Goal: Communication & Community: Answer question/provide support

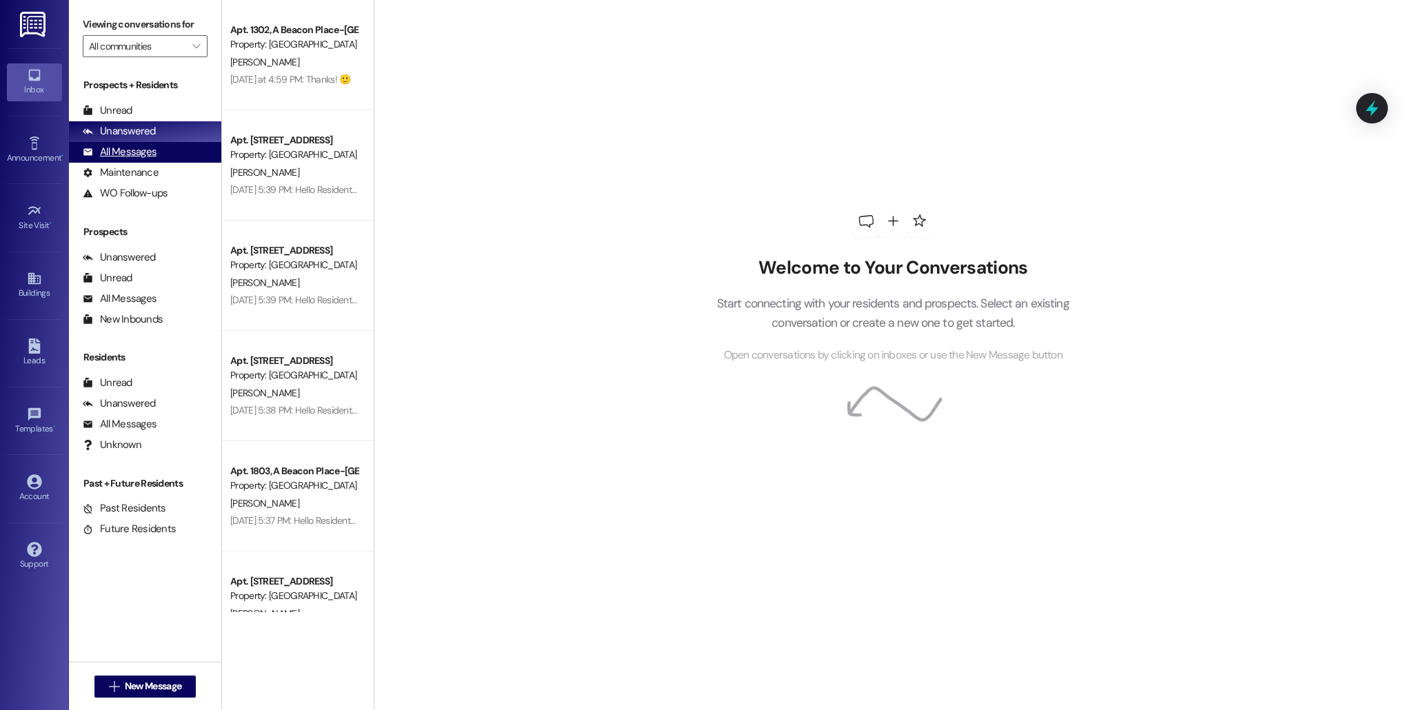
click at [136, 150] on div "All Messages" at bounding box center [120, 152] width 74 height 14
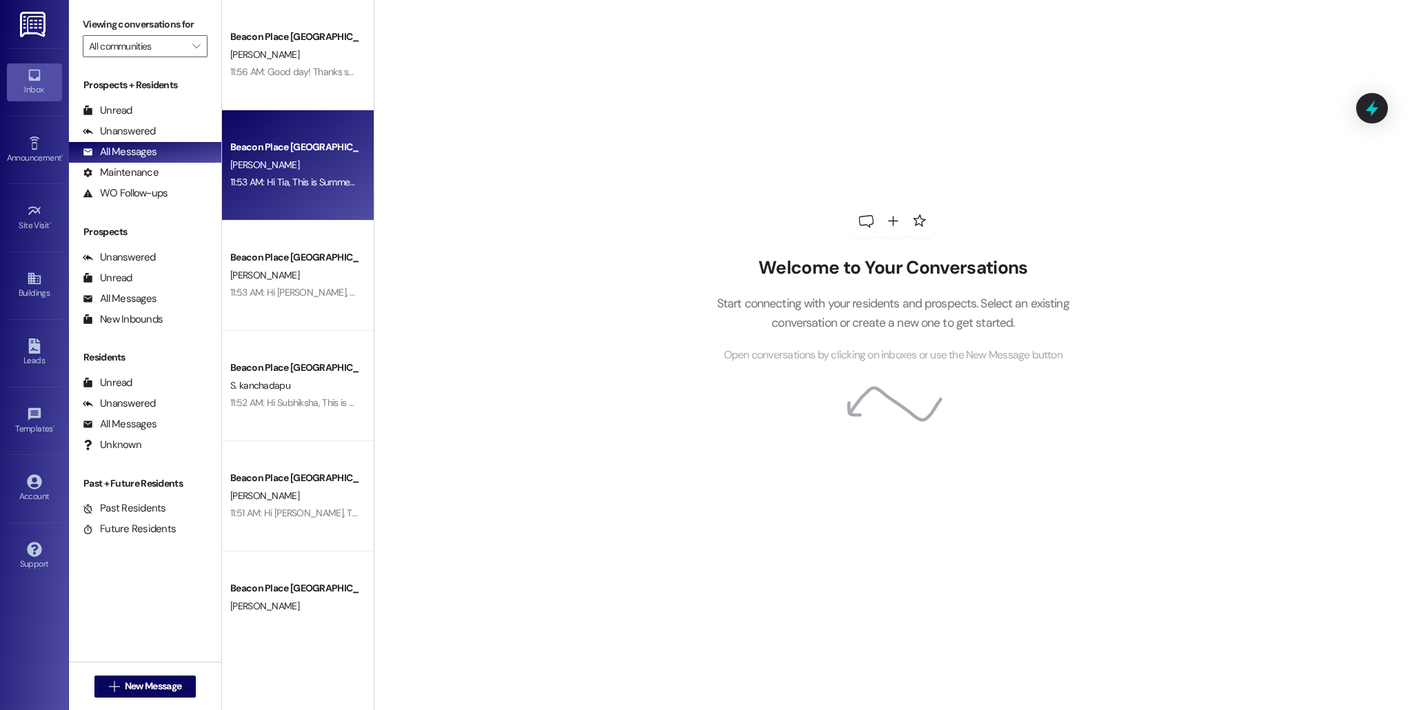
click at [268, 170] on div "[PERSON_NAME]" at bounding box center [294, 164] width 130 height 17
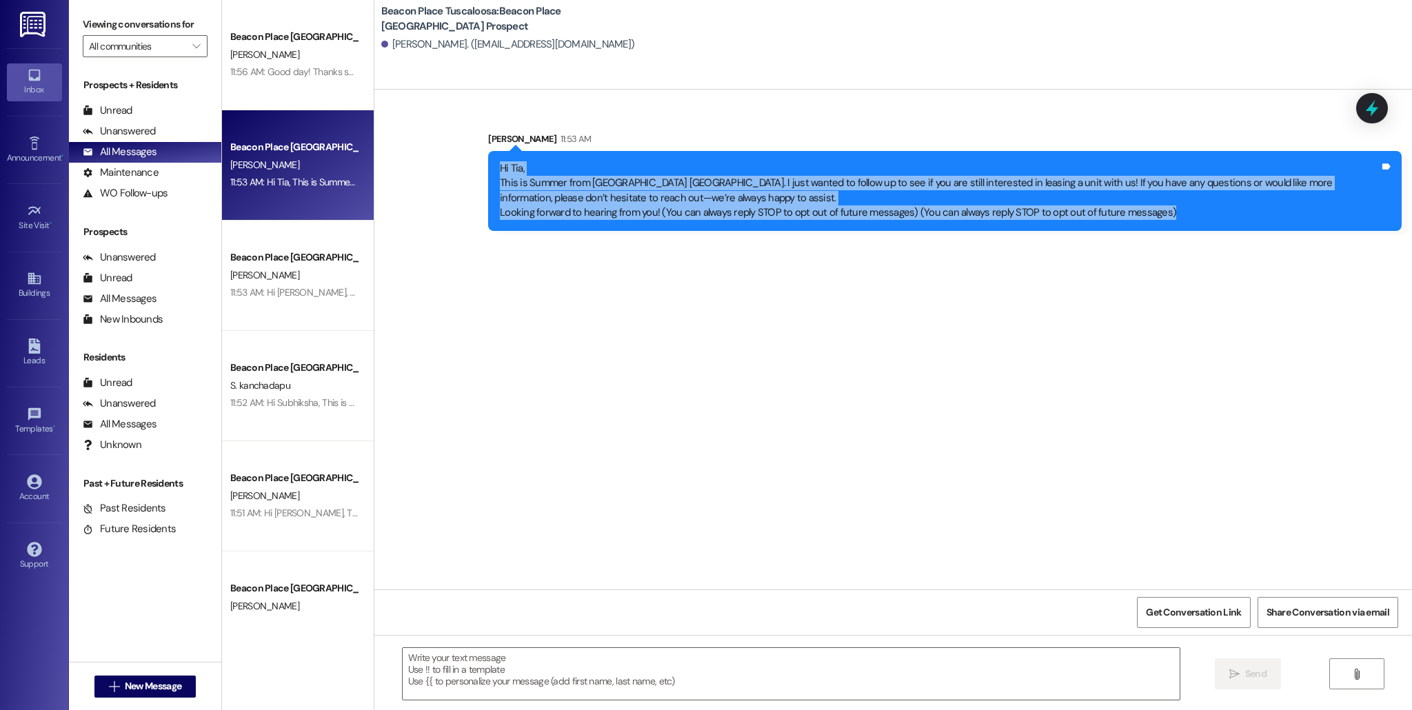
drag, startPoint x: 490, startPoint y: 172, endPoint x: 1151, endPoint y: 272, distance: 668.6
click at [1151, 272] on div "Sent via SMS [PERSON_NAME] 11:53 AM Hi Tia, This is Summer from [GEOGRAPHIC_DAT…" at bounding box center [892, 340] width 1037 height 500
copy div "Hi Tia, This is Summer from [GEOGRAPHIC_DATA]. I just wanted to follow up to se…"
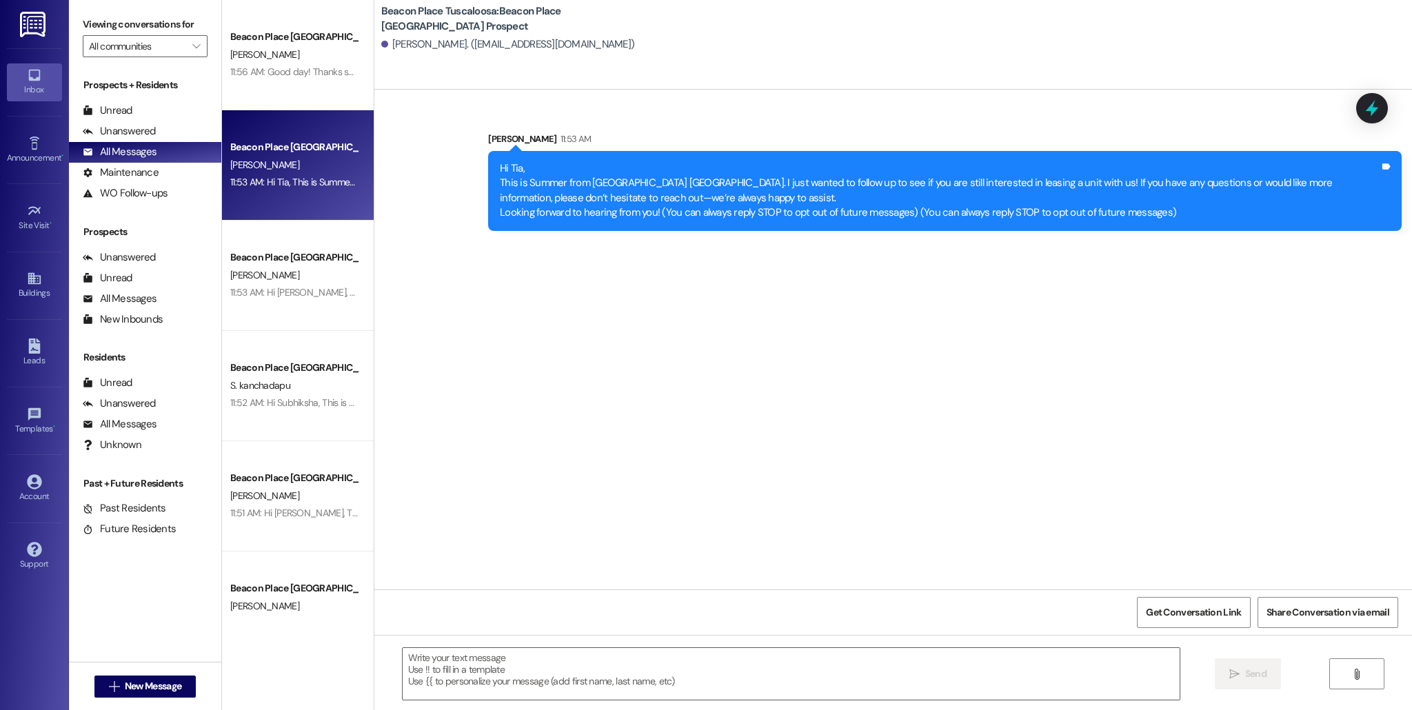
click at [514, 315] on div "Sent via SMS [PERSON_NAME] 11:53 AM Hi Tia, This is Summer from [GEOGRAPHIC_DAT…" at bounding box center [892, 340] width 1037 height 500
click at [26, 337] on link "Leads" at bounding box center [34, 352] width 55 height 37
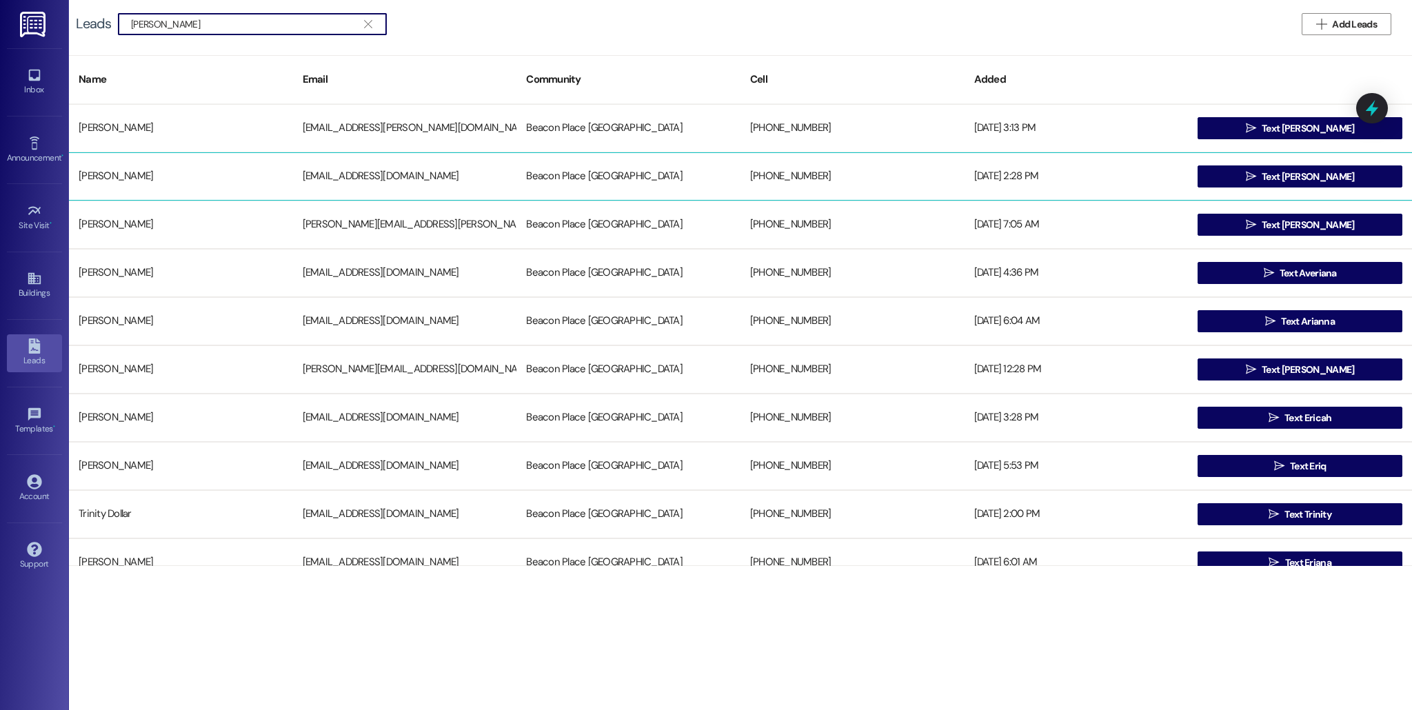
type input "[PERSON_NAME]"
click at [130, 167] on div "[PERSON_NAME]" at bounding box center [181, 177] width 224 height 28
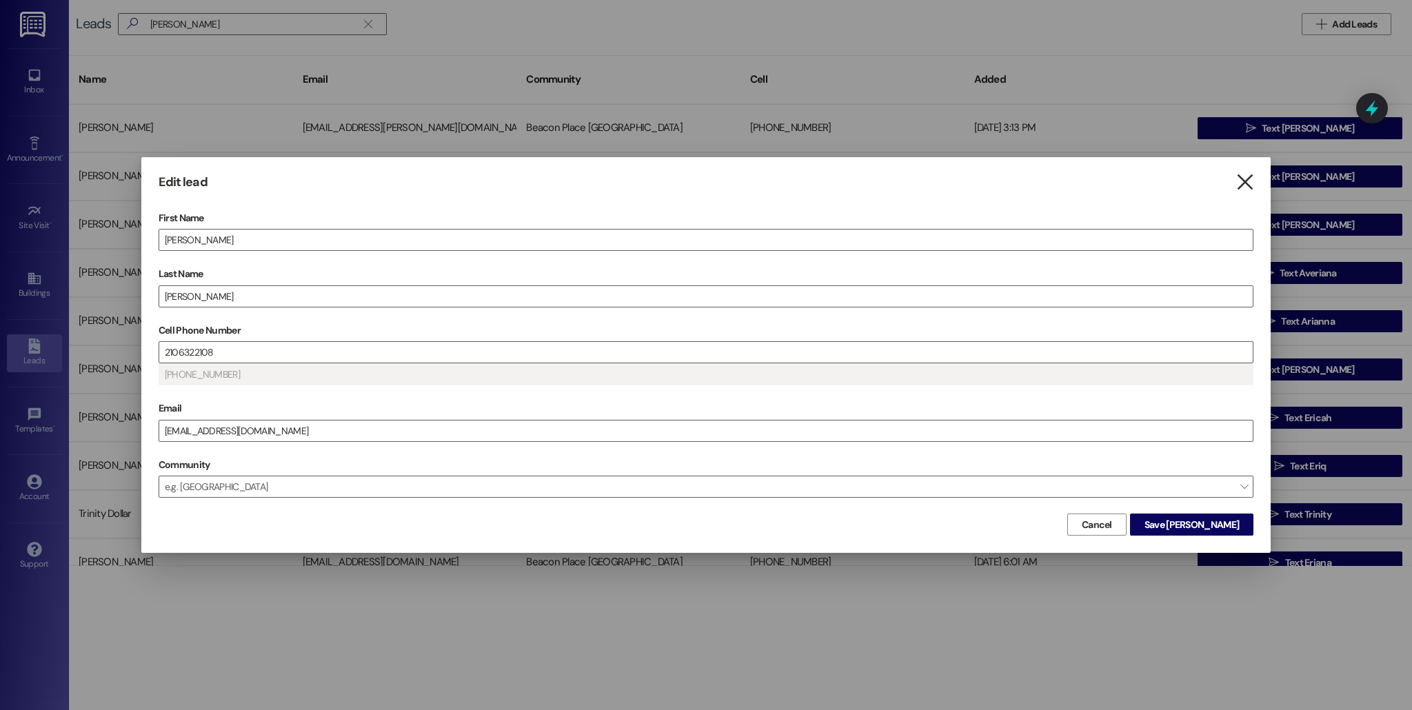
click at [1235, 180] on icon "" at bounding box center [1244, 182] width 19 height 14
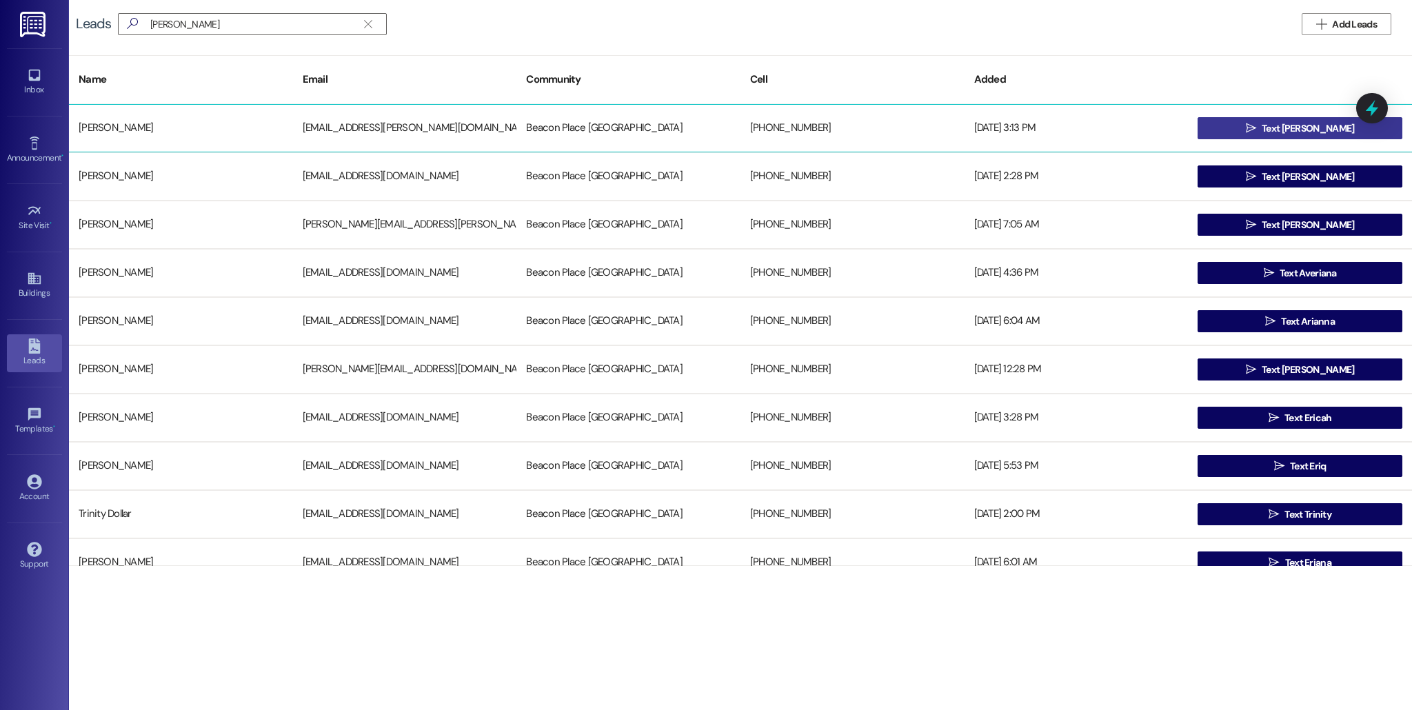
click at [1256, 124] on button " Text [PERSON_NAME]" at bounding box center [1299, 128] width 205 height 22
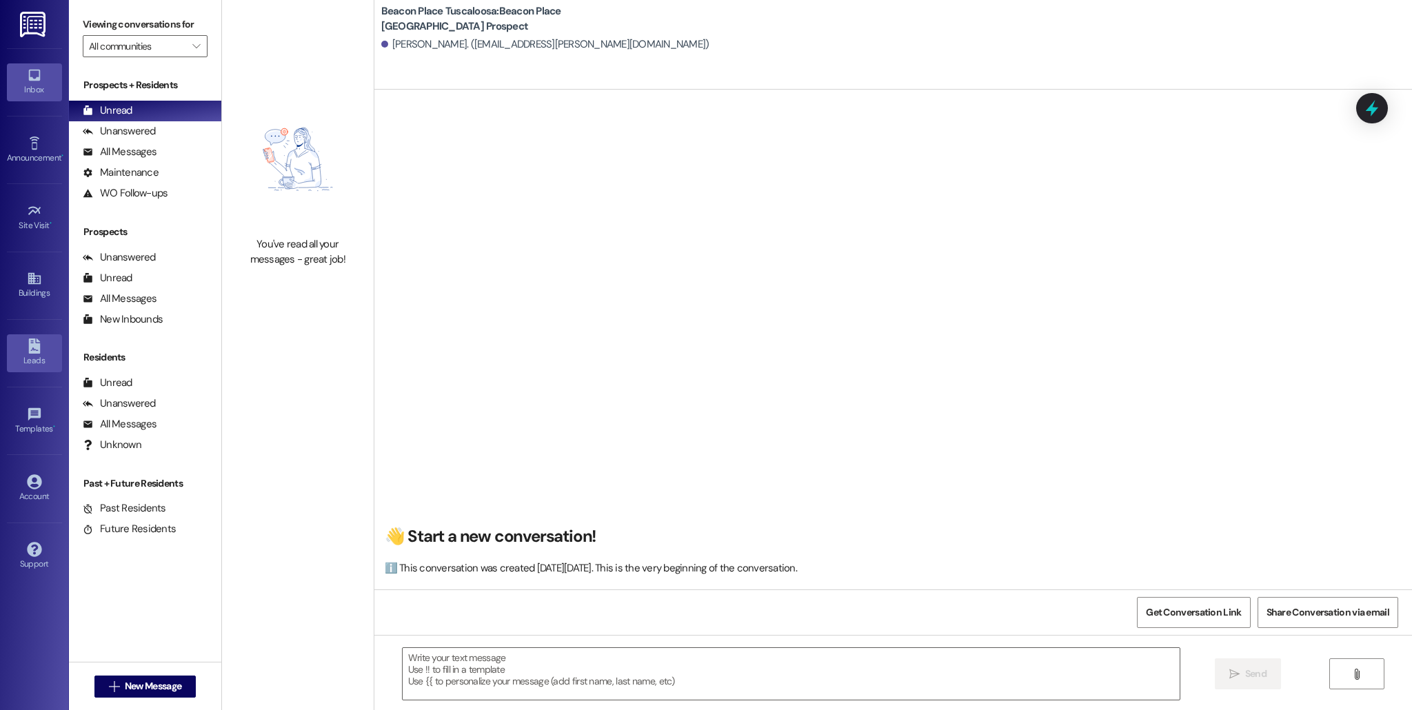
click at [28, 347] on icon at bounding box center [34, 345] width 15 height 15
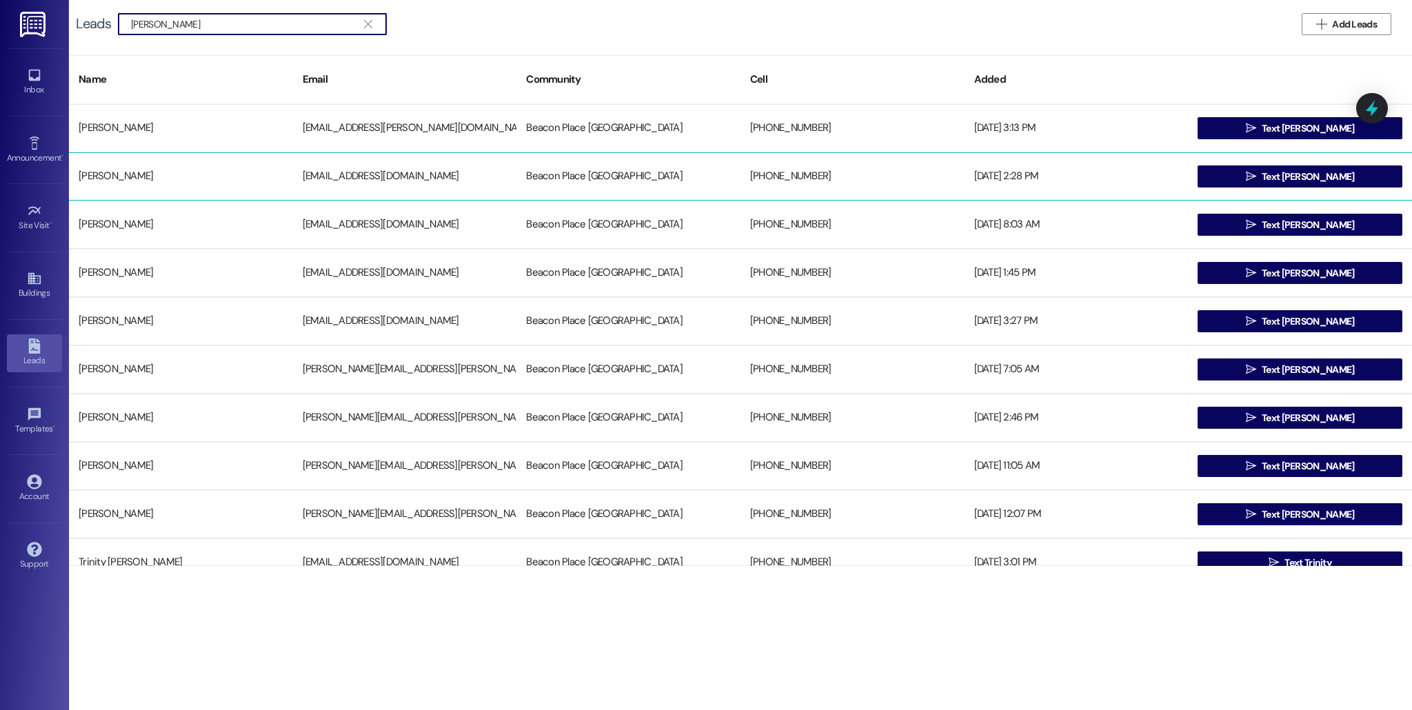
type input "[PERSON_NAME]"
click at [159, 173] on div "[PERSON_NAME]" at bounding box center [181, 177] width 224 height 28
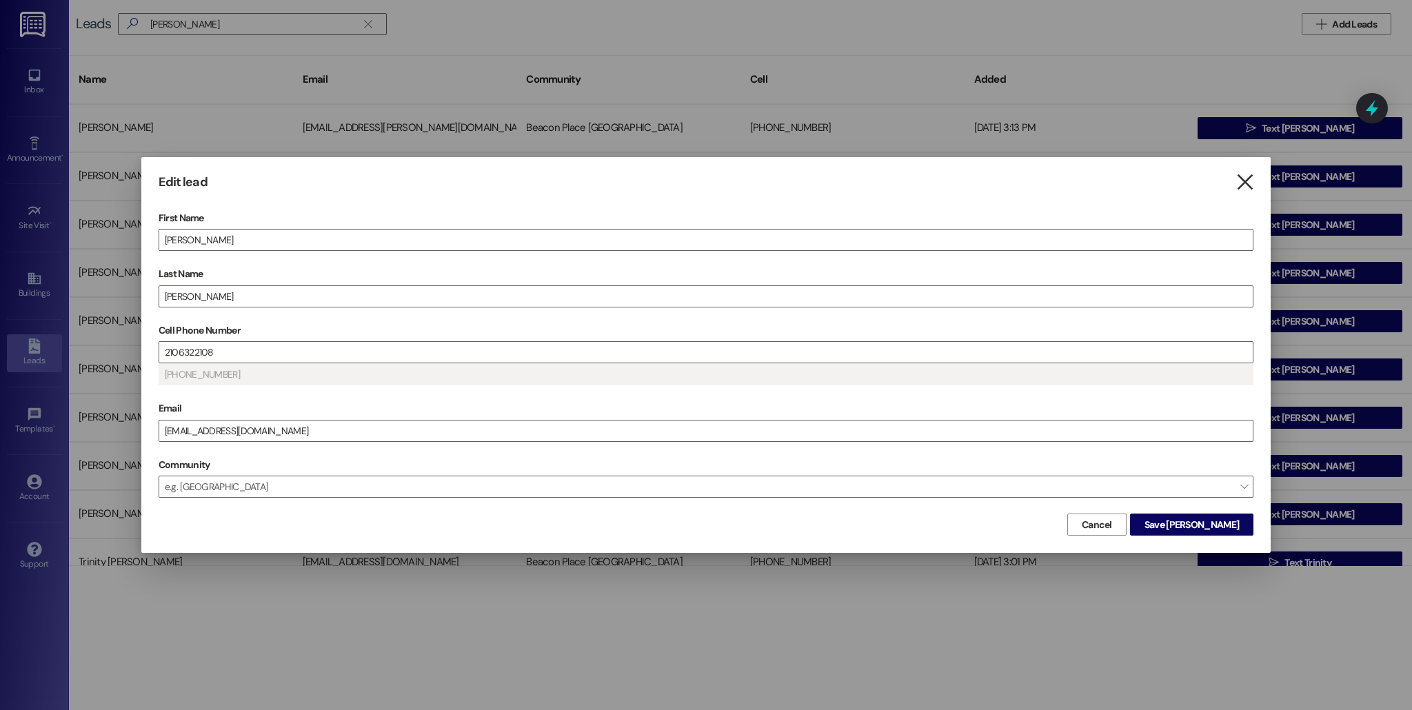
click at [1246, 185] on icon "" at bounding box center [1244, 182] width 19 height 14
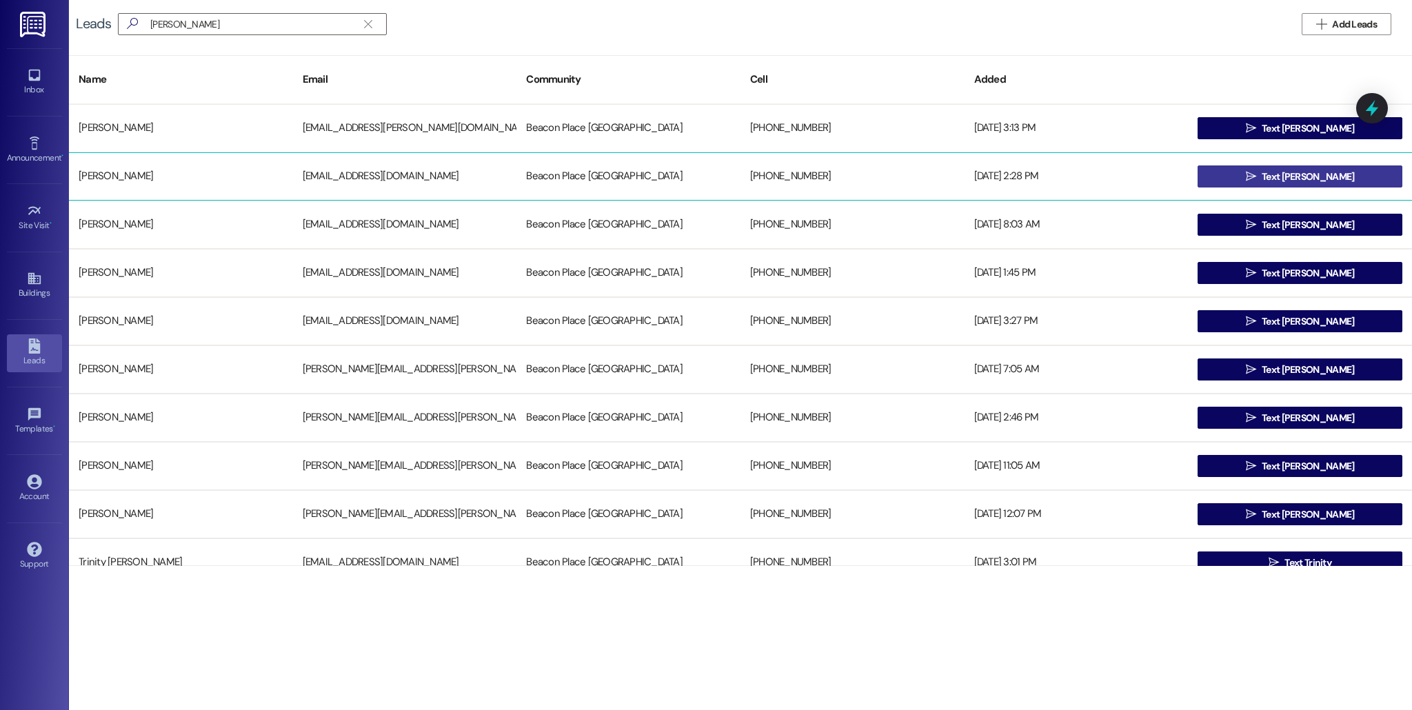
click at [1265, 183] on button " Text [PERSON_NAME]" at bounding box center [1299, 176] width 205 height 22
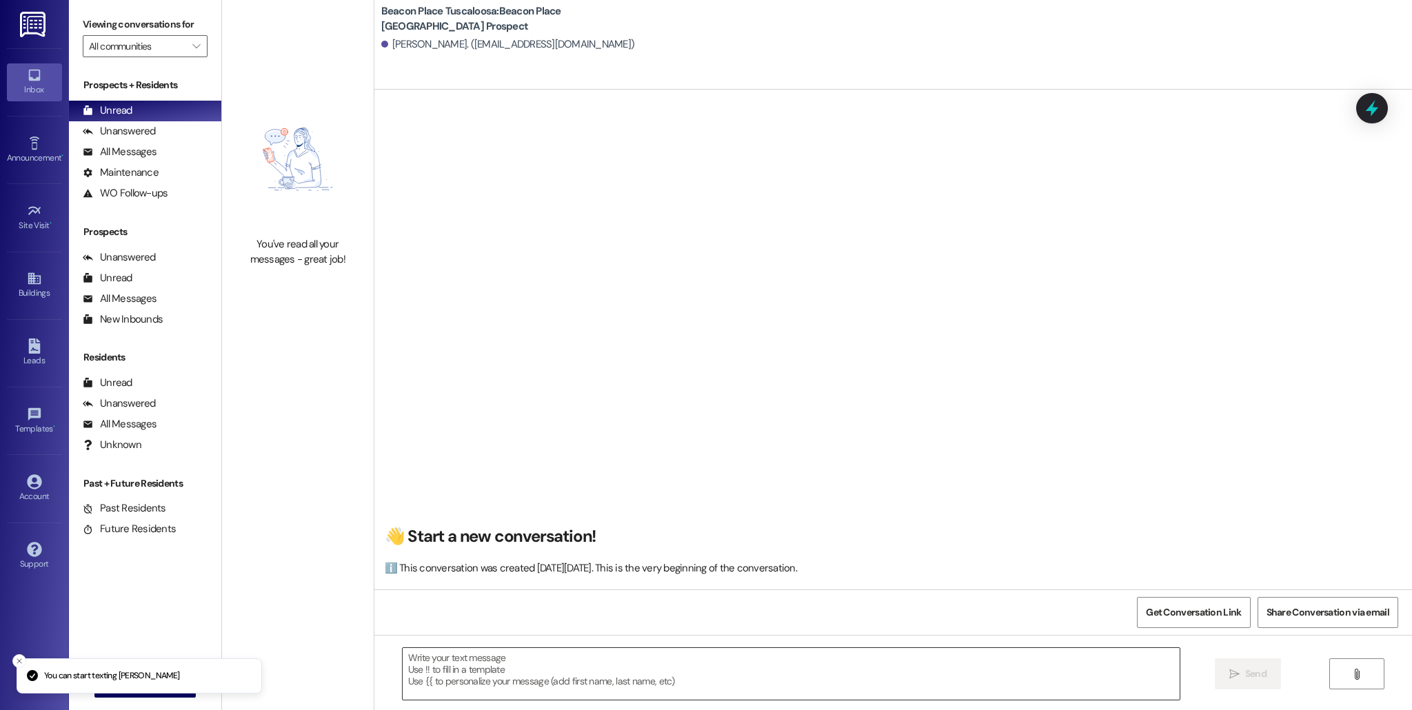
click at [673, 693] on textarea at bounding box center [791, 674] width 777 height 52
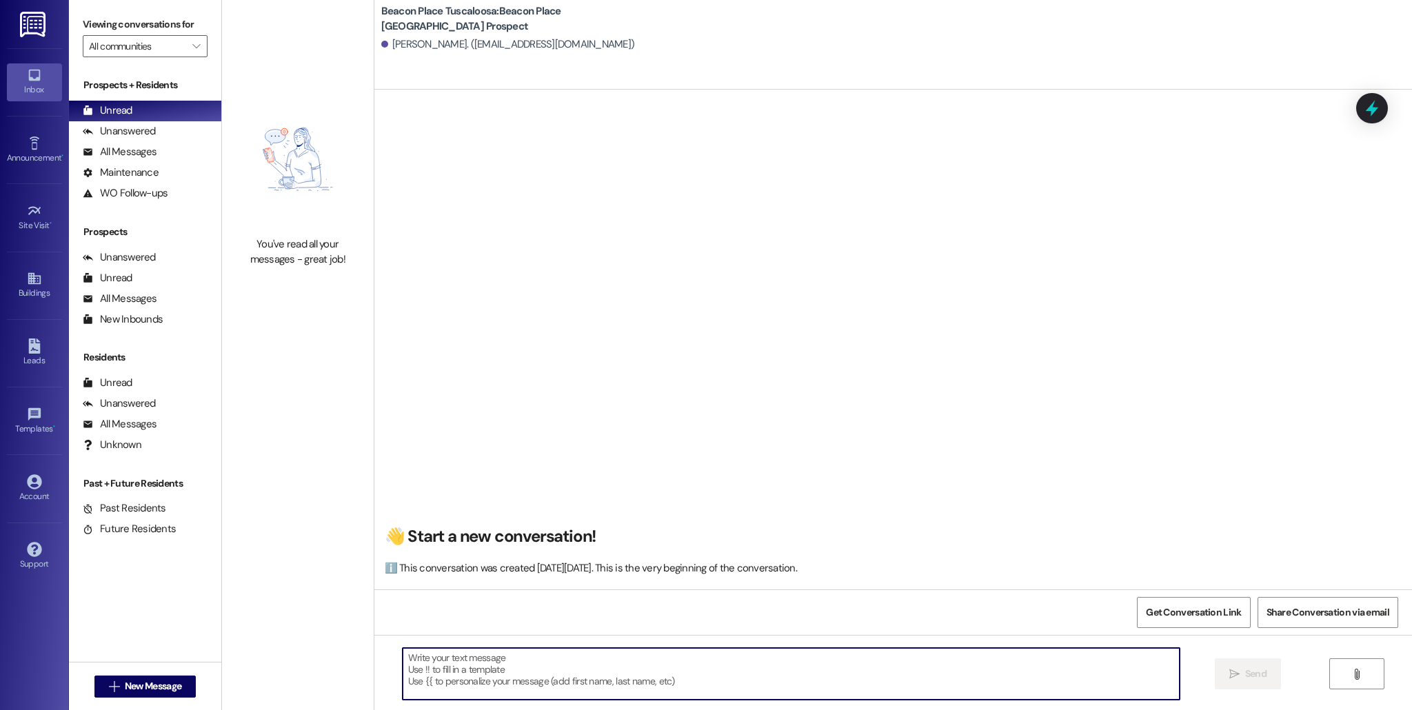
paste textarea "Hi Tia, This is [PERSON_NAME] from [GEOGRAPHIC_DATA]. I just wanted to follow u…"
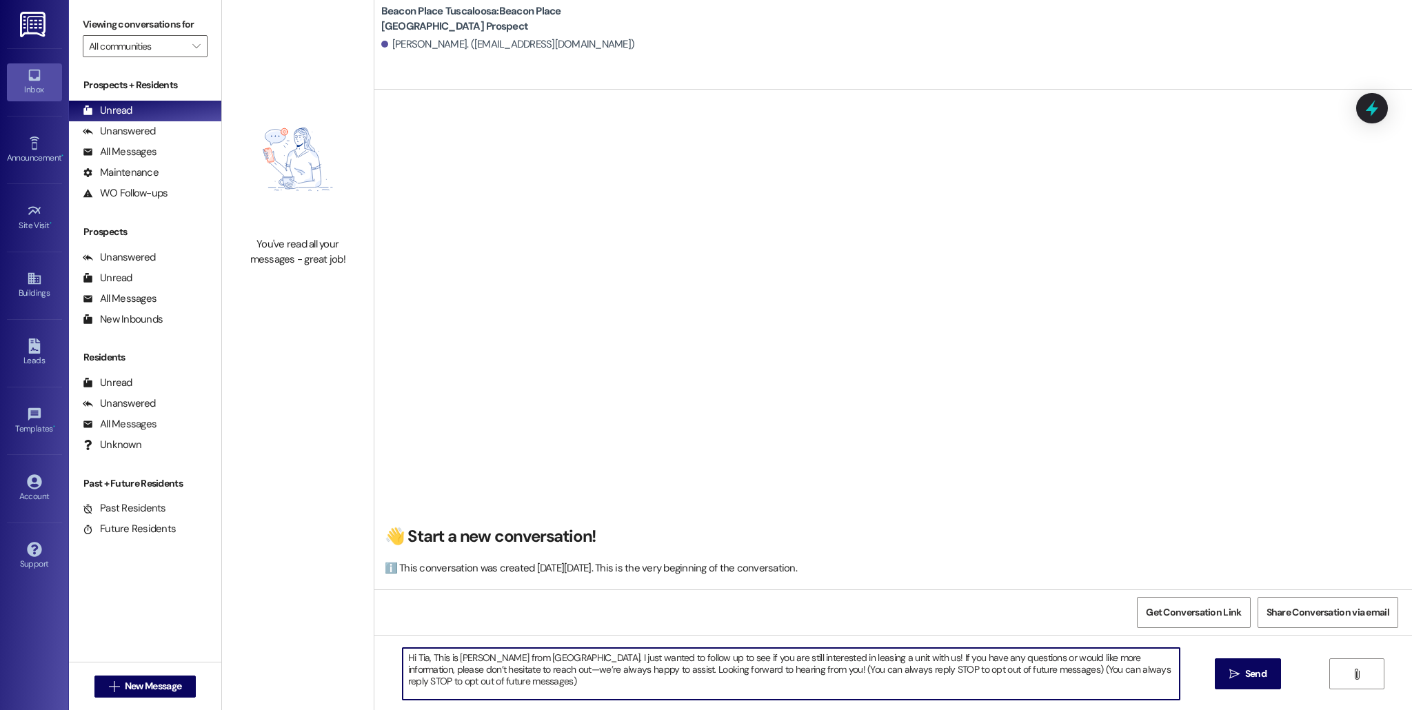
click at [420, 660] on textarea "Hi Tia, This is [PERSON_NAME] from [GEOGRAPHIC_DATA]. I just wanted to follow u…" at bounding box center [791, 674] width 777 height 52
click at [482, 658] on textarea "Hi [PERSON_NAME], This is [PERSON_NAME] from Beacon Place Tuscaloosa. I just wa…" at bounding box center [791, 674] width 777 height 52
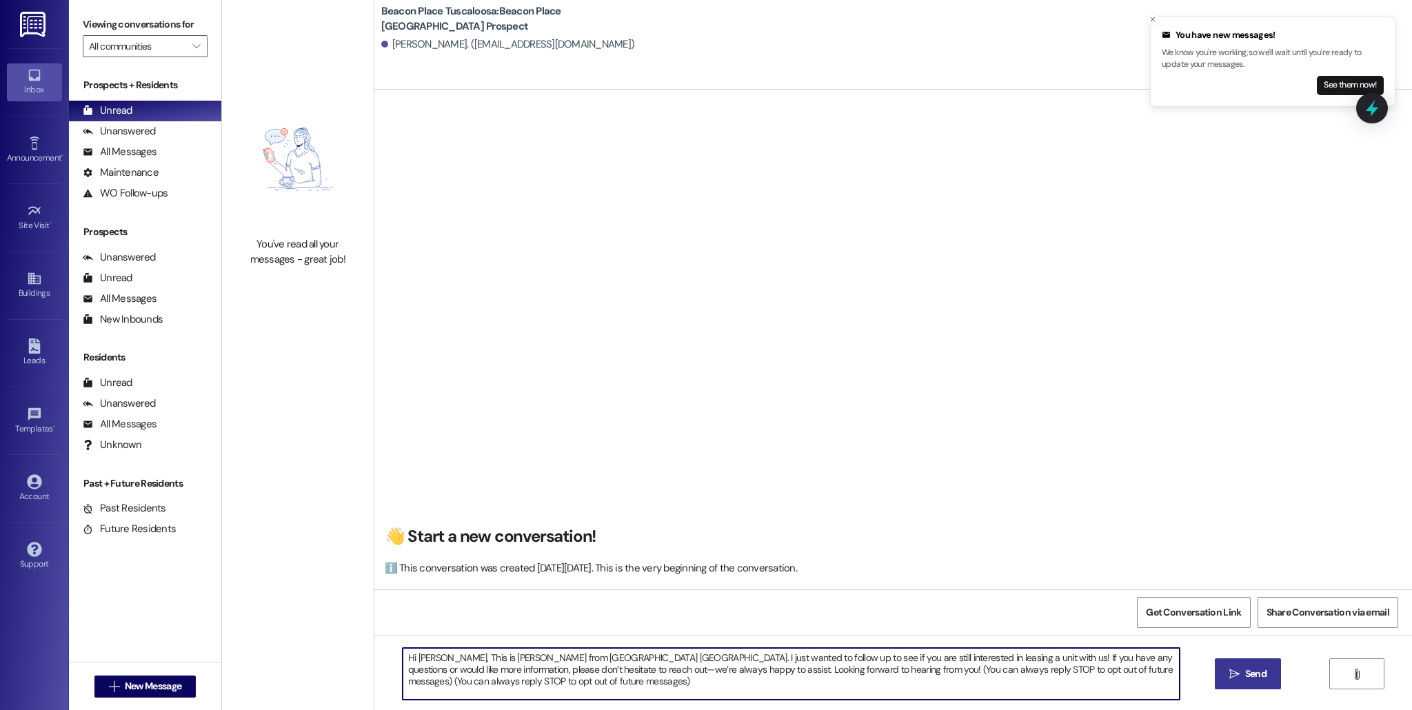
type textarea "Hi [PERSON_NAME], This is [PERSON_NAME] from [GEOGRAPHIC_DATA] [GEOGRAPHIC_DATA…"
click at [1254, 677] on span "Send" at bounding box center [1255, 674] width 21 height 14
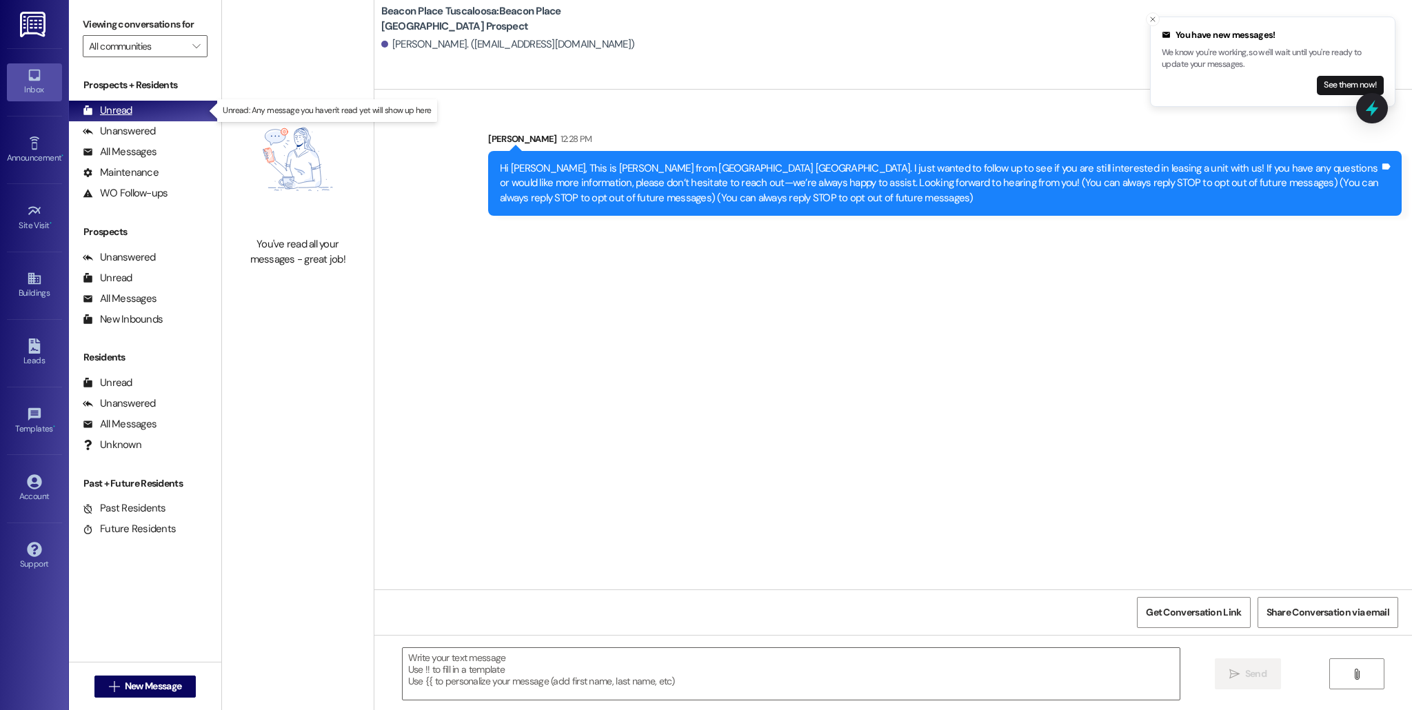
click at [90, 114] on icon at bounding box center [87, 110] width 9 height 10
click at [1321, 88] on button "See them now!" at bounding box center [1349, 85] width 67 height 19
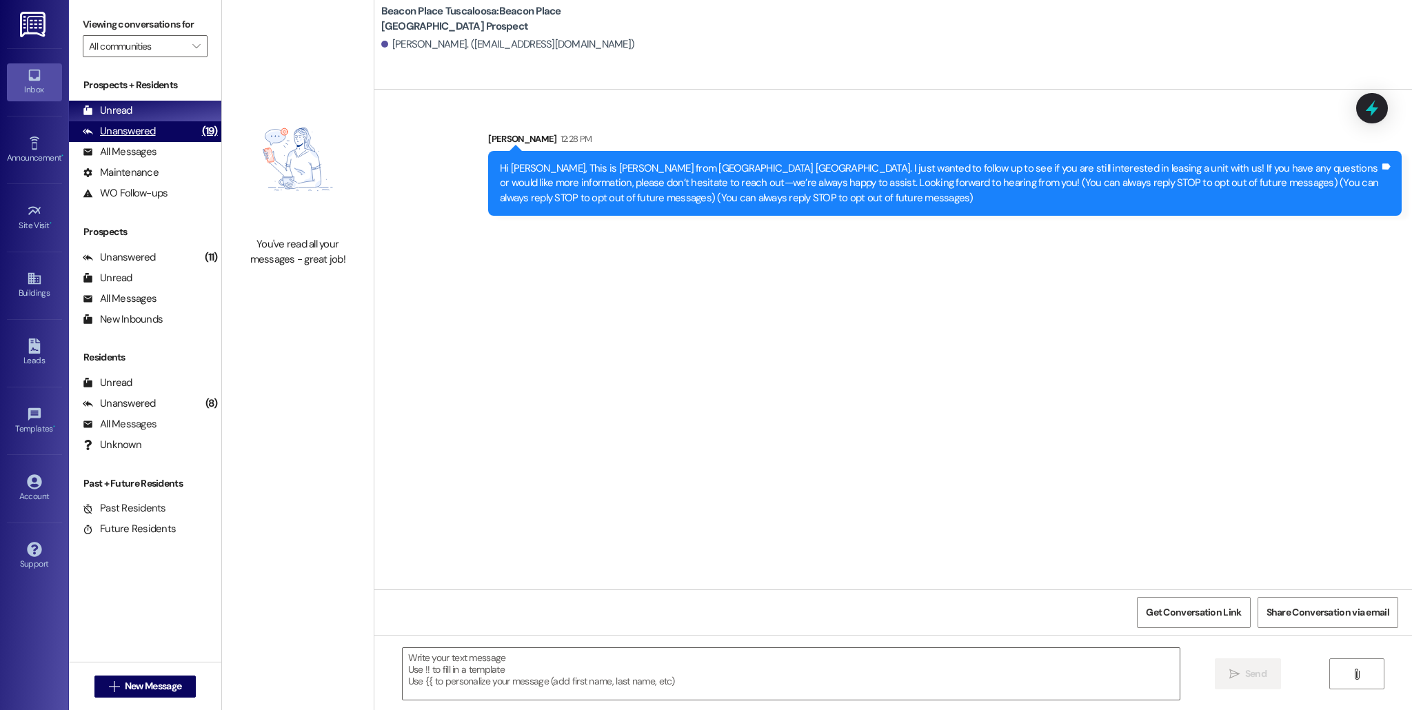
click at [199, 126] on div "(19)" at bounding box center [210, 131] width 23 height 21
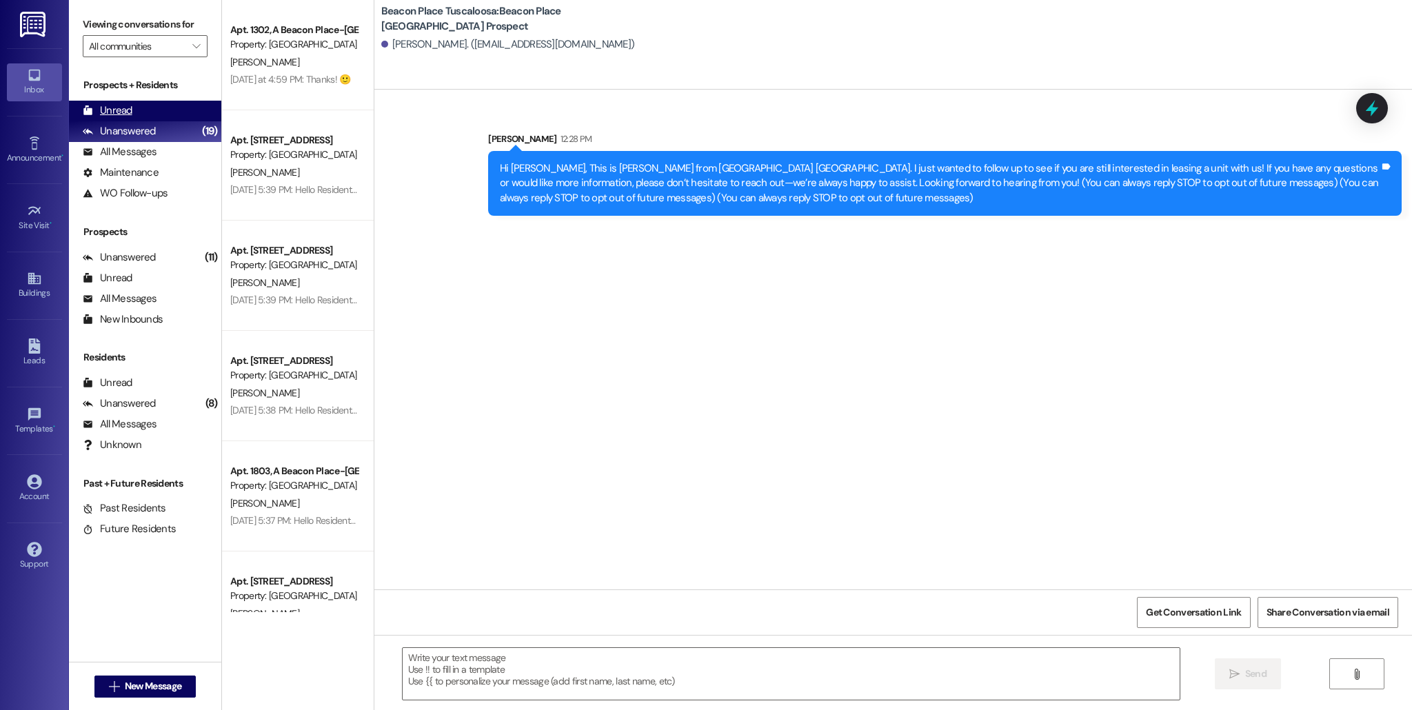
click at [150, 112] on div "Unread (0)" at bounding box center [145, 111] width 152 height 21
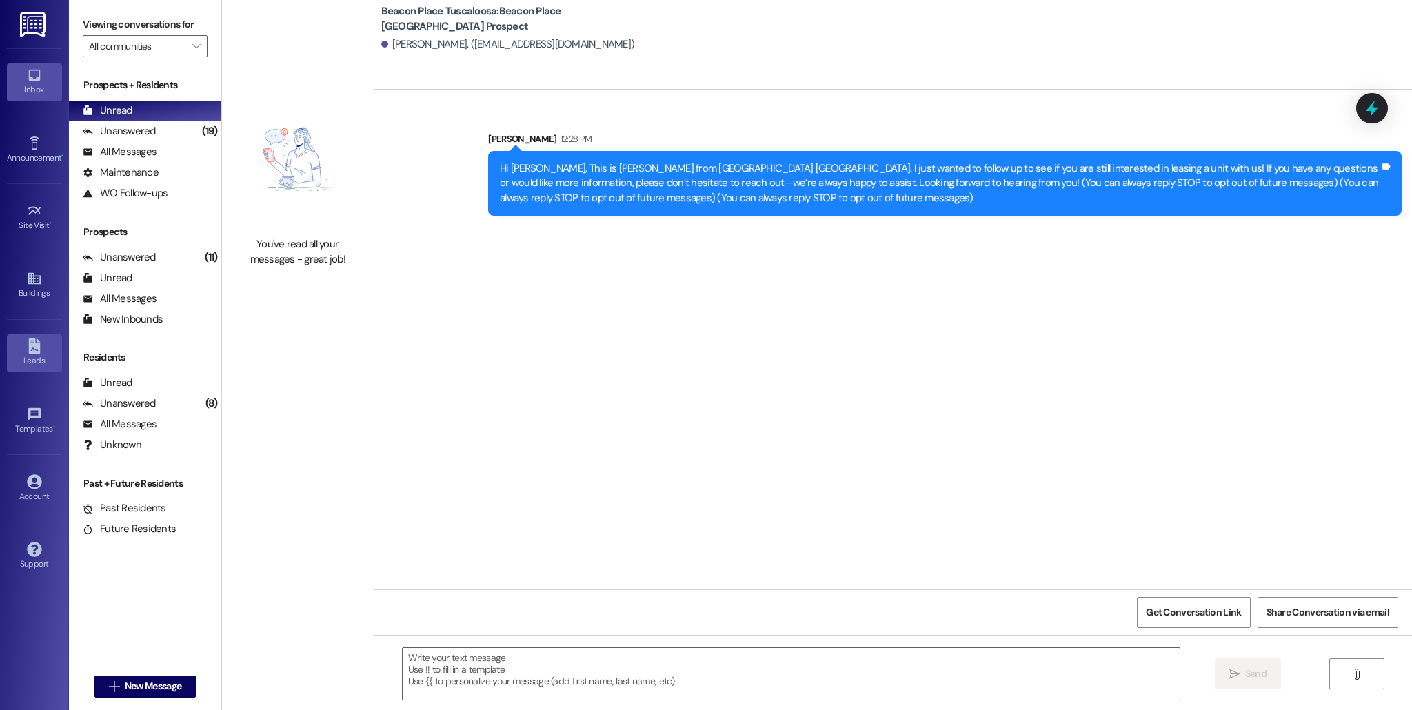
click at [31, 367] on div "Leads" at bounding box center [34, 361] width 69 height 14
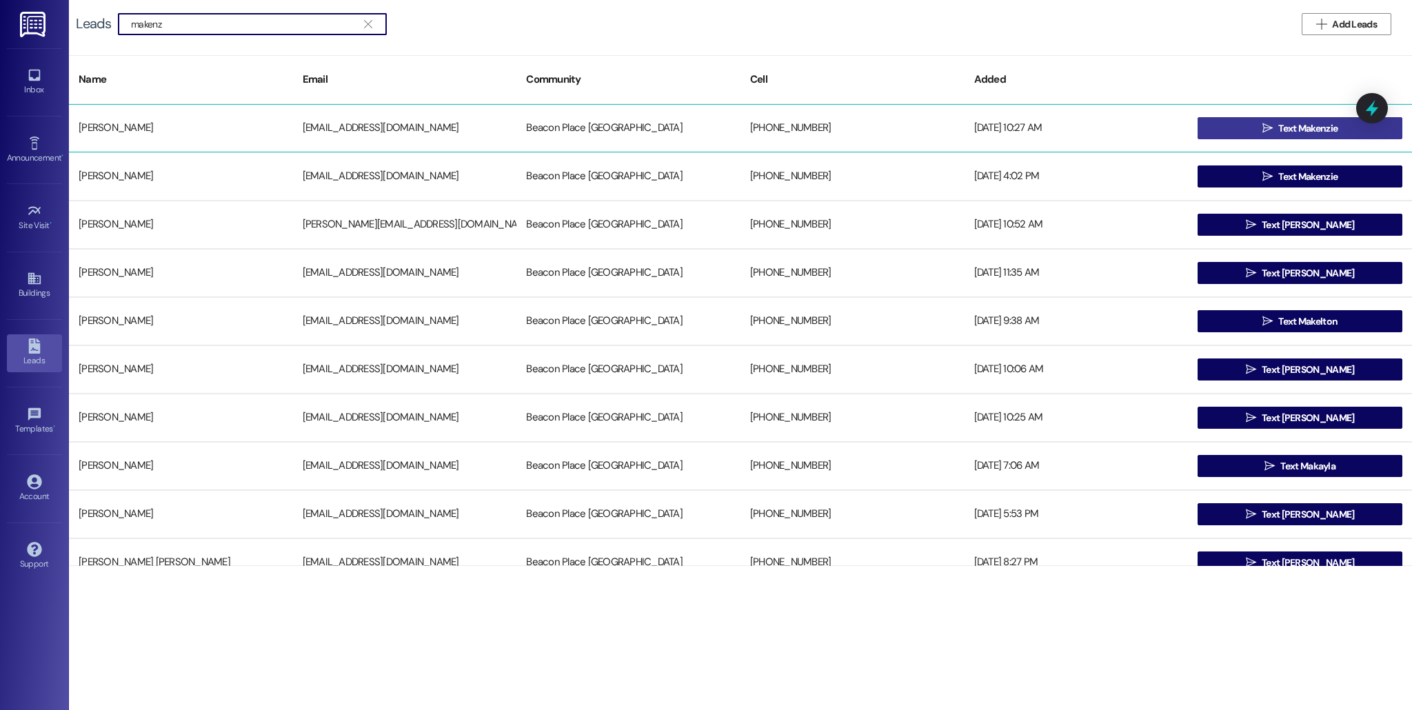
type input "makenz"
click at [1281, 123] on span "Text Makenzie" at bounding box center [1307, 128] width 59 height 14
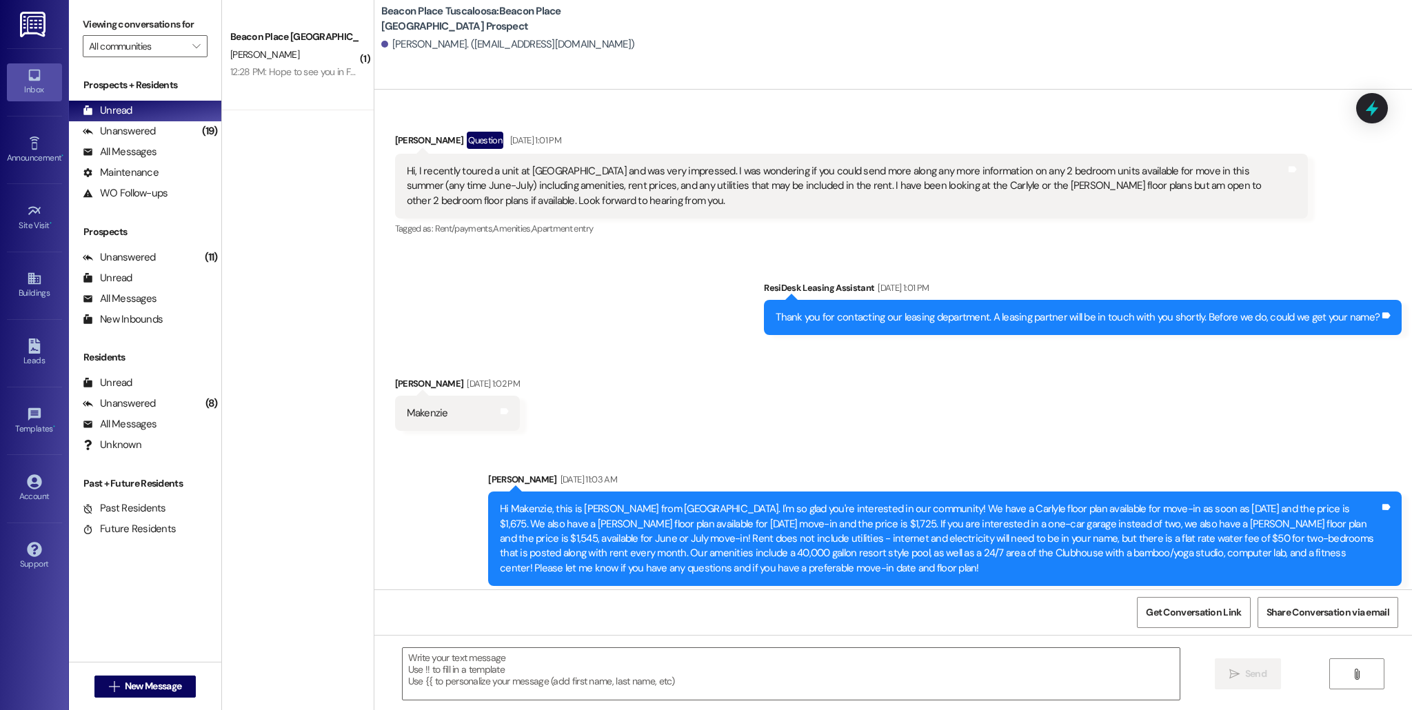
scroll to position [28, 0]
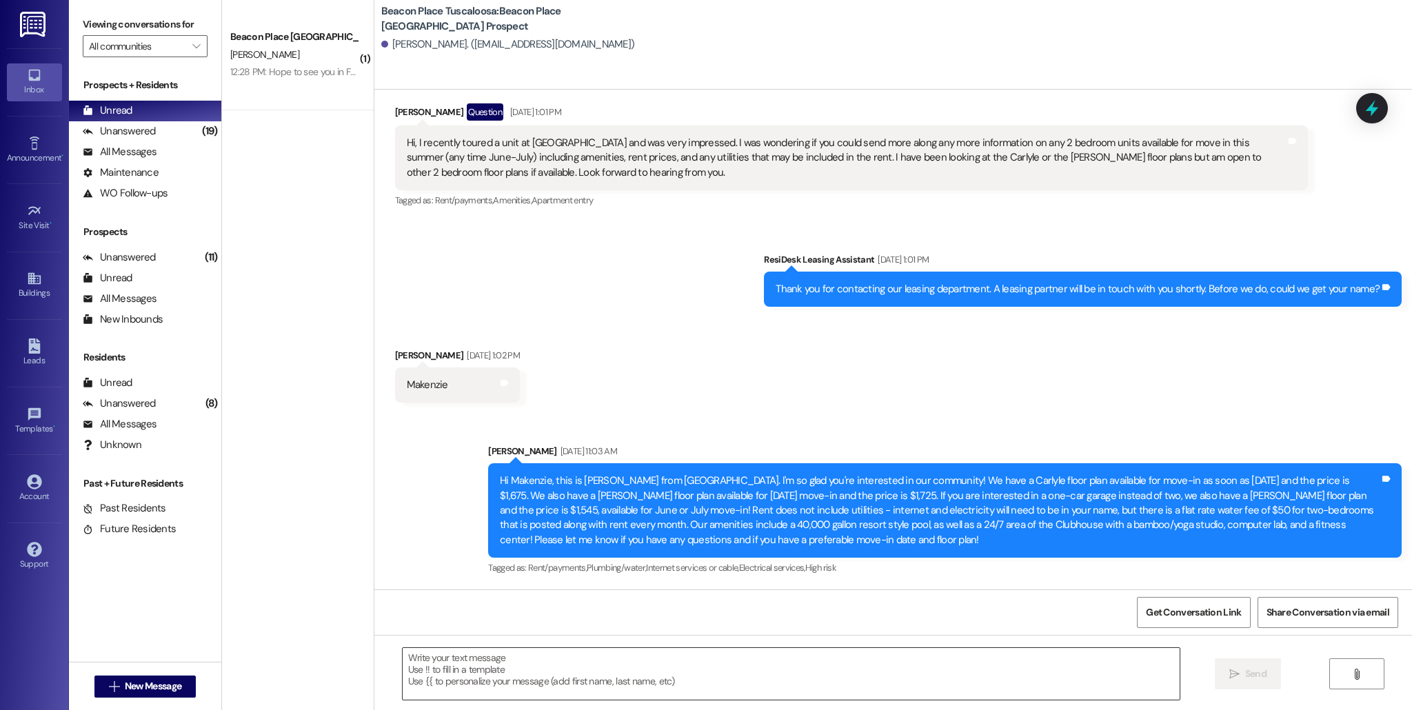
click at [541, 672] on textarea at bounding box center [791, 674] width 777 height 52
paste textarea "Hi, This is [PERSON_NAME] from Beacon Place Tuscaloosa. I just wanted to follow…"
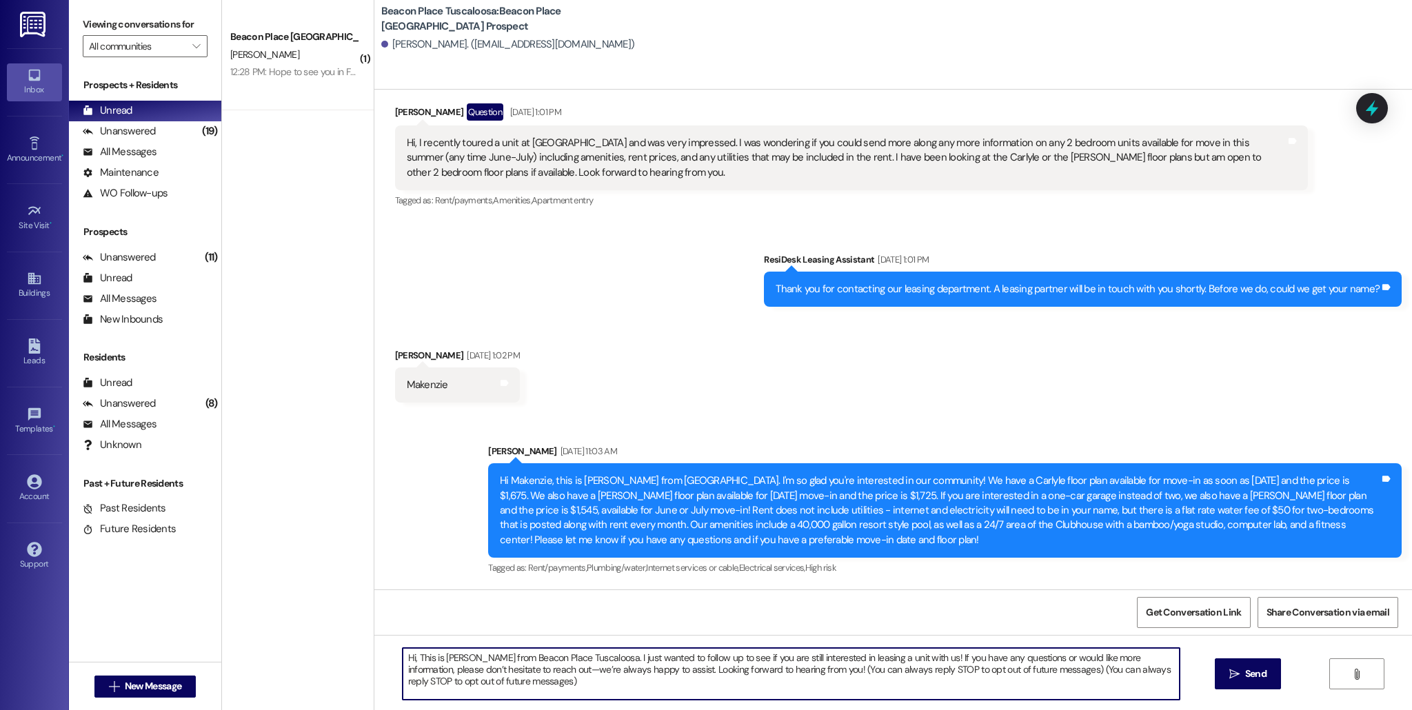
click at [405, 658] on textarea "Hi, This is [PERSON_NAME] from Beacon Place Tuscaloosa. I just wanted to follow…" at bounding box center [791, 674] width 777 height 52
click at [502, 661] on textarea "Hi [PERSON_NAME], This is [PERSON_NAME] from Beacon Place Tuscaloosa. I just wa…" at bounding box center [791, 674] width 777 height 52
click at [584, 682] on textarea "Hi [PERSON_NAME], This is [PERSON_NAME] from [GEOGRAPHIC_DATA] [GEOGRAPHIC_DATA…" at bounding box center [791, 674] width 777 height 52
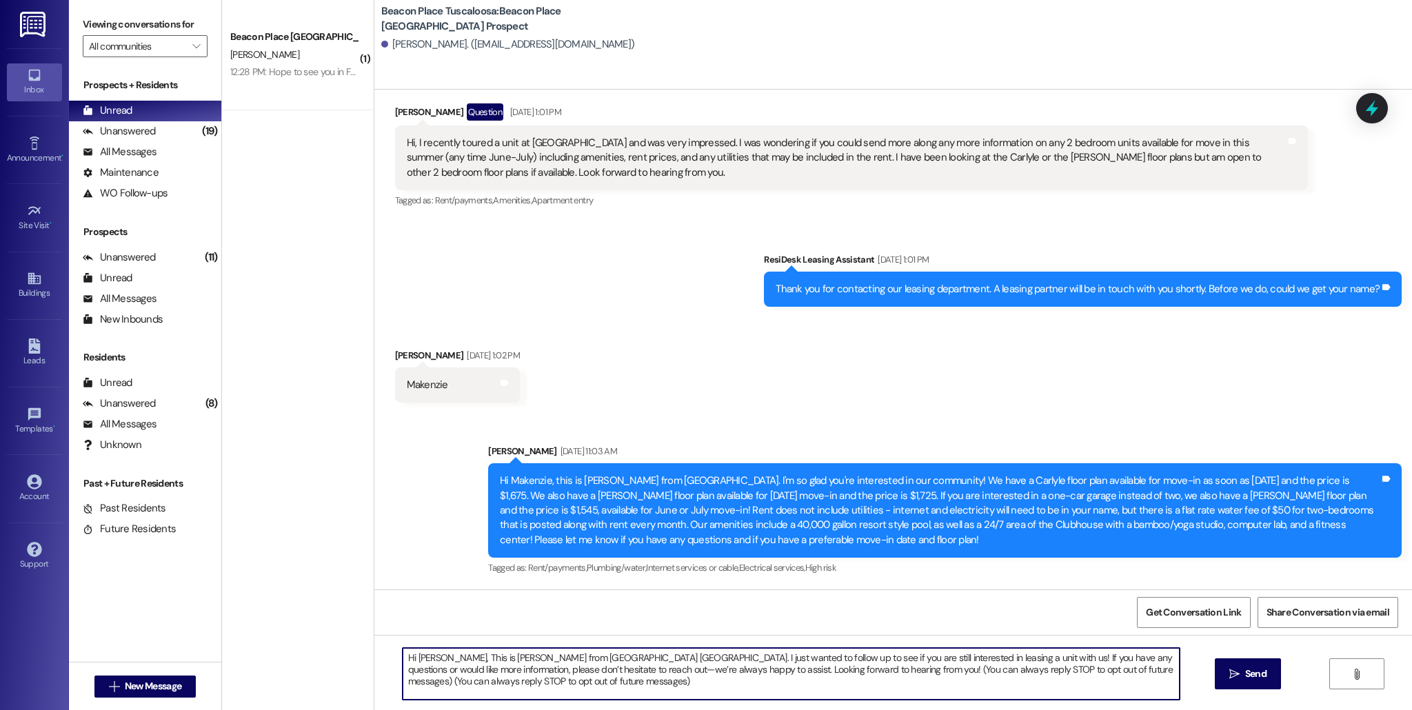
click at [584, 682] on textarea "Hi [PERSON_NAME], This is [PERSON_NAME] from [GEOGRAPHIC_DATA] [GEOGRAPHIC_DATA…" at bounding box center [791, 674] width 777 height 52
click at [585, 687] on textarea "Hi [PERSON_NAME], This is [PERSON_NAME] from [GEOGRAPHIC_DATA] [GEOGRAPHIC_DATA…" at bounding box center [791, 674] width 777 height 52
type textarea "Hi [PERSON_NAME], This is [PERSON_NAME] from [GEOGRAPHIC_DATA] [GEOGRAPHIC_DATA…"
click at [1254, 673] on span "Send" at bounding box center [1255, 674] width 21 height 14
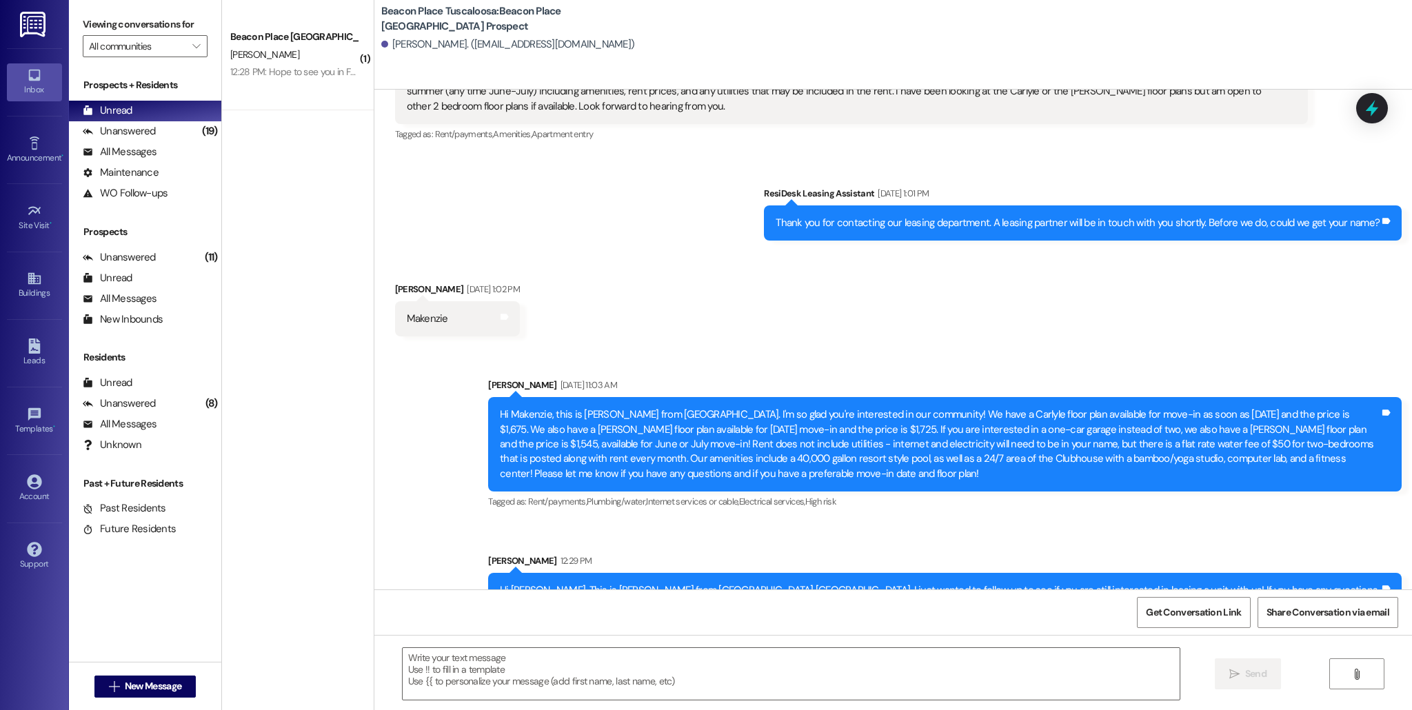
scroll to position [154, 0]
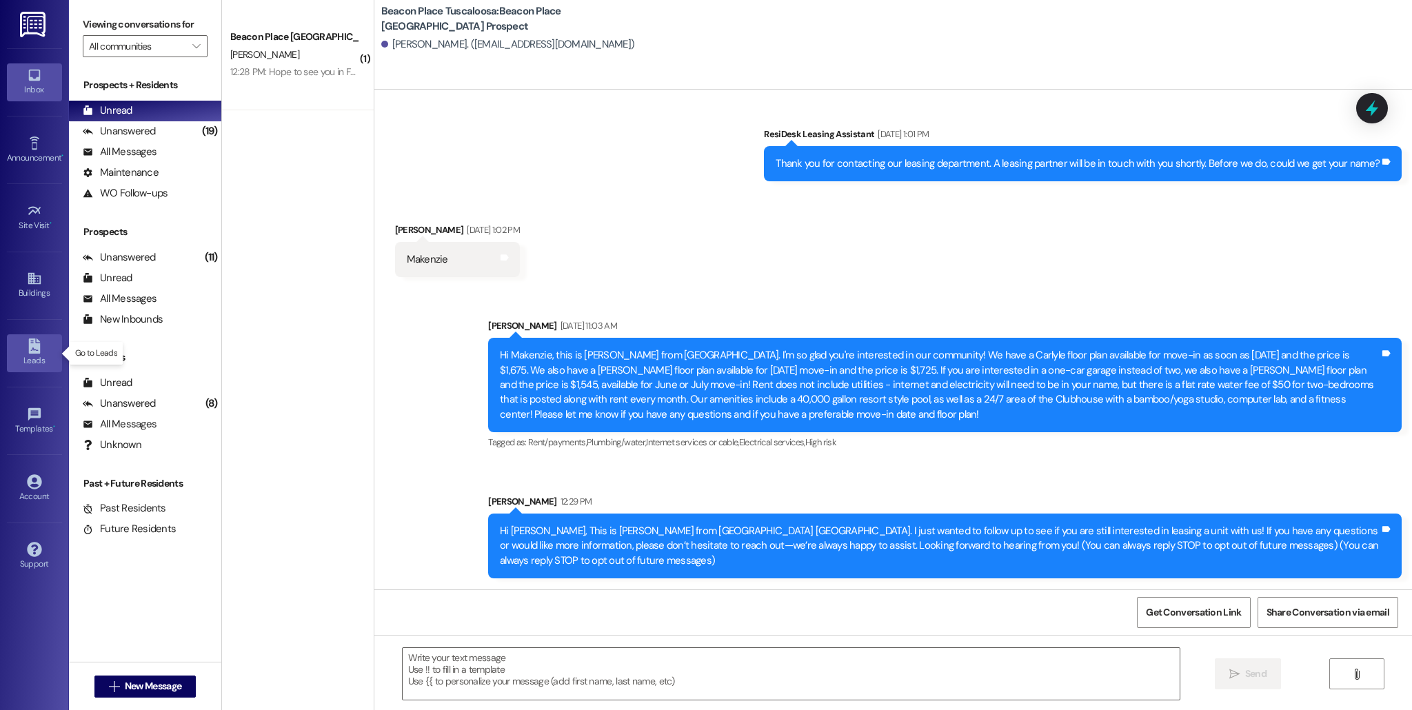
click at [17, 351] on link "Leads" at bounding box center [34, 352] width 55 height 37
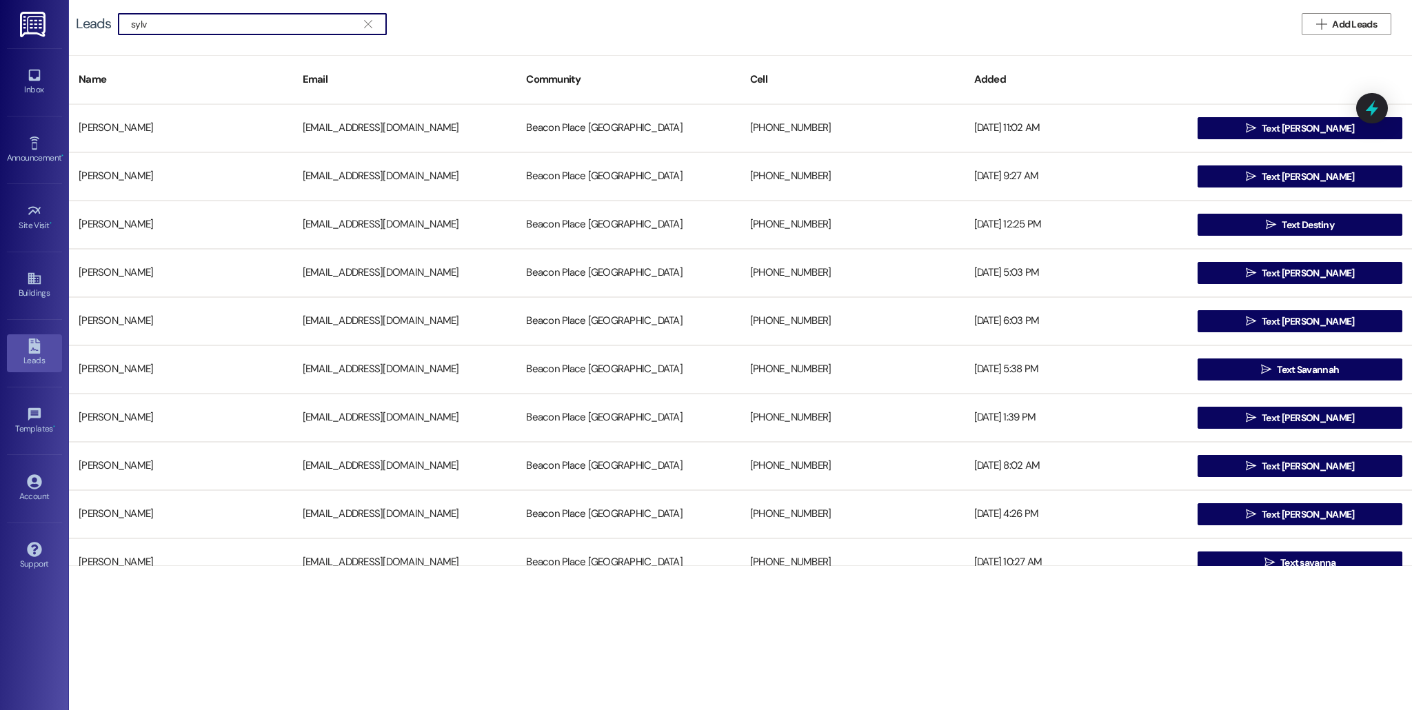
type input "sylv"
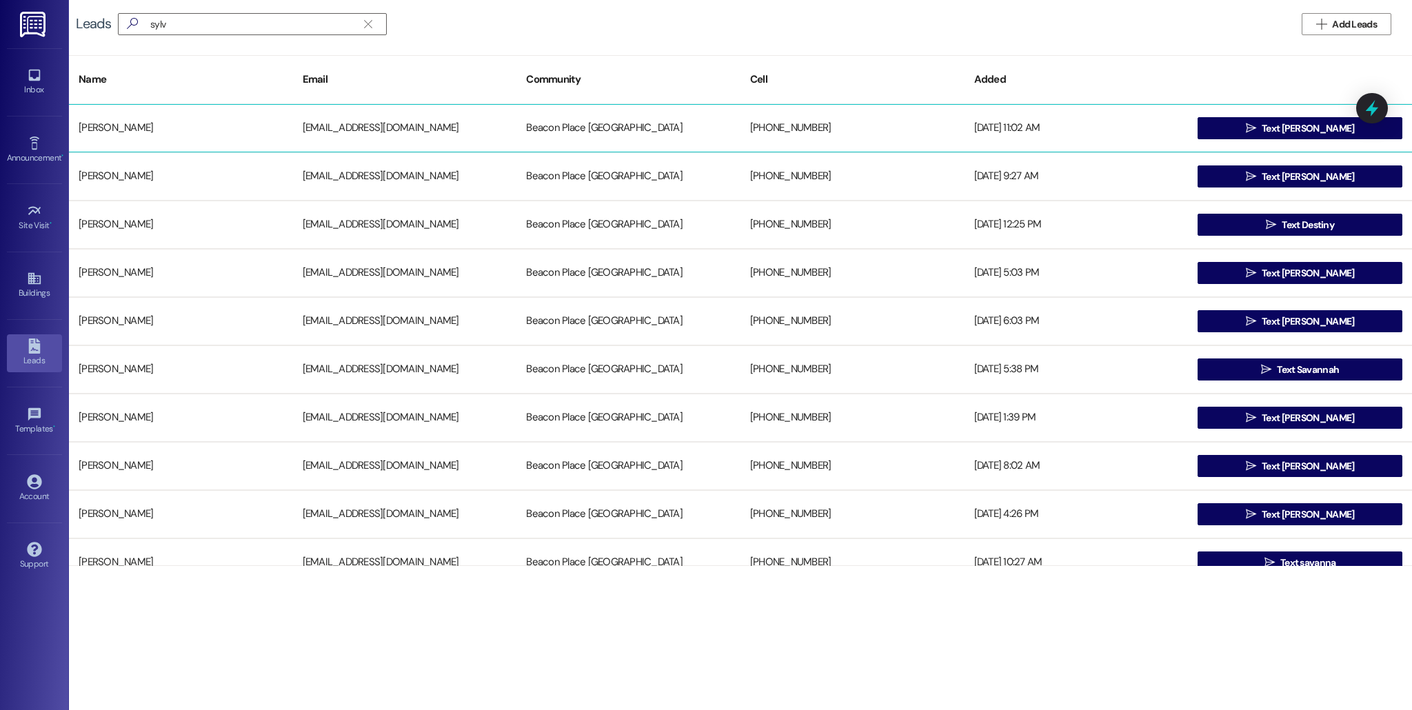
click at [167, 125] on div "[PERSON_NAME]" at bounding box center [181, 128] width 224 height 28
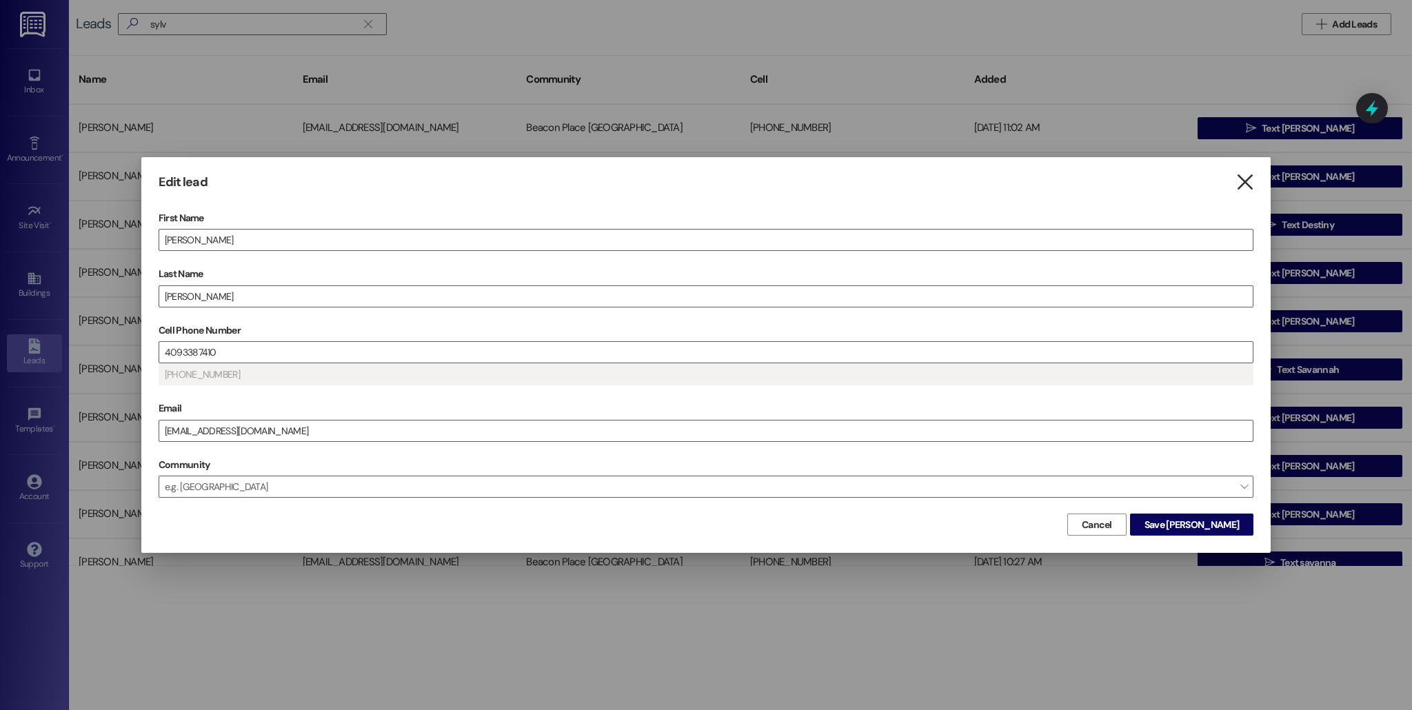
click at [1247, 187] on icon "" at bounding box center [1244, 182] width 19 height 14
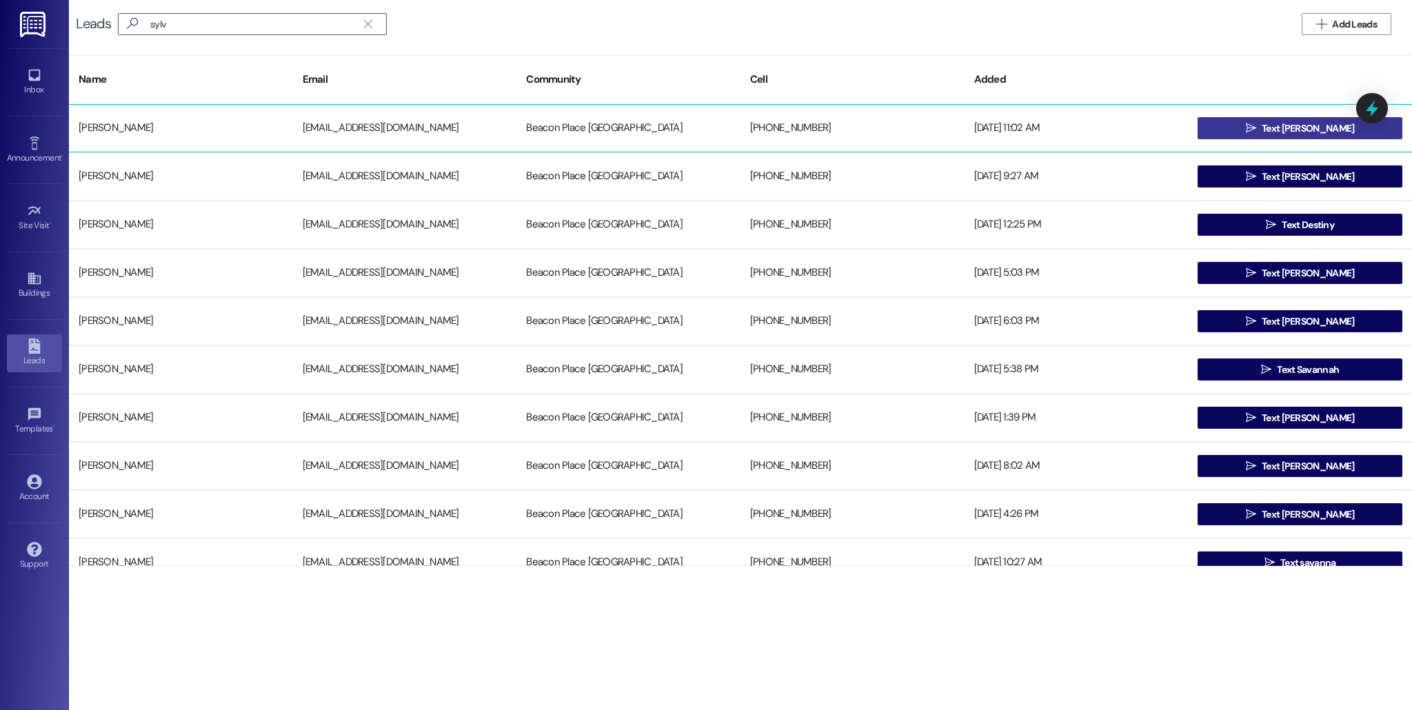
click at [1278, 121] on span "Text [PERSON_NAME]" at bounding box center [1308, 128] width 98 height 14
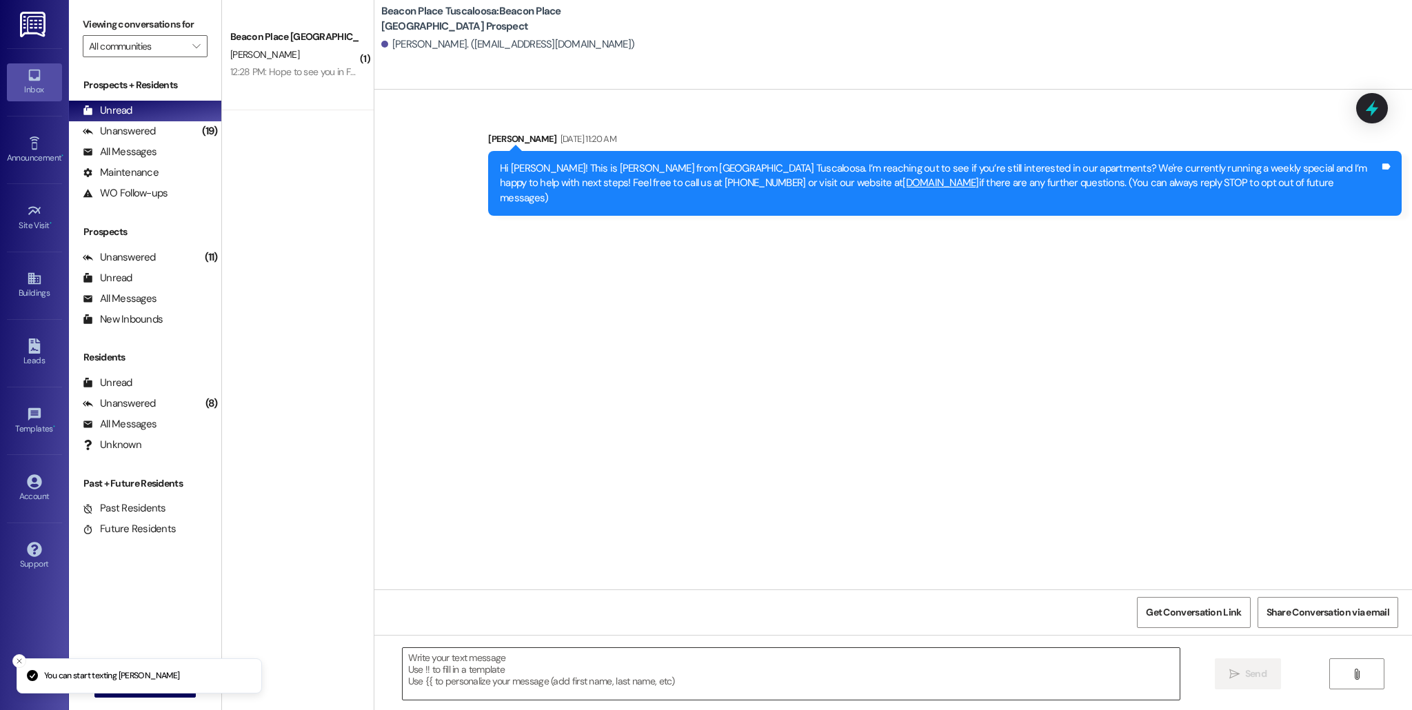
click at [482, 671] on textarea at bounding box center [791, 674] width 777 height 52
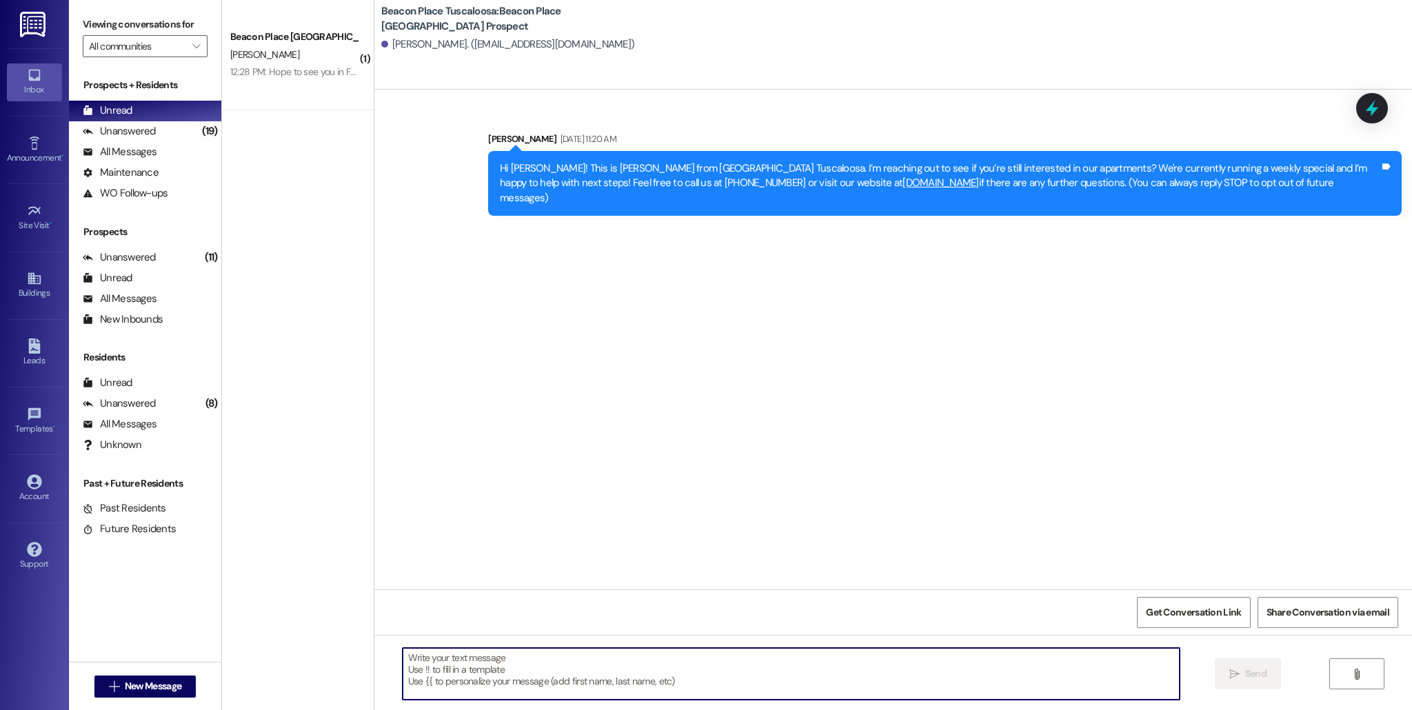
paste textarea "Hi [PERSON_NAME], This is [PERSON_NAME] from [GEOGRAPHIC_DATA] [GEOGRAPHIC_DATA…"
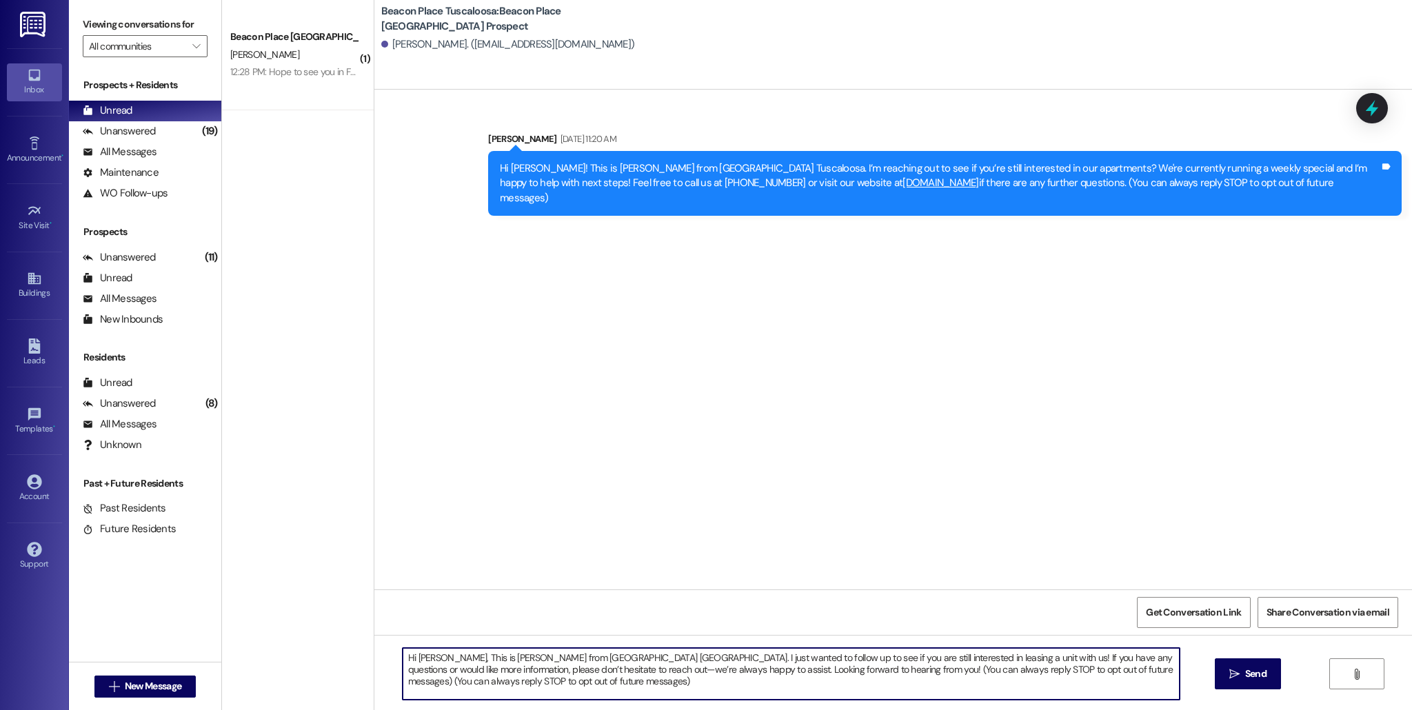
click at [443, 661] on textarea "Hi [PERSON_NAME], This is [PERSON_NAME] from [GEOGRAPHIC_DATA] [GEOGRAPHIC_DATA…" at bounding box center [791, 674] width 777 height 52
type textarea "Hi [PERSON_NAME], This is [PERSON_NAME] from [GEOGRAPHIC_DATA] [GEOGRAPHIC_DATA…"
click at [1267, 680] on span "Send" at bounding box center [1255, 674] width 27 height 14
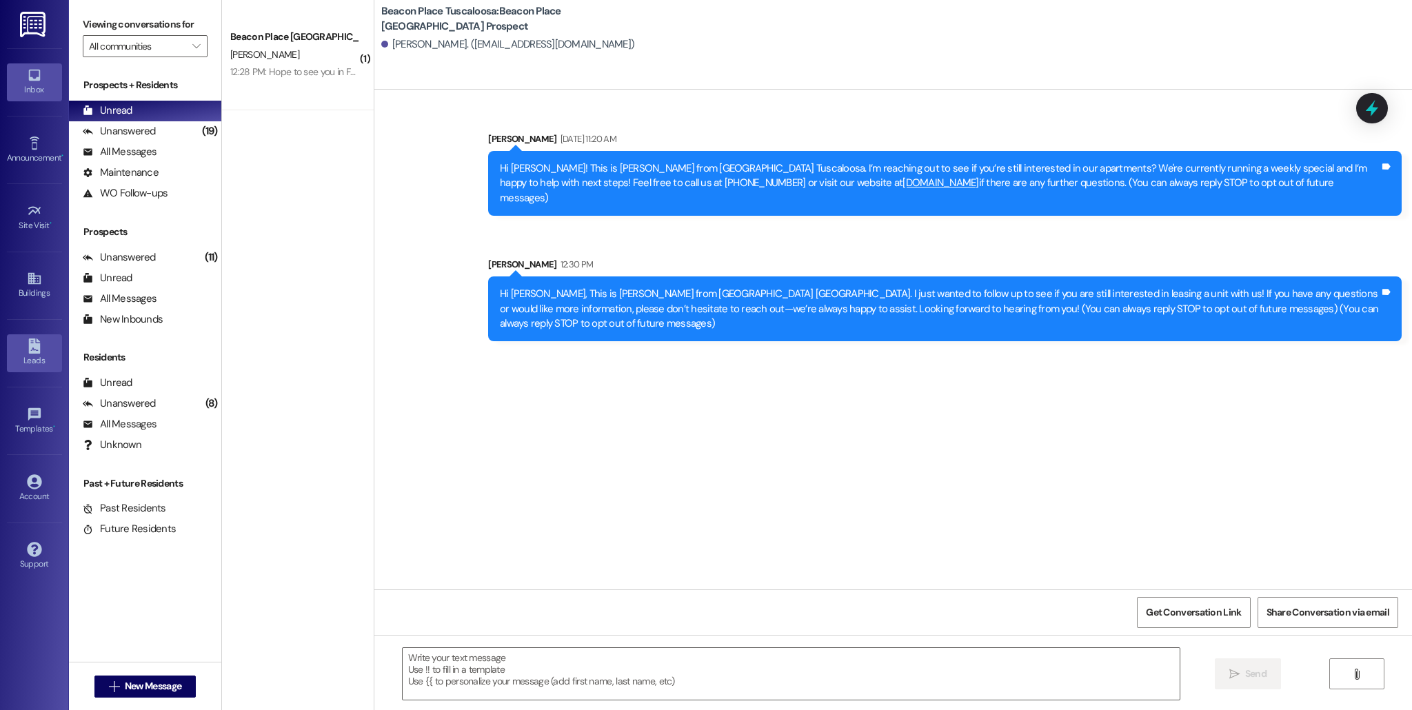
click at [34, 340] on icon at bounding box center [34, 345] width 12 height 15
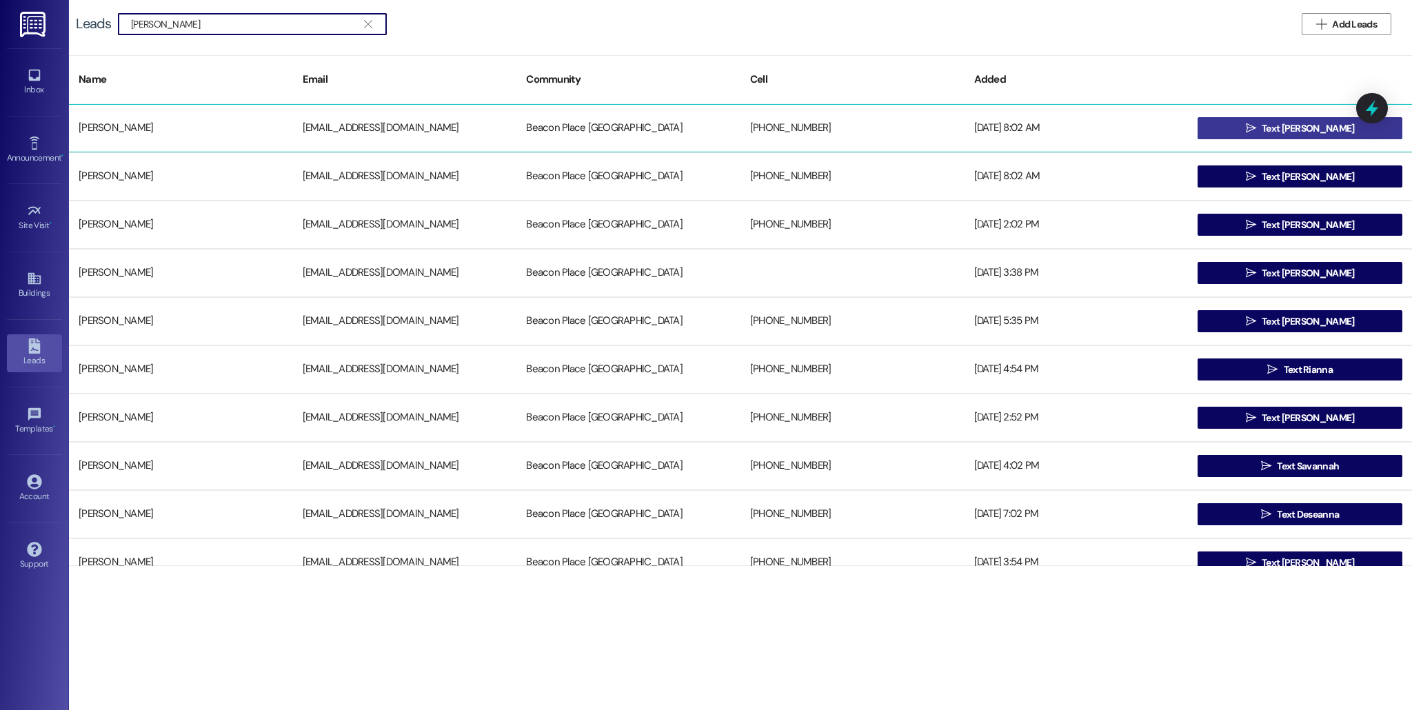
type input "[PERSON_NAME]"
click at [1225, 121] on button " Text [PERSON_NAME]" at bounding box center [1299, 128] width 205 height 22
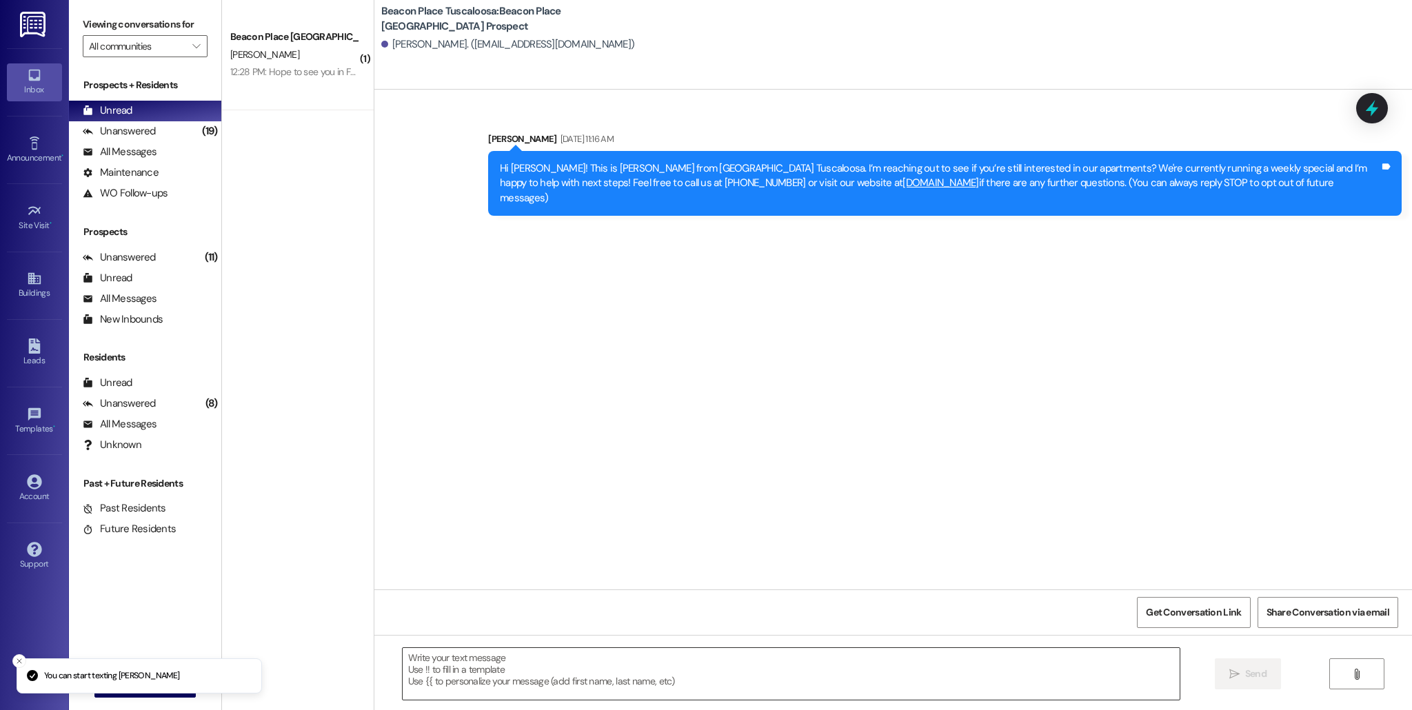
click at [493, 671] on textarea at bounding box center [791, 674] width 777 height 52
paste textarea "Hi [PERSON_NAME], This is [PERSON_NAME] from [GEOGRAPHIC_DATA] [GEOGRAPHIC_DATA…"
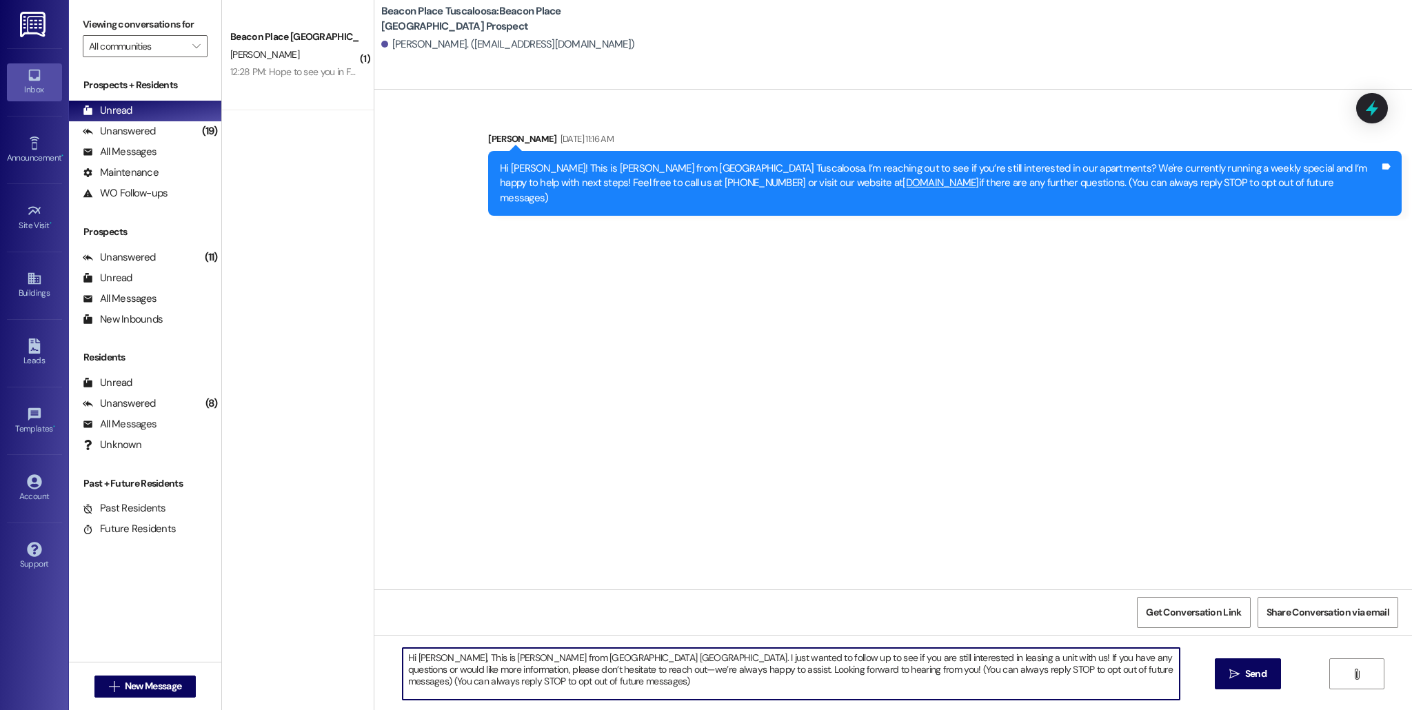
click at [447, 660] on textarea "Hi [PERSON_NAME], This is [PERSON_NAME] from [GEOGRAPHIC_DATA] [GEOGRAPHIC_DATA…" at bounding box center [791, 674] width 777 height 52
type textarea "Hi [PERSON_NAME]. This is [PERSON_NAME] from [GEOGRAPHIC_DATA]. I just wanted t…"
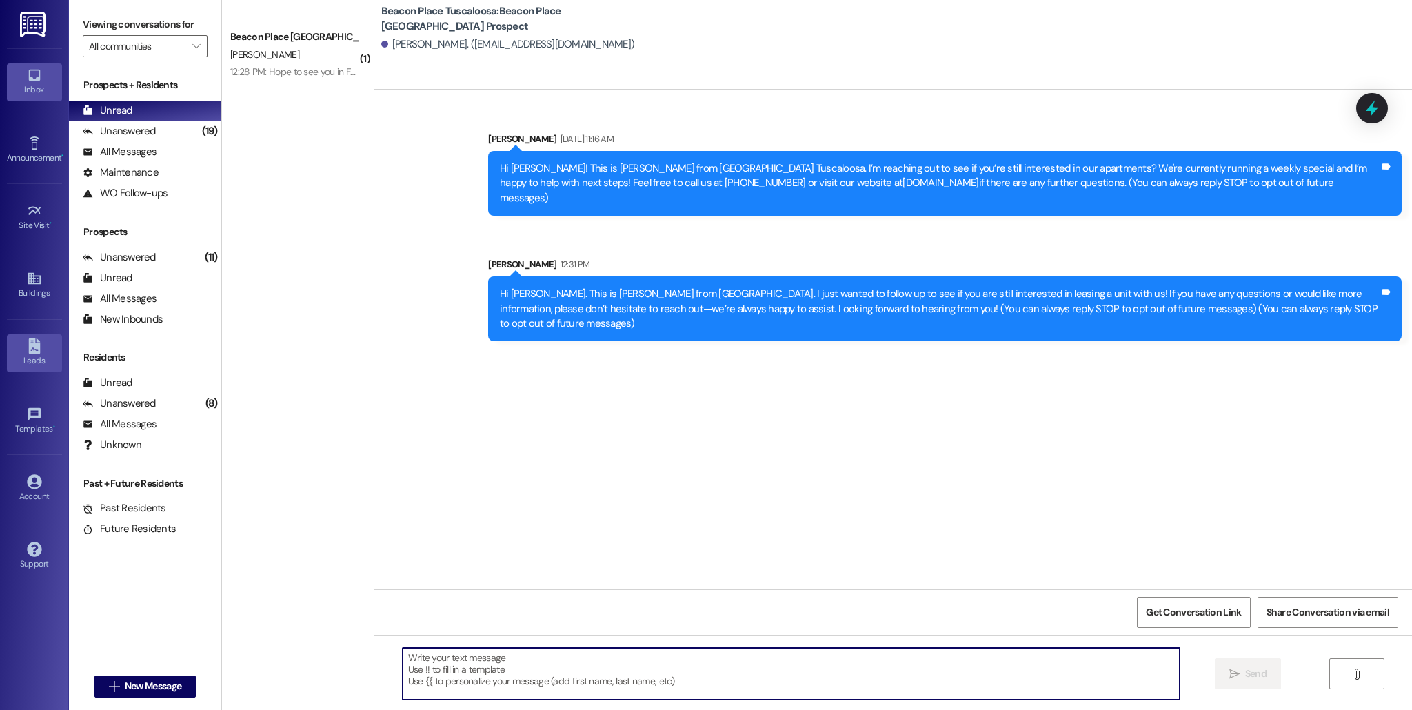
click at [21, 368] on link "Leads" at bounding box center [34, 352] width 55 height 37
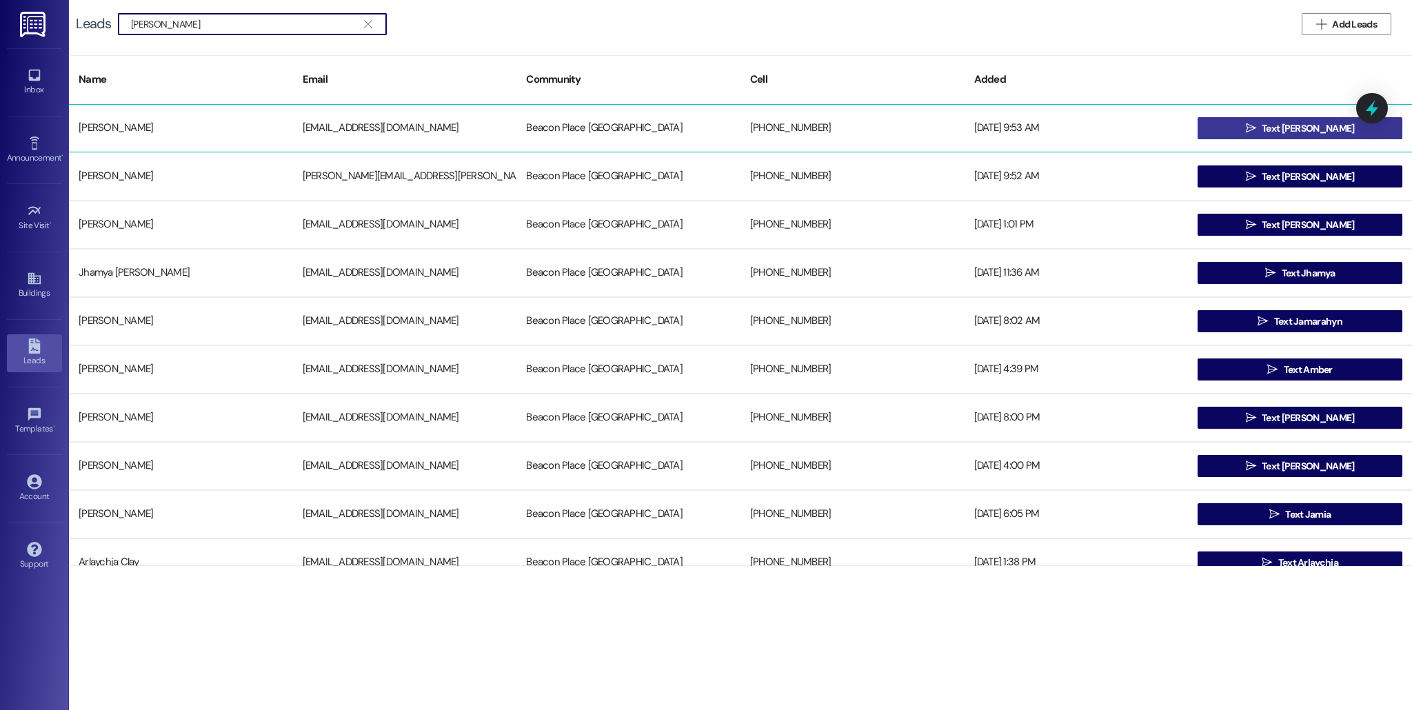
type input "[PERSON_NAME]"
click at [1333, 136] on button " Text [PERSON_NAME]" at bounding box center [1299, 128] width 205 height 22
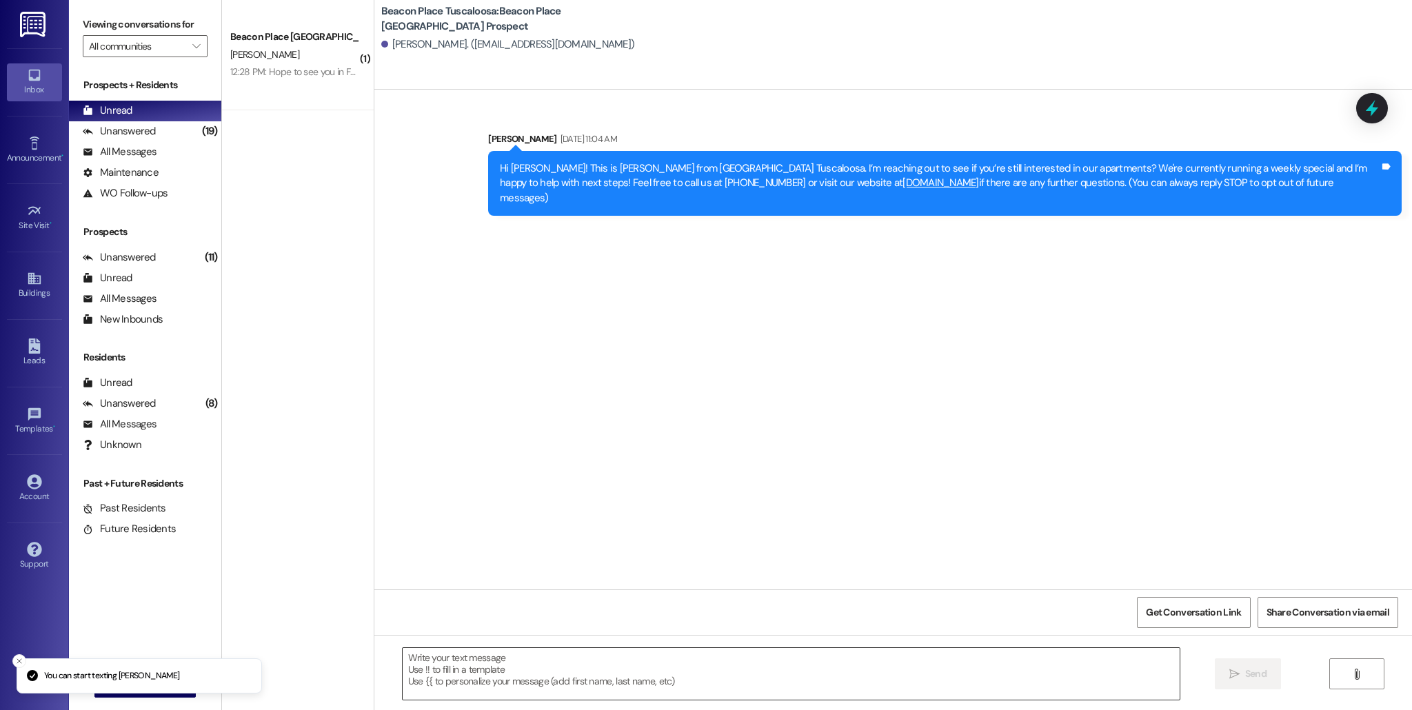
click at [538, 658] on textarea at bounding box center [791, 674] width 777 height 52
paste textarea "Hi Tia, This is Summer from [GEOGRAPHIC_DATA]. I just wanted to follow up to se…"
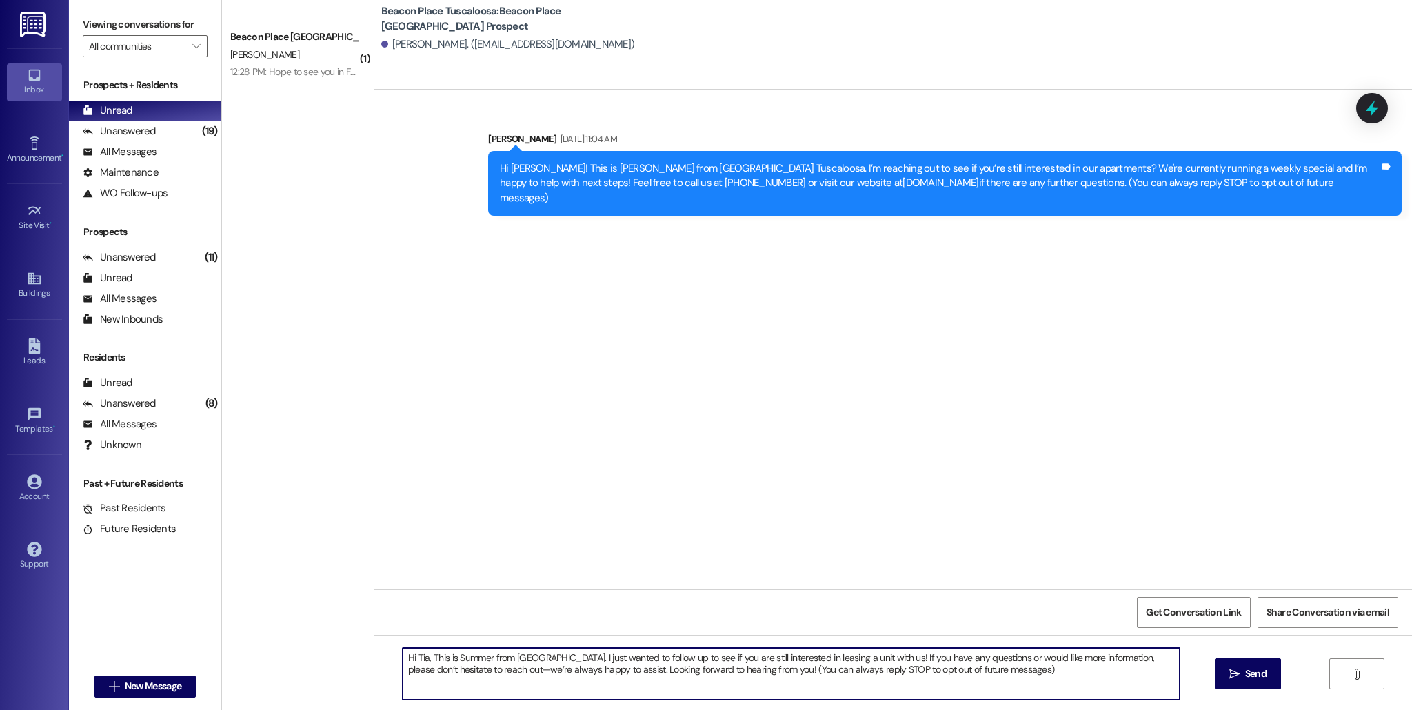
click at [420, 662] on textarea "Hi Tia, This is Summer from [GEOGRAPHIC_DATA]. I just wanted to follow up to se…" at bounding box center [791, 674] width 777 height 52
click at [491, 664] on textarea "Hi [PERSON_NAME]. This is Summer from [GEOGRAPHIC_DATA] [GEOGRAPHIC_DATA]. I ju…" at bounding box center [791, 674] width 777 height 52
click at [502, 661] on textarea "Hi [PERSON_NAME]. This is [PERSON_NAME] from [GEOGRAPHIC_DATA]. I just wanted t…" at bounding box center [791, 674] width 777 height 52
click at [502, 662] on textarea "Hi [PERSON_NAME]. This is [PERSON_NAME] from [GEOGRAPHIC_DATA]. I just wanted t…" at bounding box center [791, 674] width 777 height 52
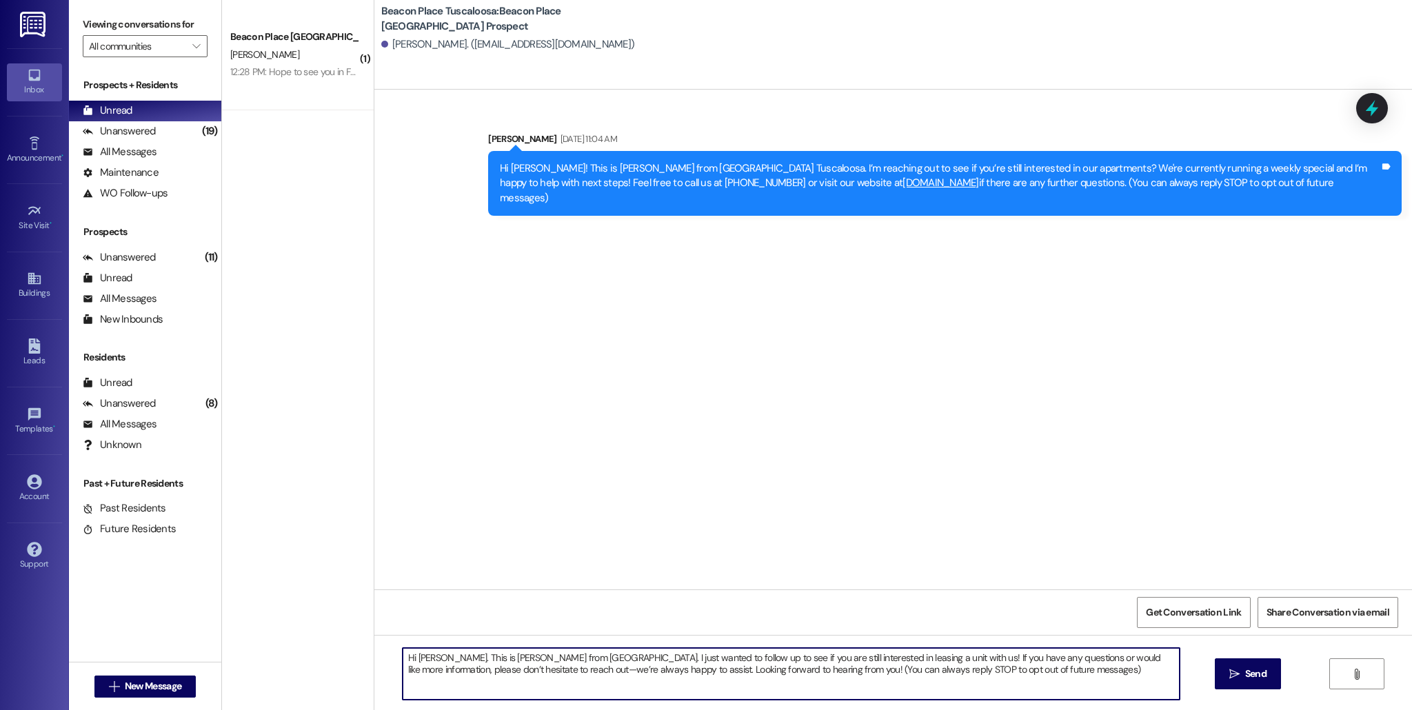
click at [503, 662] on textarea "Hi [PERSON_NAME]. This is [PERSON_NAME] from [GEOGRAPHIC_DATA]. I just wanted t…" at bounding box center [791, 674] width 777 height 52
click at [504, 662] on textarea "Hi [PERSON_NAME]. This is [PERSON_NAME] from [GEOGRAPHIC_DATA]. I just wanted t…" at bounding box center [791, 674] width 777 height 52
click at [1108, 688] on textarea "Hi [PERSON_NAME]. This is [PERSON_NAME] from [GEOGRAPHIC_DATA]. I just wanted t…" at bounding box center [791, 674] width 777 height 52
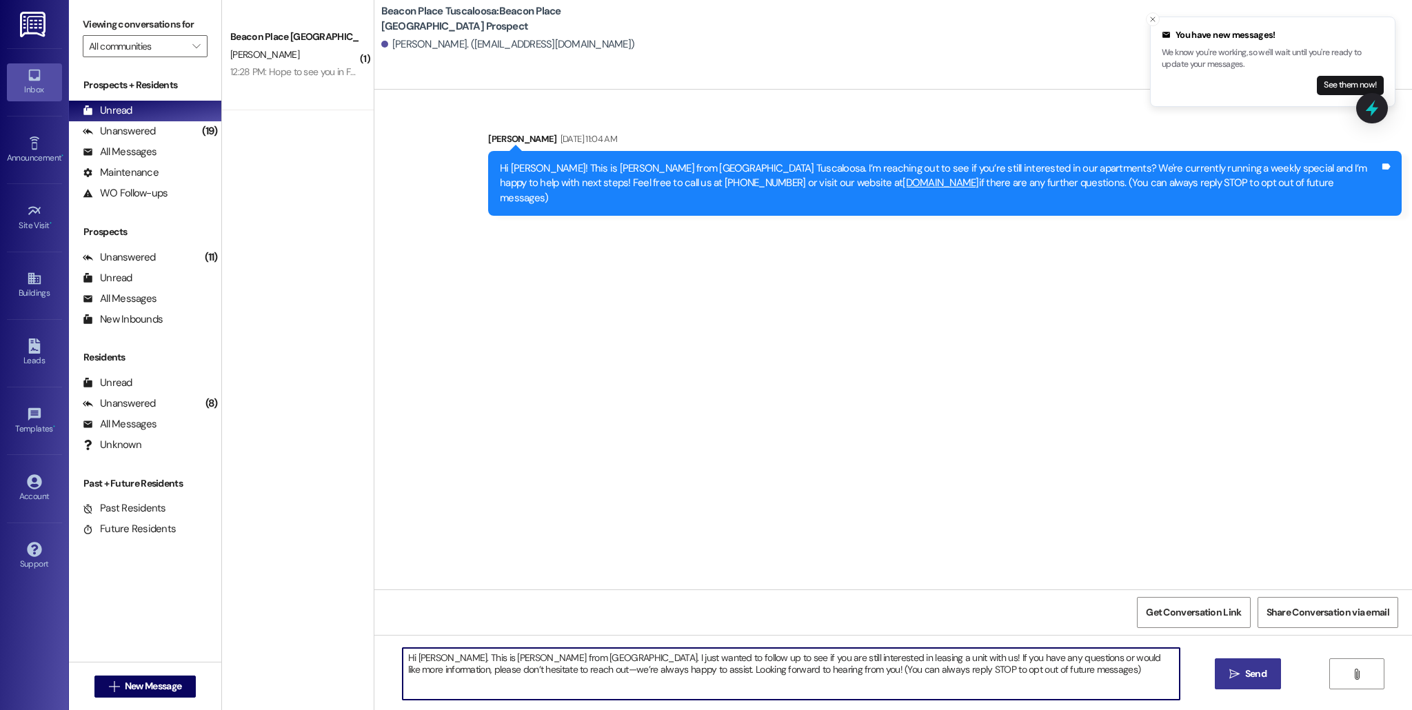
type textarea "Hi [PERSON_NAME]. This is [PERSON_NAME] from [GEOGRAPHIC_DATA]. I just wanted t…"
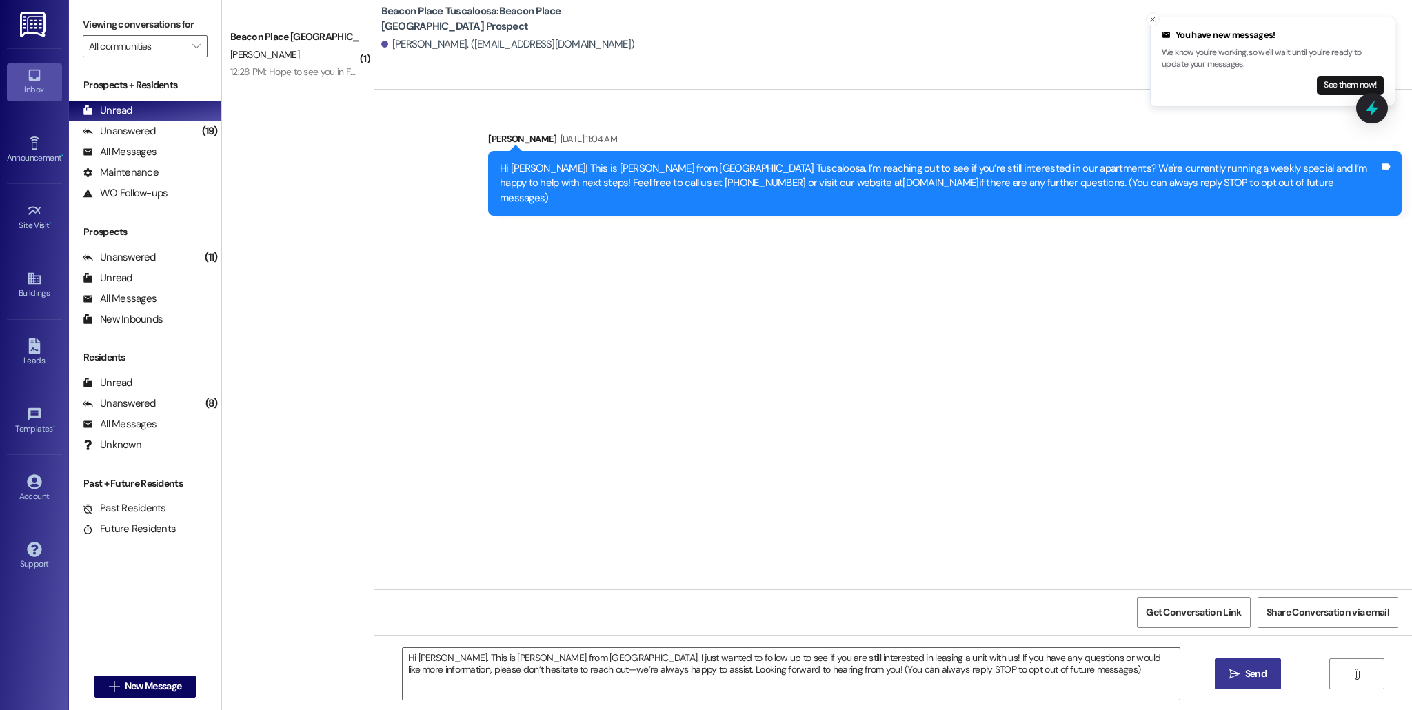
click at [1248, 668] on span "Send" at bounding box center [1255, 674] width 21 height 14
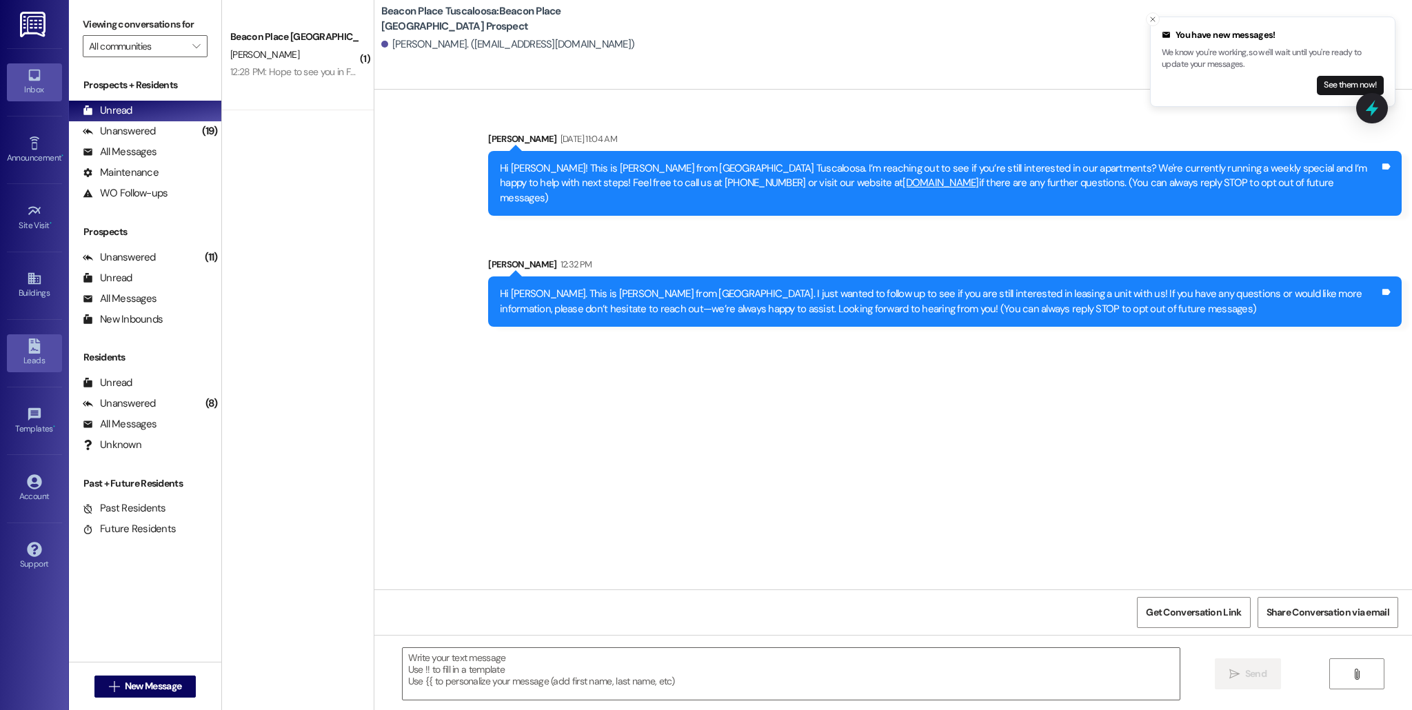
click at [34, 349] on icon at bounding box center [34, 345] width 12 height 15
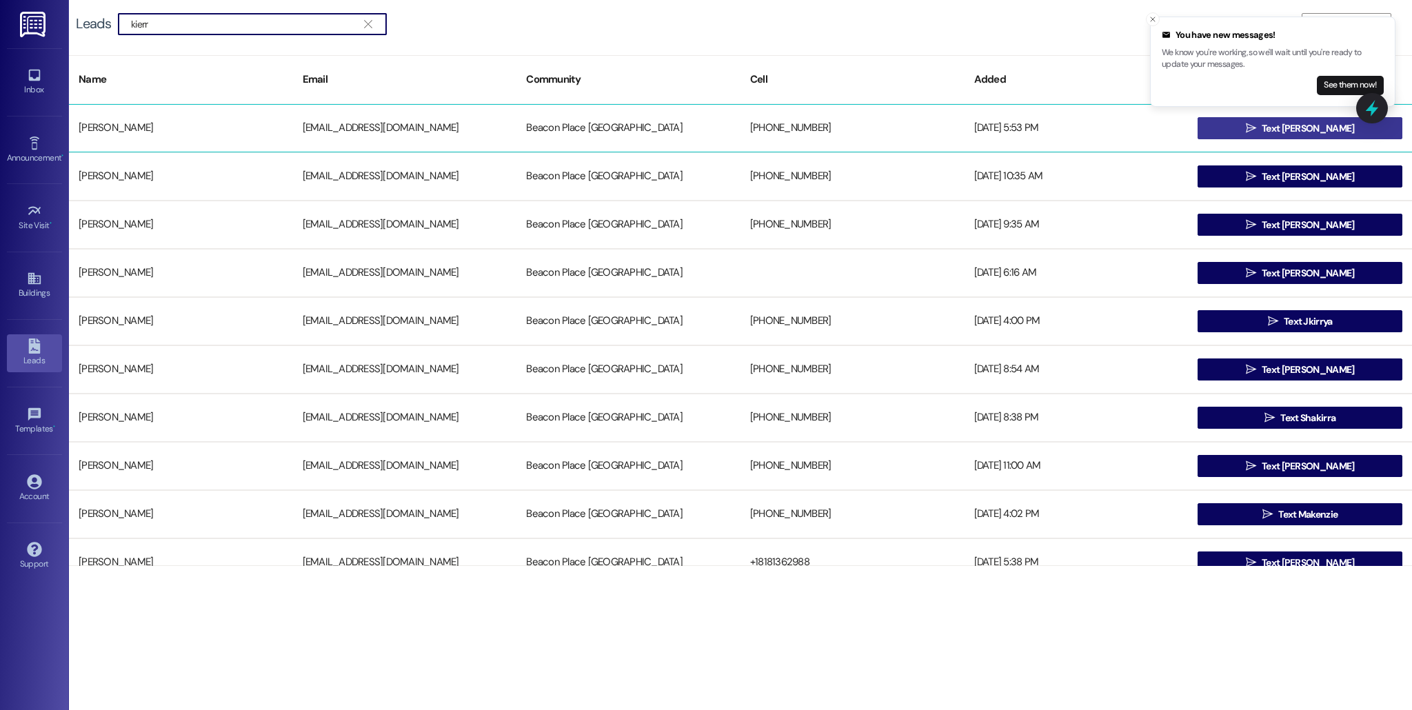
type input "kierr"
click at [1251, 134] on button " Text [PERSON_NAME]" at bounding box center [1299, 128] width 205 height 22
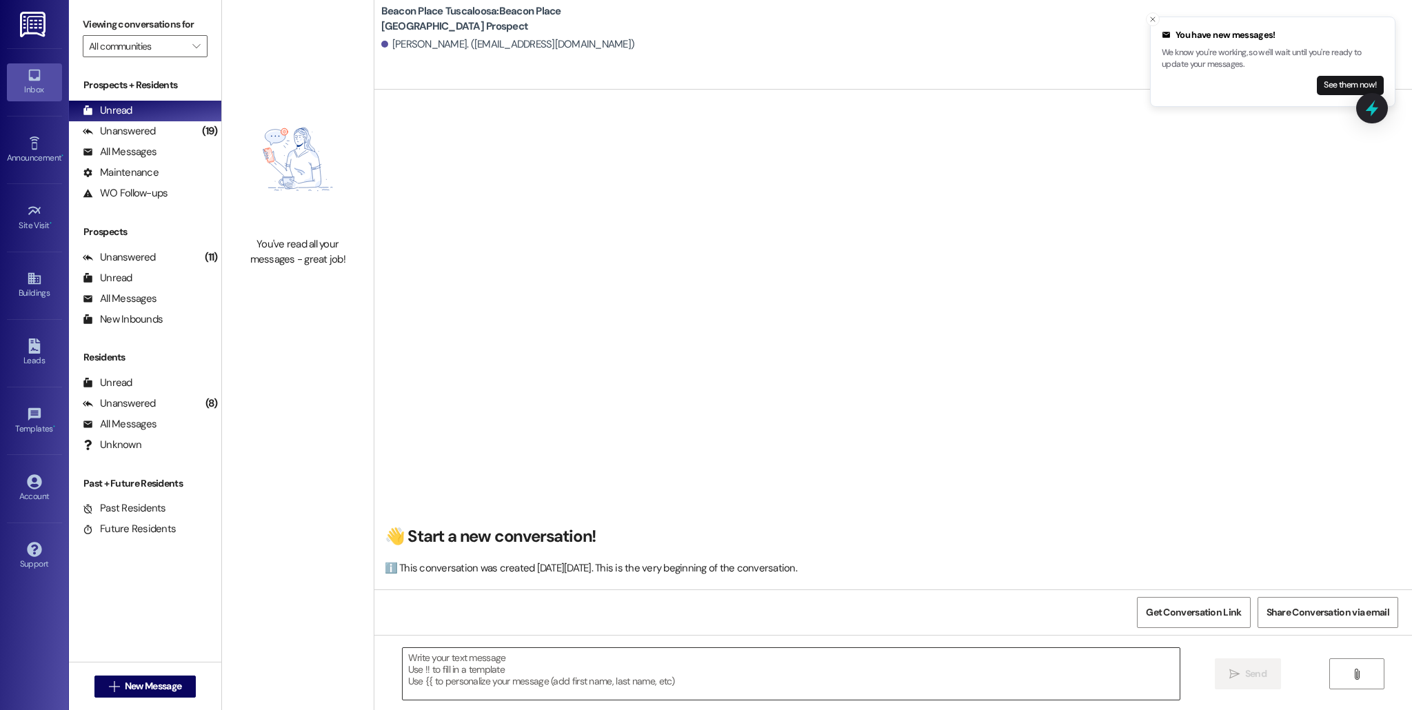
click at [530, 672] on textarea at bounding box center [791, 674] width 777 height 52
paste textarea "Hi [PERSON_NAME]. This is [PERSON_NAME] from [GEOGRAPHIC_DATA]. I just wanted t…"
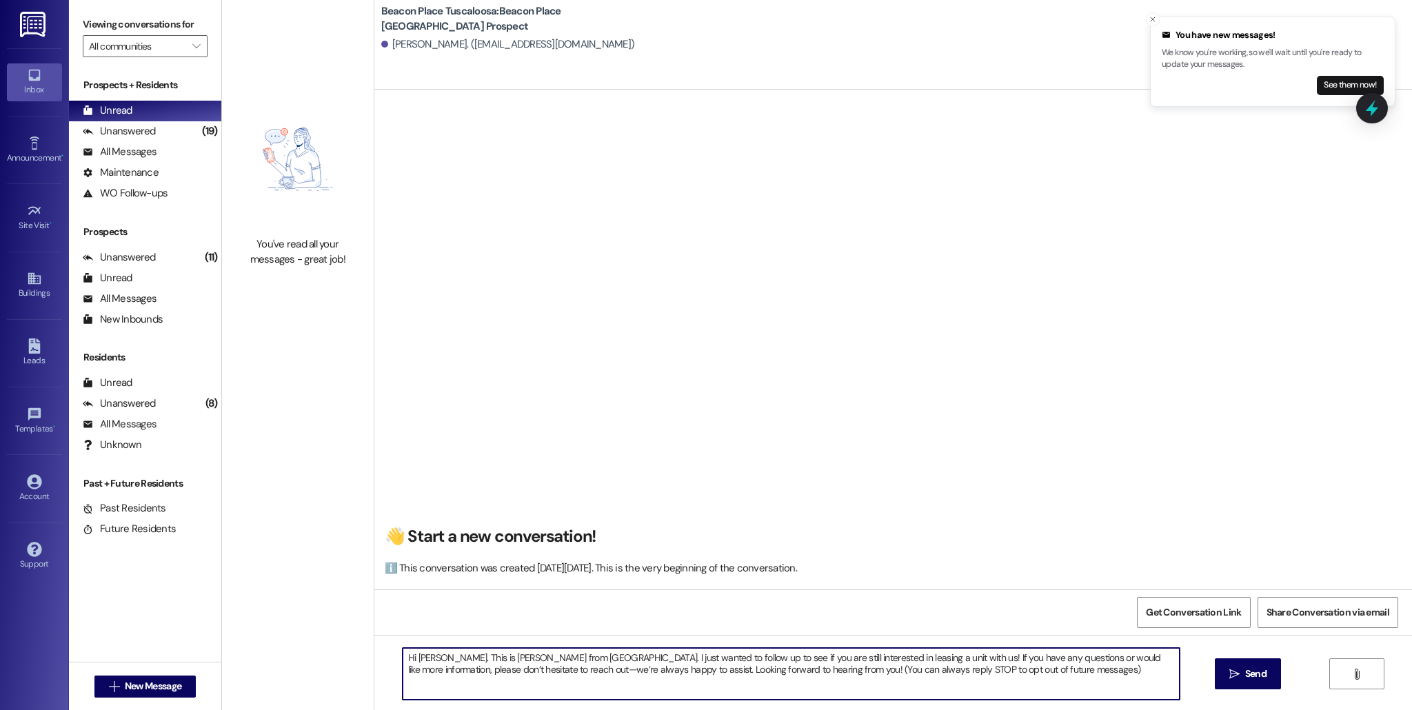
click at [425, 658] on textarea "Hi [PERSON_NAME]. This is [PERSON_NAME] from [GEOGRAPHIC_DATA]. I just wanted t…" at bounding box center [791, 674] width 777 height 52
click at [451, 673] on textarea "Hi [PERSON_NAME]! This is [PERSON_NAME] from [GEOGRAPHIC_DATA]. I just wanted t…" at bounding box center [791, 674] width 777 height 52
click at [1139, 687] on textarea "Hi [PERSON_NAME]! This is [PERSON_NAME] from [GEOGRAPHIC_DATA]. I just wanted t…" at bounding box center [791, 674] width 777 height 52
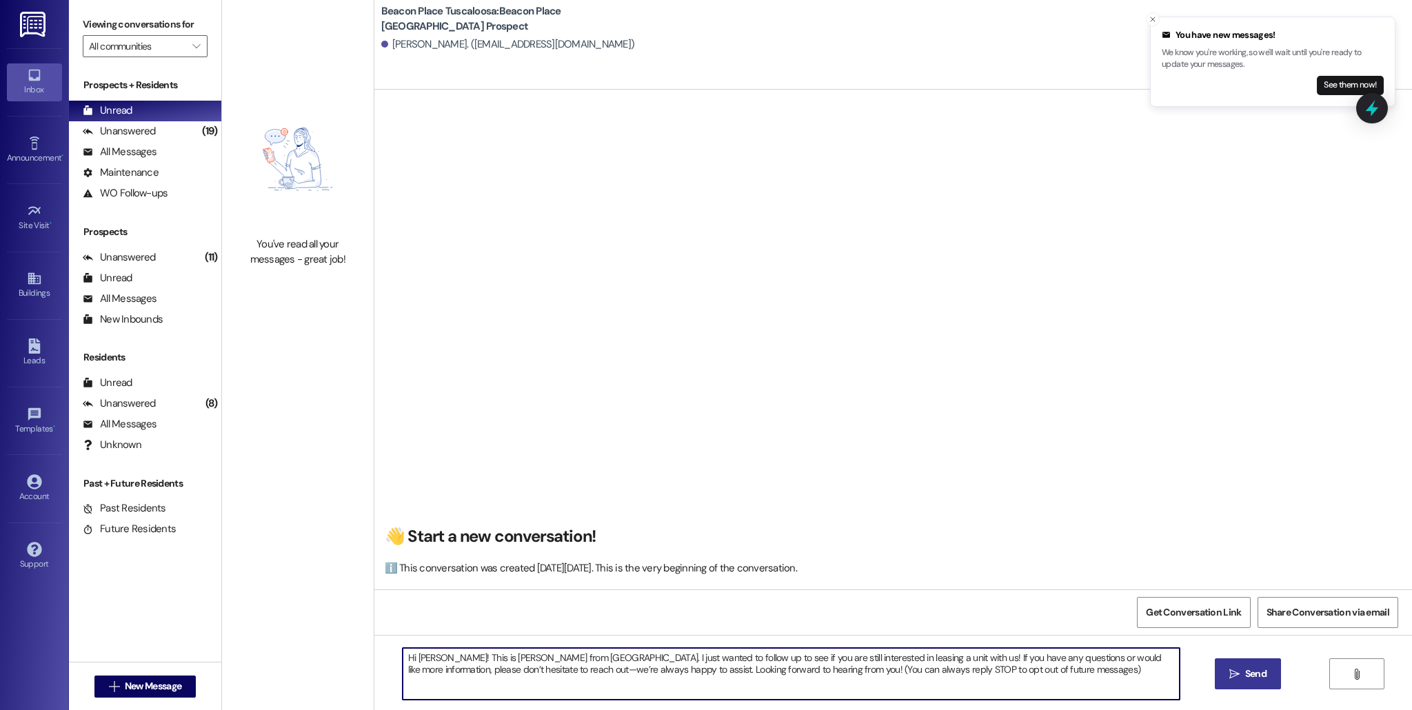
type textarea "Hi [PERSON_NAME]! This is [PERSON_NAME] from [GEOGRAPHIC_DATA]. I just wanted t…"
click at [1243, 682] on button " Send" at bounding box center [1247, 673] width 67 height 31
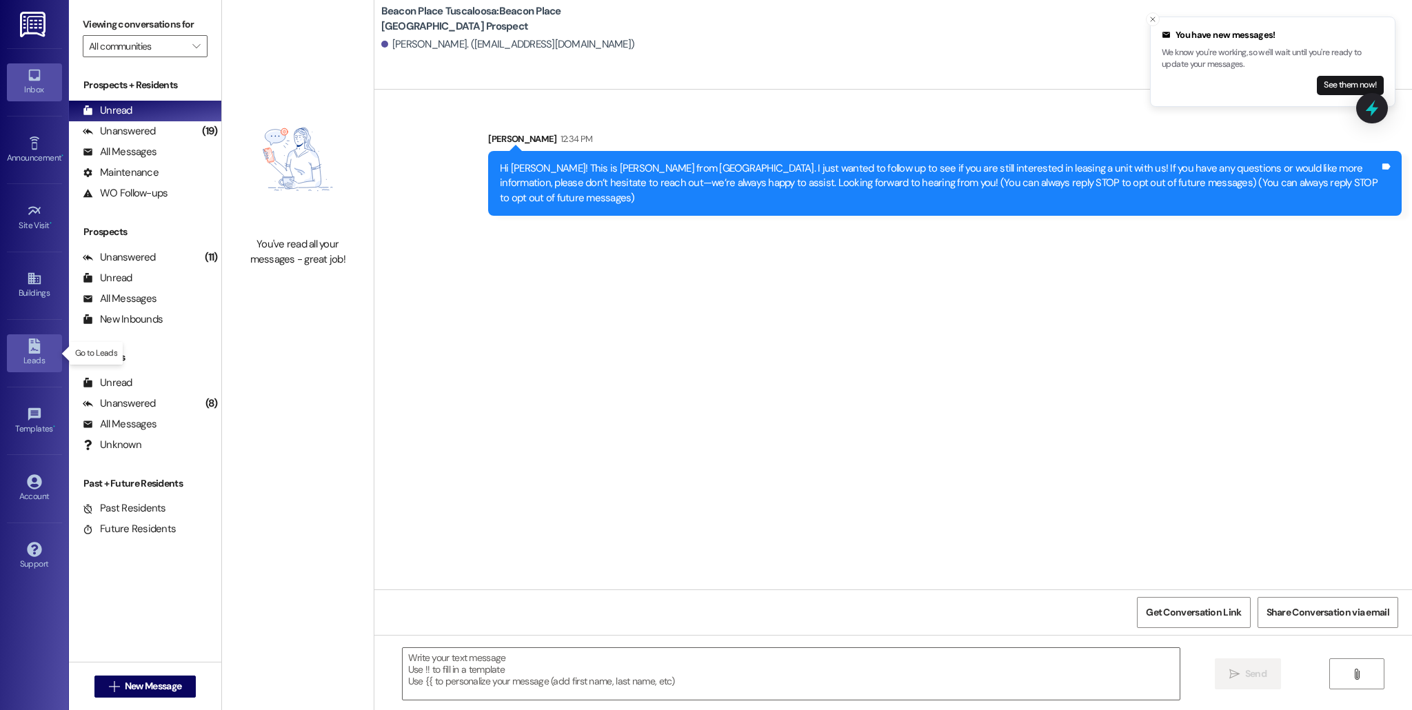
click at [54, 343] on link "Leads" at bounding box center [34, 352] width 55 height 37
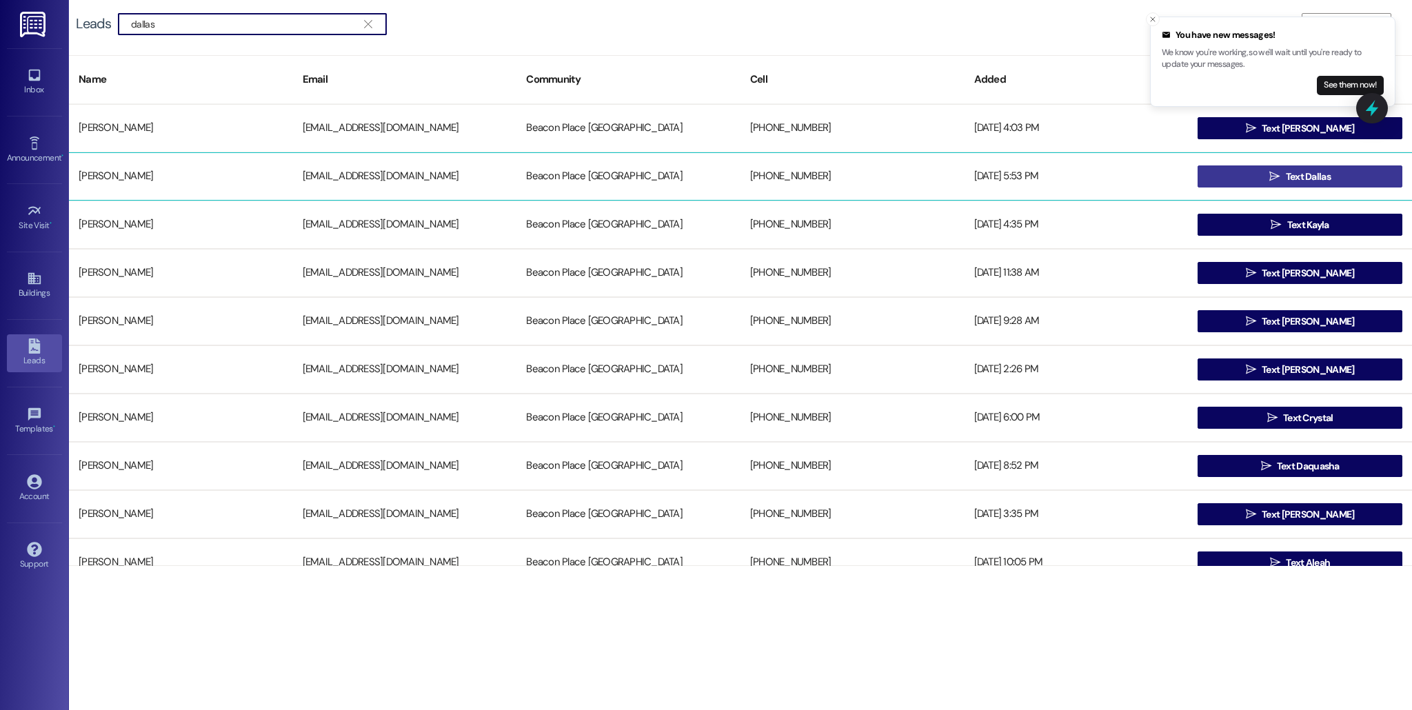
type input "dallas"
click at [1246, 183] on button " Text [GEOGRAPHIC_DATA]" at bounding box center [1299, 176] width 205 height 22
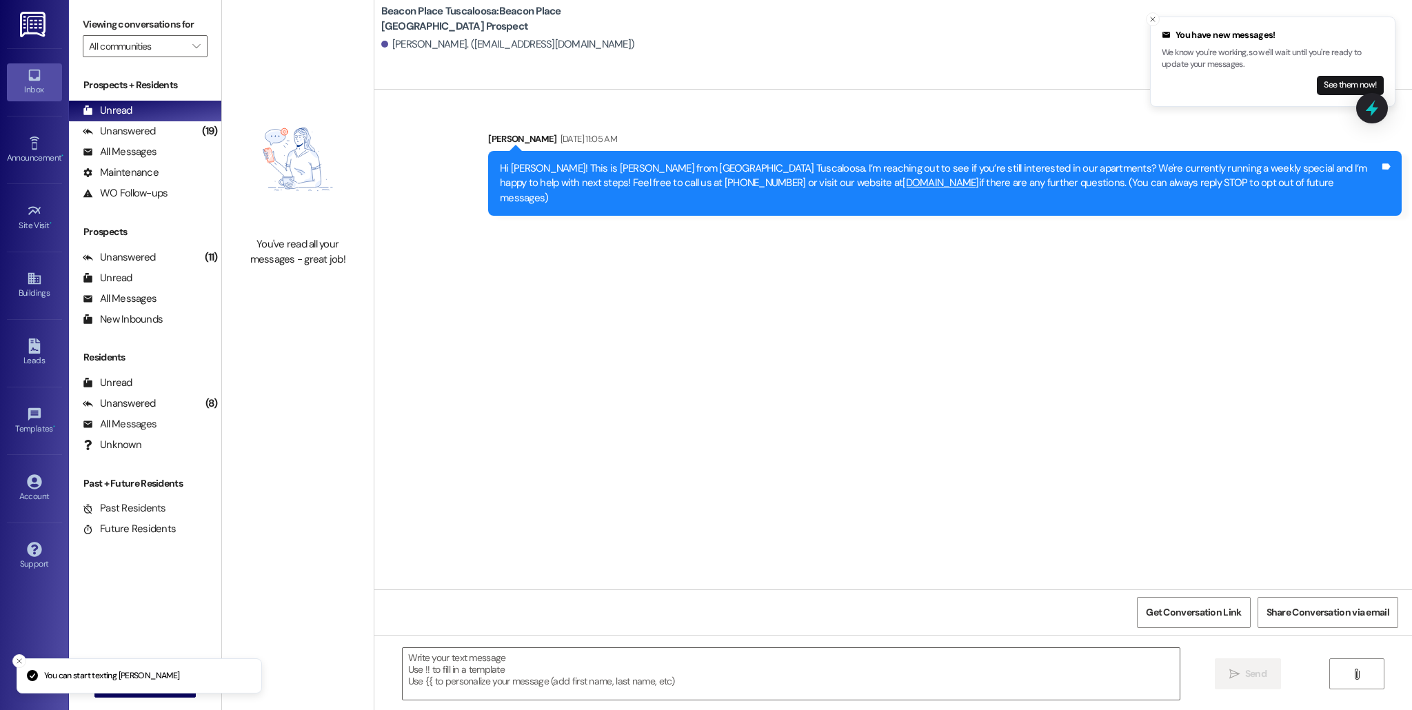
click at [450, 646] on div " Send " at bounding box center [892, 686] width 1037 height 103
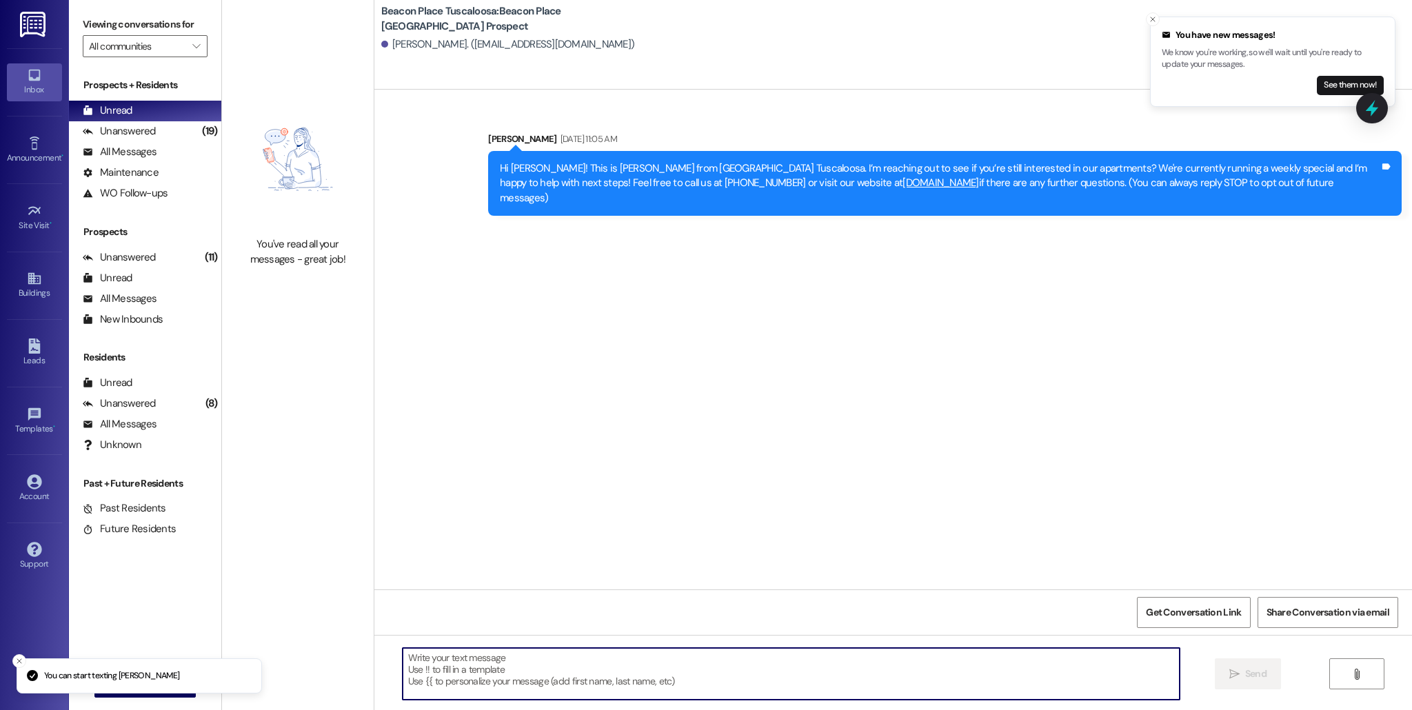
click at [453, 657] on textarea at bounding box center [791, 674] width 777 height 52
paste textarea "Hi [PERSON_NAME]! This is [PERSON_NAME] from [GEOGRAPHIC_DATA]. I just wanted t…"
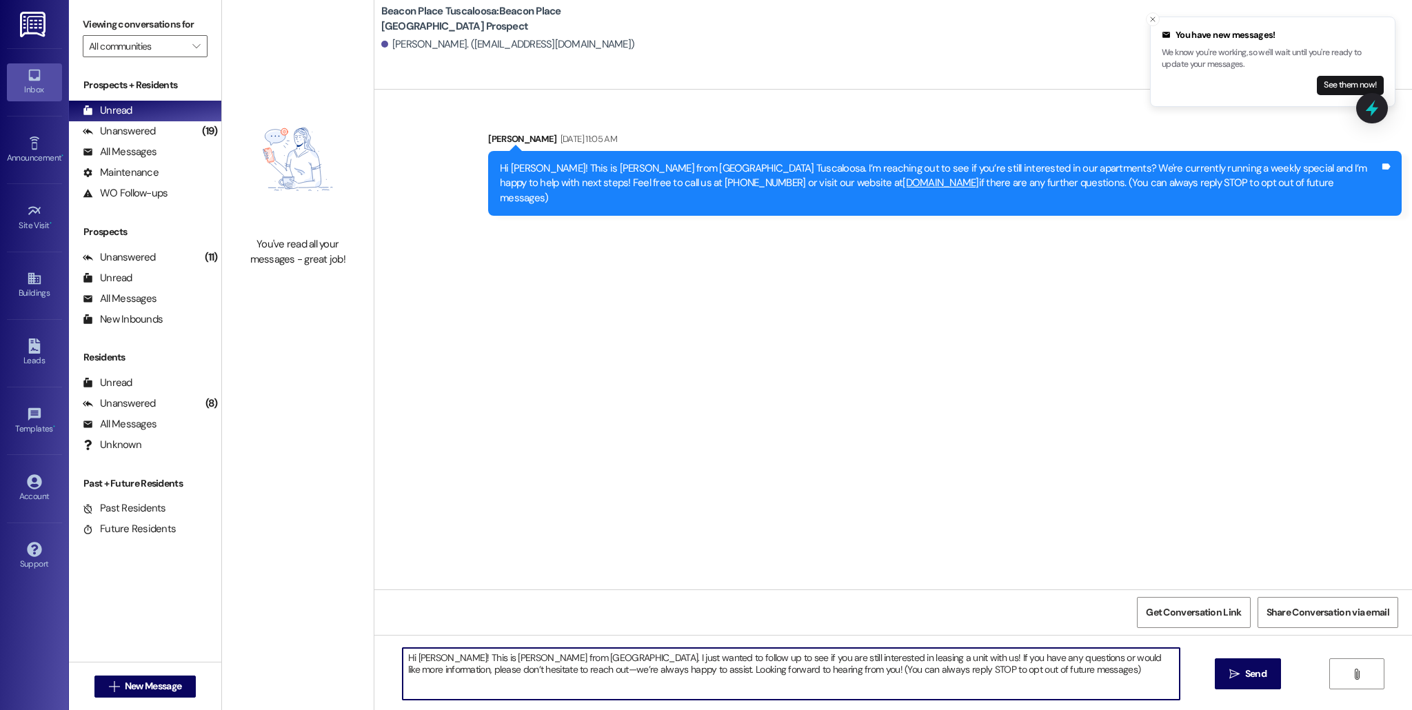
click at [429, 660] on textarea "Hi [PERSON_NAME]! This is [PERSON_NAME] from [GEOGRAPHIC_DATA]. I just wanted t…" at bounding box center [791, 674] width 777 height 52
type textarea "Hi [PERSON_NAME]! This is [PERSON_NAME] from [GEOGRAPHIC_DATA]. I just wanted t…"
click at [1254, 693] on div "Hi [PERSON_NAME]! This is [PERSON_NAME] from [GEOGRAPHIC_DATA]. I just wanted t…" at bounding box center [892, 686] width 1037 height 103
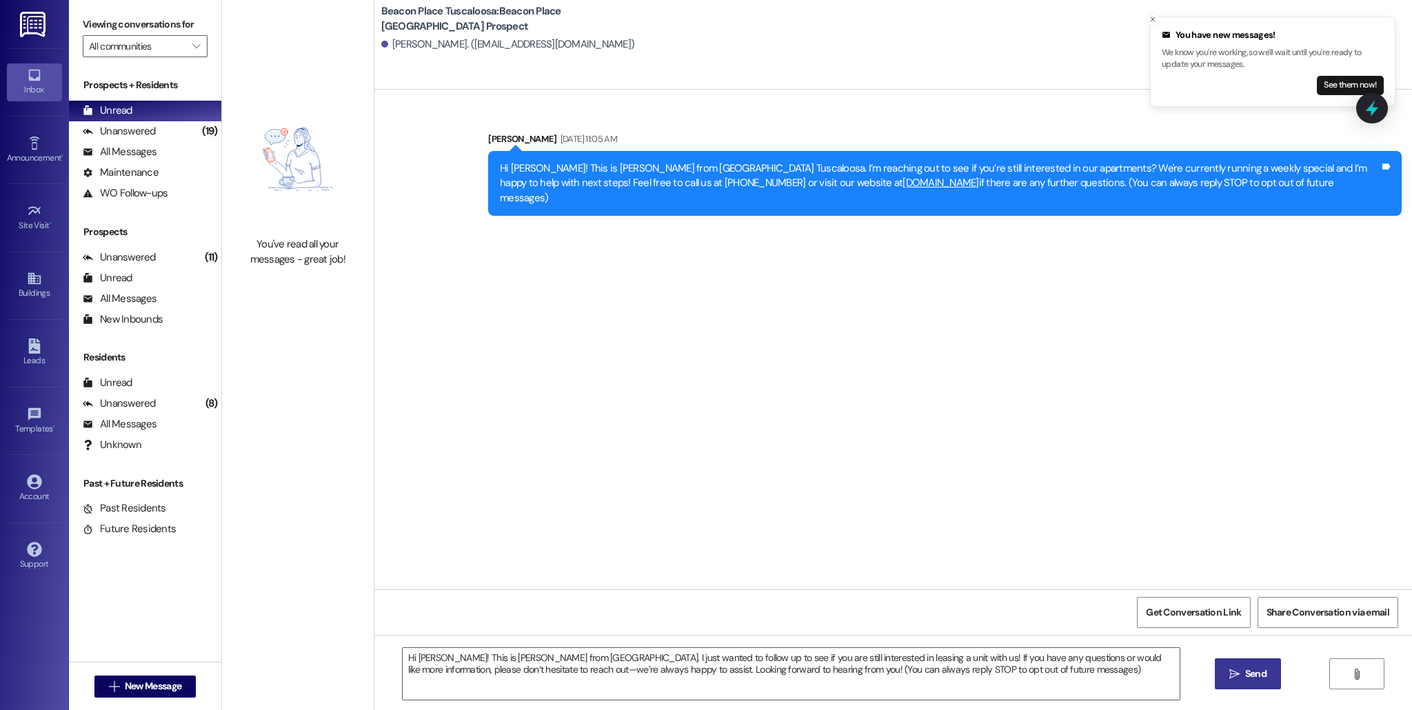
click at [1257, 674] on span "Send" at bounding box center [1255, 674] width 21 height 14
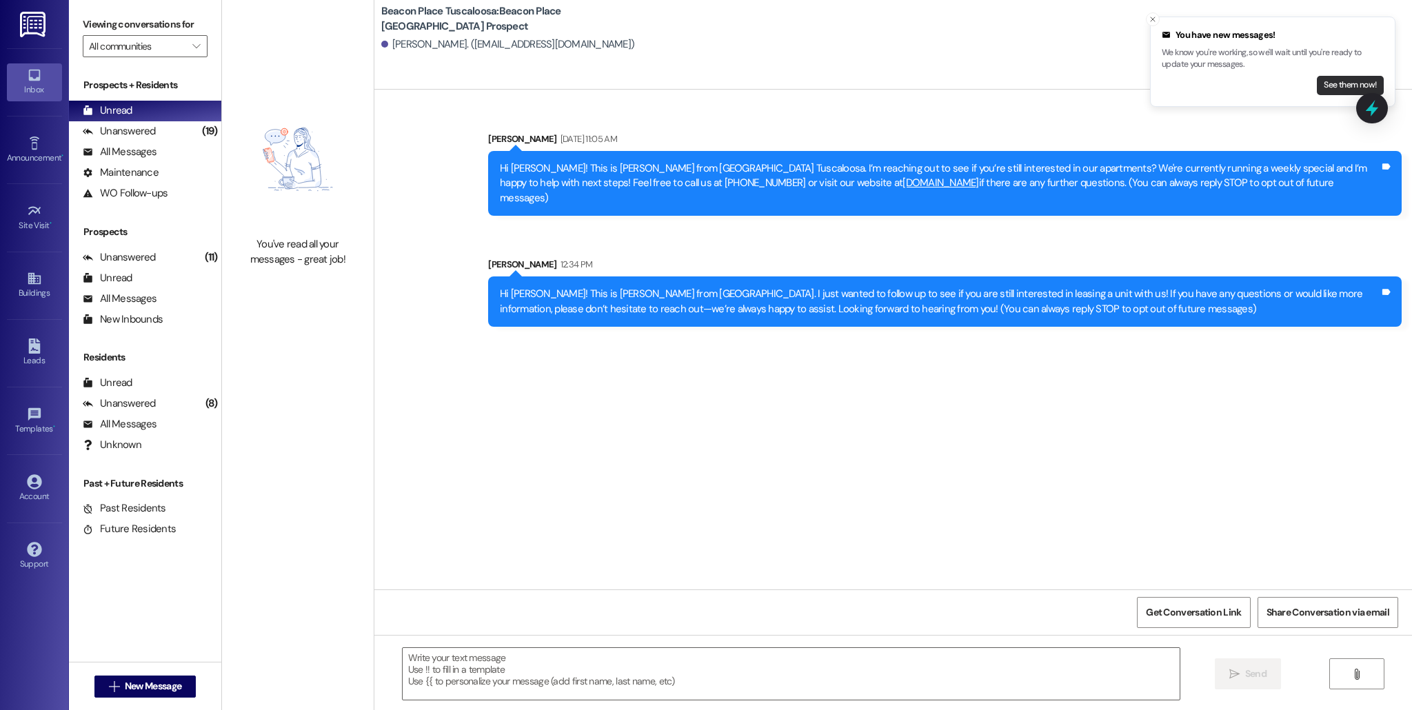
click at [1346, 88] on button "See them now!" at bounding box center [1349, 85] width 67 height 19
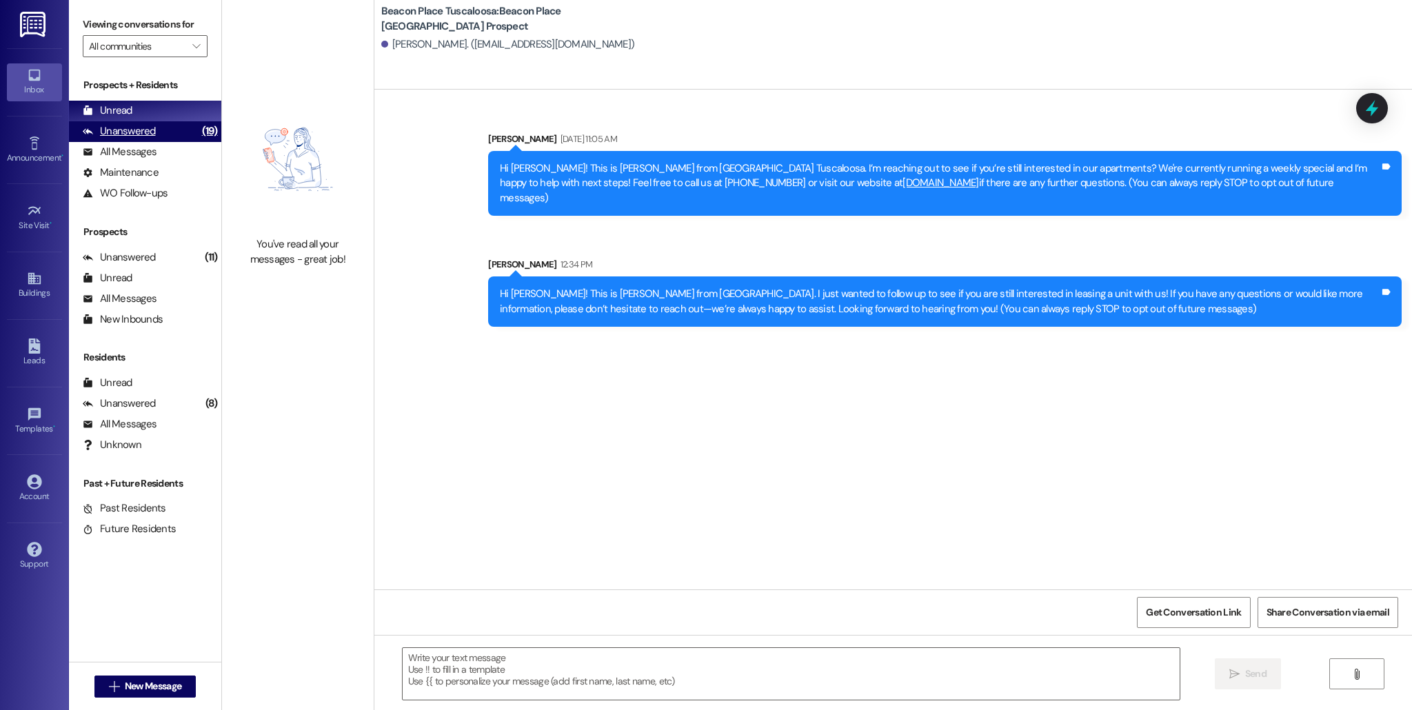
click at [128, 131] on div "Unanswered" at bounding box center [119, 131] width 73 height 14
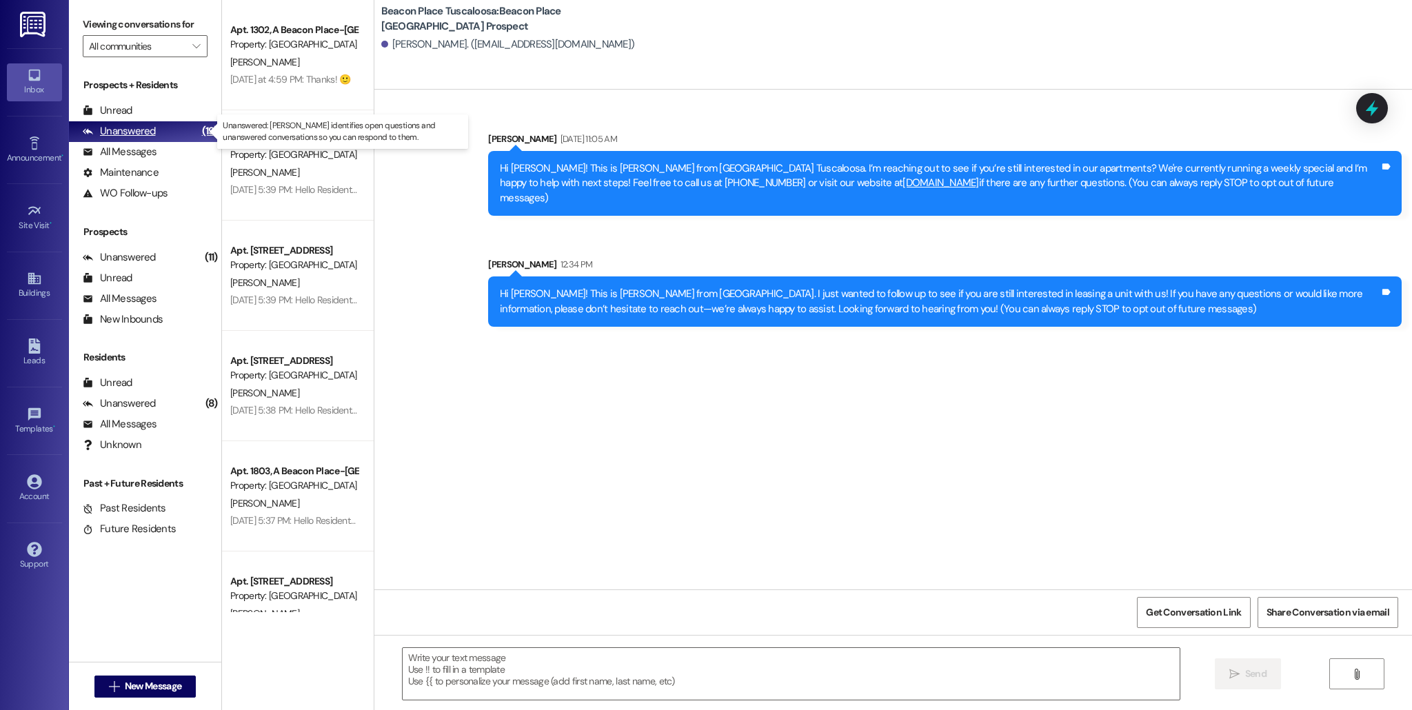
click at [135, 124] on div "Unanswered" at bounding box center [119, 131] width 73 height 14
click at [148, 110] on div "Unread (0)" at bounding box center [145, 111] width 152 height 21
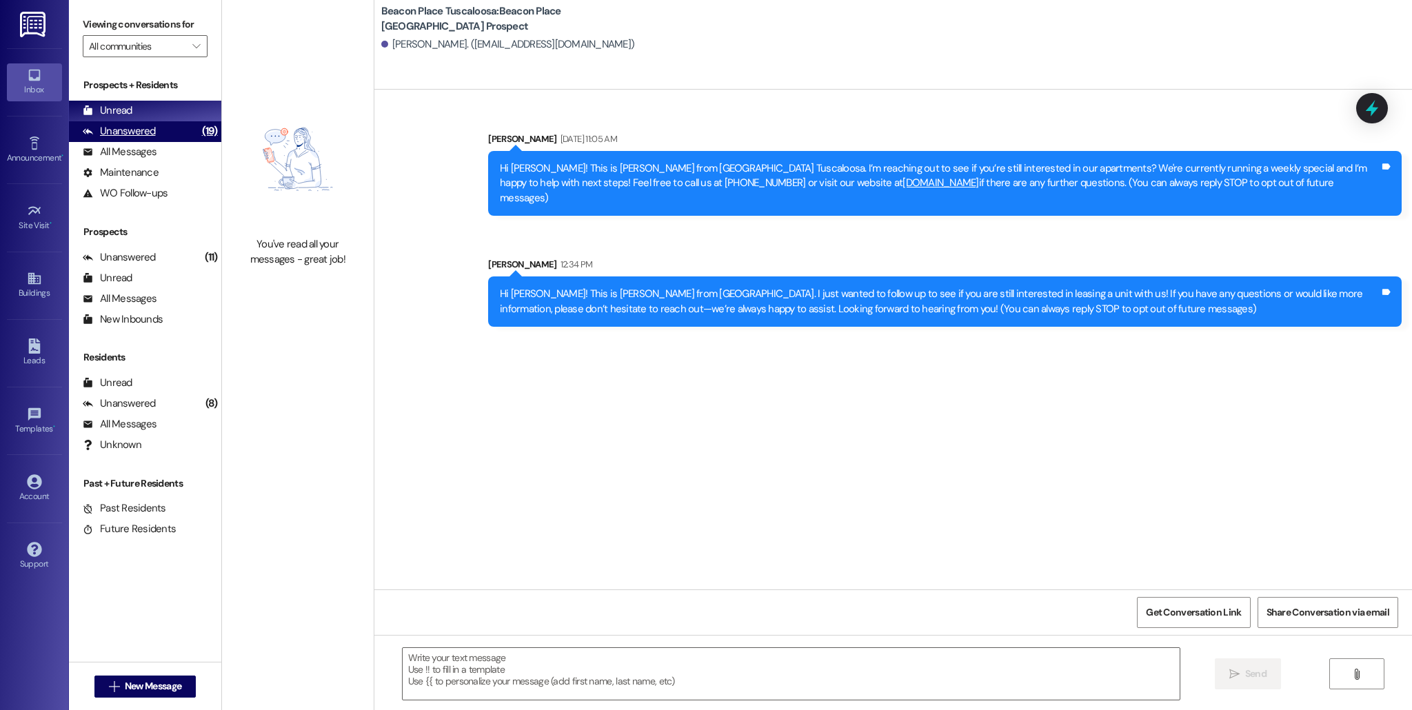
click at [183, 136] on div "Unanswered (19)" at bounding box center [145, 131] width 152 height 21
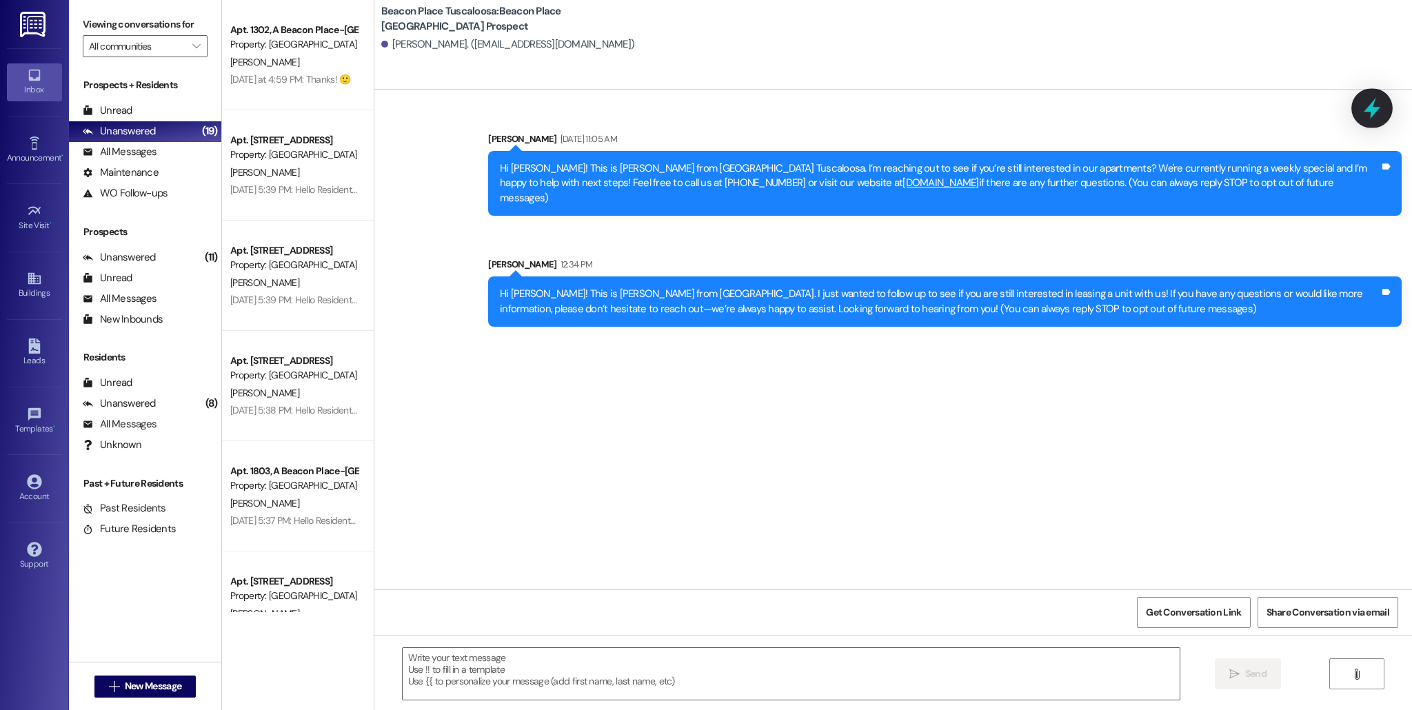
click at [1361, 100] on icon at bounding box center [1371, 107] width 23 height 23
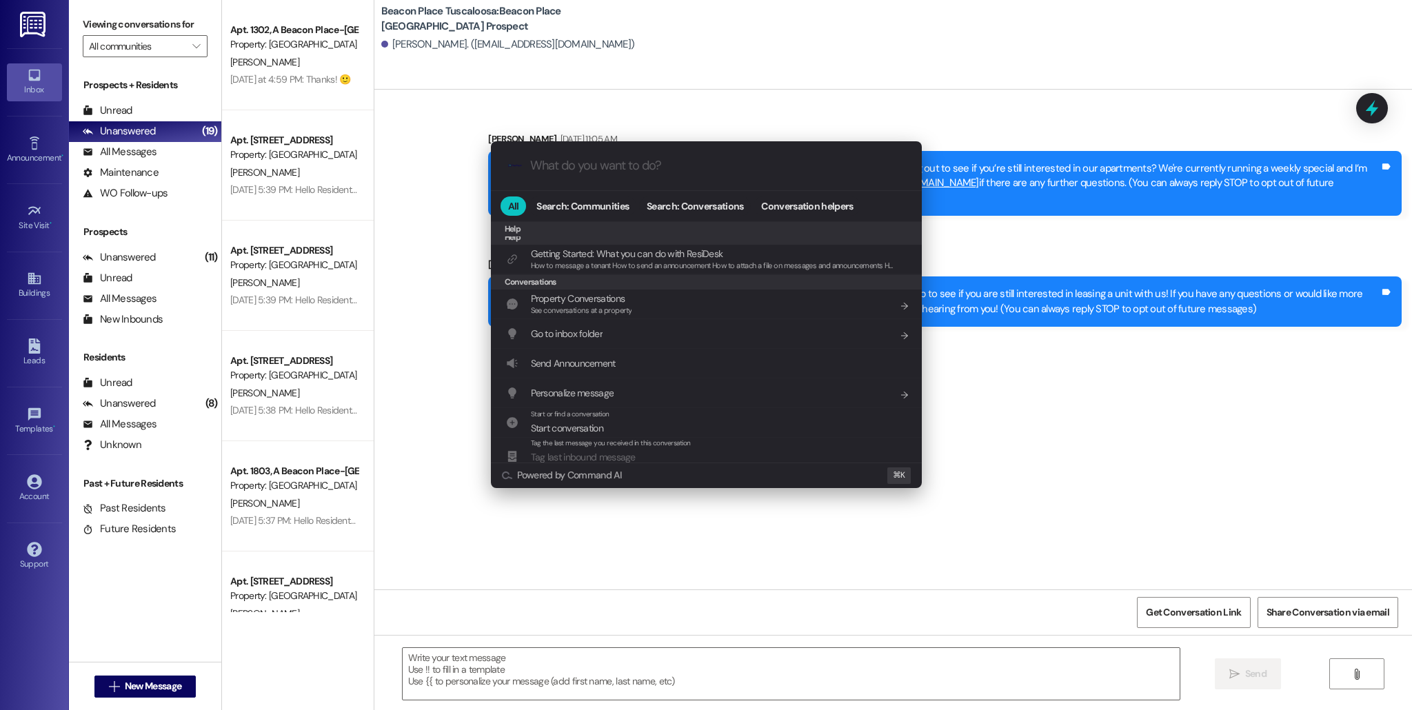
scroll to position [609, 0]
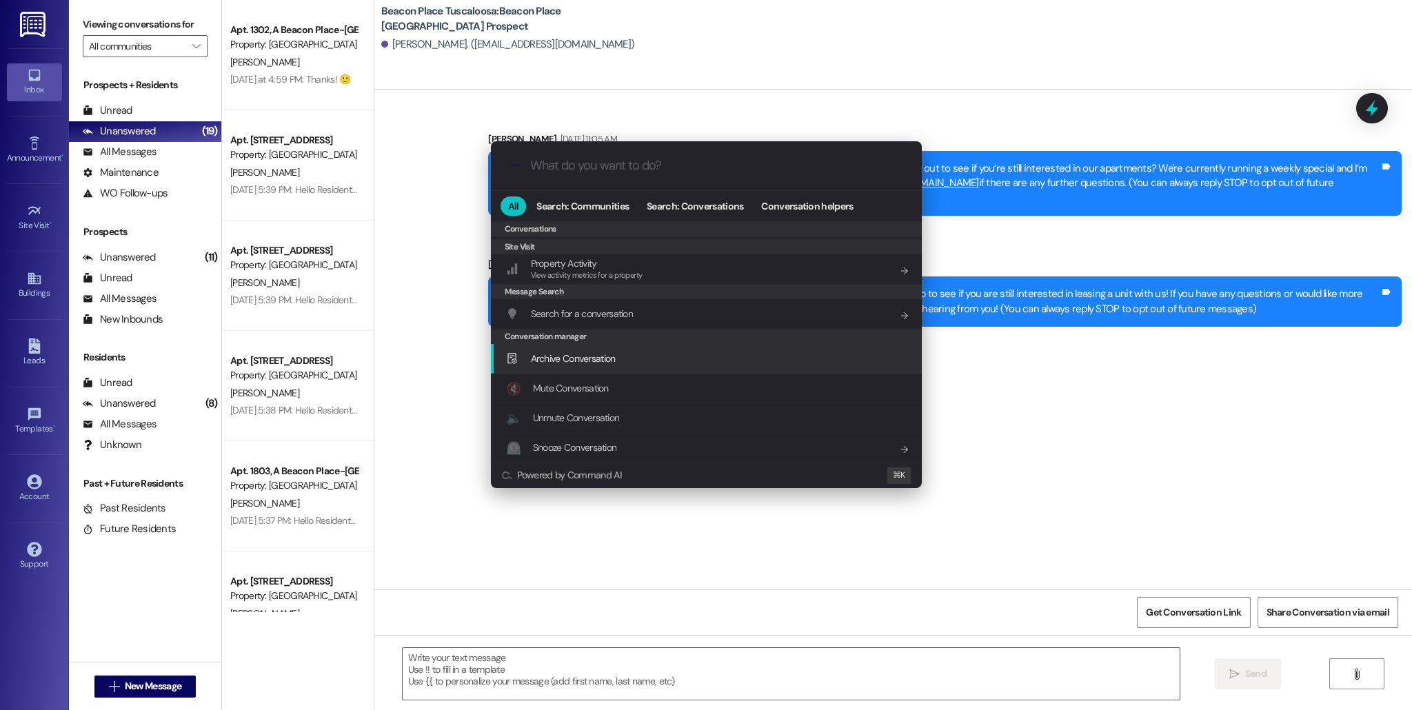
click at [452, 365] on div ".cls-1{fill:#0a055f;}.cls-2{fill:#0cc4c4;} resideskLogoBlueOrange All Search: C…" at bounding box center [706, 355] width 1412 height 710
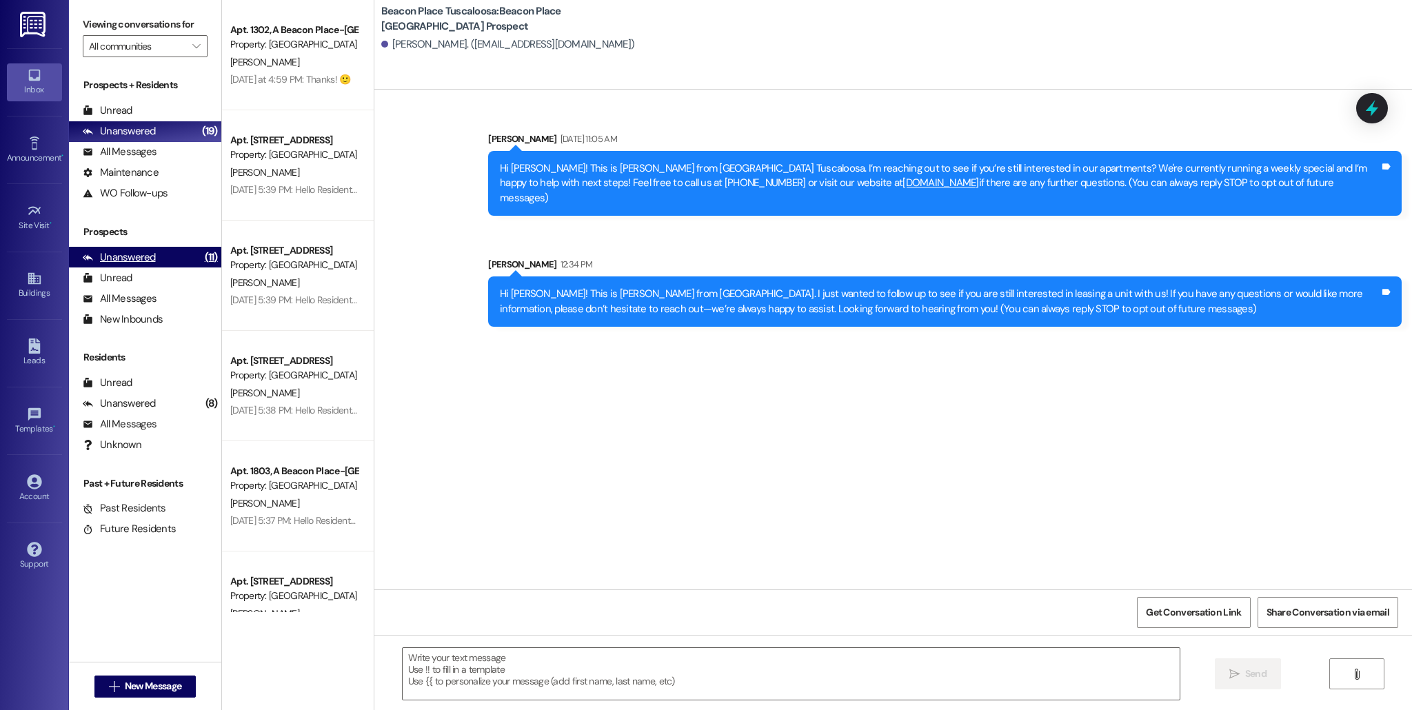
click at [163, 257] on div "Unanswered (11)" at bounding box center [145, 257] width 152 height 21
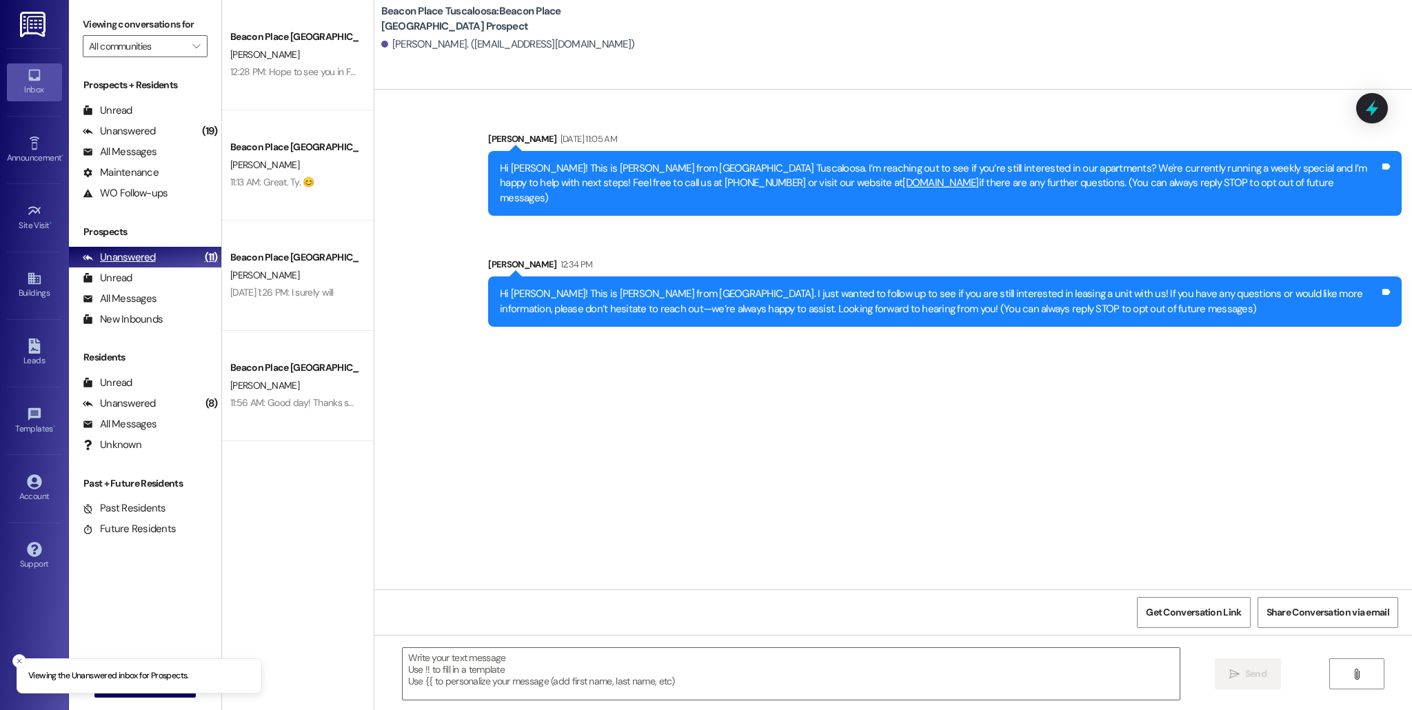
click at [203, 254] on div "(11)" at bounding box center [211, 257] width 20 height 21
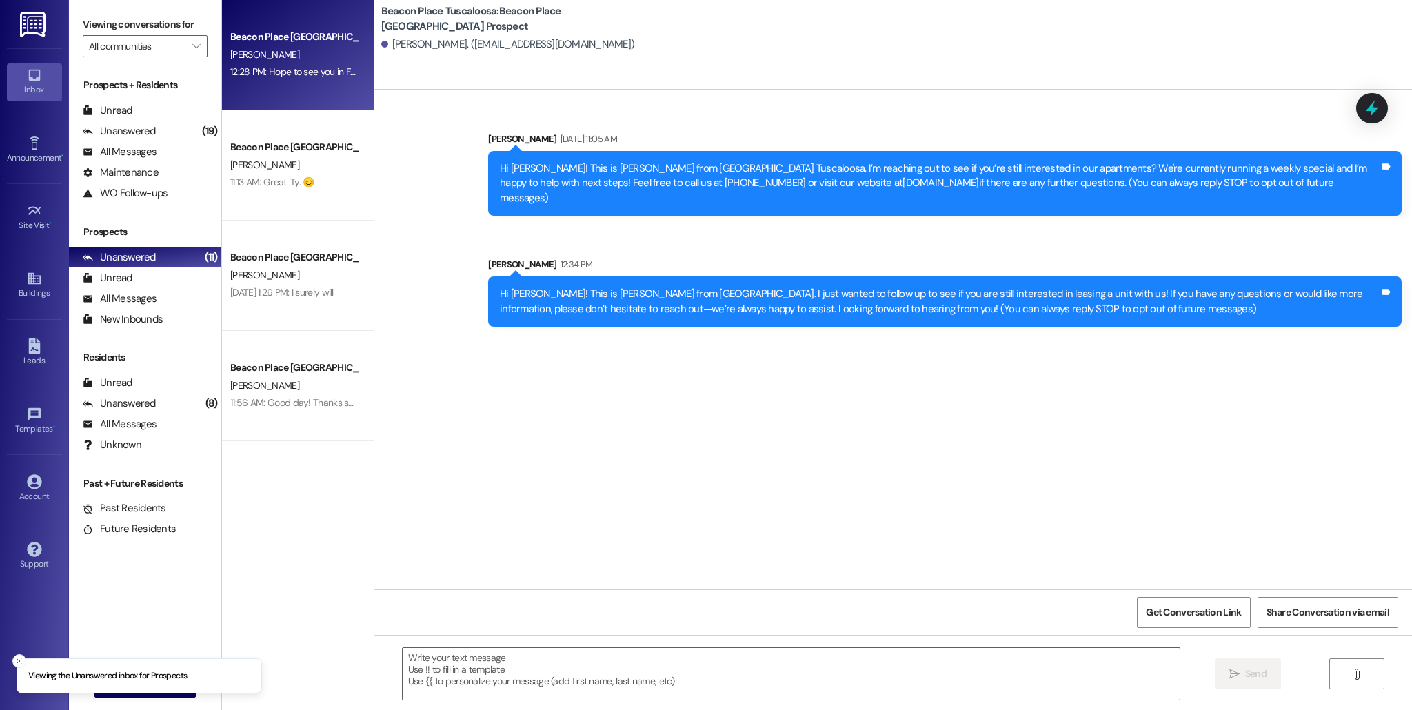
click at [277, 46] on div "[PERSON_NAME]" at bounding box center [294, 54] width 130 height 17
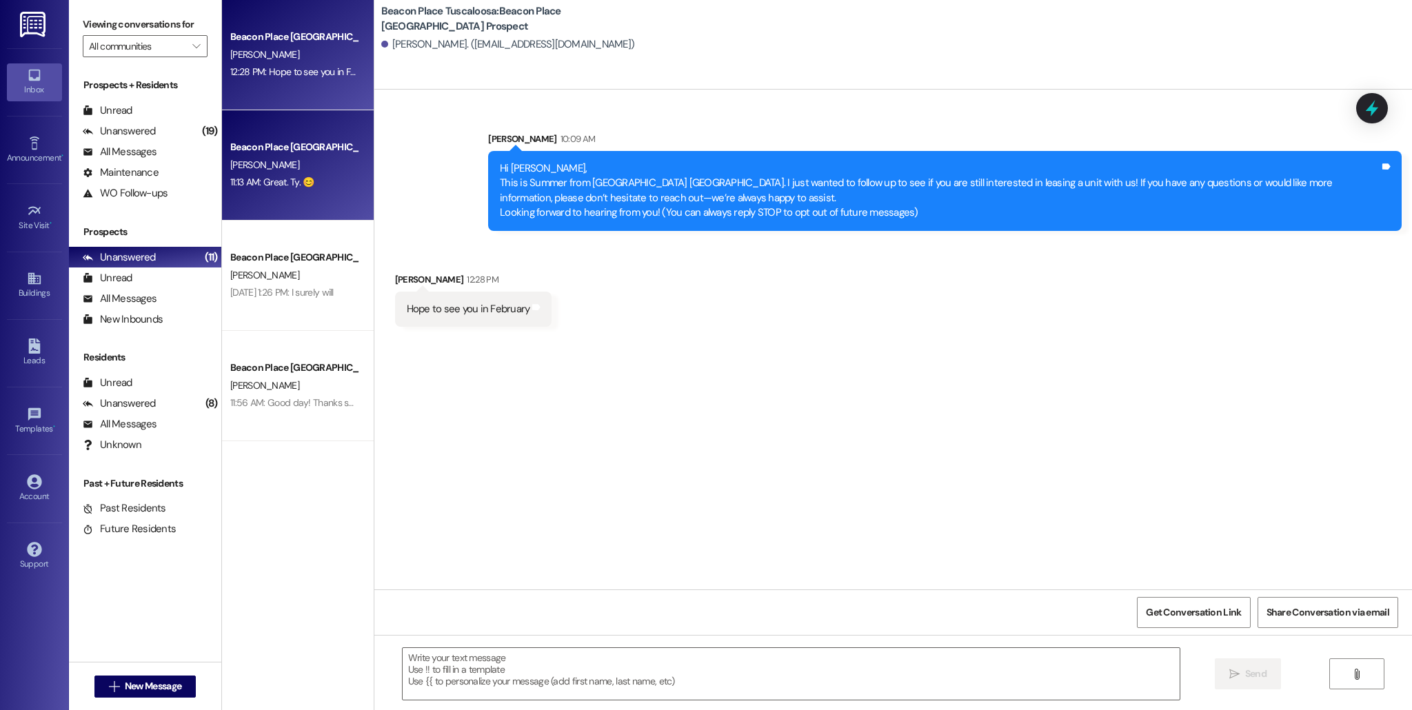
click at [243, 152] on div "Beacon Place [GEOGRAPHIC_DATA] Prospect" at bounding box center [294, 147] width 128 height 14
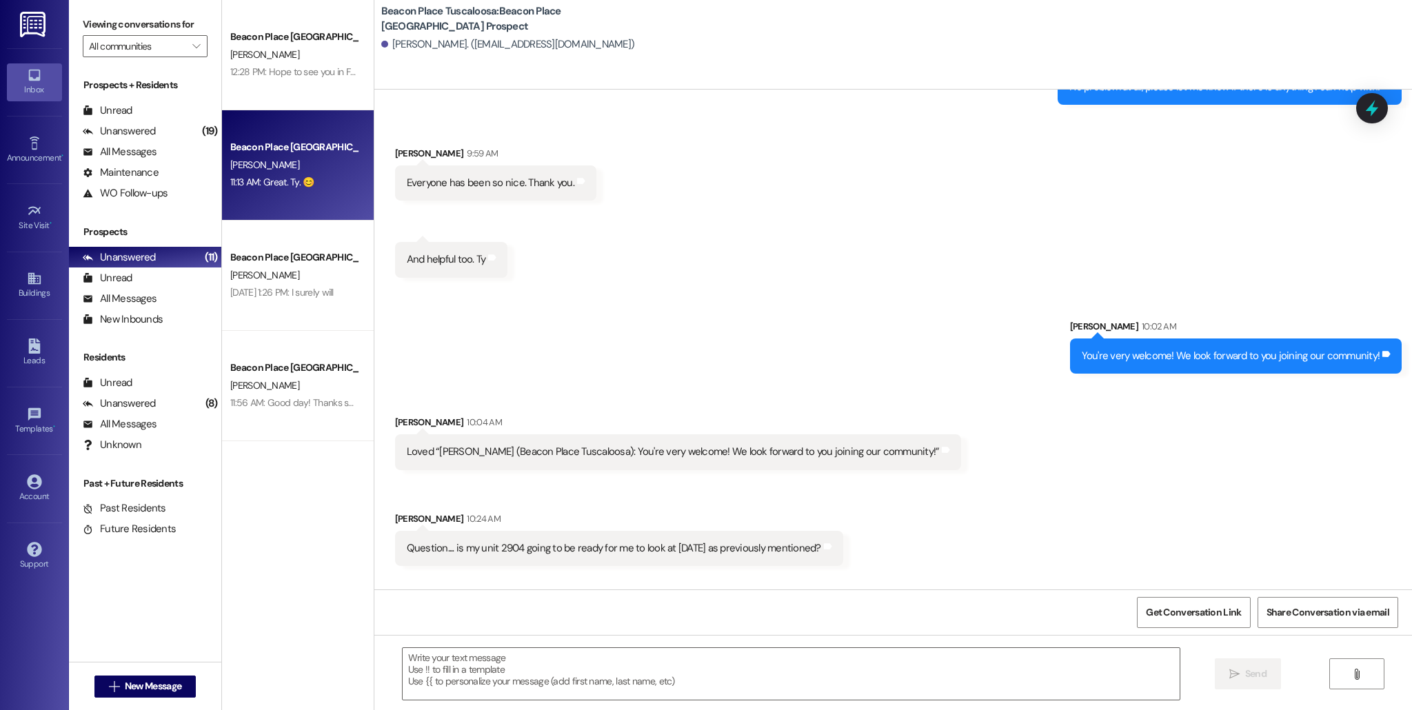
scroll to position [533, 0]
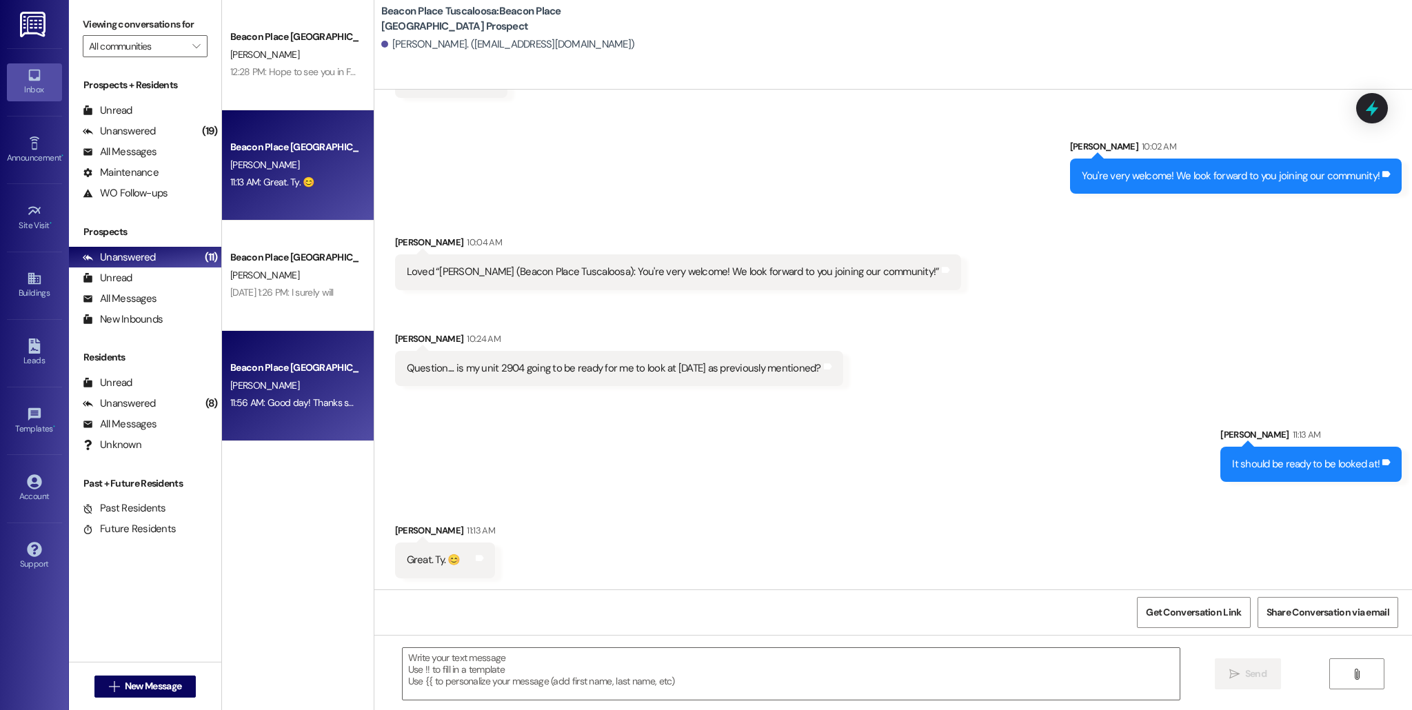
click at [319, 374] on div "Beacon Place [GEOGRAPHIC_DATA] Prospect" at bounding box center [294, 367] width 128 height 14
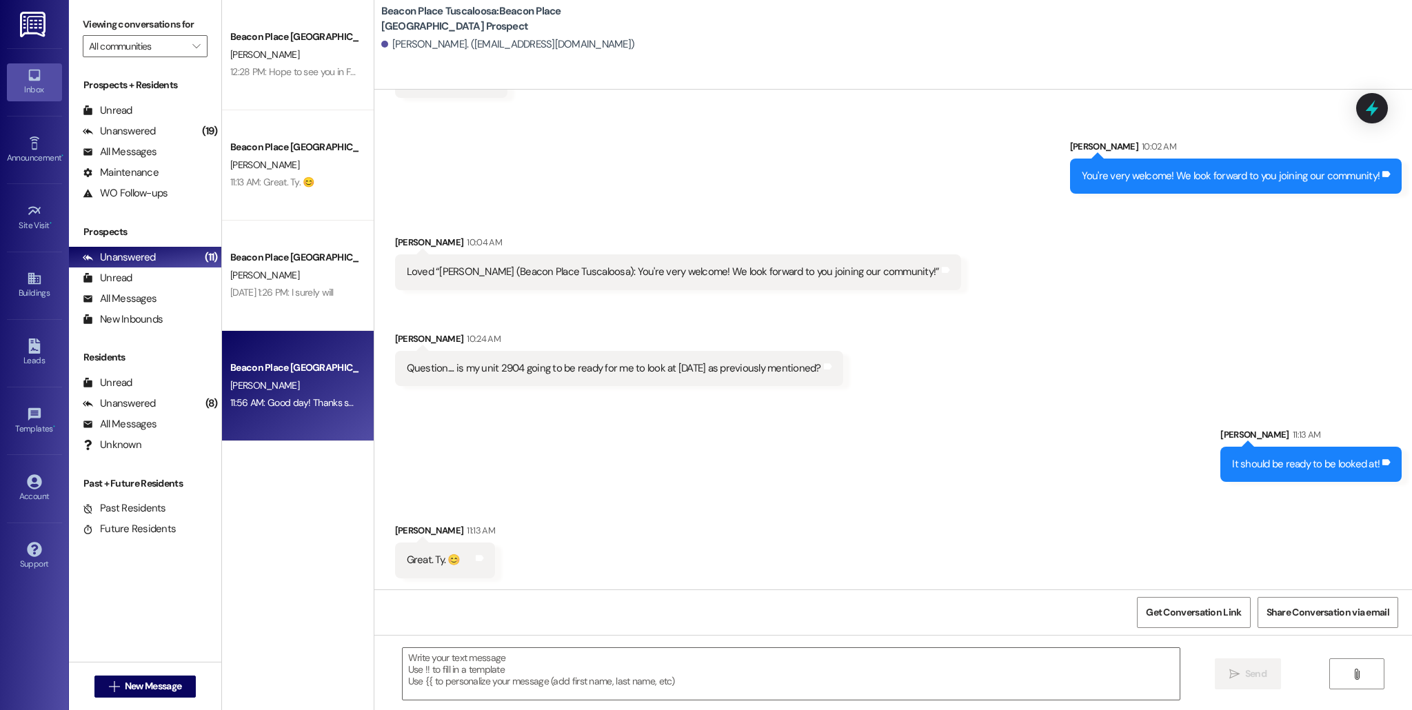
scroll to position [0, 0]
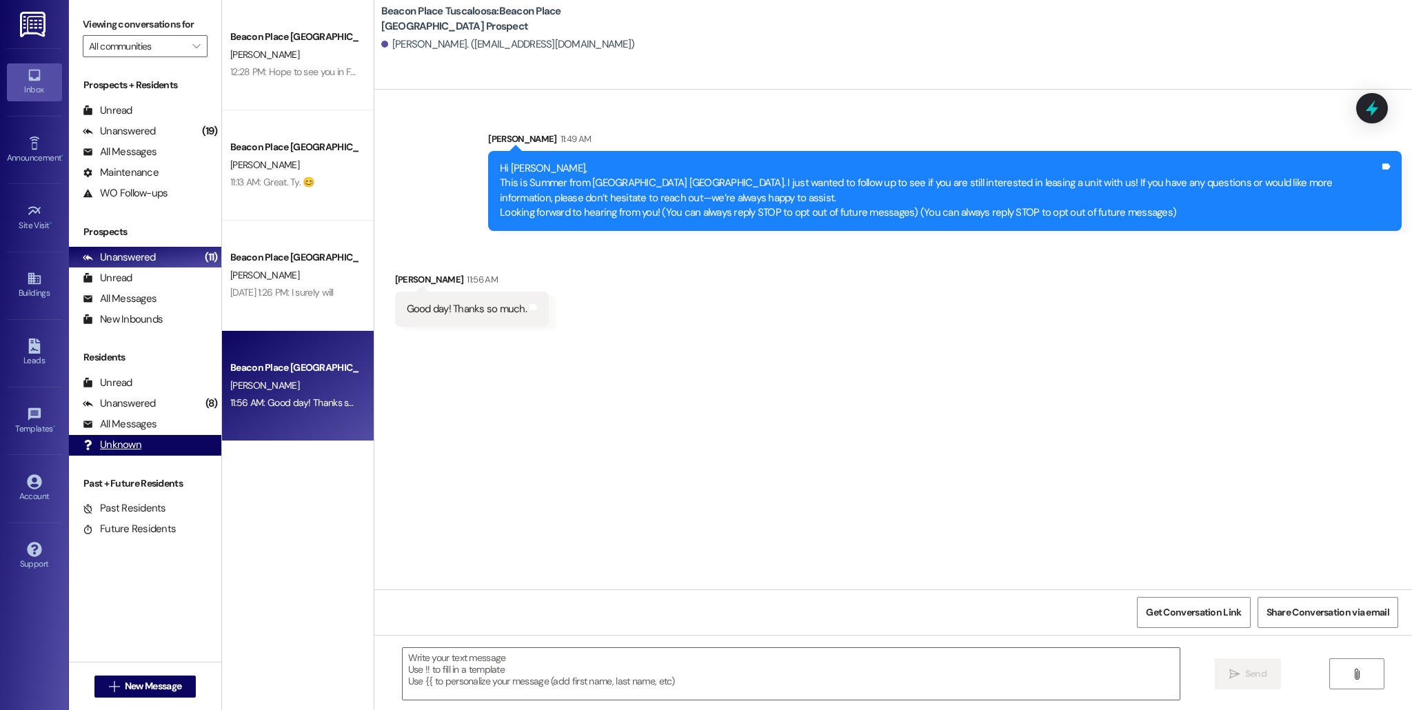
click at [100, 440] on div "Unknown" at bounding box center [112, 445] width 59 height 14
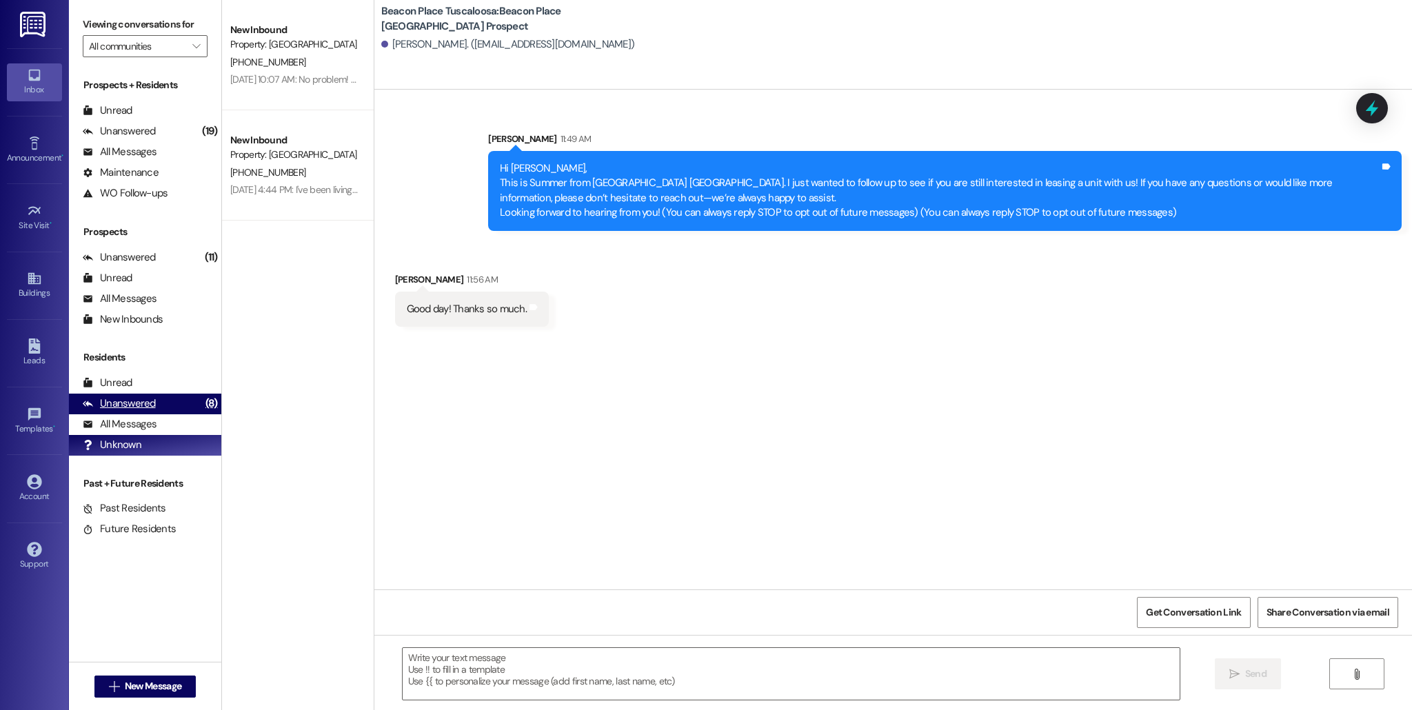
click at [124, 404] on div "Unanswered" at bounding box center [119, 403] width 73 height 14
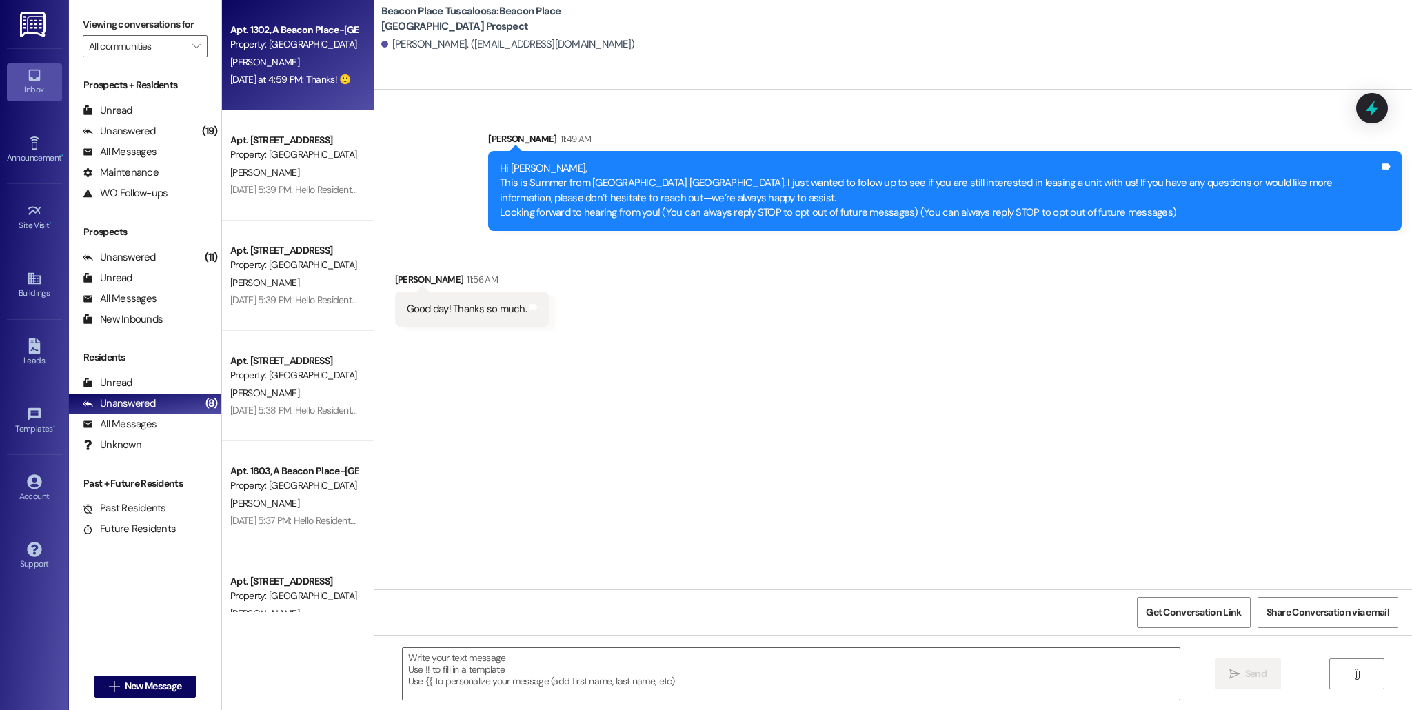
click at [298, 68] on div "[PERSON_NAME]" at bounding box center [294, 62] width 130 height 17
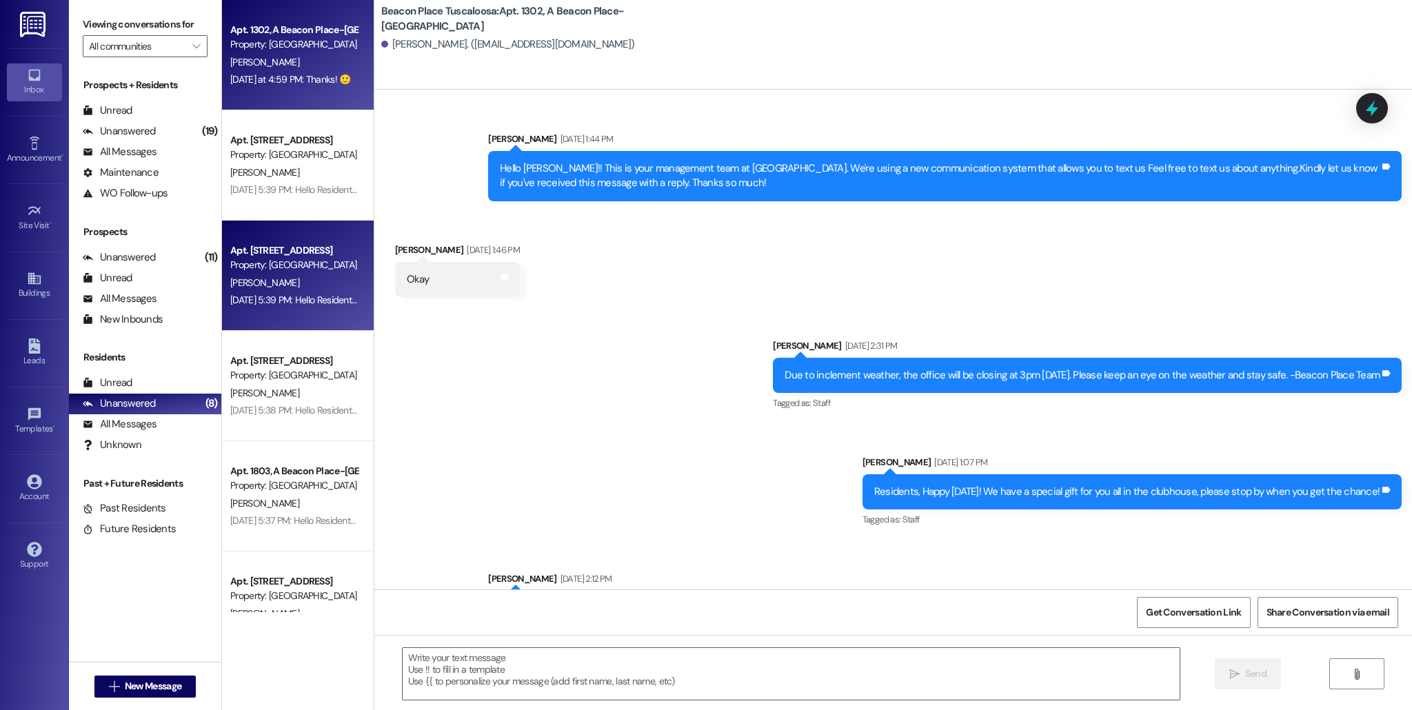
scroll to position [39258, 0]
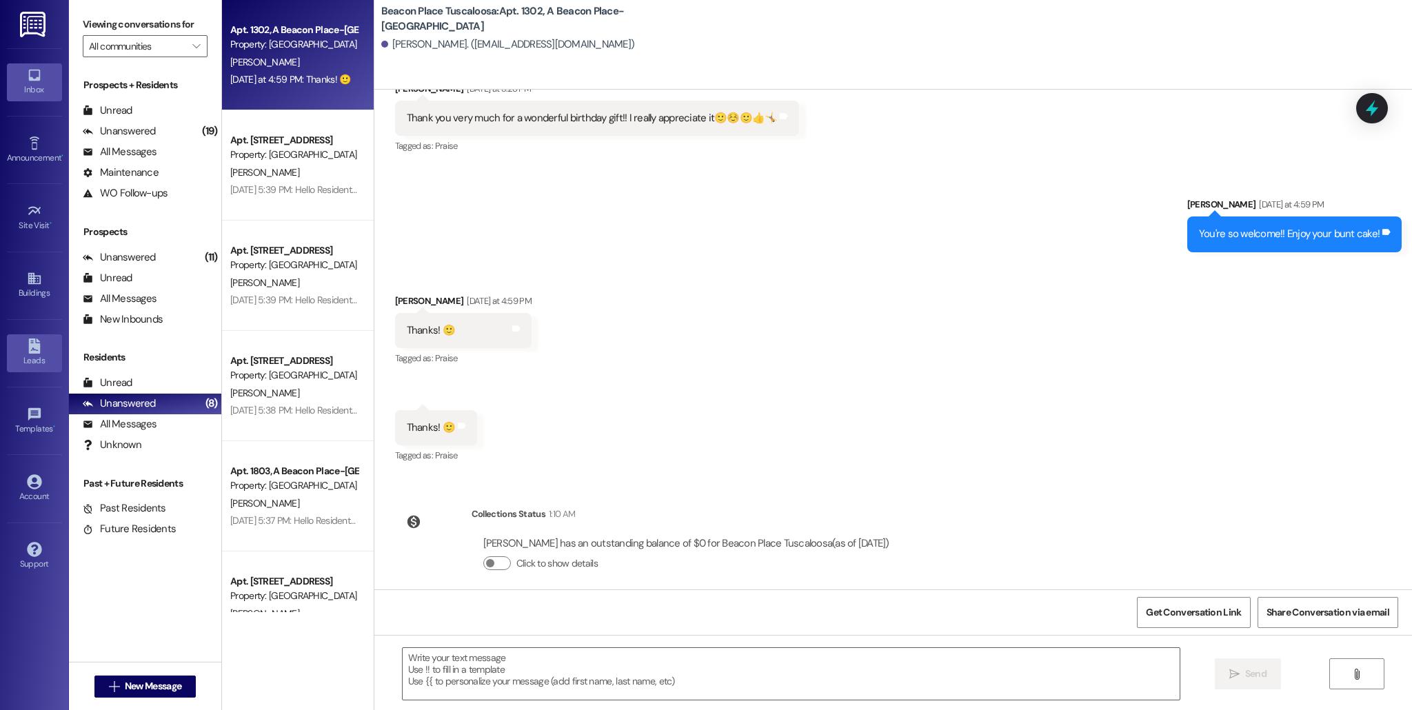
click at [28, 358] on div "Leads" at bounding box center [34, 361] width 69 height 14
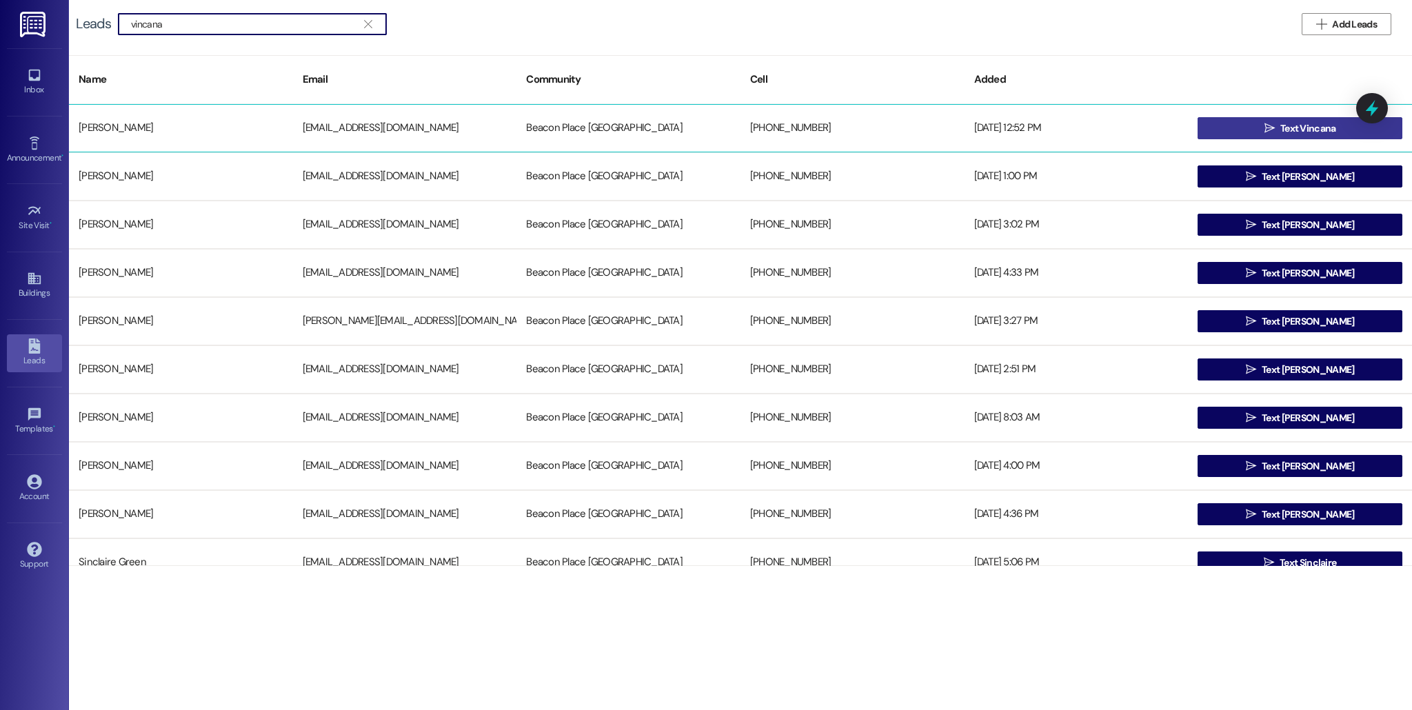
type input "vincana"
click at [1247, 128] on button " Text Vincana" at bounding box center [1299, 128] width 205 height 22
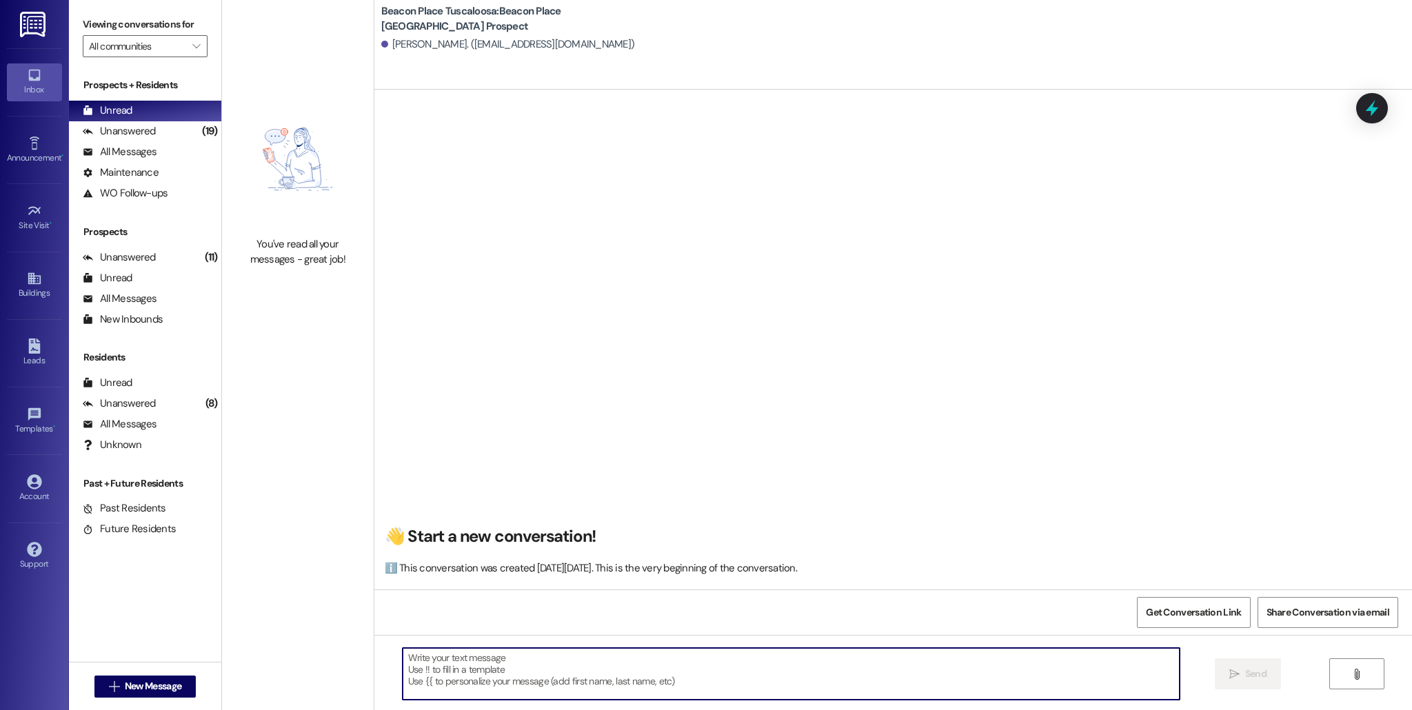
click at [483, 656] on textarea at bounding box center [791, 674] width 777 height 52
paste textarea "Office Hours: [DATE] - [DATE], 8:30-5:30 [DATE], 10:00-4:00 Phone: [PHONE_NUMBE…"
type textarea "Office Hours: [DATE] - [DATE], 8:30-5:30 [DATE], 10:00-4:00 Phone: [PHONE_NUMBE…"
drag, startPoint x: 573, startPoint y: 690, endPoint x: 374, endPoint y: 621, distance: 210.8
click at [374, 621] on div "👋 Start a new conversation! ℹ️ This conversation was created [DATE][DATE]. This…" at bounding box center [892, 445] width 1037 height 710
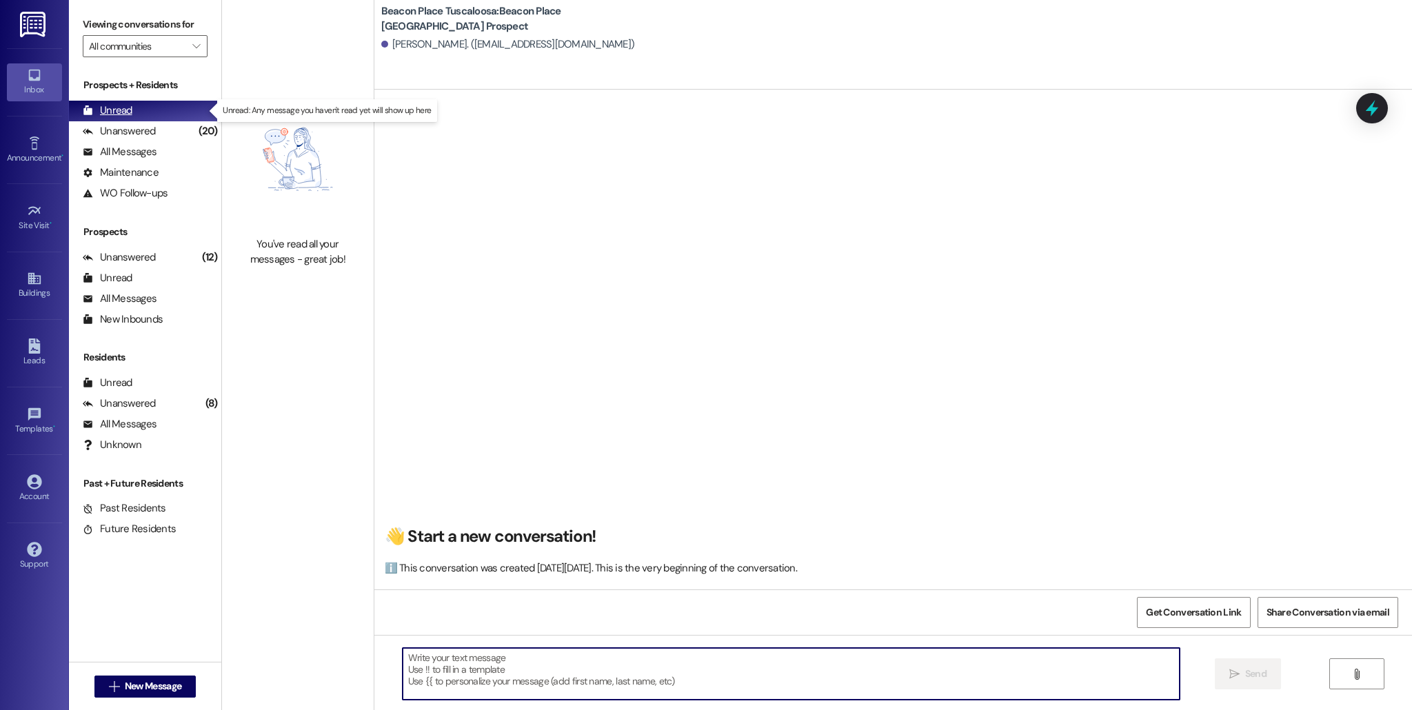
click at [136, 114] on div "Unread (0)" at bounding box center [145, 111] width 152 height 21
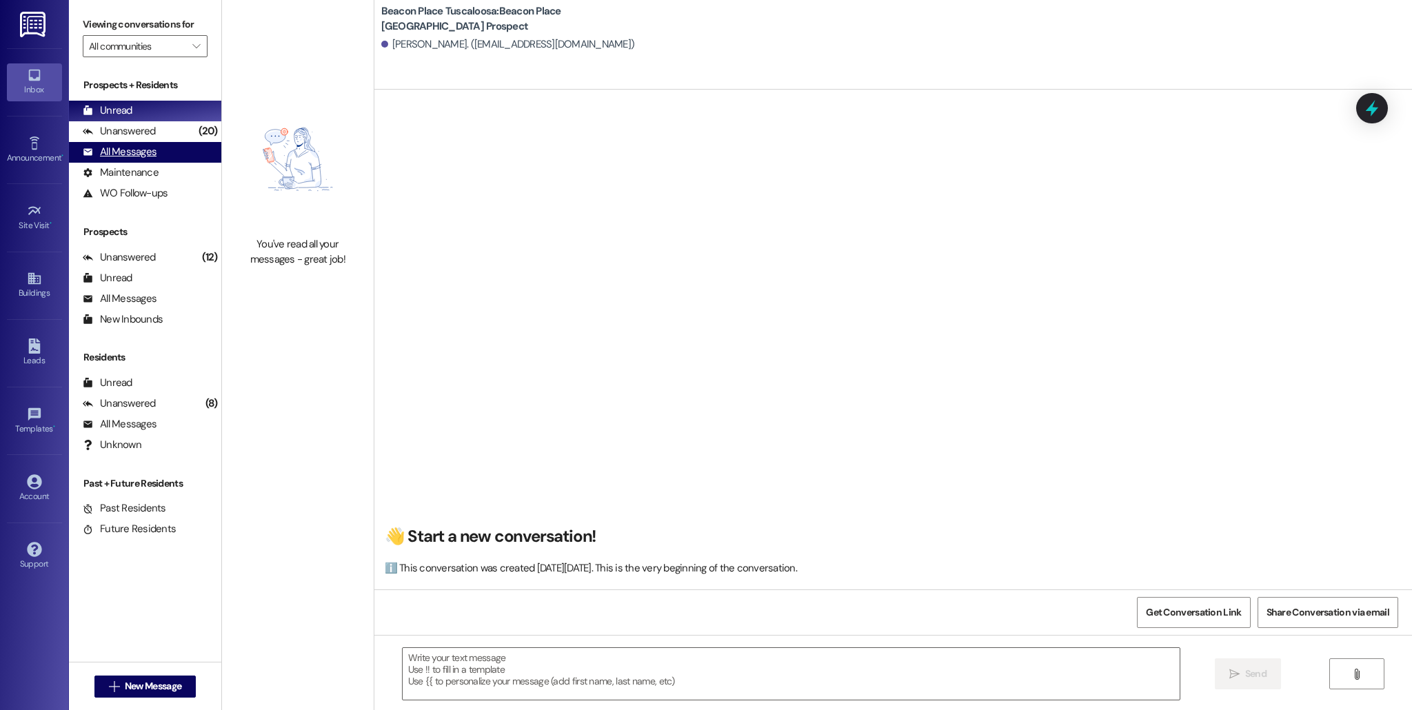
click at [142, 144] on div "All Messages (undefined)" at bounding box center [145, 152] width 152 height 21
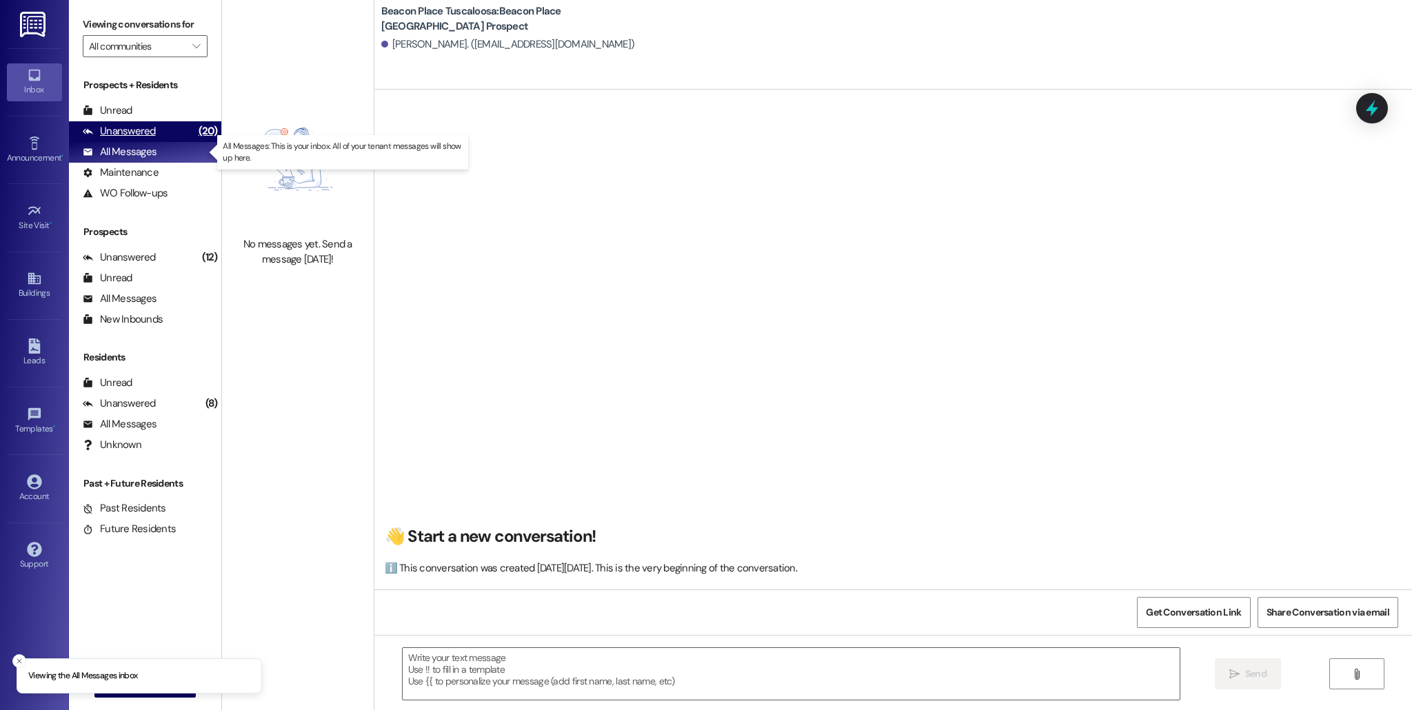
click at [148, 132] on div "Unanswered" at bounding box center [119, 131] width 73 height 14
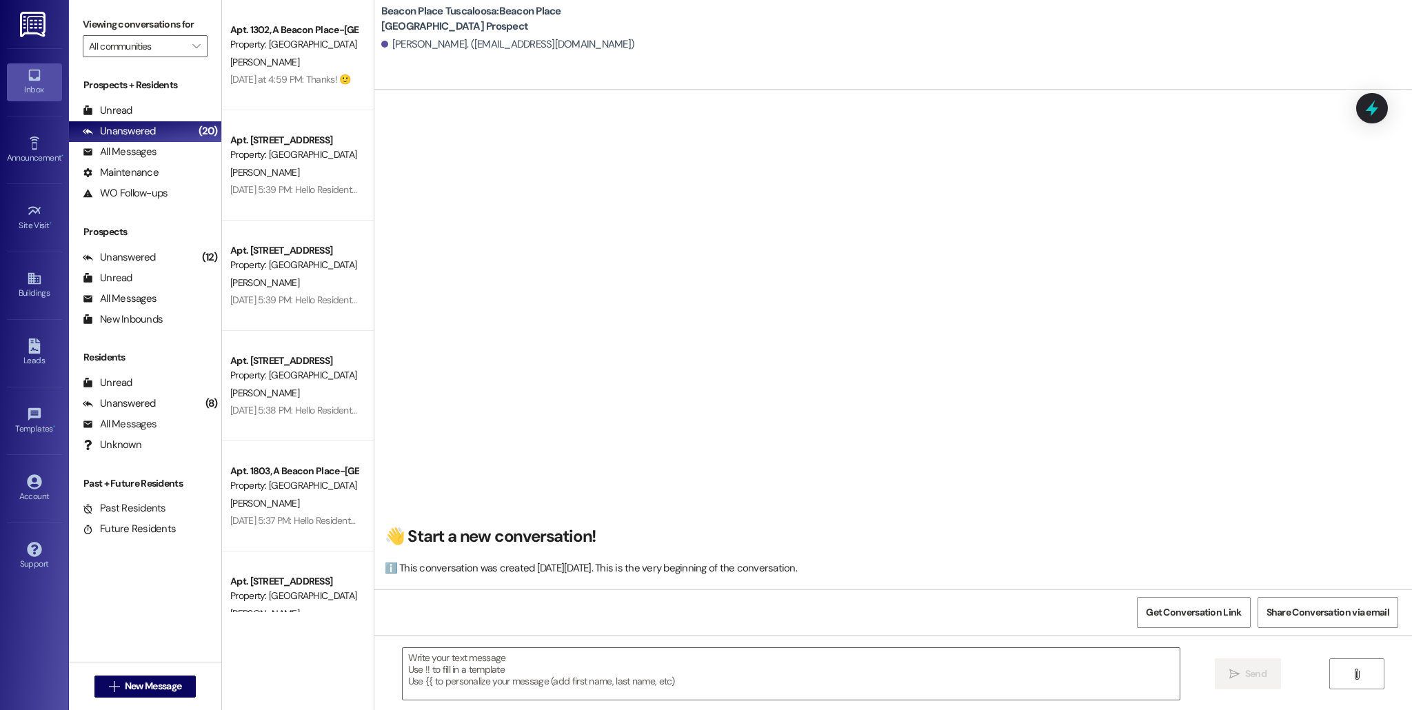
click at [205, 78] on div "Prospects + Residents" at bounding box center [145, 85] width 152 height 14
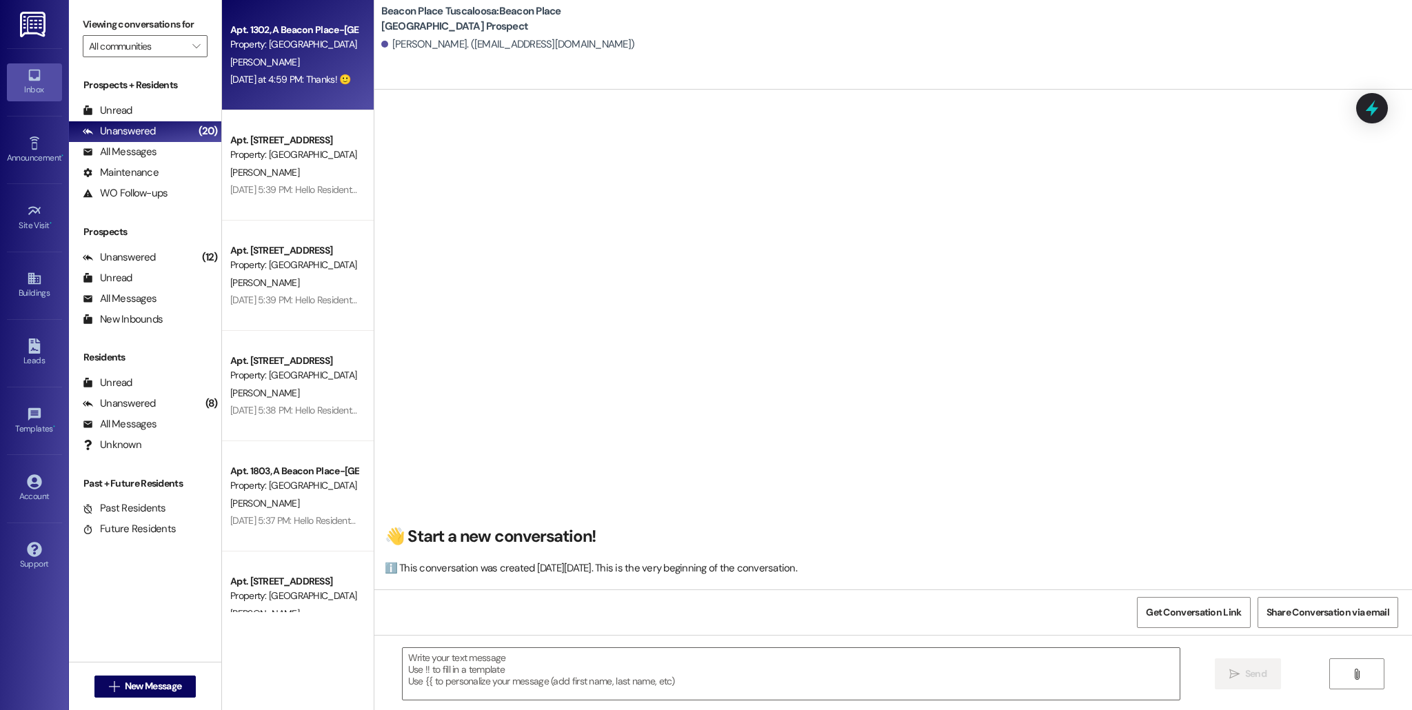
click at [230, 77] on div "[DATE] at 4:59 PM: Thanks! 🙂 [DATE] at 4:59 PM: Thanks! 🙂" at bounding box center [290, 79] width 120 height 12
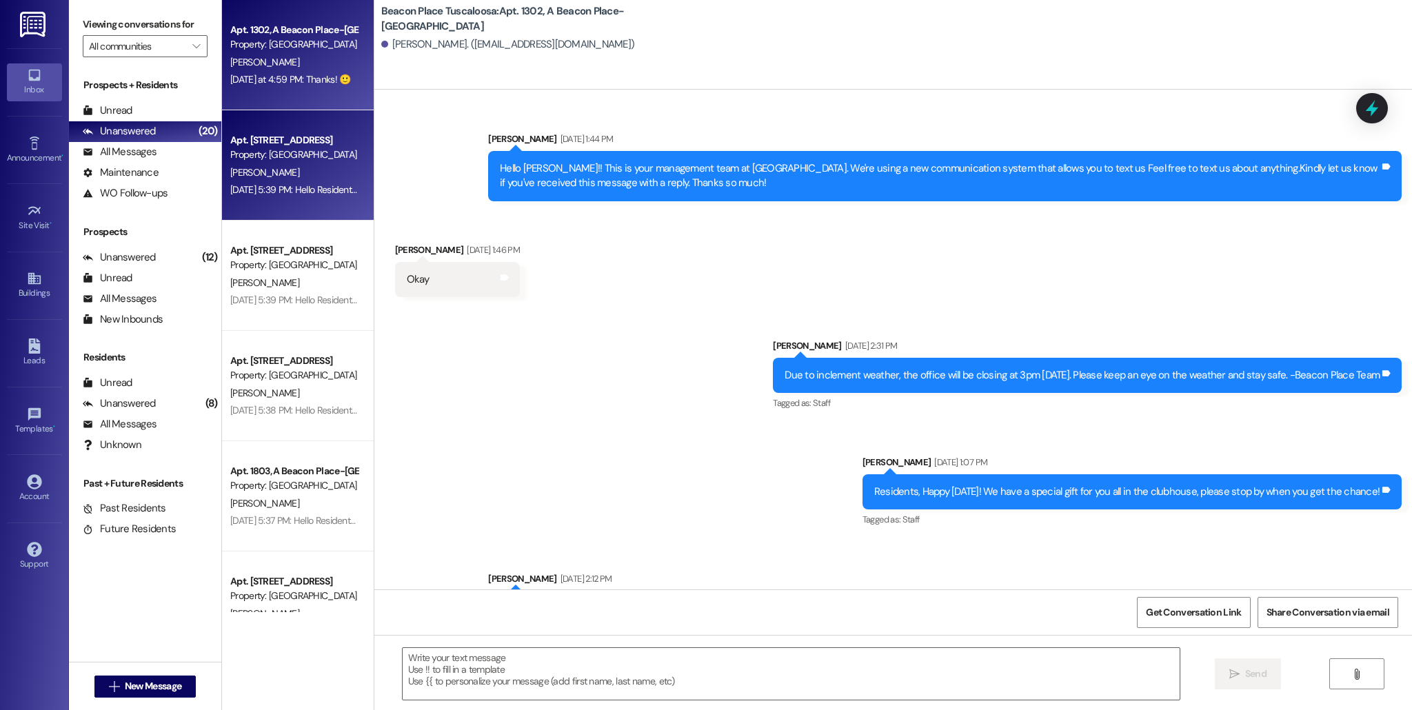
click at [307, 192] on div "[DATE] 5:39 PM: Hello Residents! The gym will be closed [DATE], [DATE] while we…" at bounding box center [591, 189] width 722 height 12
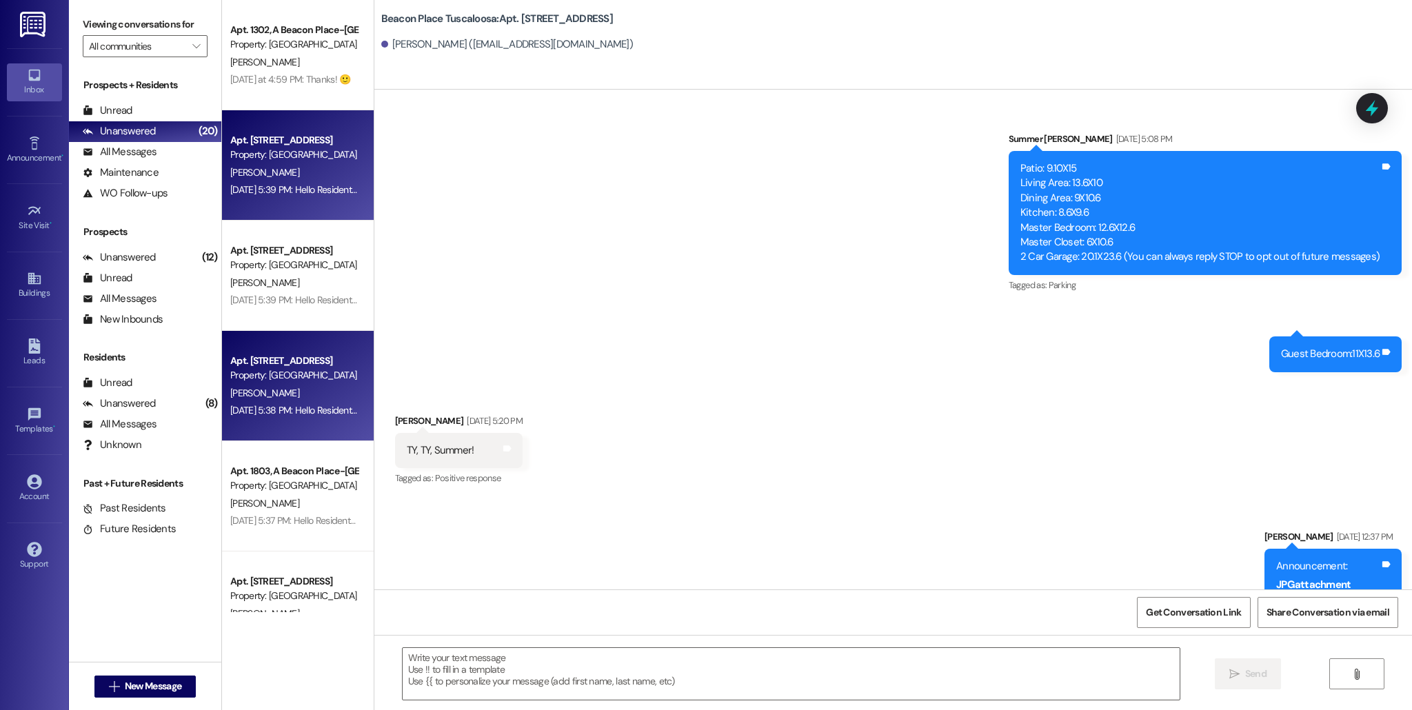
scroll to position [13669, 0]
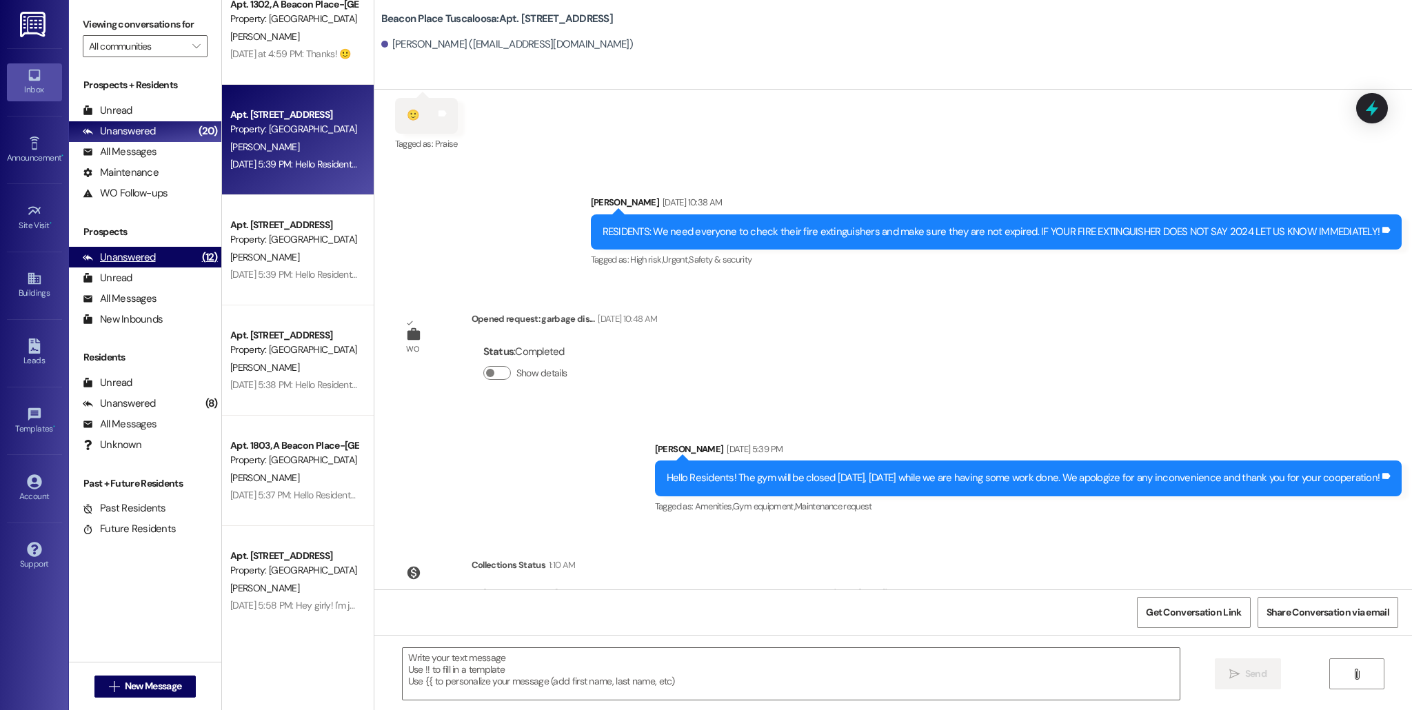
click at [138, 252] on div "Unanswered" at bounding box center [119, 257] width 73 height 14
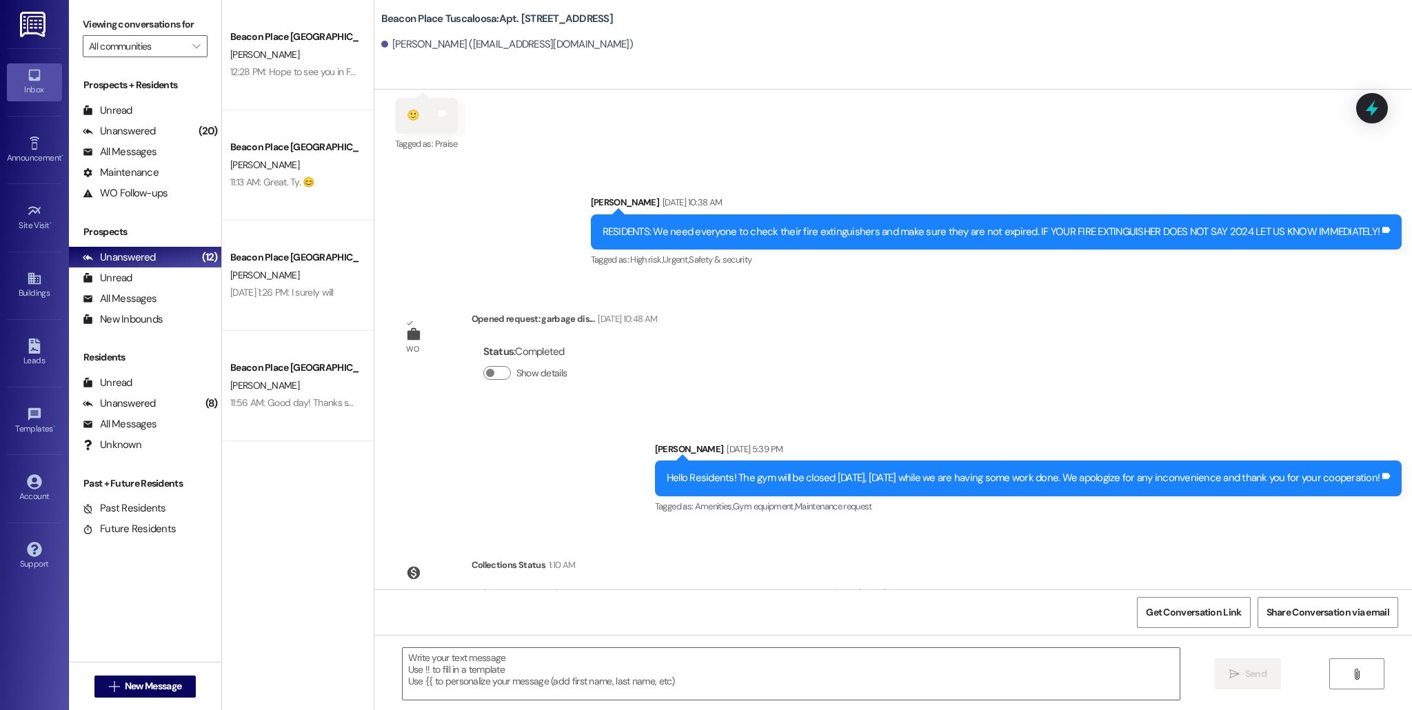
scroll to position [0, 0]
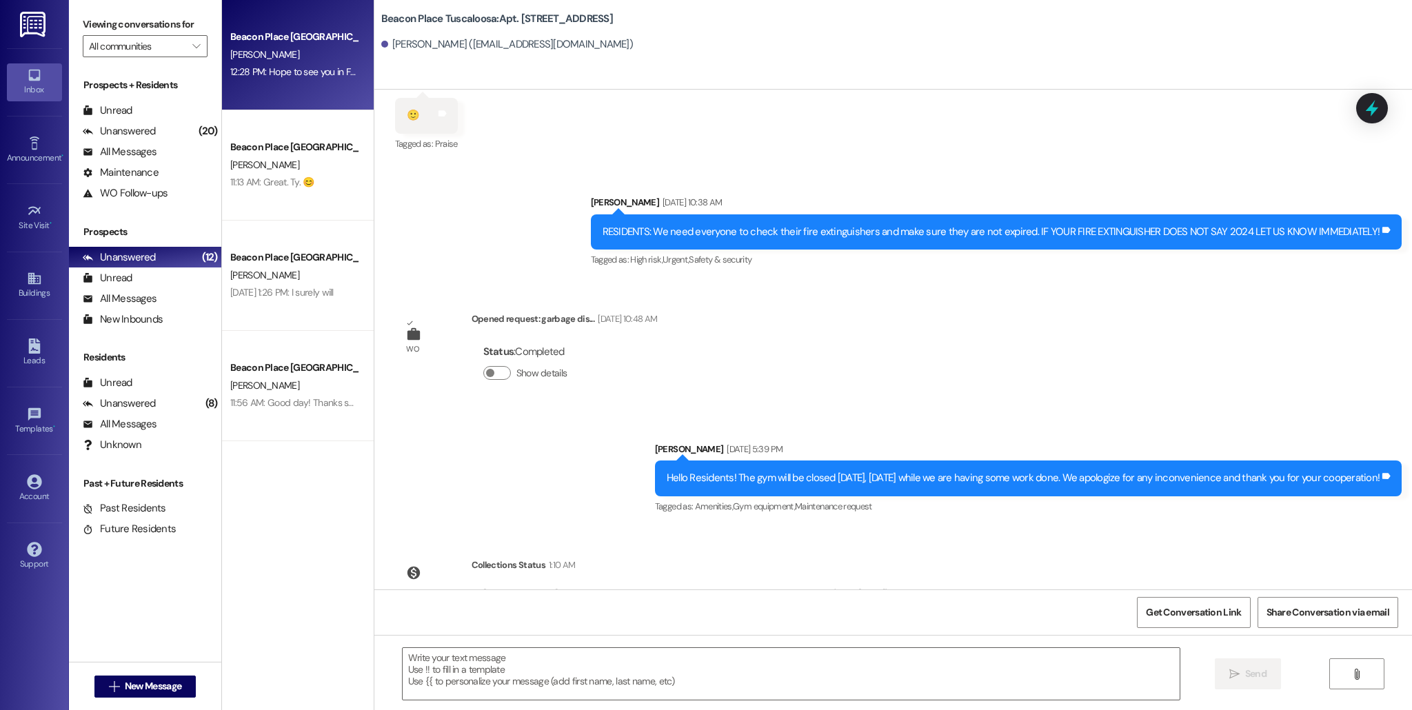
click at [296, 70] on div "12:28 PM: Hope to see you in February 12:28 PM: Hope to see you in February" at bounding box center [306, 71] width 152 height 12
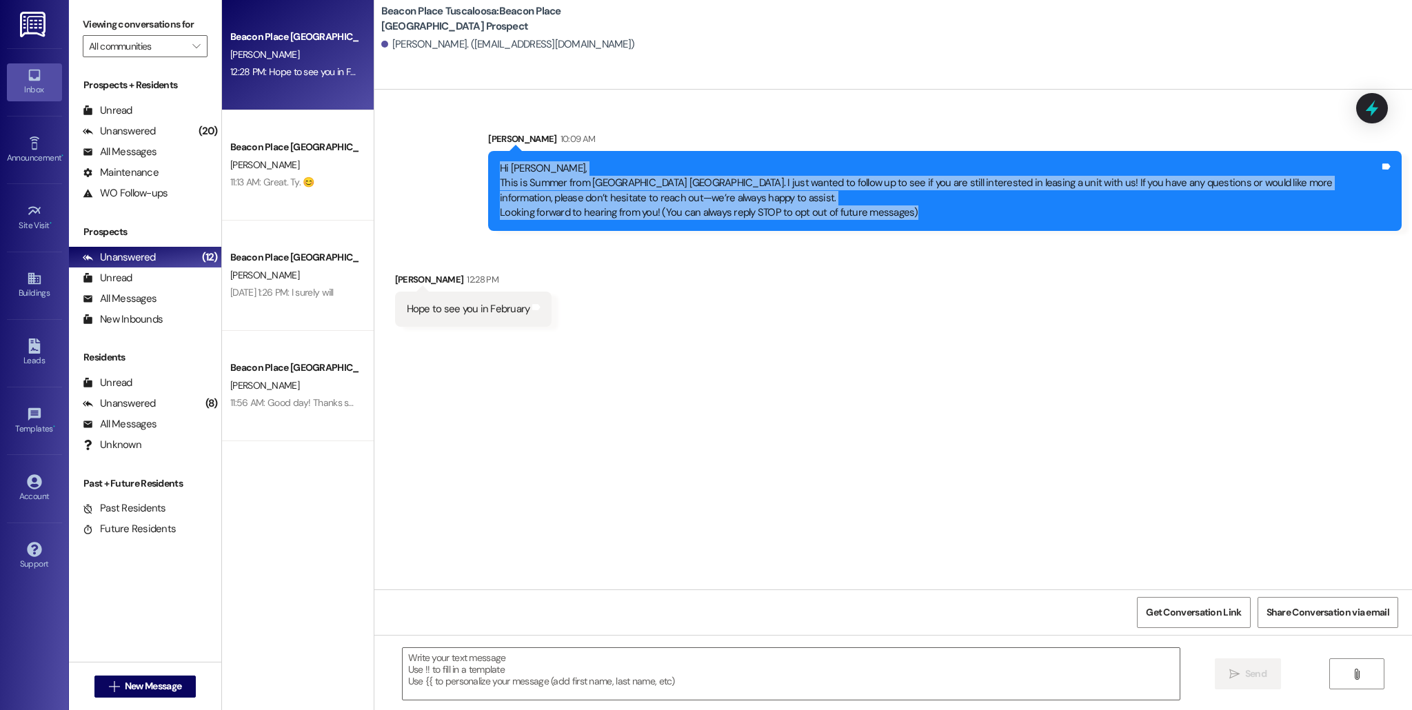
drag, startPoint x: 491, startPoint y: 172, endPoint x: 947, endPoint y: 225, distance: 459.4
click at [947, 225] on div "Hi [PERSON_NAME], This is Summer from [GEOGRAPHIC_DATA]. I just wanted to follo…" at bounding box center [944, 191] width 913 height 80
copy div "Hi [PERSON_NAME], This is Summer from [GEOGRAPHIC_DATA]. I just wanted to follo…"
click at [48, 354] on div "Leads" at bounding box center [34, 361] width 69 height 14
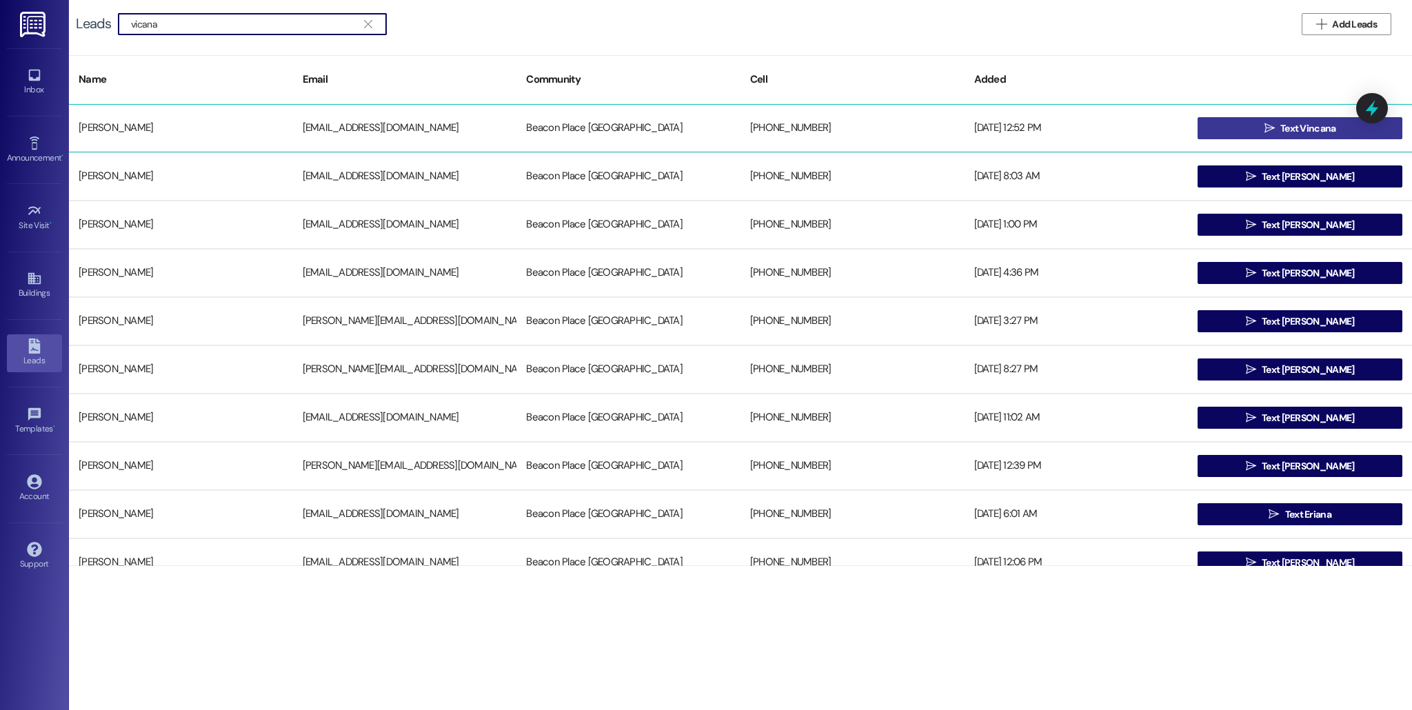
type input "vicana"
click at [1238, 128] on button " Text Vincana" at bounding box center [1299, 128] width 205 height 22
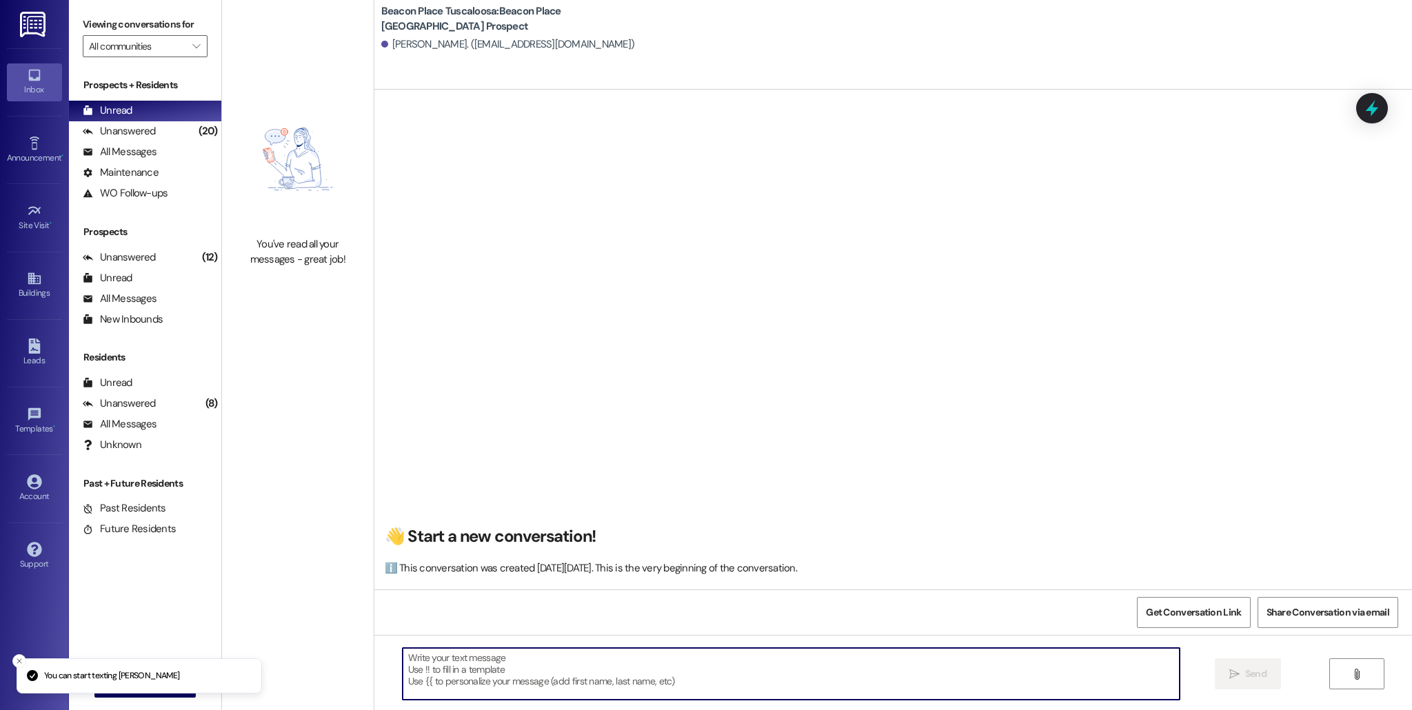
click at [669, 693] on textarea at bounding box center [791, 674] width 777 height 52
paste textarea "Hi [PERSON_NAME], This is Summer from [GEOGRAPHIC_DATA]. I just wanted to follo…"
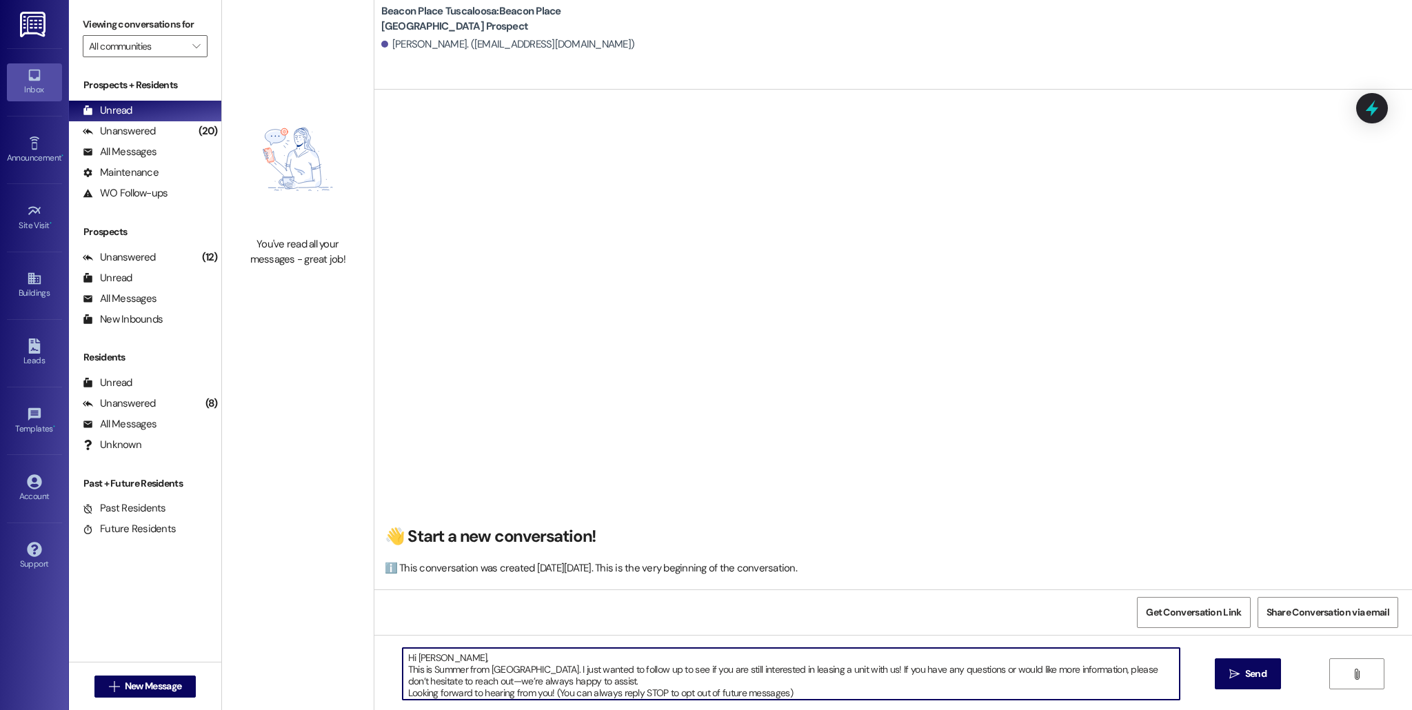
click at [427, 663] on textarea "Hi [PERSON_NAME], This is Summer from [GEOGRAPHIC_DATA]. I just wanted to follo…" at bounding box center [791, 674] width 777 height 52
click at [431, 662] on textarea "Hi [PERSON_NAME], This is Summer from [GEOGRAPHIC_DATA]. I just wanted to follo…" at bounding box center [791, 674] width 777 height 52
click at [458, 674] on textarea "Hi [PERSON_NAME]! This is Summer from [GEOGRAPHIC_DATA] [GEOGRAPHIC_DATA]. I ju…" at bounding box center [791, 674] width 777 height 52
type textarea "Hi [PERSON_NAME]! This is [PERSON_NAME] from [GEOGRAPHIC_DATA]. I just wanted t…"
drag, startPoint x: 800, startPoint y: 700, endPoint x: 786, endPoint y: 699, distance: 13.2
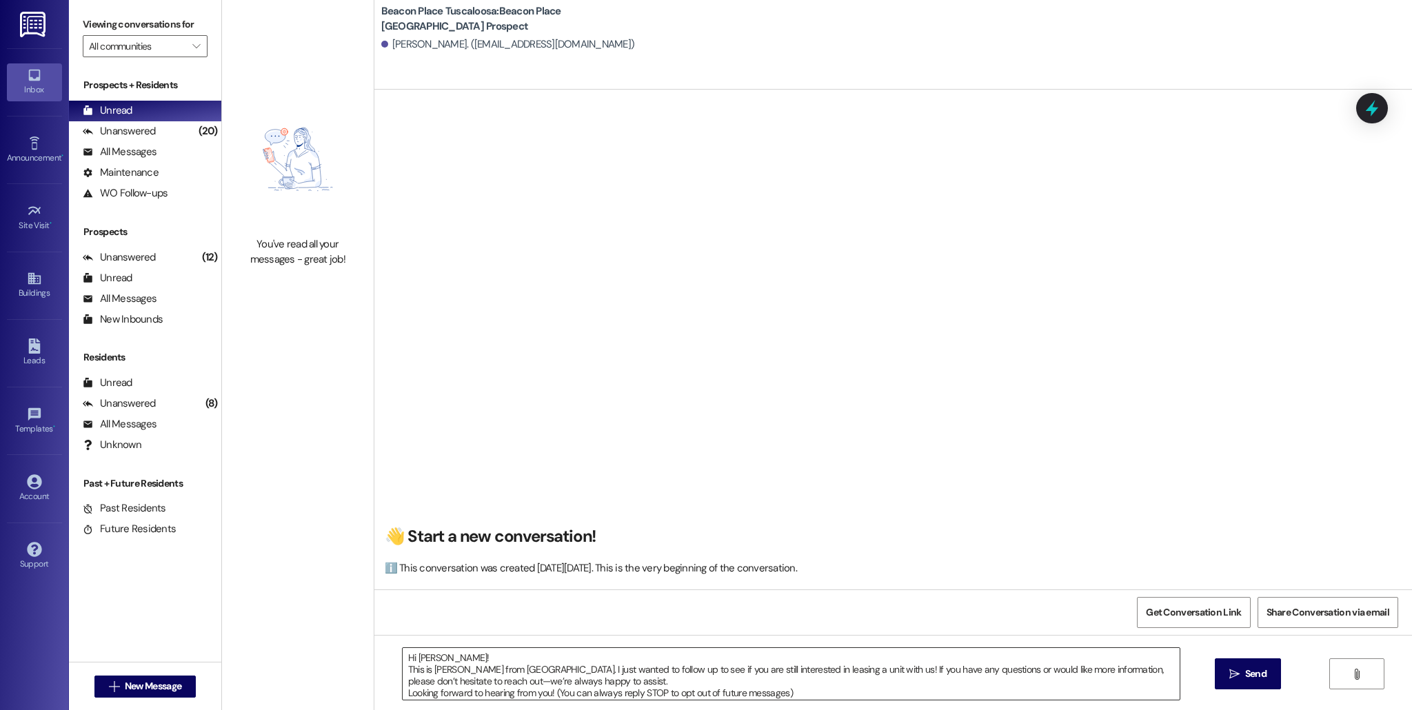
click at [786, 699] on div "Hi [PERSON_NAME]! This is [PERSON_NAME] from [GEOGRAPHIC_DATA]. I just wanted t…" at bounding box center [892, 686] width 1037 height 103
drag, startPoint x: 789, startPoint y: 697, endPoint x: 389, endPoint y: 653, distance: 402.2
click at [395, 653] on div "Hi [PERSON_NAME]! This is [PERSON_NAME] from [GEOGRAPHIC_DATA]. I just wanted t…" at bounding box center [784, 673] width 778 height 53
click at [661, 578] on div "👋 Start a new conversation! ℹ️ This conversation was created [DATE][DATE]. This…" at bounding box center [892, 345] width 1037 height 489
click at [1245, 681] on button " Send" at bounding box center [1247, 673] width 67 height 31
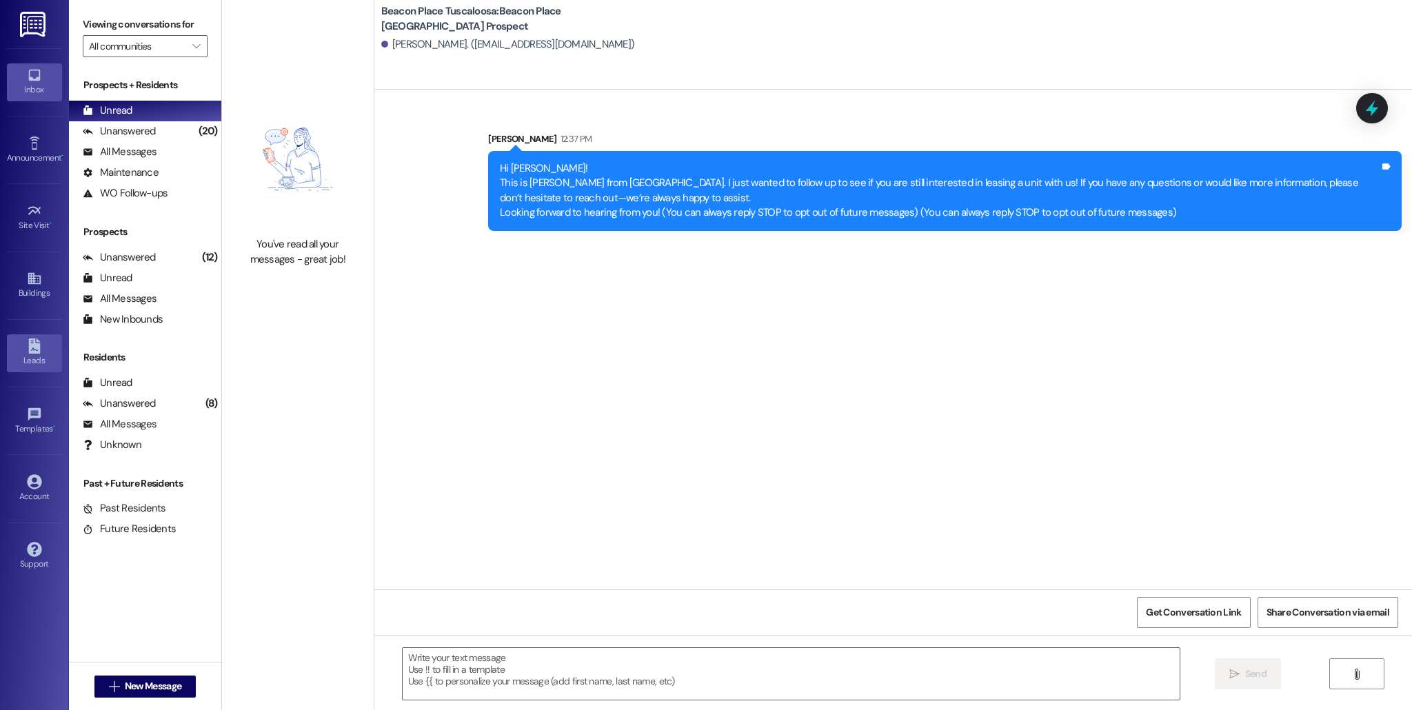
click at [53, 353] on link "Leads" at bounding box center [34, 352] width 55 height 37
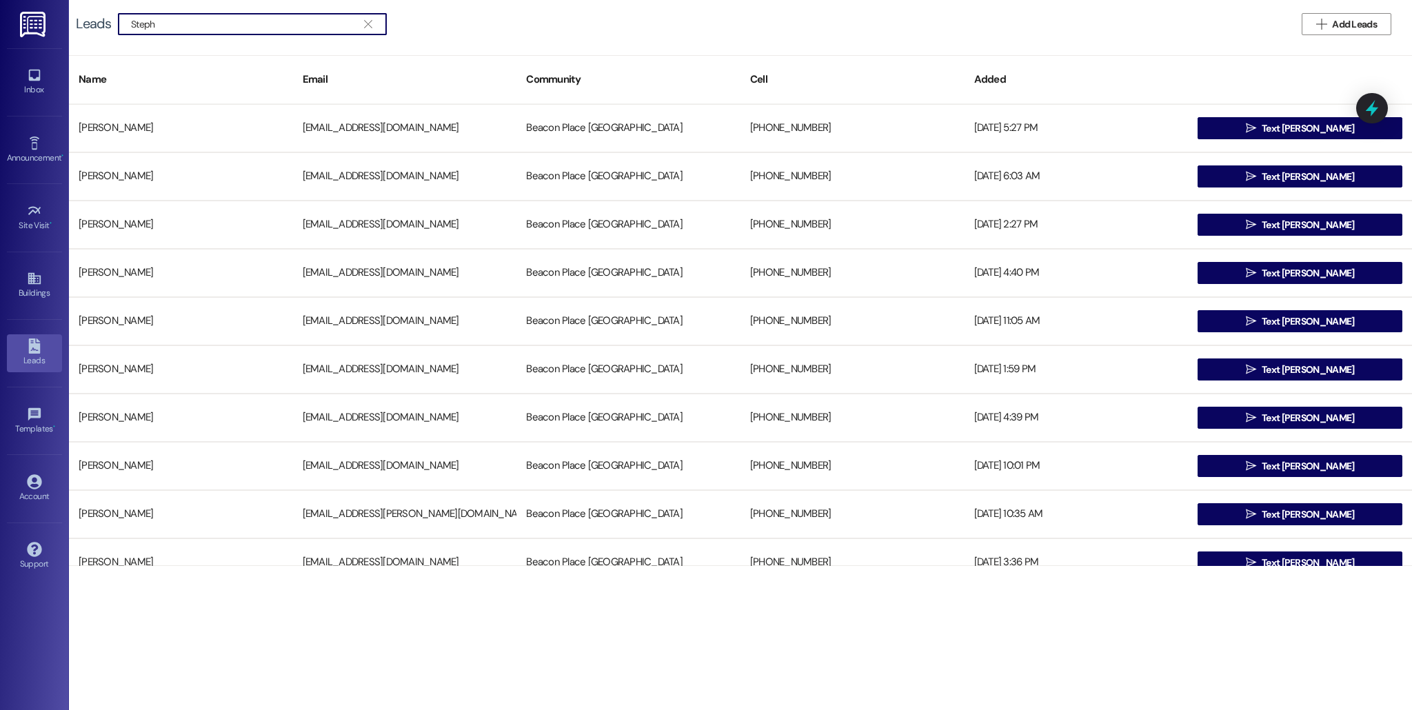
type input "Steph"
click at [1248, 227] on button " Text [PERSON_NAME]" at bounding box center [1299, 225] width 205 height 22
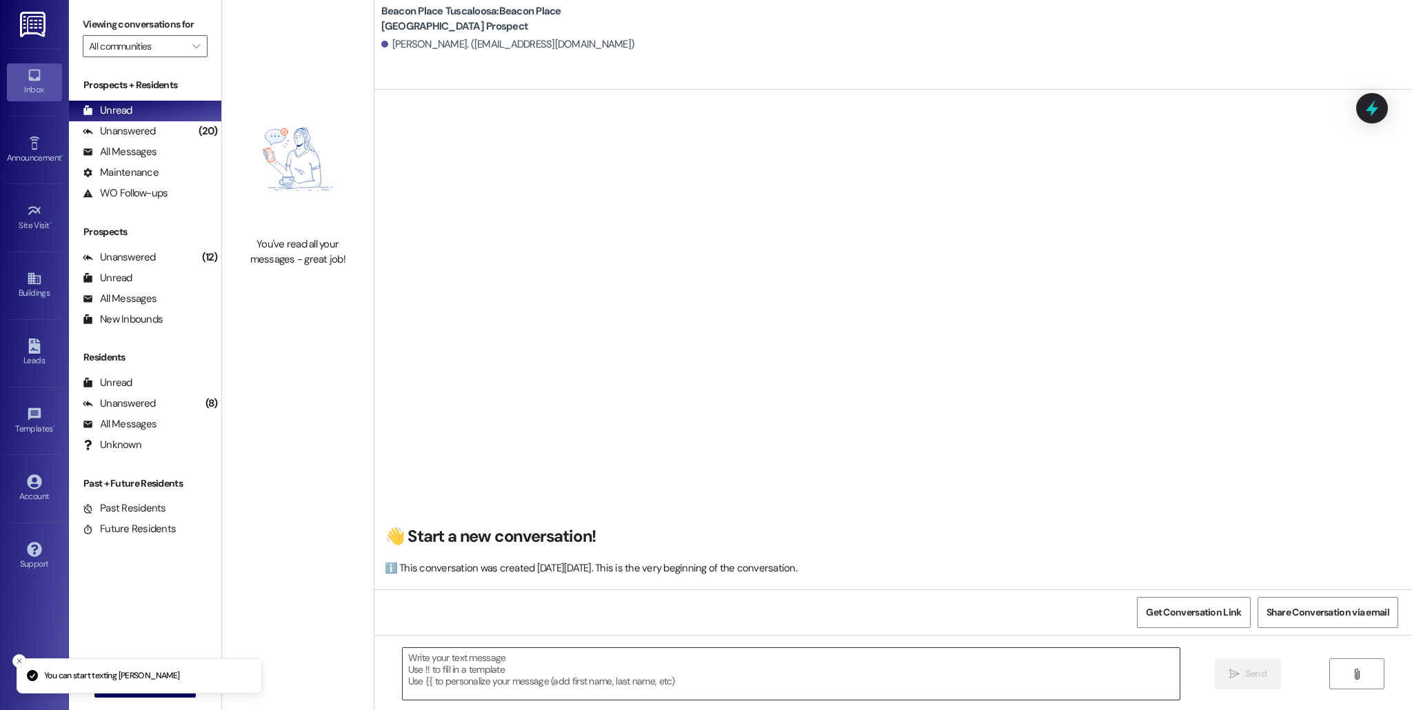
click at [578, 690] on textarea at bounding box center [791, 674] width 777 height 52
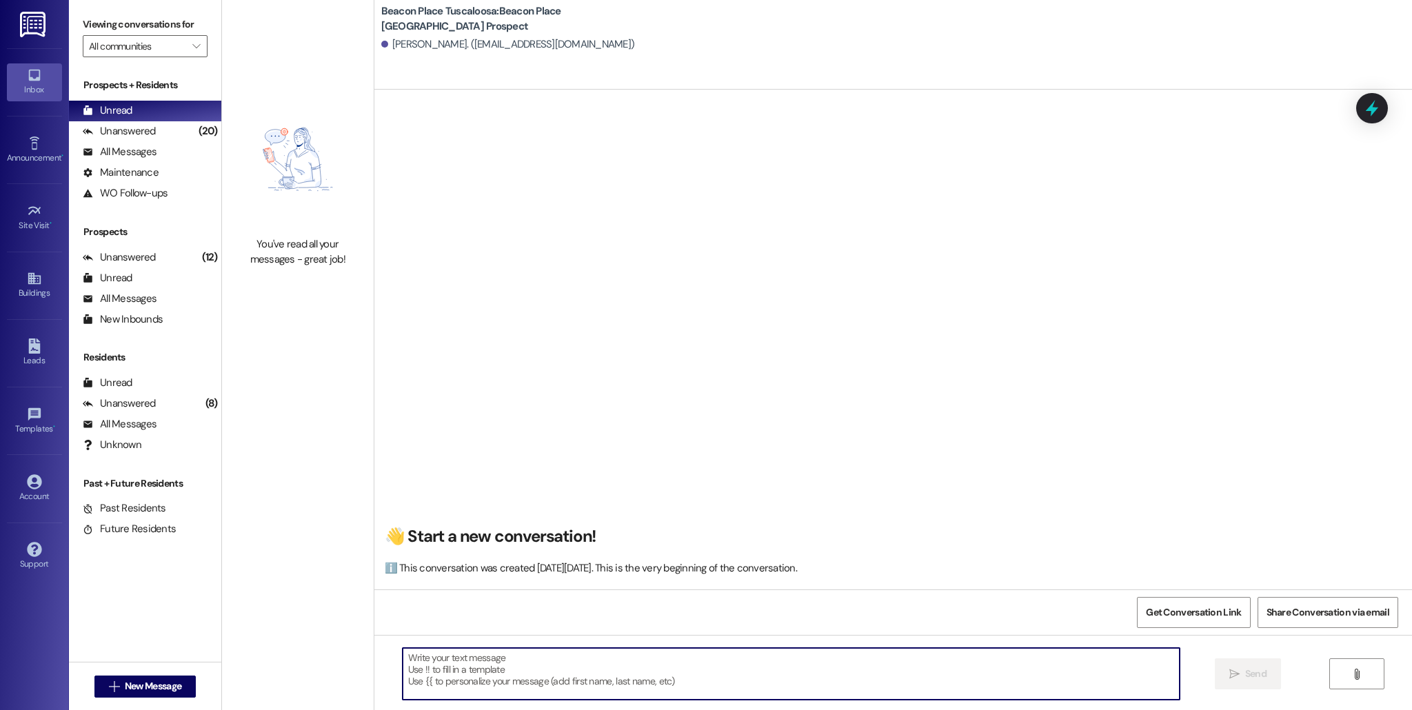
click at [569, 667] on textarea at bounding box center [791, 674] width 777 height 52
click at [576, 539] on h2 "👋 Start a new conversation!" at bounding box center [890, 536] width 1010 height 21
click at [506, 674] on textarea at bounding box center [791, 674] width 777 height 52
paste textarea "H"
paste textarea "S"
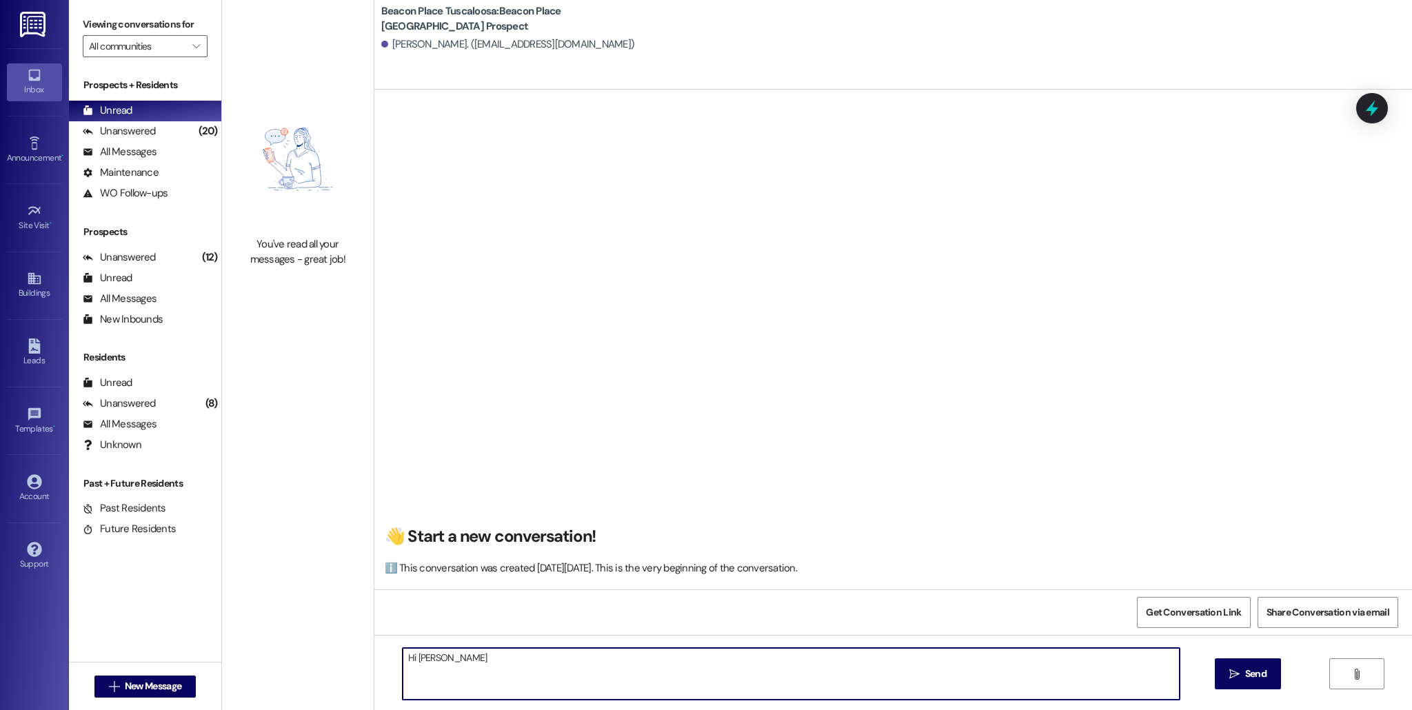
type textarea "Hi [PERSON_NAME]!"
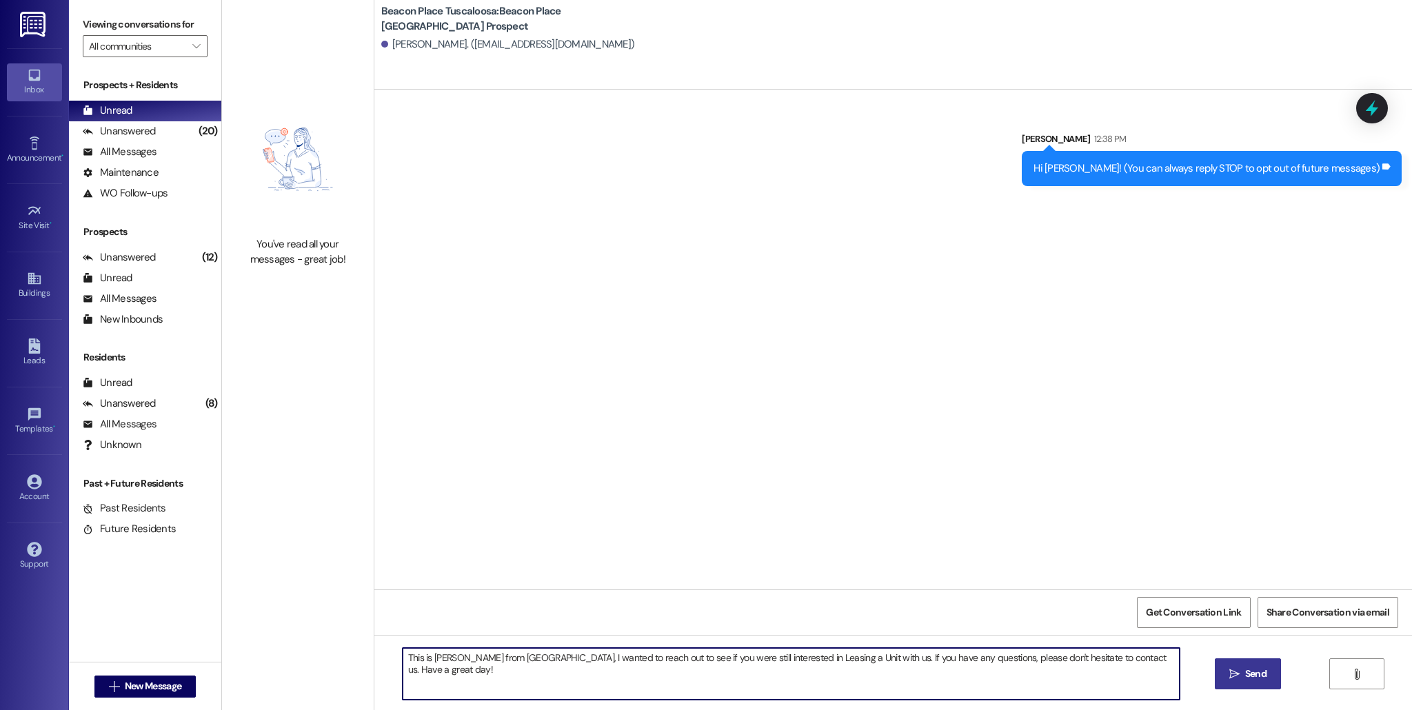
type textarea "This is [PERSON_NAME] from [GEOGRAPHIC_DATA], I wanted to reach out to see if y…"
click at [1261, 673] on span "Send" at bounding box center [1255, 674] width 21 height 14
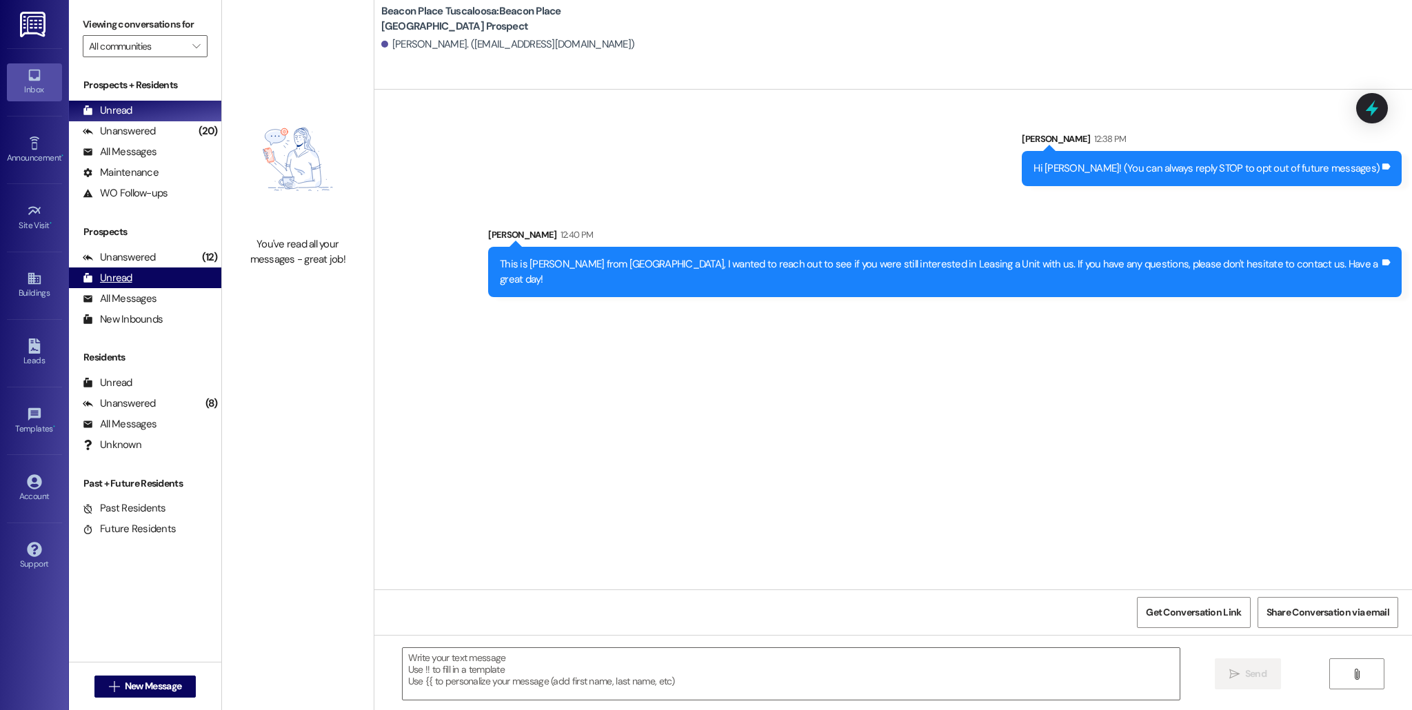
click at [137, 269] on div "Unread (0)" at bounding box center [145, 277] width 152 height 21
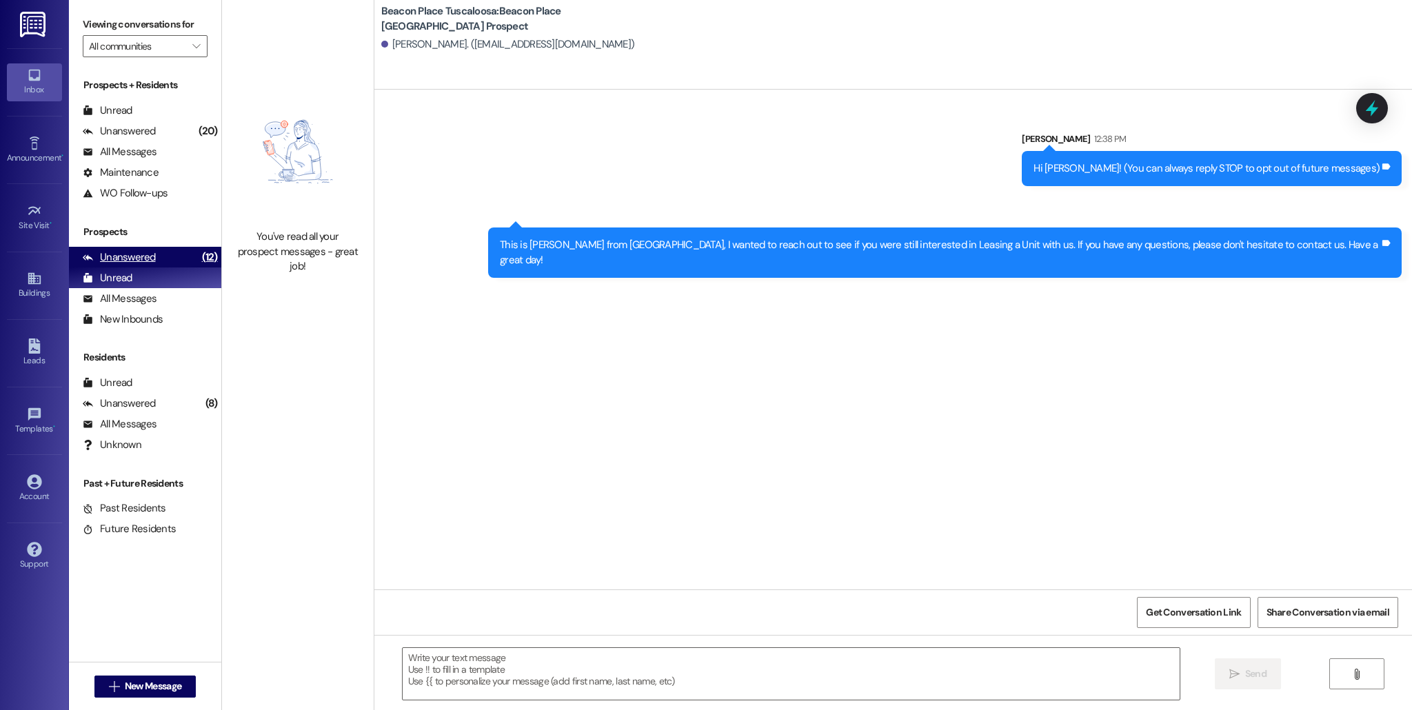
click at [176, 248] on div "Unanswered (12)" at bounding box center [145, 257] width 152 height 21
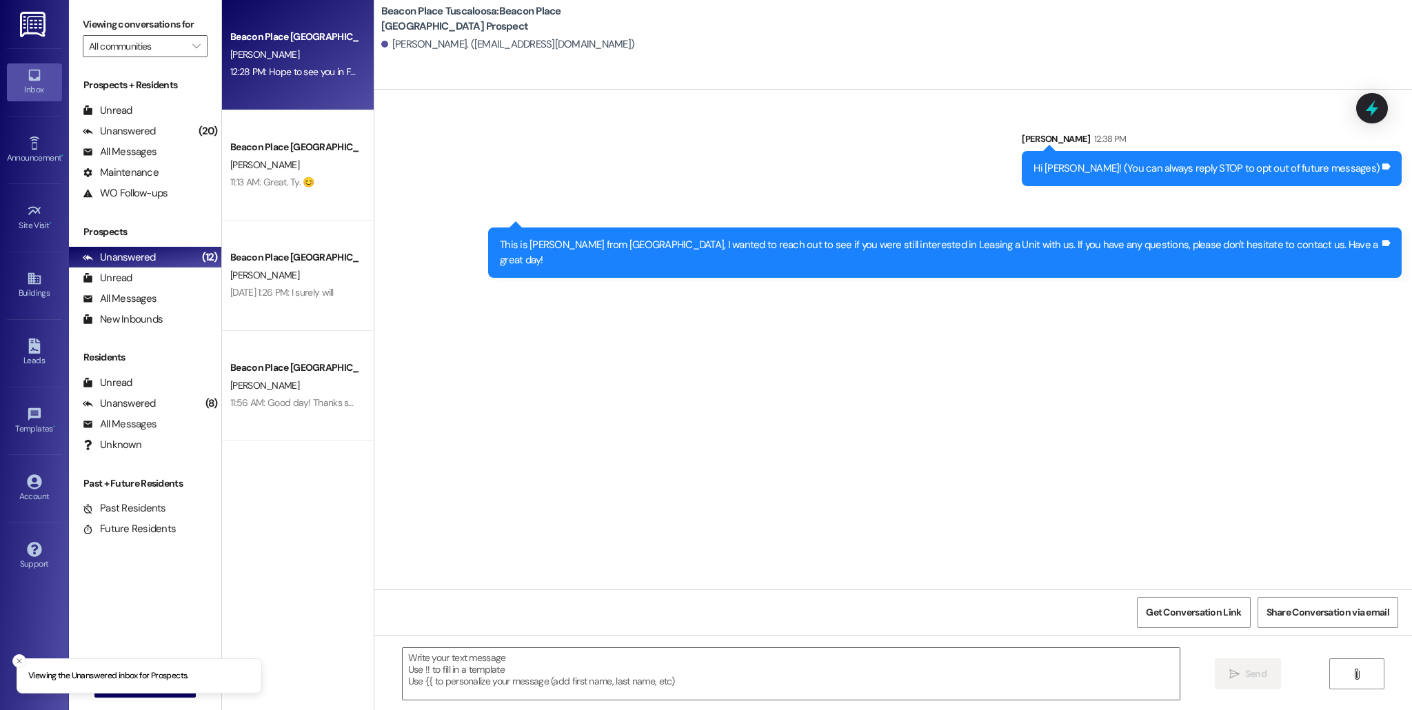
click at [292, 96] on div "Beacon Place Tuscaloosa Prospect [PERSON_NAME] 12:28 PM: Hope to see you in Feb…" at bounding box center [298, 55] width 152 height 110
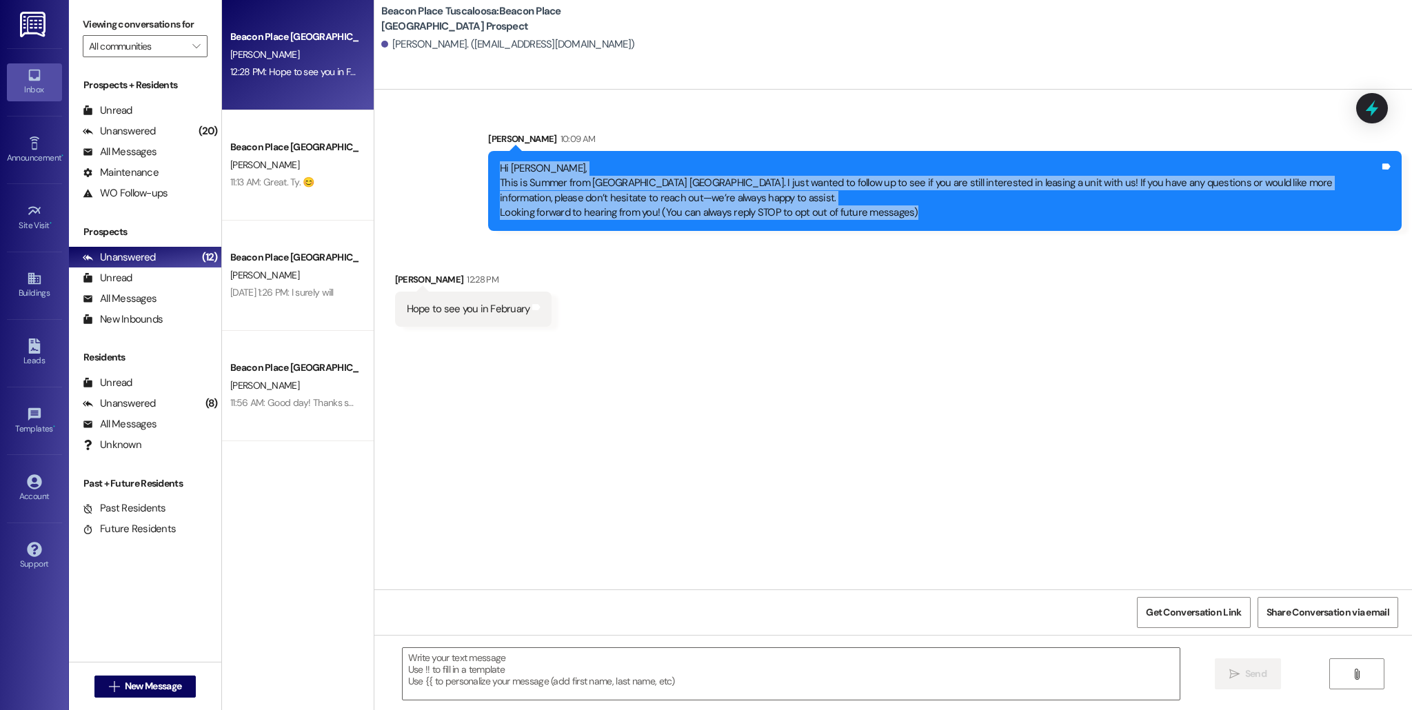
drag, startPoint x: 490, startPoint y: 166, endPoint x: 923, endPoint y: 214, distance: 435.5
click at [923, 214] on div "Hi [PERSON_NAME], This is Summer from [GEOGRAPHIC_DATA]. I just wanted to follo…" at bounding box center [940, 190] width 880 height 59
copy div "Hi [PERSON_NAME], This is Summer from [GEOGRAPHIC_DATA]. I just wanted to follo…"
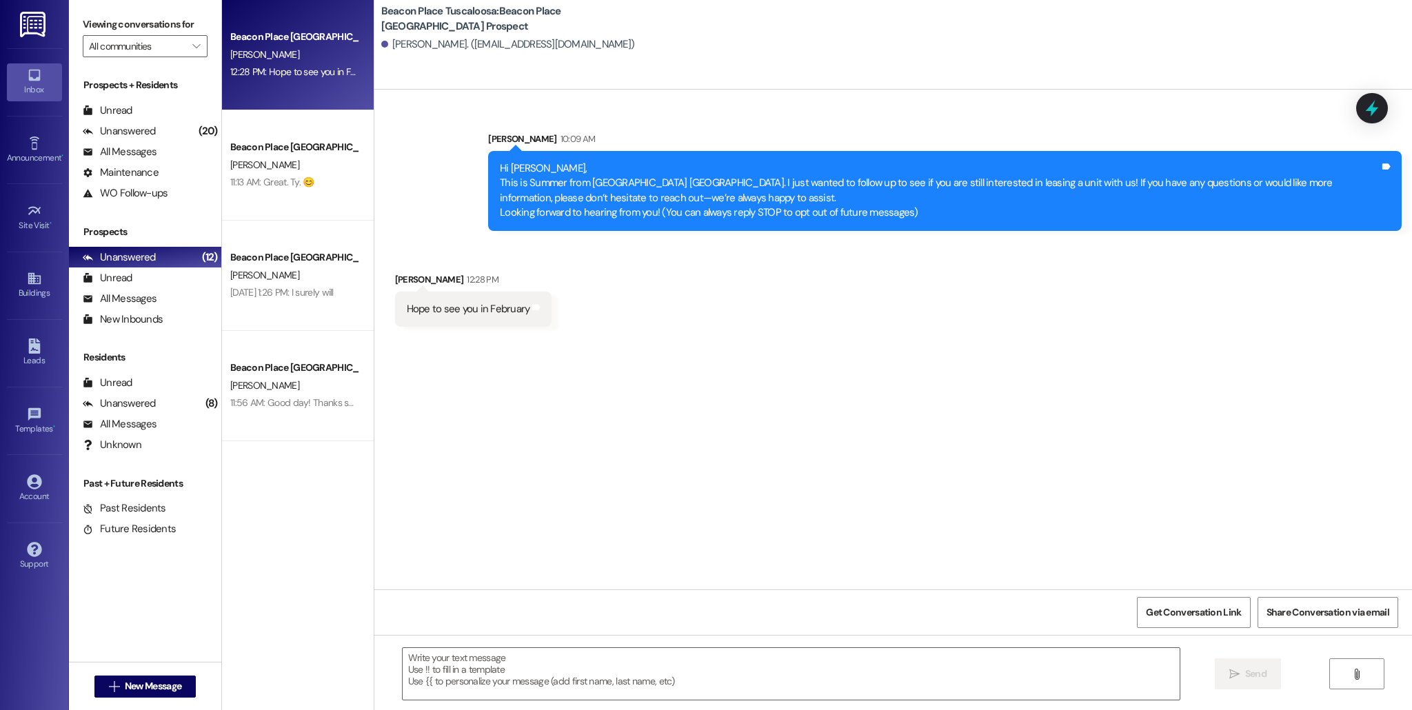
click at [469, 397] on div "Sent via SMS [PERSON_NAME] 10:09 AM Hi [PERSON_NAME], This is Summer from [GEOG…" at bounding box center [892, 340] width 1037 height 500
click at [26, 354] on div "Leads" at bounding box center [34, 361] width 69 height 14
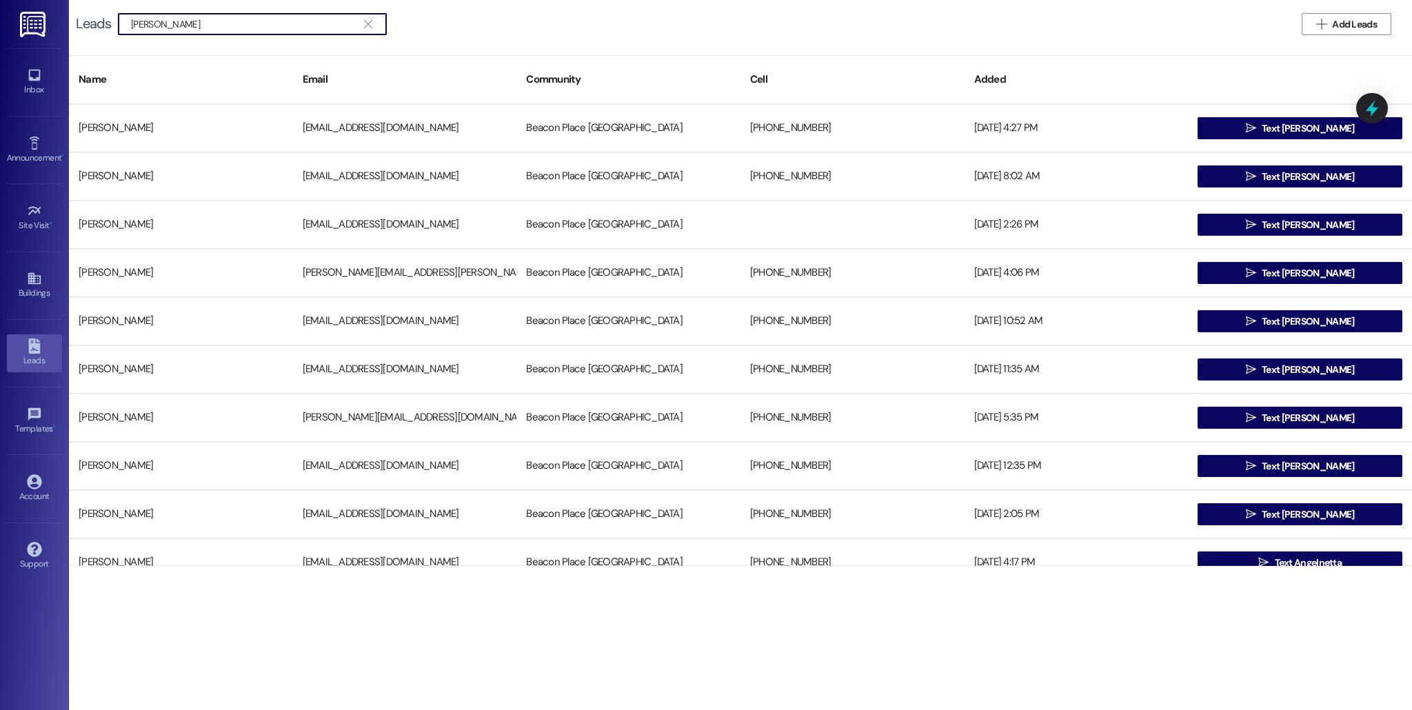
type input "[PERSON_NAME]"
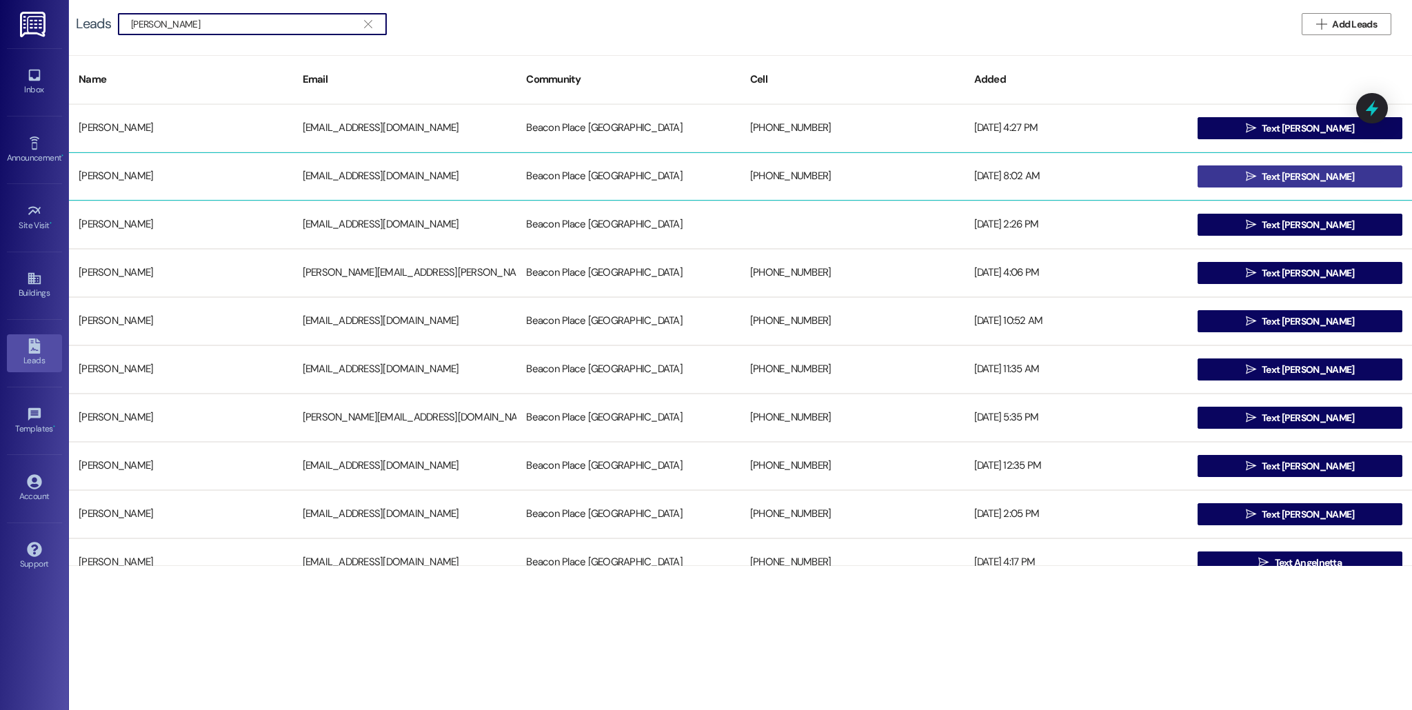
click at [1284, 179] on span "Text [PERSON_NAME]" at bounding box center [1307, 177] width 92 height 14
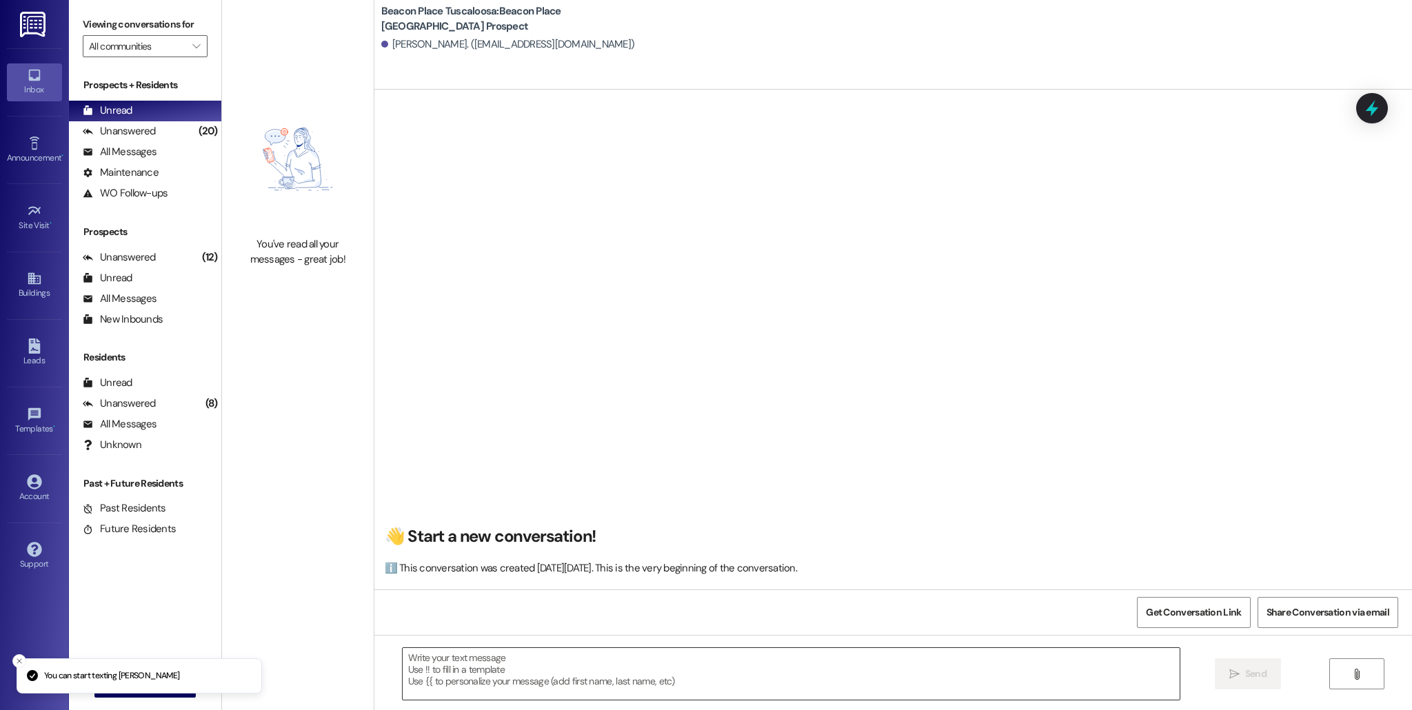
click at [712, 658] on textarea at bounding box center [791, 674] width 777 height 52
paste textarea "Hi [PERSON_NAME], This is Summer from [GEOGRAPHIC_DATA]. I just wanted to follo…"
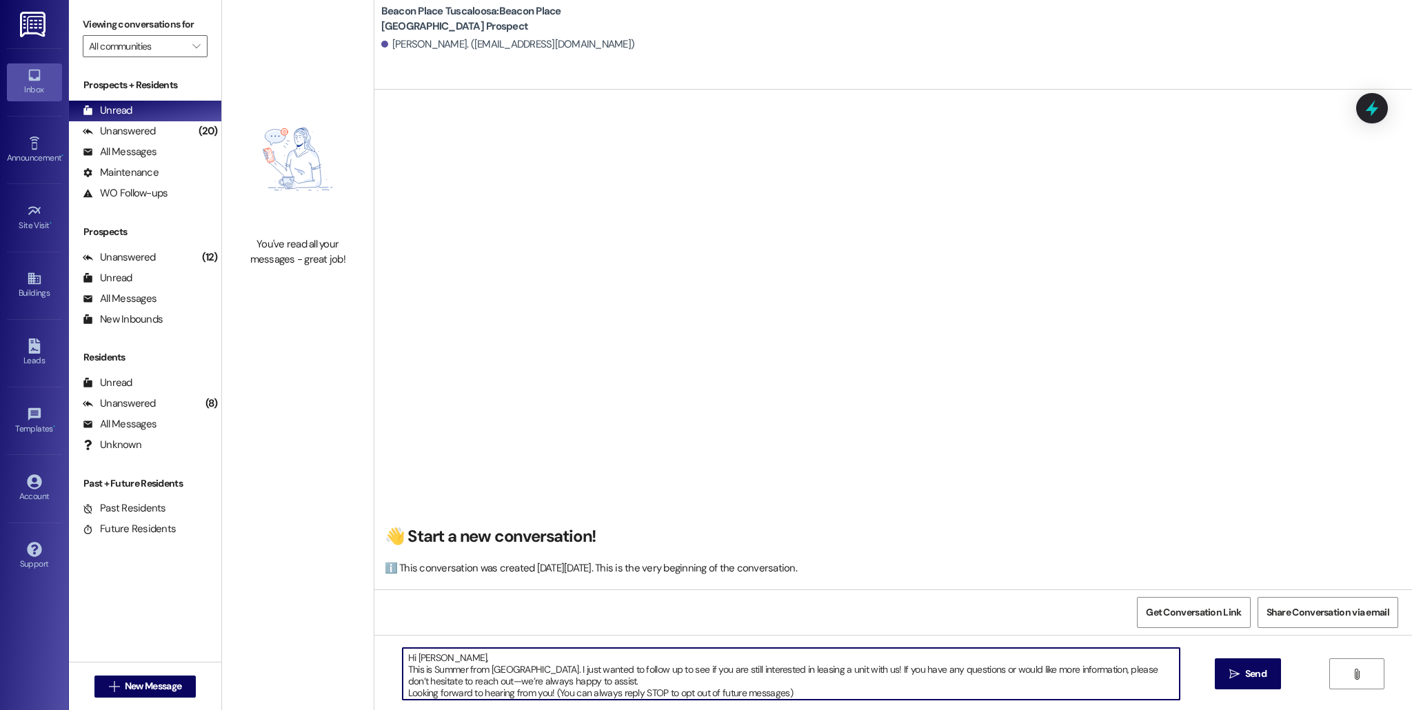
click at [429, 666] on textarea "Hi [PERSON_NAME], This is Summer from [GEOGRAPHIC_DATA]. I just wanted to follo…" at bounding box center [791, 674] width 777 height 52
click at [430, 658] on textarea "Hi [PERSON_NAME], This is Summer from [GEOGRAPHIC_DATA]. I just wanted to follo…" at bounding box center [791, 674] width 777 height 52
click at [456, 667] on textarea "Hi [PERSON_NAME]! This is Summer from [GEOGRAPHIC_DATA] [GEOGRAPHIC_DATA]. I ju…" at bounding box center [791, 674] width 777 height 52
type textarea "Hi [PERSON_NAME]! This is [PERSON_NAME] from [GEOGRAPHIC_DATA]. I just wanted t…"
click at [1226, 675] on span " Send" at bounding box center [1247, 674] width 43 height 14
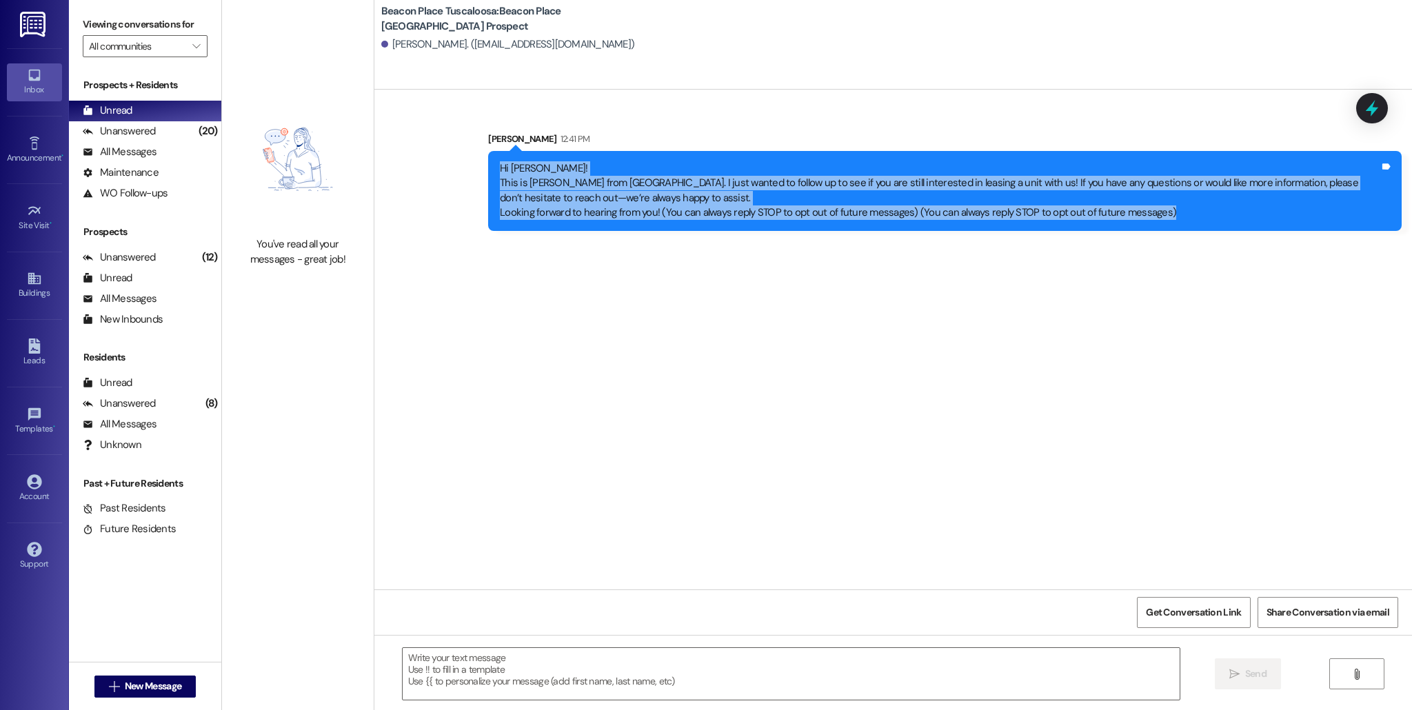
drag, startPoint x: 491, startPoint y: 165, endPoint x: 1186, endPoint y: 228, distance: 697.7
click at [1186, 228] on div "Hi [PERSON_NAME]! This is [PERSON_NAME] from [GEOGRAPHIC_DATA]. I just wanted t…" at bounding box center [944, 191] width 913 height 80
copy div "Hi [PERSON_NAME]! This is [PERSON_NAME] from [GEOGRAPHIC_DATA]. I just wanted t…"
click at [44, 336] on link "Leads" at bounding box center [34, 352] width 55 height 37
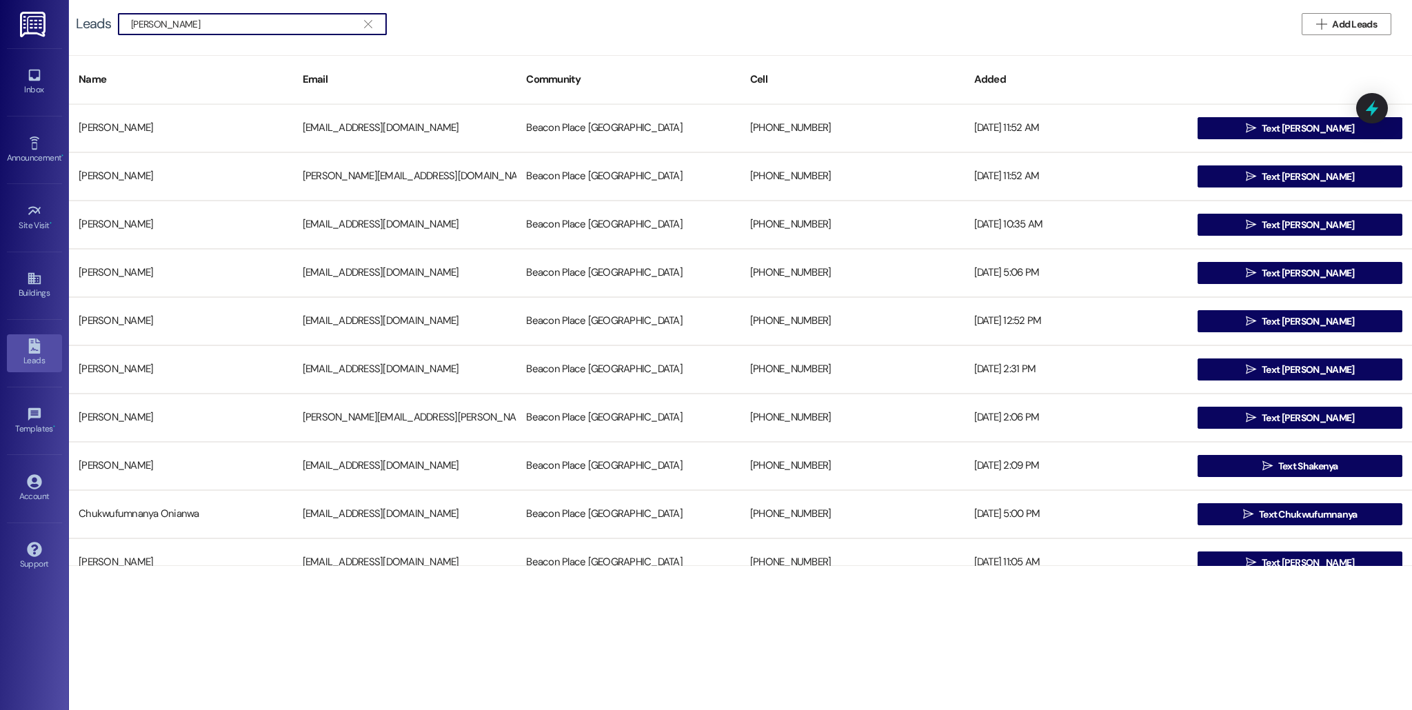
type input "[PERSON_NAME]"
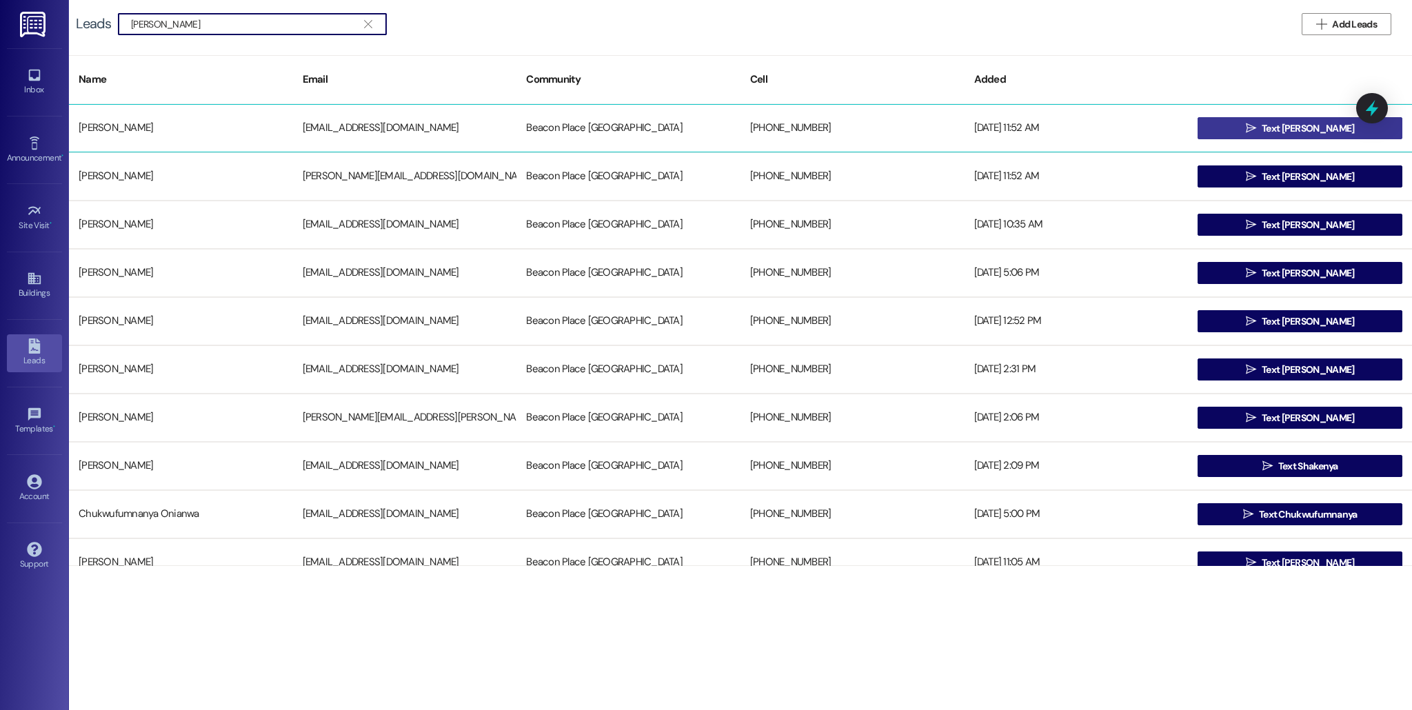
click at [1217, 137] on button " Text [PERSON_NAME]" at bounding box center [1299, 128] width 205 height 22
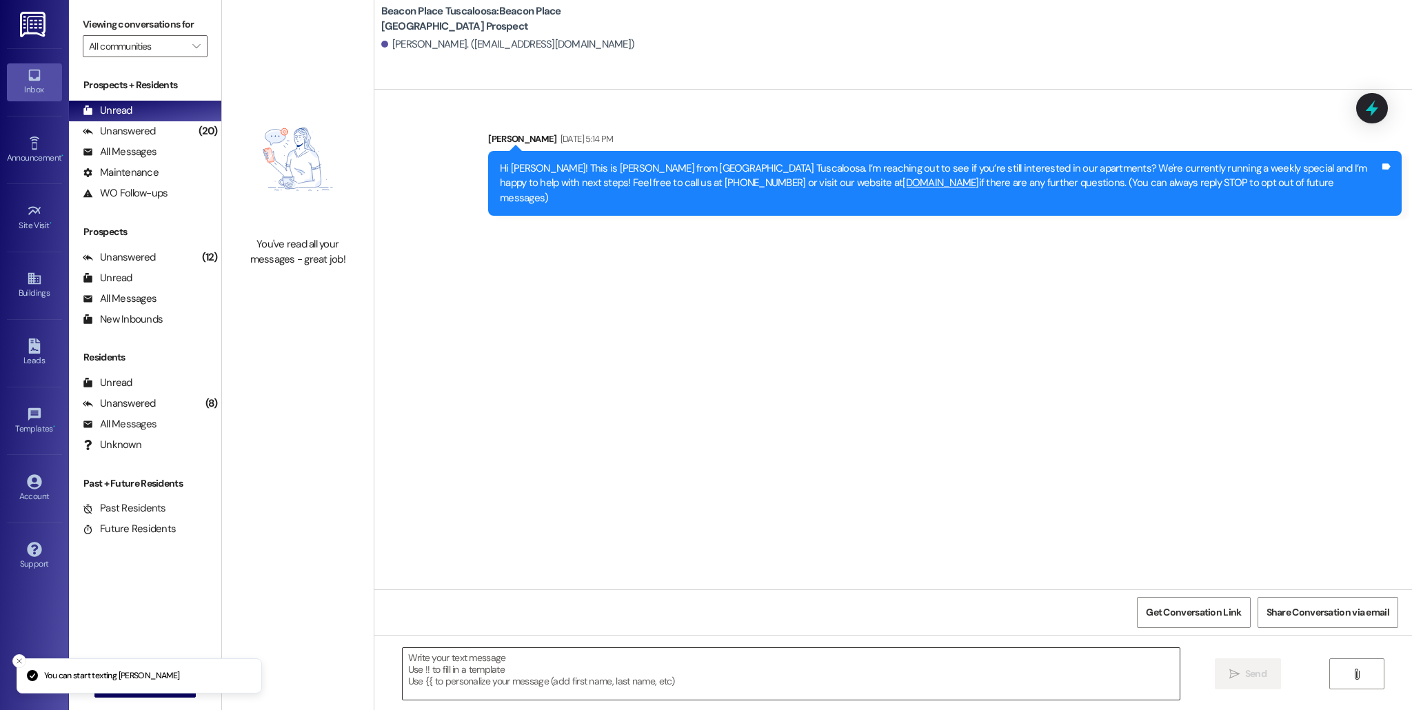
click at [492, 667] on textarea at bounding box center [791, 674] width 777 height 52
paste textarea "Hi [PERSON_NAME]! This is [PERSON_NAME] from [GEOGRAPHIC_DATA]. I just wanted t…"
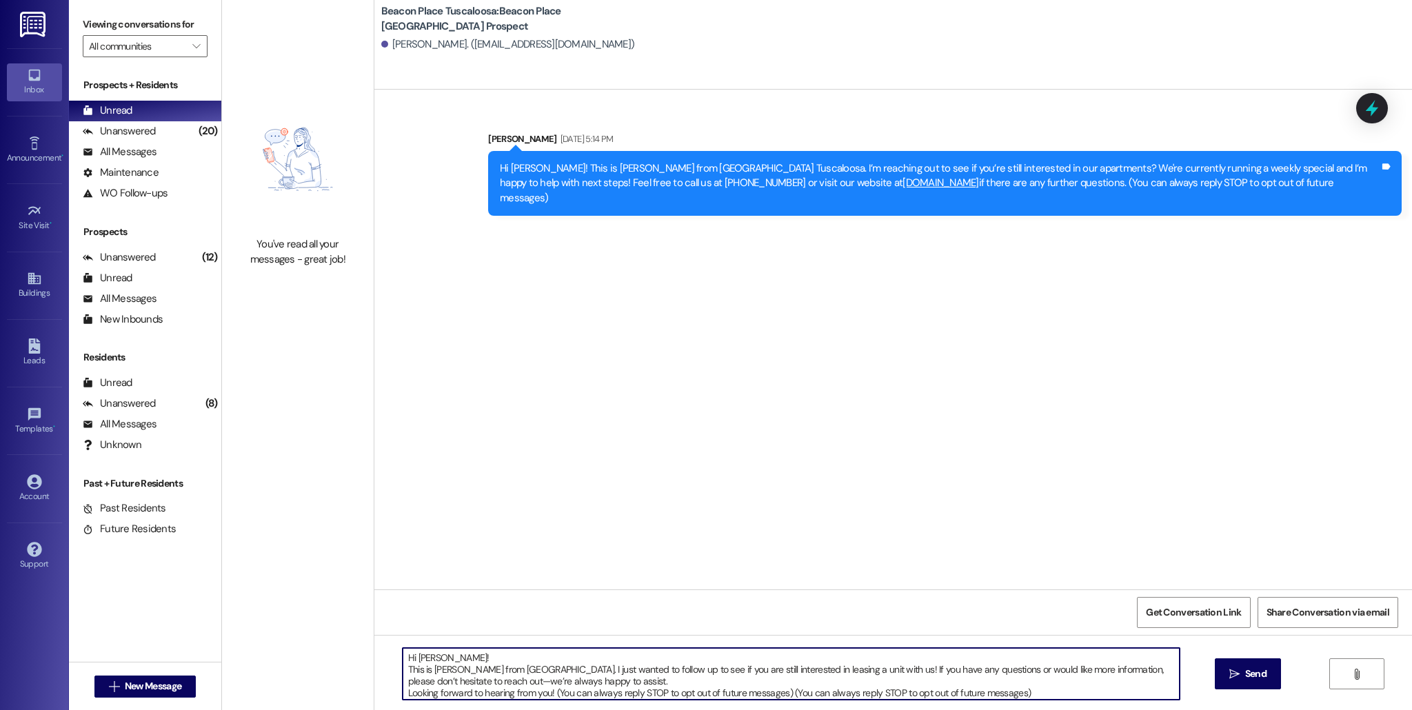
click at [442, 662] on textarea "Hi [PERSON_NAME]! This is [PERSON_NAME] from [GEOGRAPHIC_DATA]. I just wanted t…" at bounding box center [791, 674] width 777 height 52
type textarea "Hi [PERSON_NAME]! This is [PERSON_NAME] from [GEOGRAPHIC_DATA]. I just wanted t…"
click at [1230, 679] on icon "" at bounding box center [1234, 674] width 10 height 11
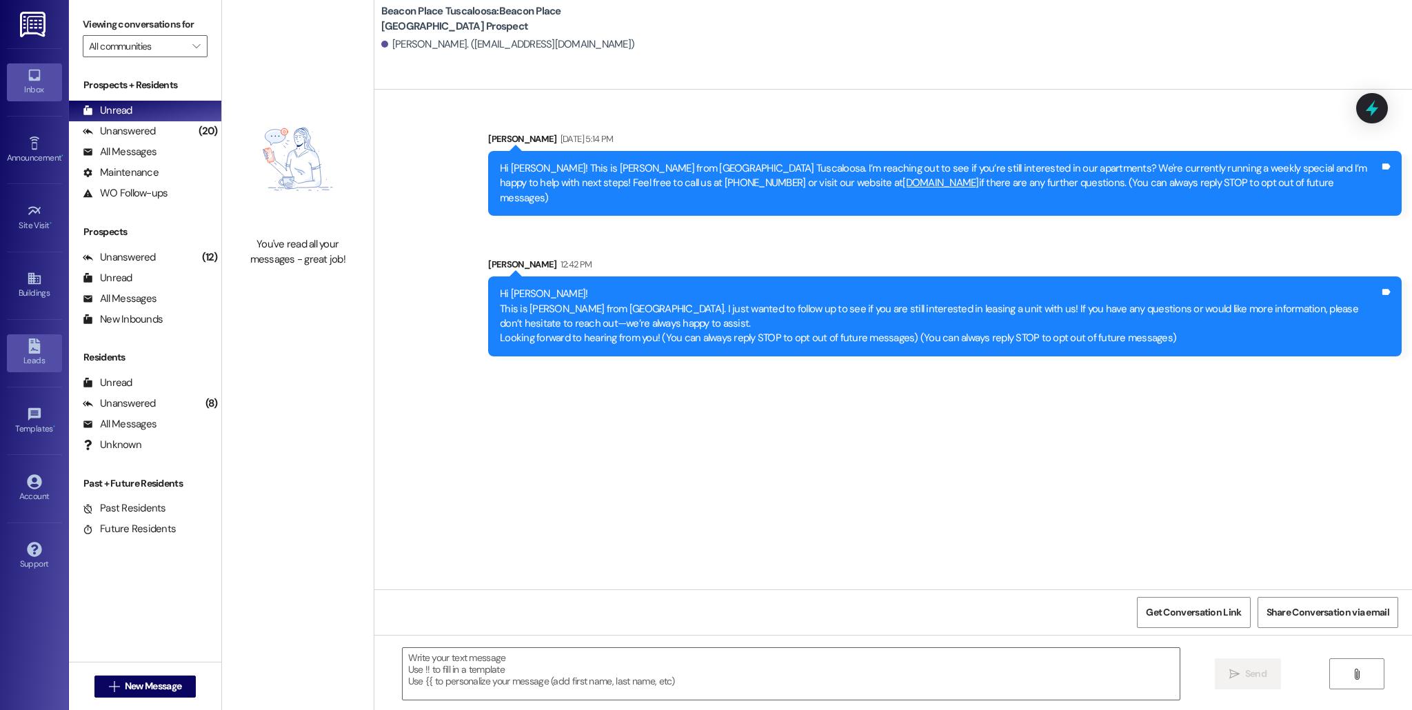
click at [23, 356] on div "Leads" at bounding box center [34, 361] width 69 height 14
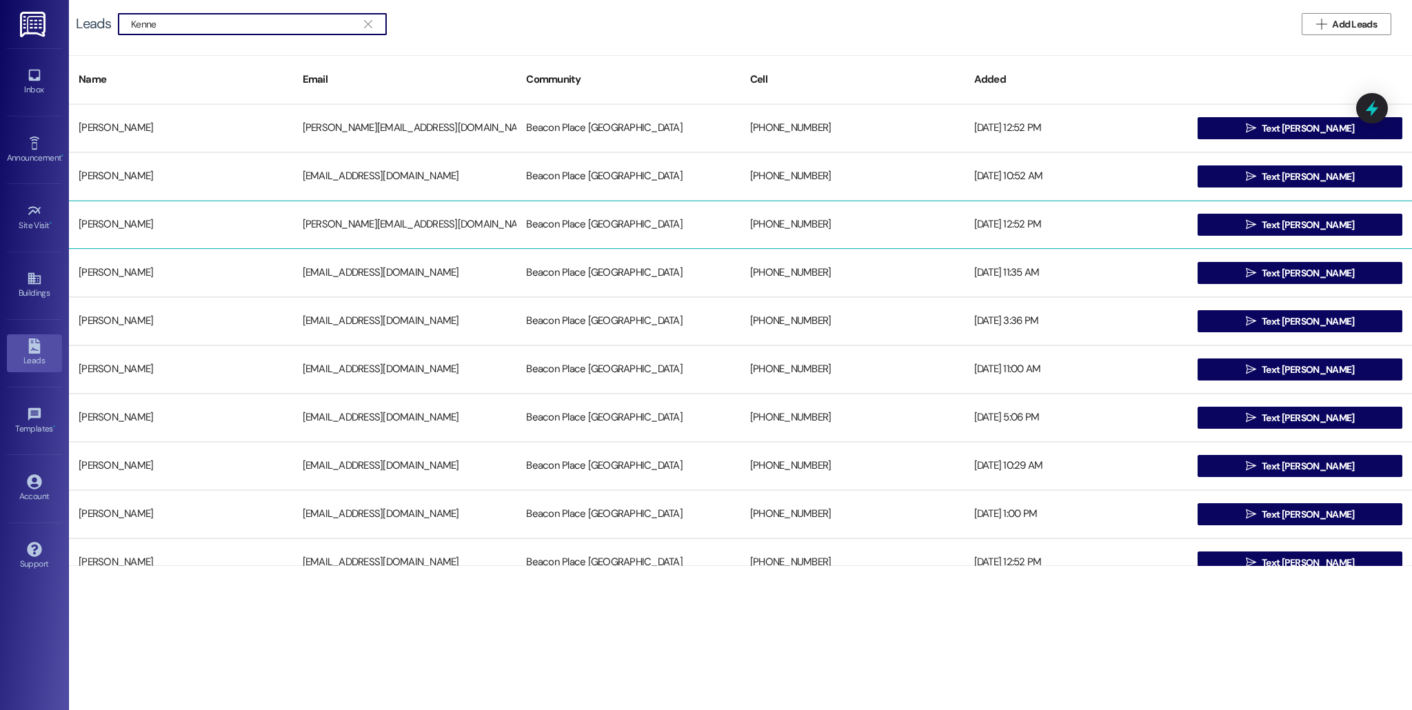
type input "Kenne"
click at [261, 230] on div "[PERSON_NAME]" at bounding box center [181, 225] width 224 height 28
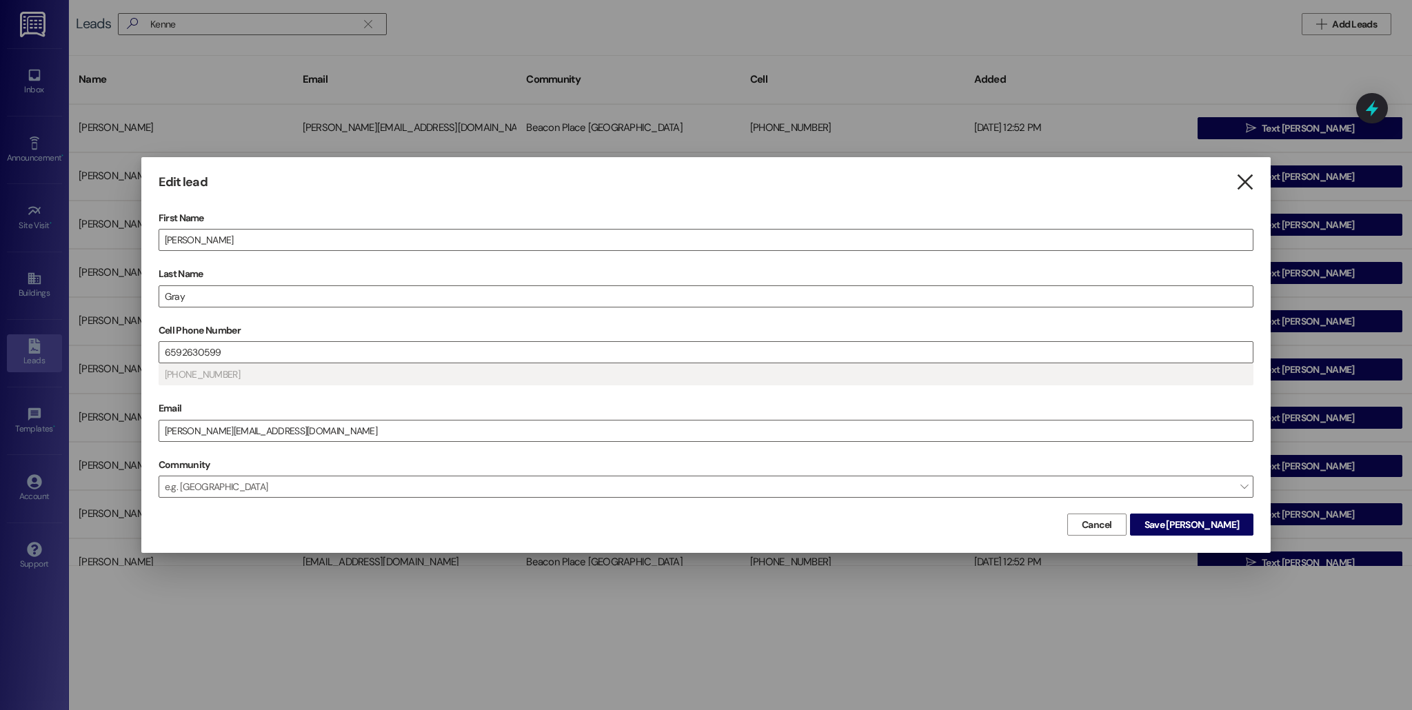
click at [1243, 176] on icon "" at bounding box center [1244, 182] width 19 height 14
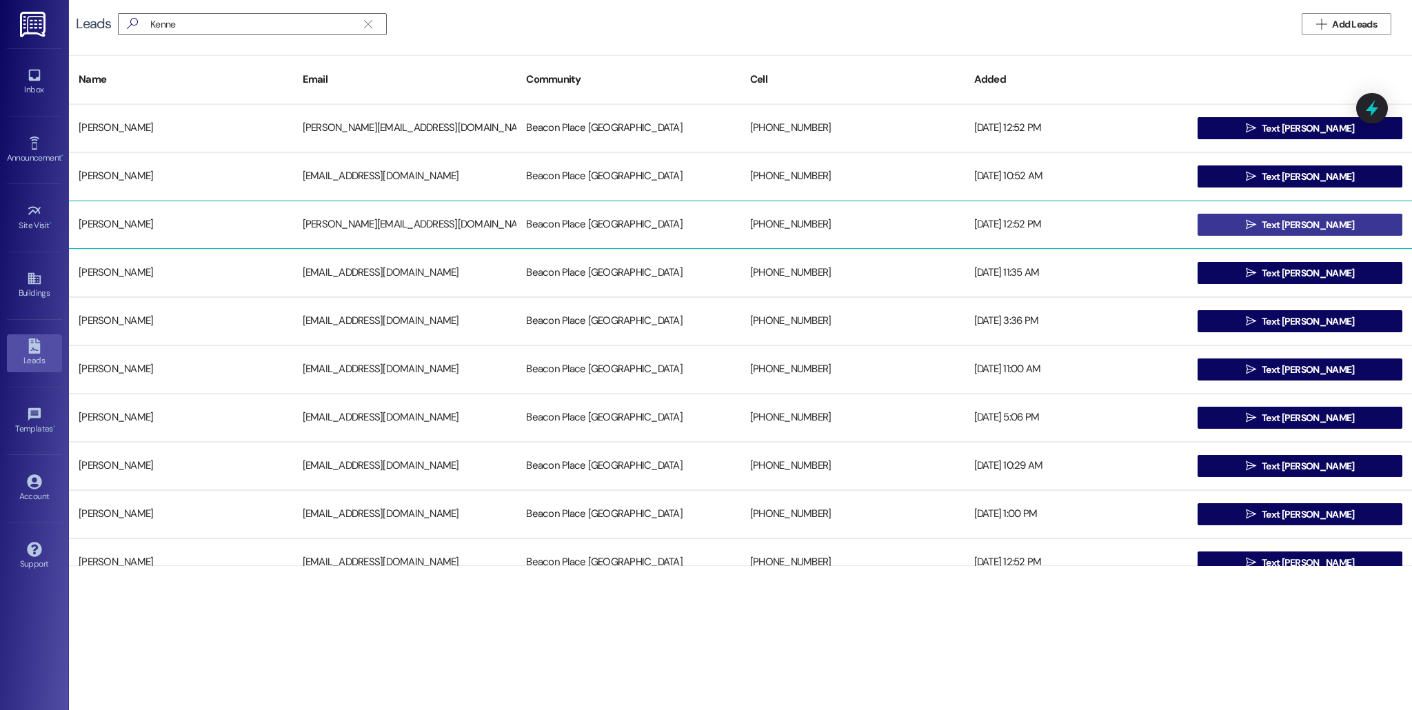
click at [1310, 227] on span "Text [PERSON_NAME]" at bounding box center [1307, 225] width 92 height 14
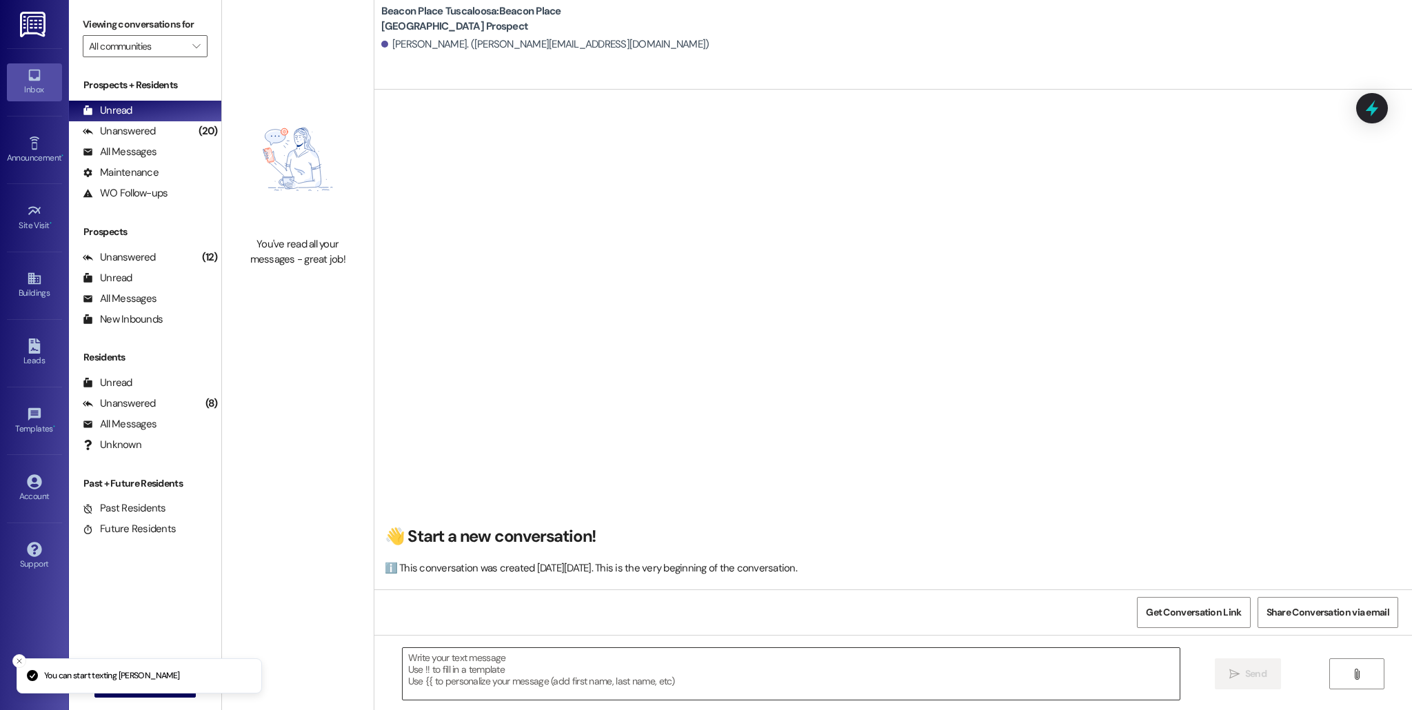
click at [619, 674] on textarea at bounding box center [791, 674] width 777 height 52
paste textarea "Hi [PERSON_NAME]! This is [PERSON_NAME] from [GEOGRAPHIC_DATA]. I just wanted t…"
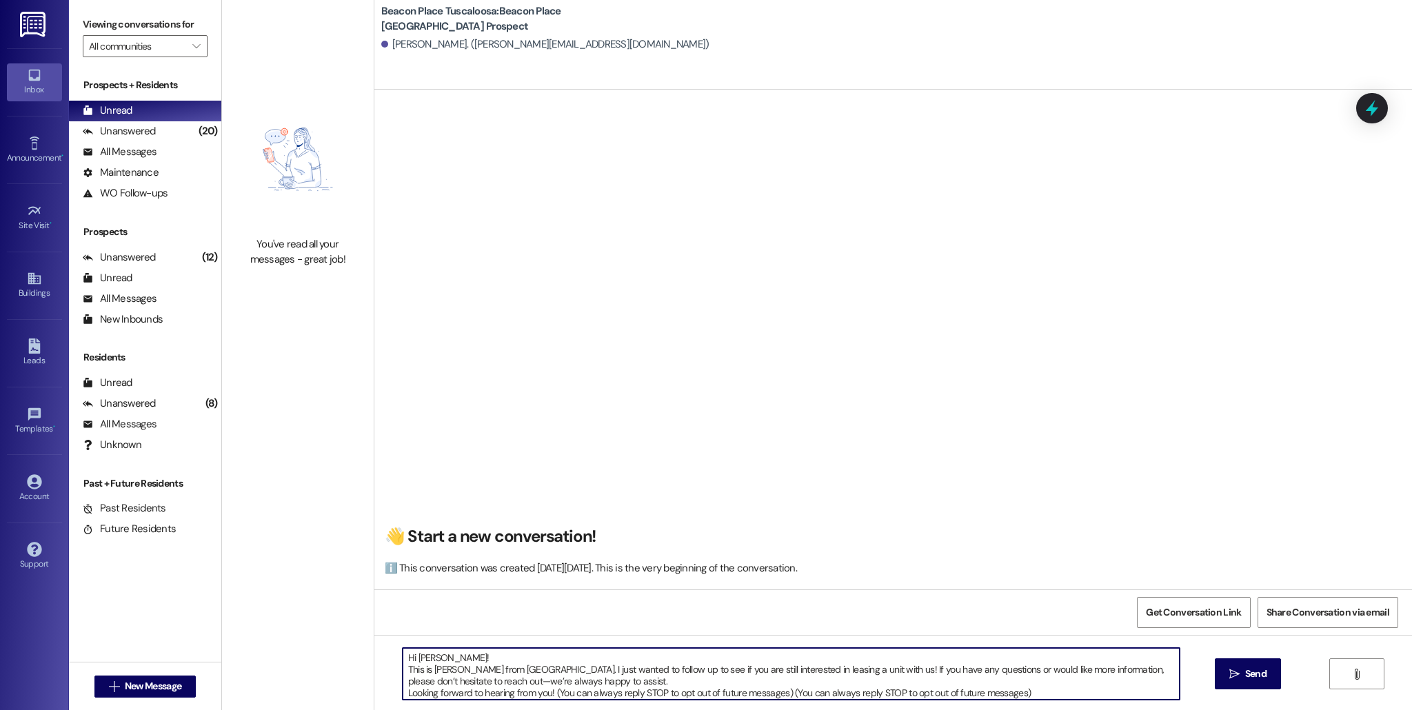
click at [443, 660] on textarea "Hi [PERSON_NAME]! This is [PERSON_NAME] from [GEOGRAPHIC_DATA]. I just wanted t…" at bounding box center [791, 674] width 777 height 52
type textarea "Hi [PERSON_NAME]! This is [PERSON_NAME] from [GEOGRAPHIC_DATA]. I just wanted t…"
click at [1245, 676] on span "Send" at bounding box center [1255, 674] width 21 height 14
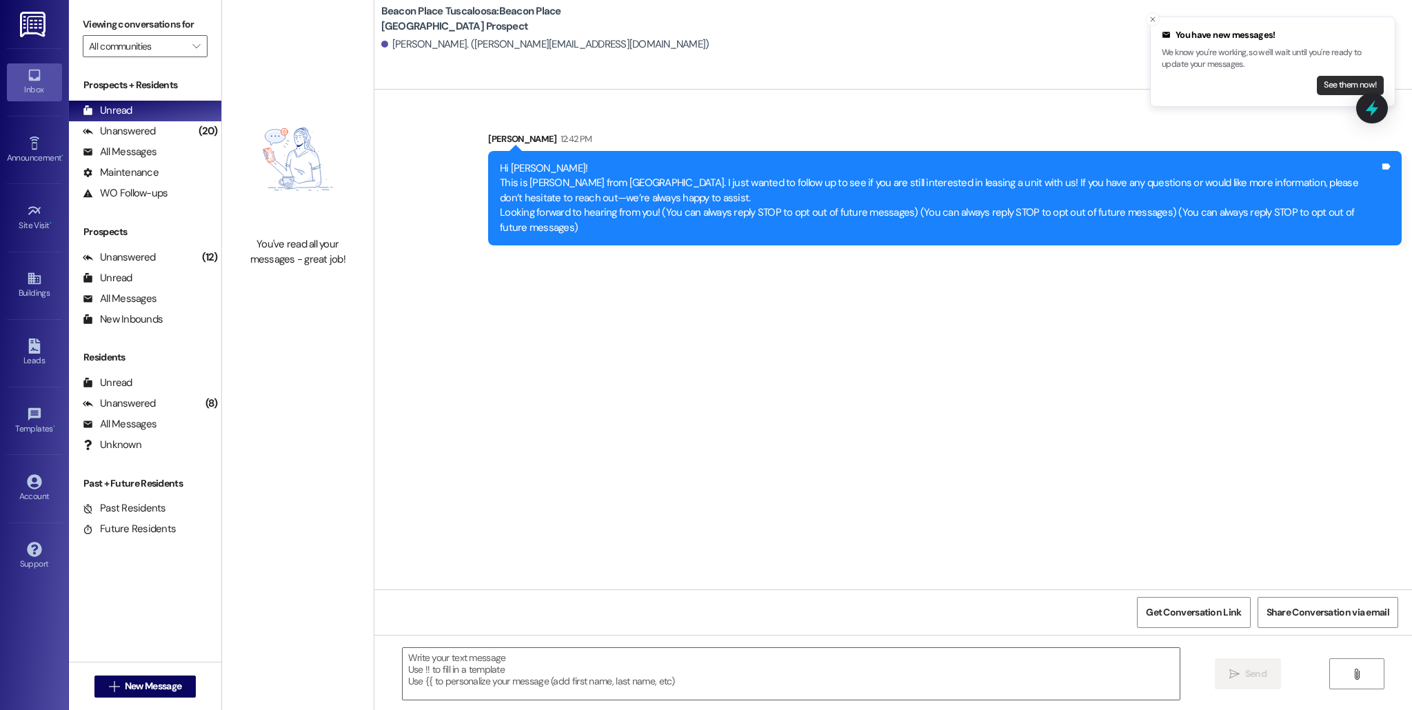
click at [1363, 90] on button "See them now!" at bounding box center [1349, 85] width 67 height 19
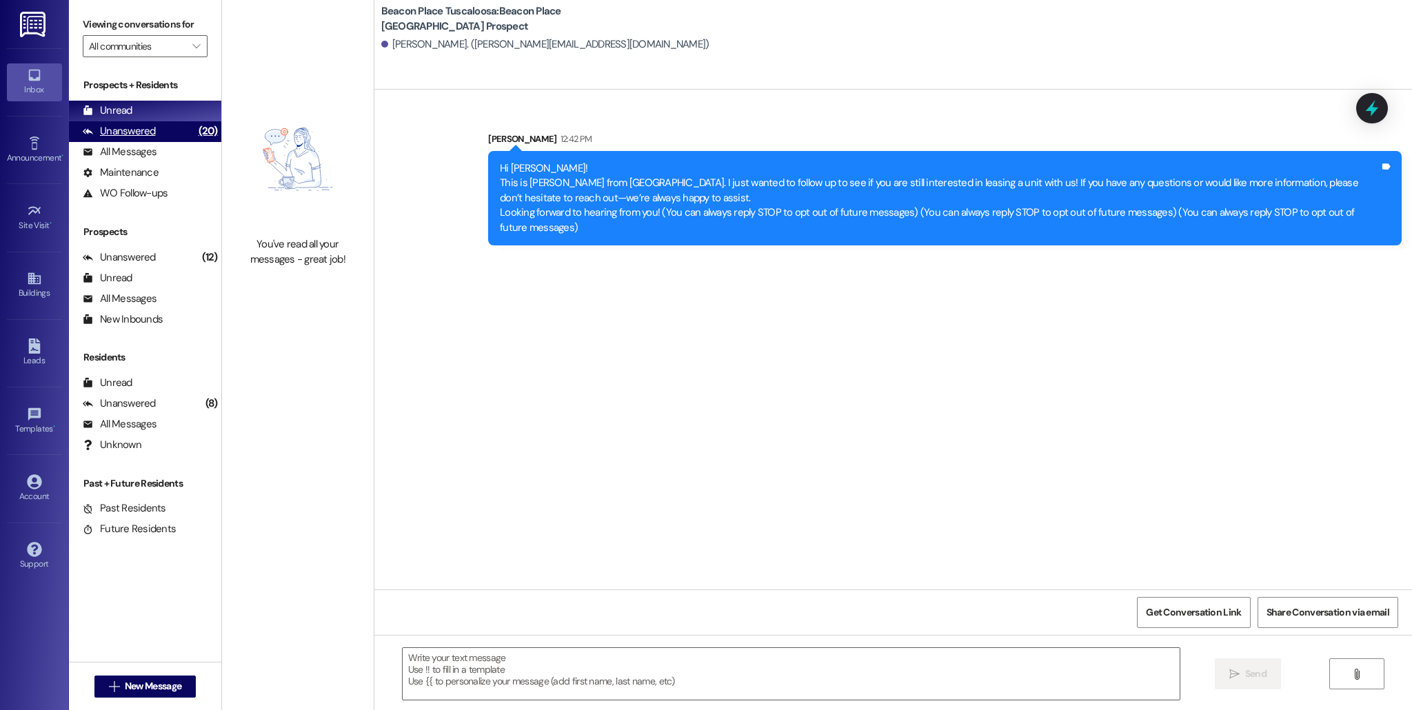
click at [113, 128] on div "Unanswered" at bounding box center [119, 131] width 73 height 14
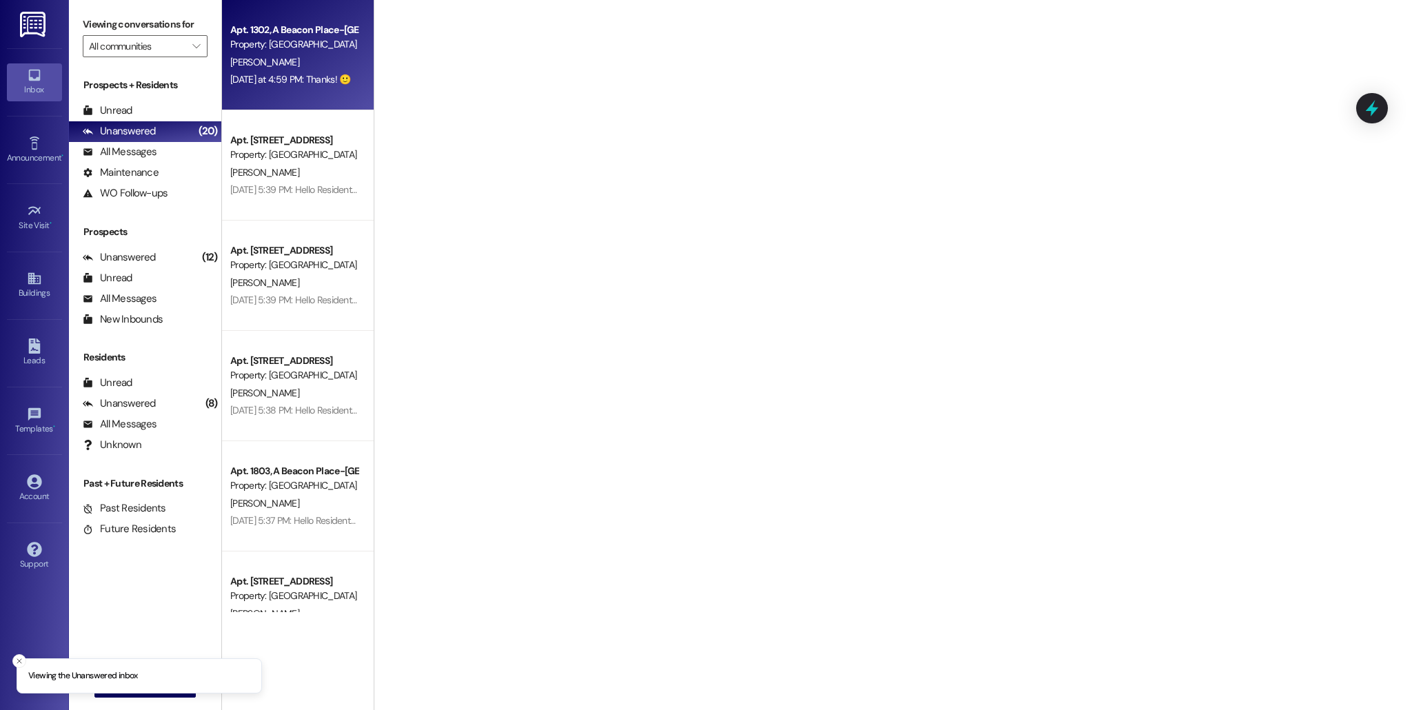
click at [296, 45] on div "Property: [GEOGRAPHIC_DATA] [GEOGRAPHIC_DATA]" at bounding box center [294, 44] width 128 height 14
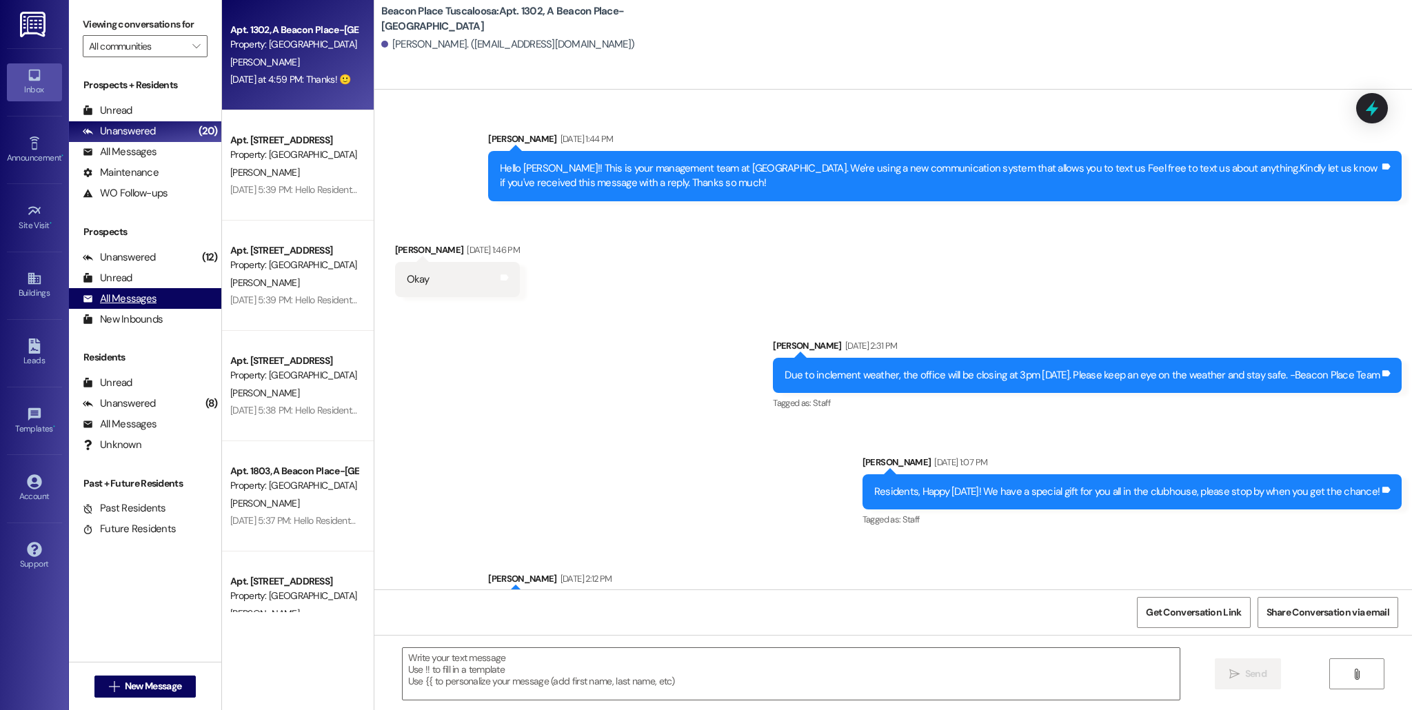
scroll to position [39258, 0]
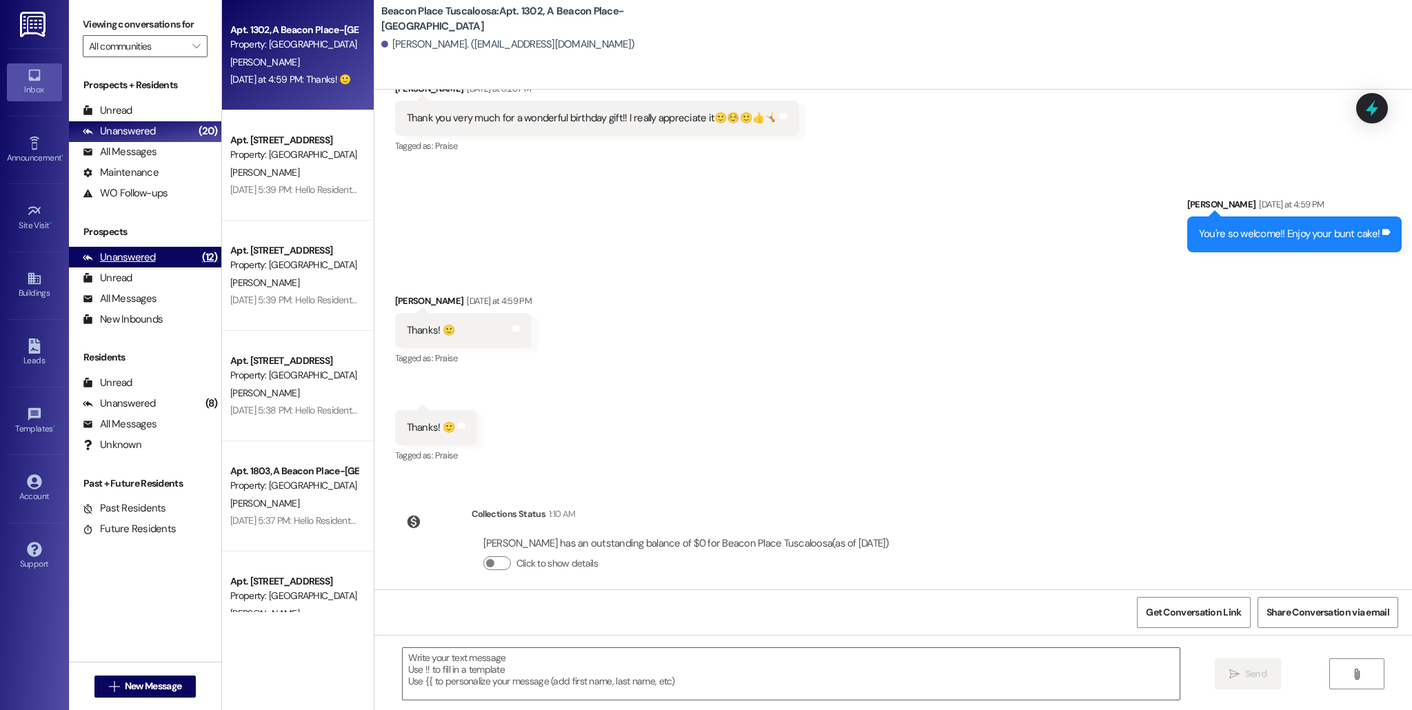
click at [143, 258] on div "Unanswered" at bounding box center [119, 257] width 73 height 14
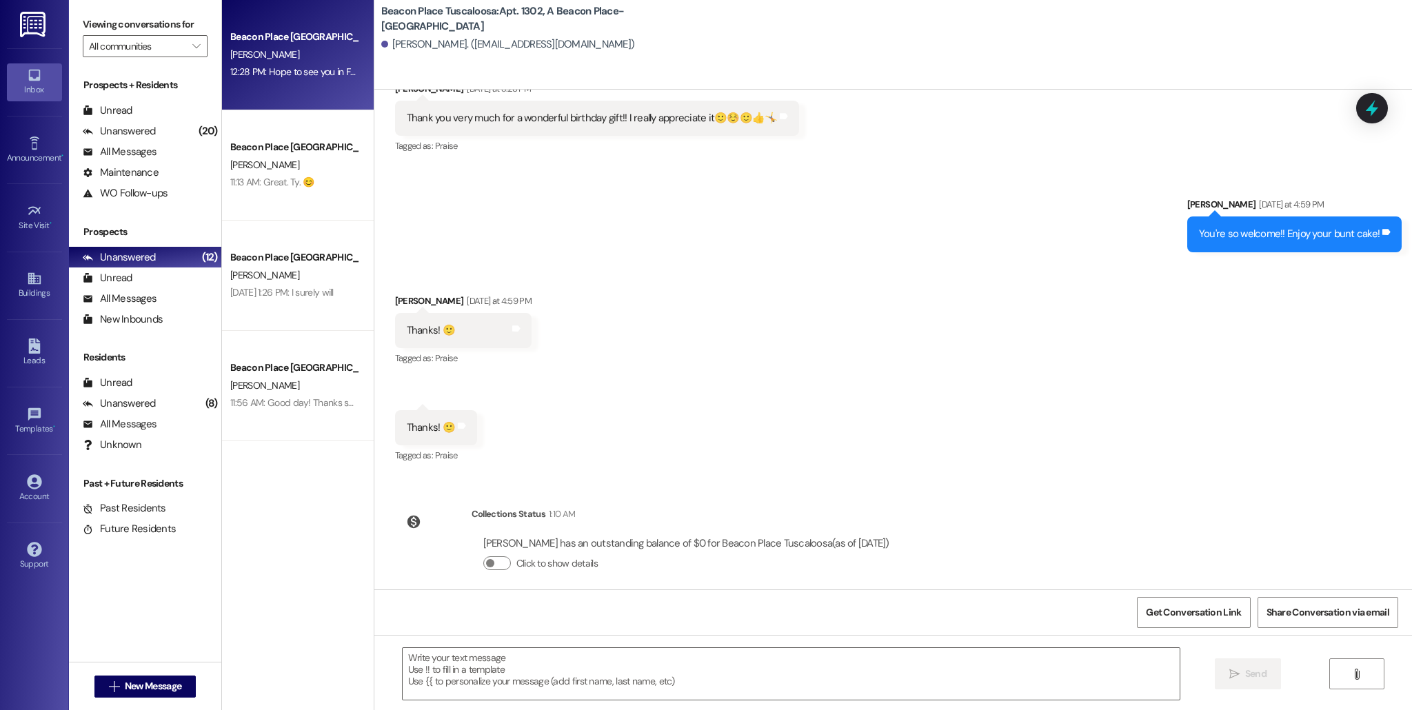
click at [316, 63] on div "[PERSON_NAME]" at bounding box center [294, 54] width 130 height 17
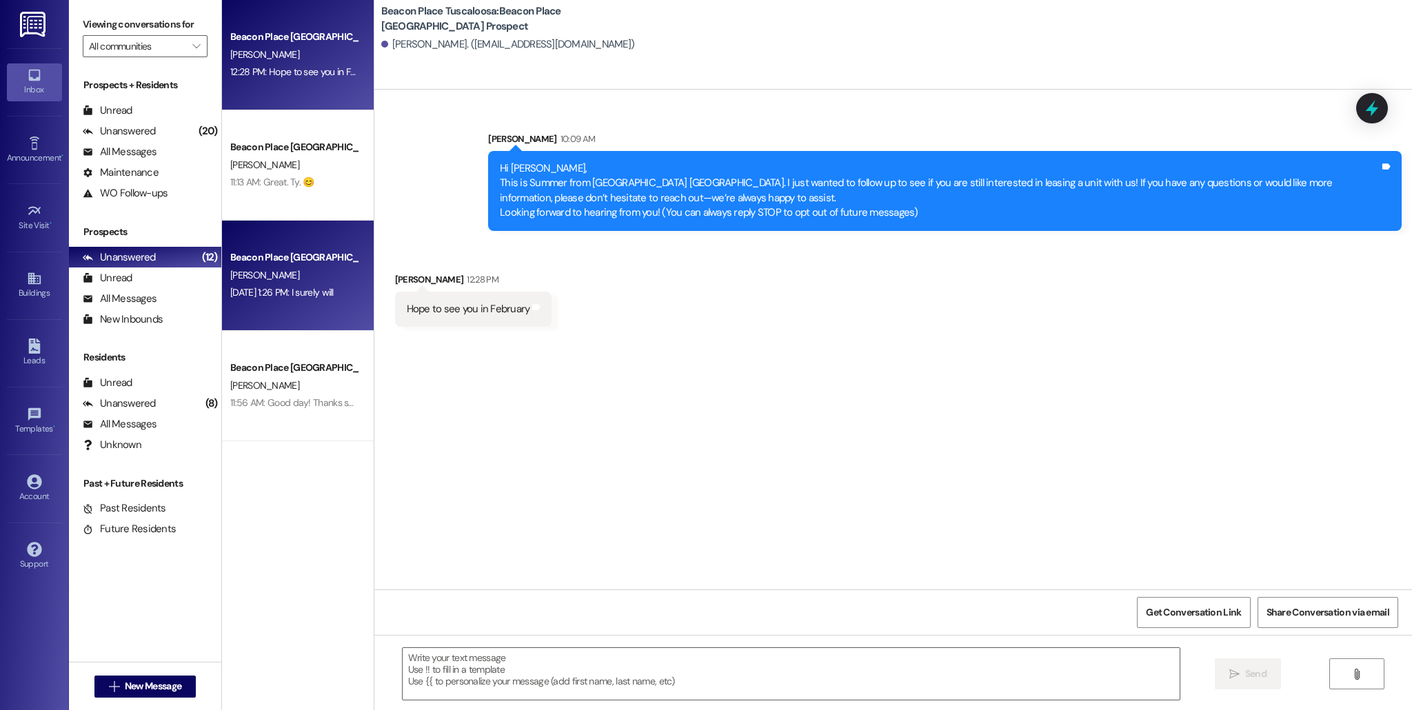
scroll to position [0, 0]
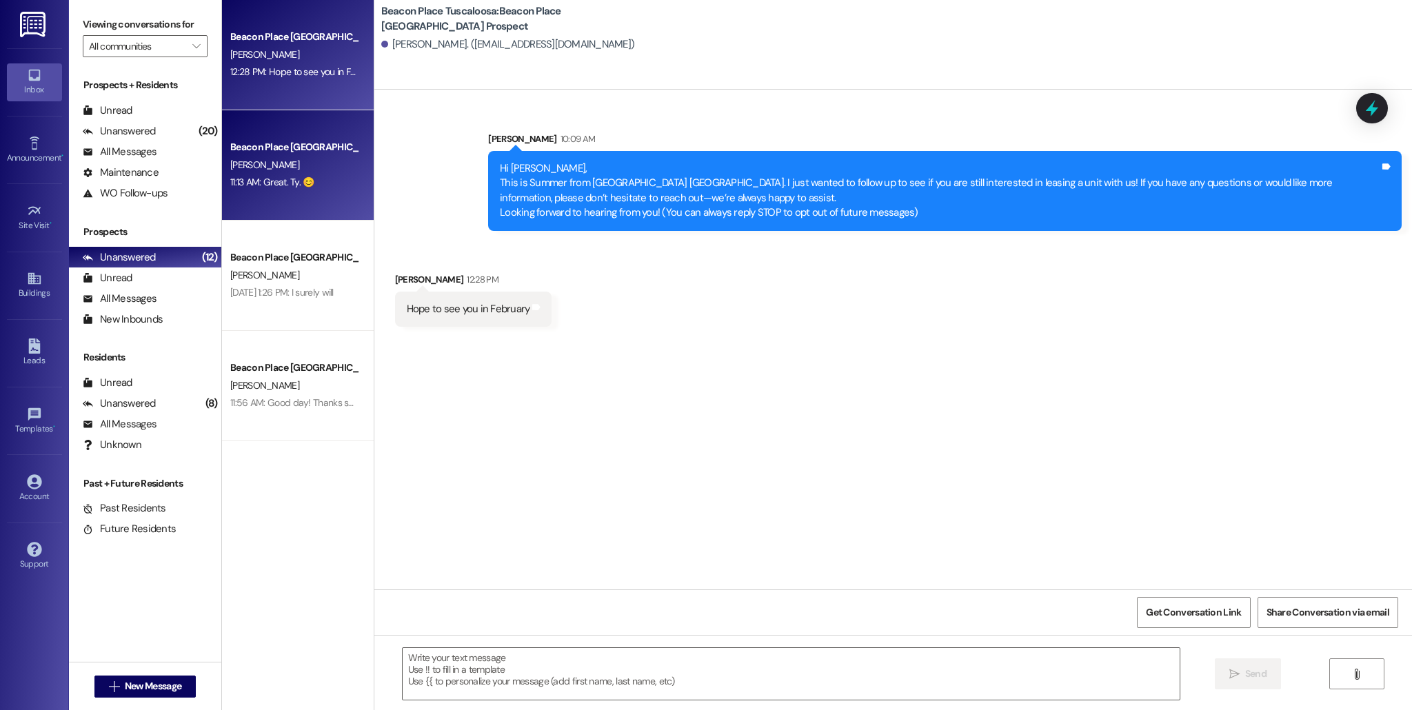
click at [293, 156] on div "Beacon Place [GEOGRAPHIC_DATA] Prospect" at bounding box center [294, 147] width 130 height 17
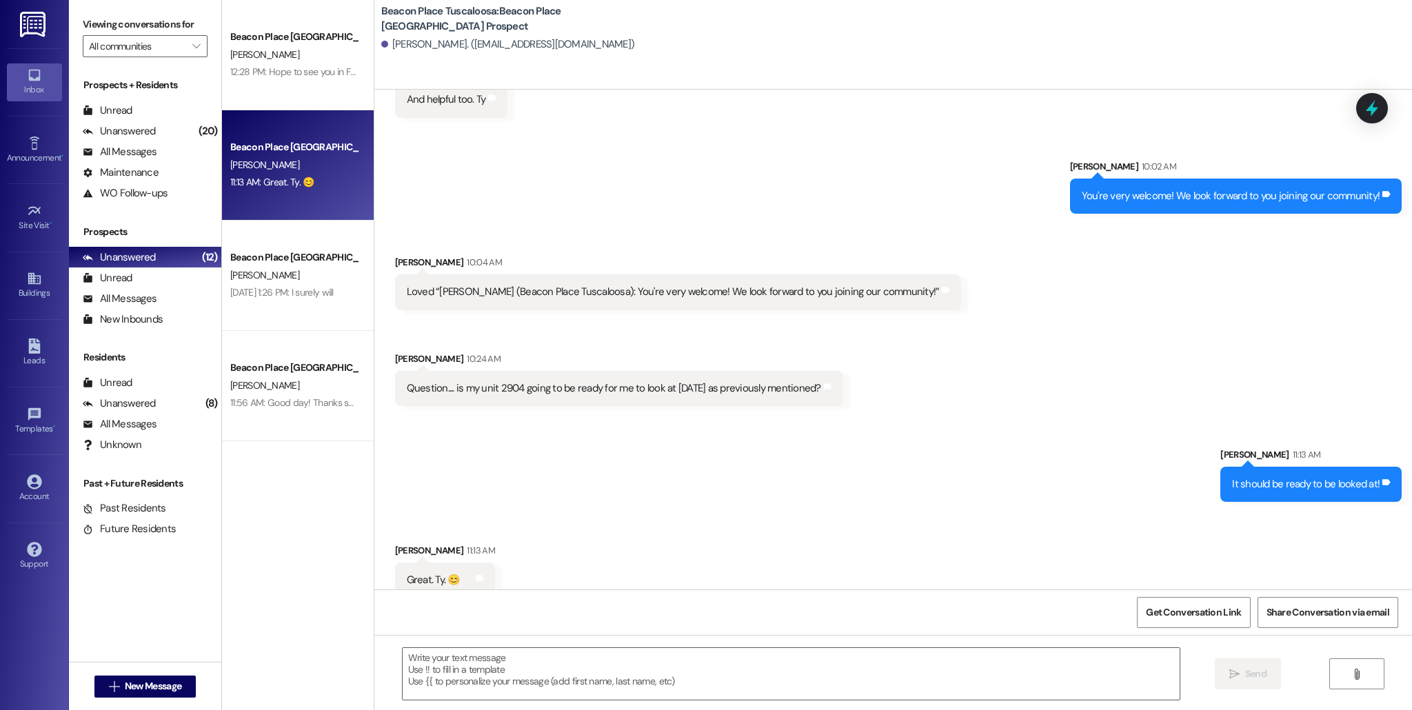
scroll to position [532, 0]
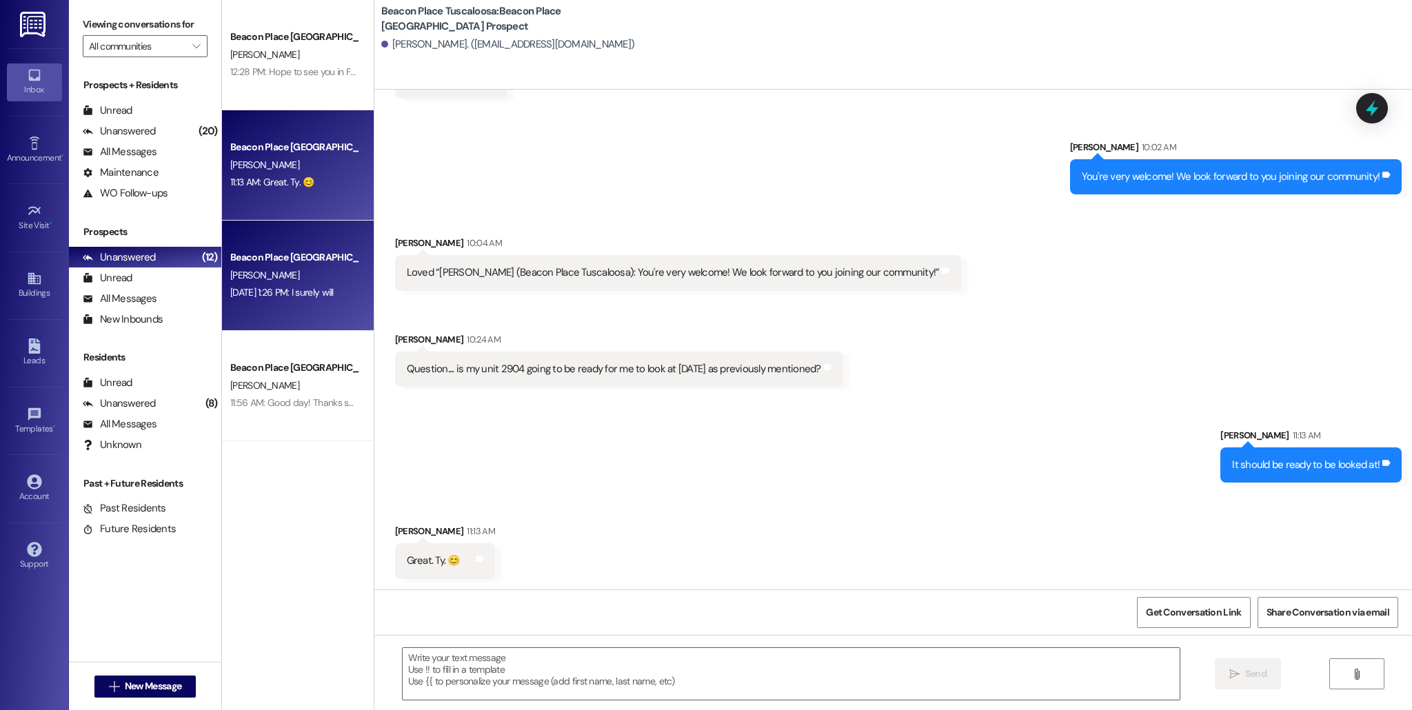
click at [304, 298] on div "[DATE] 1:26 PM: I surely will [DATE] 1:26 PM: I surely will" at bounding box center [281, 292] width 103 height 12
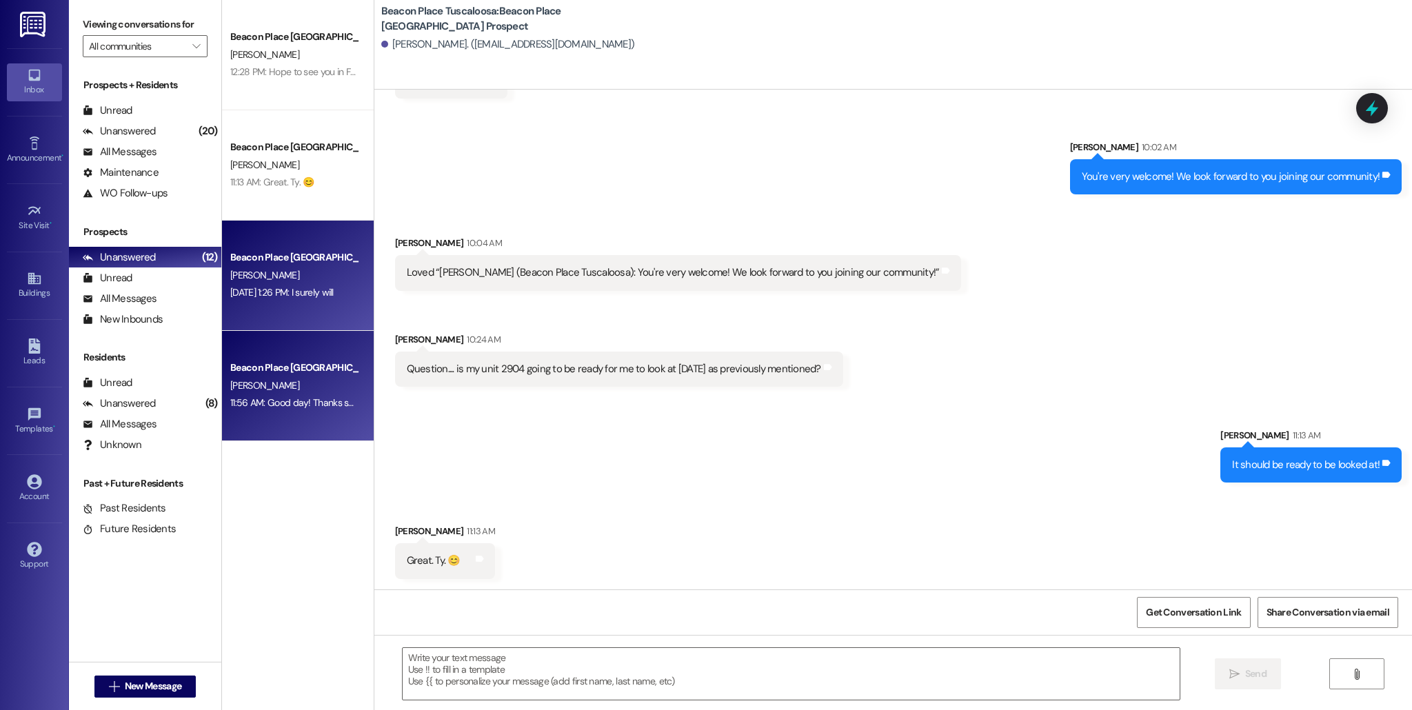
scroll to position [103, 0]
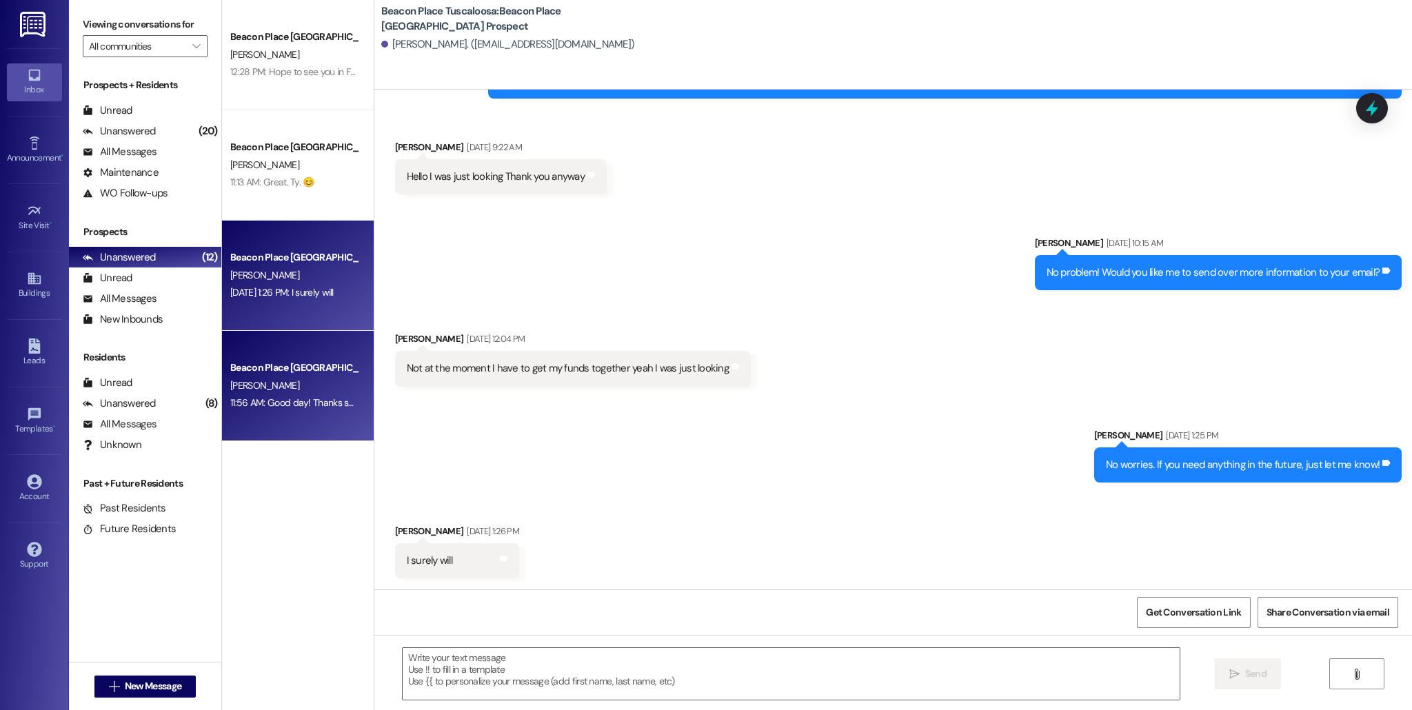
click at [309, 372] on div "Beacon Place [GEOGRAPHIC_DATA] Prospect" at bounding box center [294, 367] width 128 height 14
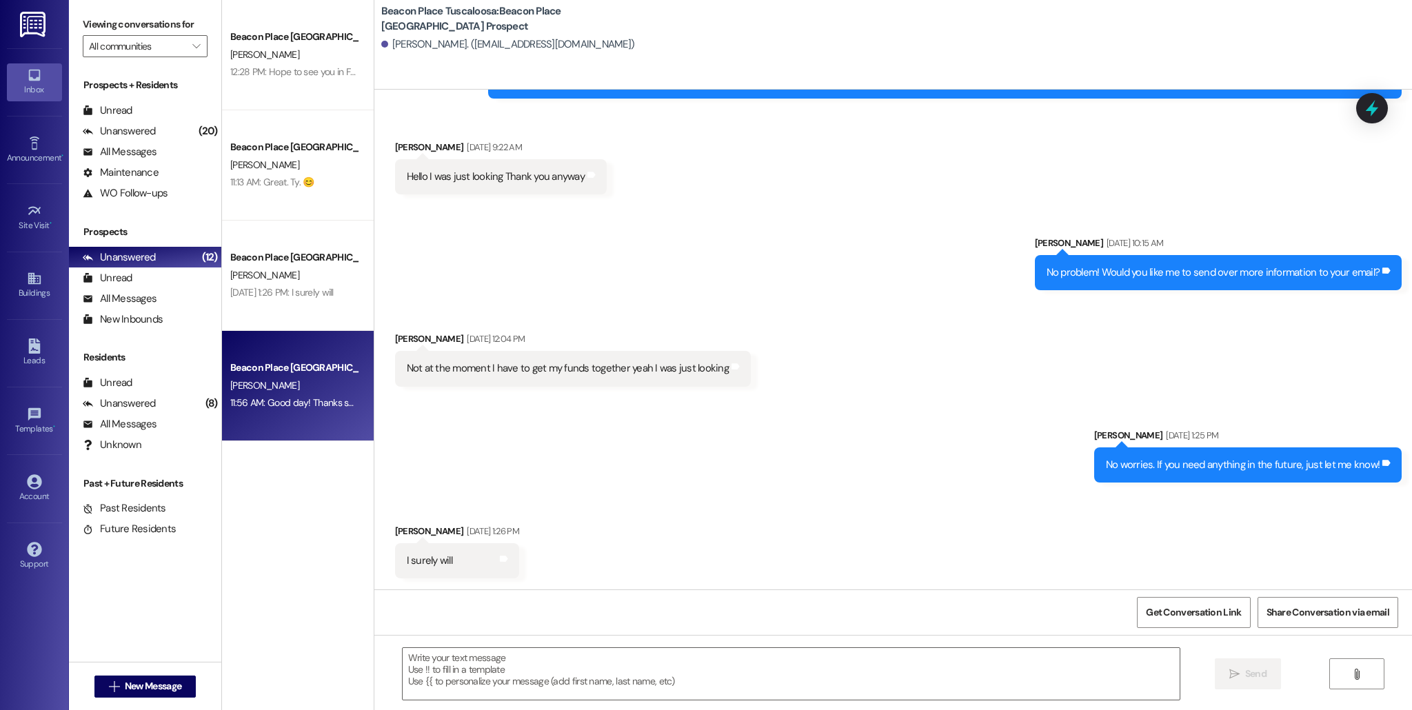
scroll to position [0, 0]
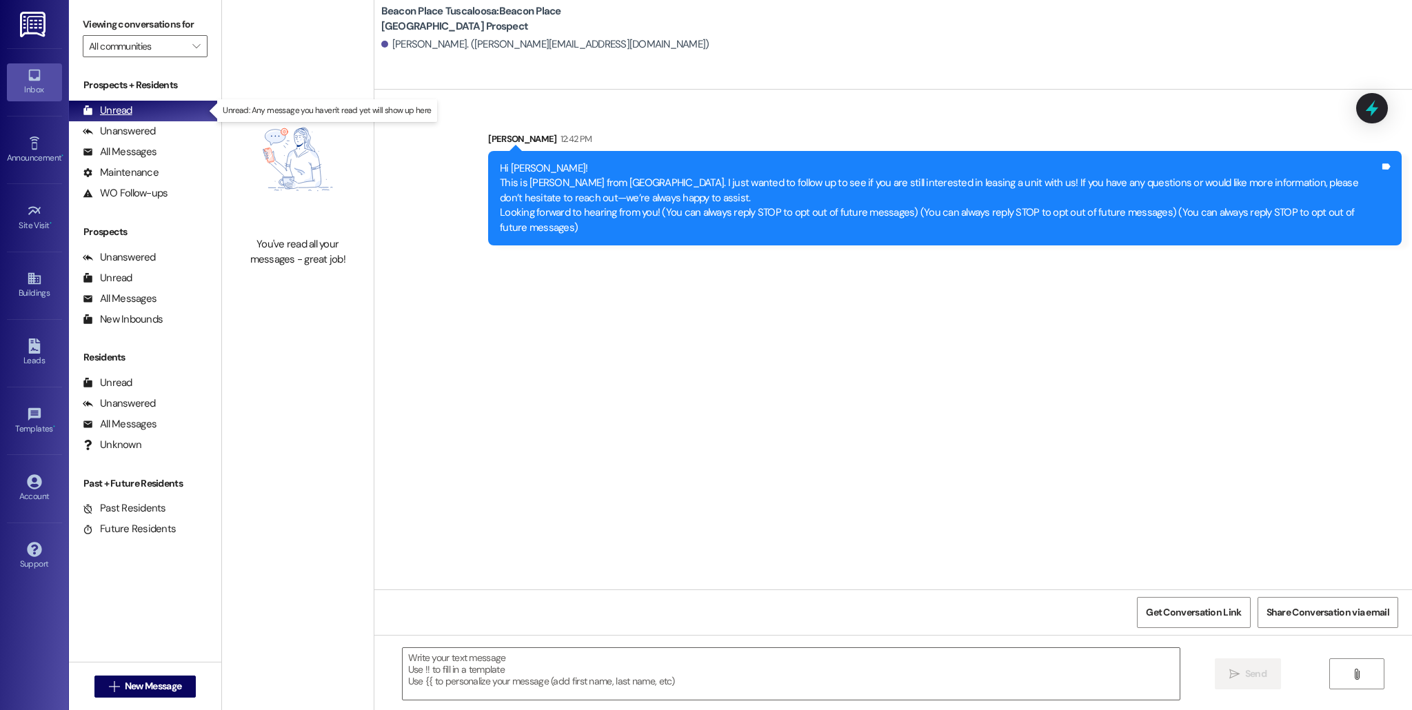
click at [188, 115] on div "Unread (0)" at bounding box center [145, 111] width 152 height 21
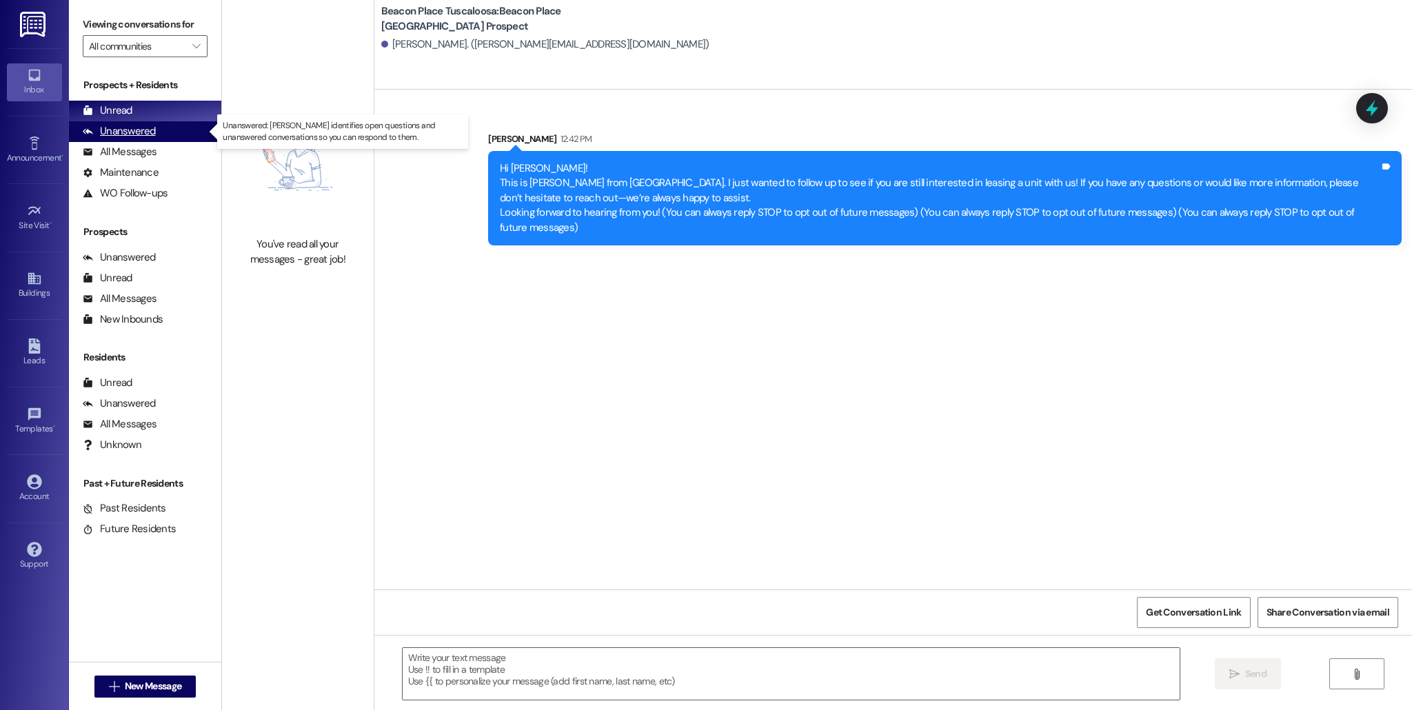
click at [132, 129] on div "Unanswered" at bounding box center [119, 131] width 73 height 14
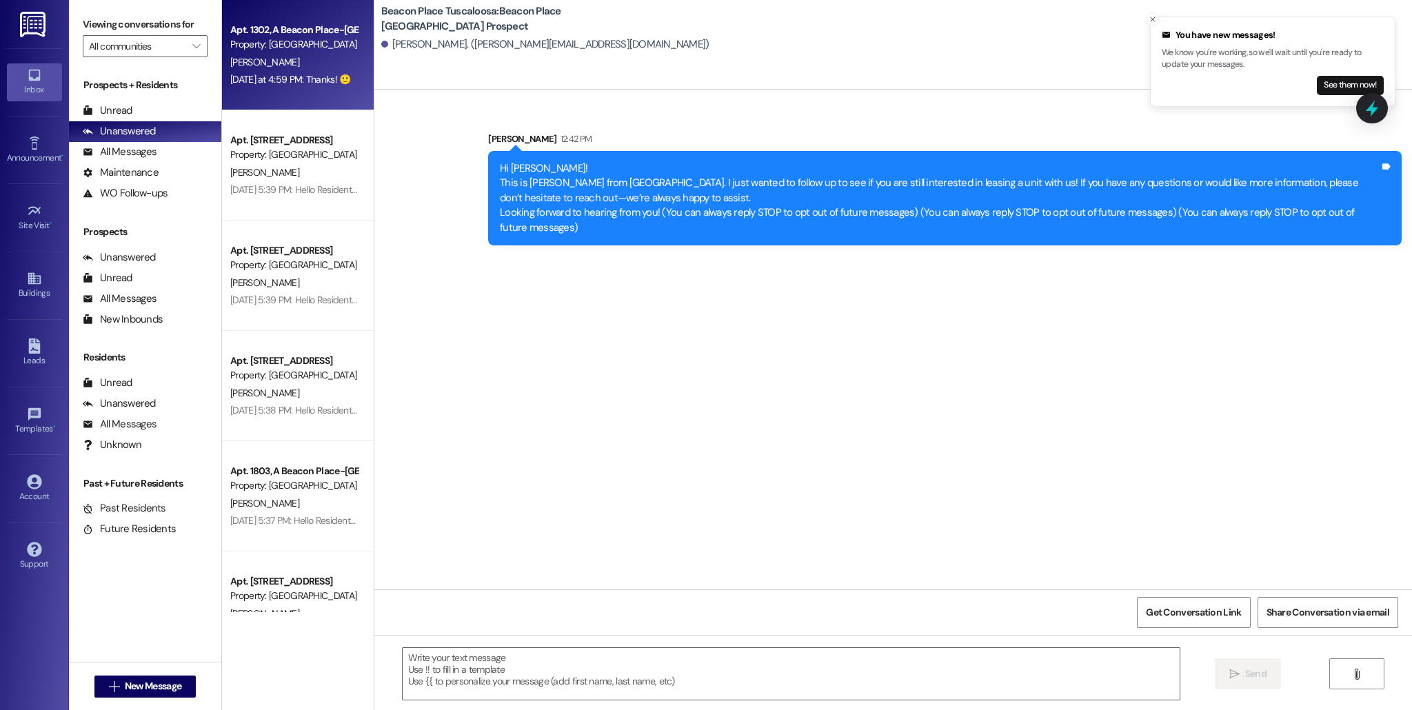
click at [254, 65] on div "[PERSON_NAME]" at bounding box center [294, 62] width 130 height 17
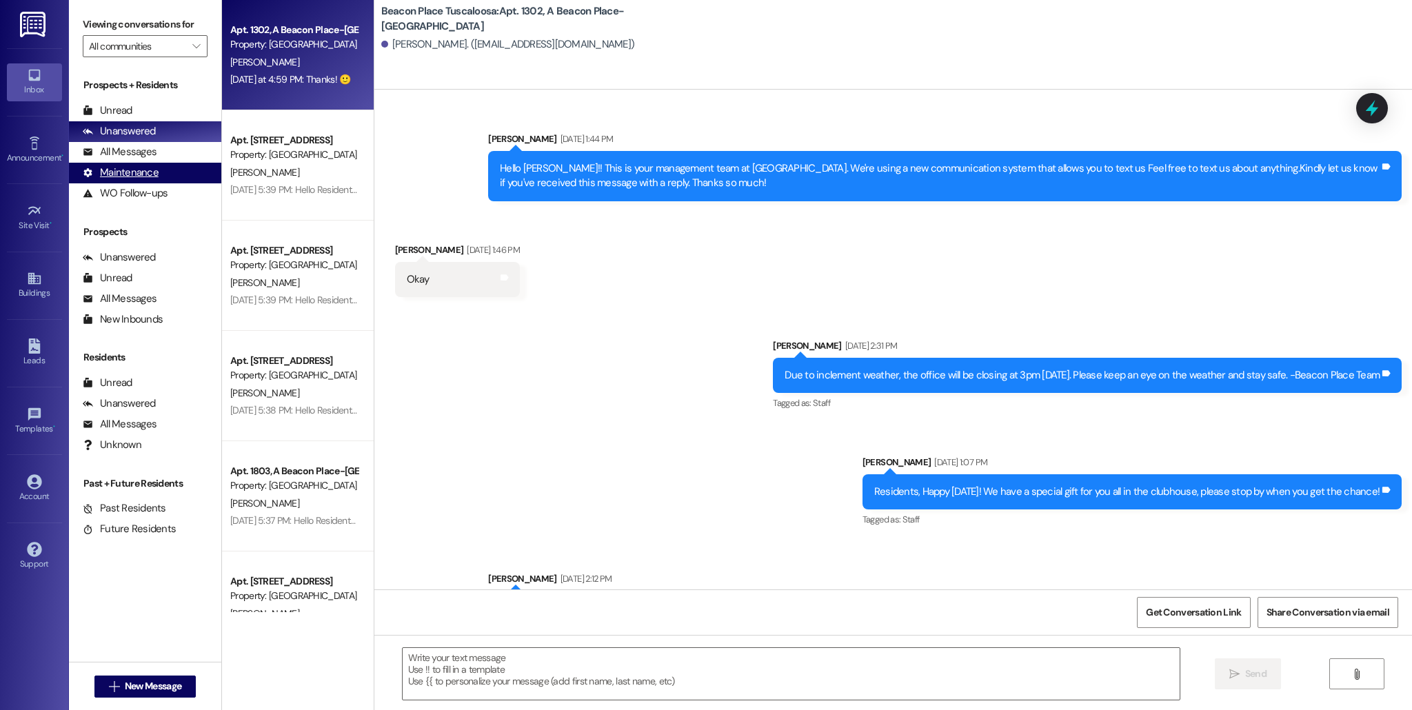
scroll to position [39258, 0]
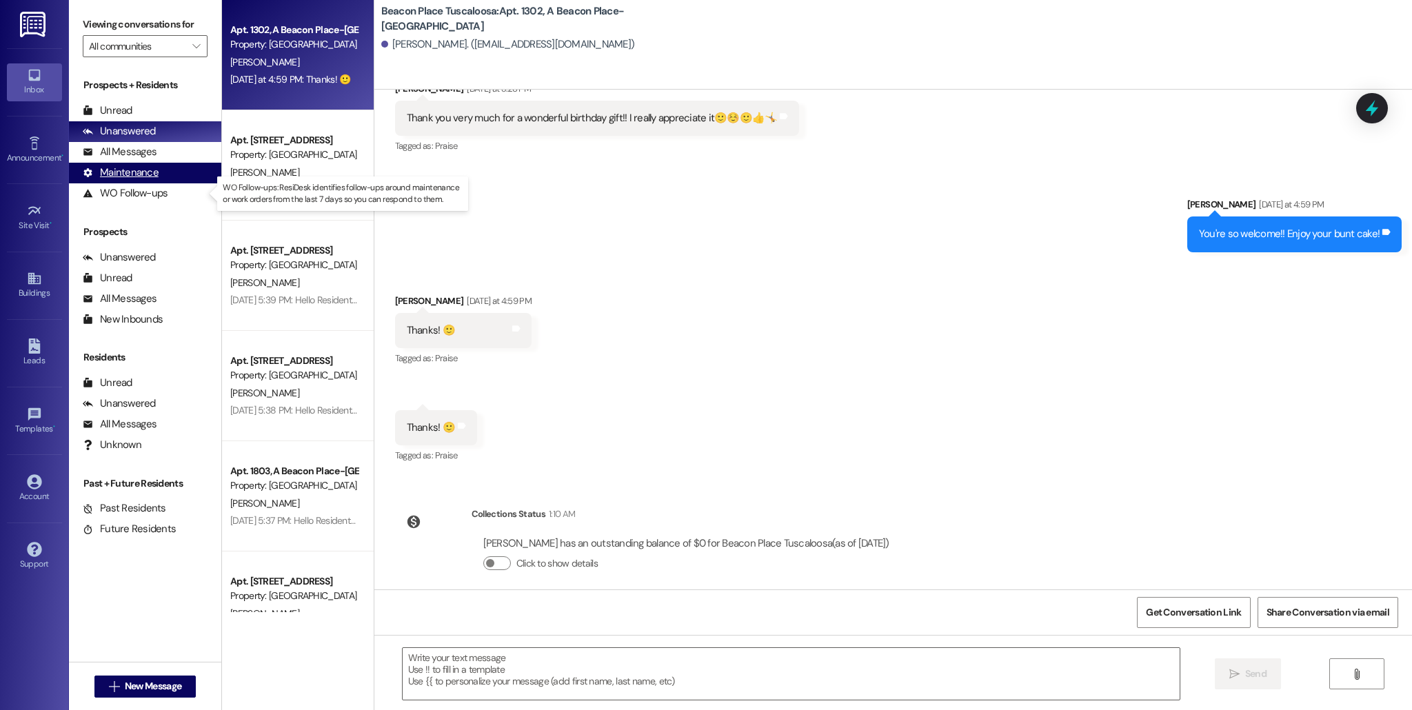
click at [161, 179] on div "Maintenance (undefined)" at bounding box center [145, 173] width 152 height 21
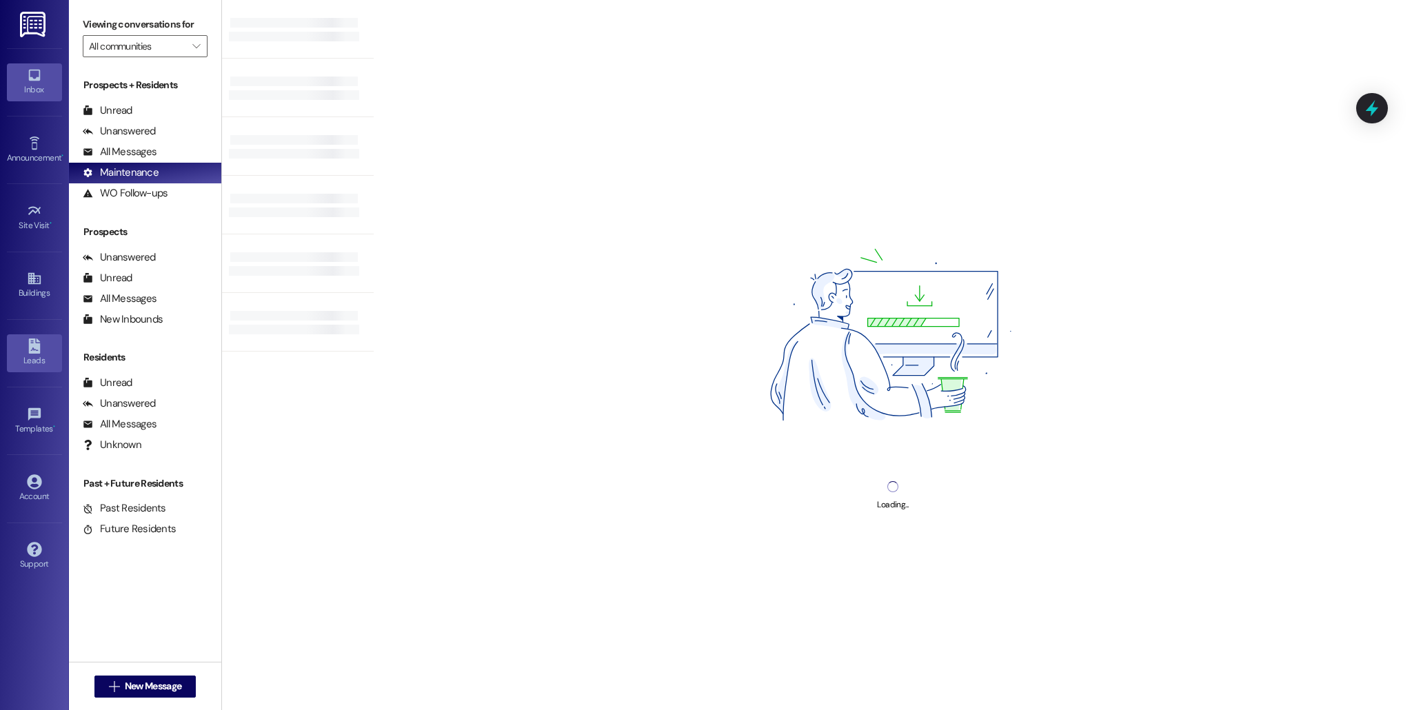
click at [45, 349] on link "Leads" at bounding box center [34, 352] width 55 height 37
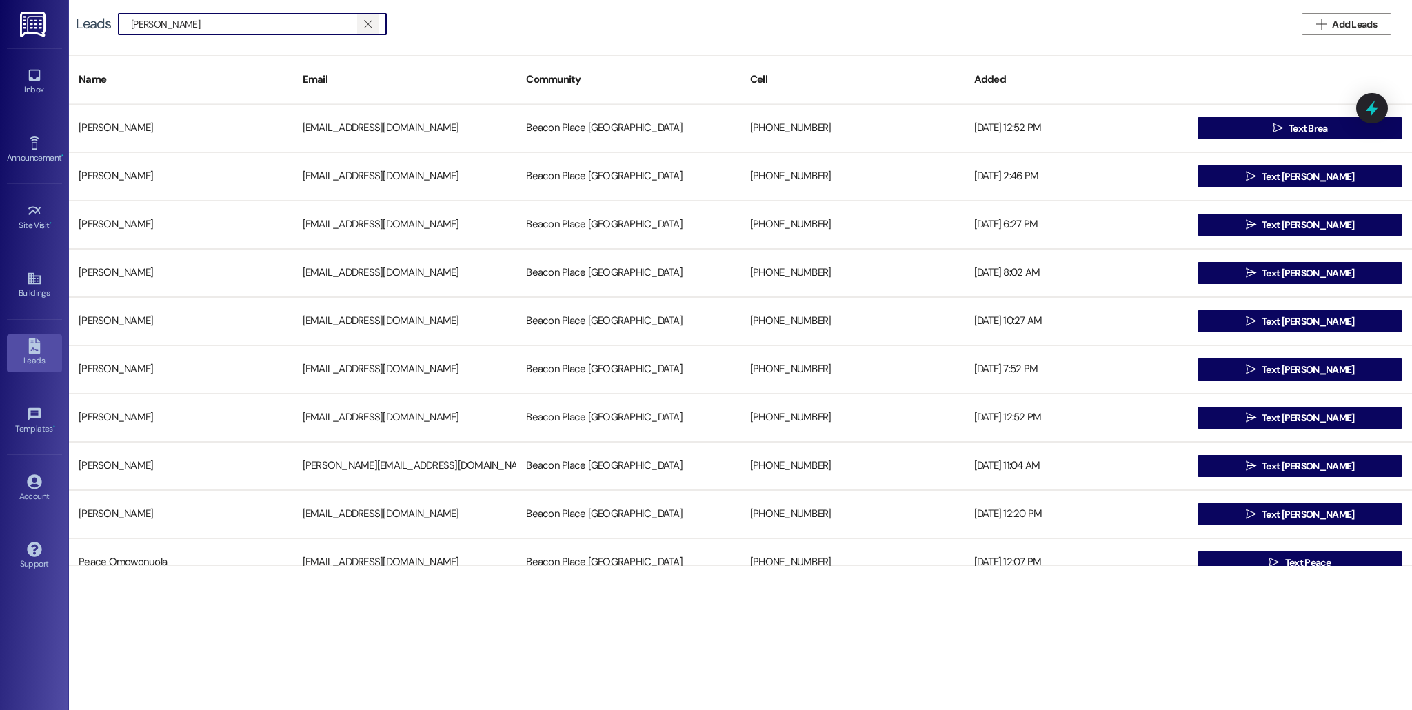
type input "pope jame"
click at [364, 27] on icon "" at bounding box center [368, 24] width 8 height 11
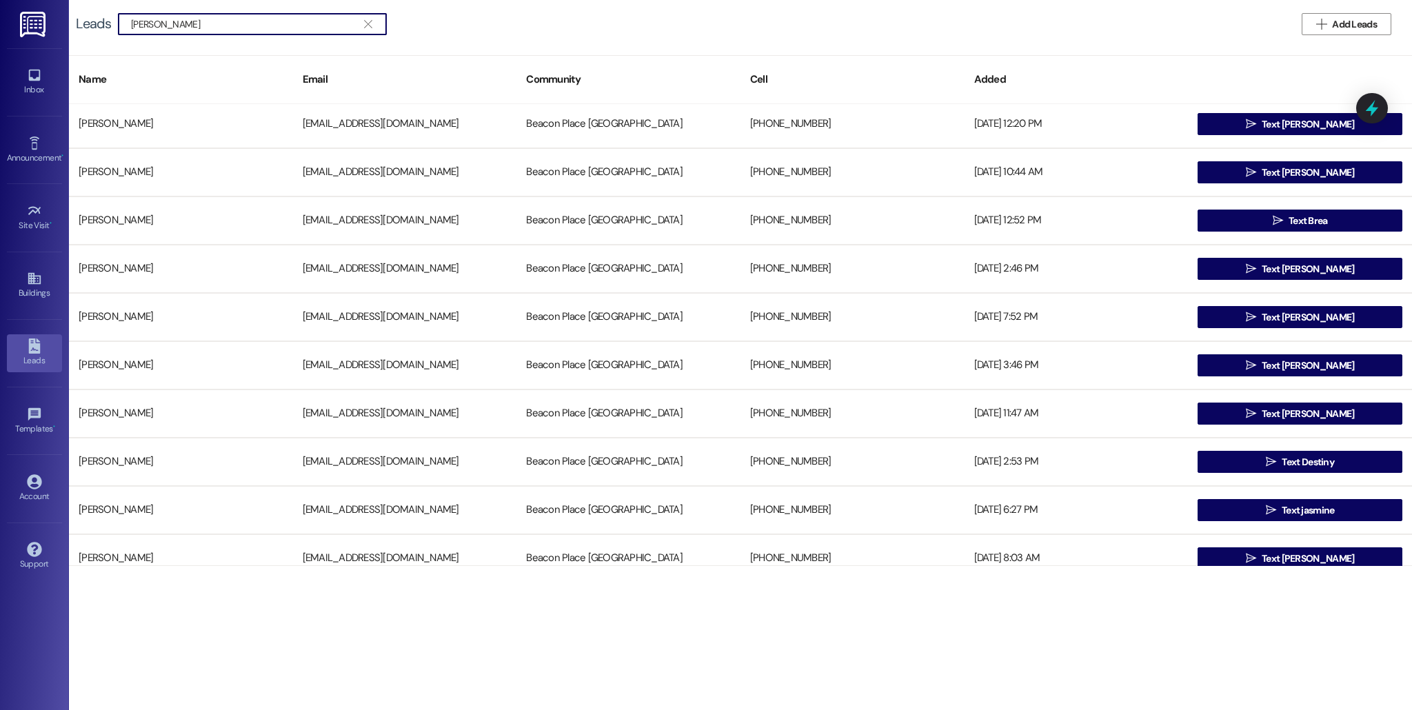
scroll to position [256, 0]
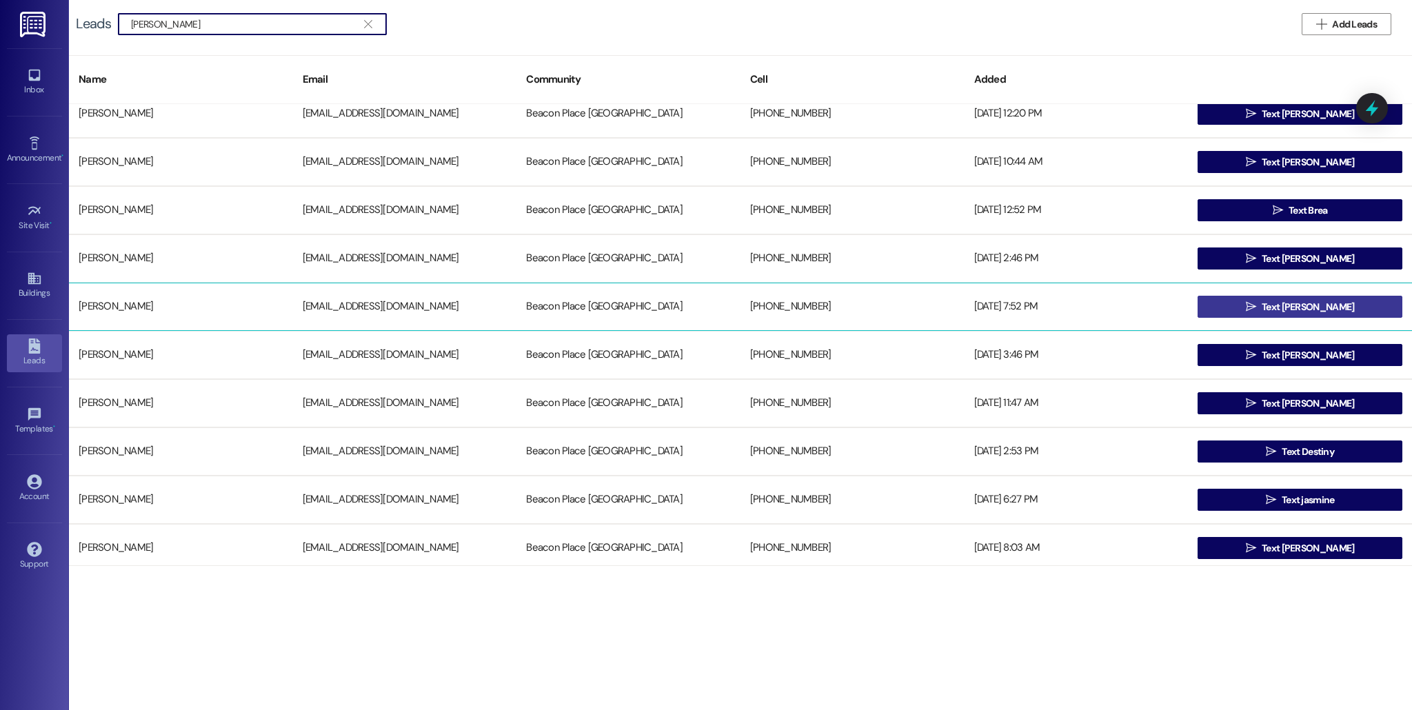
type input "james pope"
click at [1229, 315] on button " Text James" at bounding box center [1299, 307] width 205 height 22
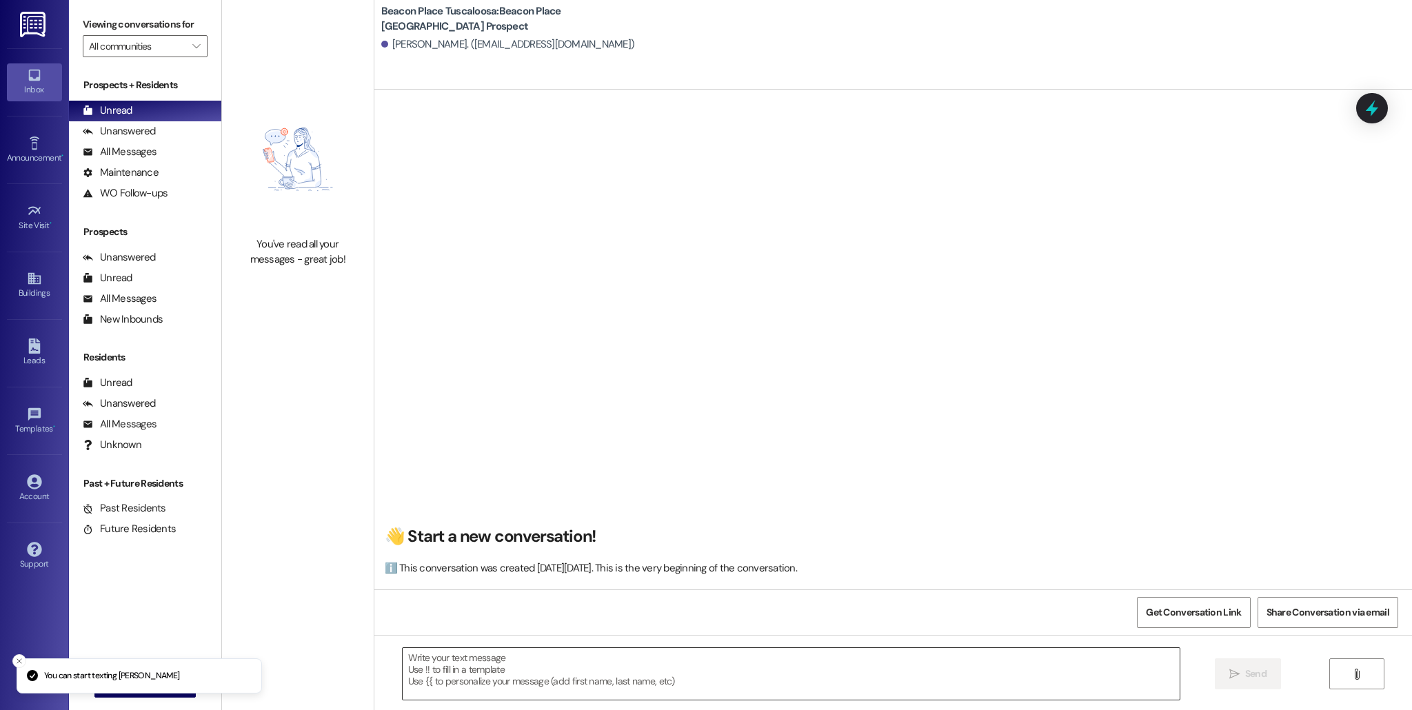
click at [469, 666] on textarea at bounding box center [791, 674] width 777 height 52
paste textarea "Hi Stephfon! This is Allie-Grace, from Beacon Place Tuscaloosa. I just wanted t…"
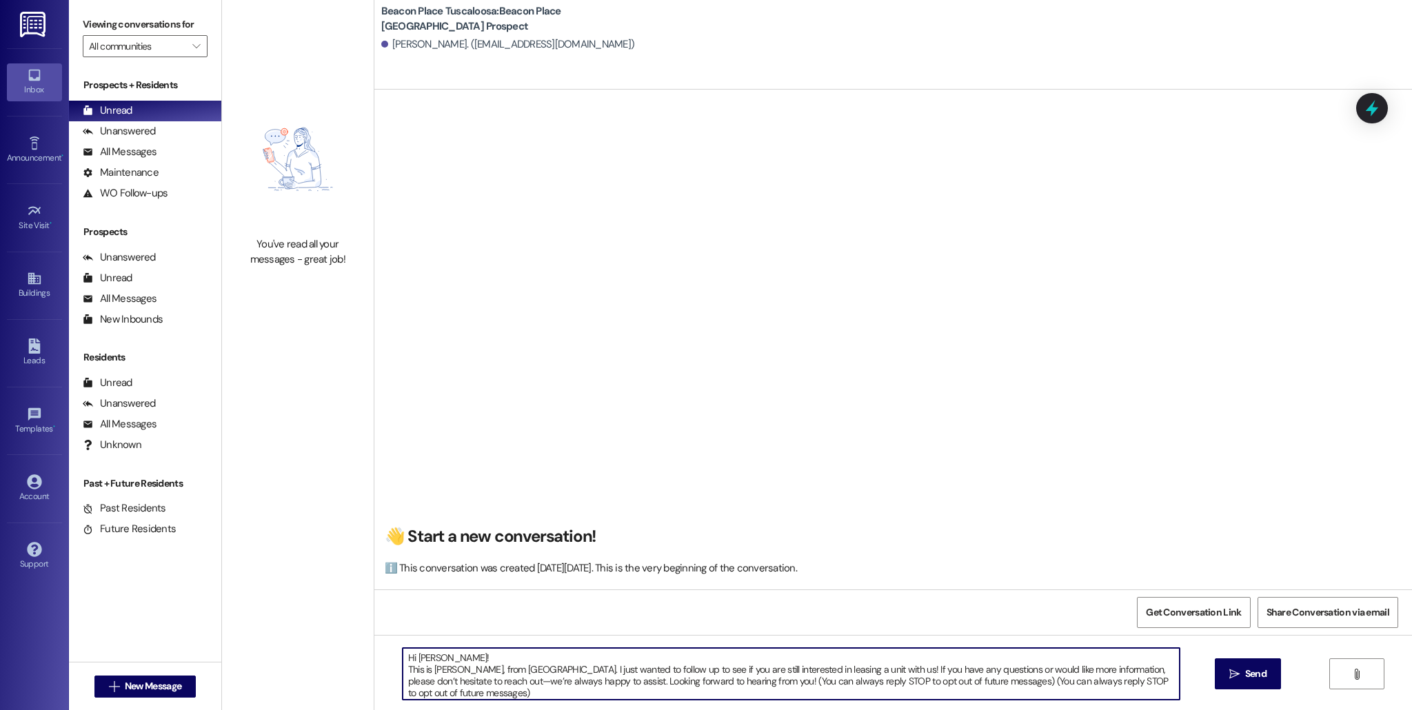
click at [445, 659] on textarea "Hi Stephfon! This is Allie-Grace, from Beacon Place Tuscaloosa. I just wanted t…" at bounding box center [791, 674] width 777 height 52
type textarea "Hi James! This is Allie-Grace, from Beacon Place Tuscaloosa. I just wanted to f…"
click at [1232, 668] on span " Send" at bounding box center [1247, 674] width 43 height 14
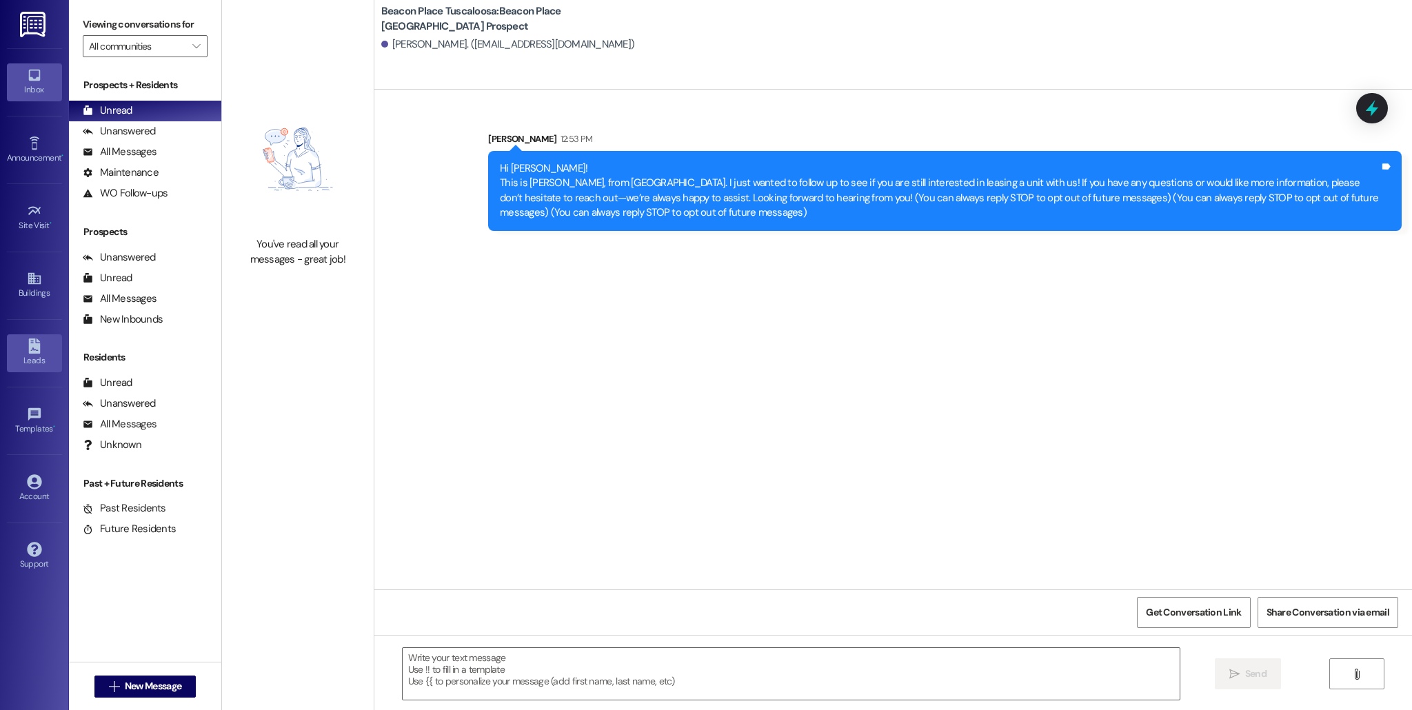
click at [31, 345] on icon at bounding box center [34, 345] width 12 height 15
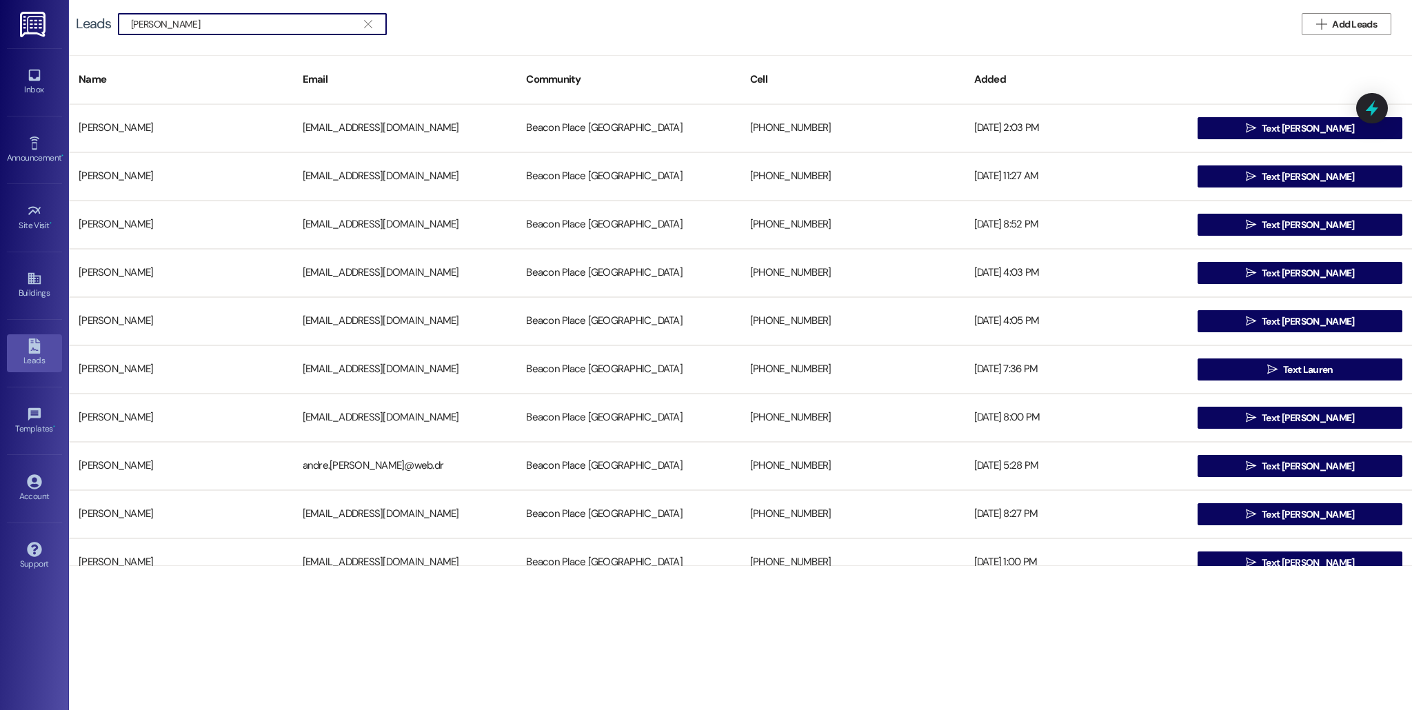
type input "audrey"
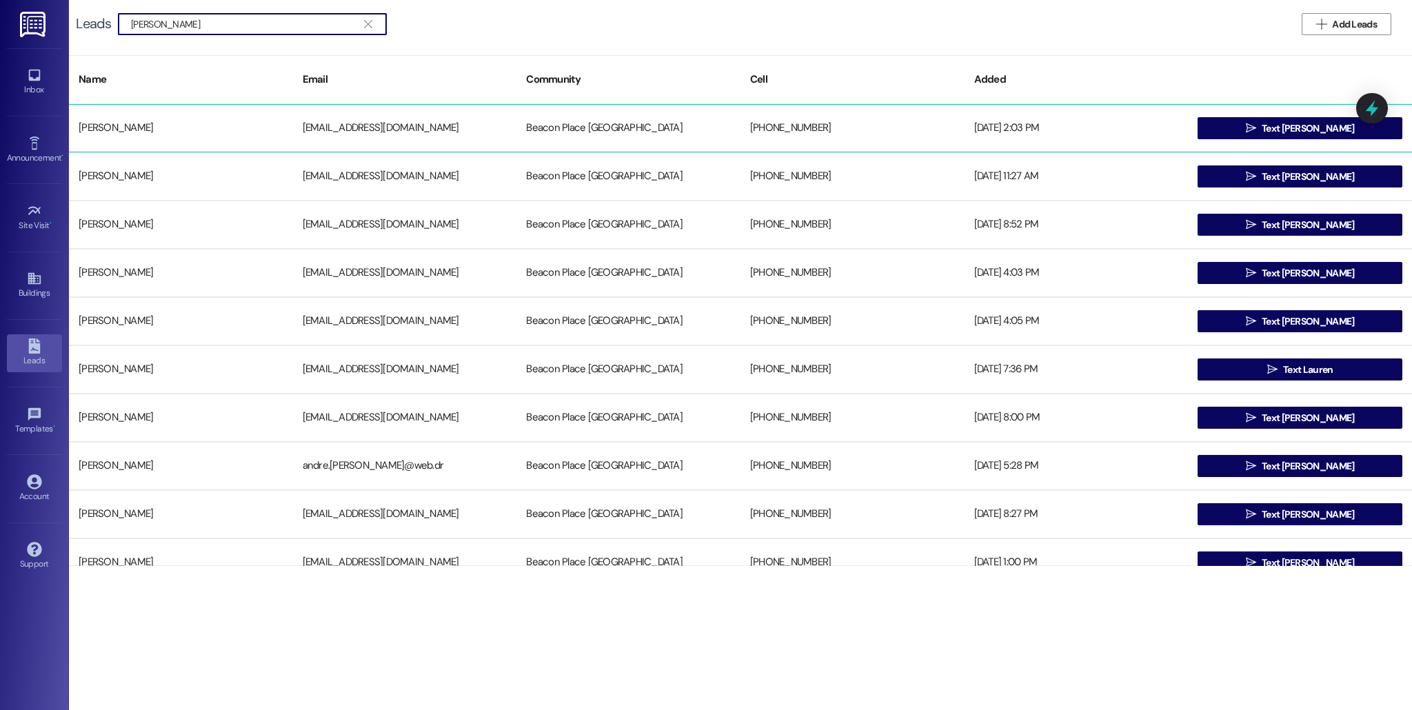
click at [317, 142] on div "mackaudrey61@gmail.com" at bounding box center [405, 128] width 224 height 28
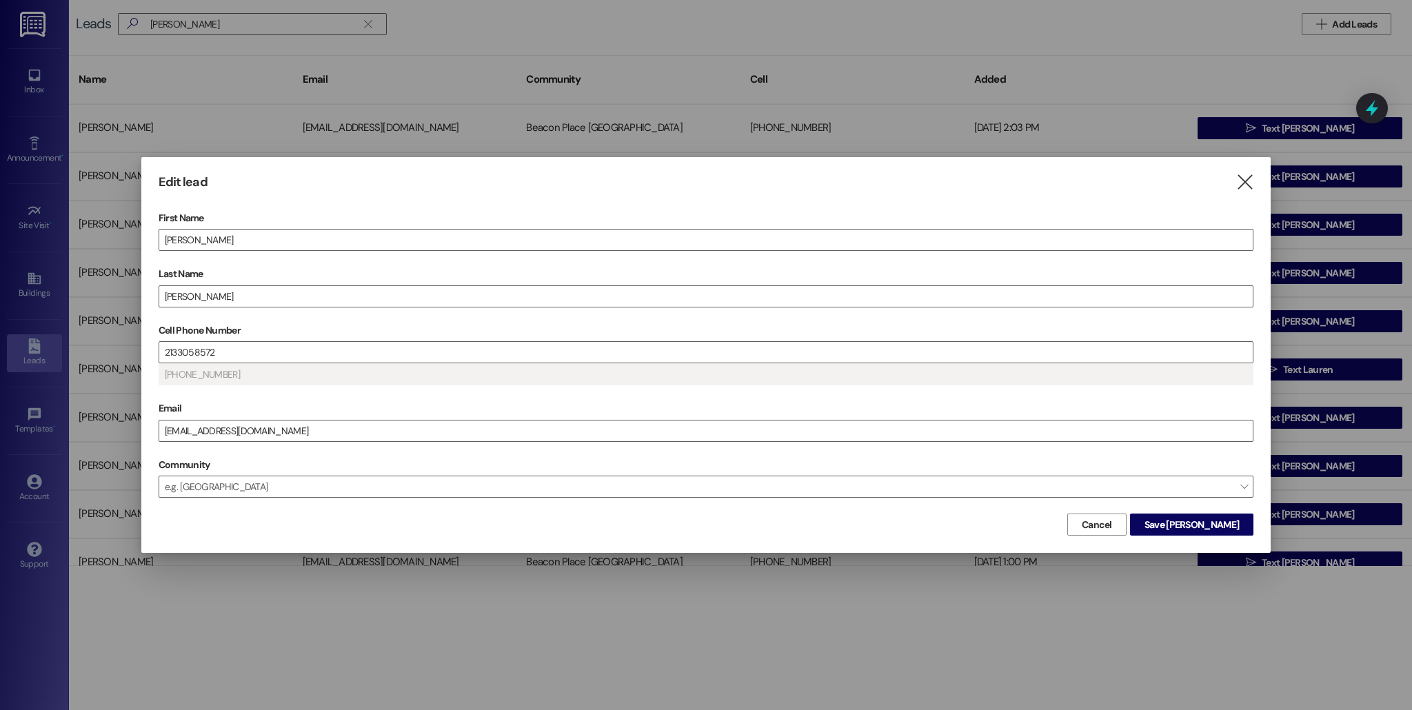
click at [1234, 180] on div "Edit lead " at bounding box center [706, 182] width 1095 height 16
click at [1250, 184] on icon "" at bounding box center [1244, 182] width 19 height 14
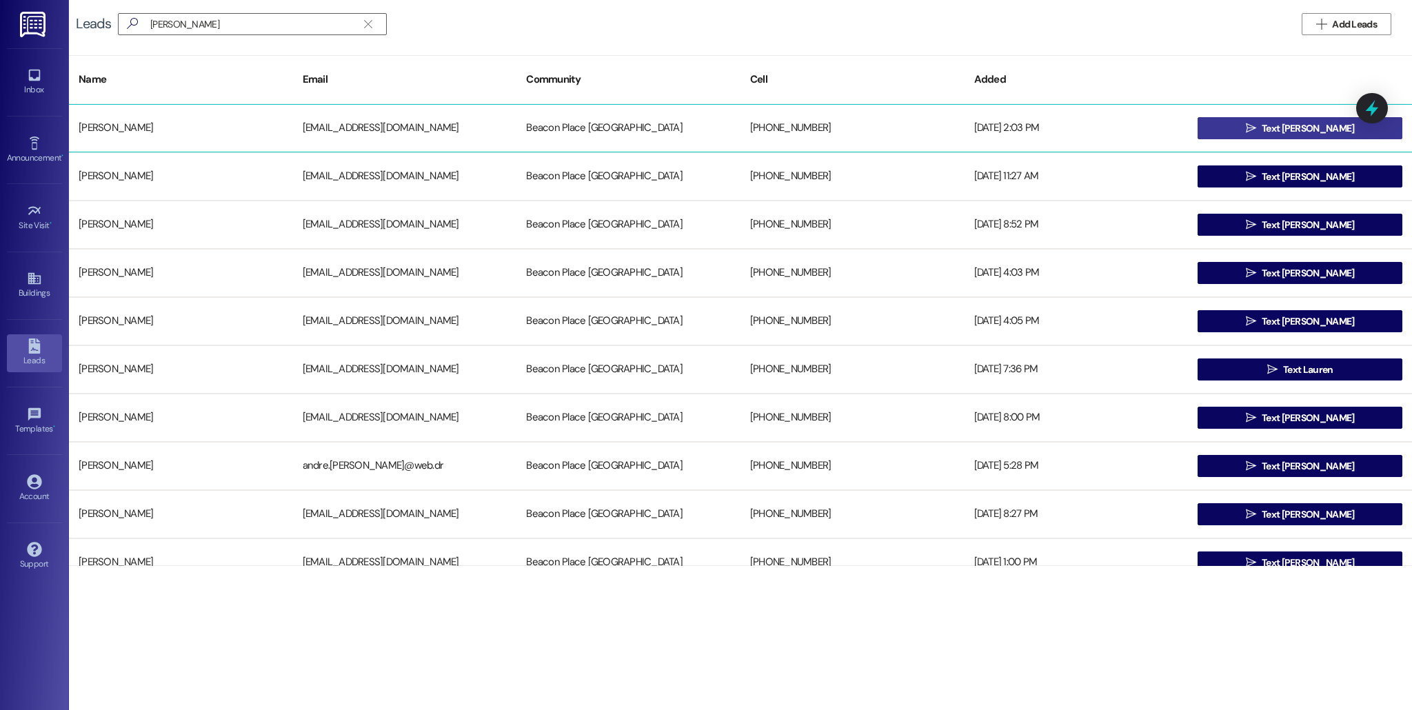
click at [1280, 136] on span " Text Audrey" at bounding box center [1300, 128] width 114 height 21
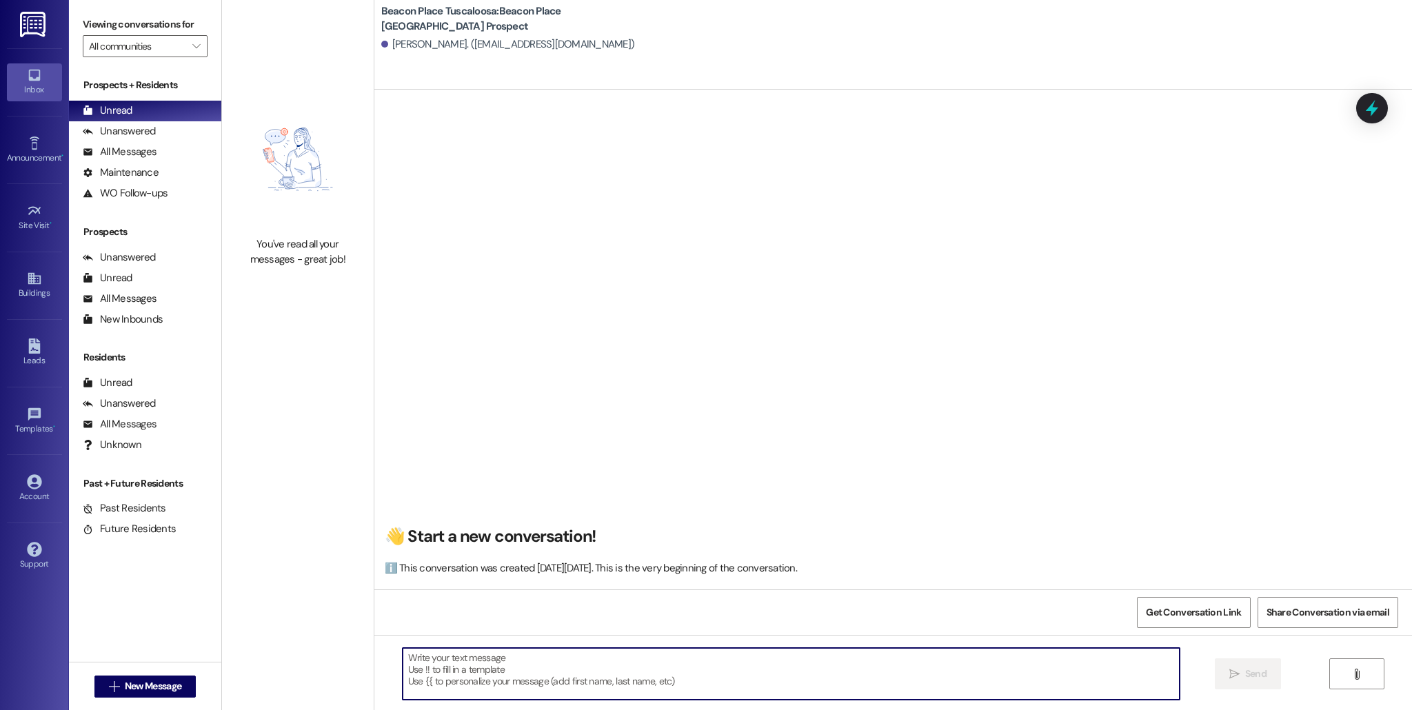
click at [467, 653] on textarea at bounding box center [791, 674] width 777 height 52
paste textarea "Hi Stephfon! This is Allie-Grace, from Beacon Place Tuscaloosa. I just wanted t…"
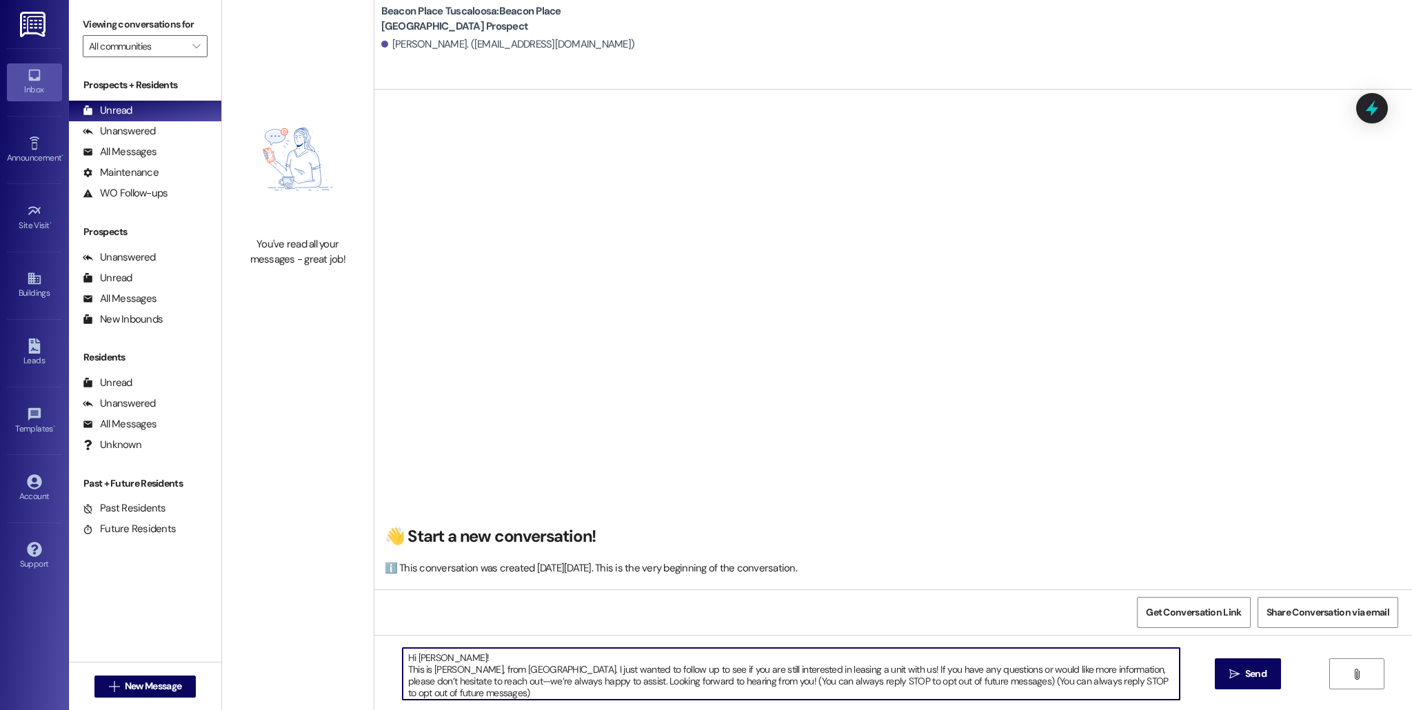
click at [453, 653] on textarea "Hi Stephfon! This is Allie-Grace, from Beacon Place Tuscaloosa. I just wanted t…" at bounding box center [791, 674] width 777 height 52
type textarea "Hi Audrey! This is Allie-Grace, from Beacon Place Tuscaloosa. I just wanted to …"
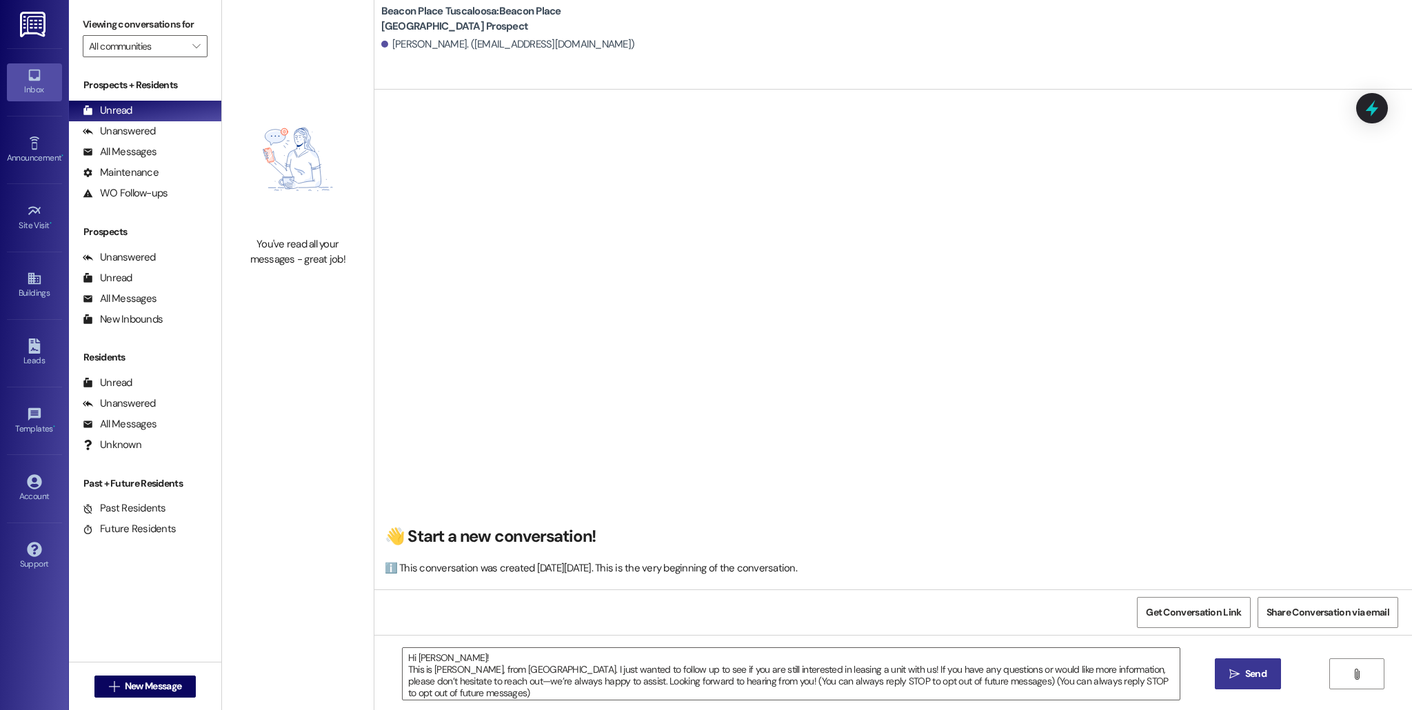
click at [1229, 674] on icon "" at bounding box center [1234, 674] width 10 height 11
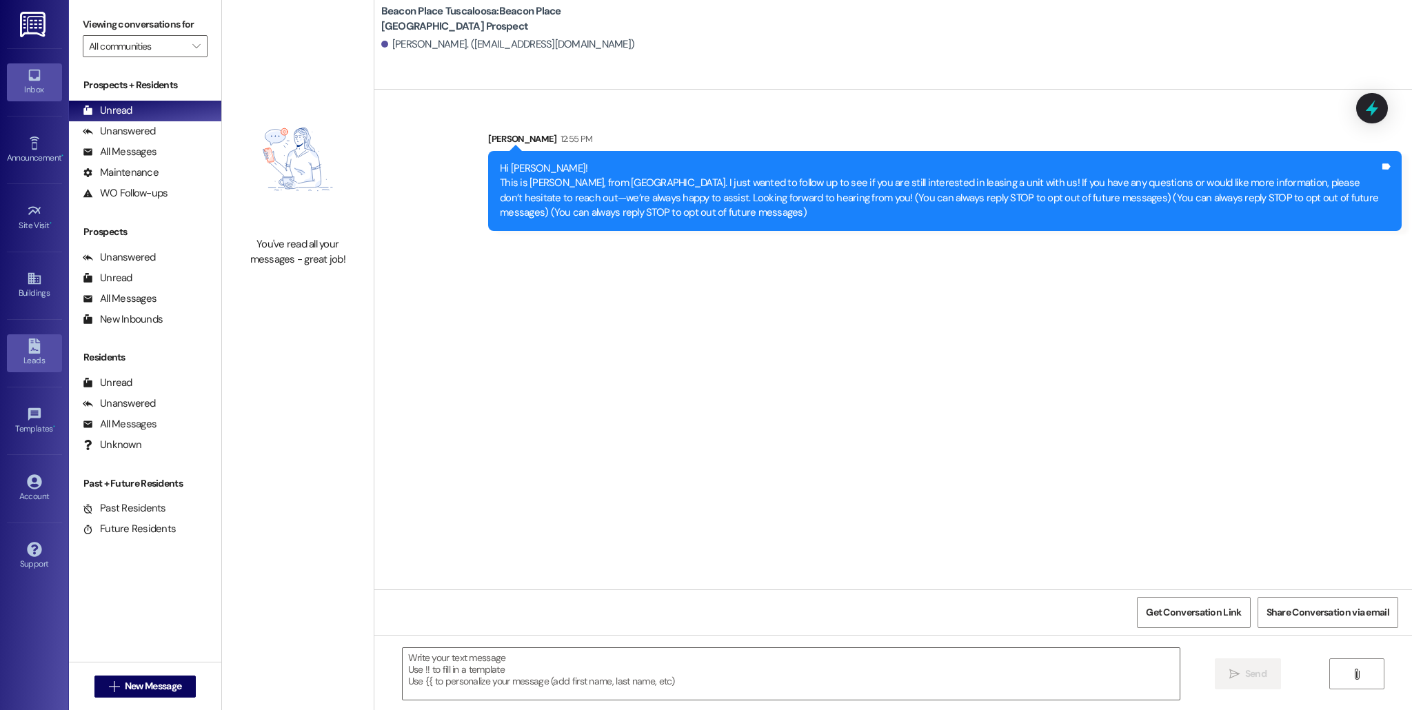
click at [48, 363] on div "Leads" at bounding box center [34, 361] width 69 height 14
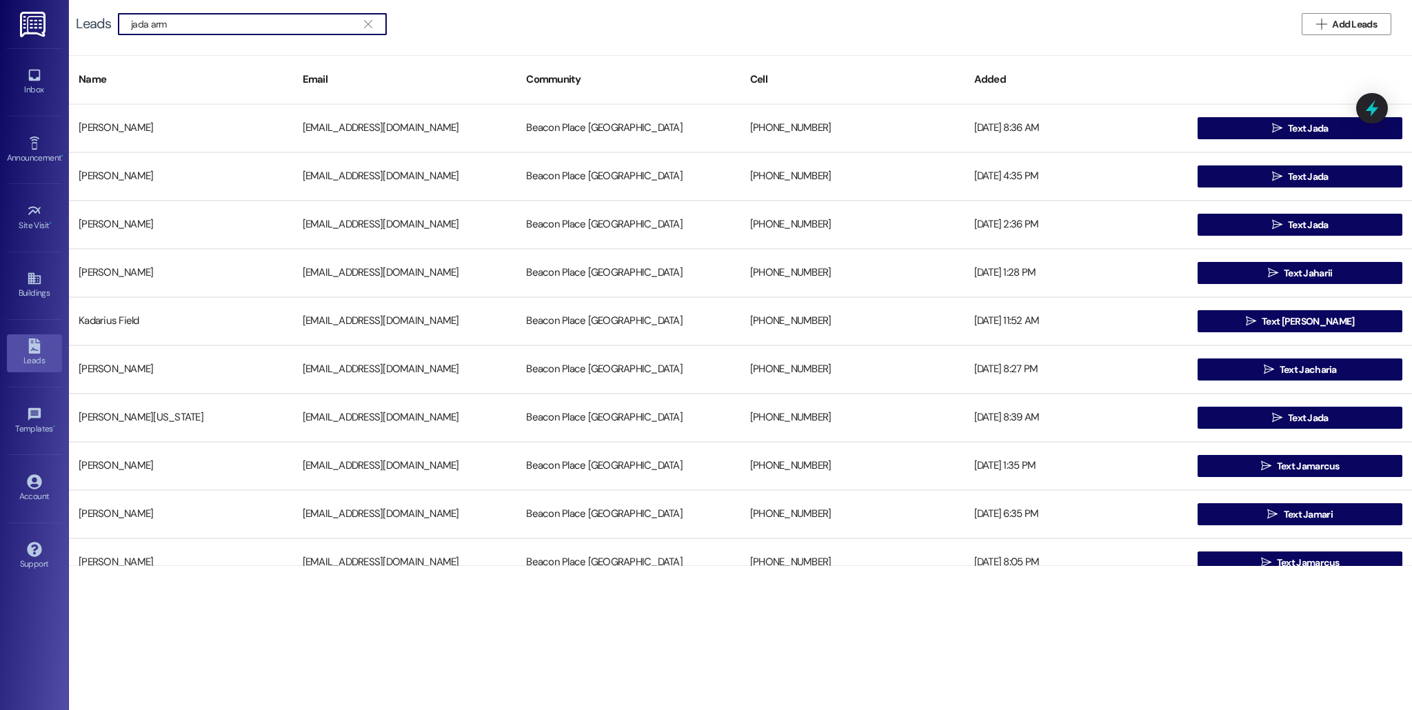
type input "jada arm"
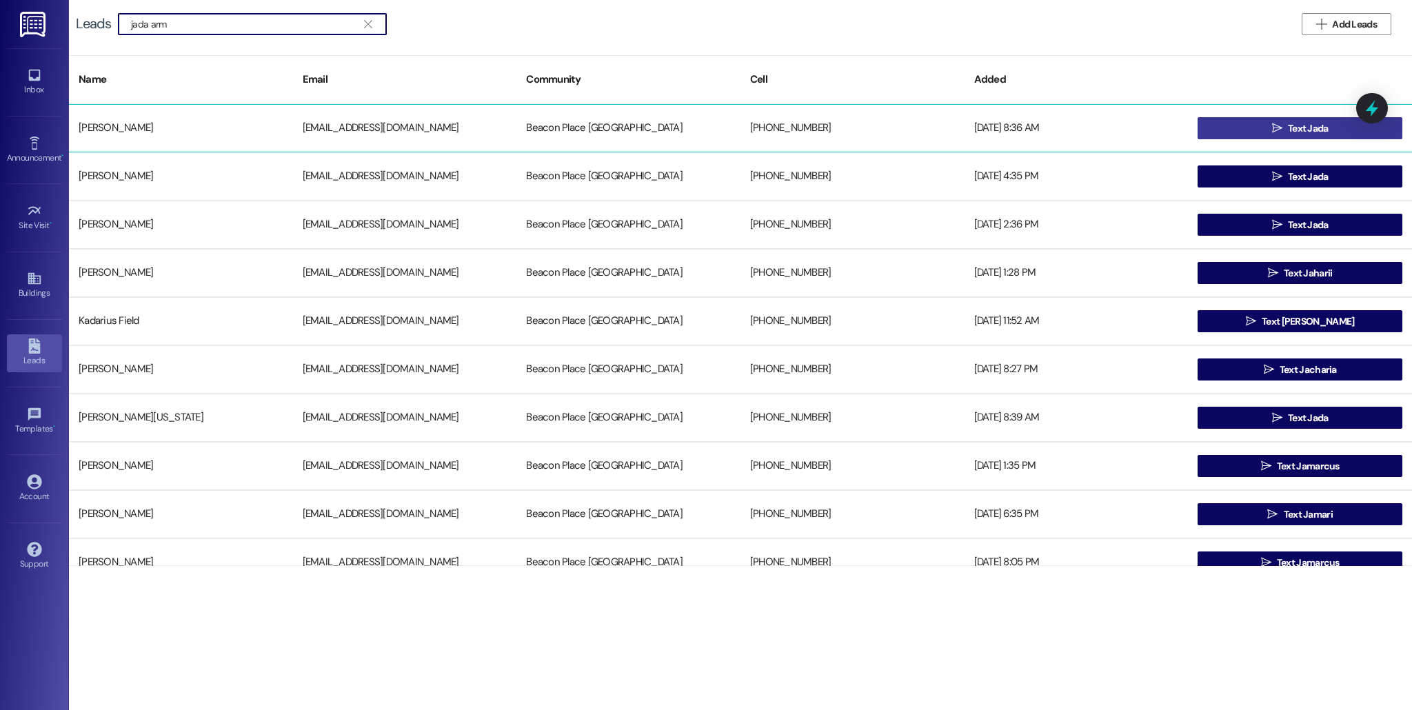
click at [1329, 124] on button " Text Jada" at bounding box center [1299, 128] width 205 height 22
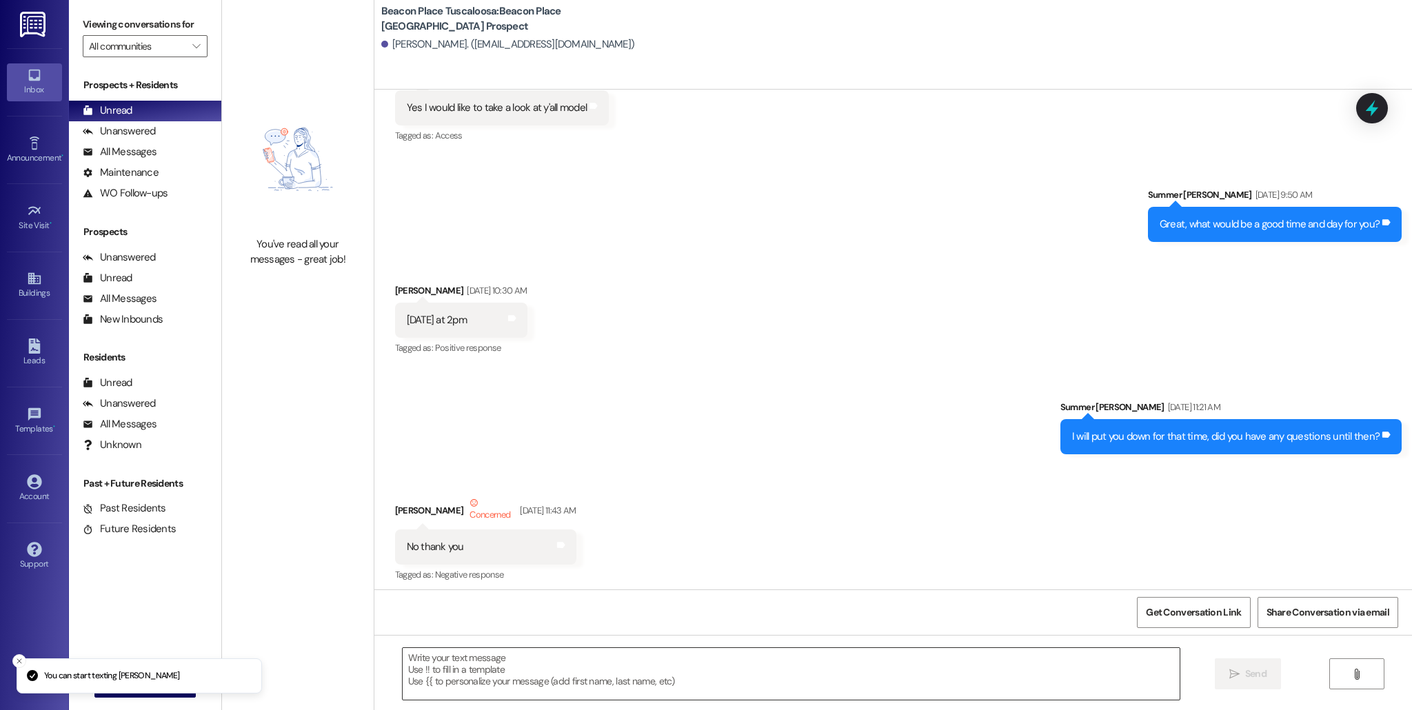
scroll to position [632, 0]
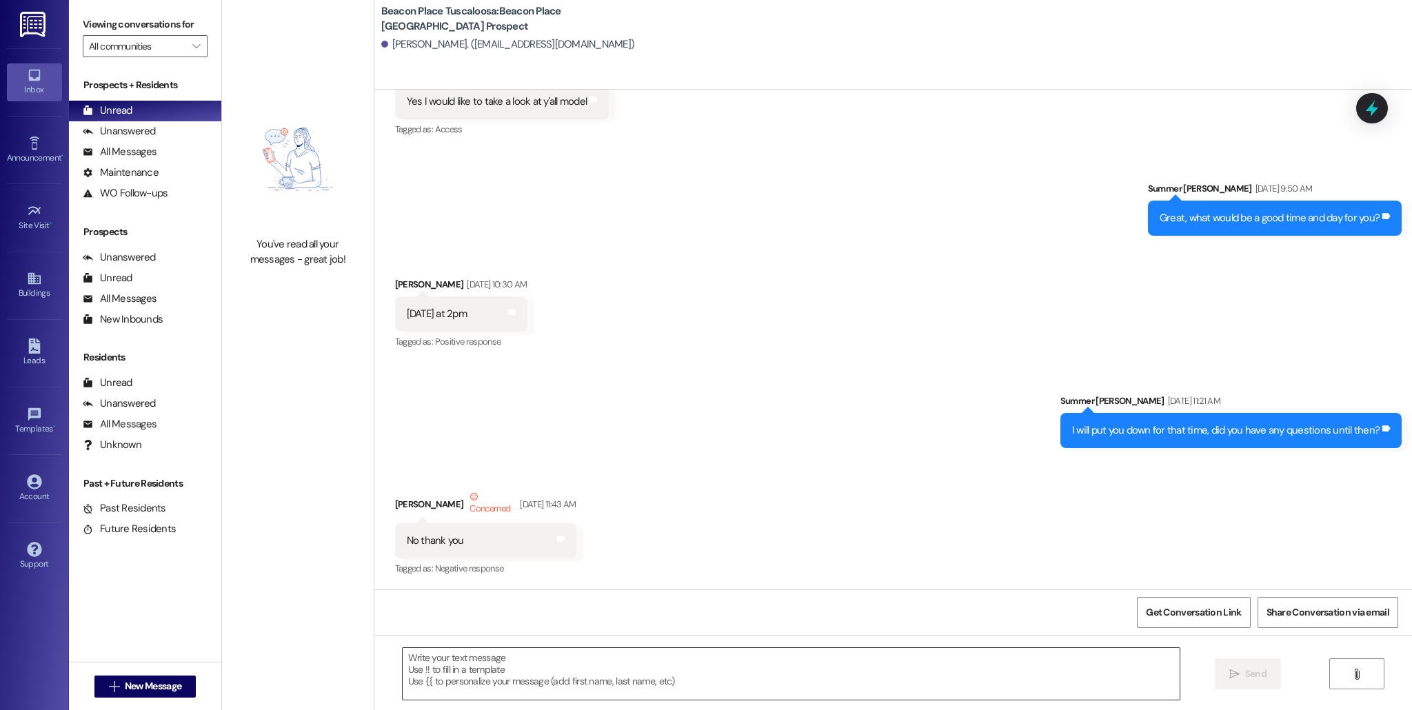
click at [476, 676] on textarea at bounding box center [791, 674] width 777 height 52
paste textarea "Hi Stephfon! This is Allie-Grace, from Beacon Place Tuscaloosa. I just wanted t…"
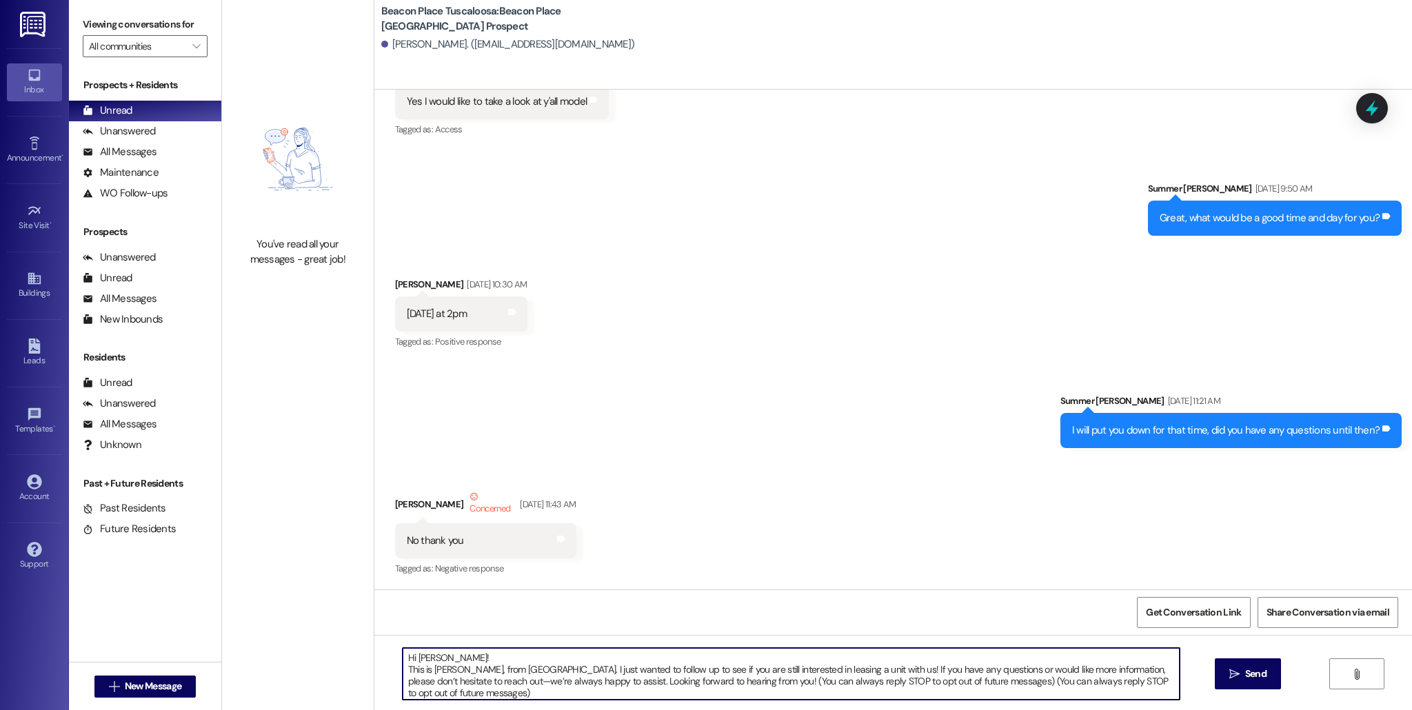
click at [450, 660] on textarea "Hi Stephfon! This is Allie-Grace, from Beacon Place Tuscaloosa. I just wanted t…" at bounding box center [791, 674] width 777 height 52
type textarea "Hi Jada! This is Allie-Grace, from Beacon Place Tuscaloosa. I just wanted to fo…"
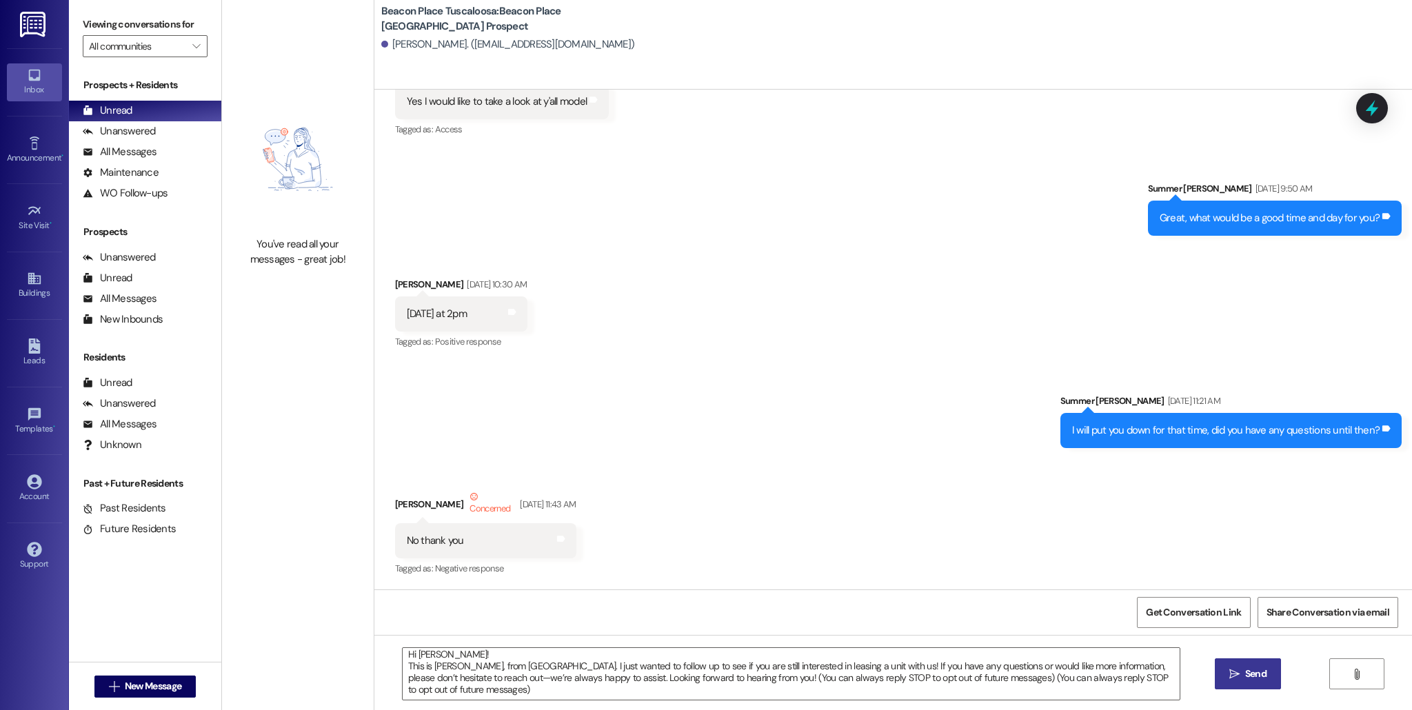
click at [1248, 674] on span "Send" at bounding box center [1255, 674] width 21 height 14
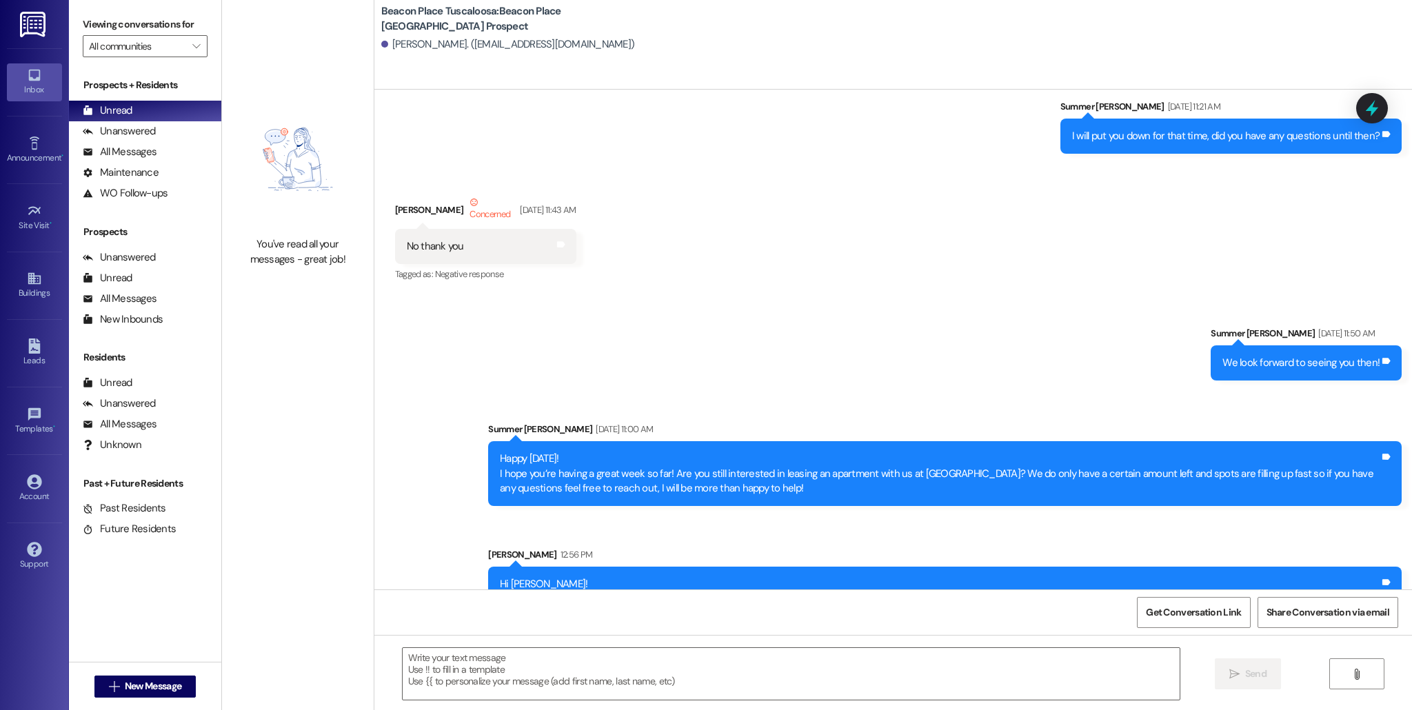
scroll to position [980, 0]
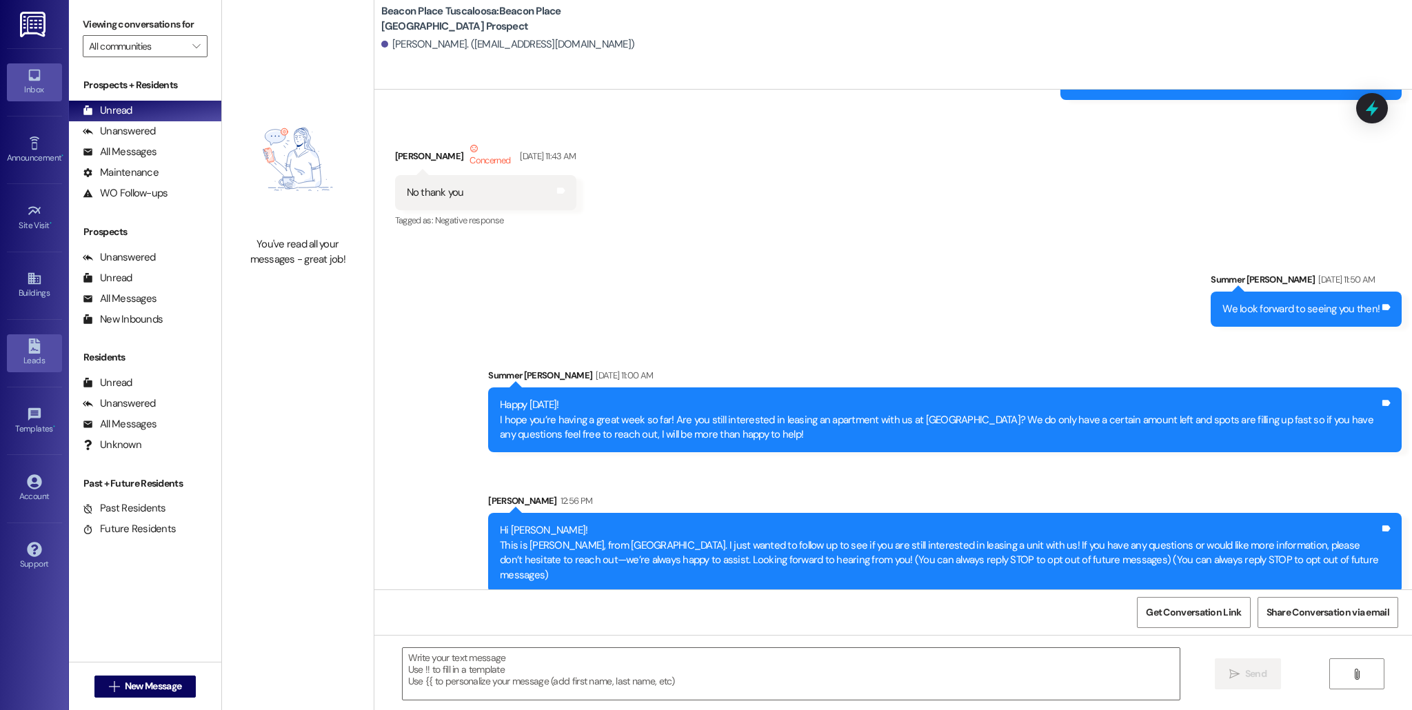
click at [45, 368] on link "Leads" at bounding box center [34, 352] width 55 height 37
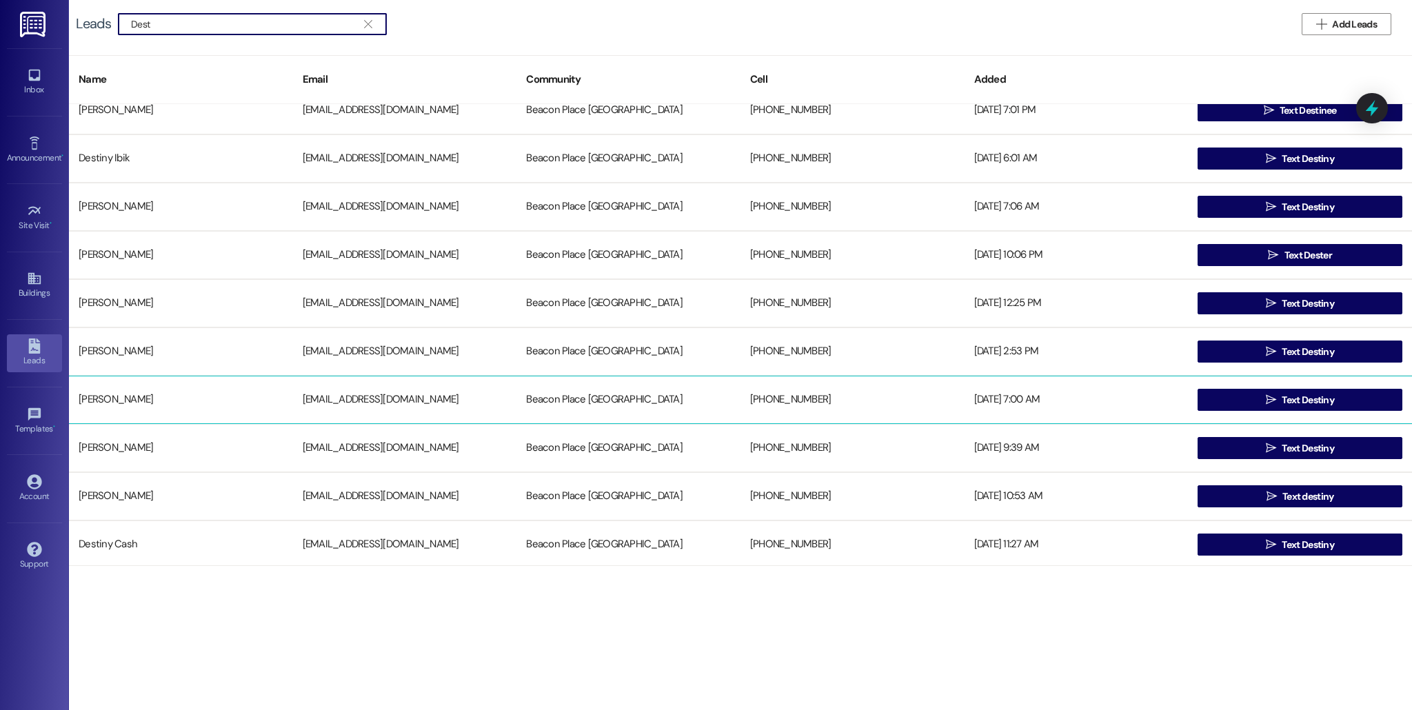
scroll to position [68, 0]
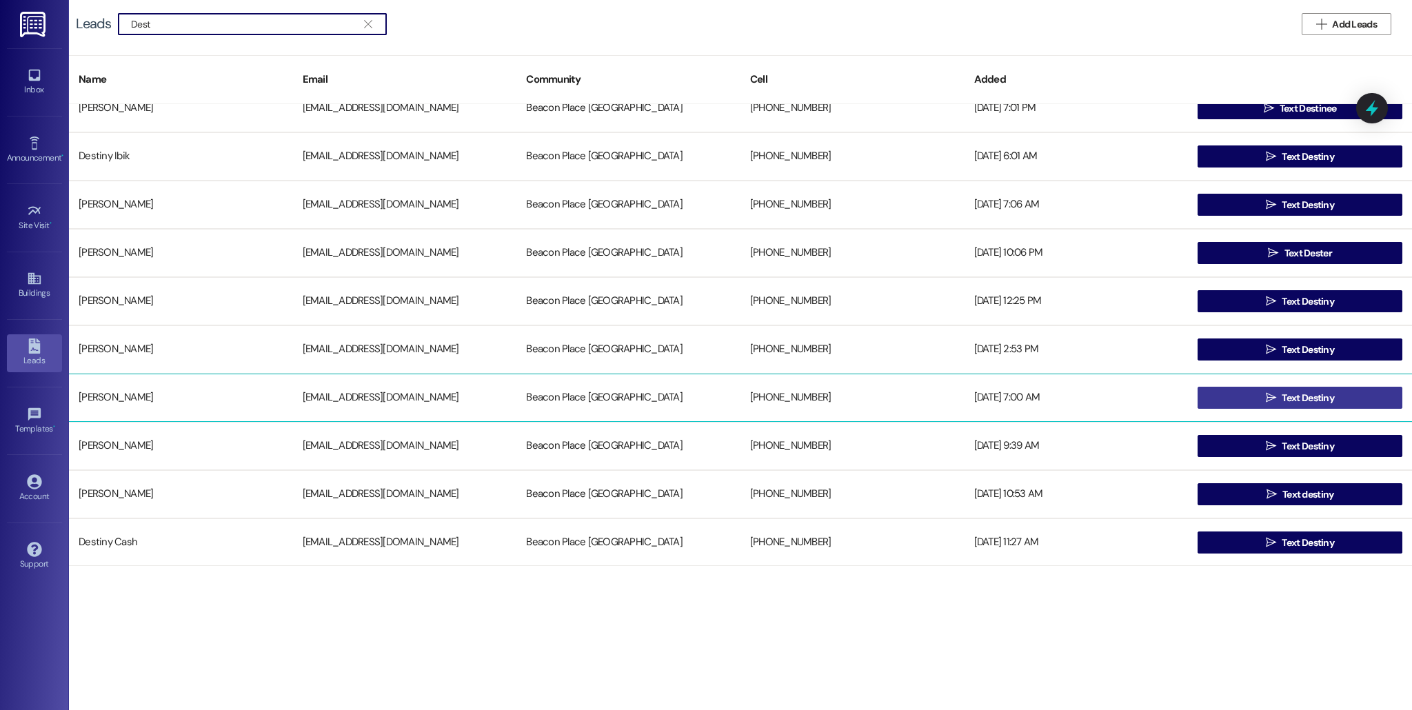
type input "Dest"
click at [1226, 394] on button " Text Destiny" at bounding box center [1299, 398] width 205 height 22
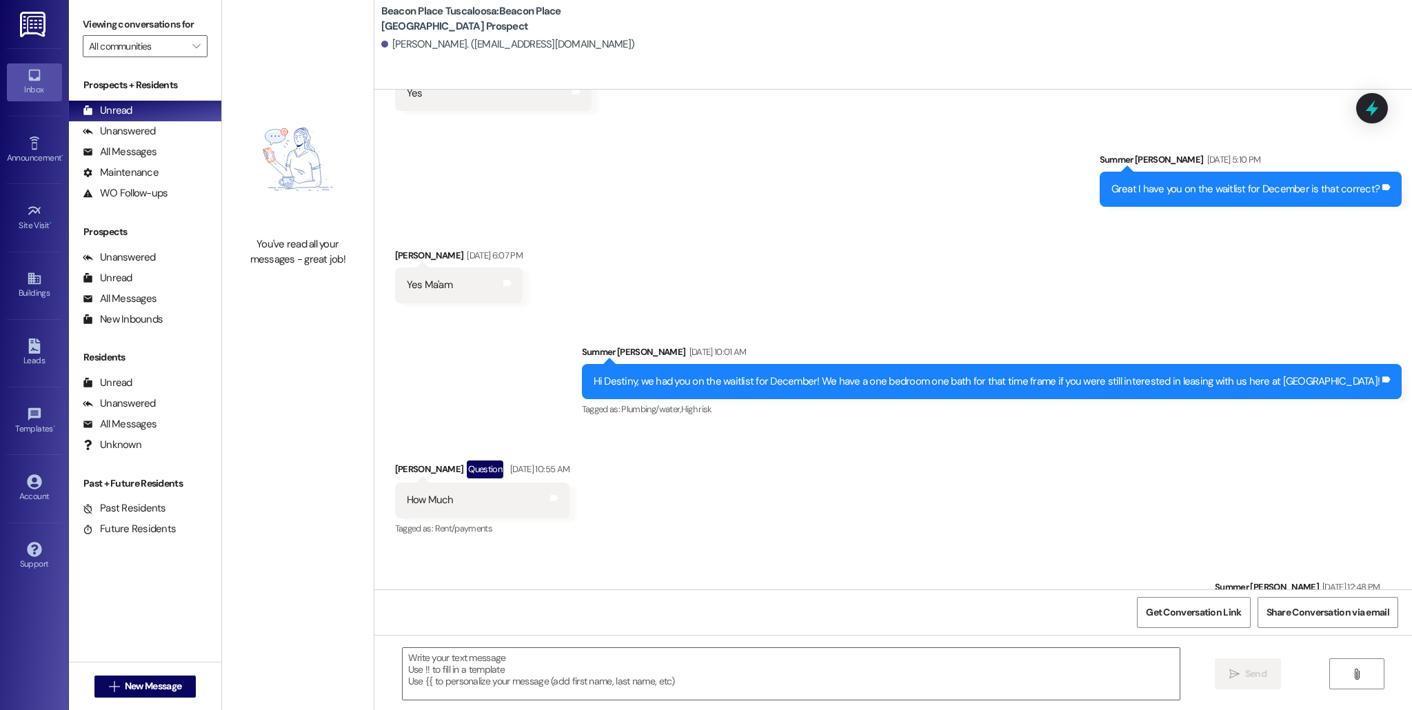
scroll to position [2399, 0]
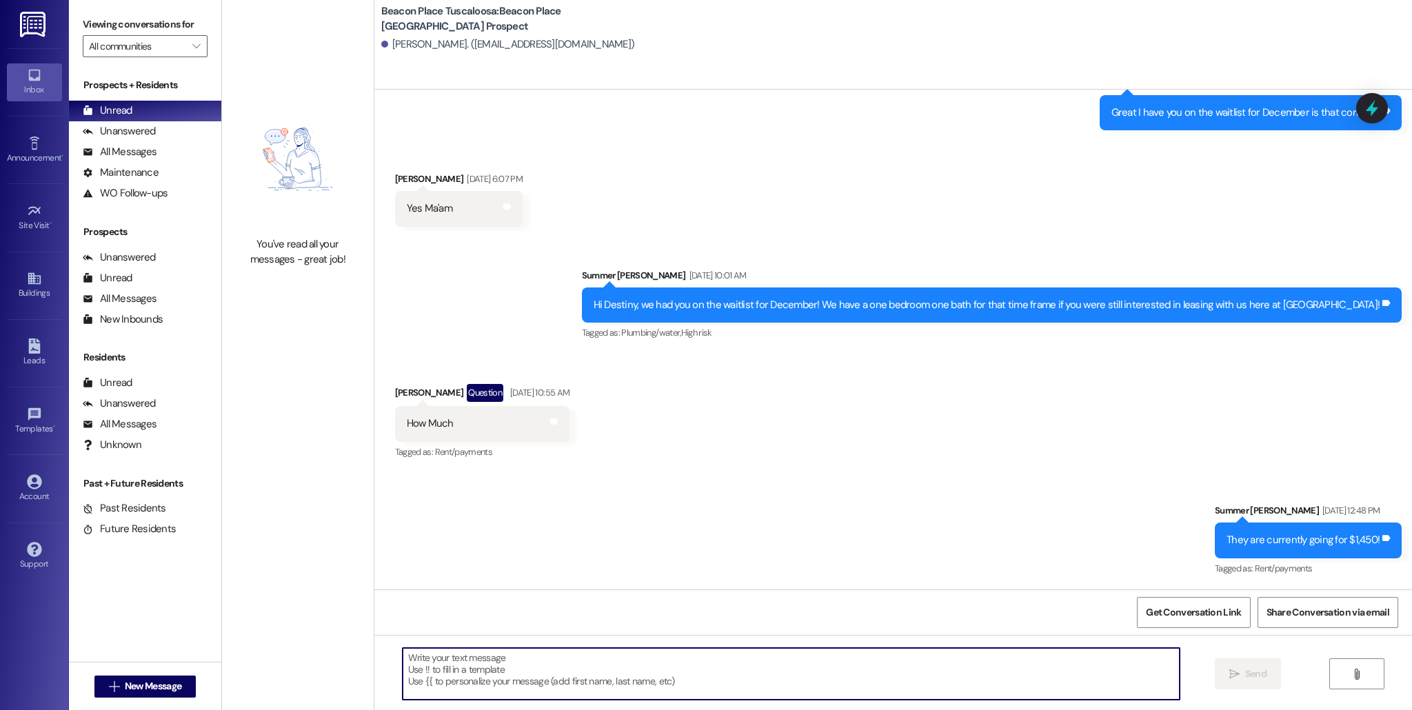
click at [538, 684] on textarea at bounding box center [791, 674] width 777 height 52
paste textarea "Hi Stephfon! This is Allie-Grace, from Beacon Place Tuscaloosa. I just wanted t…"
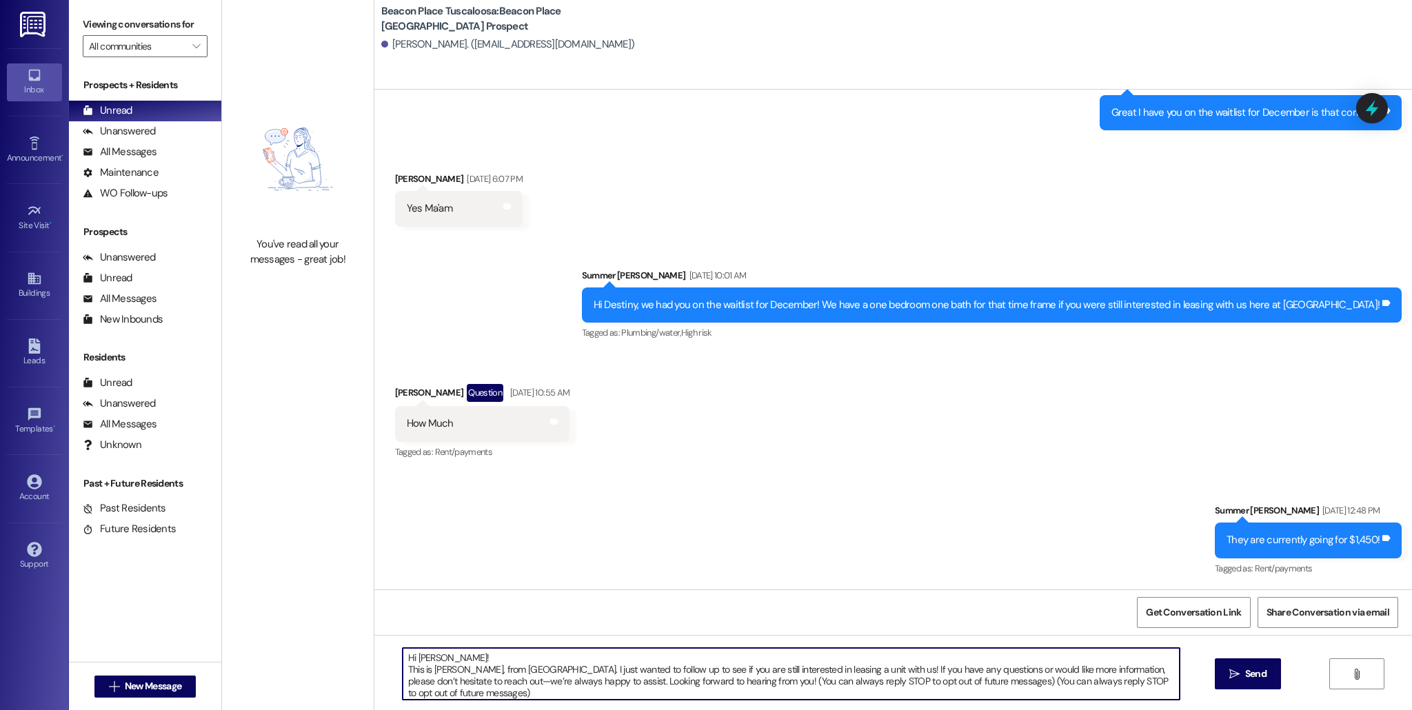
click at [455, 661] on textarea "Hi Stephfon! This is Allie-Grace, from Beacon Place Tuscaloosa. I just wanted t…" at bounding box center [791, 674] width 777 height 52
type textarea "Hi Destiny! This is Allie-Grace, from Beacon Place Tuscaloosa. I just wanted to…"
click at [1257, 674] on span "Send" at bounding box center [1255, 674] width 21 height 14
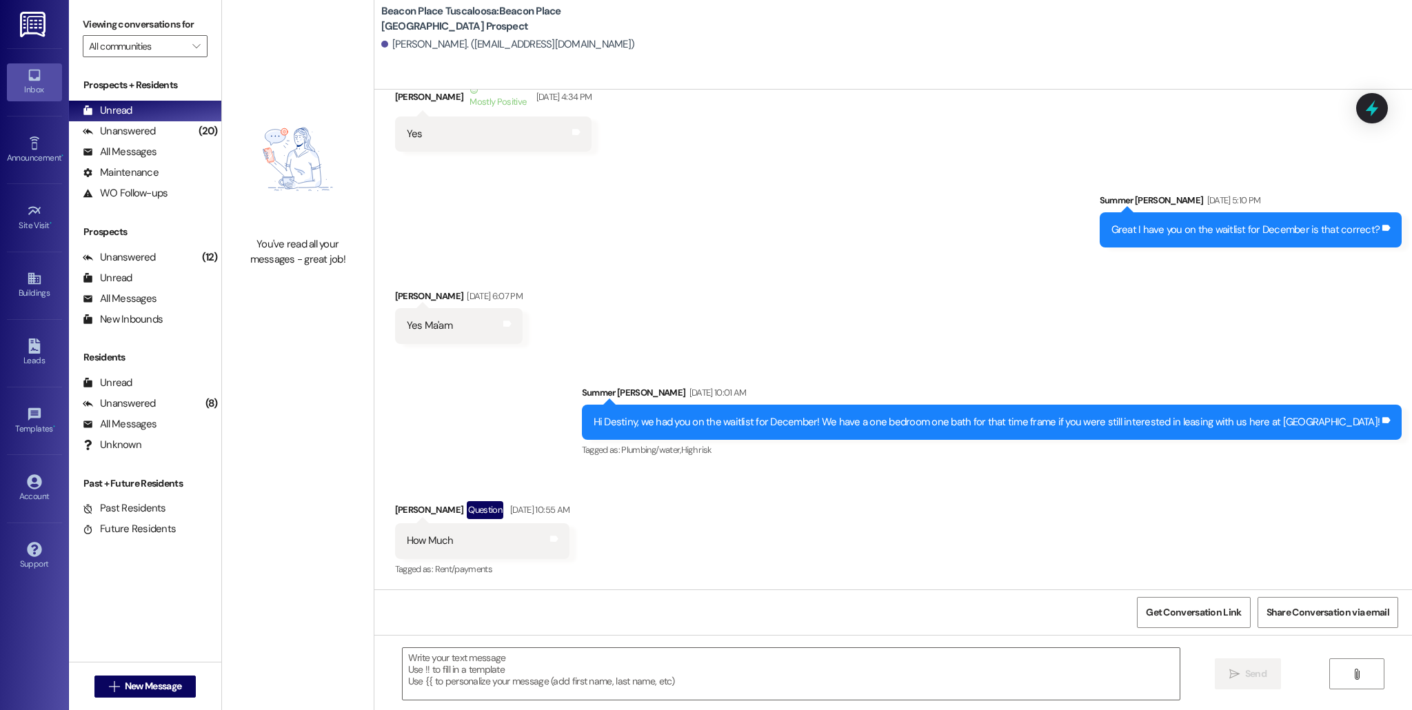
scroll to position [2525, 0]
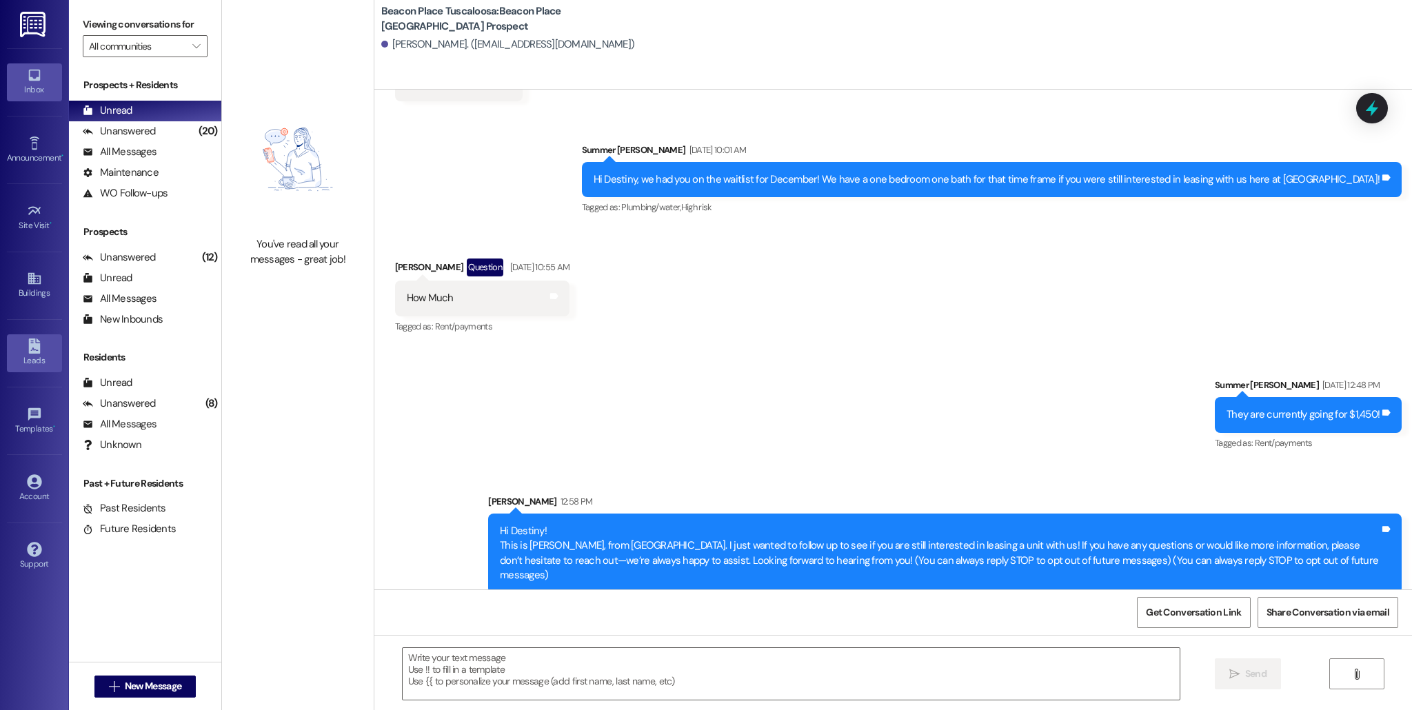
click at [42, 362] on div "Leads" at bounding box center [34, 361] width 69 height 14
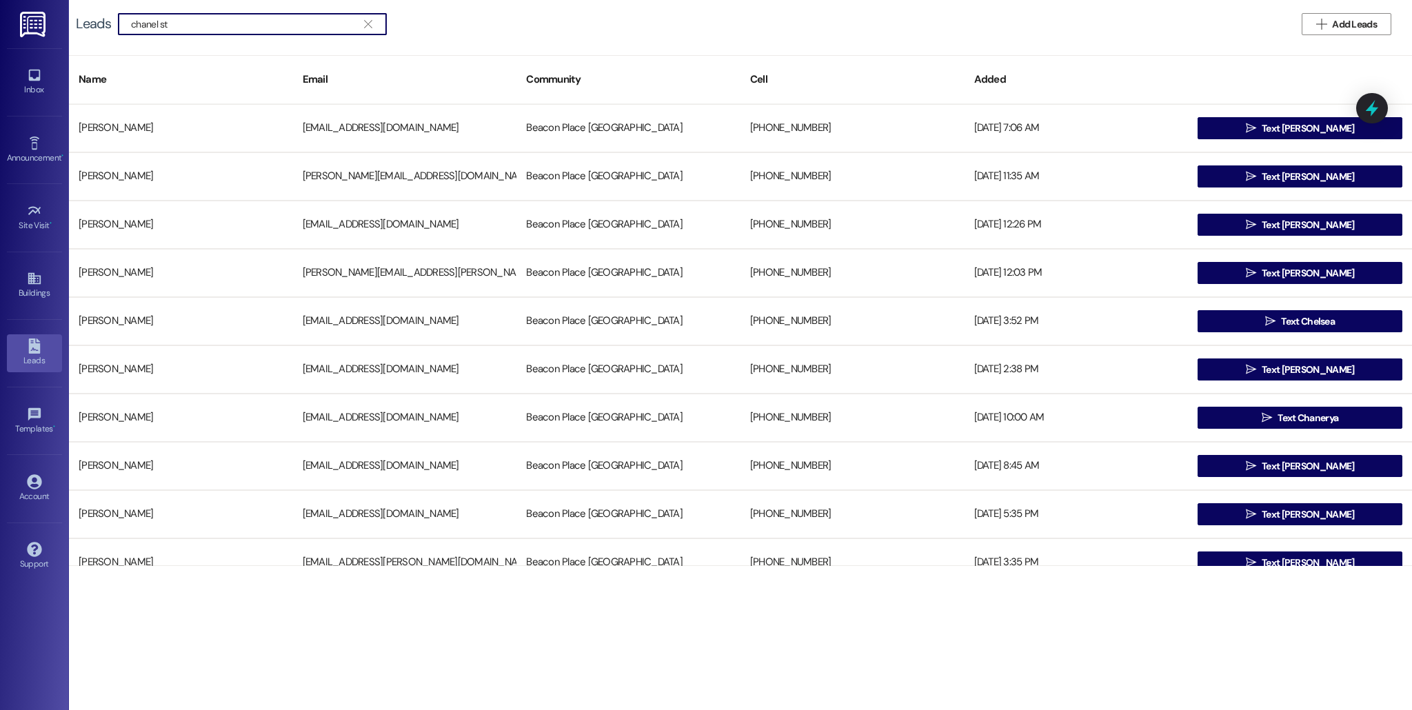
click at [254, 26] on input "chanel st" at bounding box center [244, 23] width 226 height 19
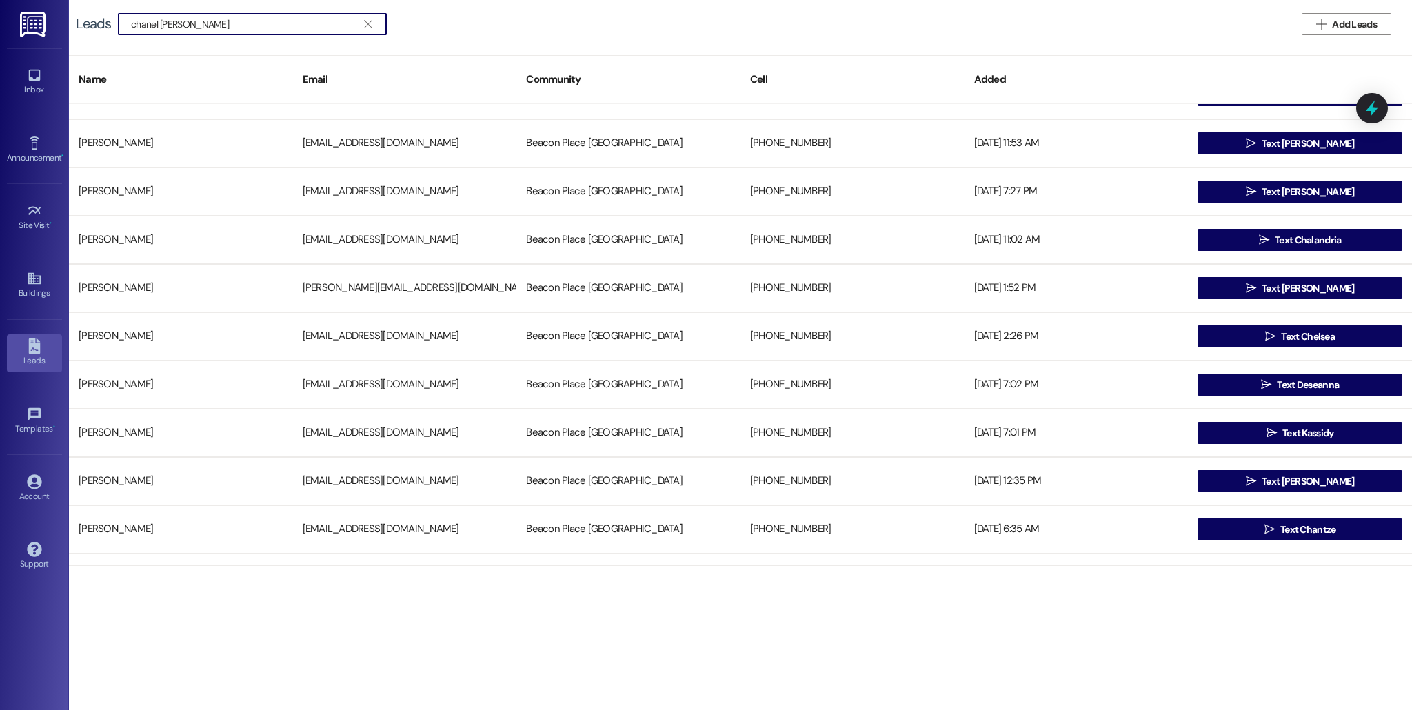
scroll to position [664, 0]
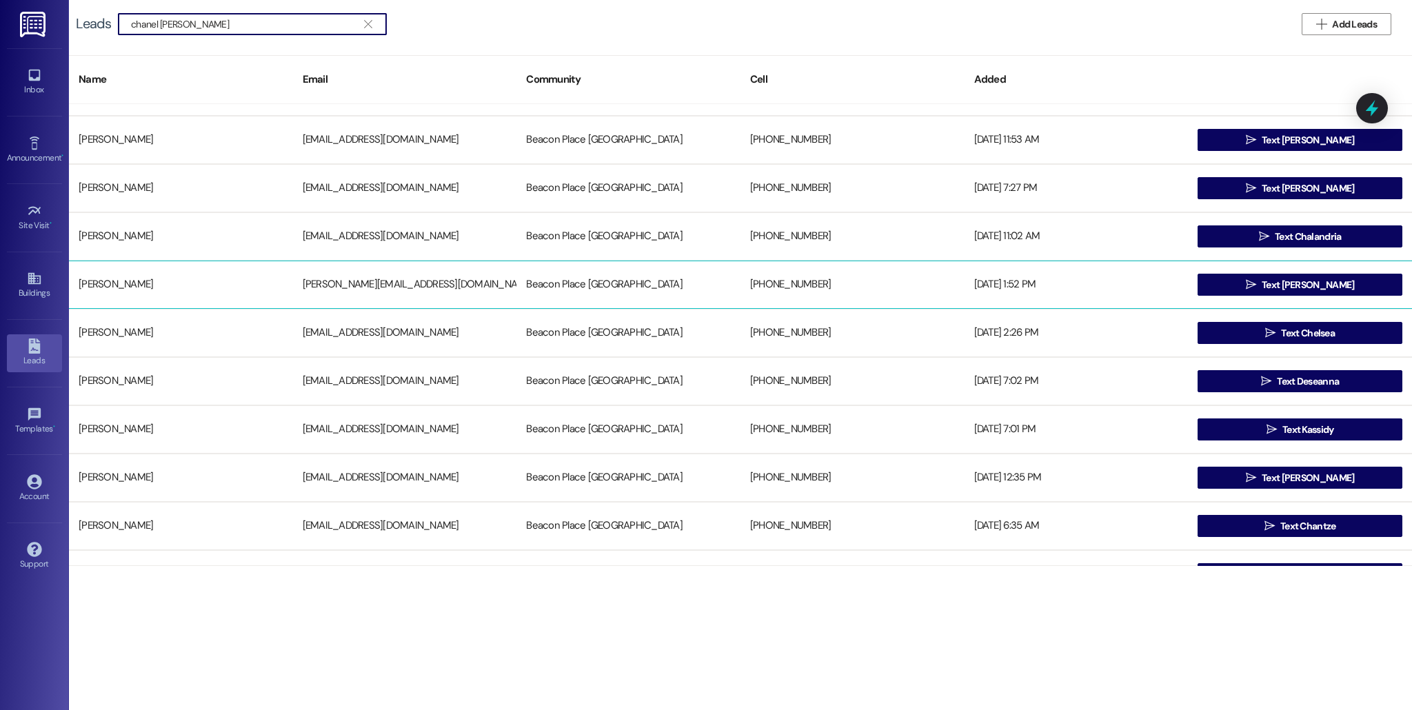
type input "chanel strode"
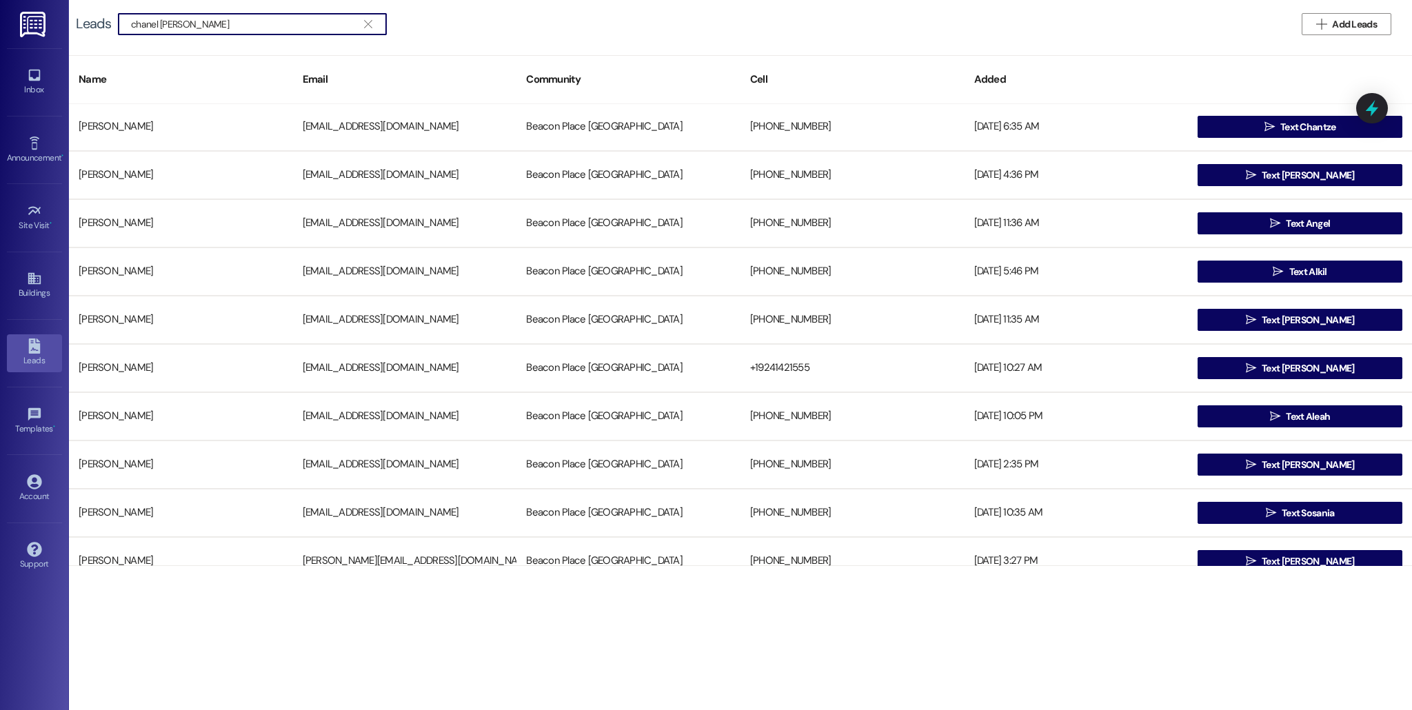
scroll to position [1082, 0]
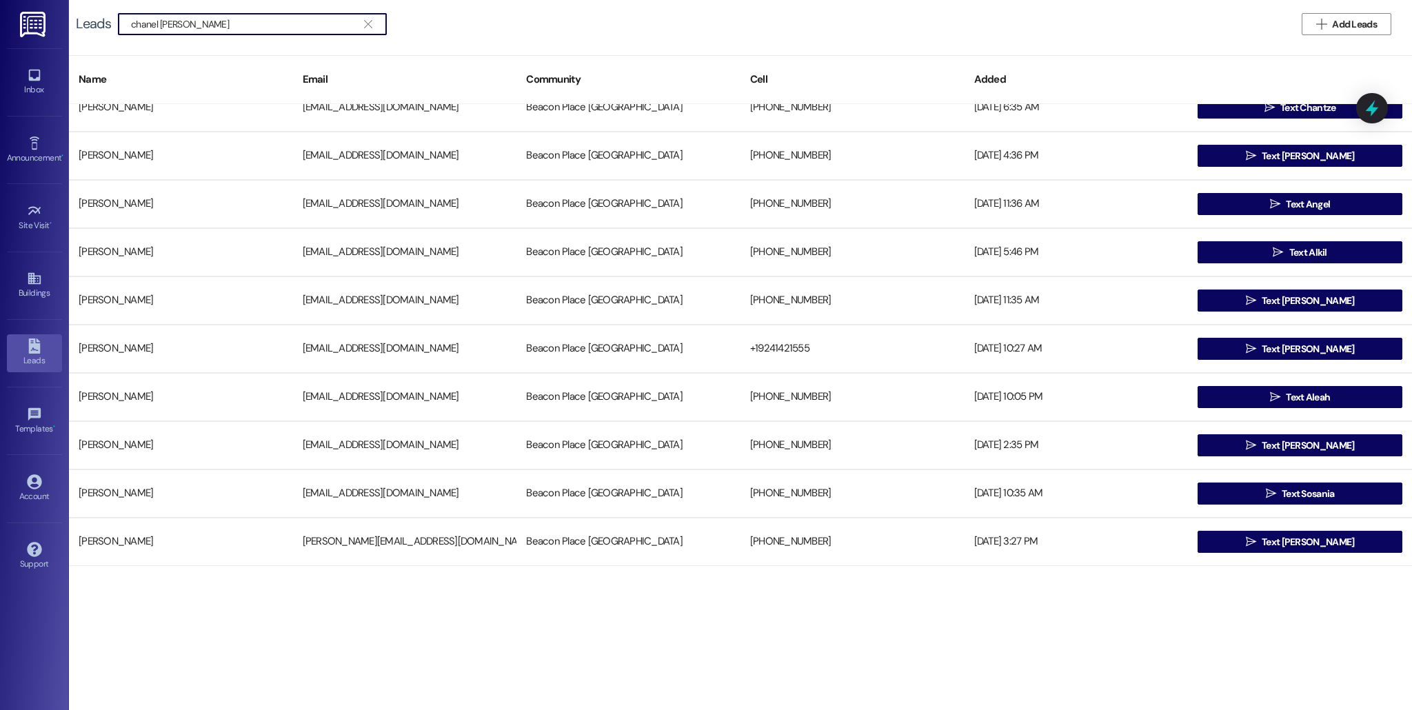
click at [367, 22] on icon "" at bounding box center [368, 24] width 8 height 11
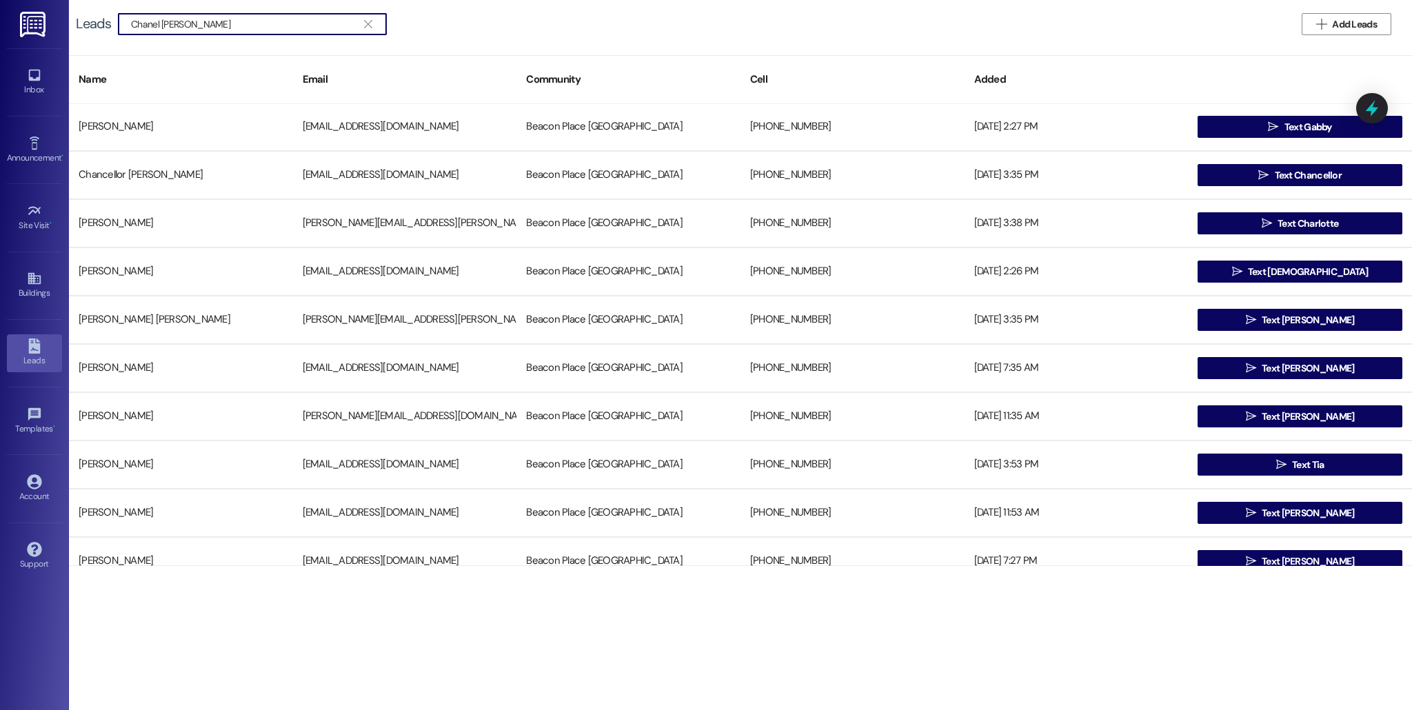
scroll to position [301, 0]
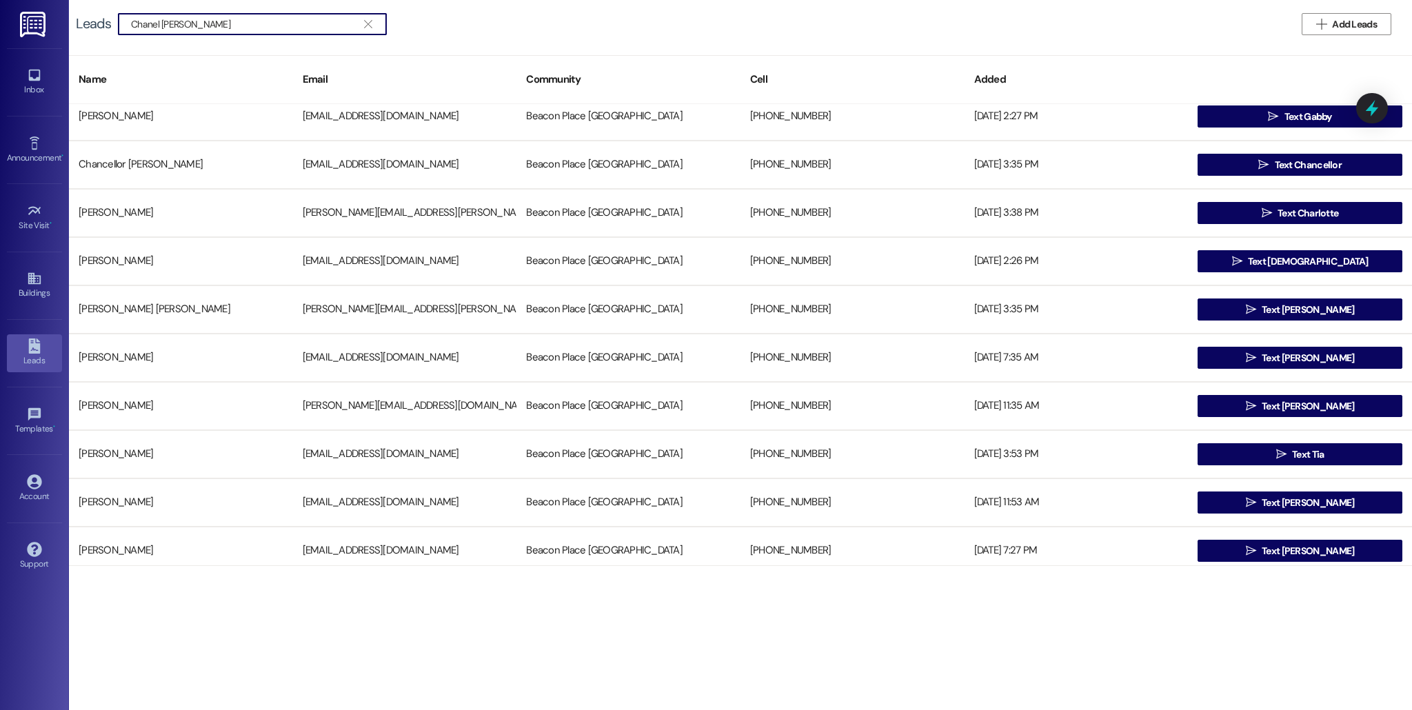
type input "Chanel Strode"
click at [365, 27] on icon "" at bounding box center [368, 24] width 8 height 11
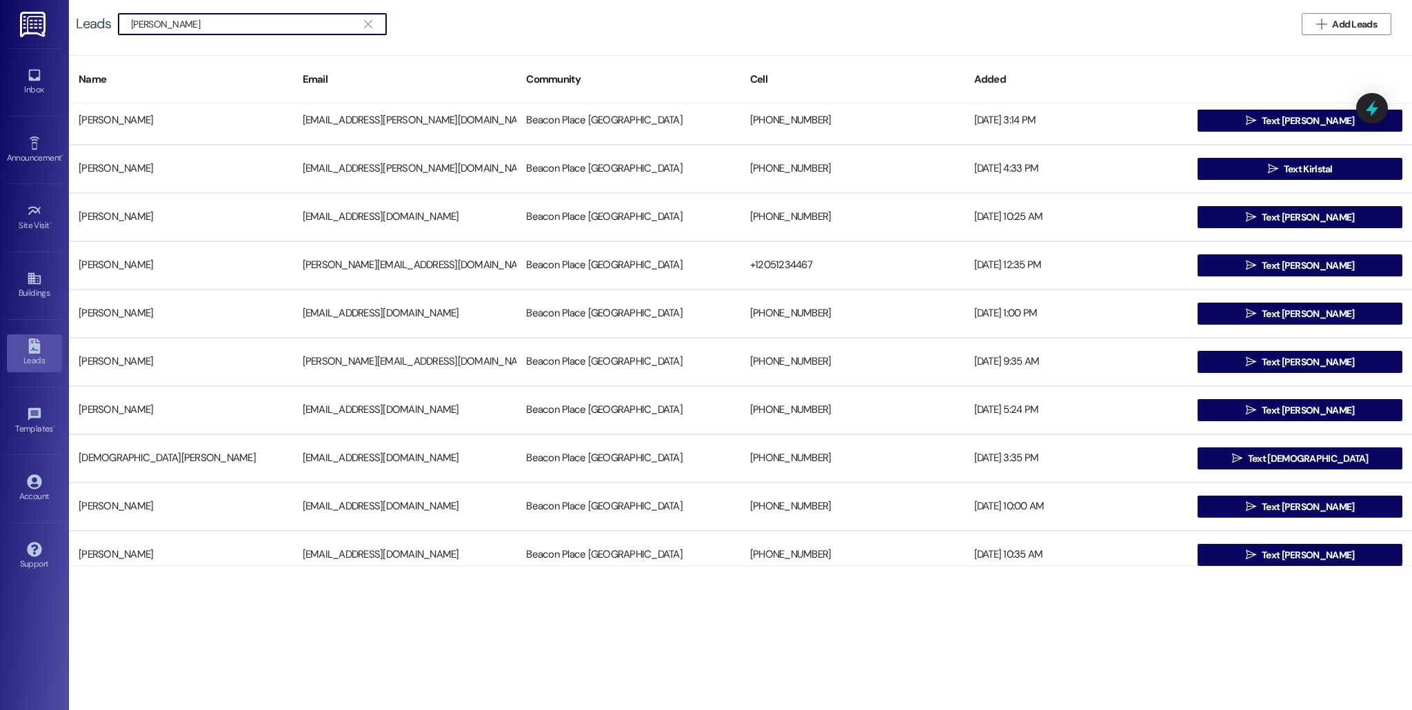
scroll to position [1552, 0]
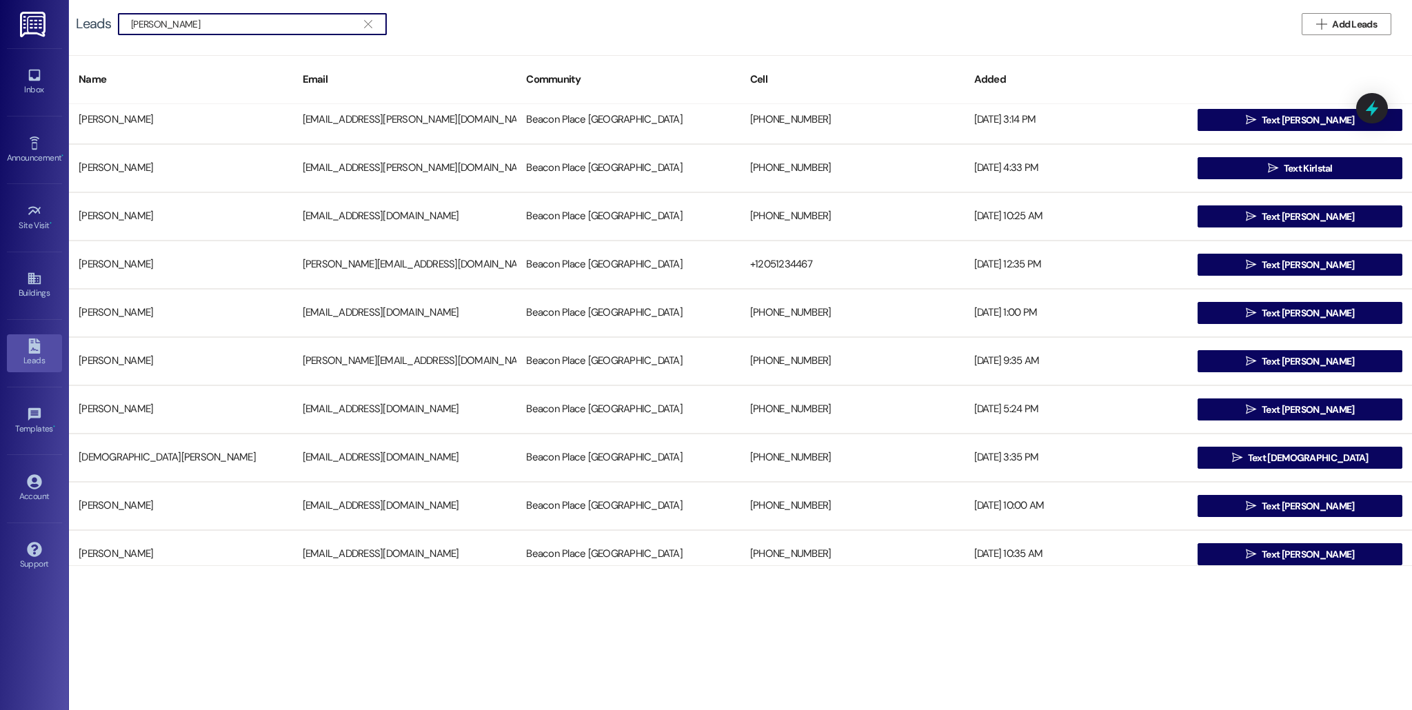
type input "Kiara Will"
click at [358, 28] on button "" at bounding box center [368, 24] width 22 height 21
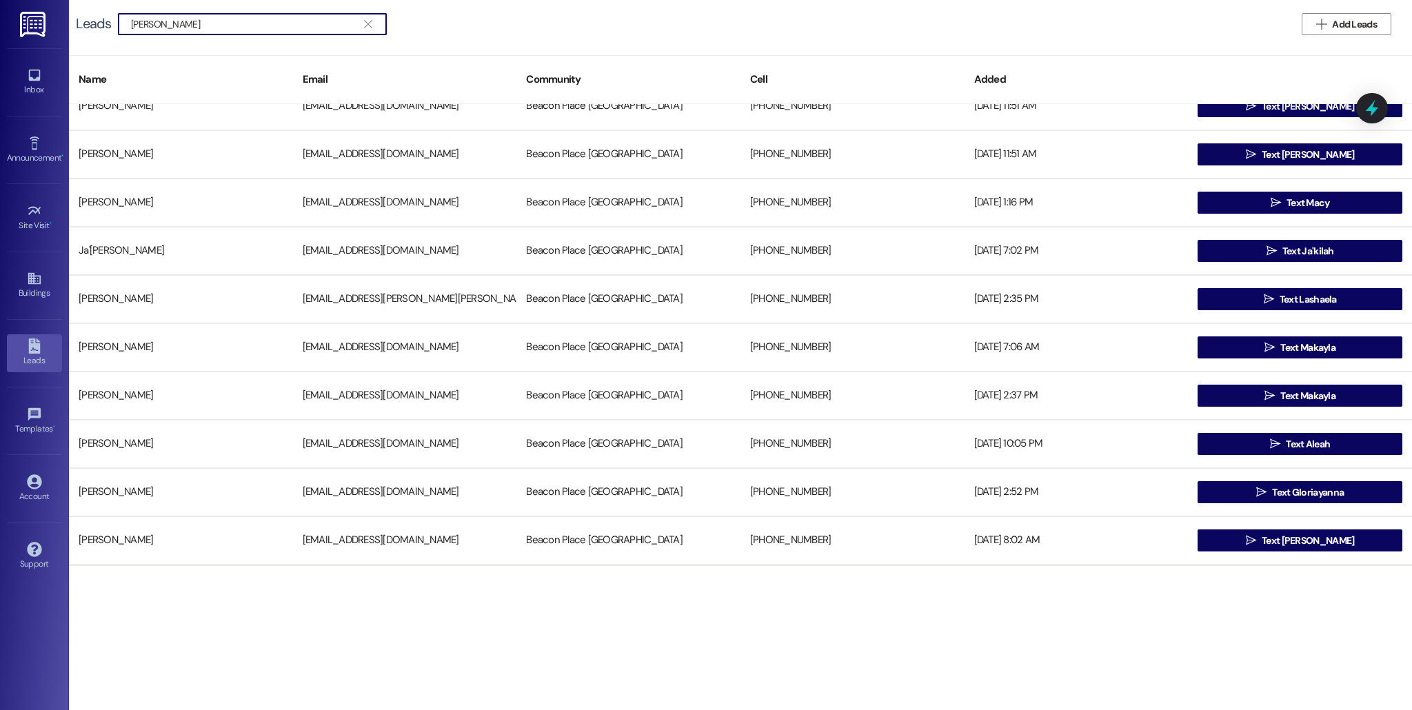
scroll to position [648, 0]
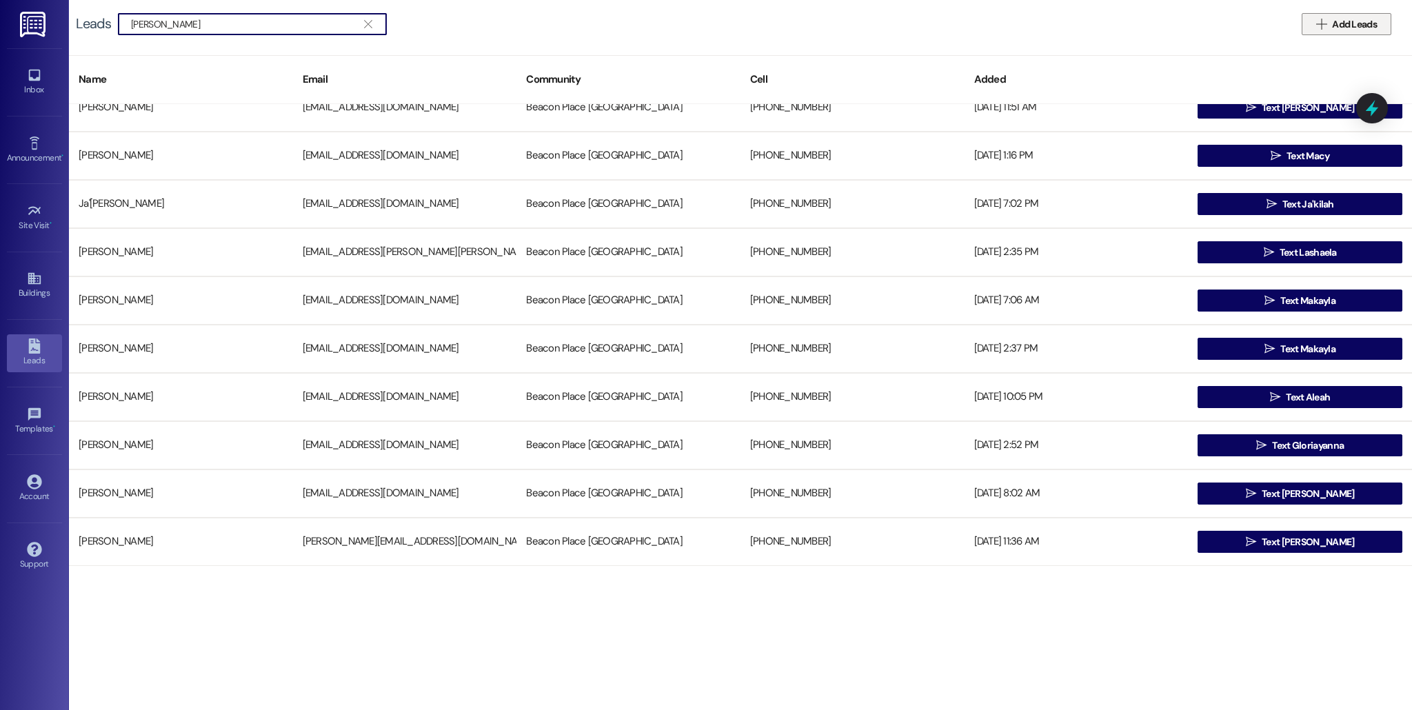
type input "Azayla Morton"
click at [1343, 14] on button " Add Leads" at bounding box center [1346, 24] width 90 height 22
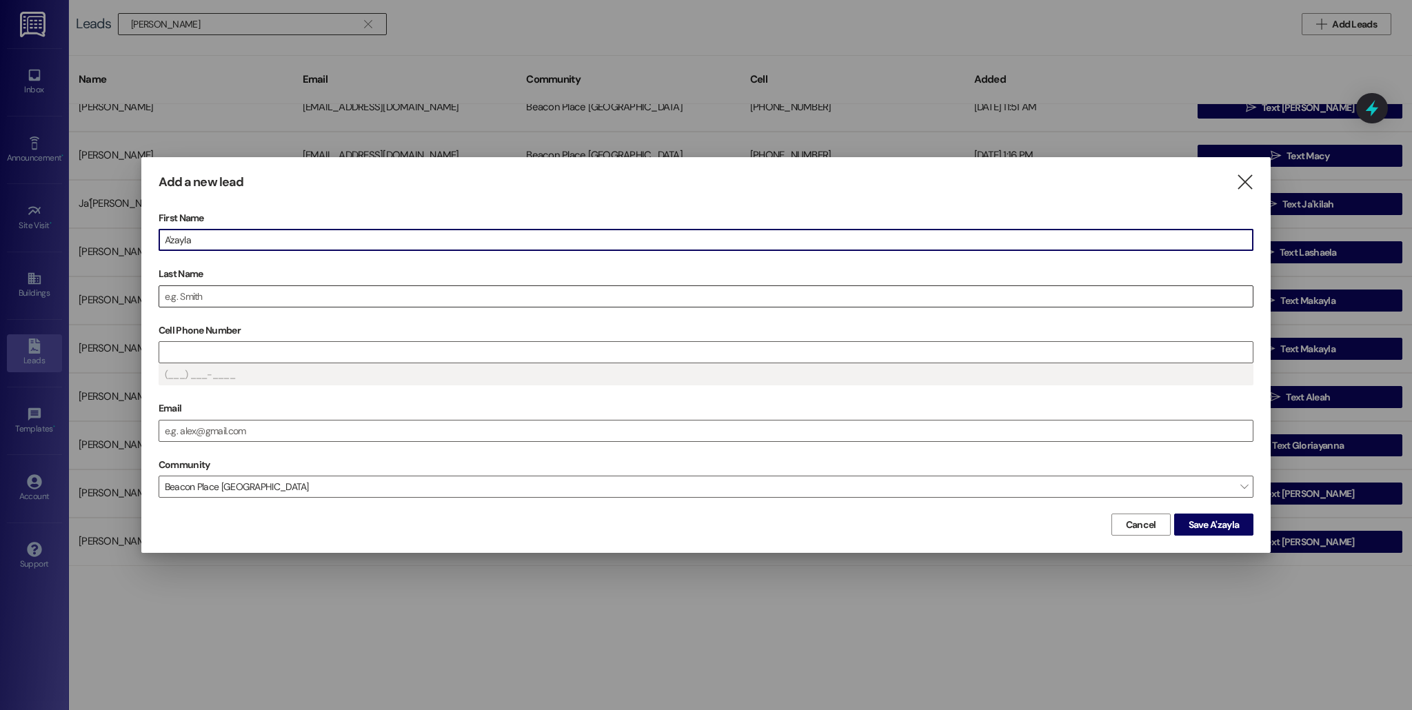
click at [247, 294] on input "Last Name" at bounding box center [705, 296] width 1093 height 21
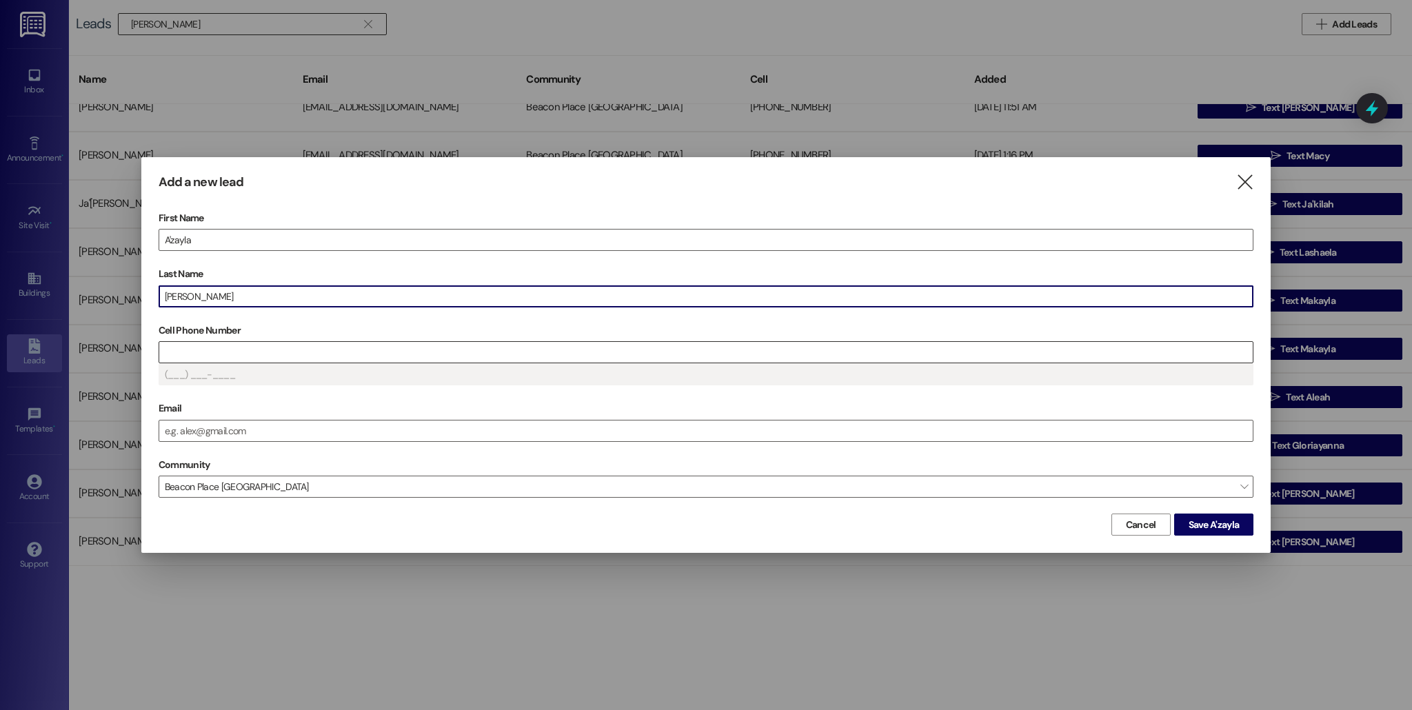
click at [219, 342] on input "Cell Phone Number" at bounding box center [705, 352] width 1093 height 21
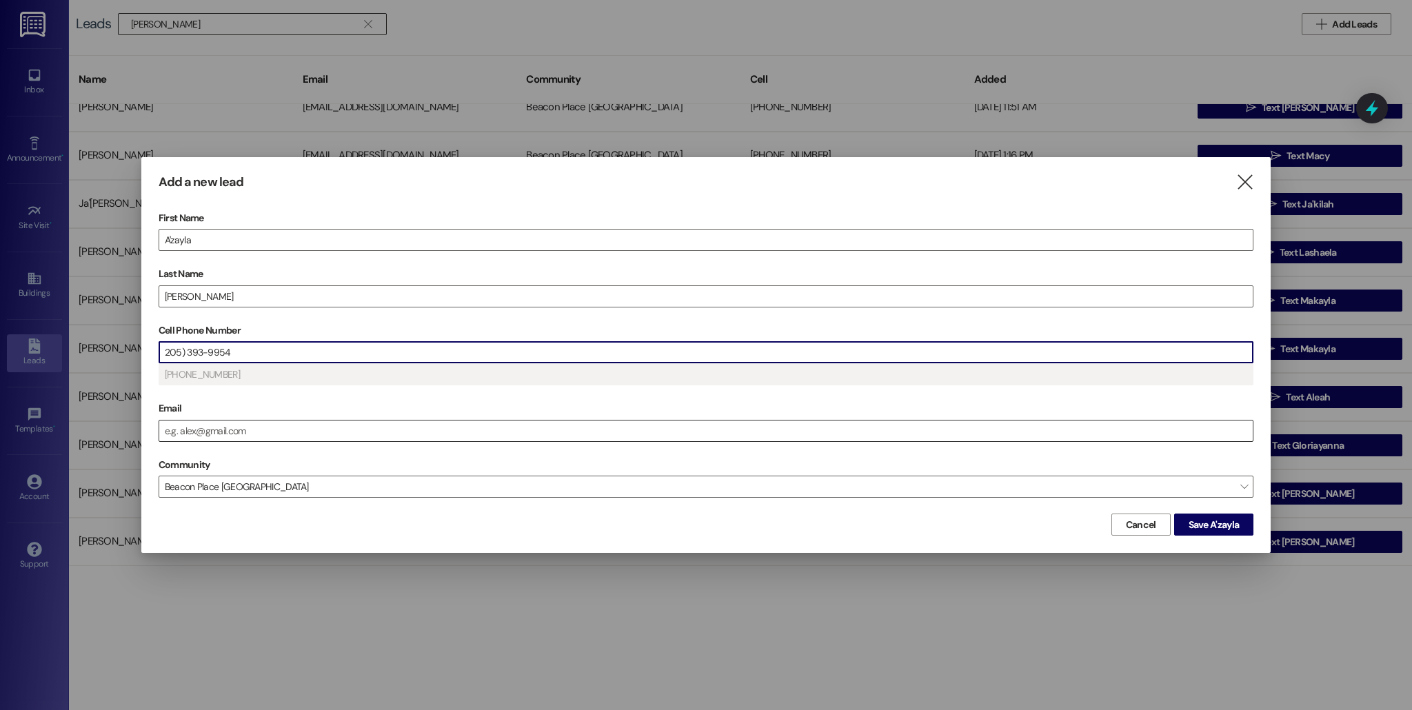
click at [241, 437] on input "Email" at bounding box center [705, 430] width 1093 height 21
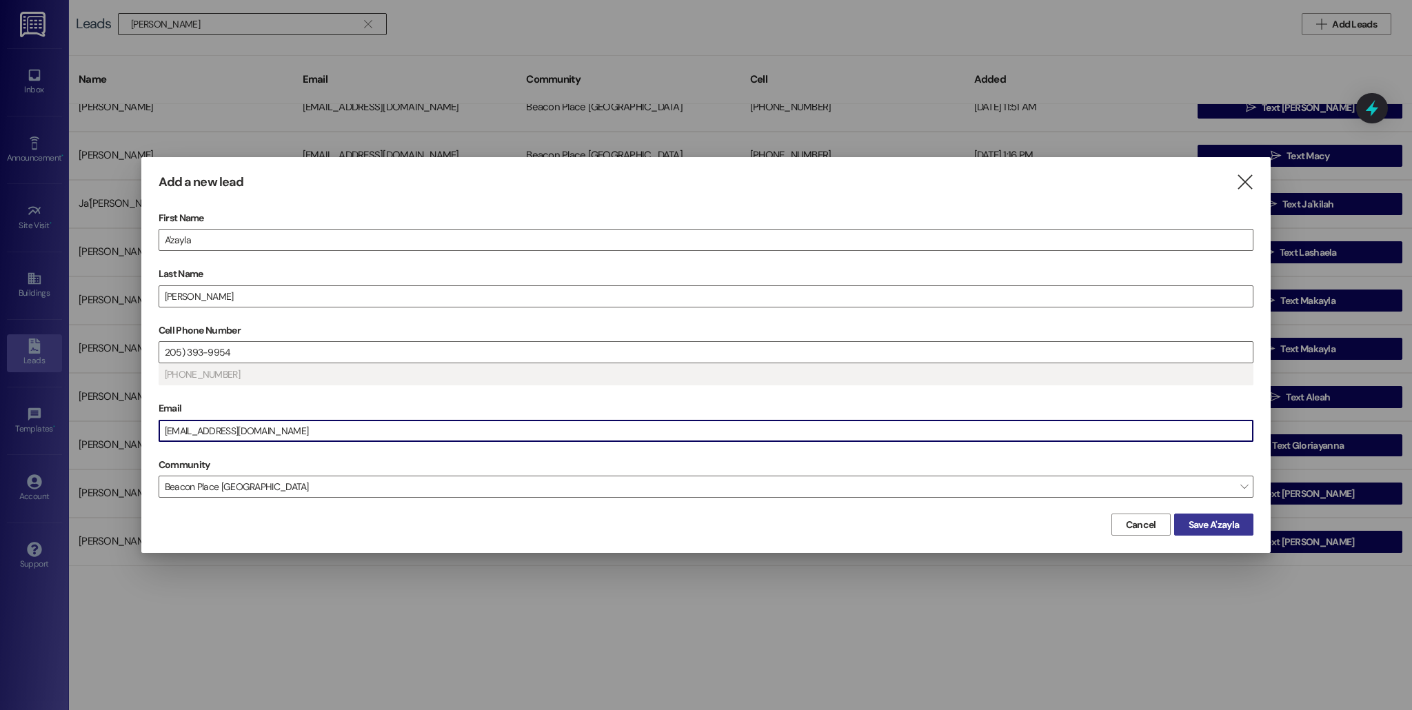
click at [1220, 530] on span "Save A'zayla" at bounding box center [1213, 525] width 51 height 14
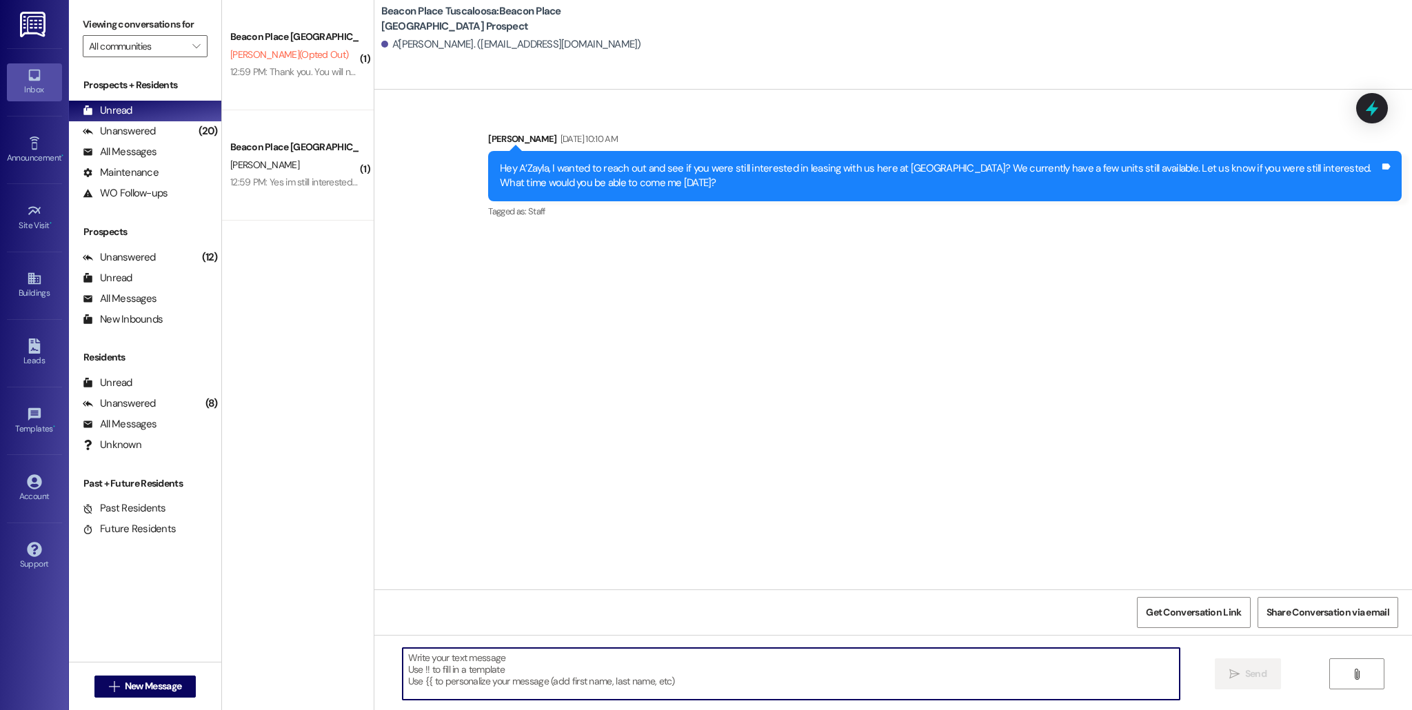
click at [542, 681] on textarea at bounding box center [791, 674] width 777 height 52
paste textarea "azaylamorton@gmail.com"
type textarea "azaylamorton@gmail.com"
drag, startPoint x: 523, startPoint y: 658, endPoint x: 296, endPoint y: 668, distance: 227.0
click at [297, 668] on div "( 1 ) Beacon Place Tuscaloosa Prospect A. Hinton (Opted Out) 12:59 PM: Thank yo…" at bounding box center [817, 355] width 1190 height 710
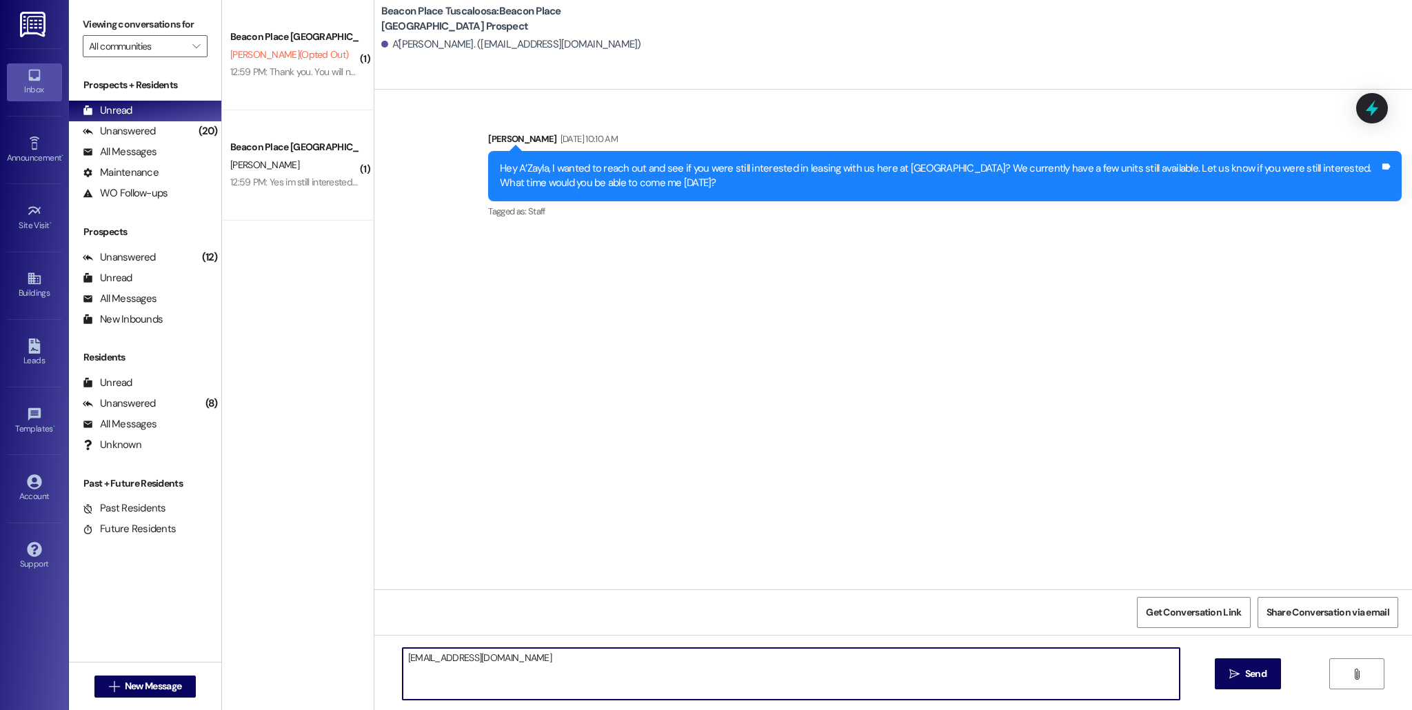
drag, startPoint x: 520, startPoint y: 658, endPoint x: 397, endPoint y: 658, distance: 122.7
click at [403, 658] on textarea "azaylamorton@gmail.com" at bounding box center [791, 674] width 777 height 52
click at [1, 346] on div "Inbox Go to Inbox Announcement • Send A Text Announcement Site Visit • Go to Si…" at bounding box center [34, 355] width 69 height 710
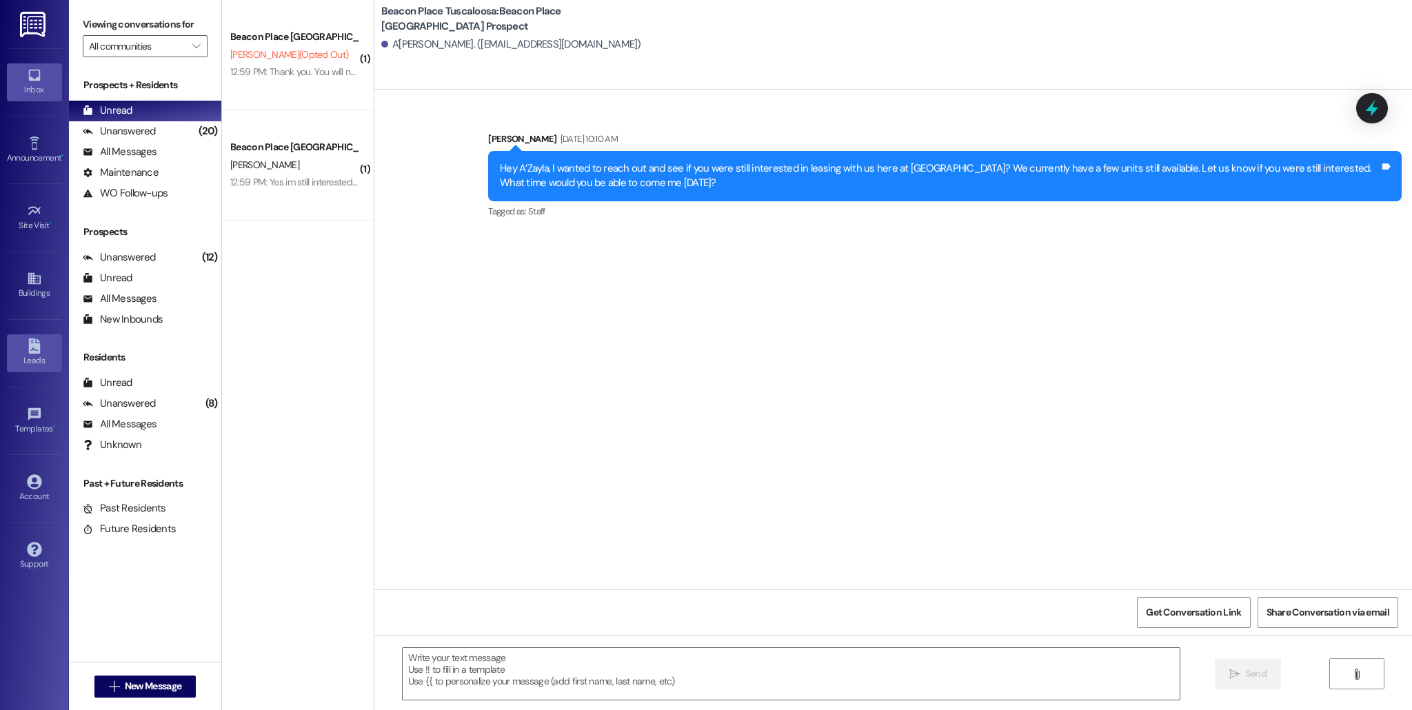
click at [14, 349] on link "Leads" at bounding box center [34, 352] width 55 height 37
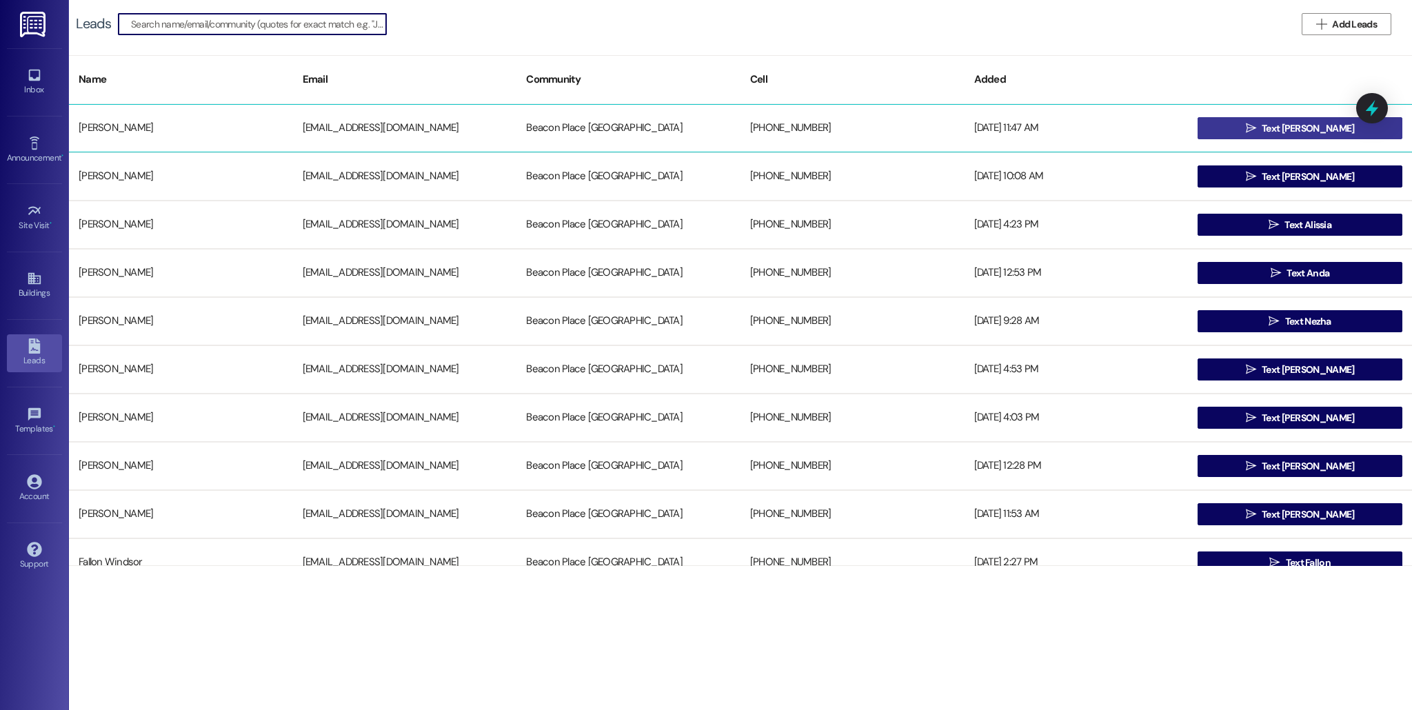
click at [1256, 123] on icon "" at bounding box center [1251, 128] width 10 height 11
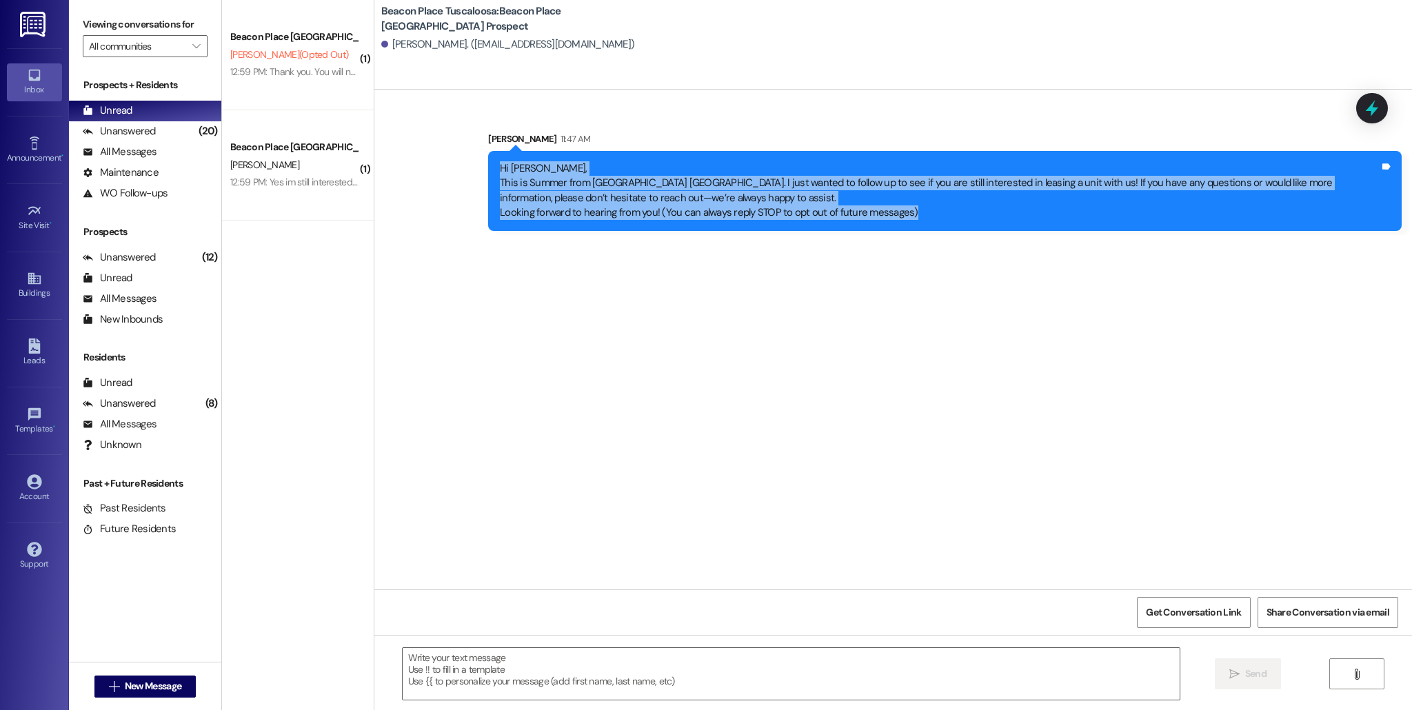
drag, startPoint x: 490, startPoint y: 166, endPoint x: 913, endPoint y: 219, distance: 426.5
click at [913, 219] on div "Hi Jamonica, This is Summer from Beacon Place Tuscaloosa. I just wanted to foll…" at bounding box center [940, 190] width 880 height 59
copy div "Hi Jamonica, This is Summer from Beacon Place Tuscaloosa. I just wanted to foll…"
click at [17, 352] on link "Leads" at bounding box center [34, 352] width 55 height 37
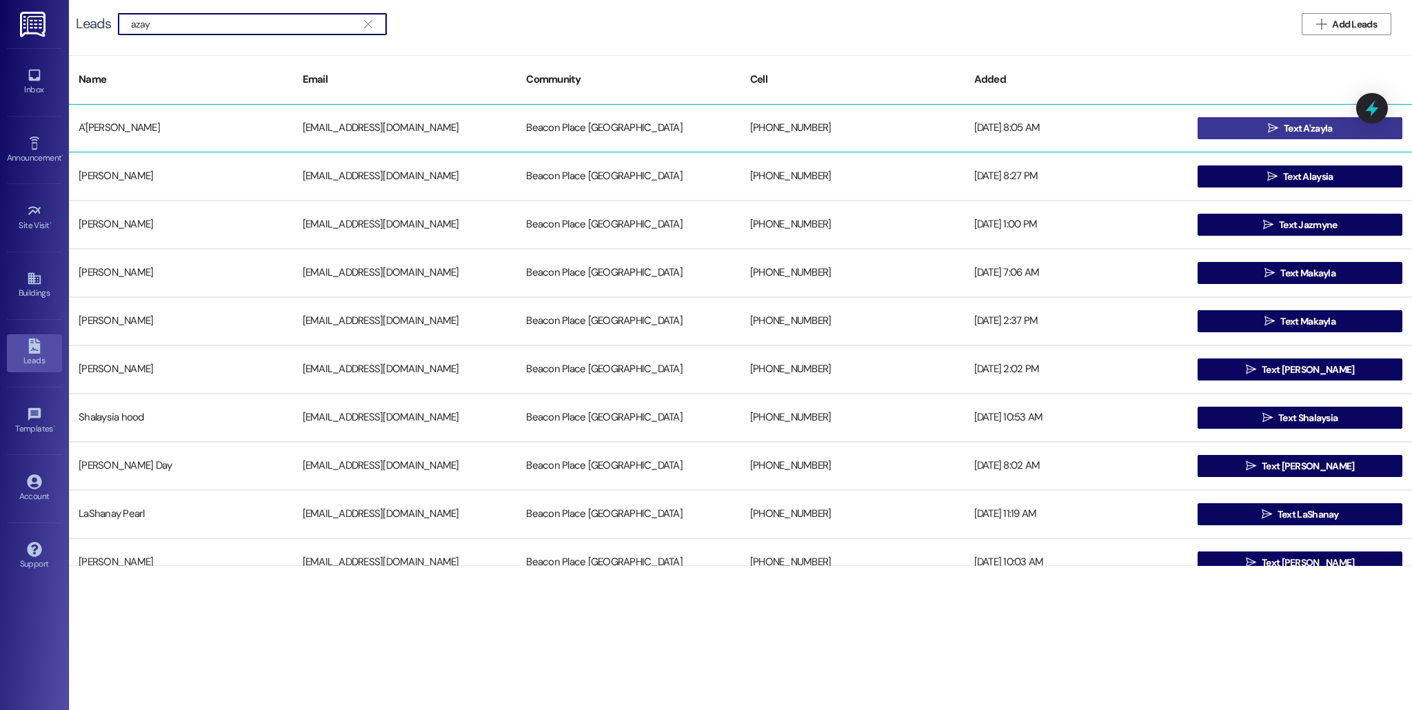
type input "azay"
click at [1237, 131] on button " Text A'zayla" at bounding box center [1299, 128] width 205 height 22
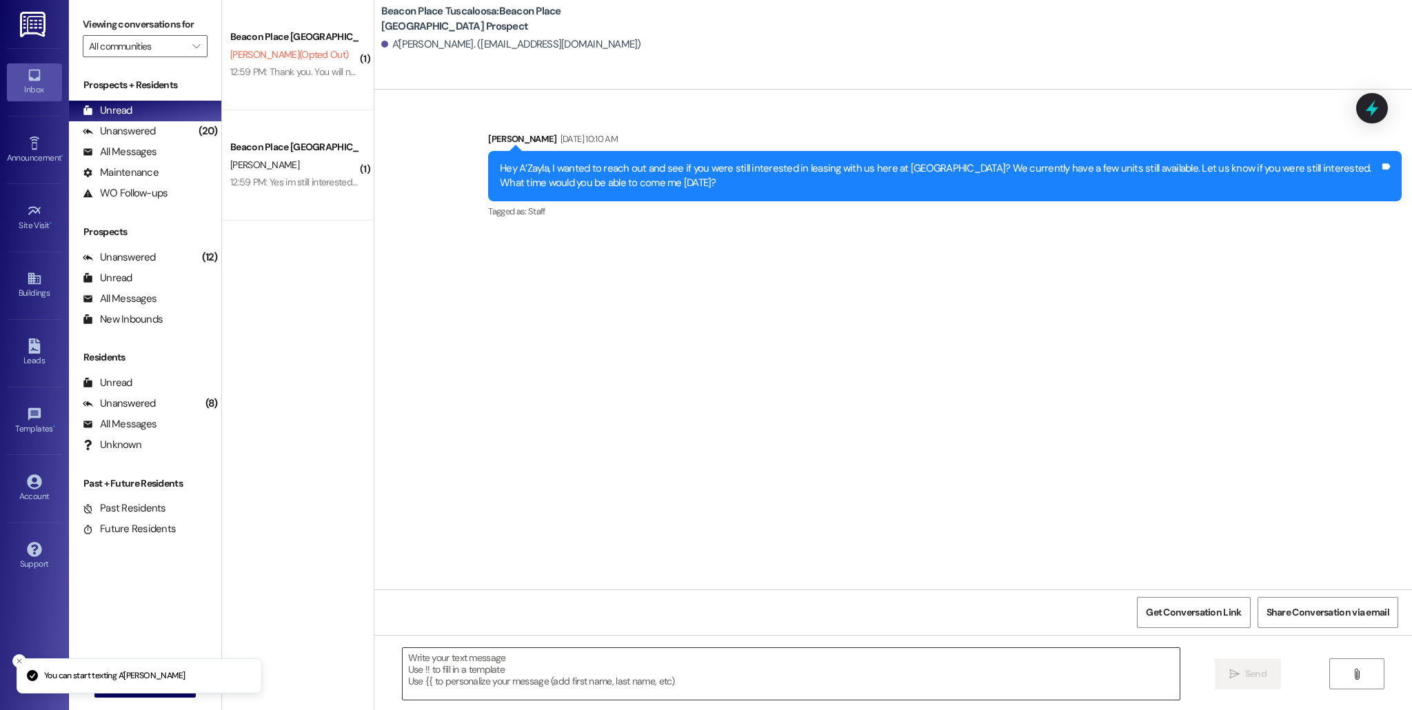
click at [527, 675] on textarea at bounding box center [791, 674] width 777 height 52
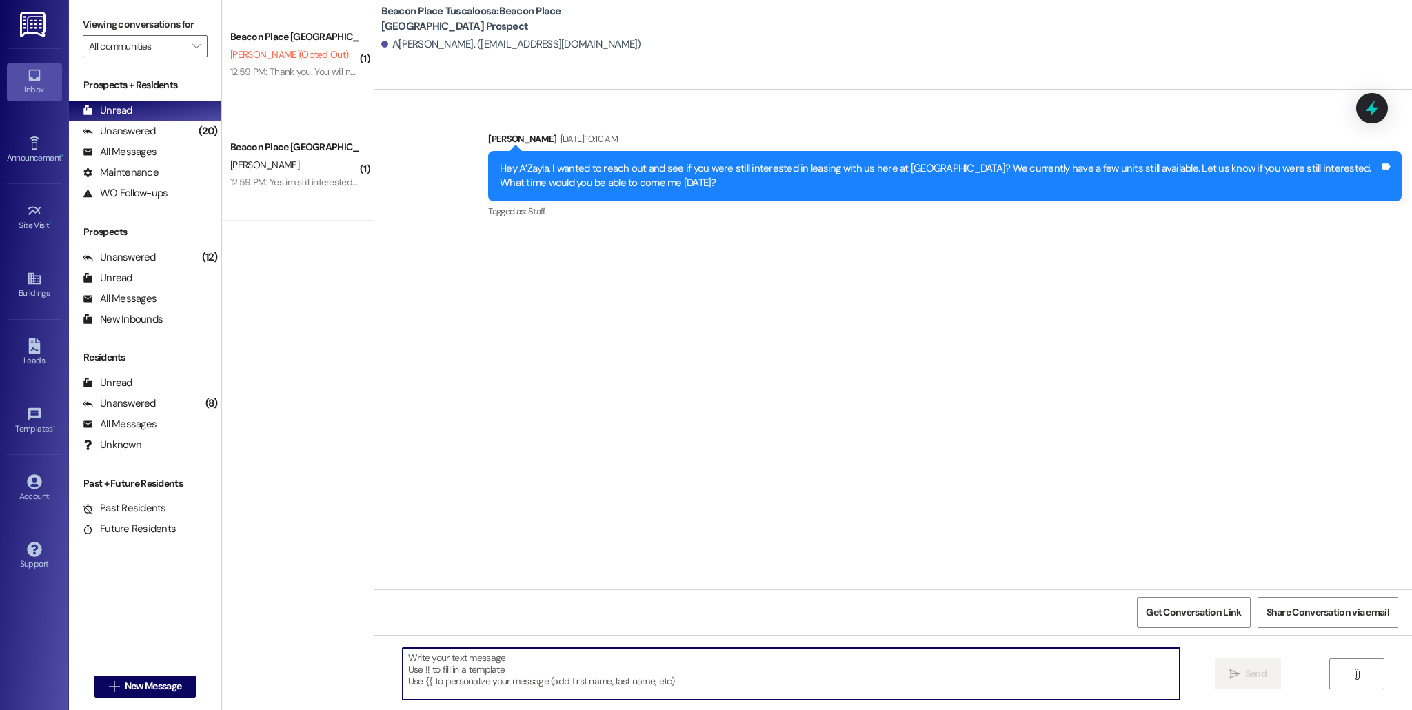
paste textarea "Hi Jamonica, This is Summer from Beacon Place Tuscaloosa. I just wanted to foll…"
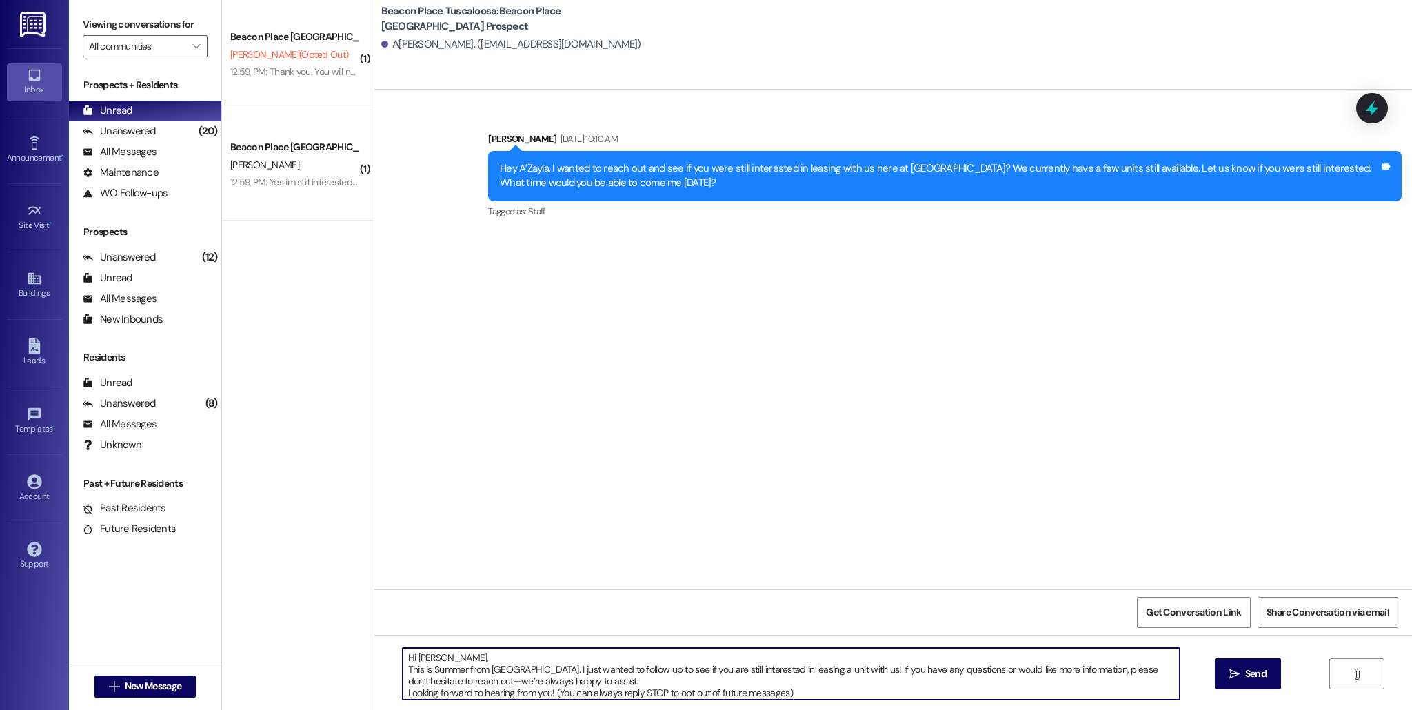
click at [454, 662] on textarea "Hi Jamonica, This is Summer from Beacon Place Tuscaloosa. I just wanted to foll…" at bounding box center [791, 674] width 777 height 52
click at [460, 675] on textarea "Hi A'zayla! This is Summer from Beacon Place Tuscaloosa. I just wanted to follo…" at bounding box center [791, 674] width 777 height 52
type textarea "Hi A'zayla! This is Allie-Grace from Beacon Place Tuscaloosa. I just wanted to …"
click at [1243, 684] on button " Send" at bounding box center [1247, 673] width 67 height 31
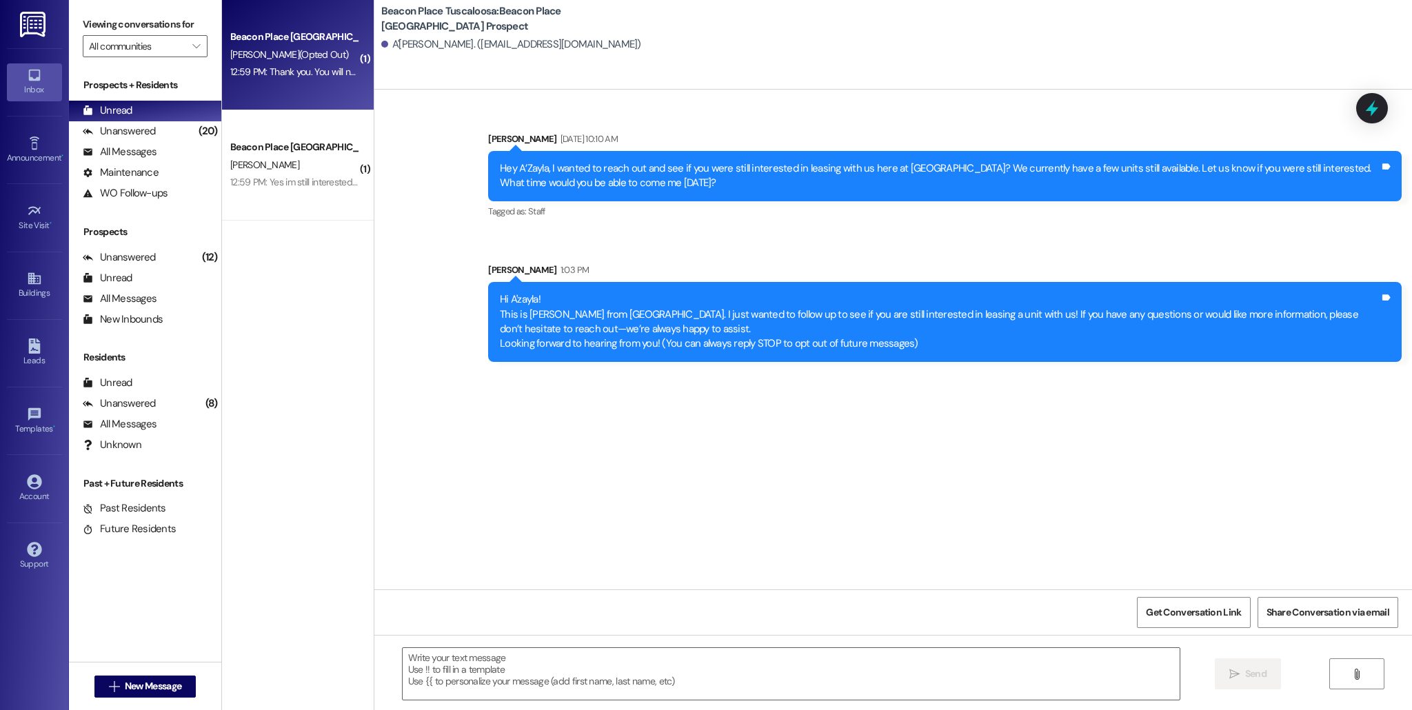
click at [254, 60] on span "A. Hinton (Opted Out)" at bounding box center [289, 54] width 118 height 12
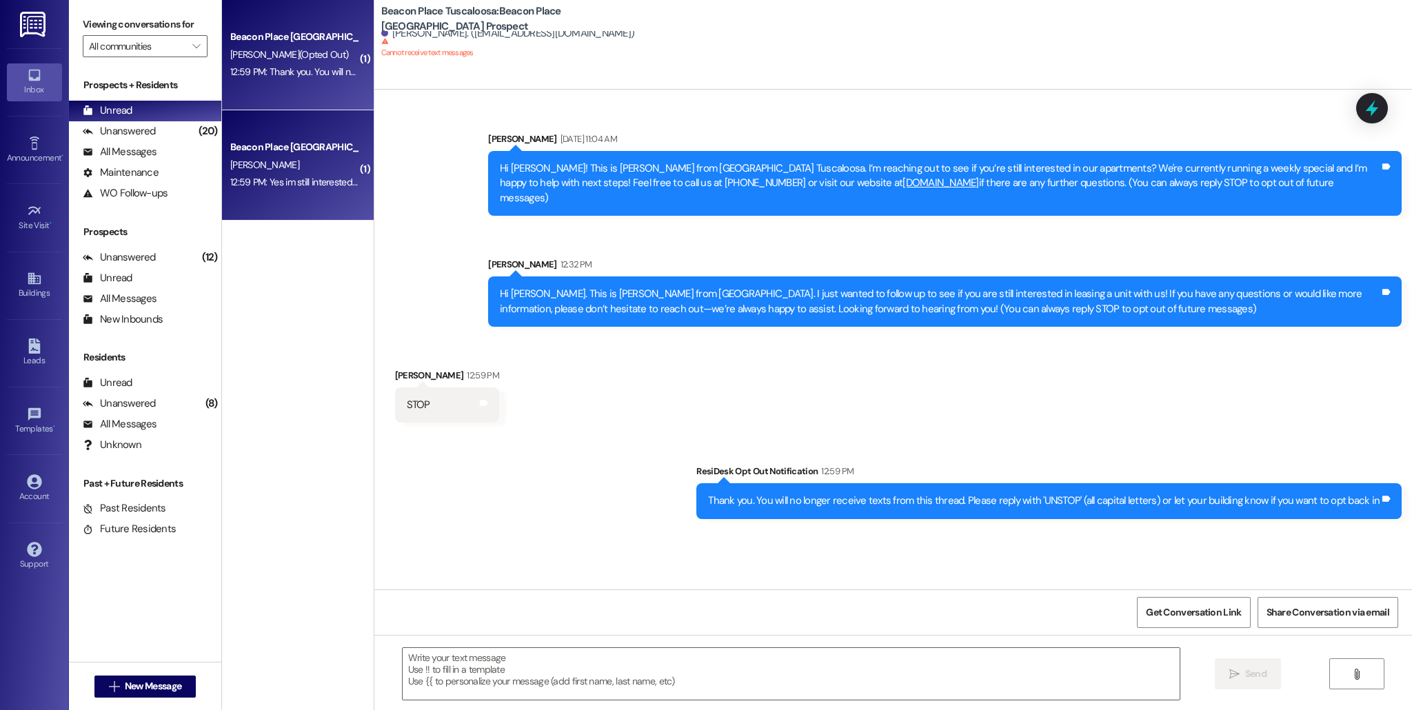
click at [327, 167] on div "D. Radcliff" at bounding box center [294, 164] width 130 height 17
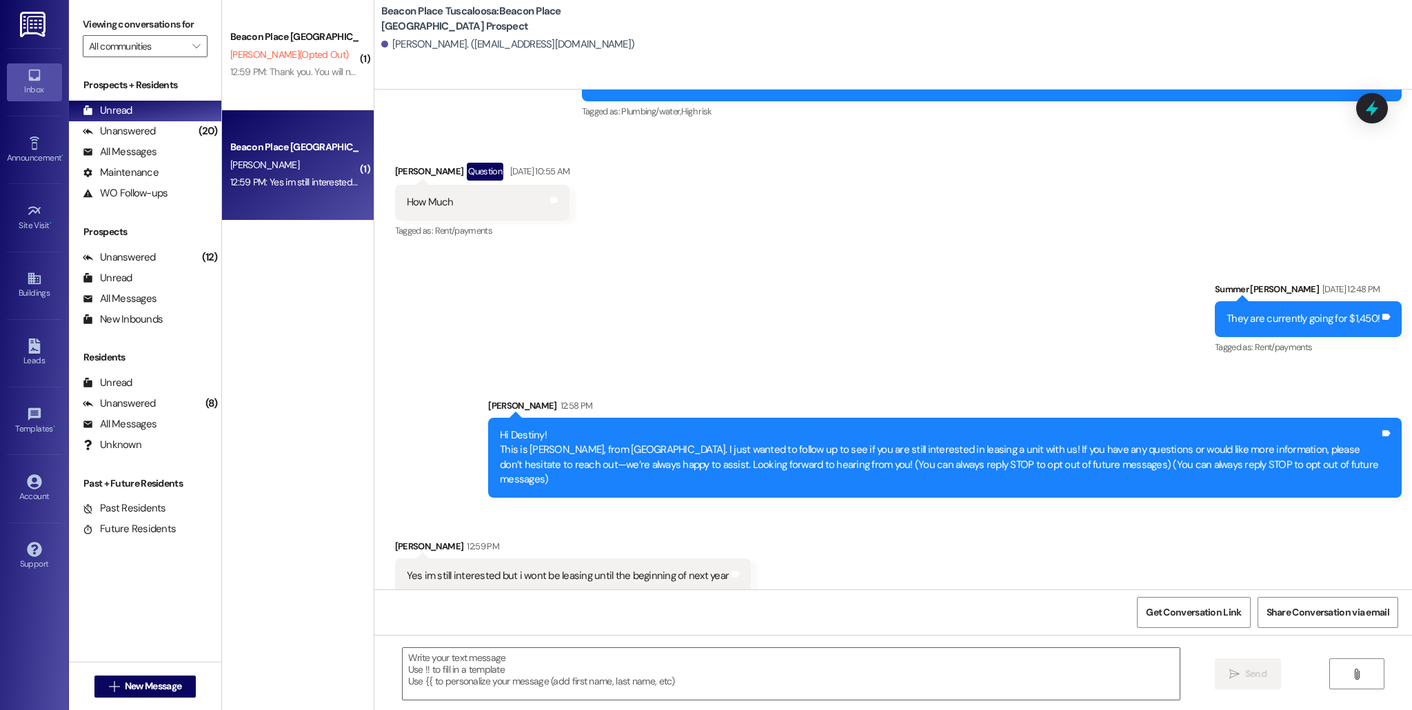
scroll to position [2621, 0]
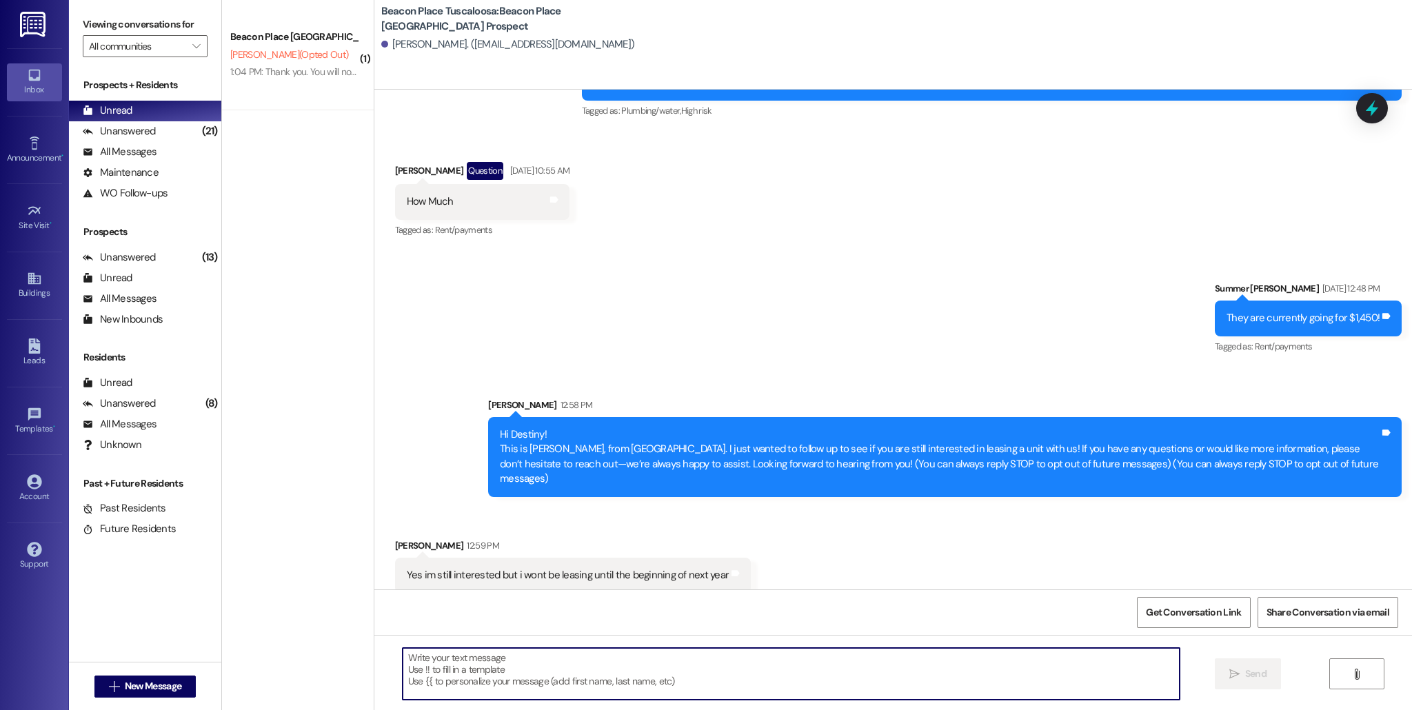
click at [556, 678] on textarea at bounding box center [791, 674] width 777 height 52
click at [419, 667] on textarea "Okay give us a call whenever you are ready to lease!" at bounding box center [791, 674] width 777 height 52
click at [419, 660] on textarea "Okay give us a call whenever you are ready to lease!" at bounding box center [791, 674] width 777 height 52
click at [627, 657] on textarea "Okay, give us a call whenever you are ready to lease!" at bounding box center [791, 674] width 777 height 52
type textarea "Okay, give us a call whenever you are ready to lease! Have a great day!"
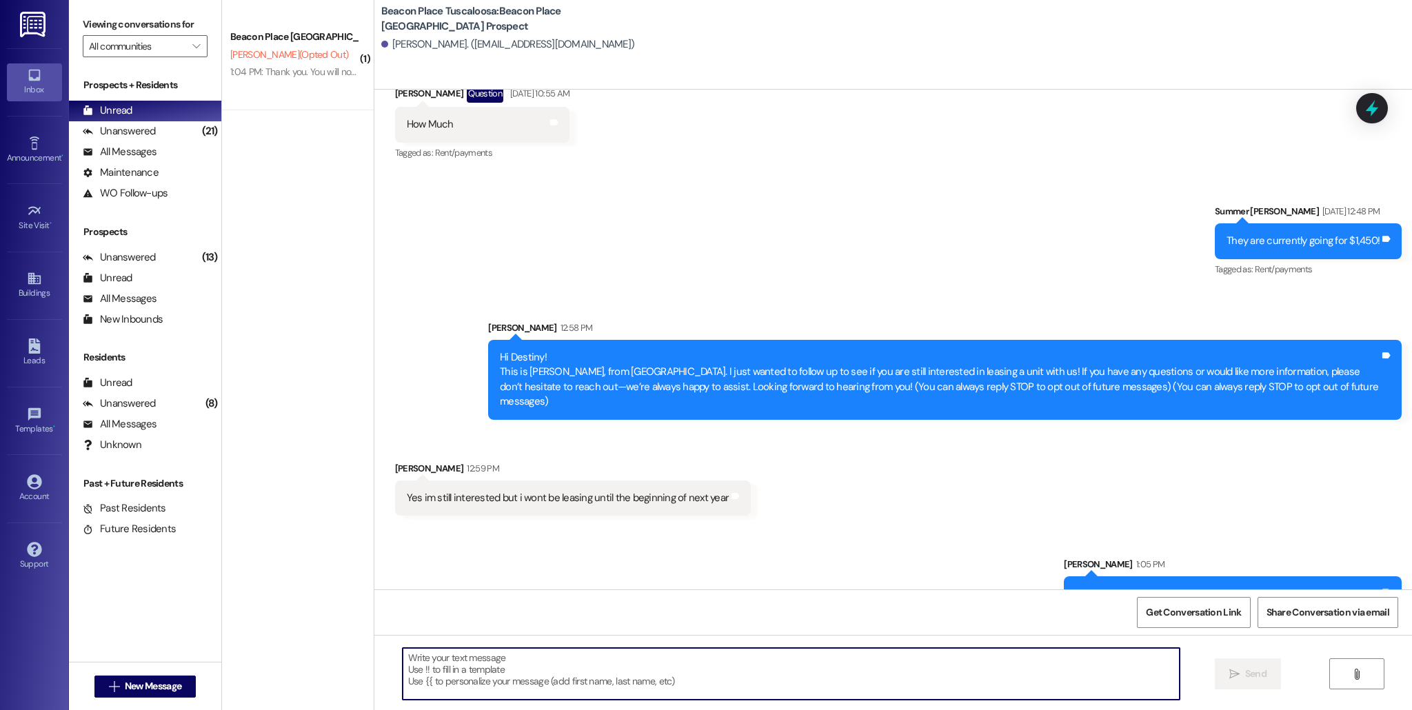
scroll to position [2717, 0]
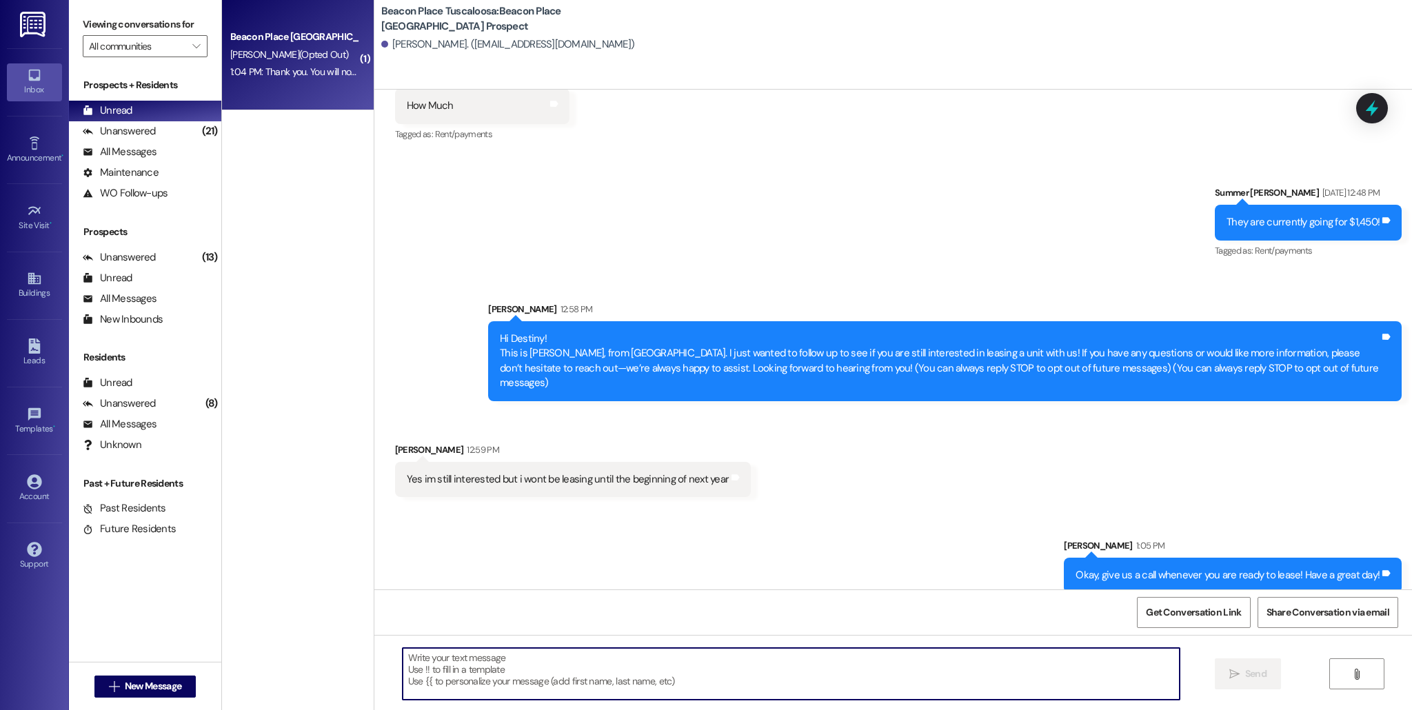
click at [252, 61] on div "D. Evett (Opted Out)" at bounding box center [294, 54] width 130 height 17
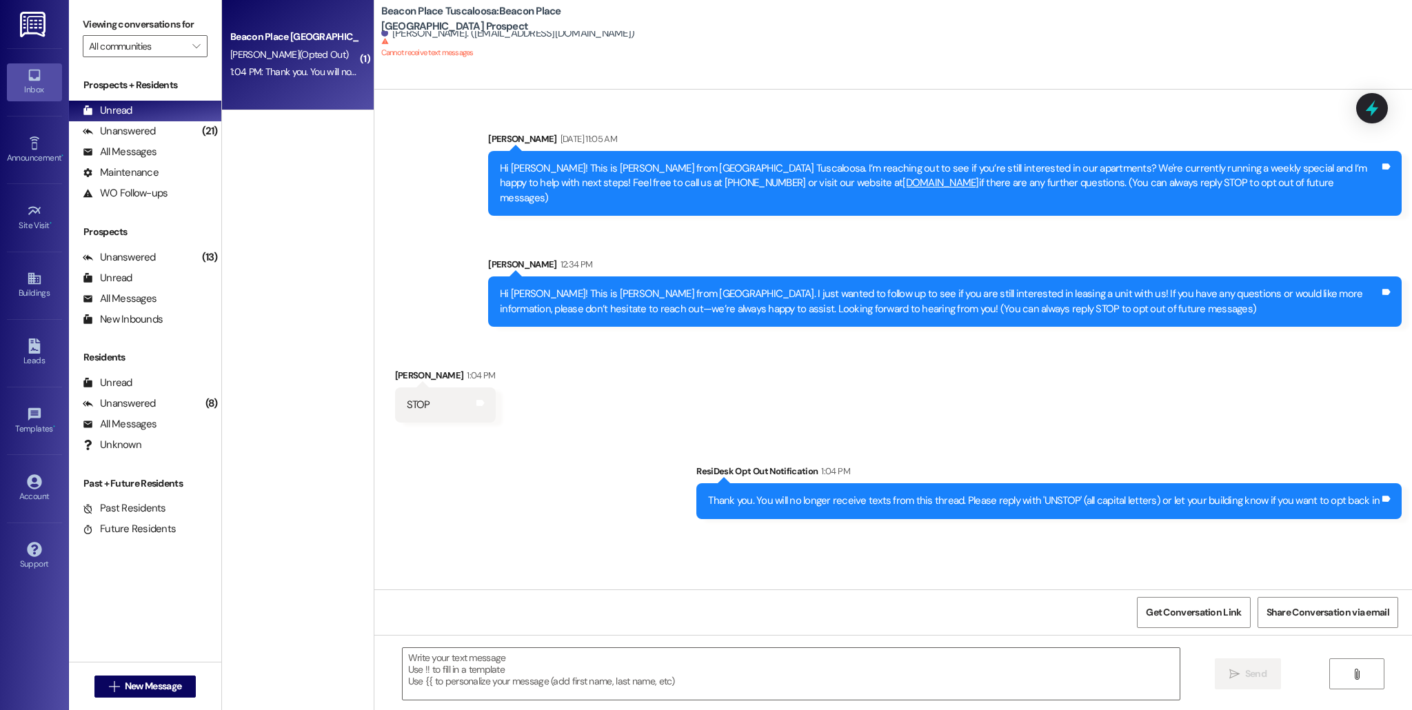
scroll to position [0, 0]
click at [29, 347] on icon at bounding box center [34, 345] width 12 height 15
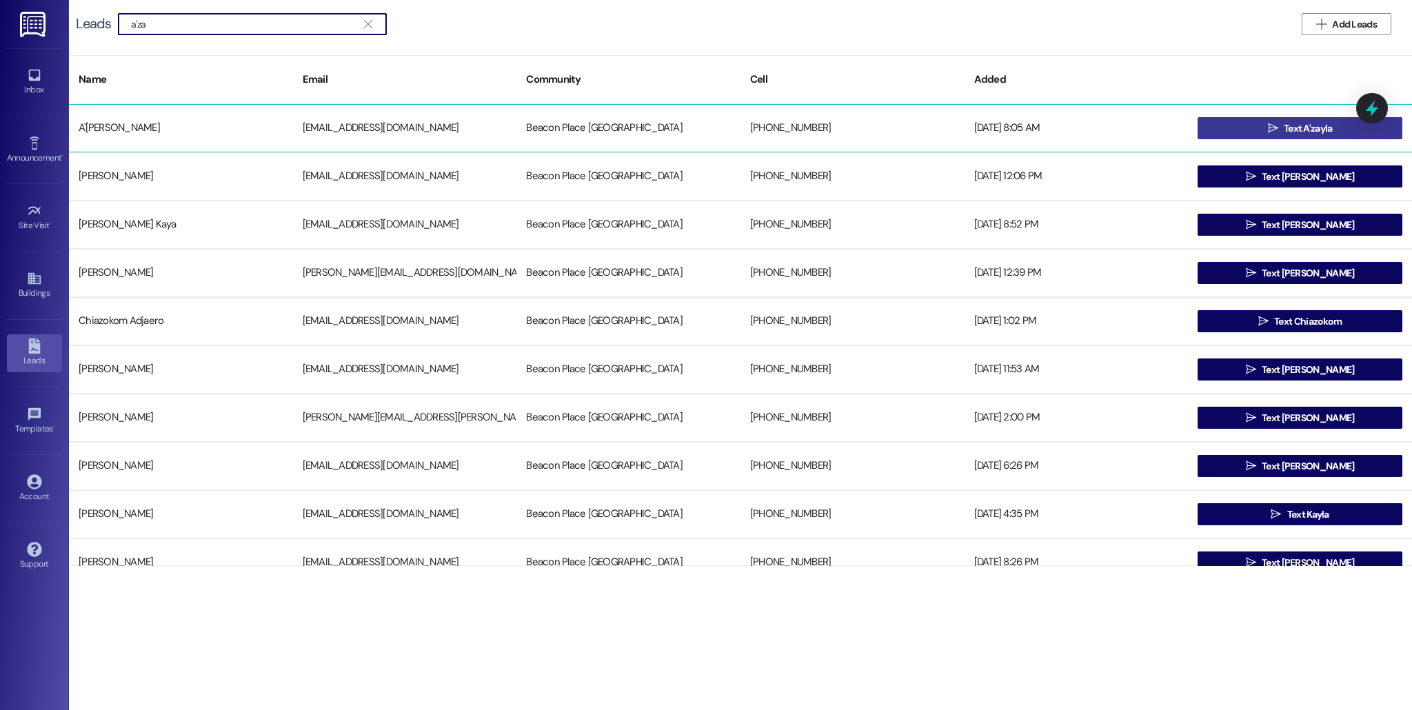
type input "a'za"
click at [1236, 122] on button " Text A'zayla" at bounding box center [1299, 128] width 205 height 22
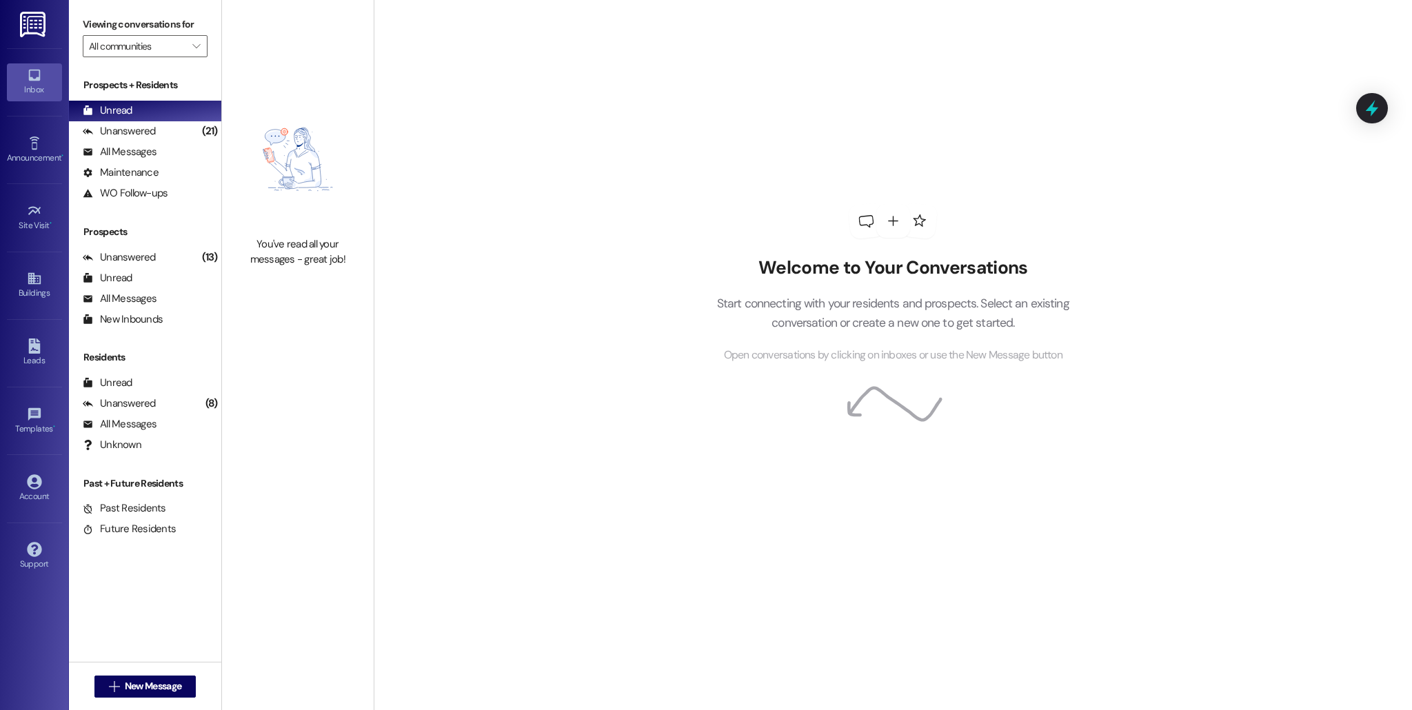
click at [654, 443] on div "Welcome to Your Conversations Start connecting with your residents and prospect…" at bounding box center [893, 355] width 1038 height 710
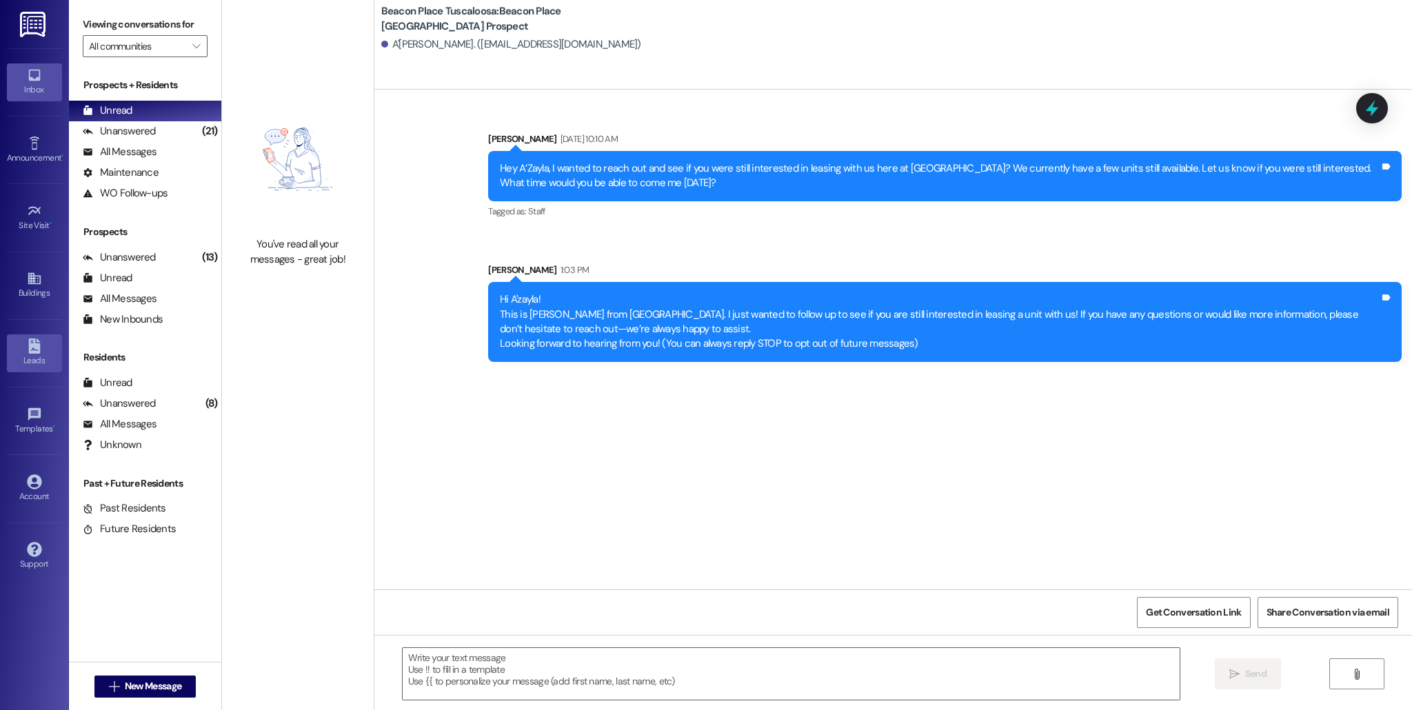
click at [35, 347] on icon at bounding box center [34, 345] width 12 height 15
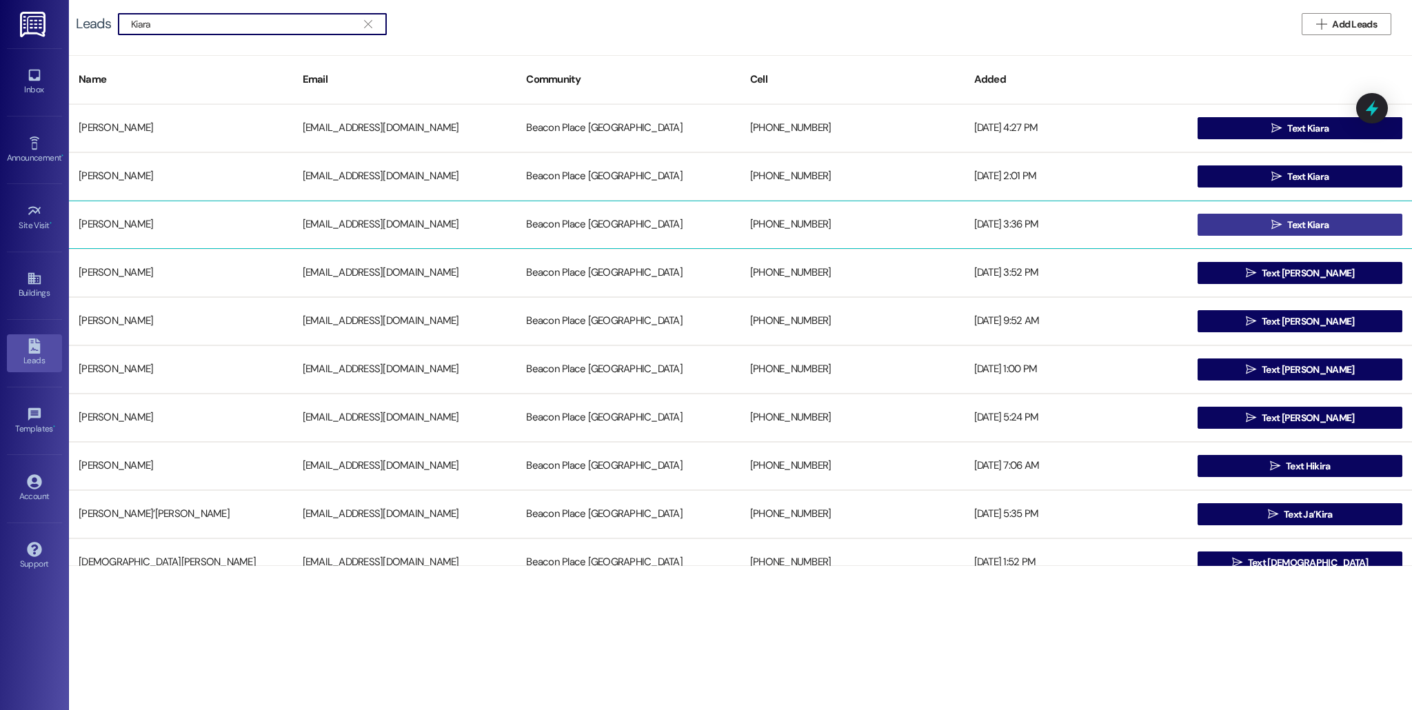
type input "Kiara"
click at [1268, 234] on span " Text Kiara" at bounding box center [1299, 224] width 63 height 21
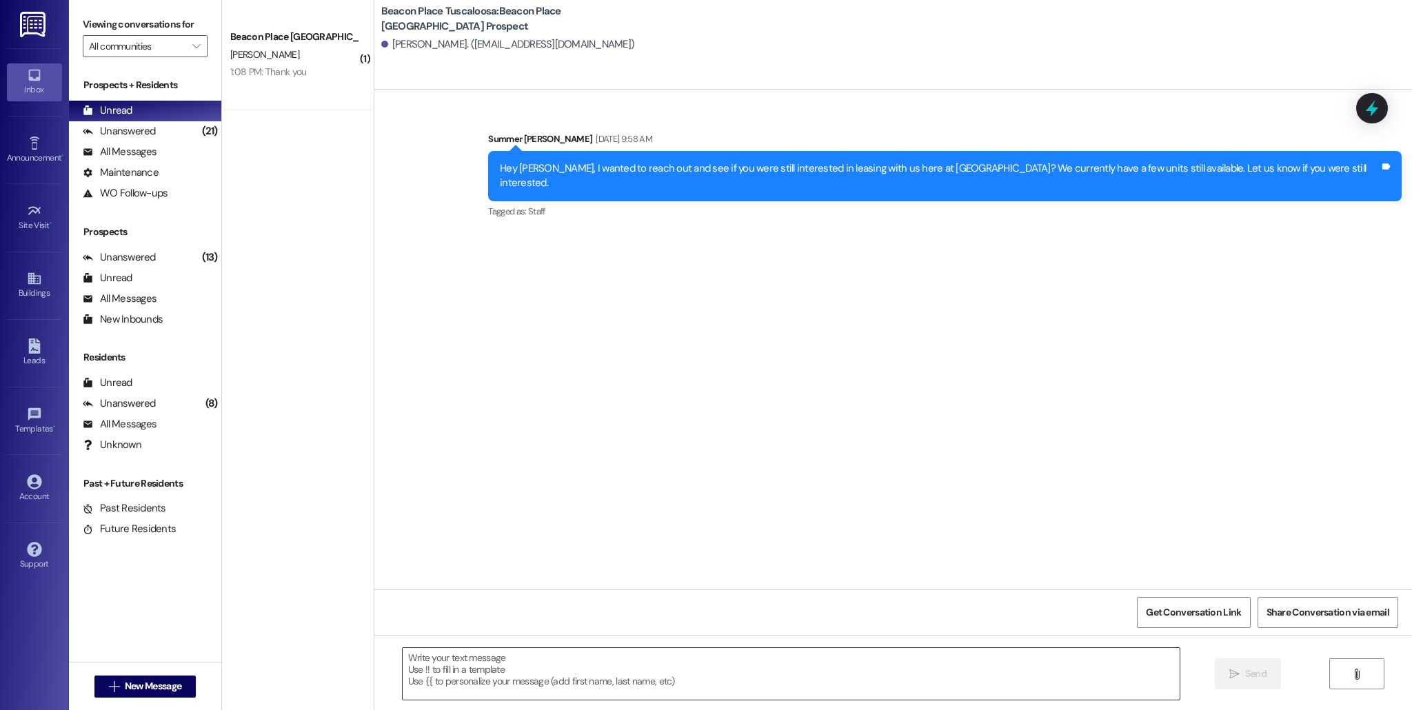
click at [690, 686] on textarea at bounding box center [791, 674] width 777 height 52
paste textarea "Hi A'zayla! This is Allie-Grace from Beacon Place Tuscaloosa. I just wanted to …"
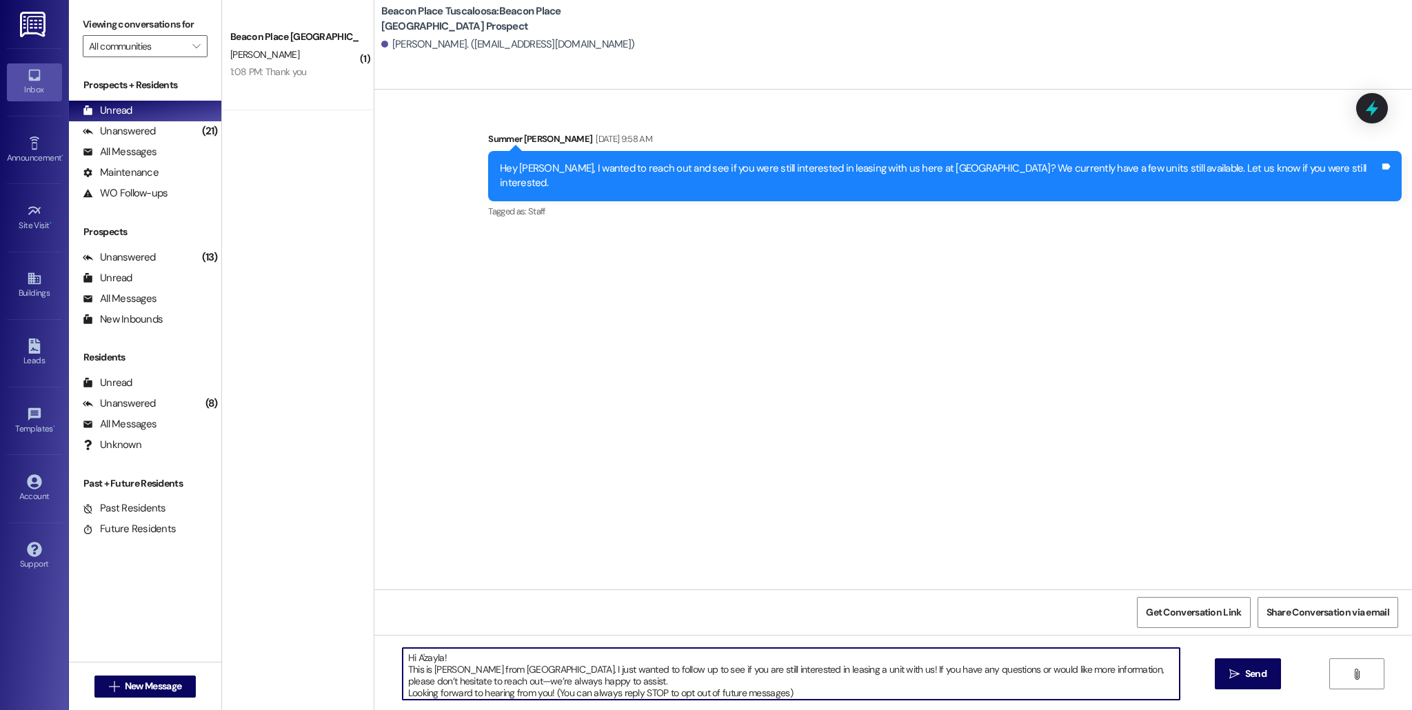
click at [455, 658] on textarea "Hi A'zayla! This is Allie-Grace from Beacon Place Tuscaloosa. I just wanted to …" at bounding box center [791, 674] width 777 height 52
type textarea "Hi Kiara! This is Allie-Grace from Beacon Place Tuscaloosa. I just wanted to fo…"
click at [1249, 672] on span "Send" at bounding box center [1255, 674] width 21 height 14
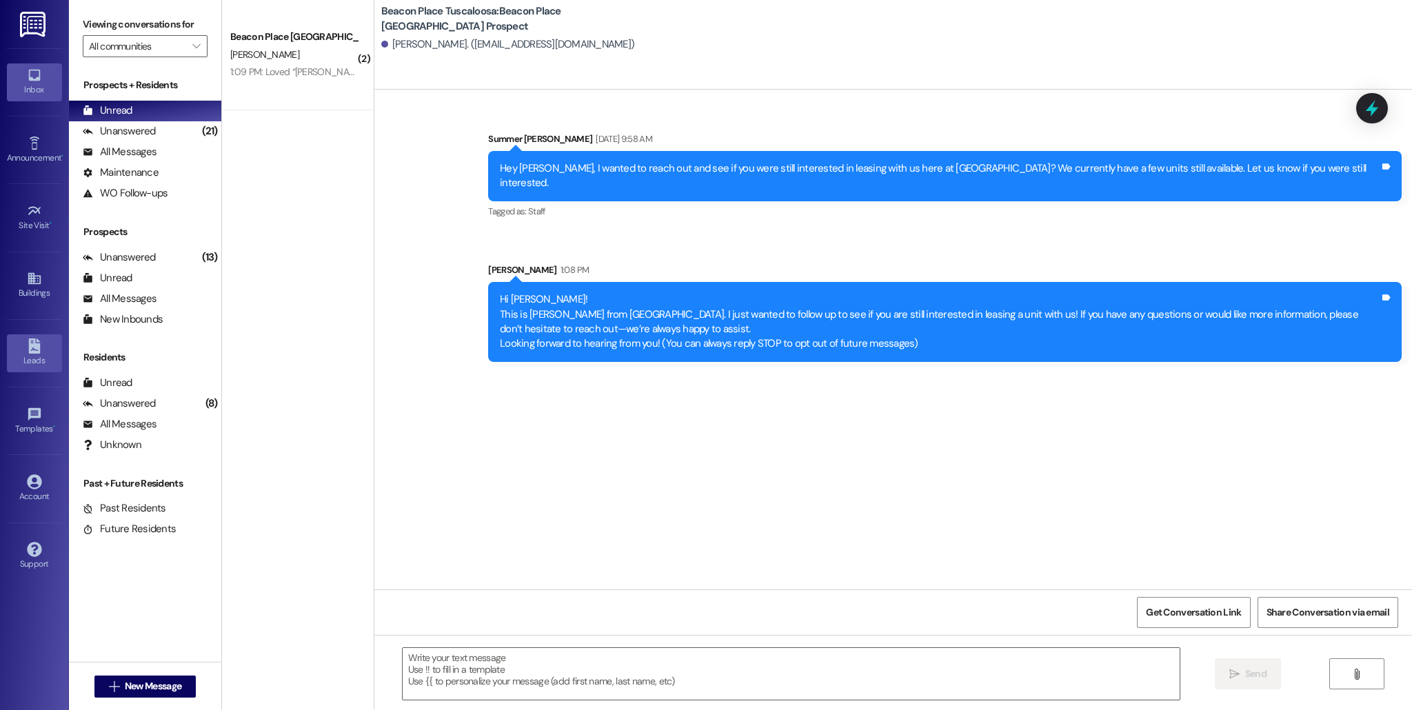
click at [41, 369] on link "Leads" at bounding box center [34, 352] width 55 height 37
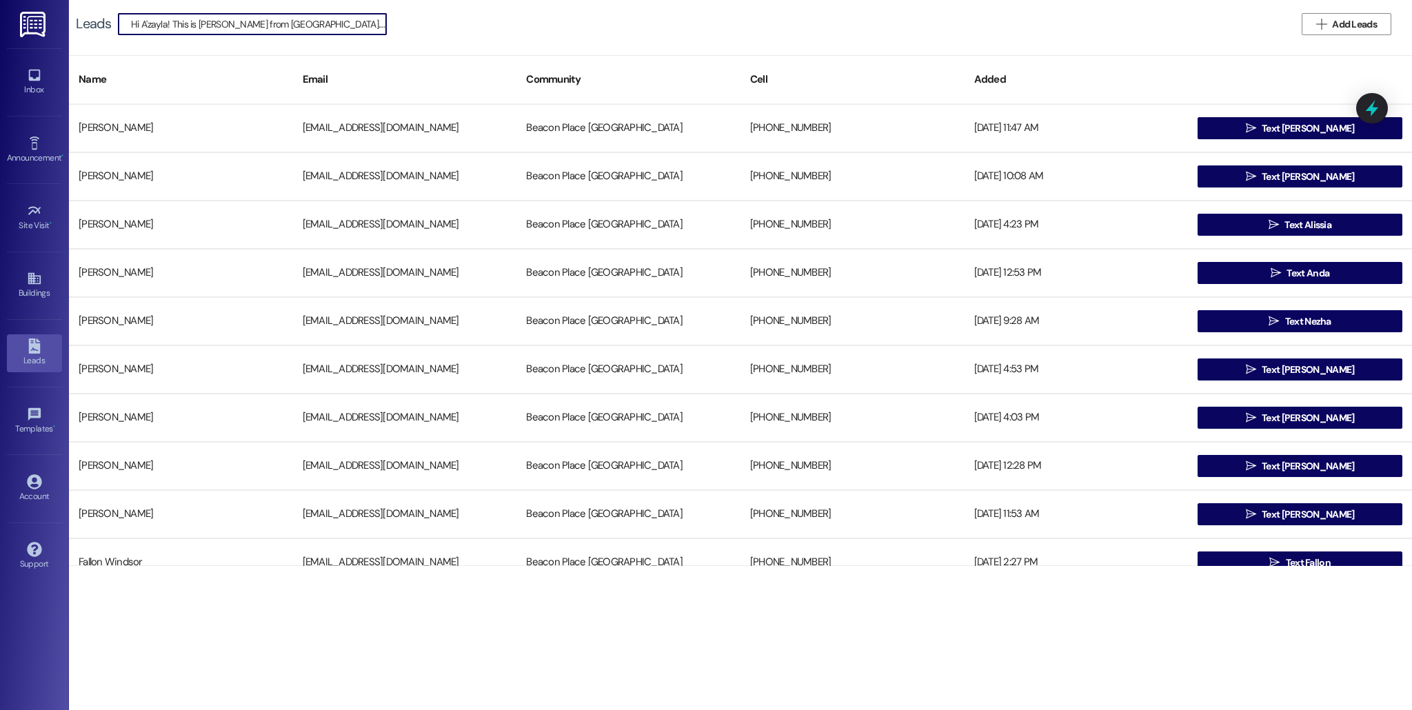
scroll to position [0, 1201]
type input "Hi A'zayla! This is Allie-Grace from Beacon Place Tuscaloosa. I just wanted to …"
click at [367, 17] on span "" at bounding box center [367, 24] width 13 height 21
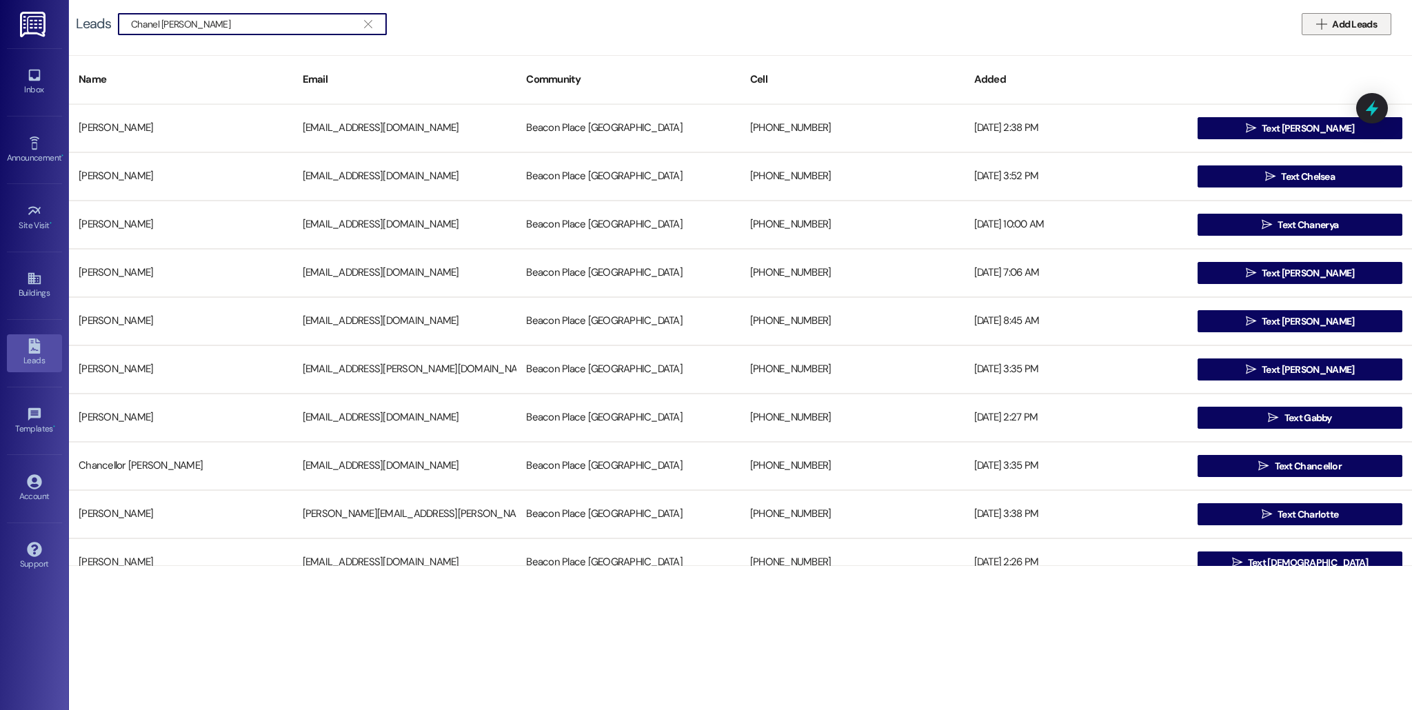
type input "Chanel Strode"
click at [1332, 23] on span "Add Leads" at bounding box center [1354, 24] width 45 height 14
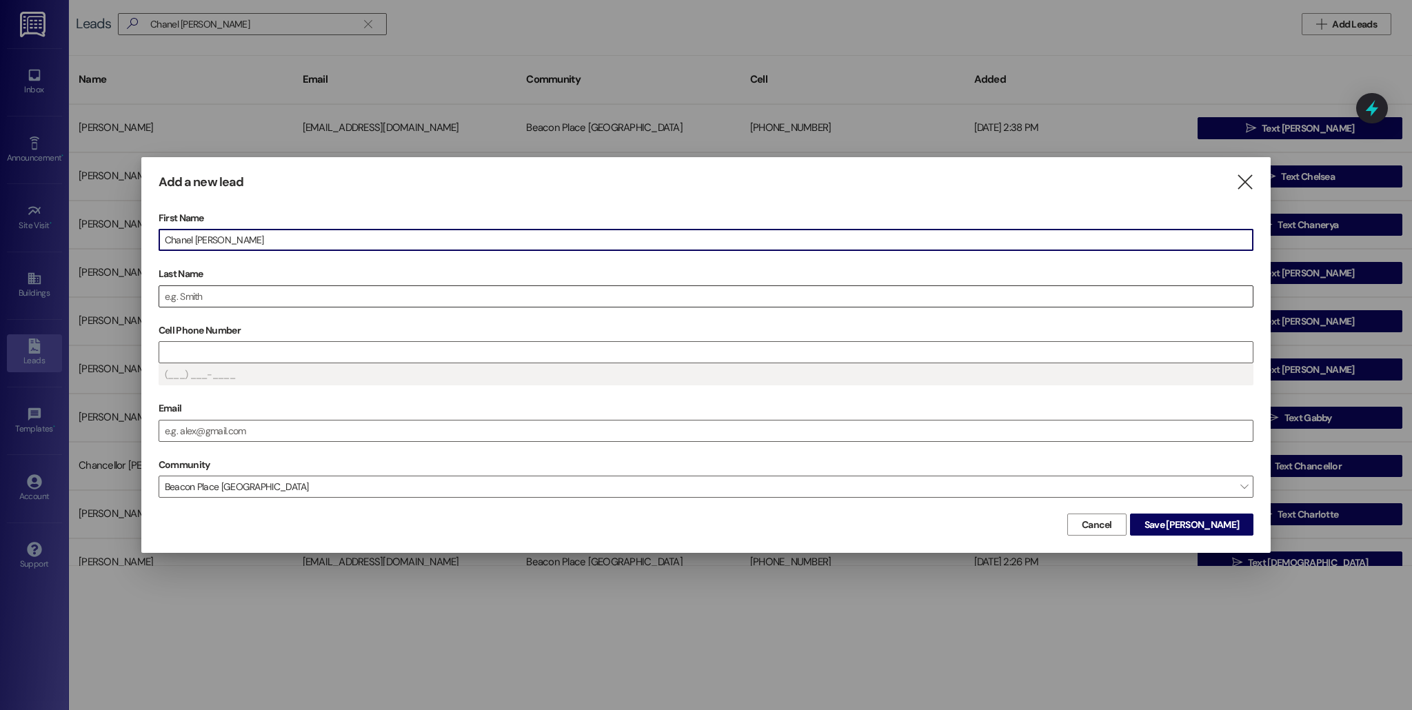
click at [409, 307] on div at bounding box center [706, 296] width 1095 height 22
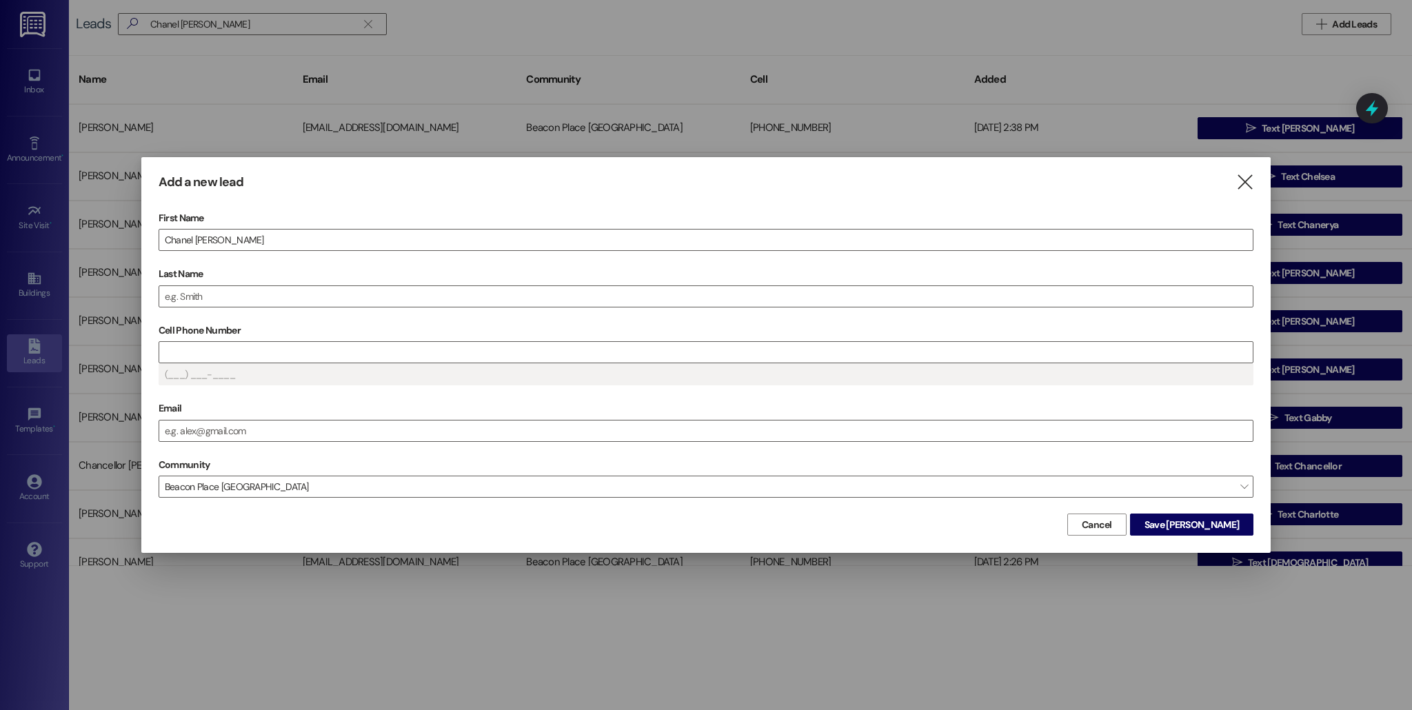
click at [401, 271] on label "Last Name" at bounding box center [706, 273] width 1095 height 21
click at [401, 286] on input "Last Name" at bounding box center [705, 296] width 1093 height 21
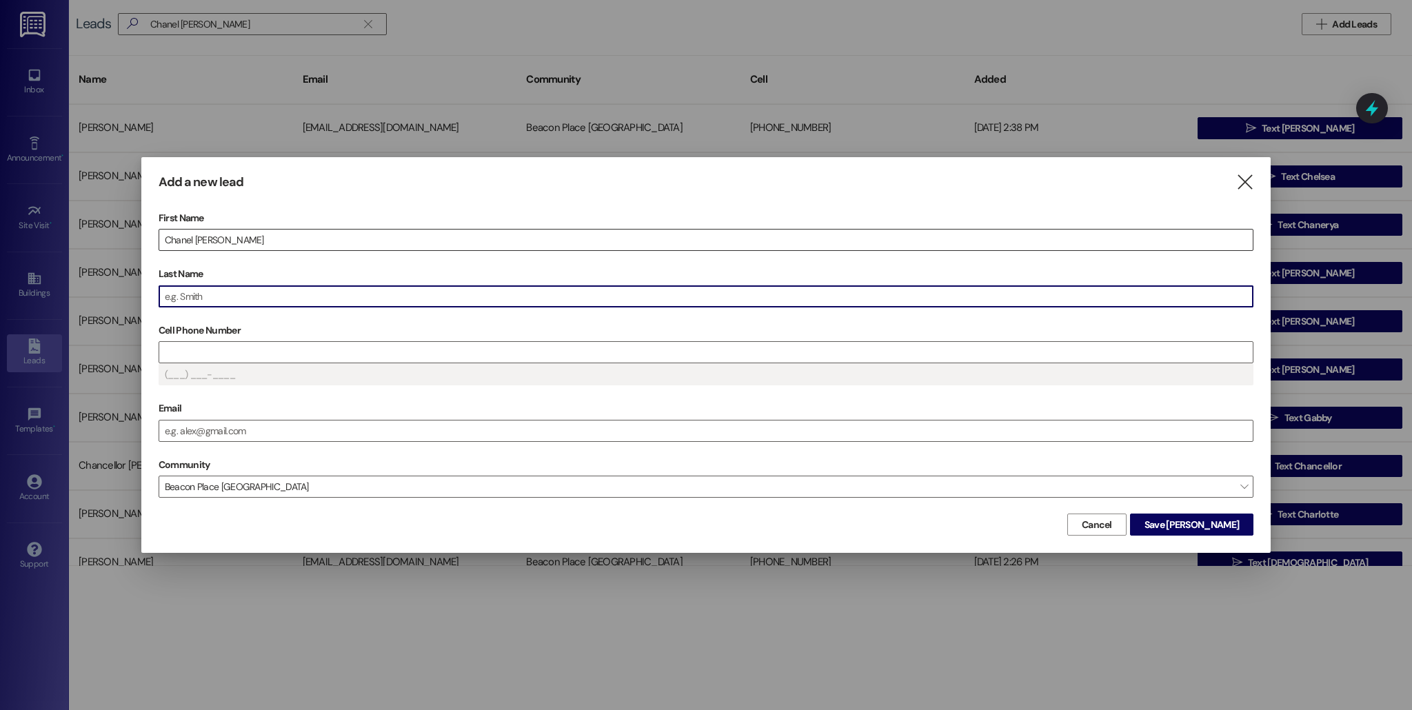
click at [405, 234] on input "Chanel Strode" at bounding box center [705, 240] width 1093 height 21
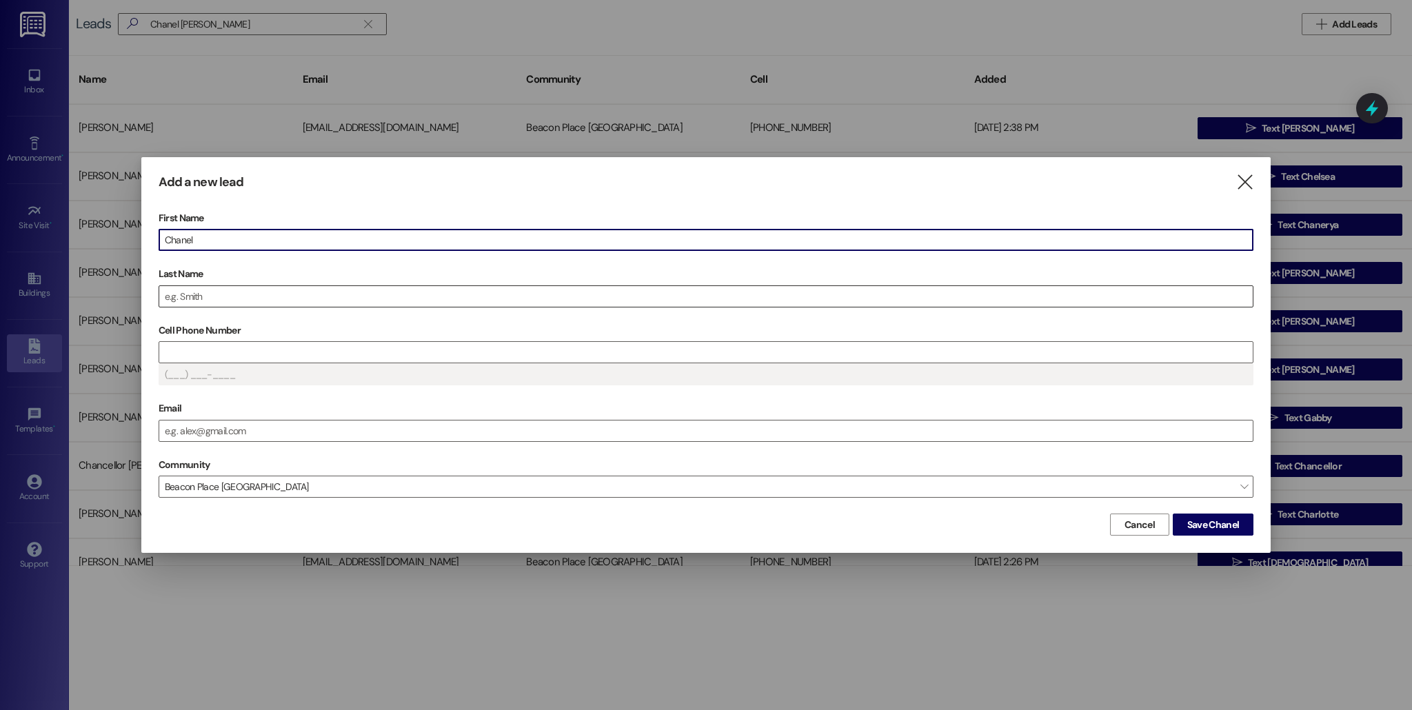
click at [293, 294] on input "Last Name" at bounding box center [705, 296] width 1093 height 21
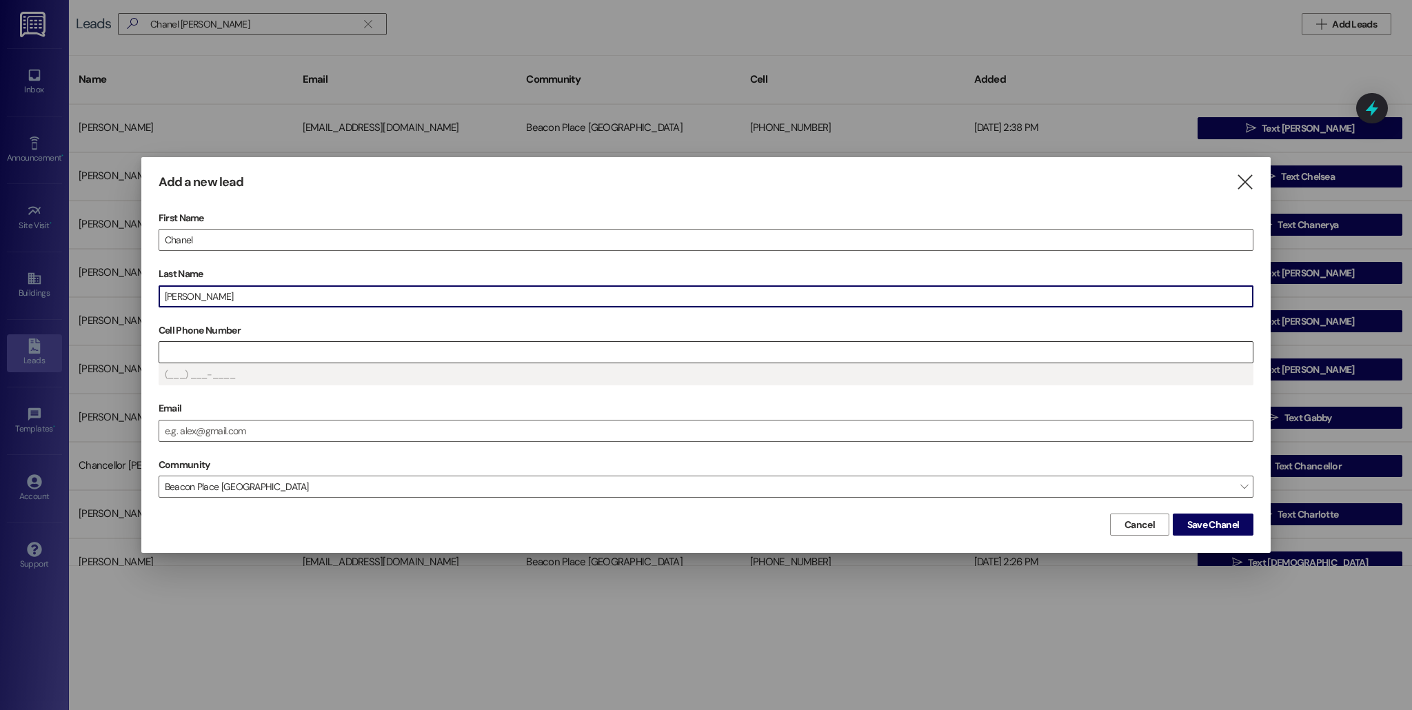
click at [276, 352] on input "Cell Phone Number" at bounding box center [705, 352] width 1093 height 21
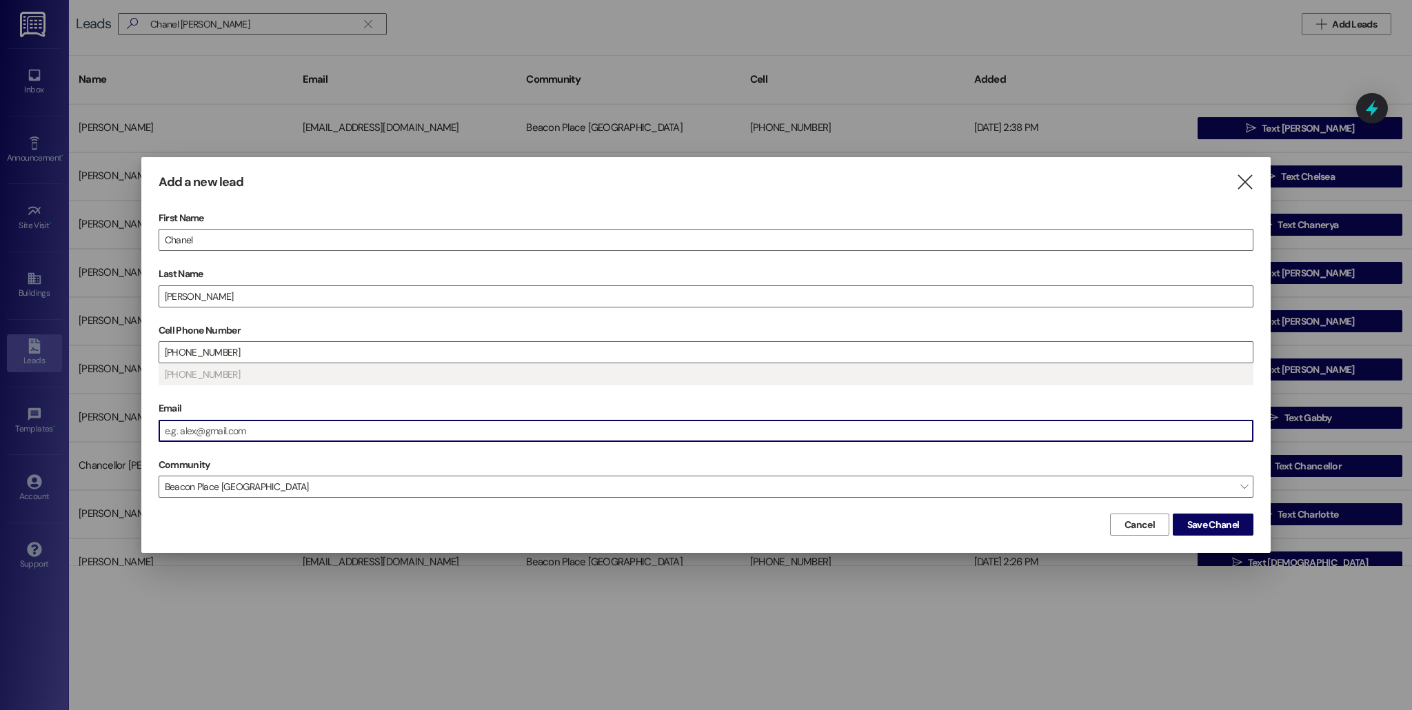
click at [234, 440] on input "Email" at bounding box center [705, 430] width 1093 height 21
click at [597, 469] on div "Community Beacon Place Tuscaloosa " at bounding box center [706, 475] width 1095 height 43
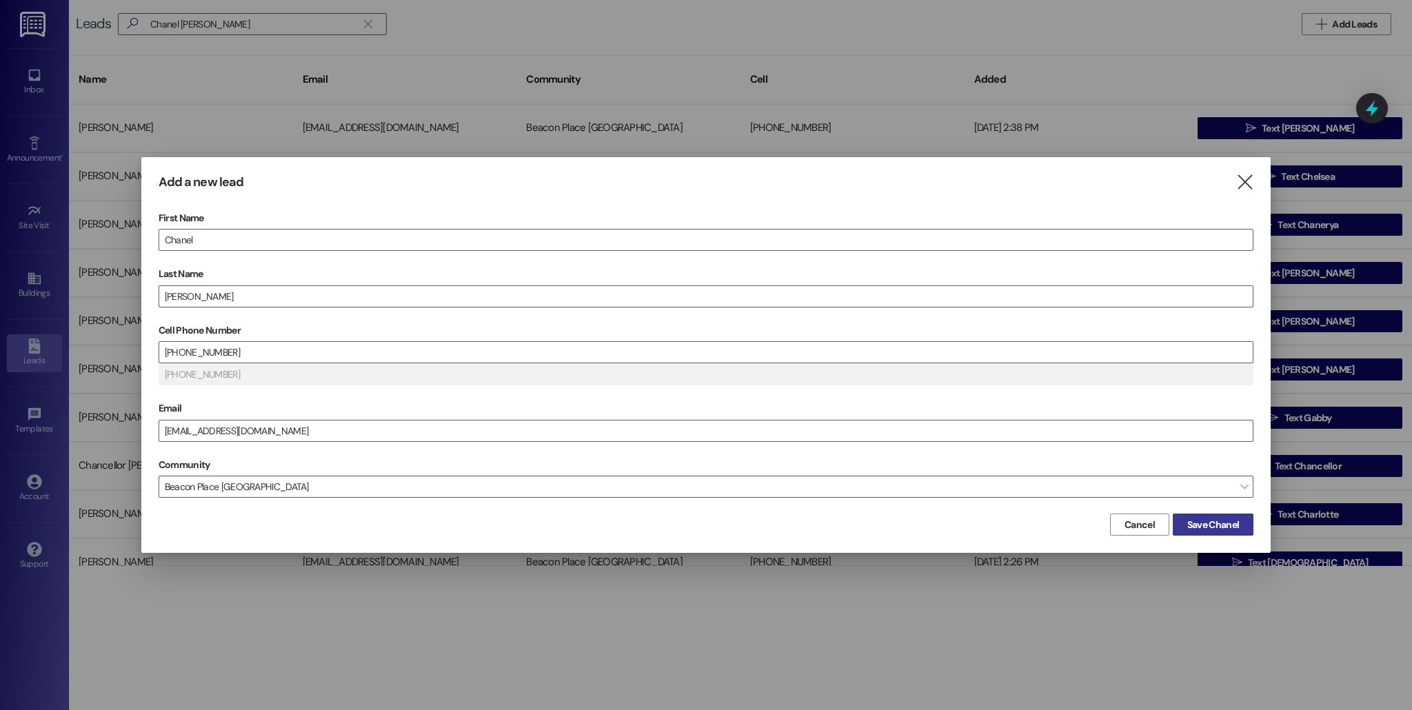
click at [1200, 529] on span "Save Chanel" at bounding box center [1213, 525] width 52 height 14
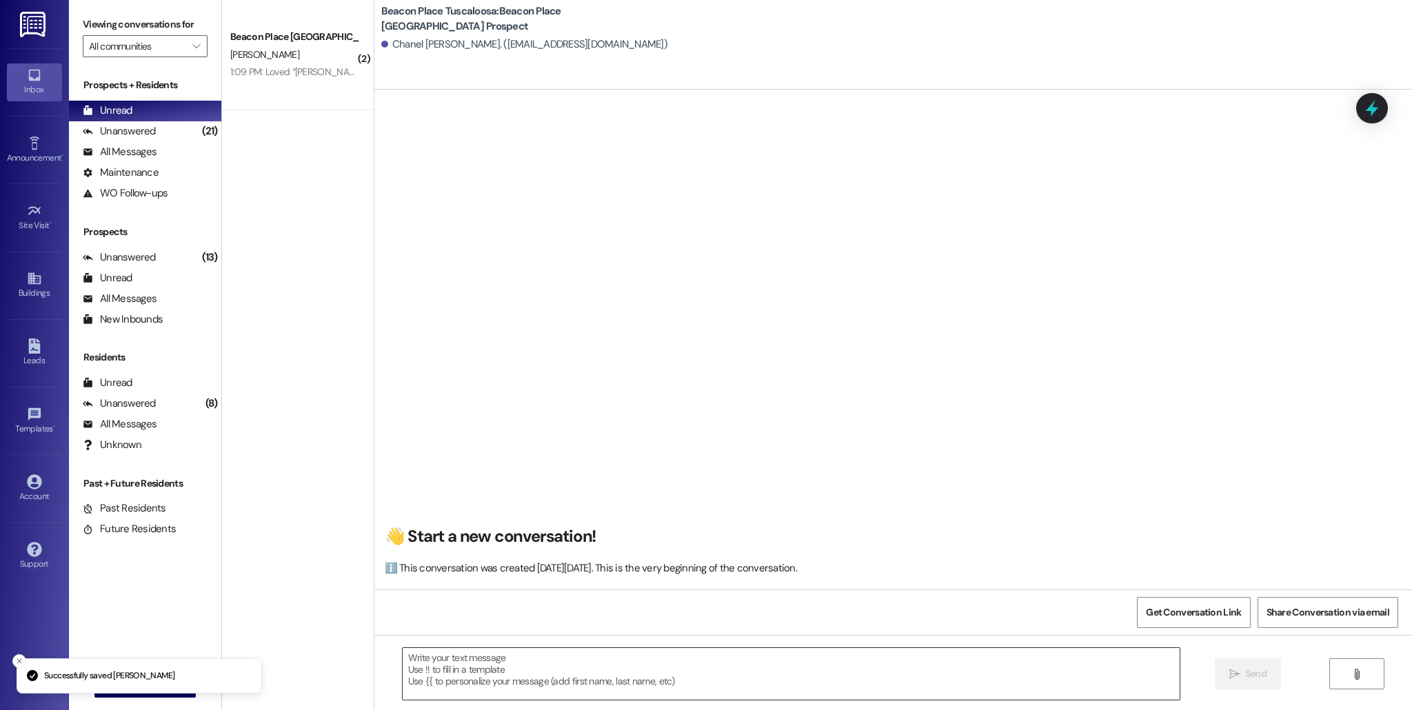
click at [445, 678] on textarea at bounding box center [791, 674] width 777 height 52
paste textarea "chloechanel5@yahoo.com"
type textarea "chloechanel5@yahoo.com"
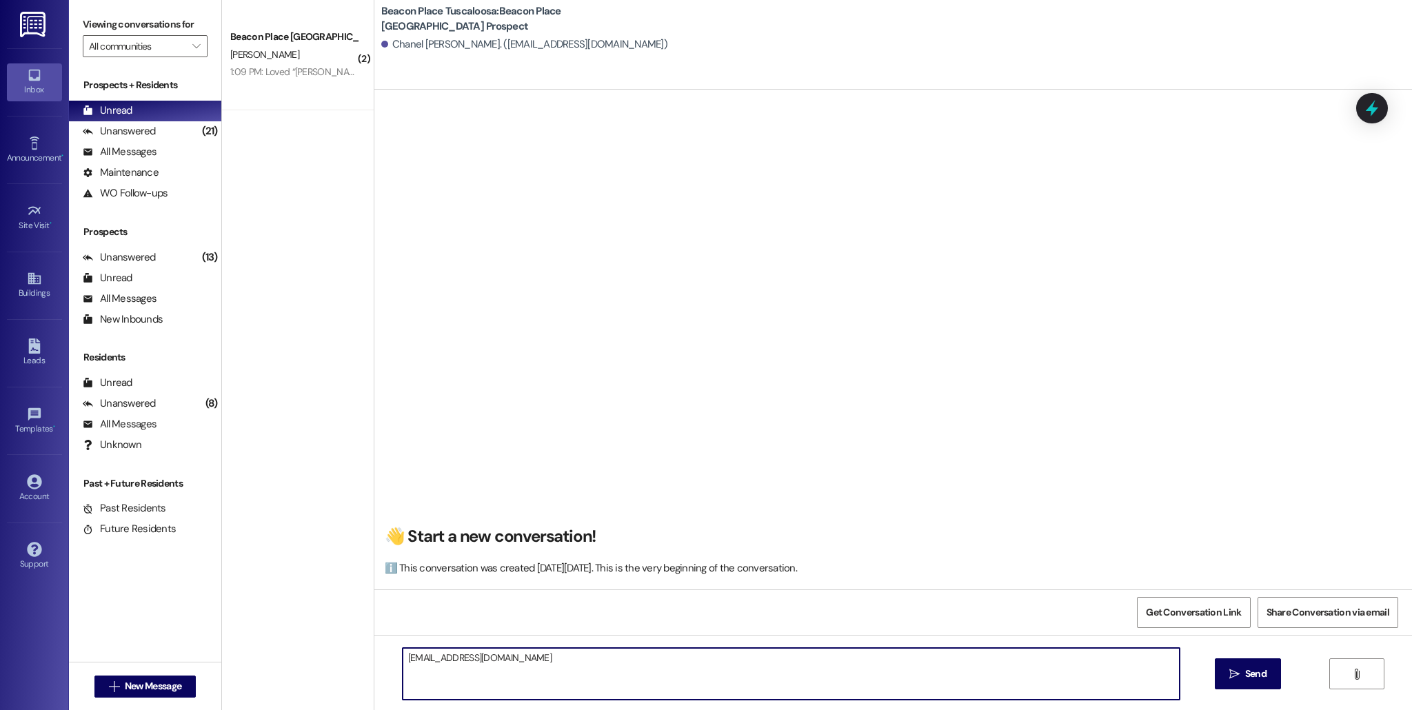
drag, startPoint x: 509, startPoint y: 659, endPoint x: 351, endPoint y: 659, distance: 158.5
click at [351, 659] on div "( 2 ) Beacon Place Tuscaloosa Prospect D. Radcliff 1:09 PM: Loved “Allie-Grace …" at bounding box center [817, 355] width 1190 height 710
click at [31, 362] on div "Leads" at bounding box center [34, 361] width 69 height 14
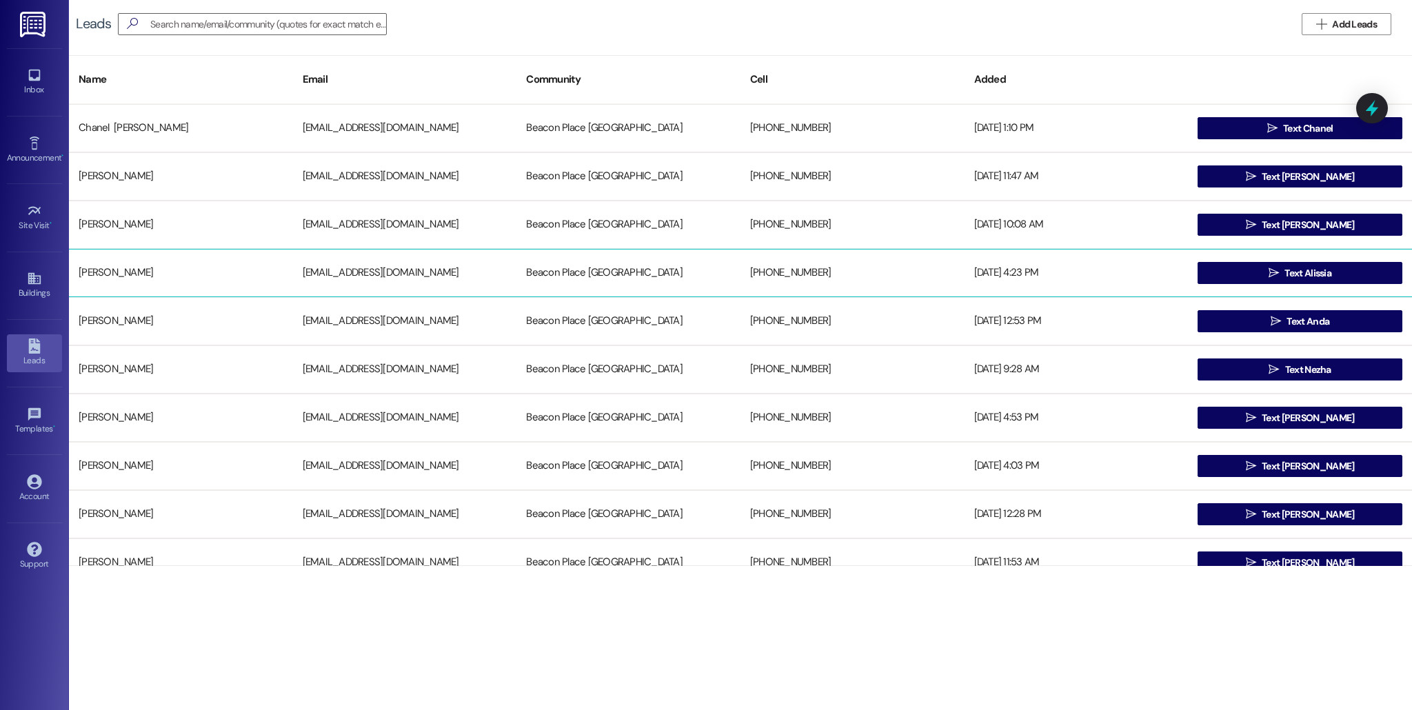
click at [489, 252] on div "Alissia Pritchett alissiacunningham73@icloud.com Beacon Place Tuscaloosa +12058…" at bounding box center [740, 273] width 1343 height 48
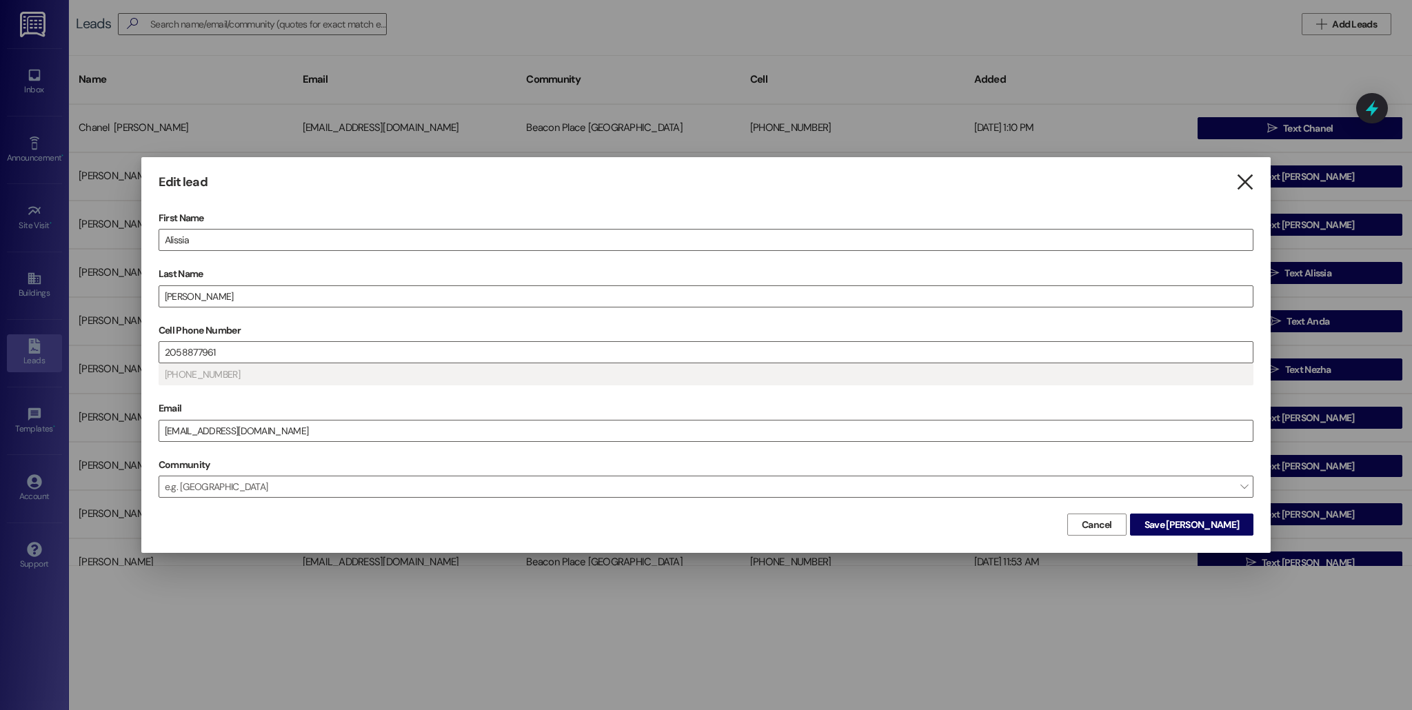
click at [1249, 175] on icon "" at bounding box center [1244, 182] width 19 height 14
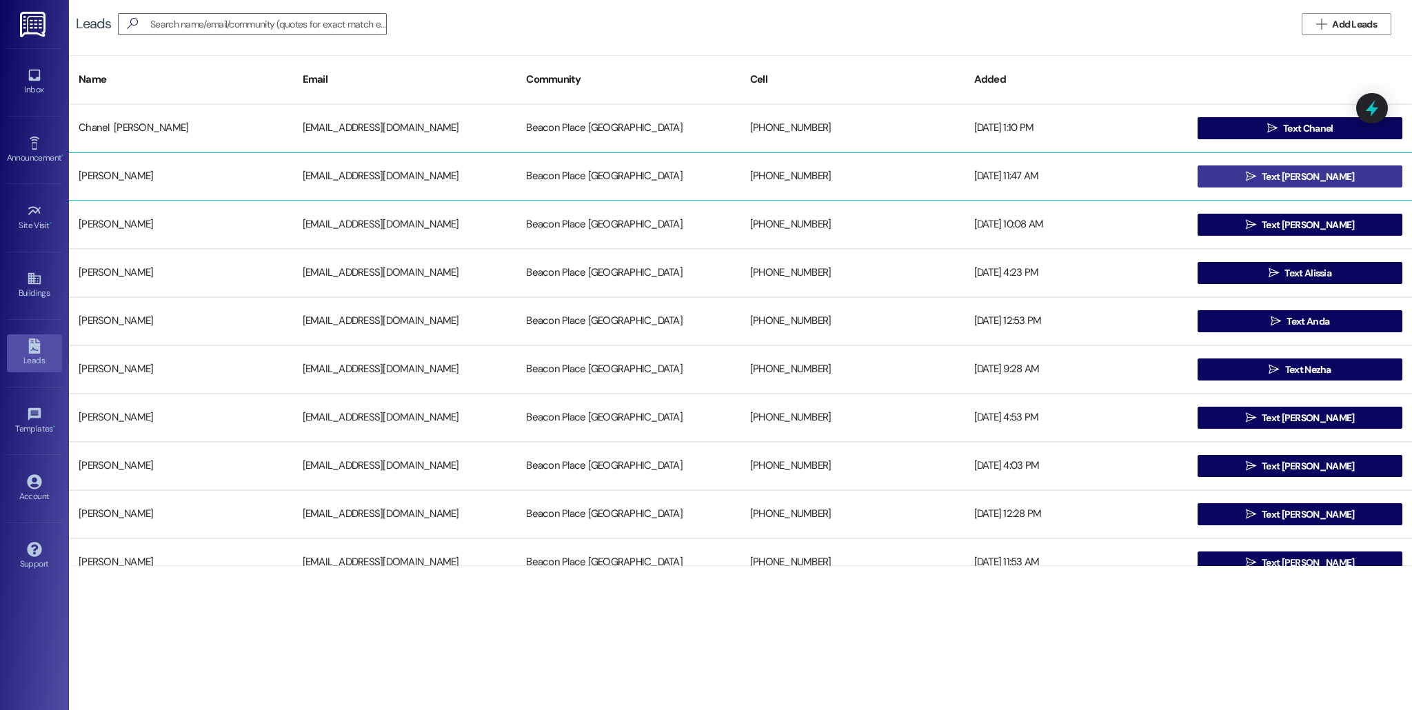
click at [1275, 174] on span "Text [PERSON_NAME]" at bounding box center [1307, 177] width 92 height 14
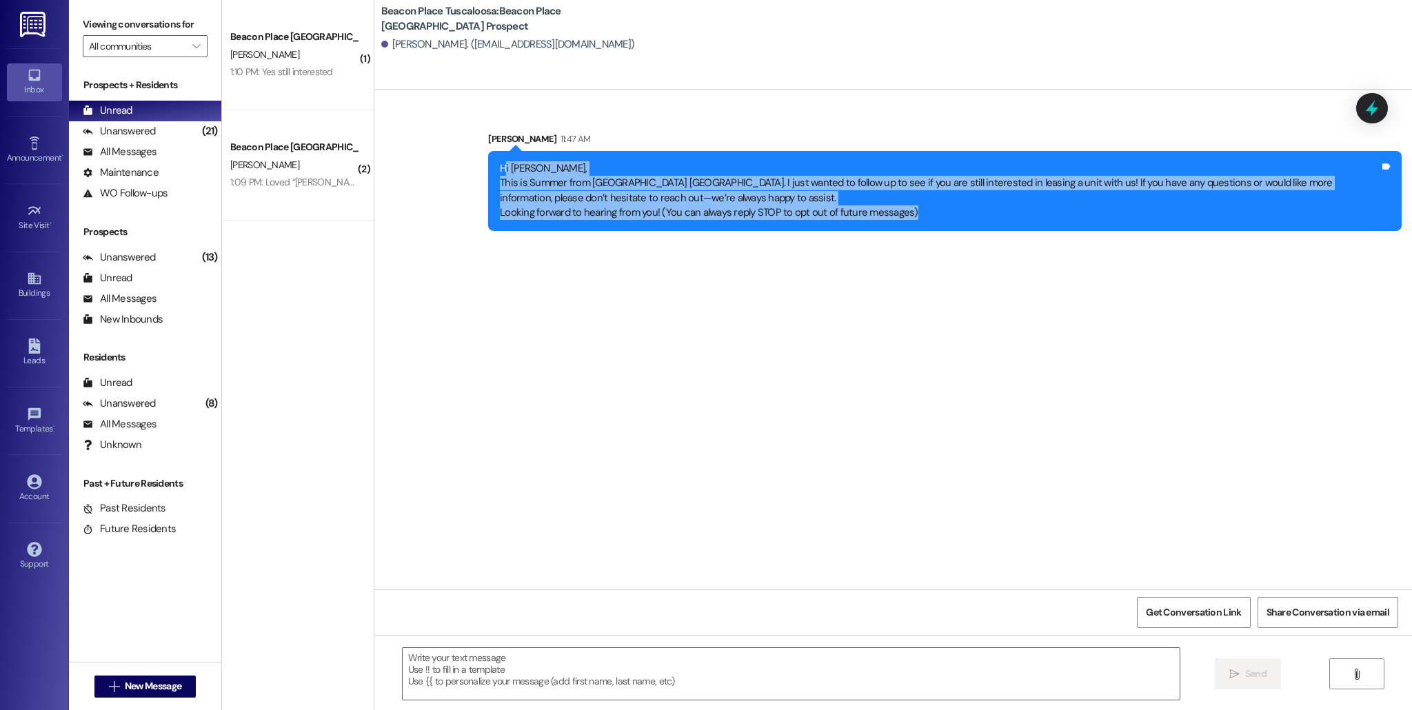
drag, startPoint x: 493, startPoint y: 169, endPoint x: 992, endPoint y: 205, distance: 500.4
click at [992, 205] on div "Hi Jamonica, This is Summer from Beacon Place Tuscaloosa. I just wanted to foll…" at bounding box center [940, 190] width 880 height 59
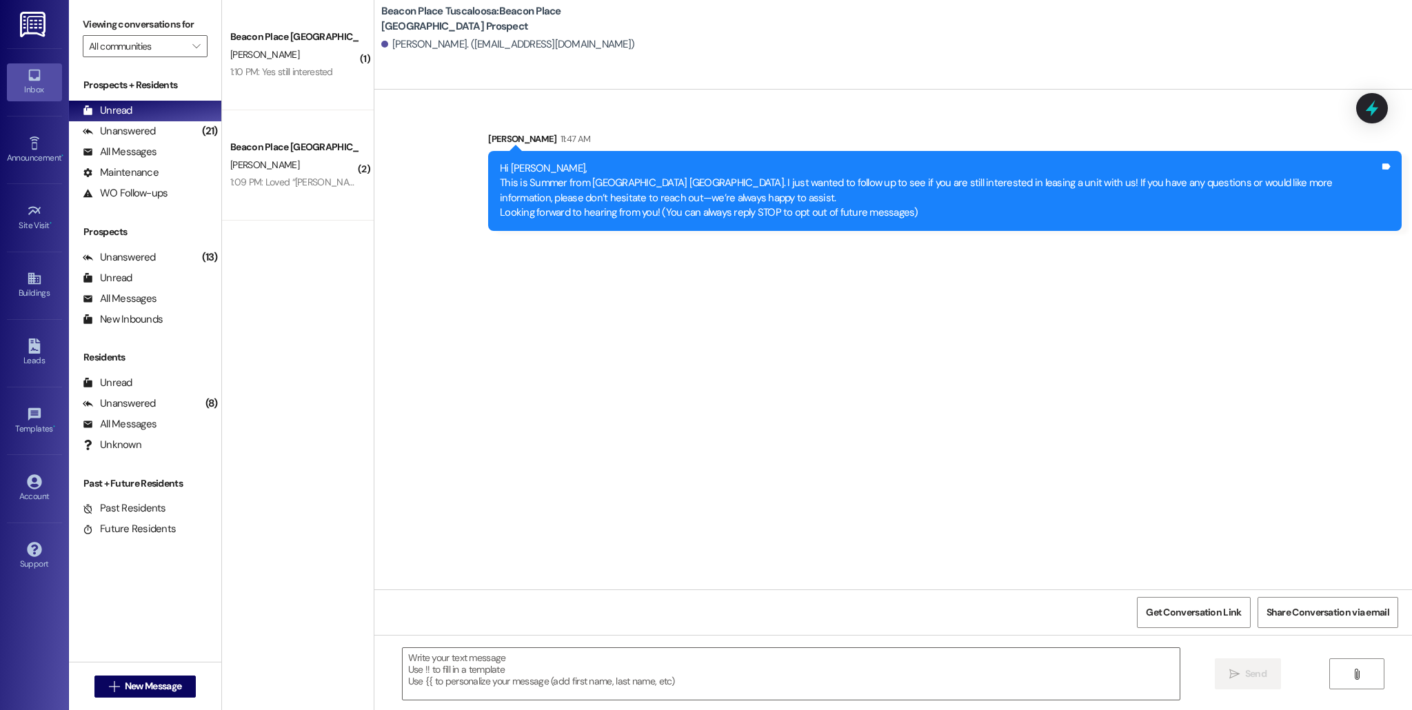
click at [637, 366] on div "Sent via SMS Emma Freeman 11:47 AM Hi Jamonica, This is Summer from Beacon Plac…" at bounding box center [892, 340] width 1037 height 500
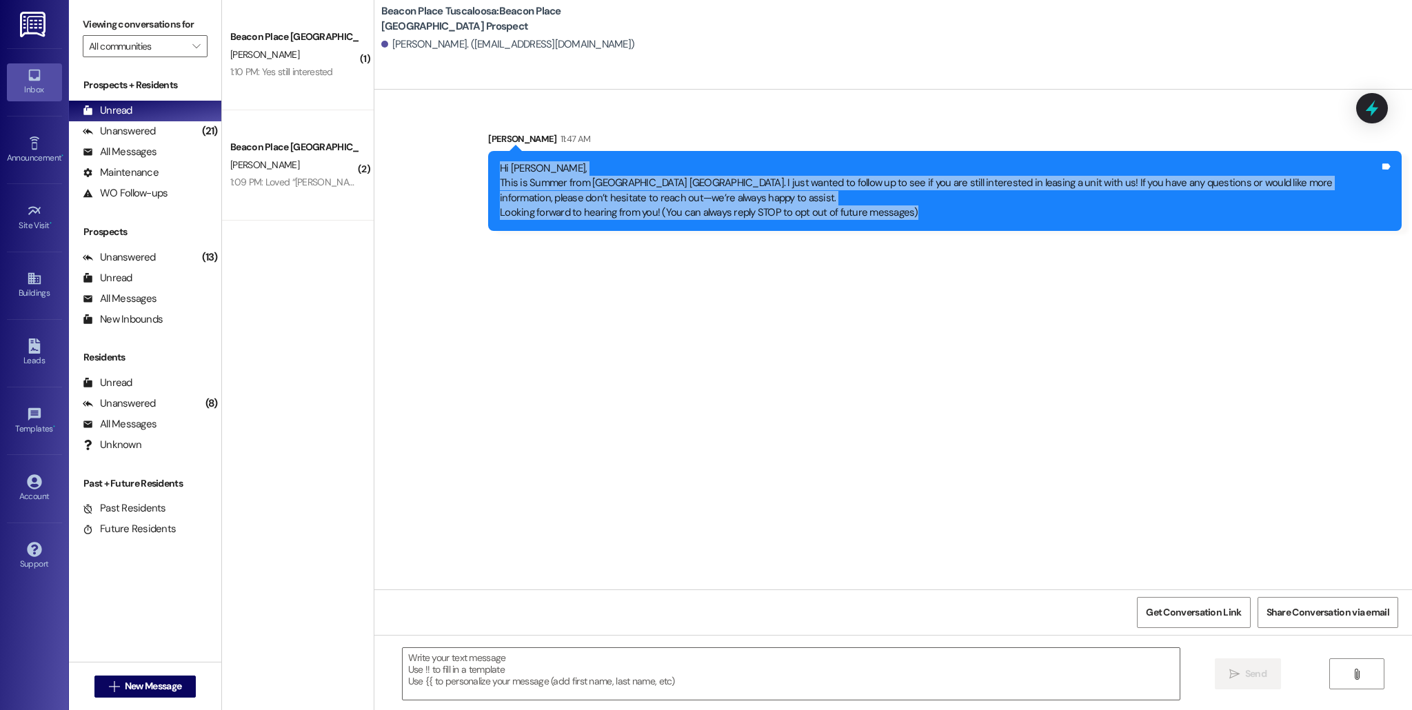
drag, startPoint x: 487, startPoint y: 172, endPoint x: 902, endPoint y: 230, distance: 418.3
click at [902, 230] on div "Sent via SMS Emma Freeman 11:47 AM Hi Jamonica, This is Summer from Beacon Plac…" at bounding box center [945, 181] width 934 height 120
copy div "Hi Jamonica, This is Summer from Beacon Place Tuscaloosa. I just wanted to foll…"
click at [39, 354] on div "Leads" at bounding box center [34, 361] width 69 height 14
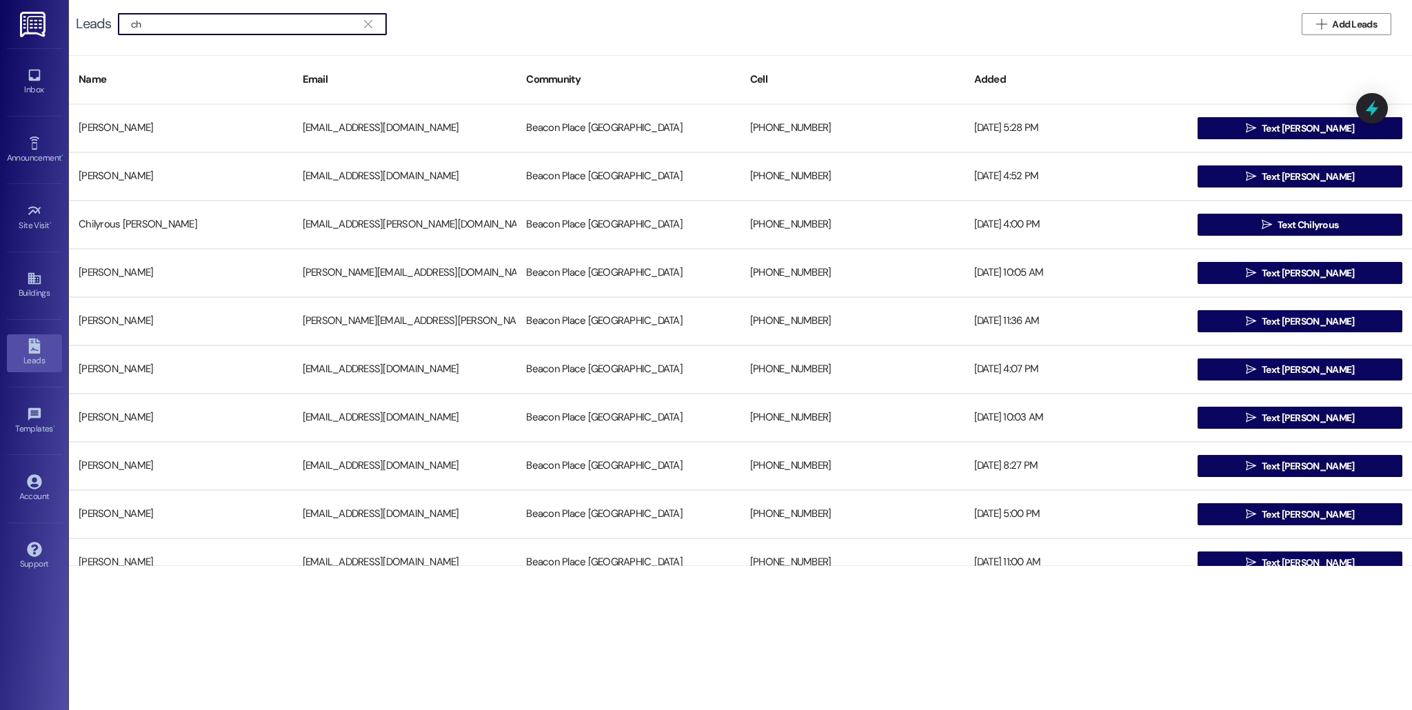
type input "c"
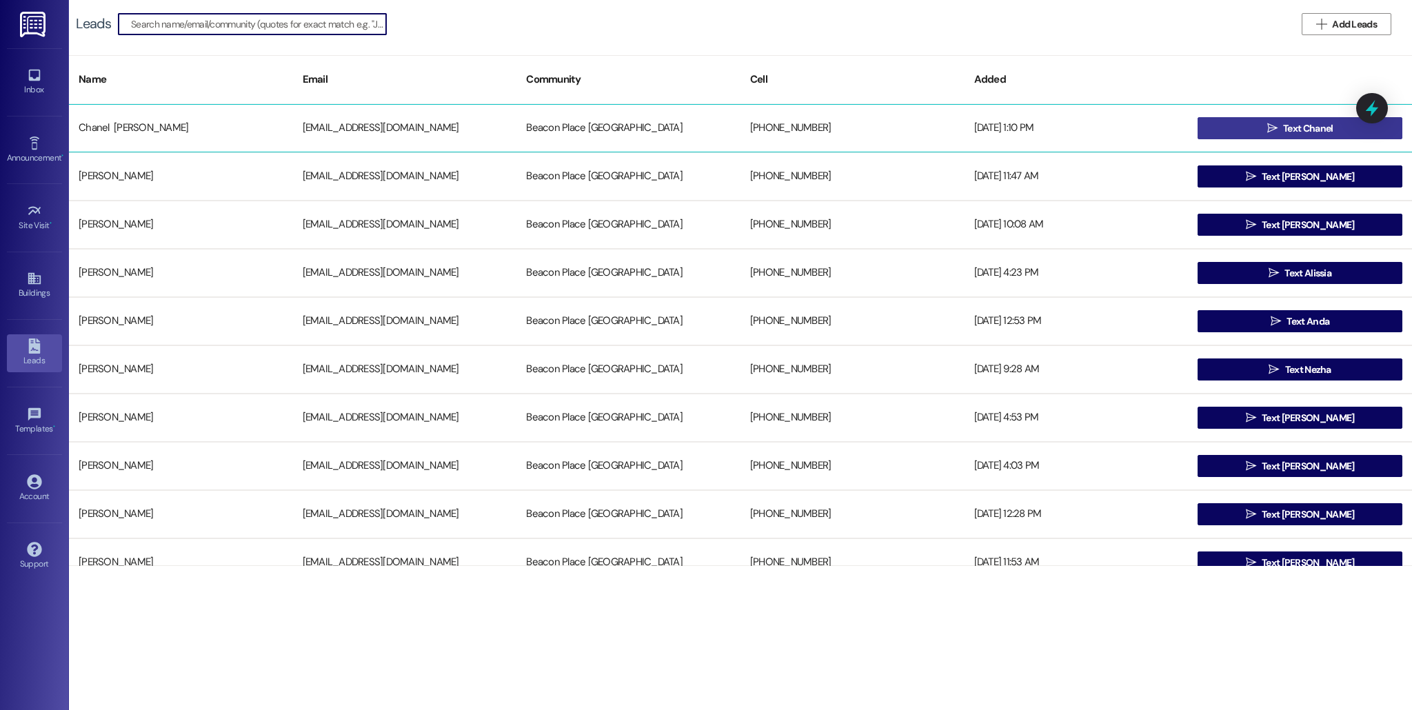
click at [1246, 130] on button " Text Chanel" at bounding box center [1299, 128] width 205 height 22
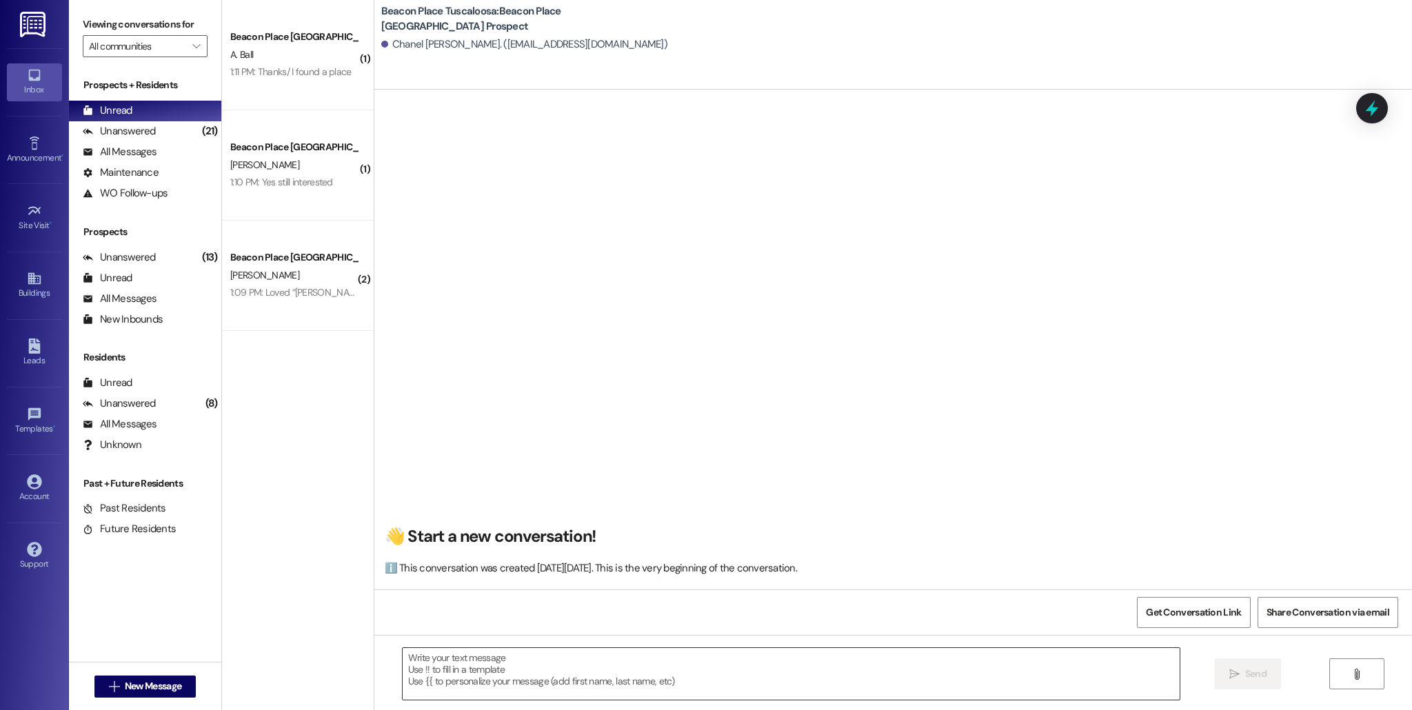
click at [510, 677] on textarea at bounding box center [791, 674] width 777 height 52
paste textarea "Hi Jamonica, This is Summer from Beacon Place Tuscaloosa. I just wanted to foll…"
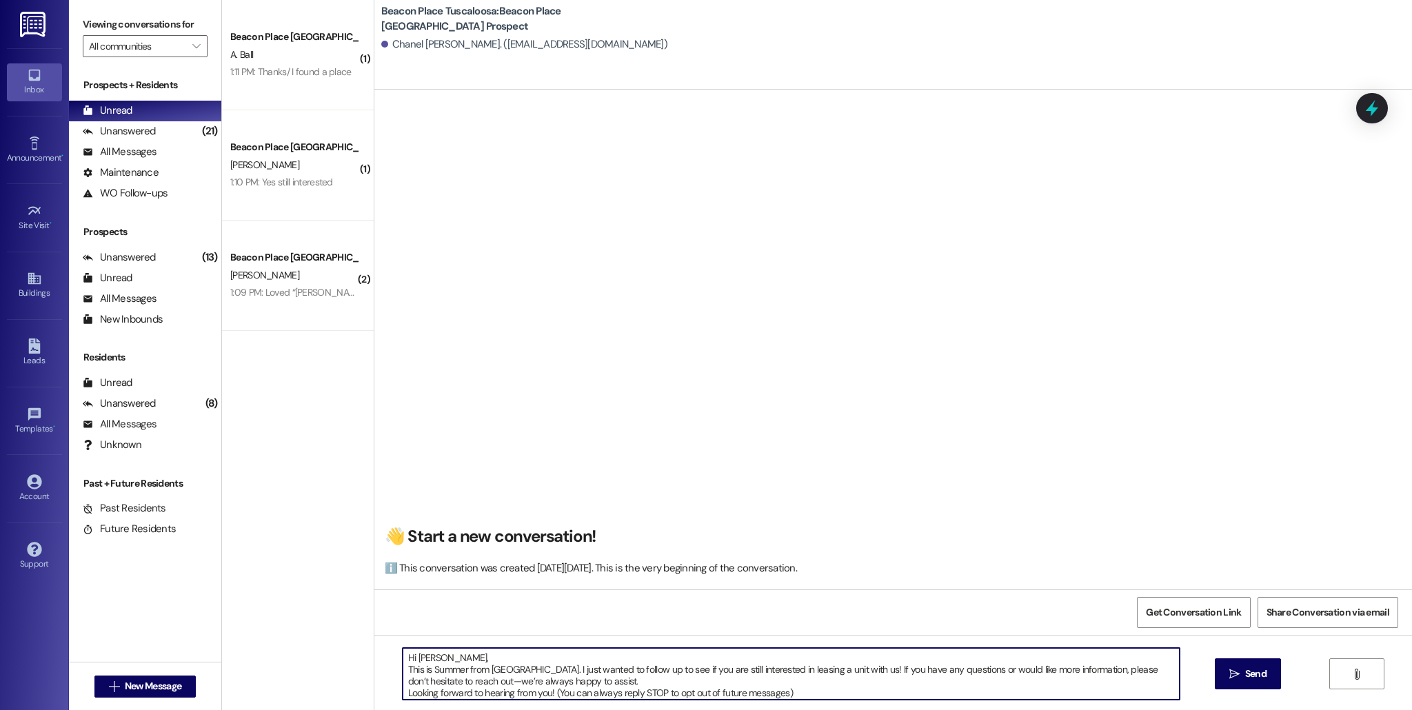
click at [454, 657] on textarea "Hi Jamonica, This is Summer from Beacon Place Tuscaloosa. I just wanted to foll…" at bounding box center [791, 674] width 777 height 52
click at [460, 668] on textarea "Hi Chanel! This is Summer from Beacon Place Tuscaloosa. I just wanted to follow…" at bounding box center [791, 674] width 777 height 52
type textarea "Hi Chanel! This is Allie-Grace from Beacon Place Tuscaloosa. I just wanted to f…"
click at [1229, 681] on span " Send" at bounding box center [1247, 674] width 43 height 14
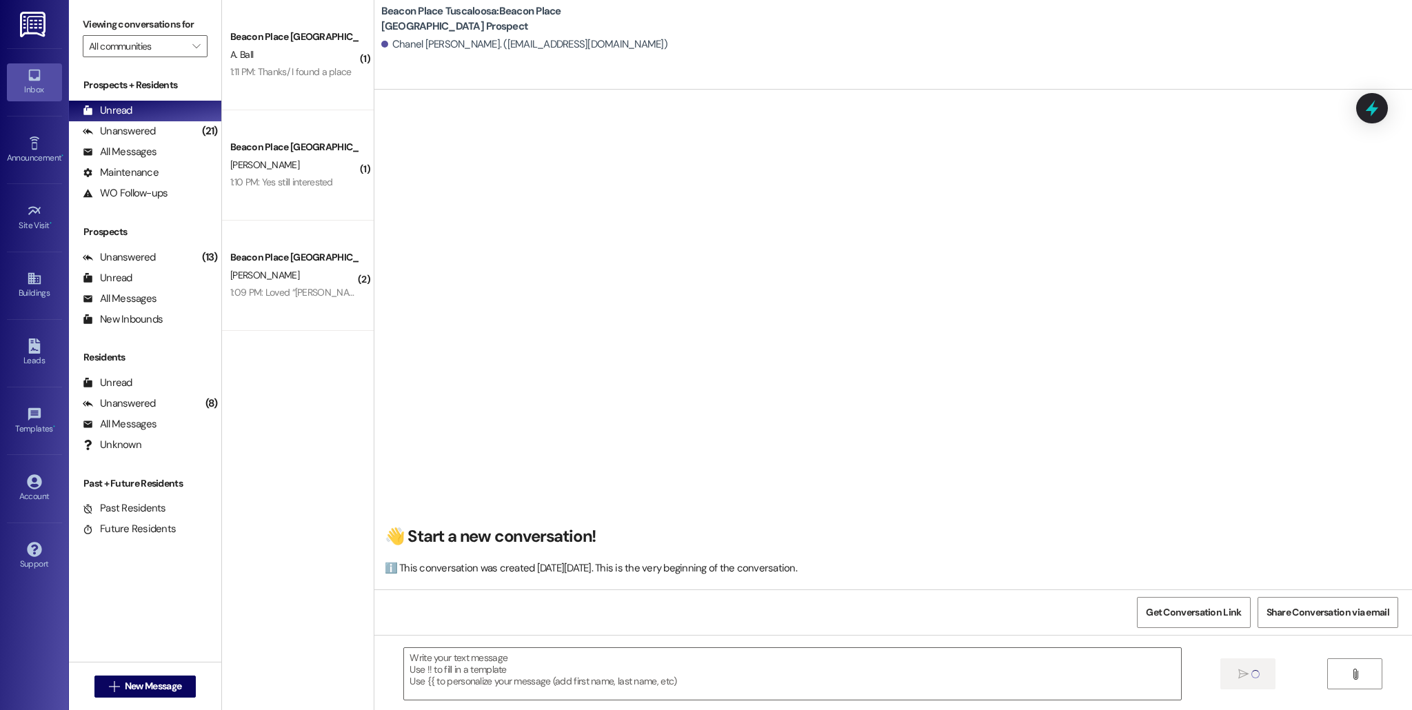
scroll to position [0, 0]
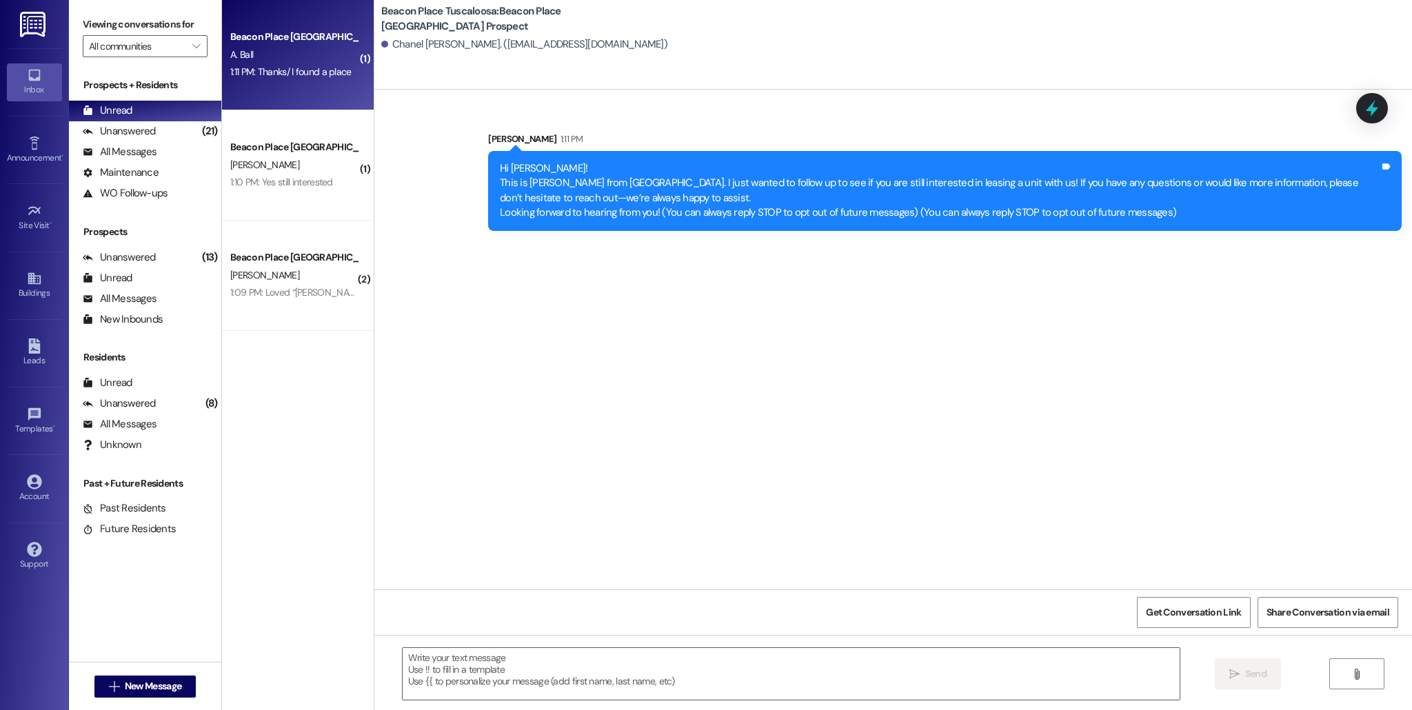
click at [283, 85] on div "Beacon Place Tuscaloosa Prospect A. Ball 1:11 PM: Thanks/ I found a place 1:11 …" at bounding box center [298, 55] width 152 height 110
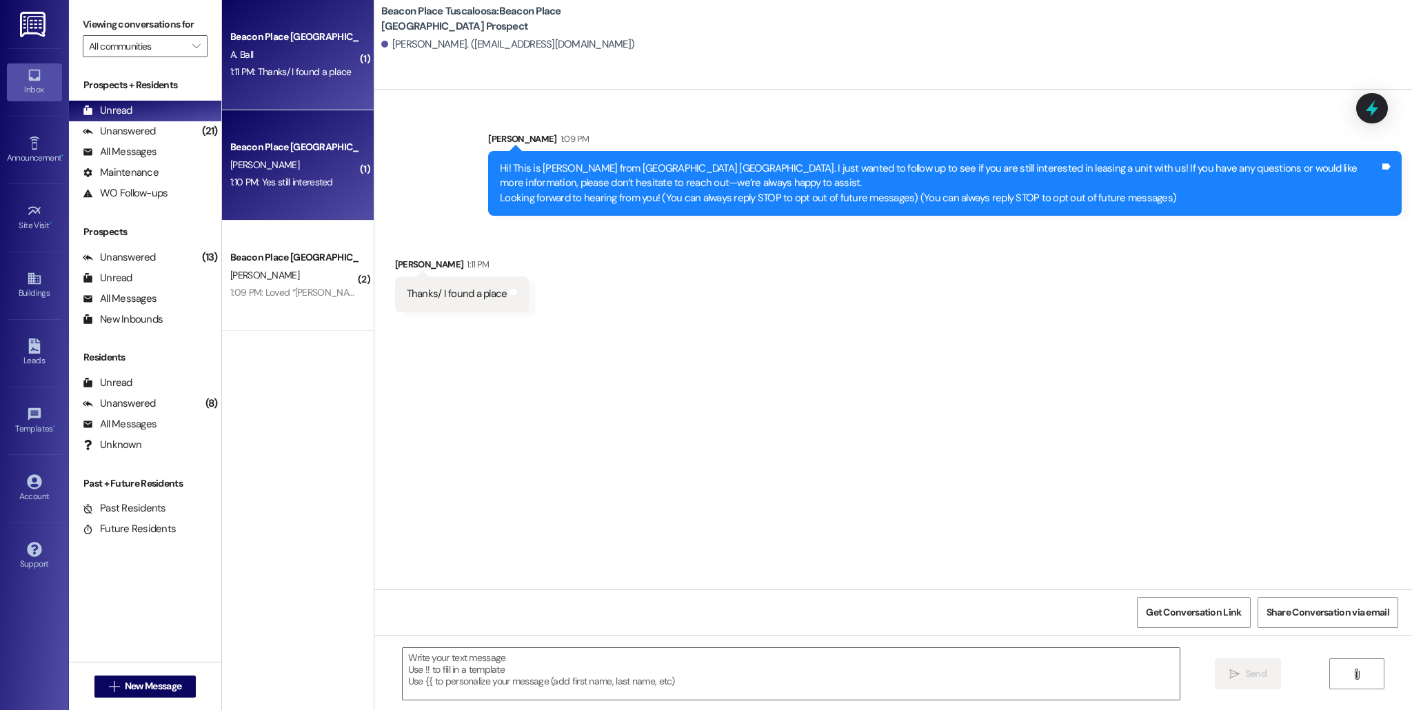
click at [296, 183] on div "1:10 PM: Yes still interested 1:10 PM: Yes still interested" at bounding box center [281, 182] width 103 height 12
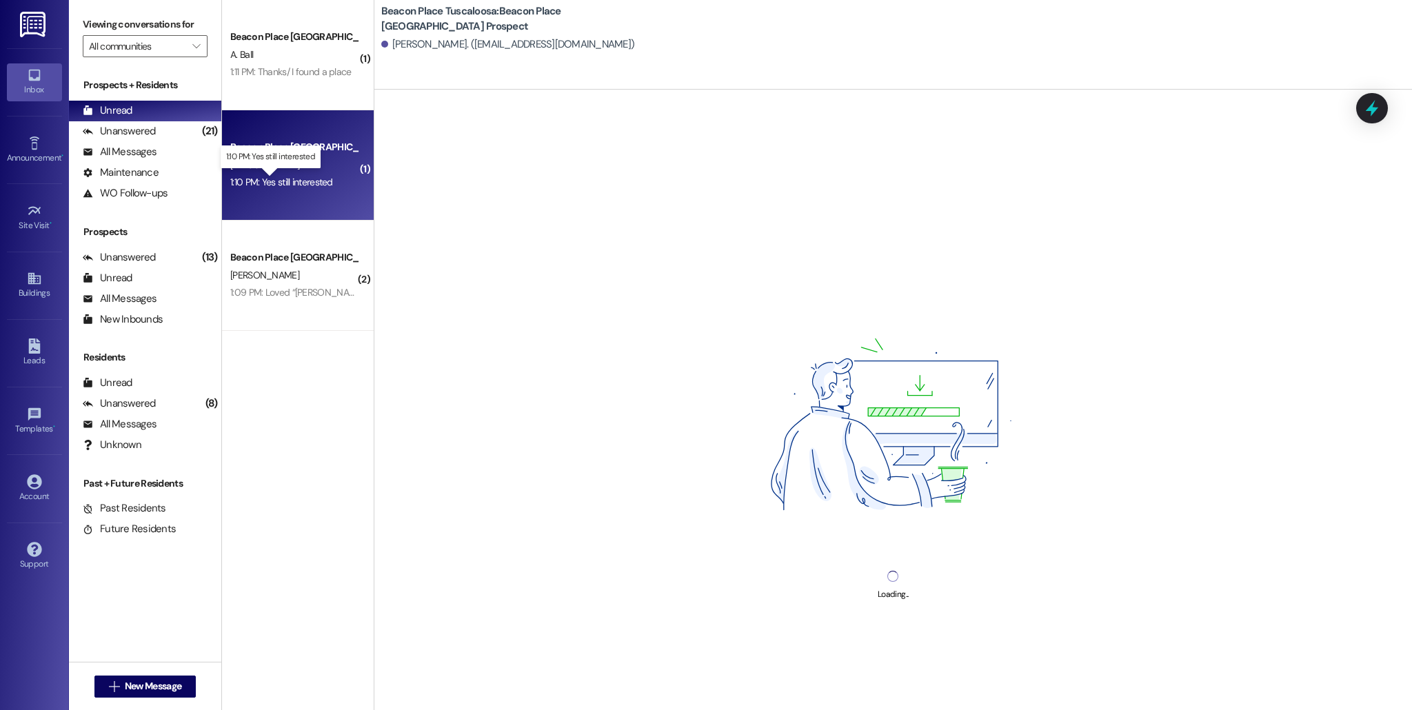
click at [265, 180] on div "1:10 PM: Yes still interested 1:10 PM: Yes still interested" at bounding box center [281, 182] width 103 height 12
click at [296, 166] on div "S. Butler" at bounding box center [294, 164] width 130 height 17
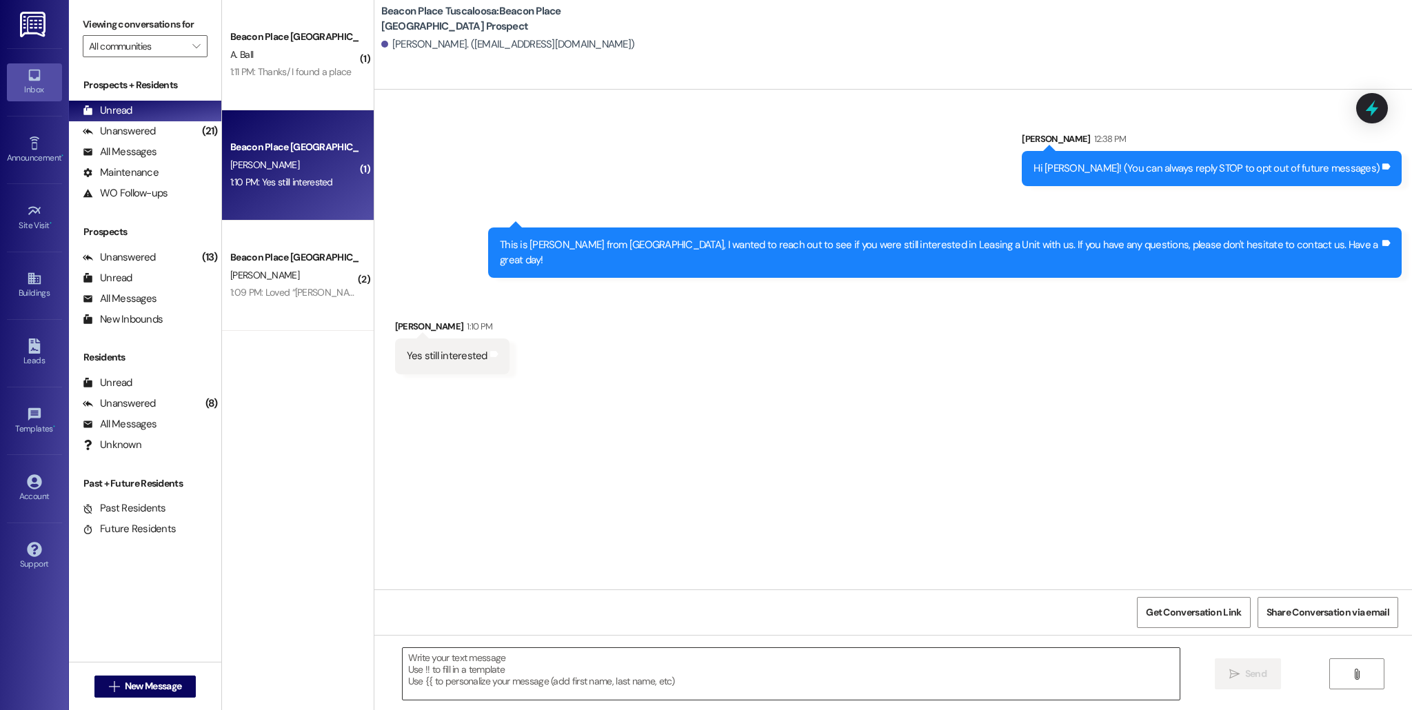
click at [610, 670] on textarea at bounding box center [791, 674] width 777 height 52
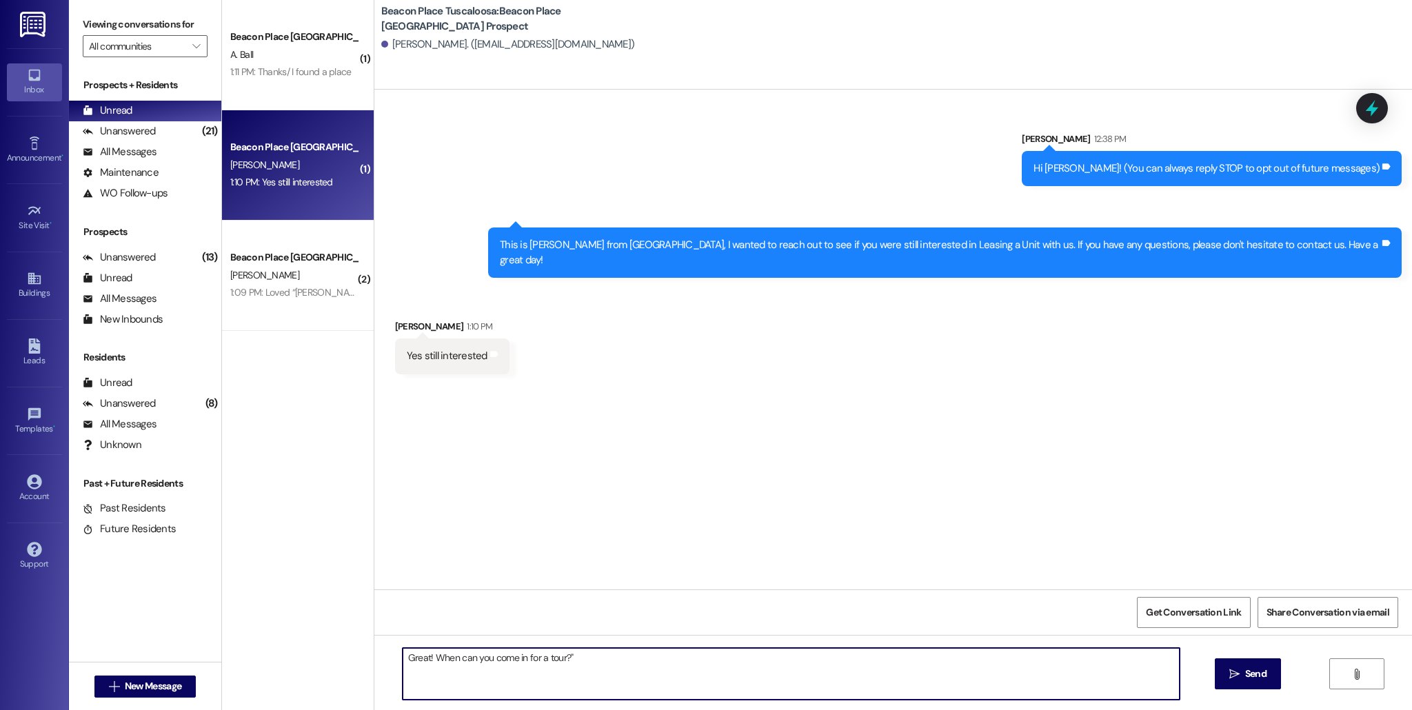
type textarea "Great! When can you come in for a tour?"
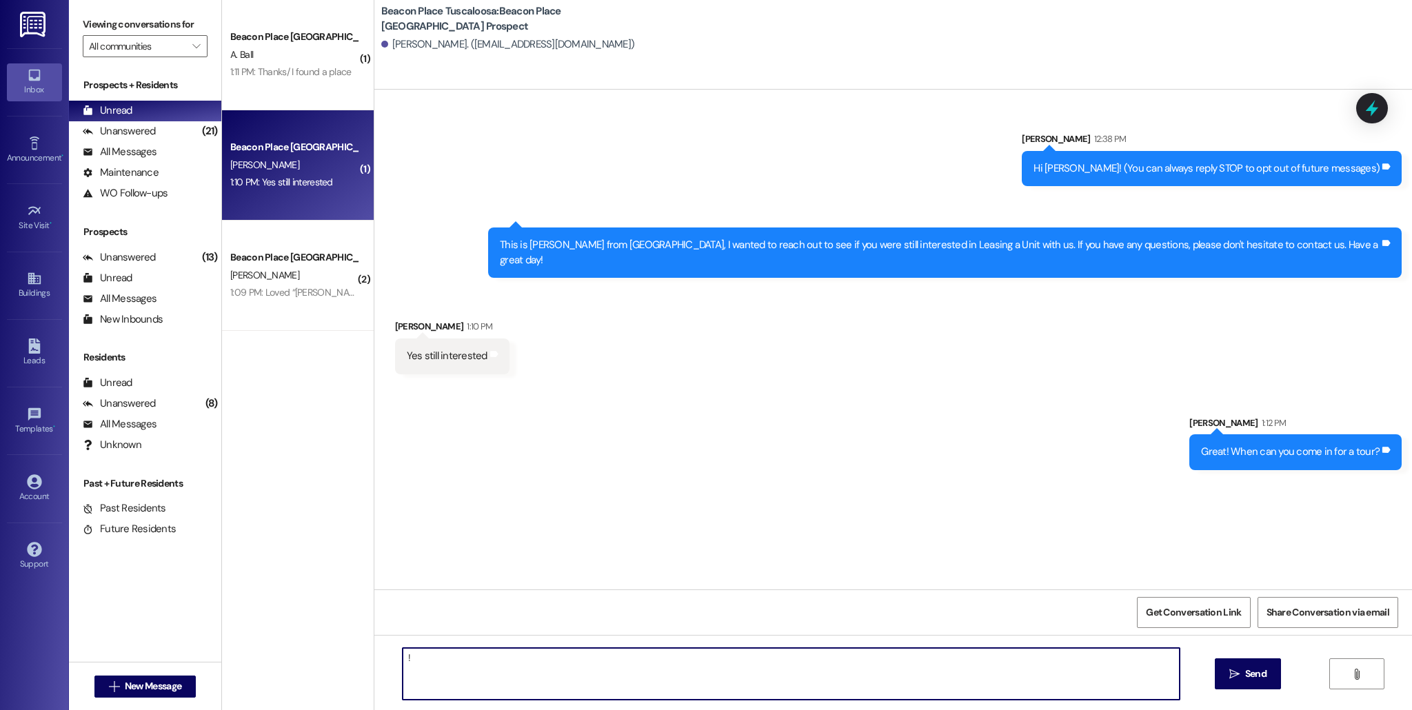
type textarea "!!"
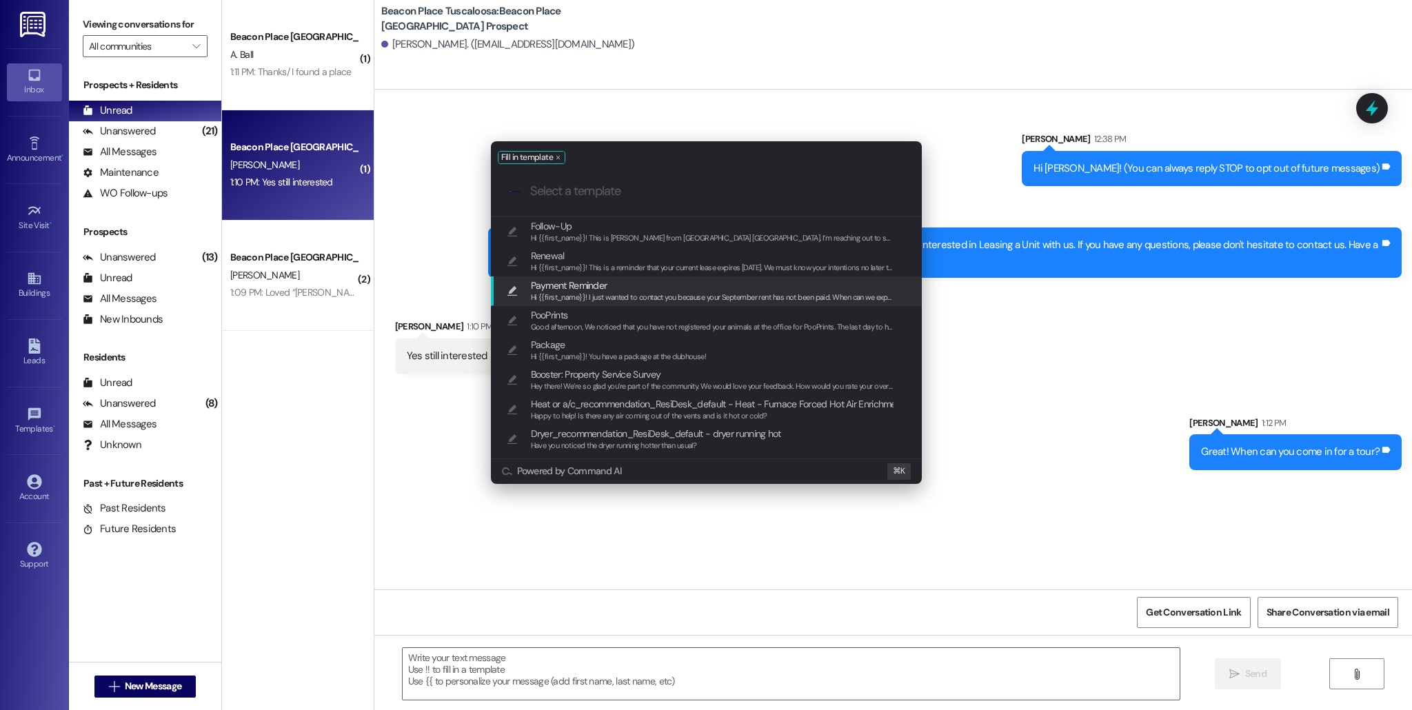
click at [419, 432] on div "Fill in template .cls-1{fill:#0a055f;}.cls-2{fill:#0cc4c4;} resideskLogoBlueOra…" at bounding box center [706, 355] width 1412 height 710
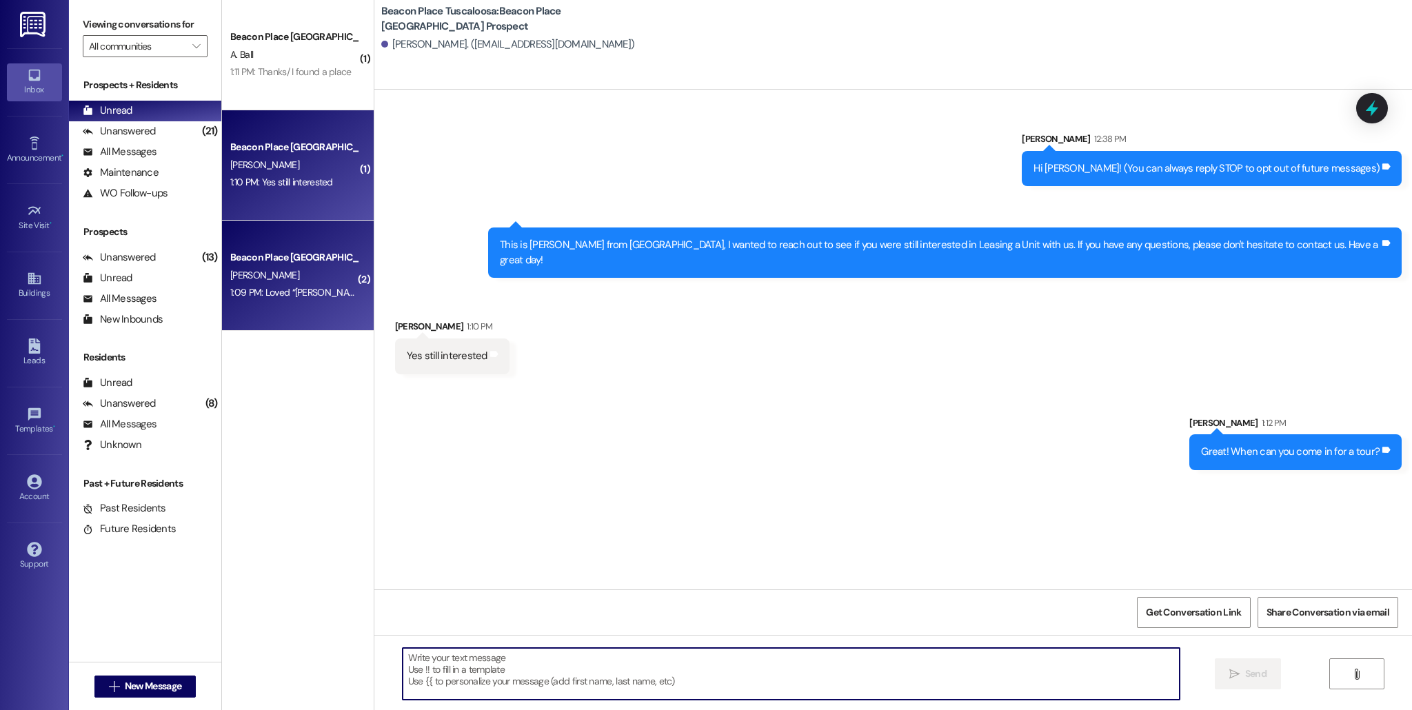
click at [256, 297] on div "1:09 PM: Loved “Allie-Grace Ramsey (Beacon Place Tuscaloosa): Okay, give us a c…" at bounding box center [514, 292] width 568 height 12
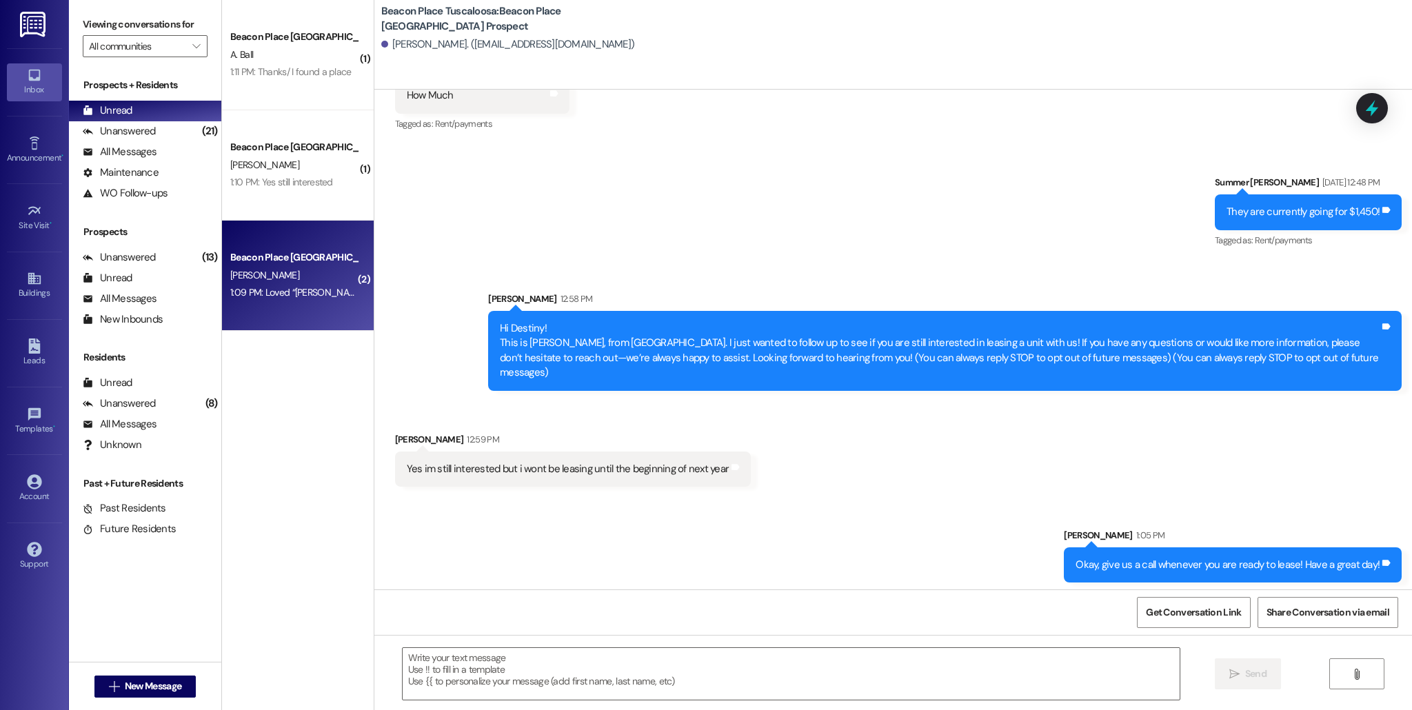
scroll to position [2889, 0]
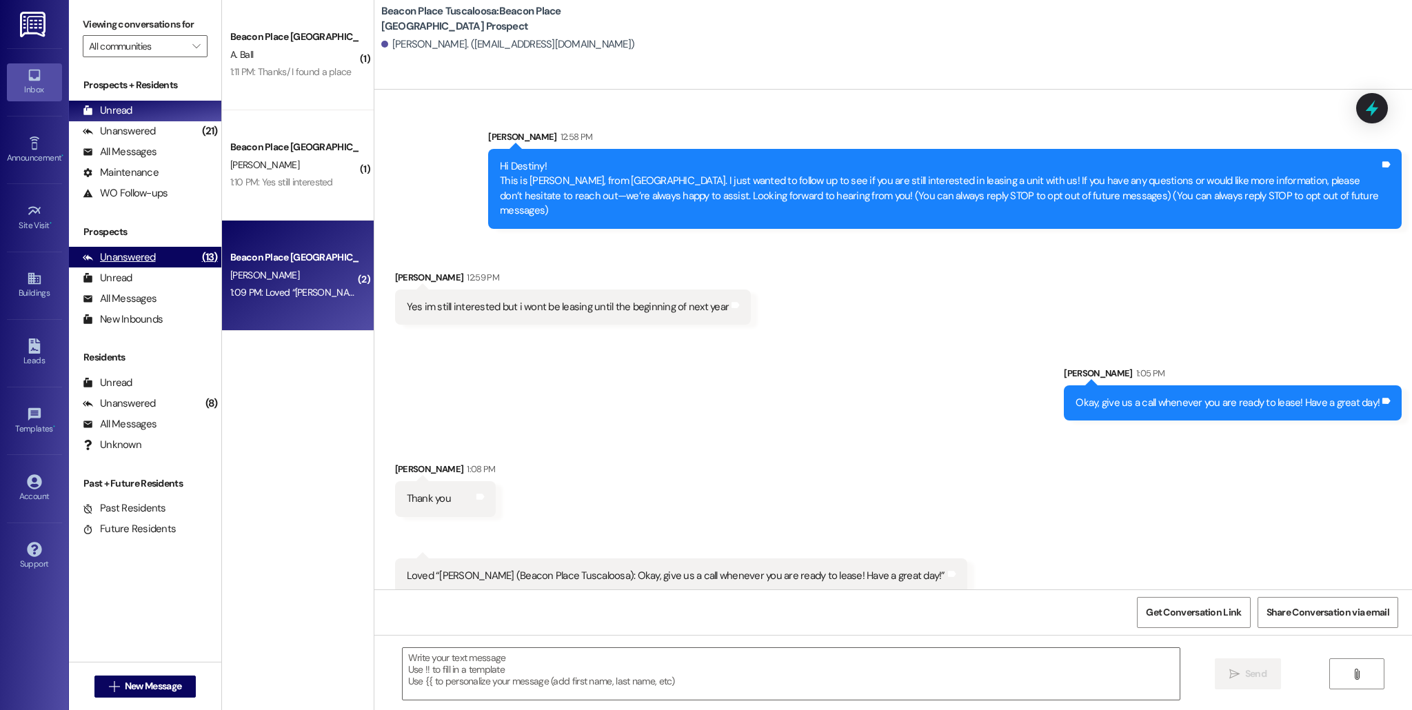
click at [134, 257] on div "Unanswered" at bounding box center [119, 257] width 73 height 14
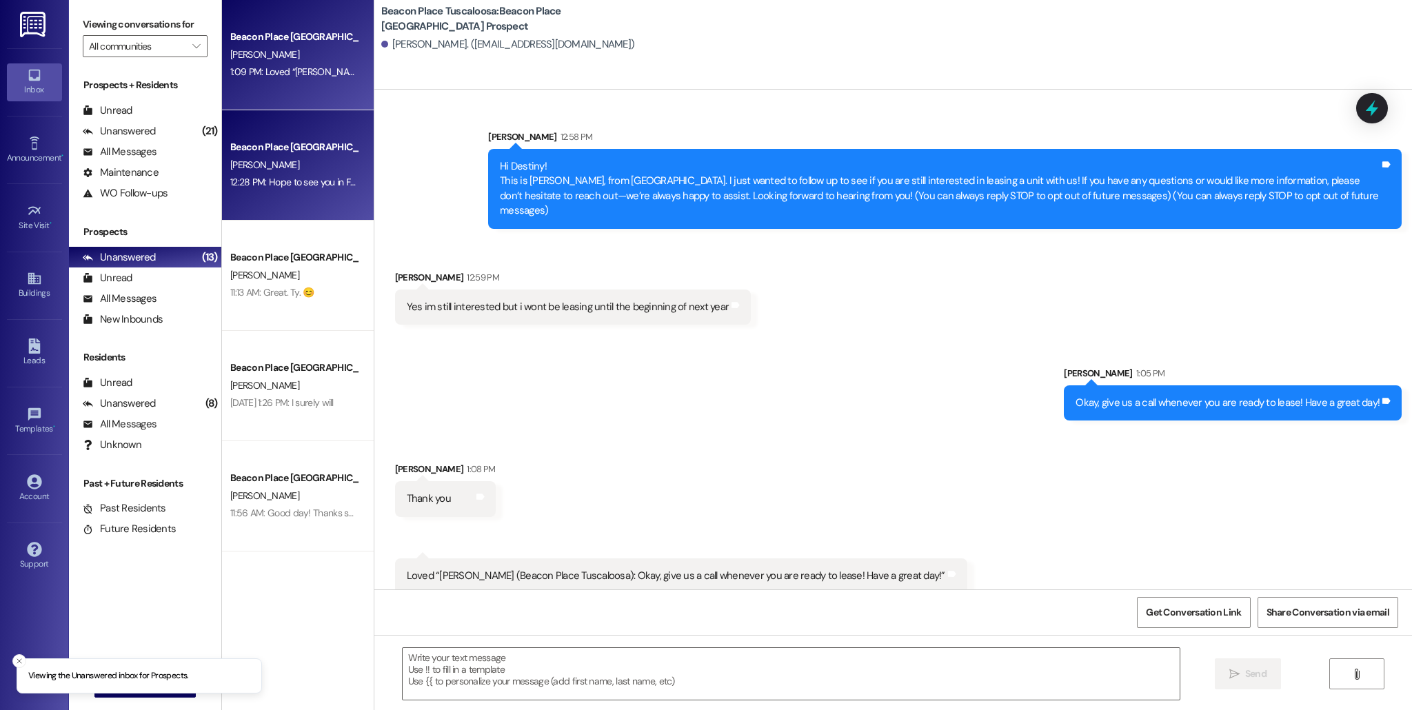
click at [296, 179] on div "12:28 PM: Hope to see you in February 12:28 PM: Hope to see you in February" at bounding box center [306, 182] width 152 height 12
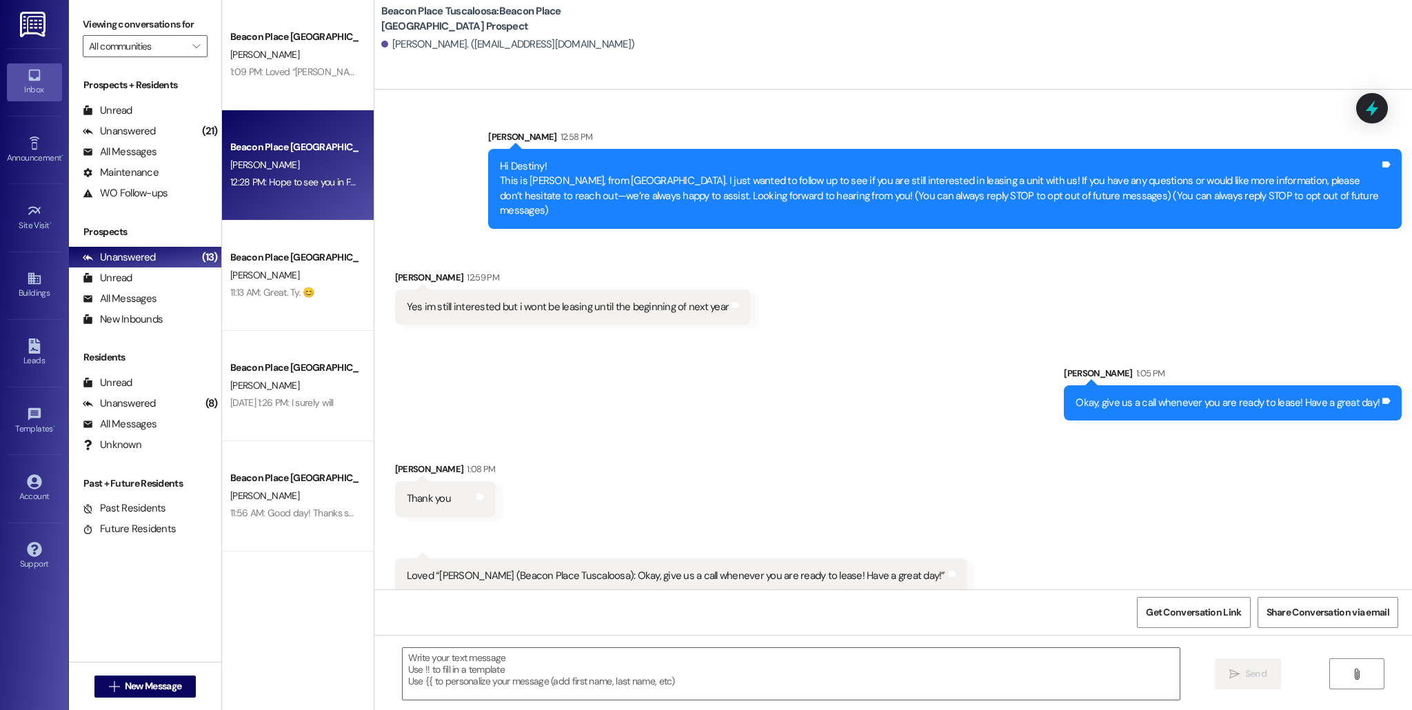
scroll to position [0, 0]
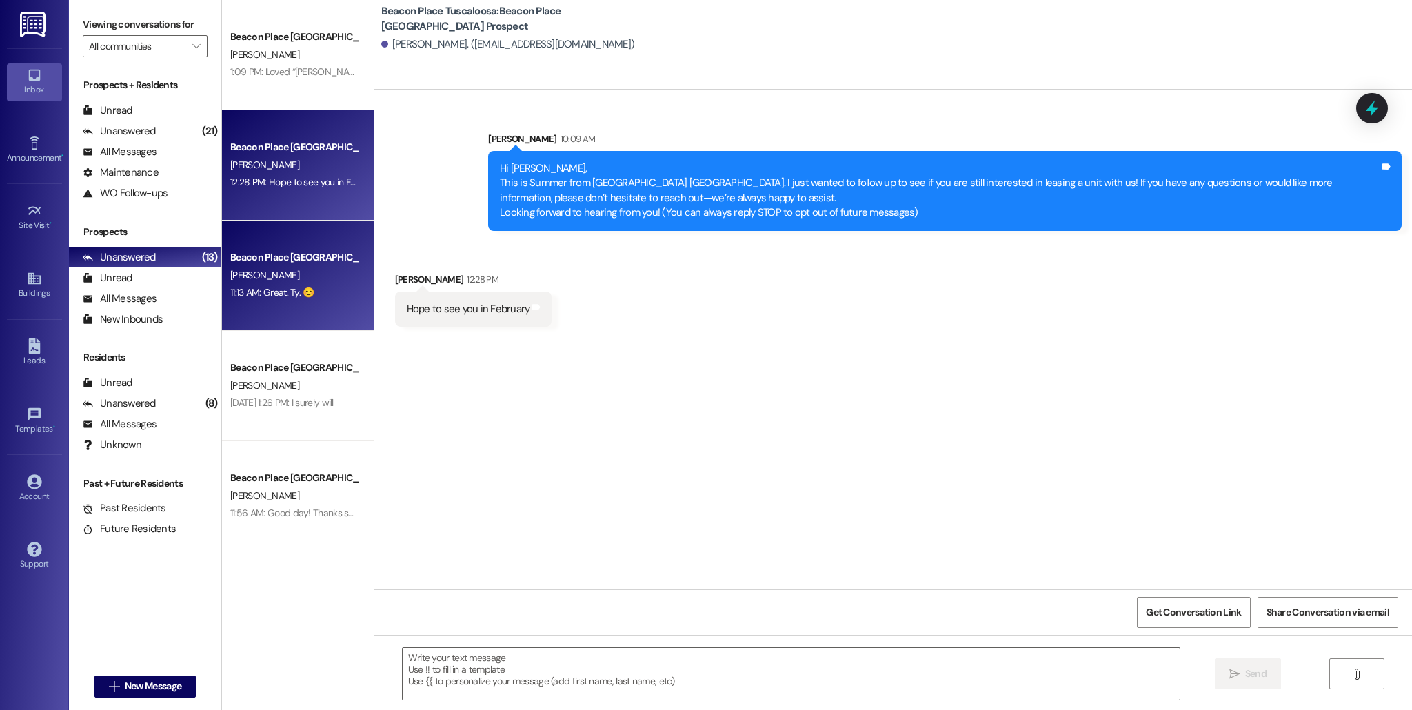
click at [338, 256] on div "Beacon Place [GEOGRAPHIC_DATA] Prospect" at bounding box center [294, 257] width 128 height 14
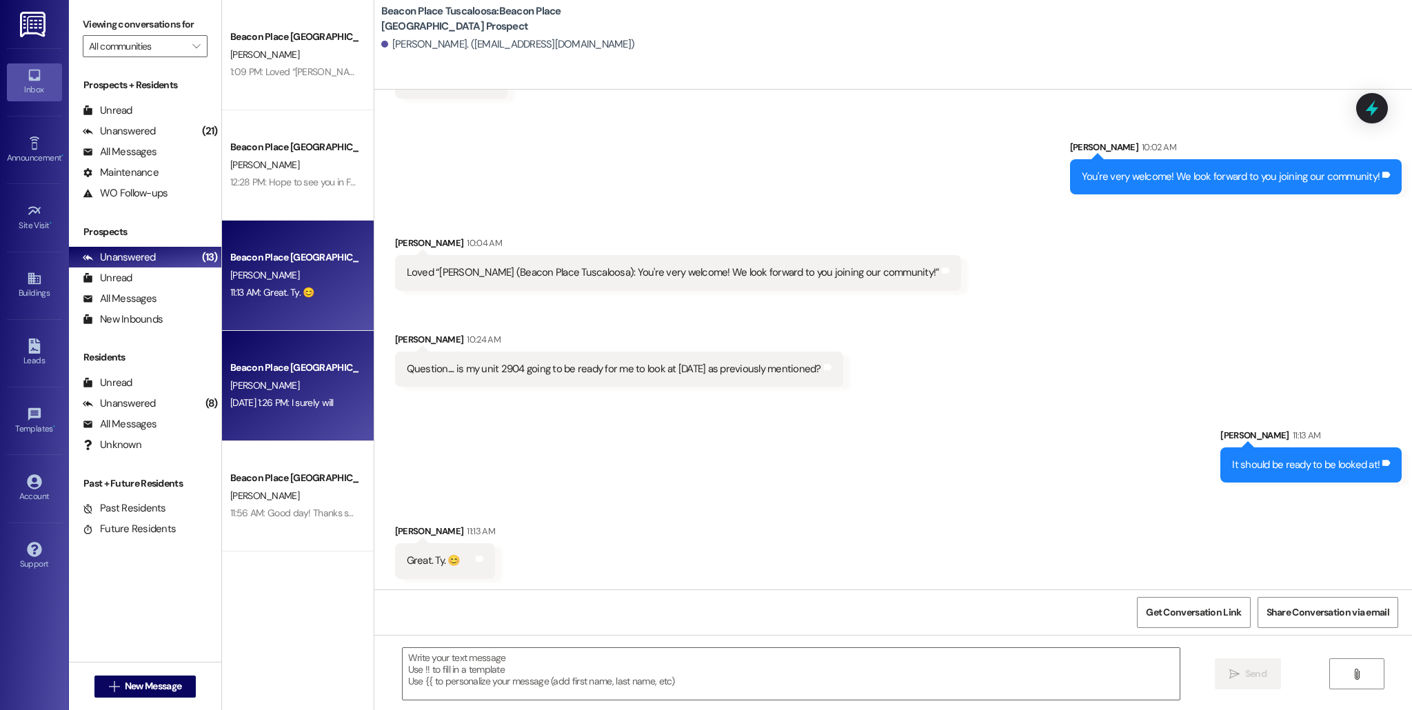
click at [315, 382] on div "[PERSON_NAME]" at bounding box center [294, 385] width 130 height 17
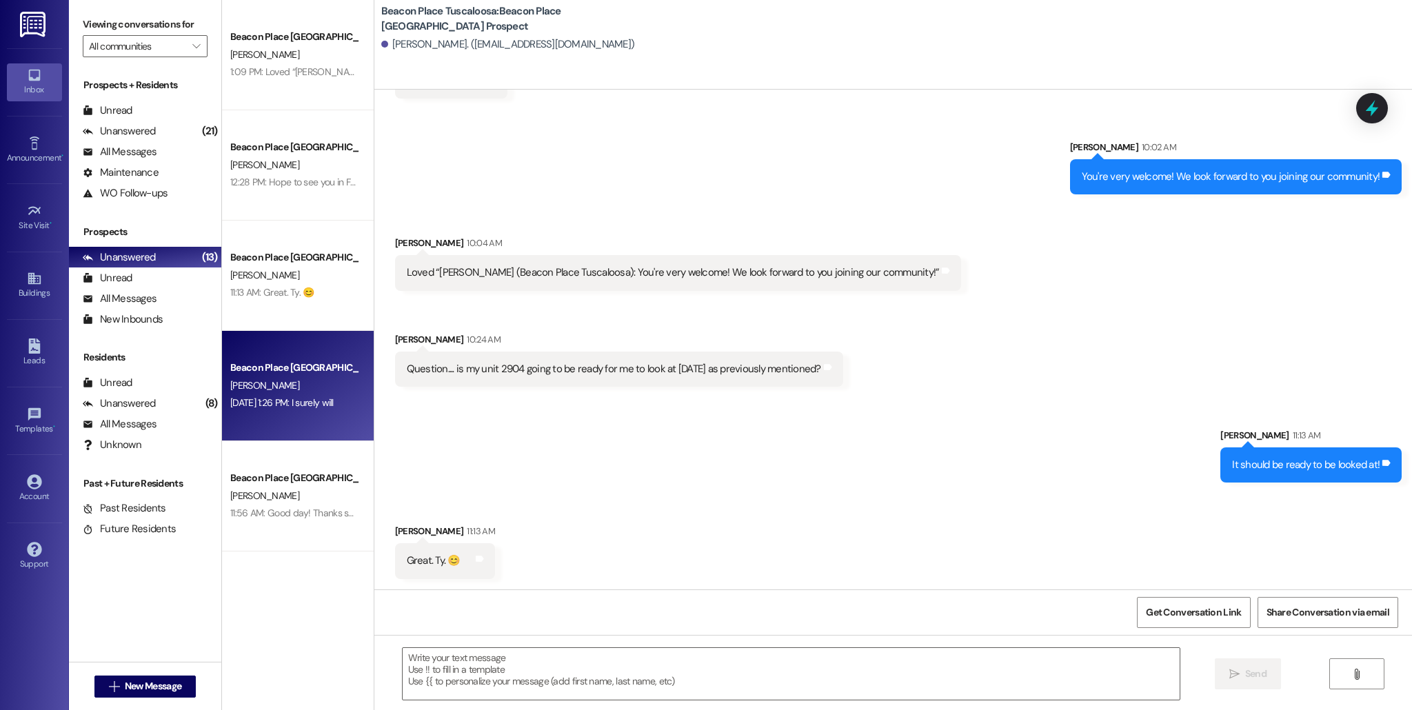
scroll to position [103, 0]
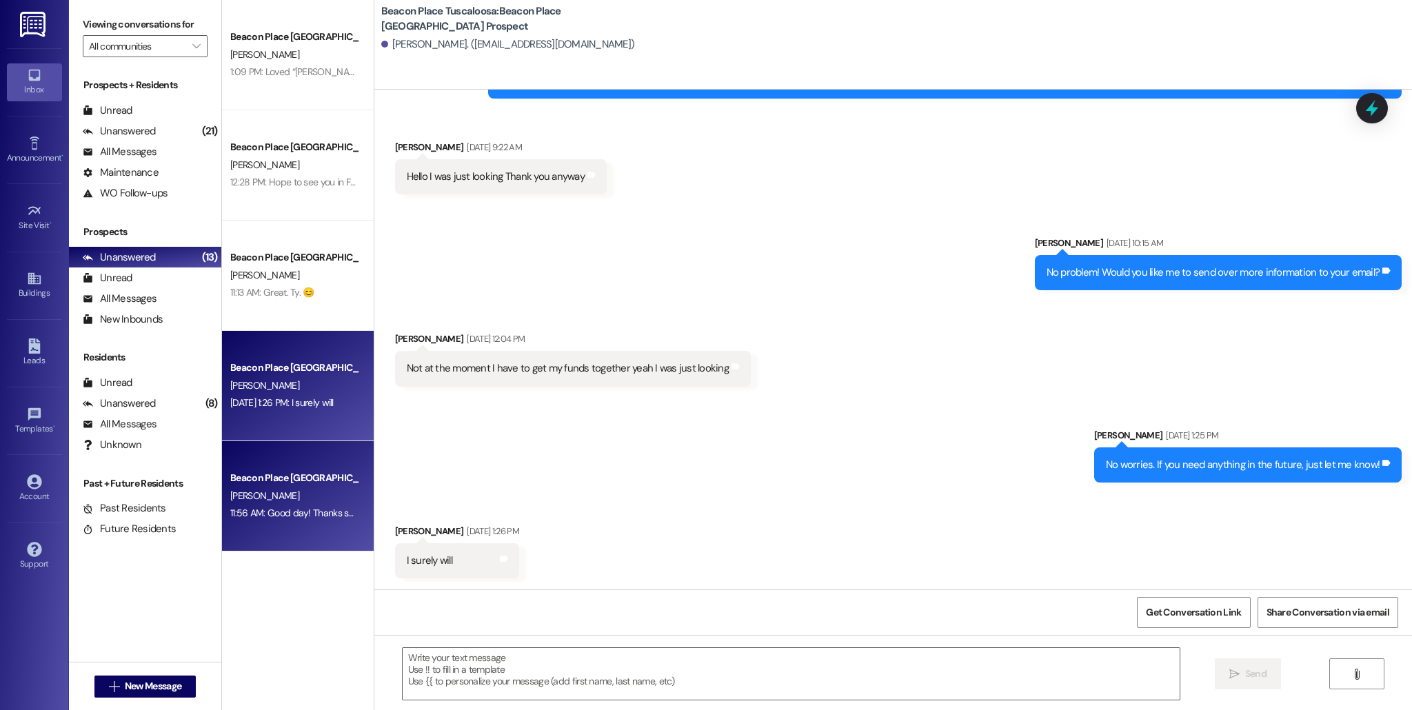
click at [285, 505] on div "11:56 AM: Good day! Thanks so much. 11:56 AM: Good day! Thanks so much." at bounding box center [294, 513] width 130 height 17
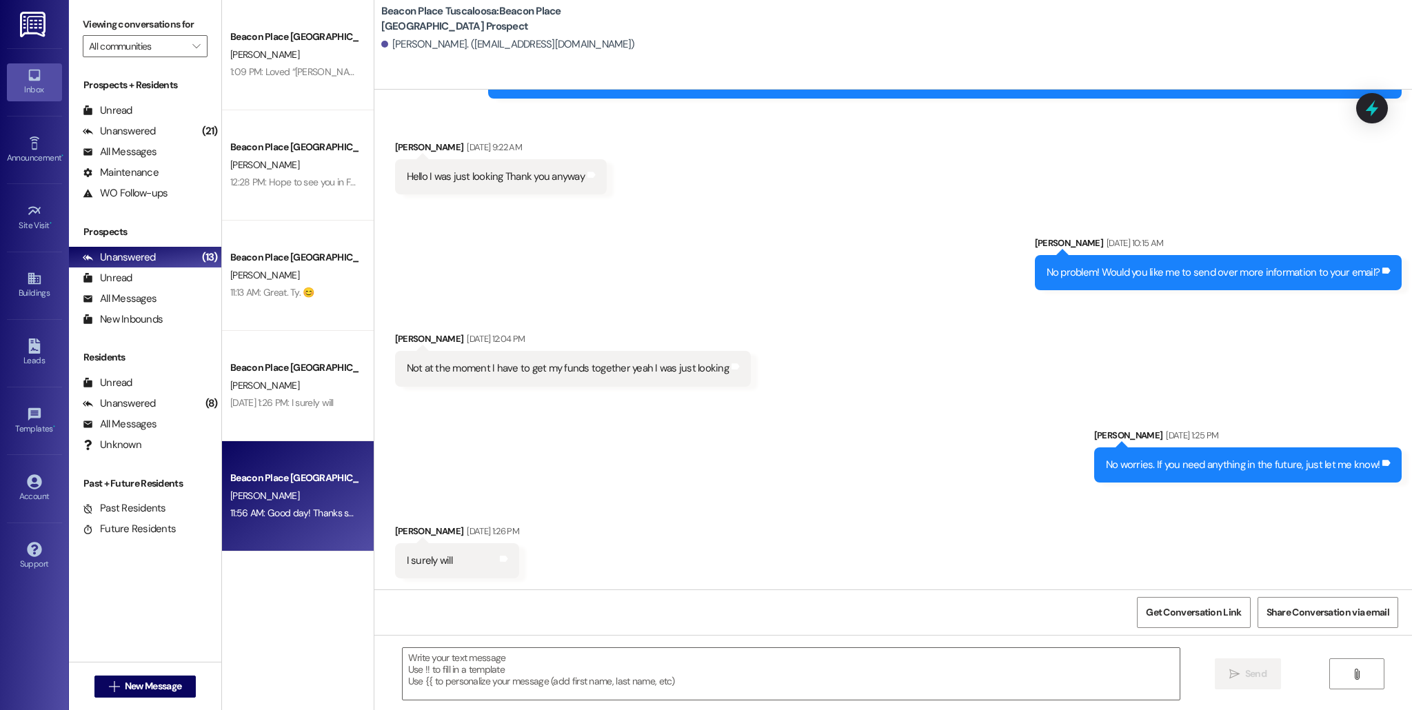
scroll to position [0, 0]
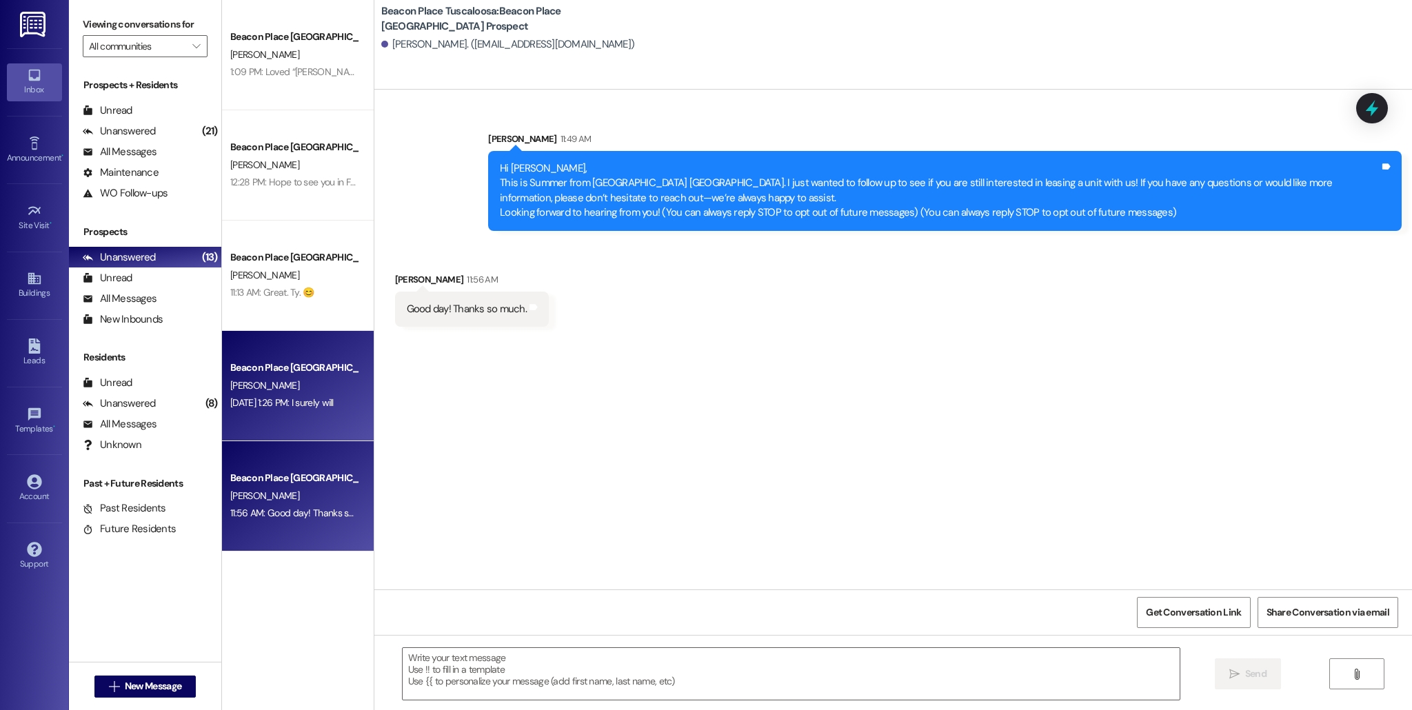
click at [283, 394] on div "[DATE] 1:26 PM: I surely will [DATE] 1:26 PM: I surely will" at bounding box center [294, 402] width 130 height 17
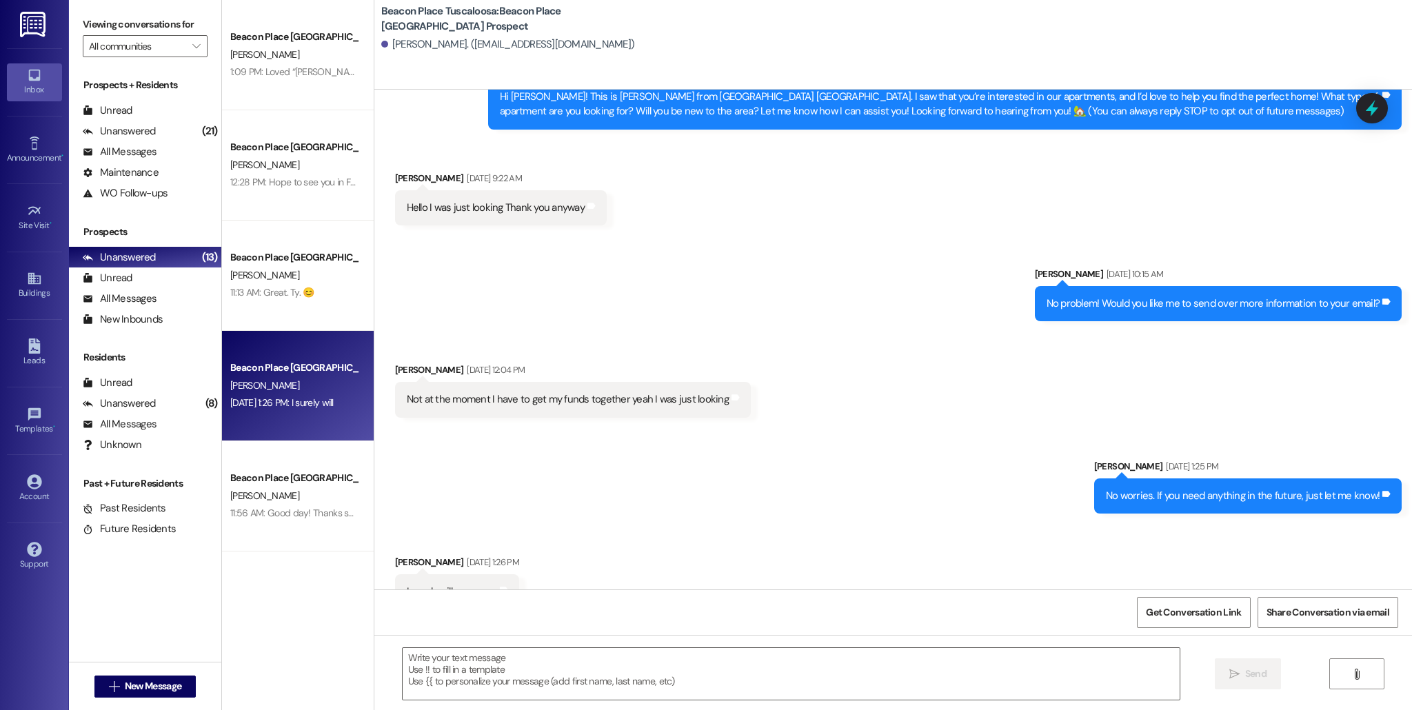
scroll to position [103, 0]
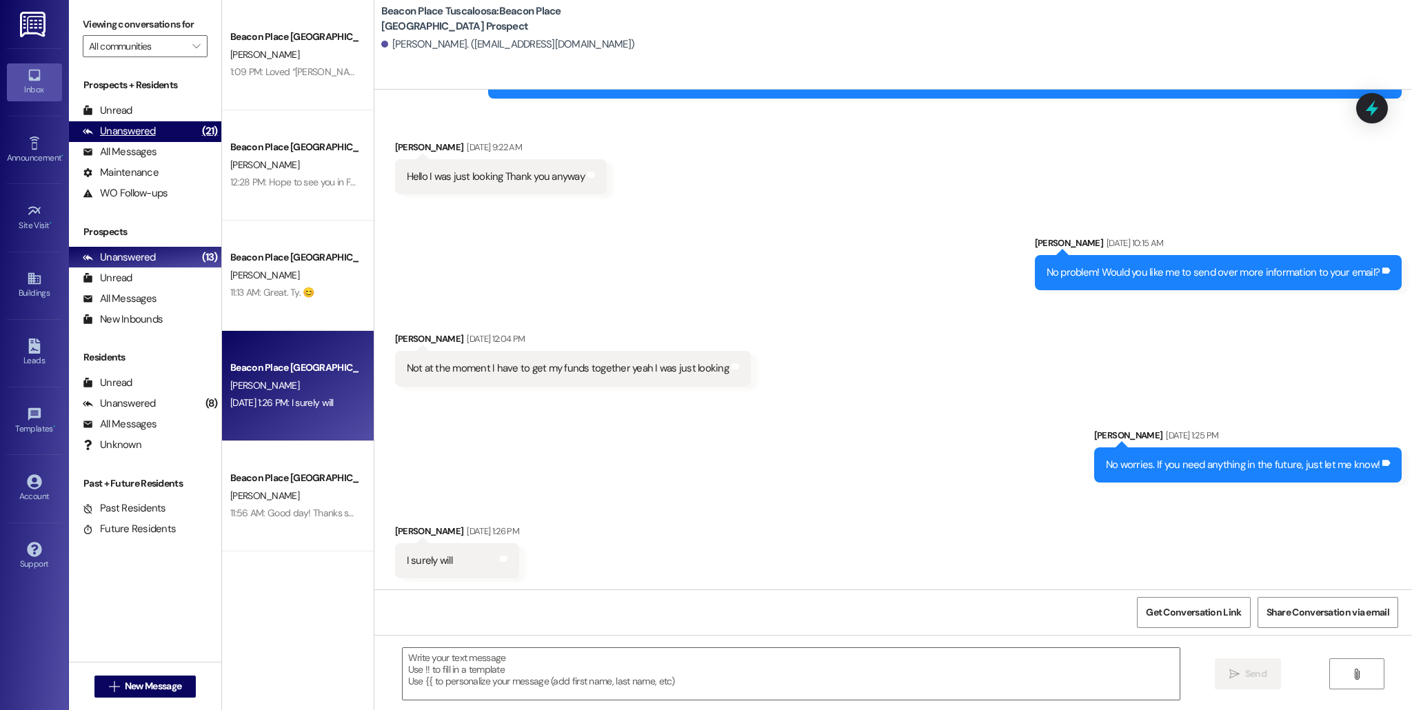
click at [162, 132] on div "Unanswered (21)" at bounding box center [145, 131] width 152 height 21
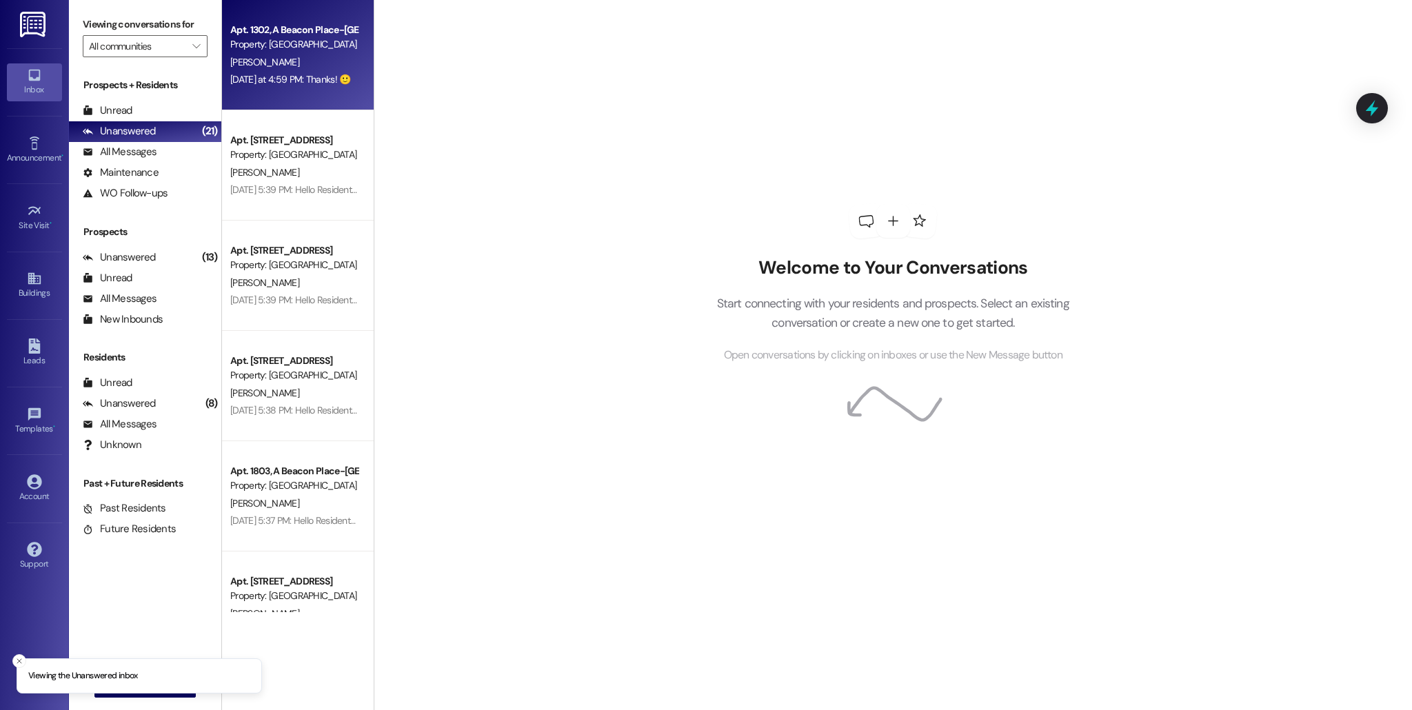
click at [275, 78] on div "[DATE] at 4:59 PM: Thanks! 🙂 [DATE] at 4:59 PM: Thanks! 🙂" at bounding box center [290, 79] width 120 height 12
click at [287, 50] on div "Property: [GEOGRAPHIC_DATA] [GEOGRAPHIC_DATA]" at bounding box center [294, 44] width 128 height 14
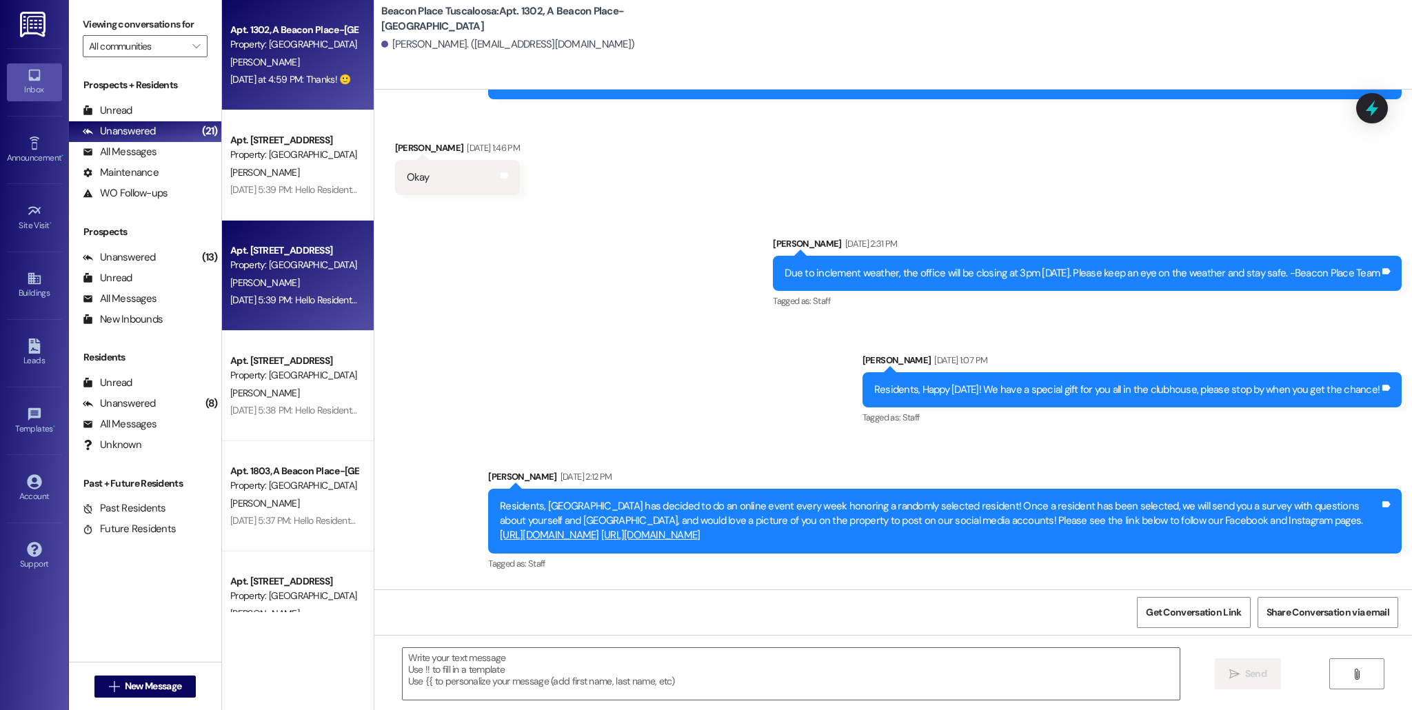
scroll to position [39258, 0]
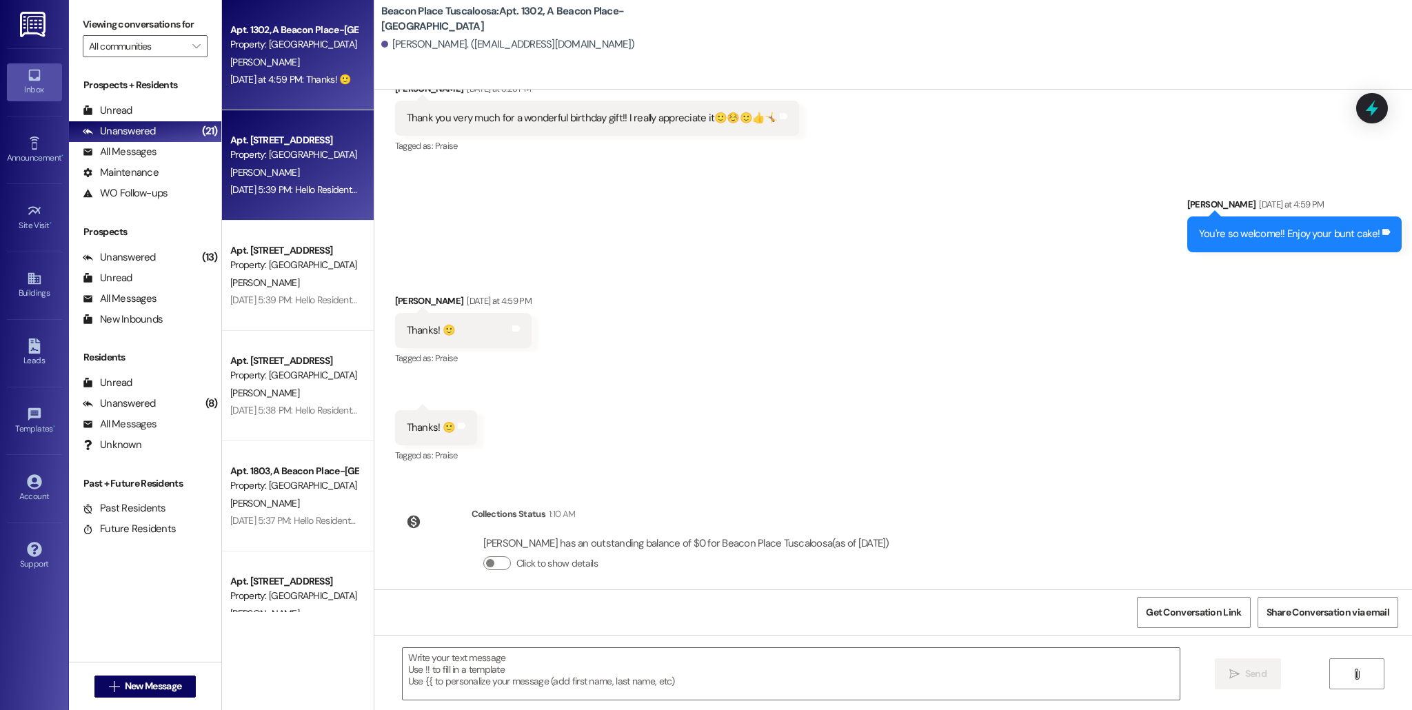
click at [298, 190] on div "[DATE] 5:39 PM: Hello Residents! The gym will be closed [DATE], [DATE] while we…" at bounding box center [591, 189] width 722 height 12
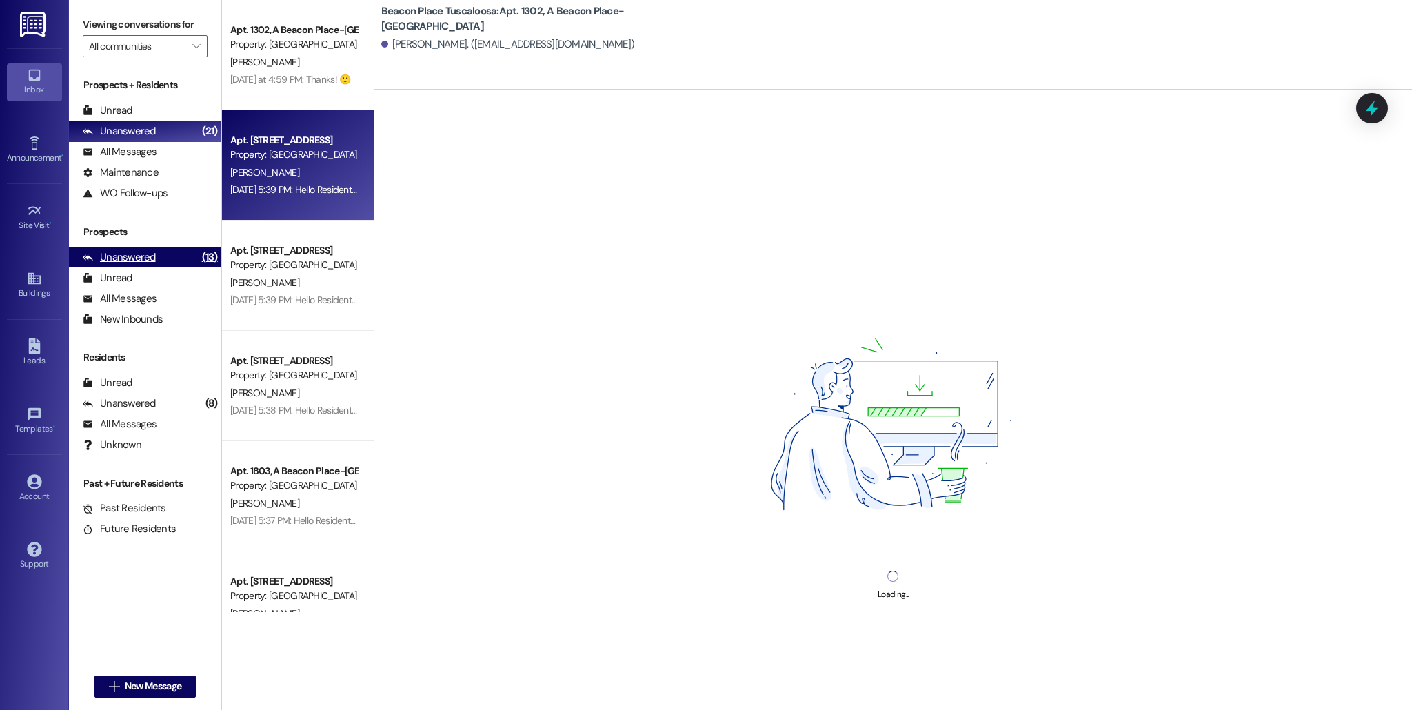
click at [141, 256] on div "Unanswered" at bounding box center [119, 257] width 73 height 14
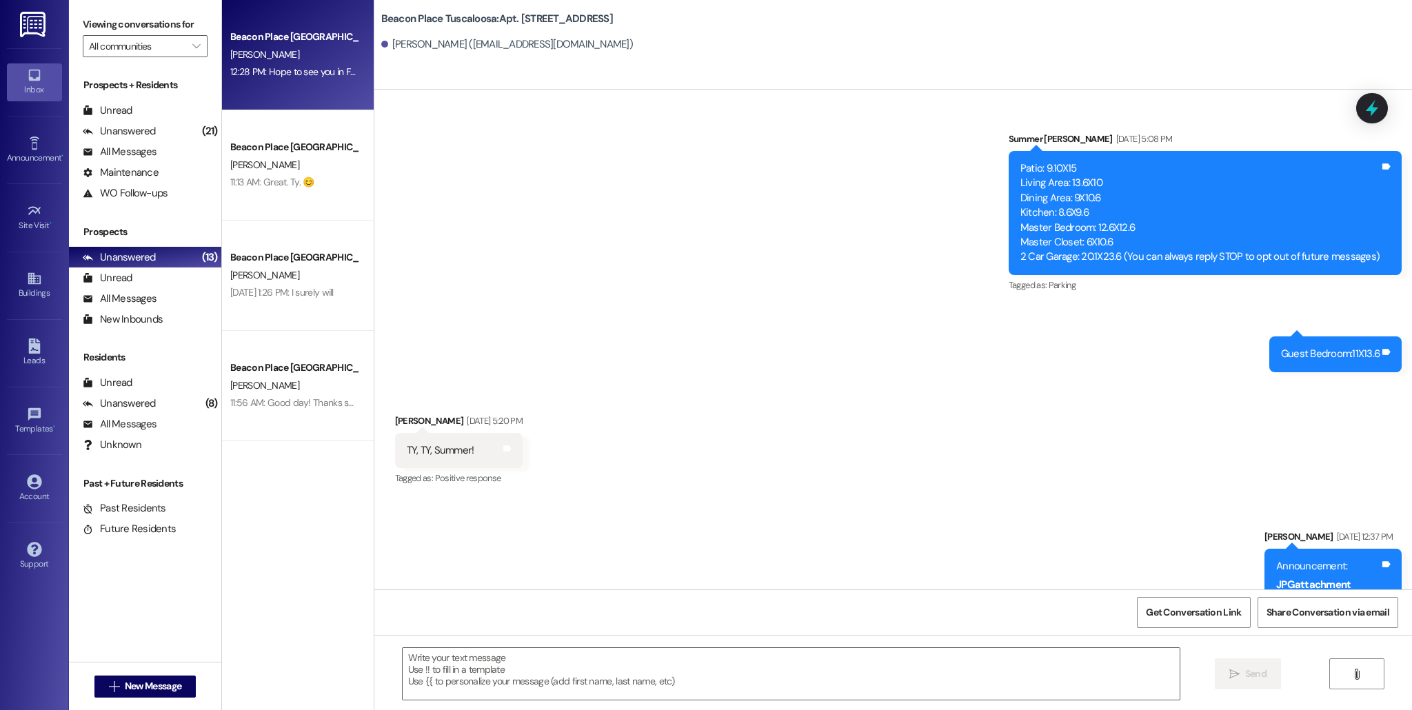
scroll to position [13662, 0]
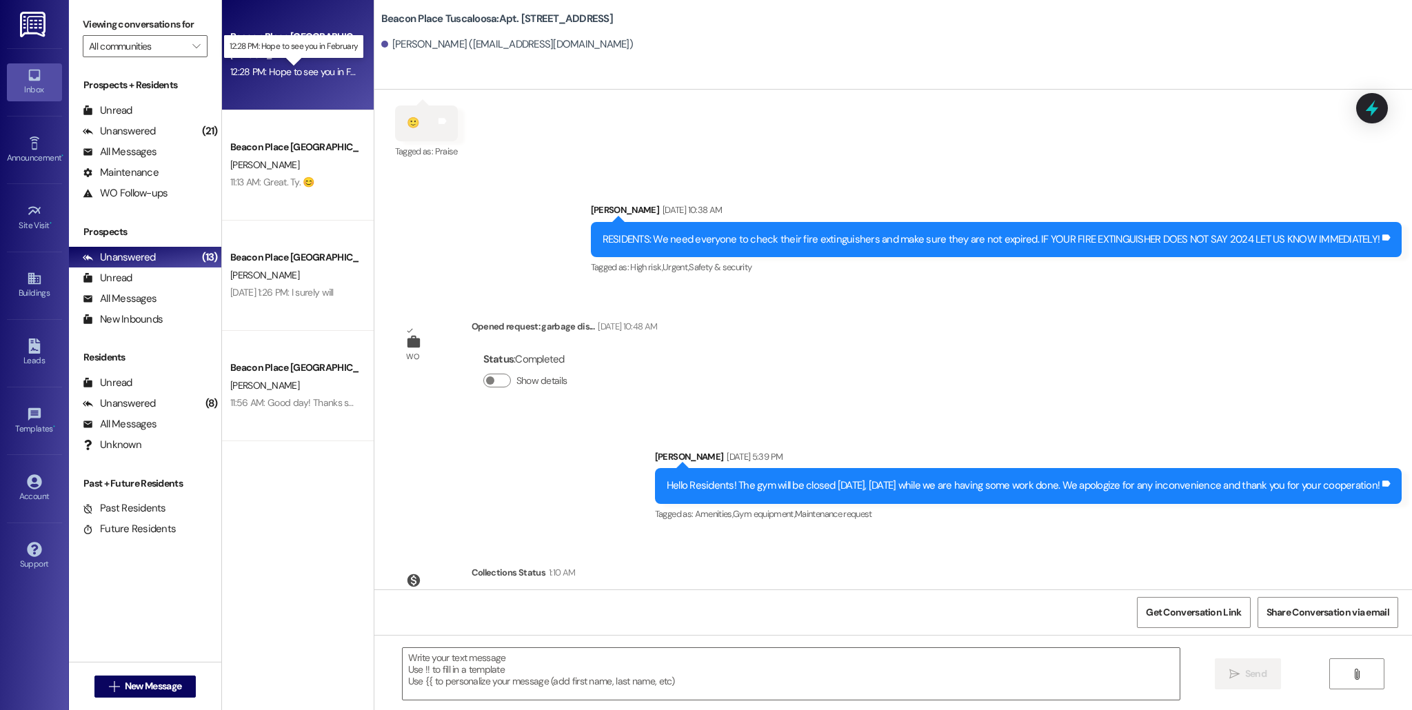
click at [279, 70] on div "12:28 PM: Hope to see you in February 12:28 PM: Hope to see you in February" at bounding box center [306, 71] width 152 height 12
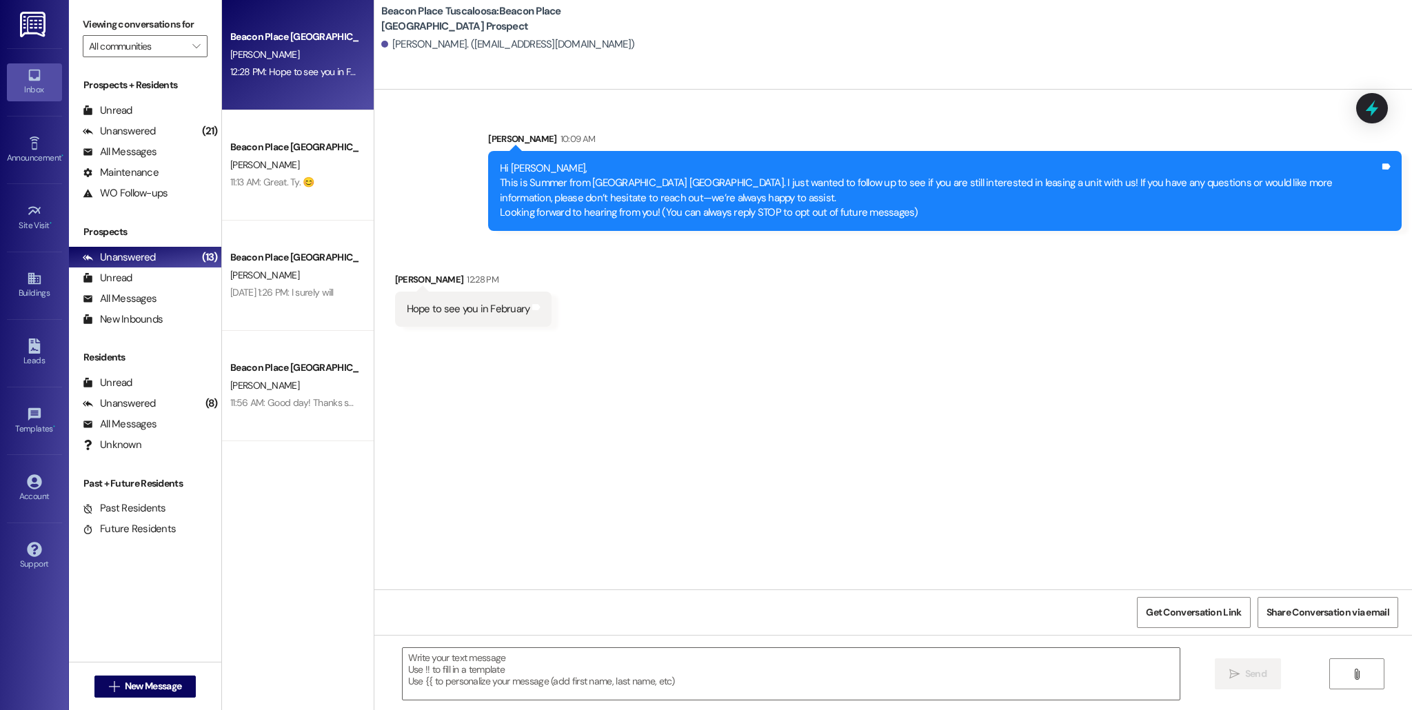
scroll to position [0, 0]
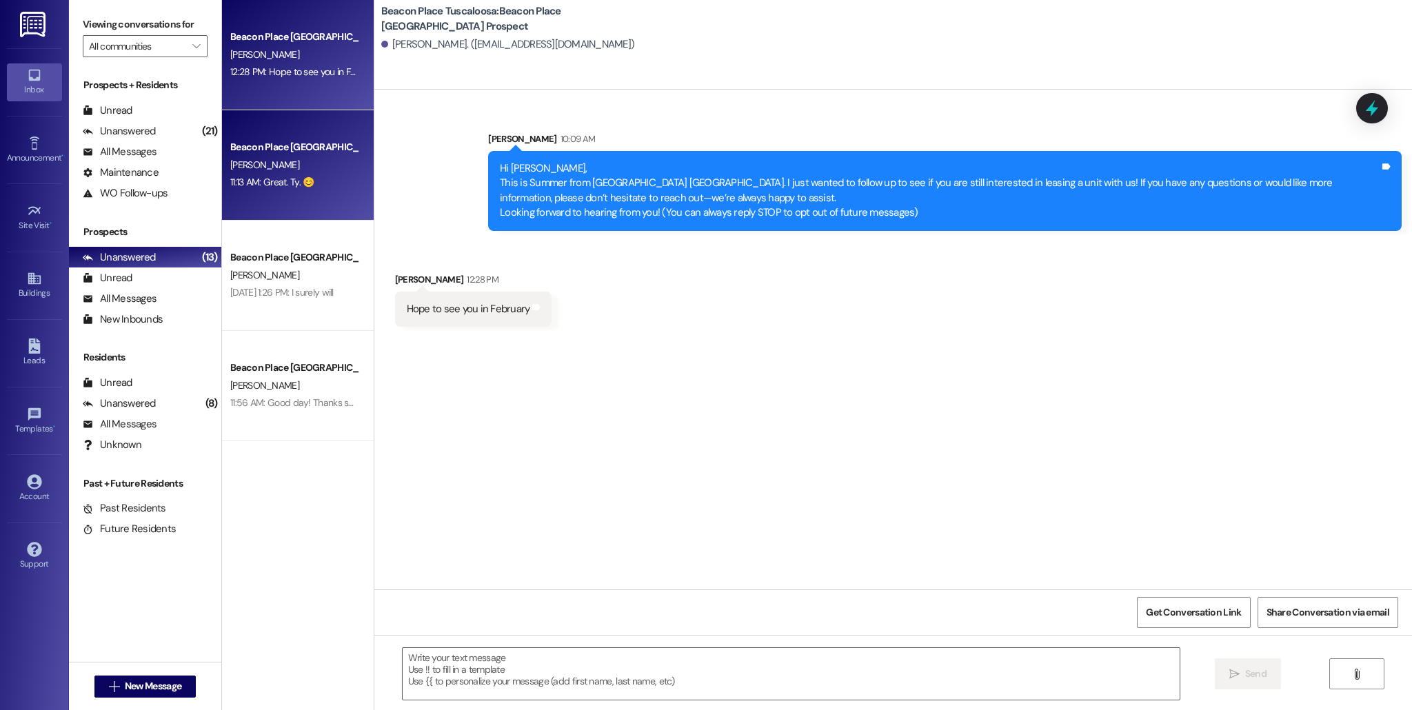
click at [298, 177] on div "11:13 AM: Great. Ty. 😊 11:13 AM: Great. Ty. 😊" at bounding box center [272, 182] width 84 height 12
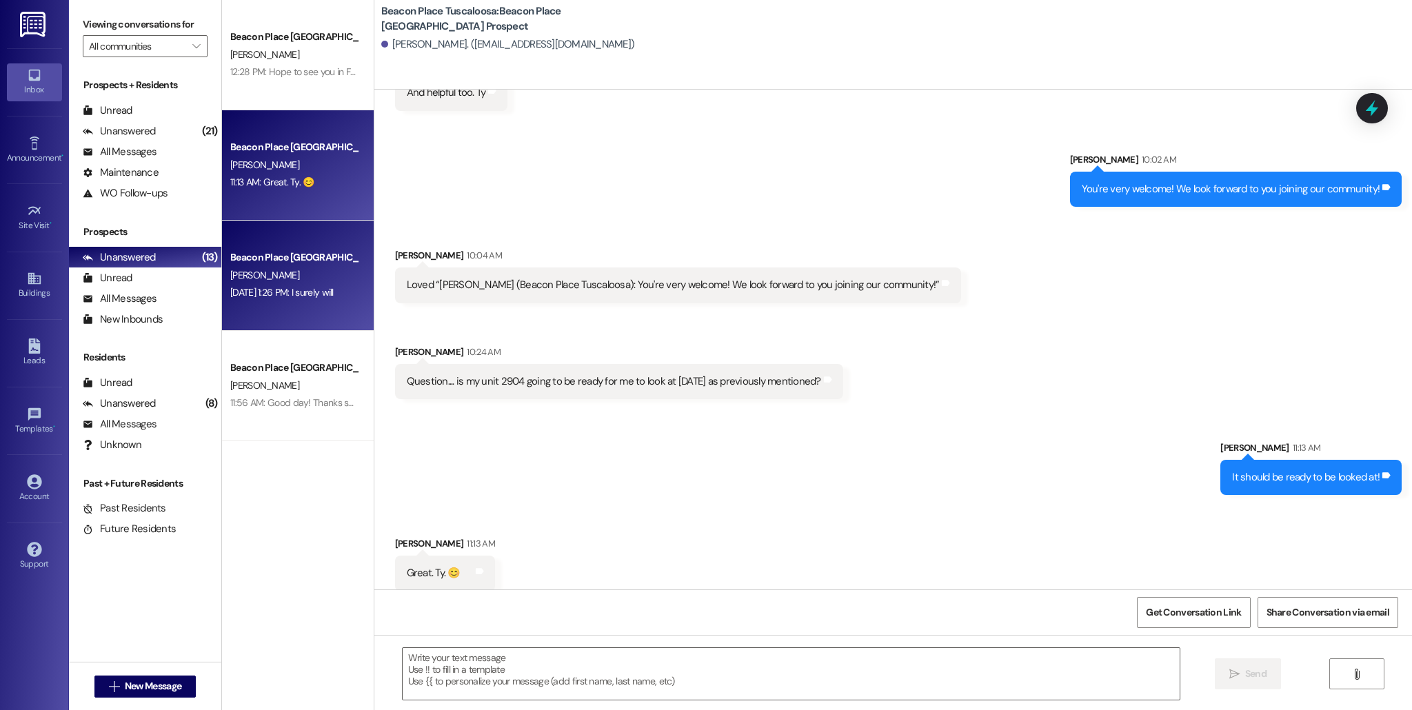
scroll to position [532, 0]
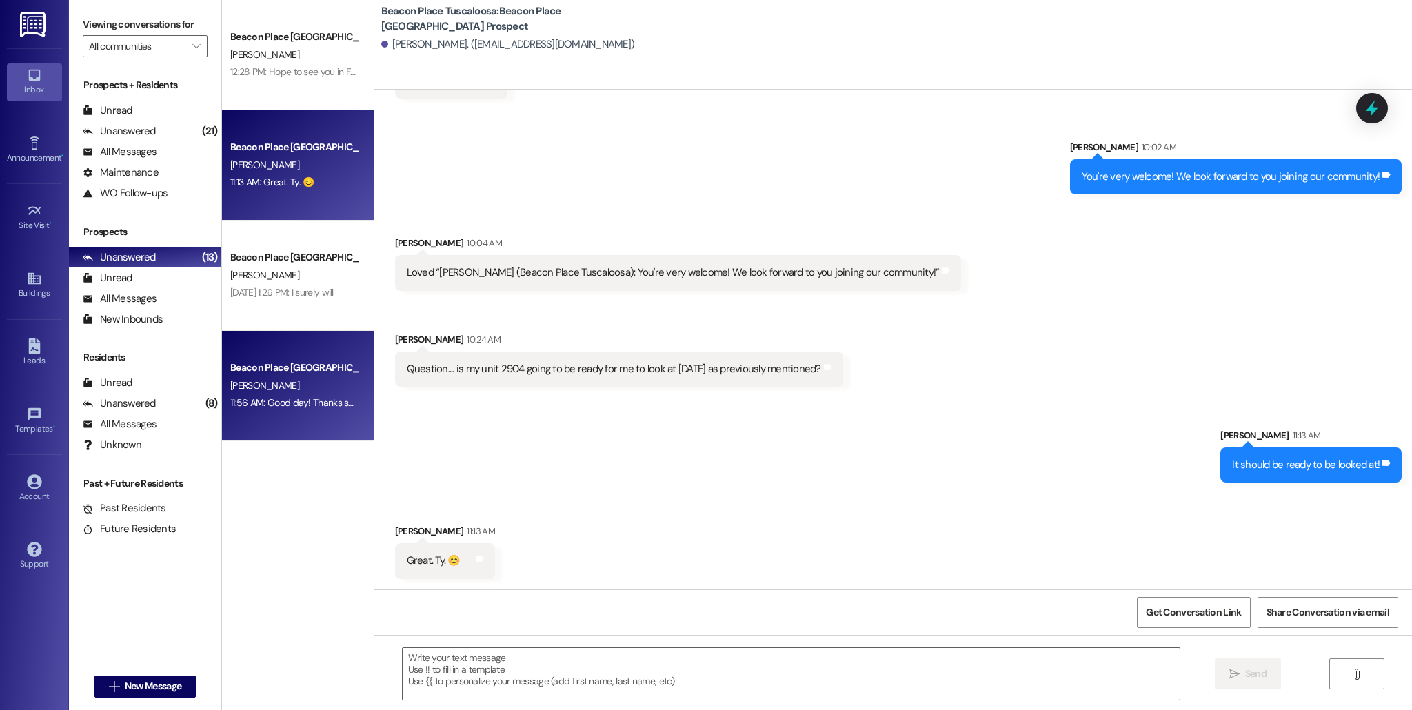
click at [327, 380] on div "[PERSON_NAME]" at bounding box center [294, 385] width 130 height 17
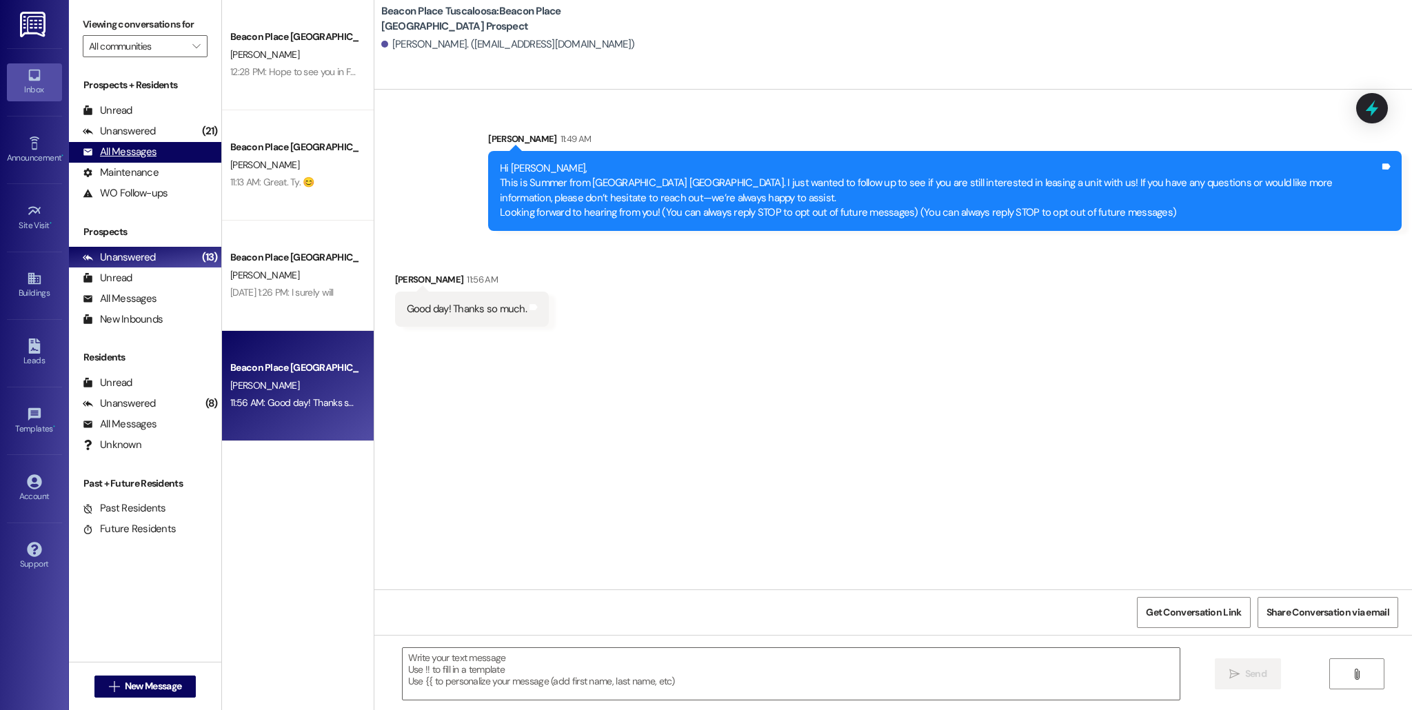
scroll to position [0, 0]
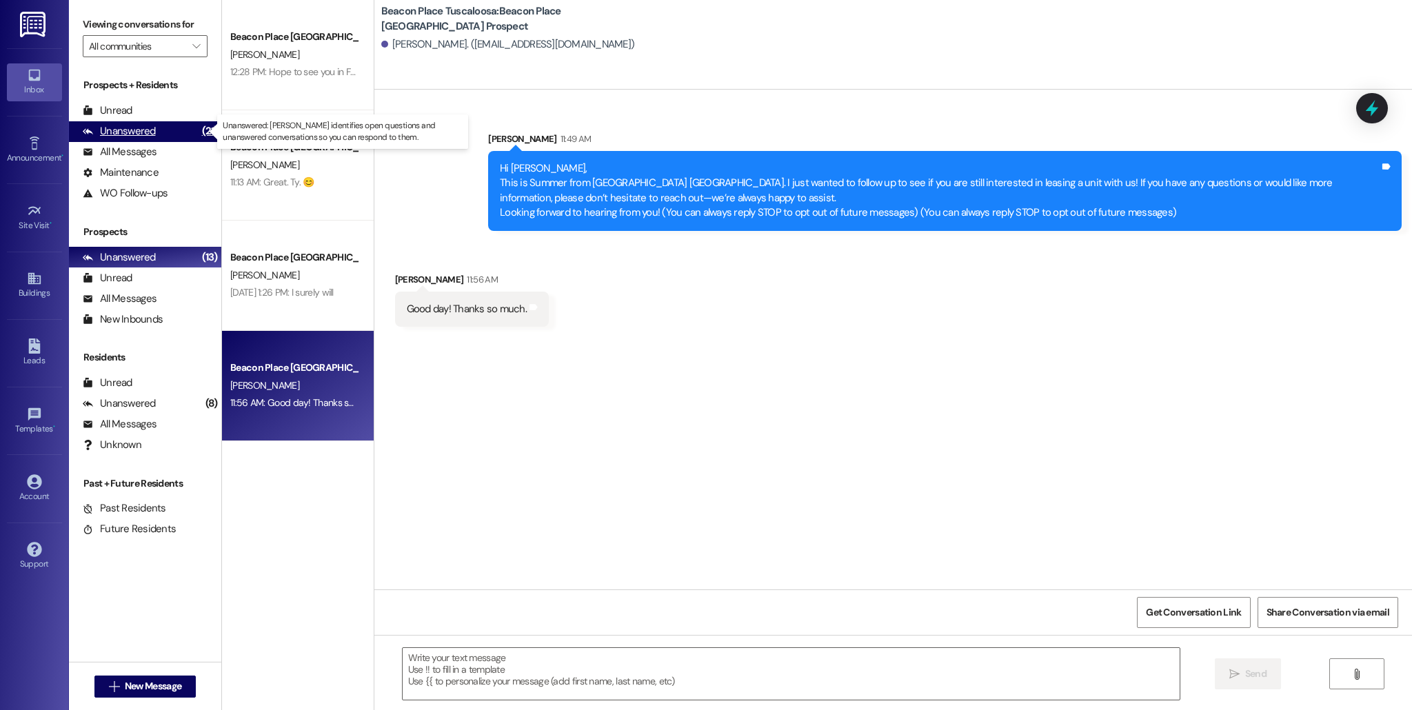
click at [138, 132] on div "Unanswered" at bounding box center [119, 131] width 73 height 14
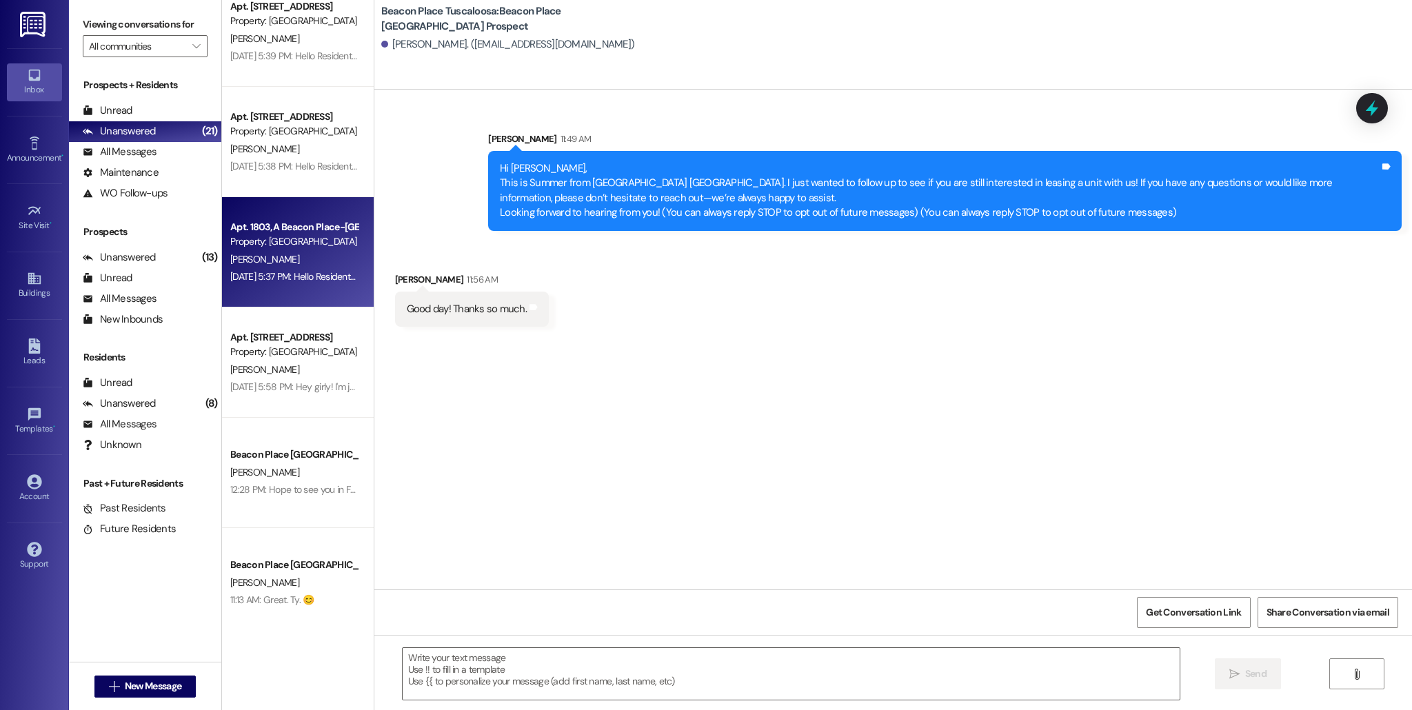
scroll to position [278, 0]
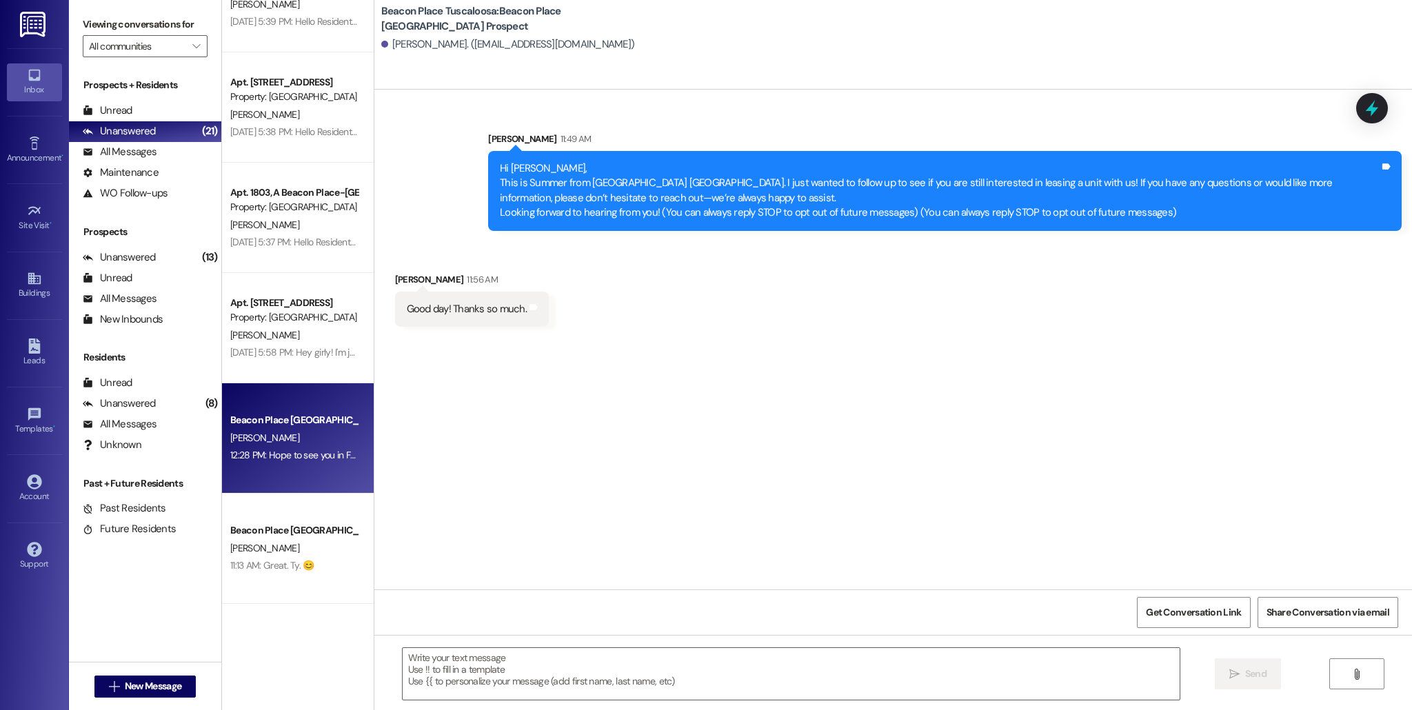
click at [276, 429] on div "[PERSON_NAME]" at bounding box center [294, 437] width 130 height 17
click at [130, 429] on div "All Messages" at bounding box center [120, 424] width 74 height 14
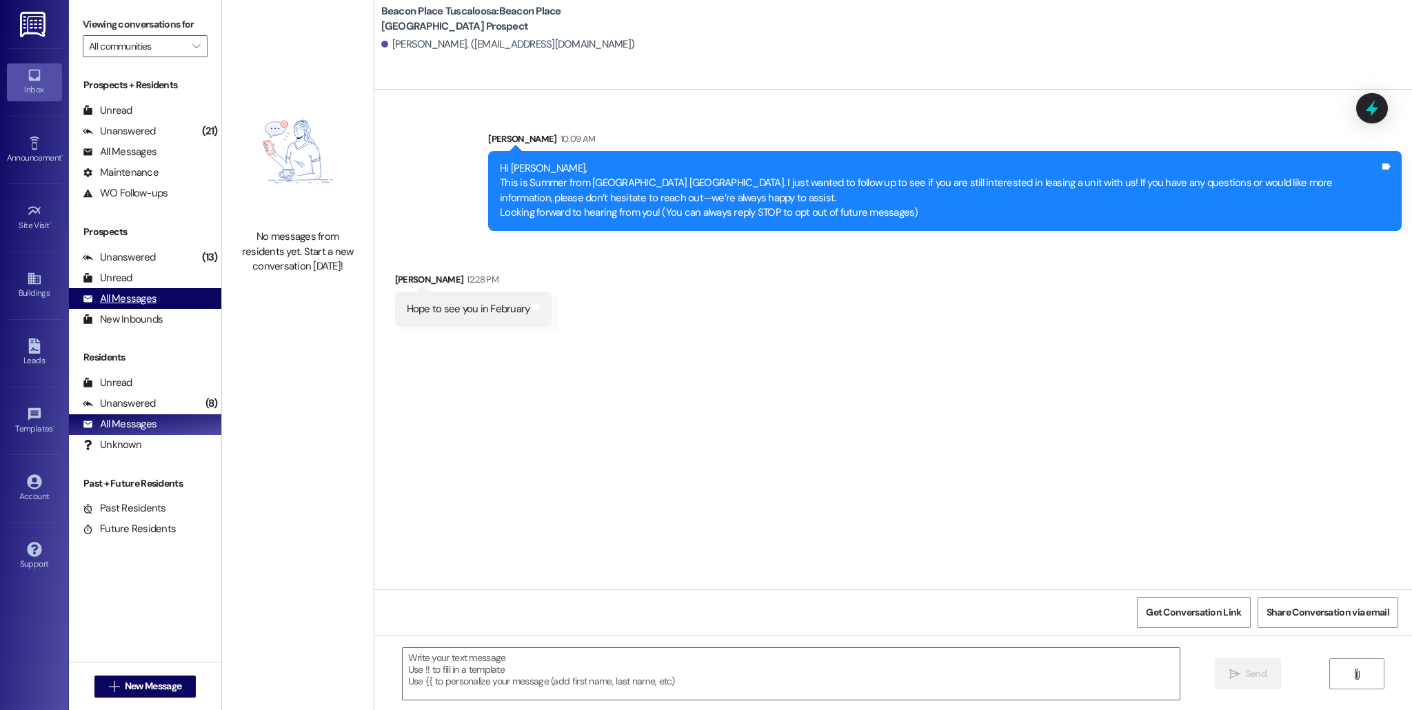
click at [133, 292] on div "All Messages" at bounding box center [120, 299] width 74 height 14
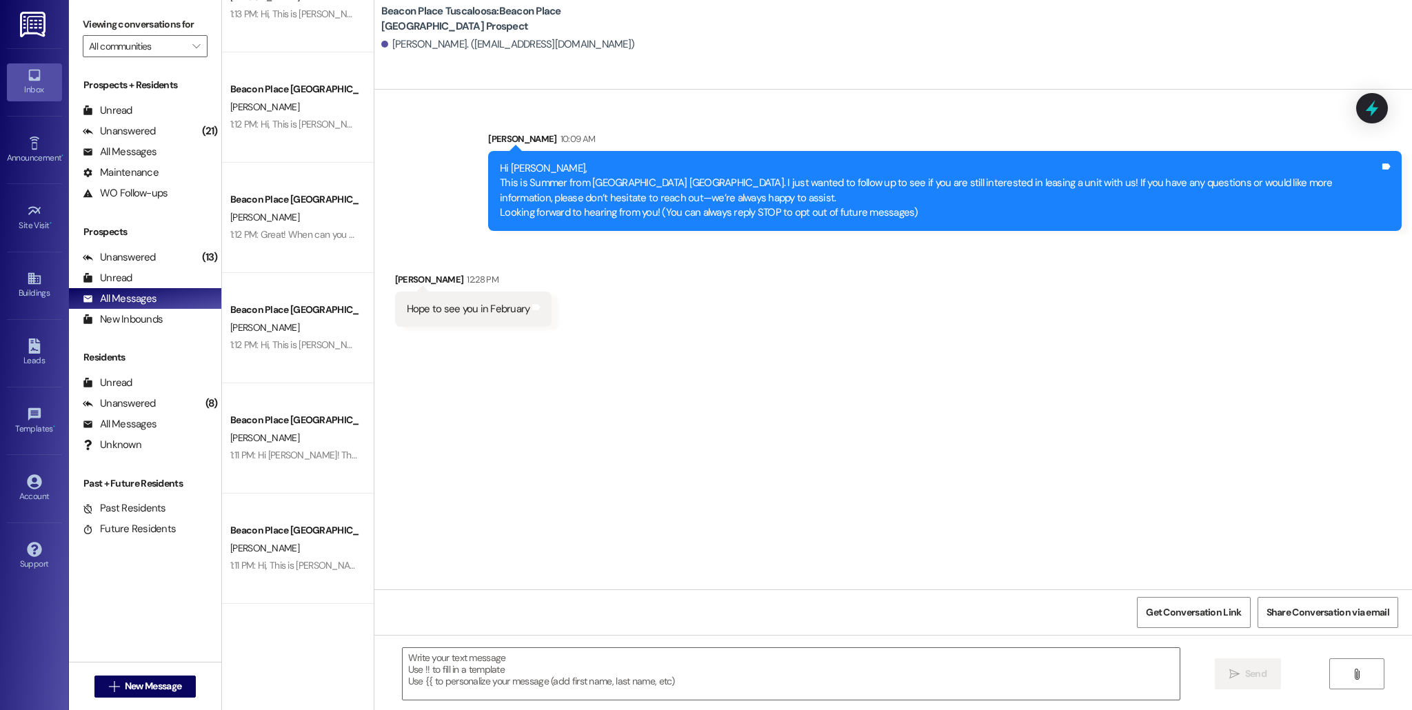
scroll to position [290, 0]
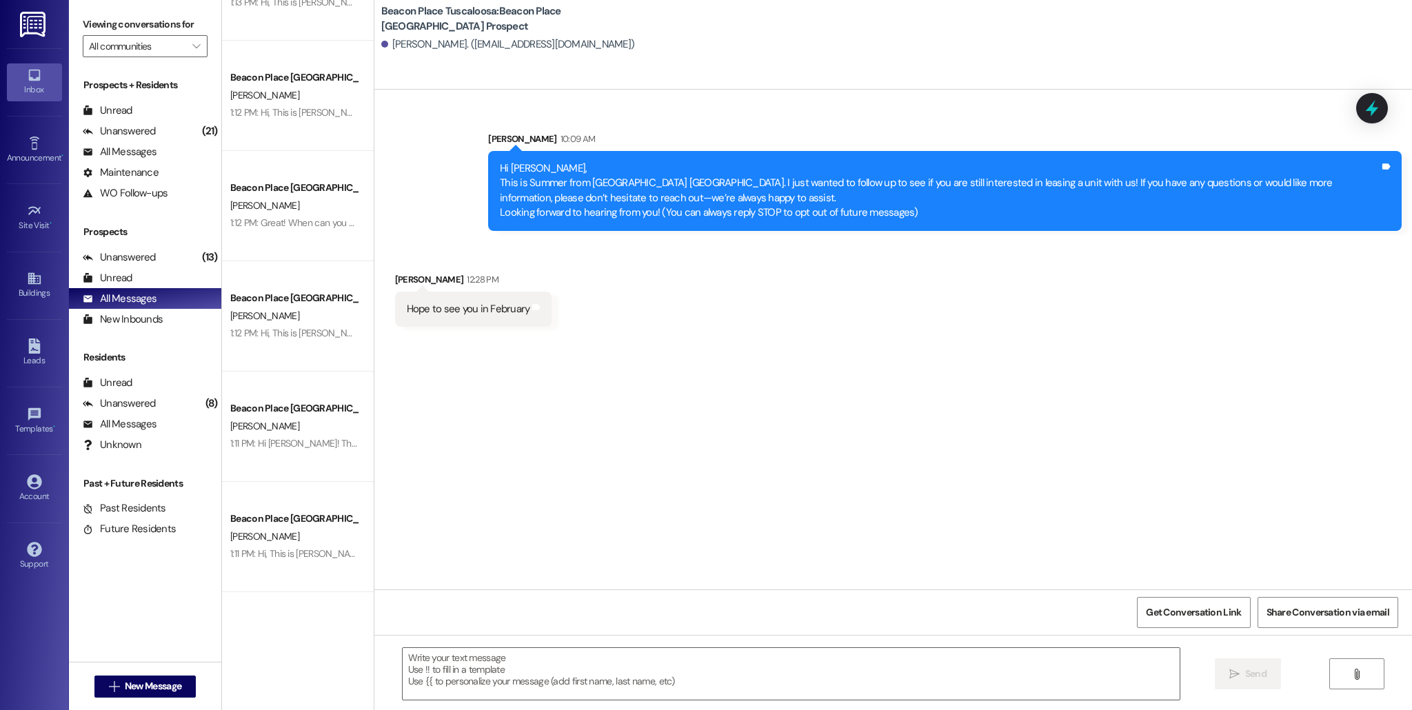
click at [258, 212] on div "S. Butler" at bounding box center [294, 205] width 130 height 17
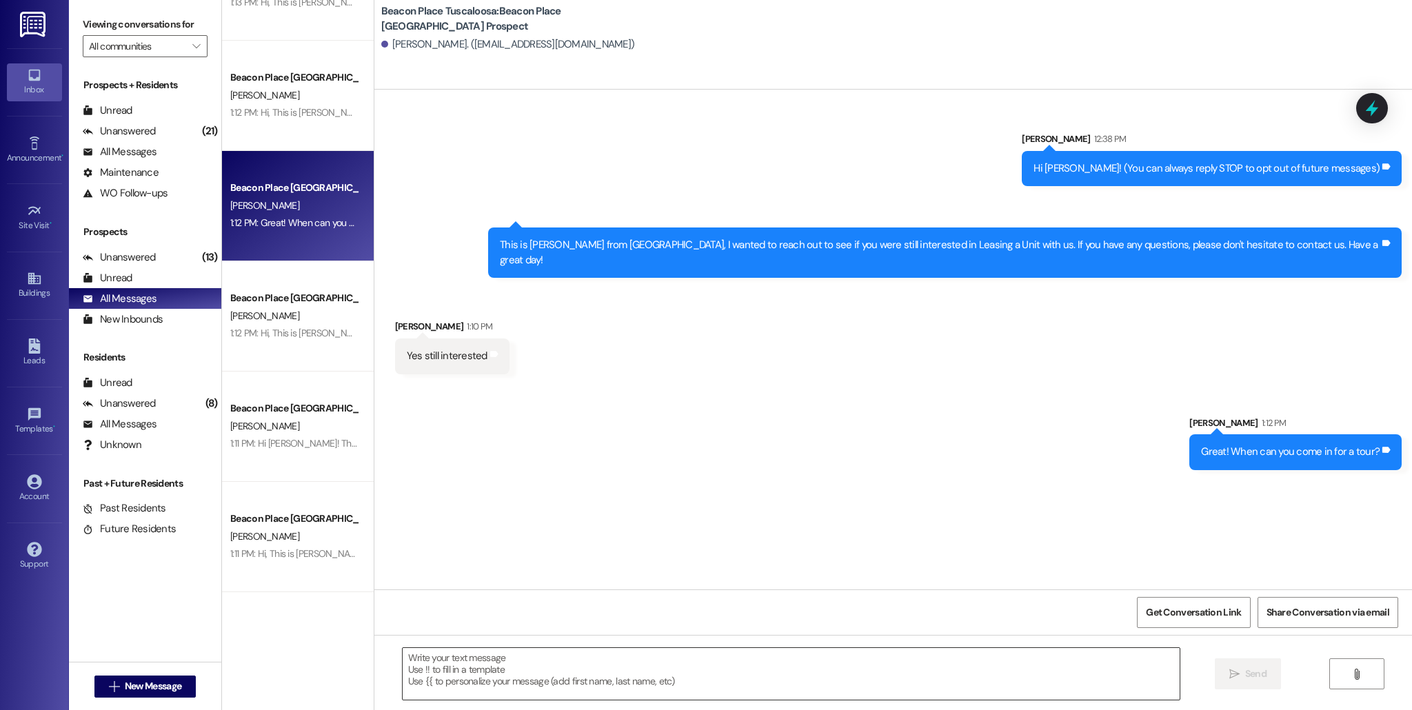
click at [498, 663] on textarea at bounding box center [791, 674] width 777 height 52
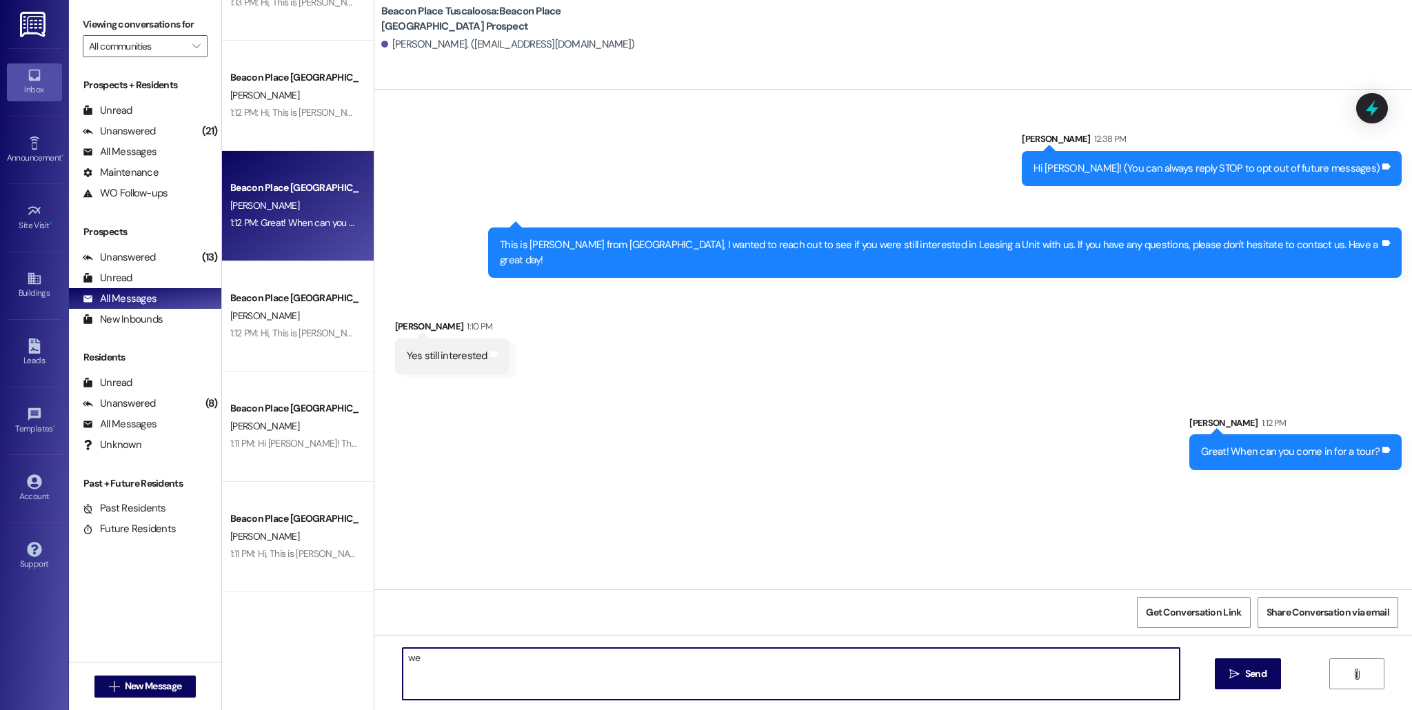
type textarea "w"
click at [418, 662] on textarea "We'd love to be able to talk to you more about your interest in Beacon Place! T…" at bounding box center [791, 674] width 777 height 52
click at [937, 664] on textarea "I'd love to be able to talk to you more about your interest in Beacon Place! Te…" at bounding box center [791, 674] width 777 height 52
type textarea "I'd love to be able to talk to you more about your interest in Beacon Place! Te…"
click at [1252, 669] on span "Send" at bounding box center [1255, 674] width 21 height 14
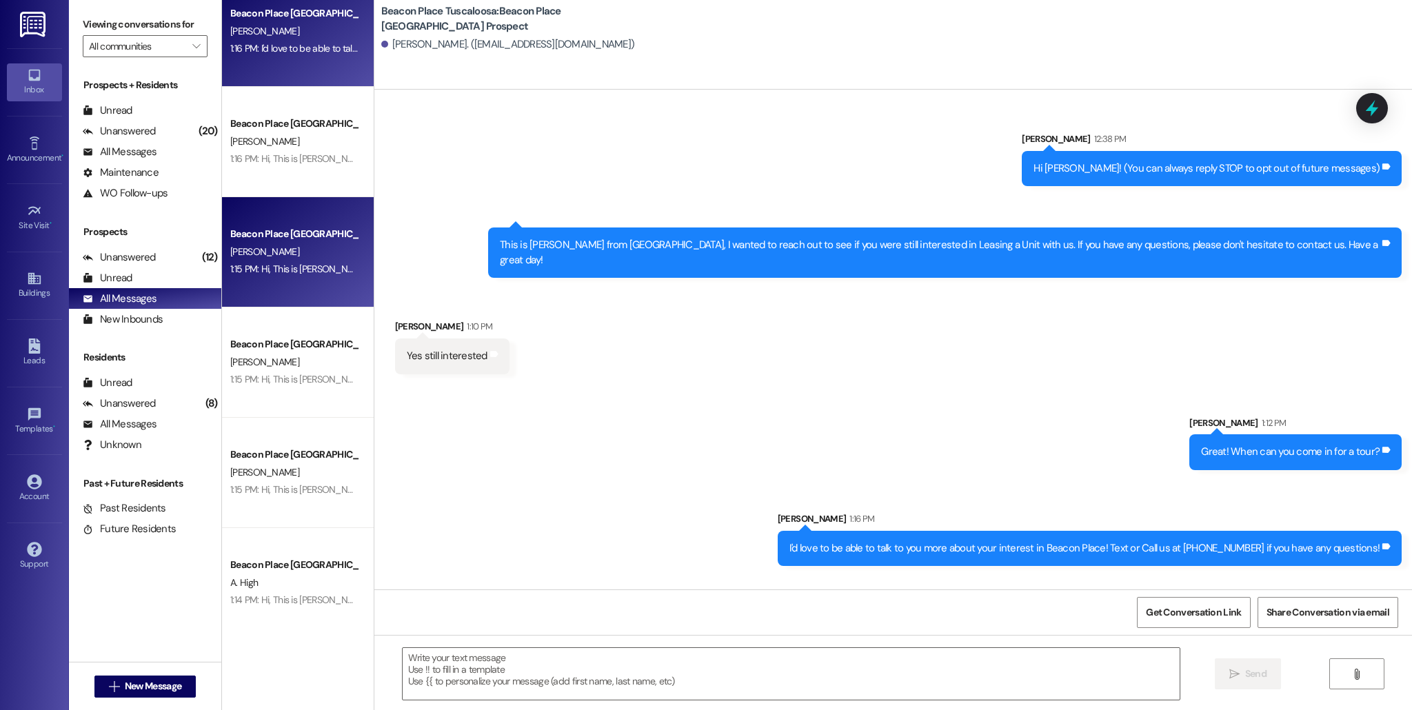
scroll to position [0, 0]
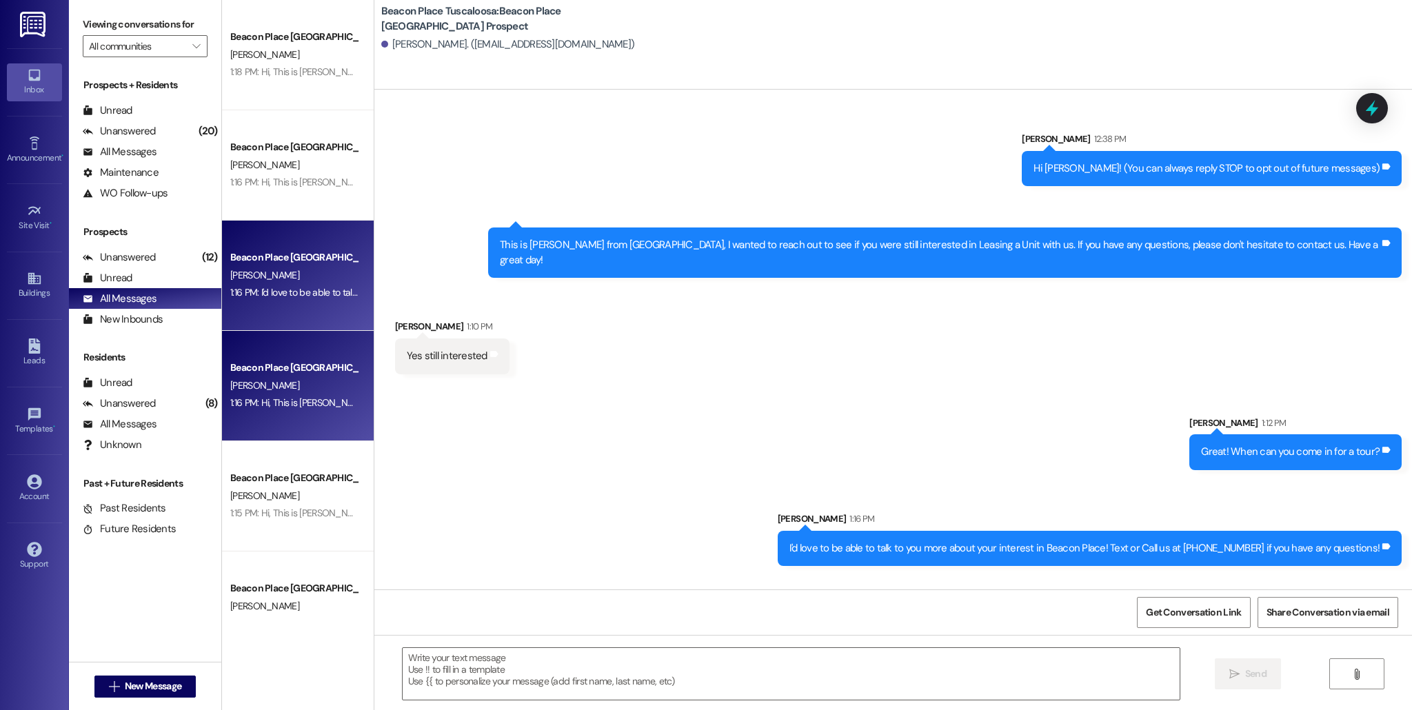
click at [300, 403] on div "1:16 PM: Hi, This is Maggie from Beacon Place Tuscaloosa. I just wanted to foll…" at bounding box center [1096, 402] width 1732 height 12
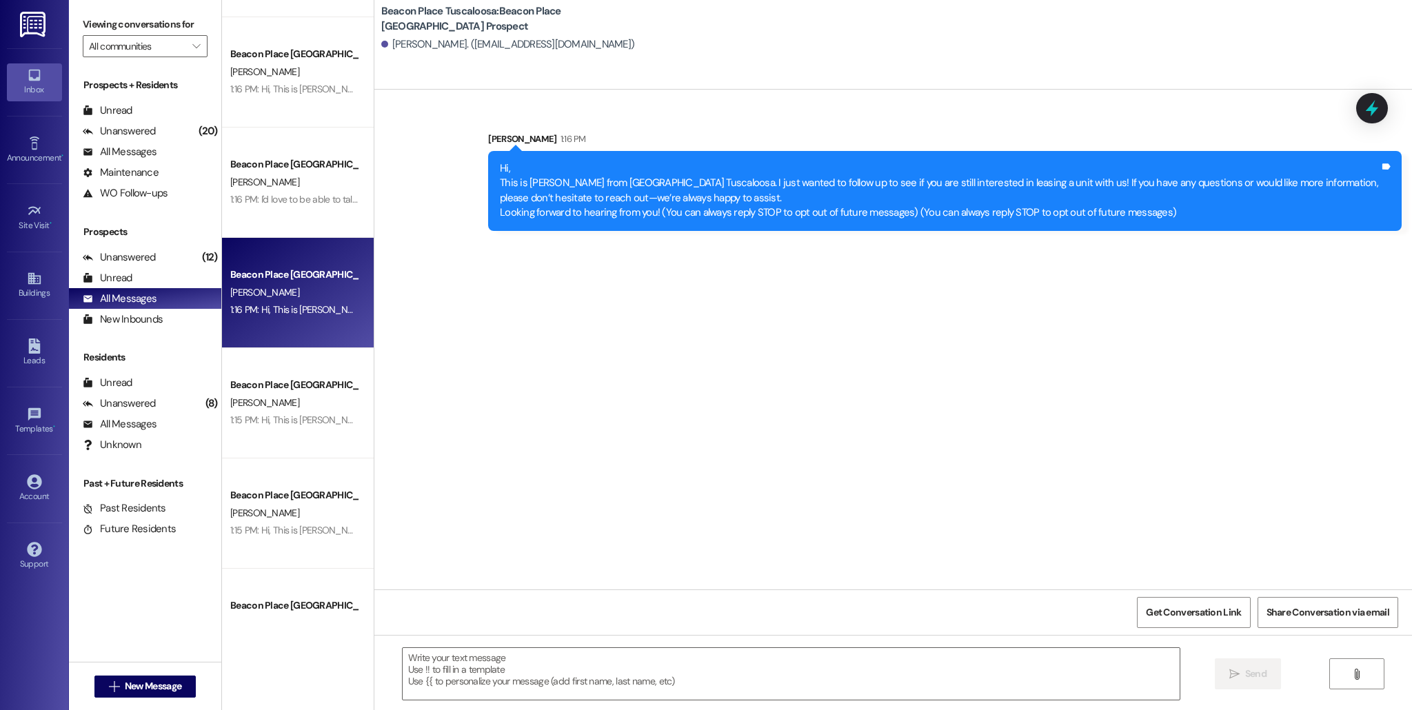
click at [329, 403] on div "S. Pettey" at bounding box center [294, 402] width 130 height 17
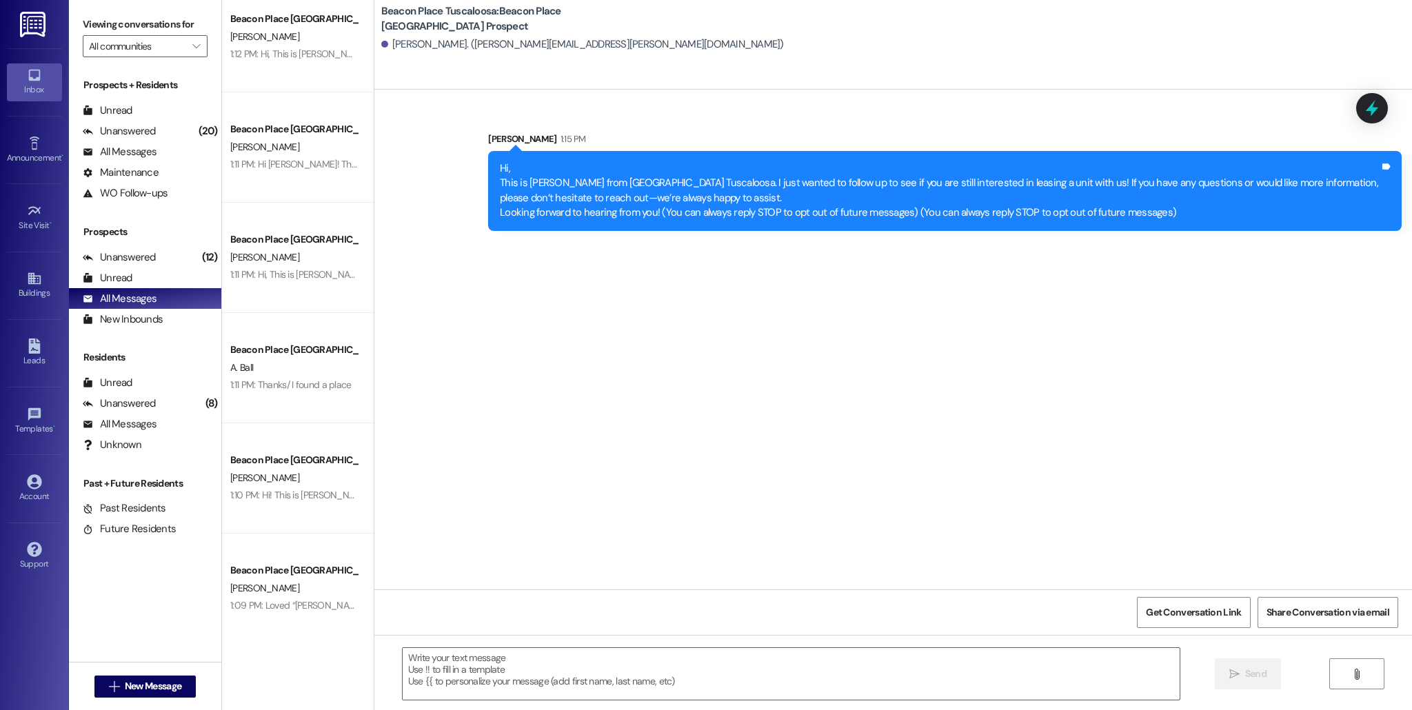
scroll to position [1231, 0]
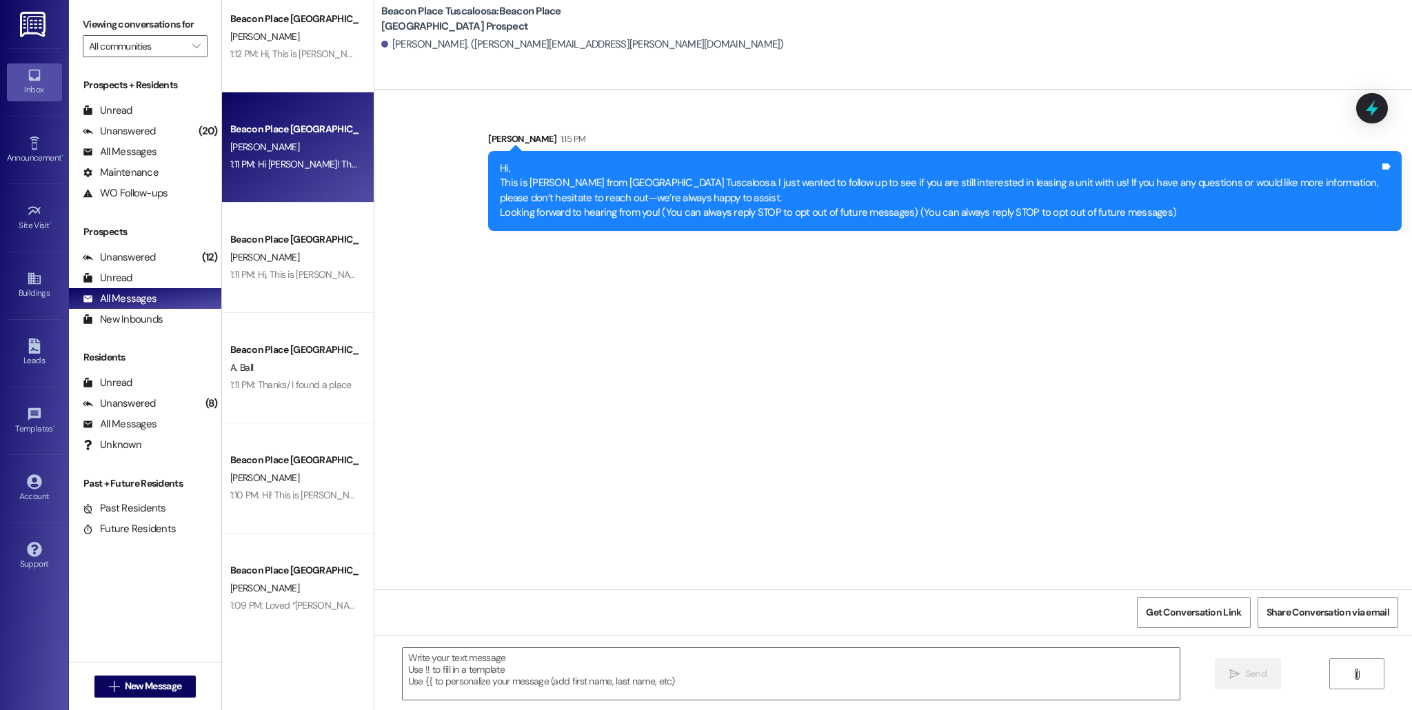
click at [283, 171] on div "1:11 PM: Hi Chanel! This is Allie-Grace from Beacon Place Tuscaloosa. I just wa…" at bounding box center [294, 164] width 130 height 17
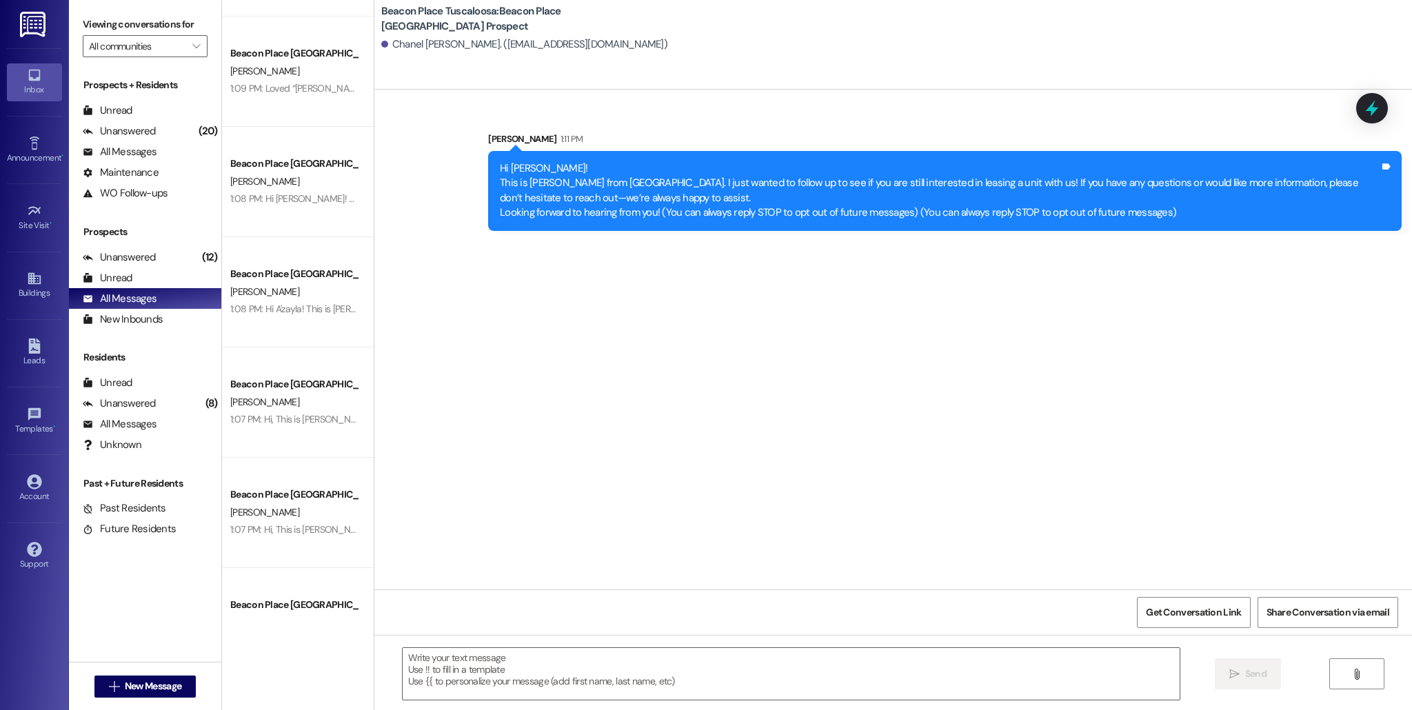
scroll to position [1747, 0]
click at [305, 311] on div "1:08 PM: Hi A'zayla! This is Allie-Grace from Beacon Place Tuscaloosa. I just w…" at bounding box center [1089, 310] width 1718 height 12
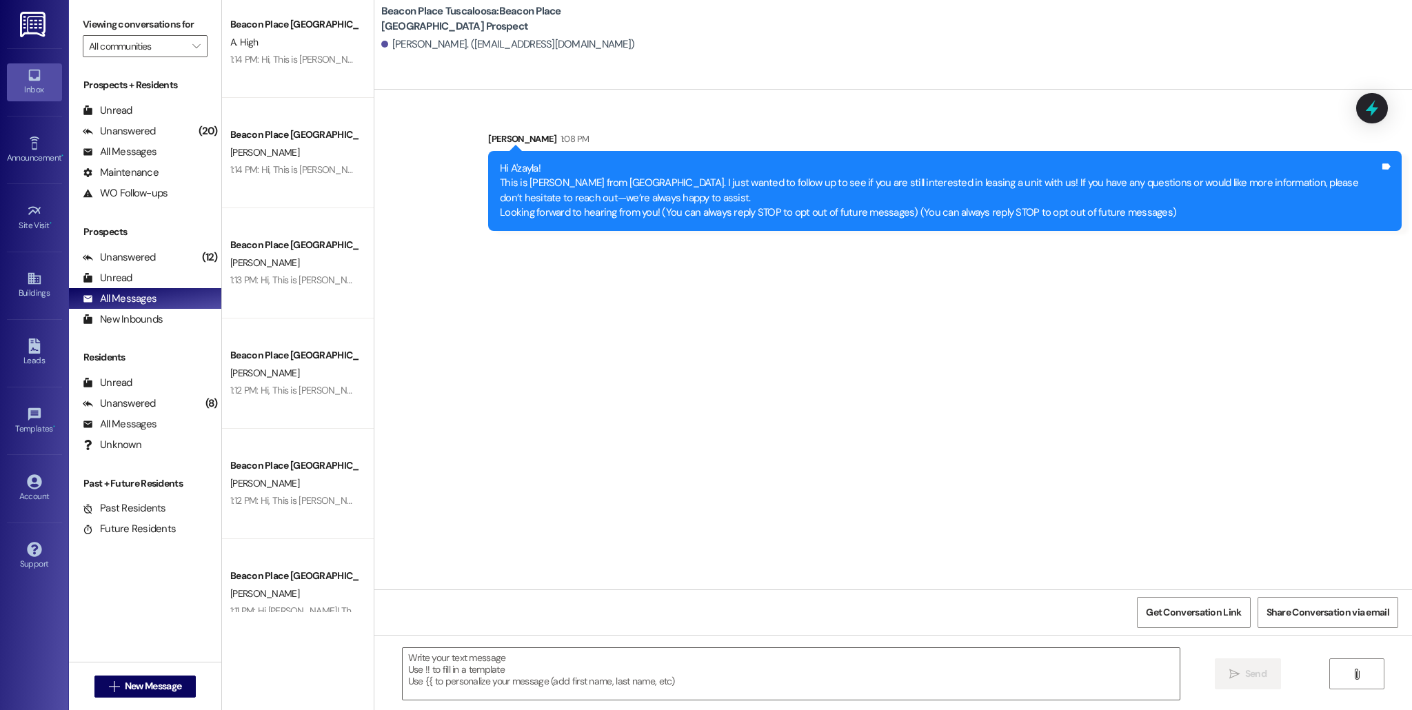
scroll to position [737, 0]
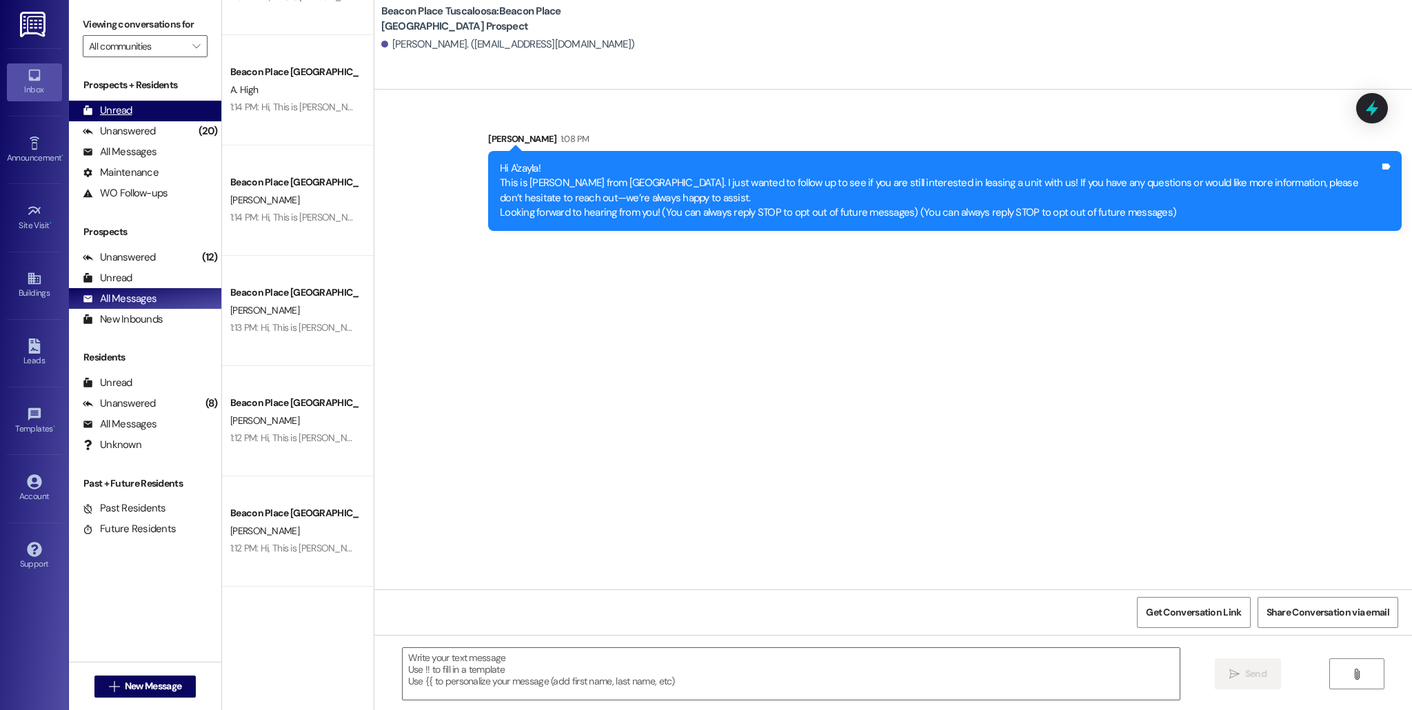
click at [170, 117] on div "Unread (0)" at bounding box center [145, 111] width 152 height 21
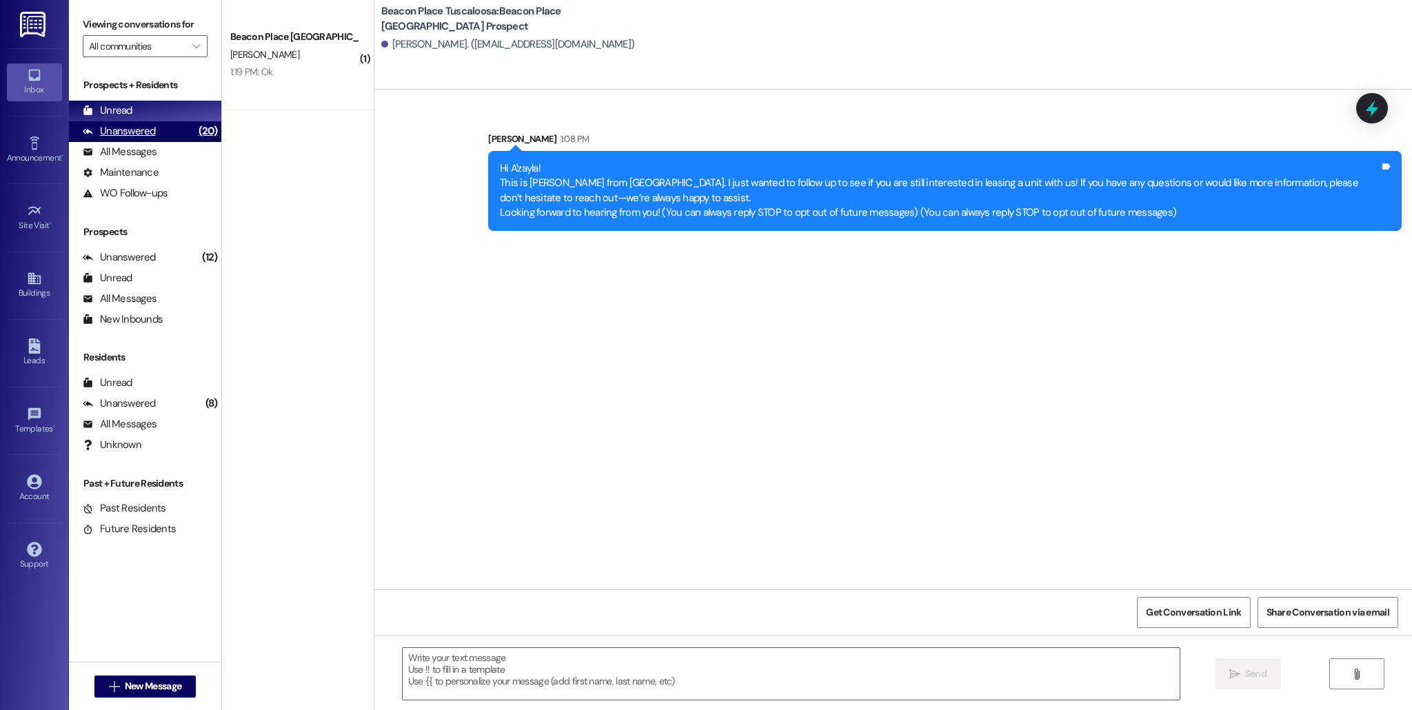
click at [146, 135] on div "Unanswered" at bounding box center [119, 131] width 73 height 14
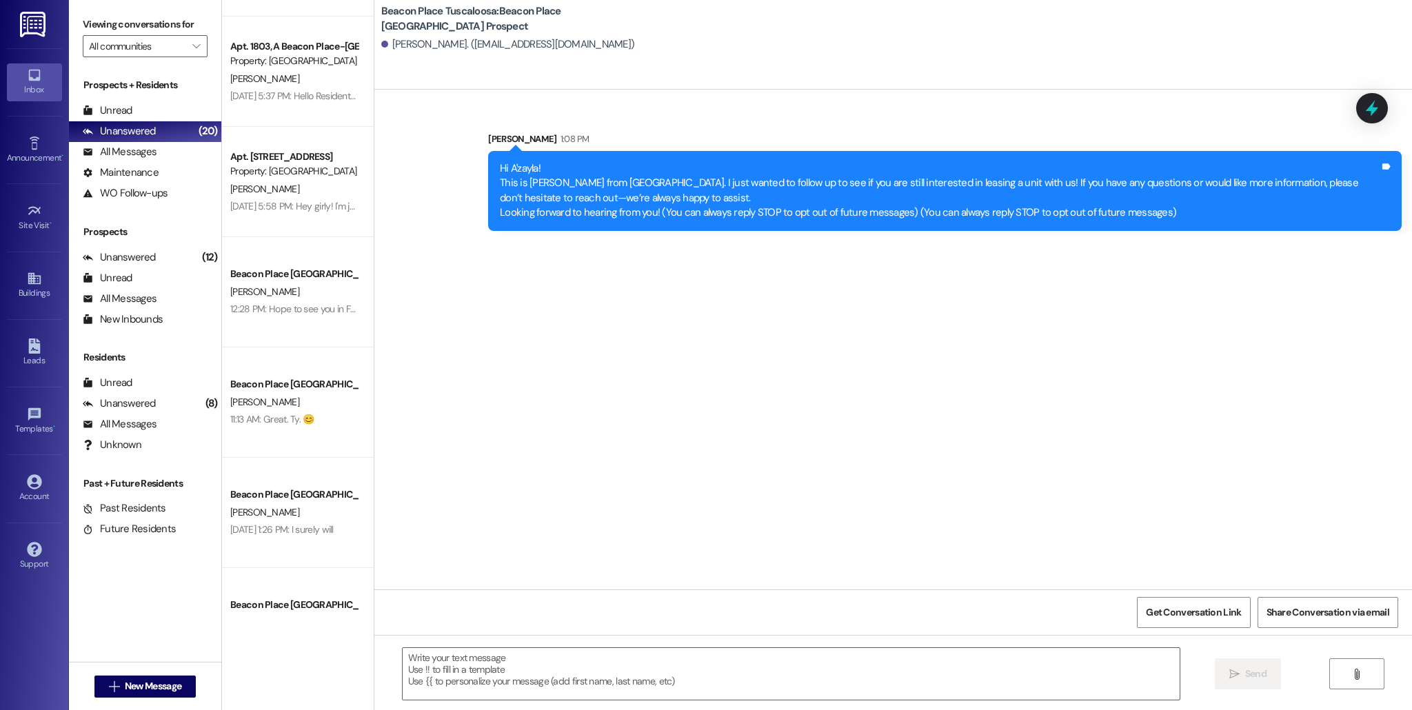
scroll to position [430, 0]
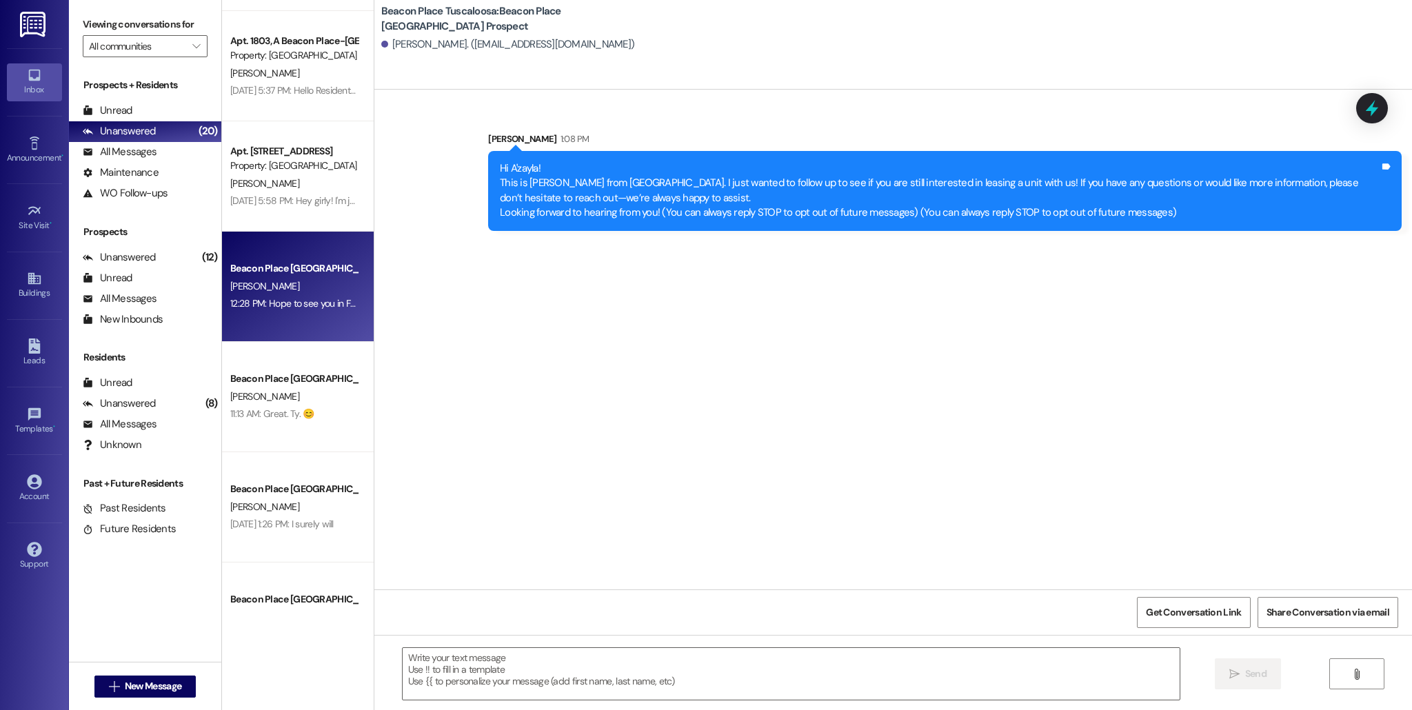
click at [276, 274] on div "Beacon Place [GEOGRAPHIC_DATA] Prospect" at bounding box center [294, 268] width 128 height 14
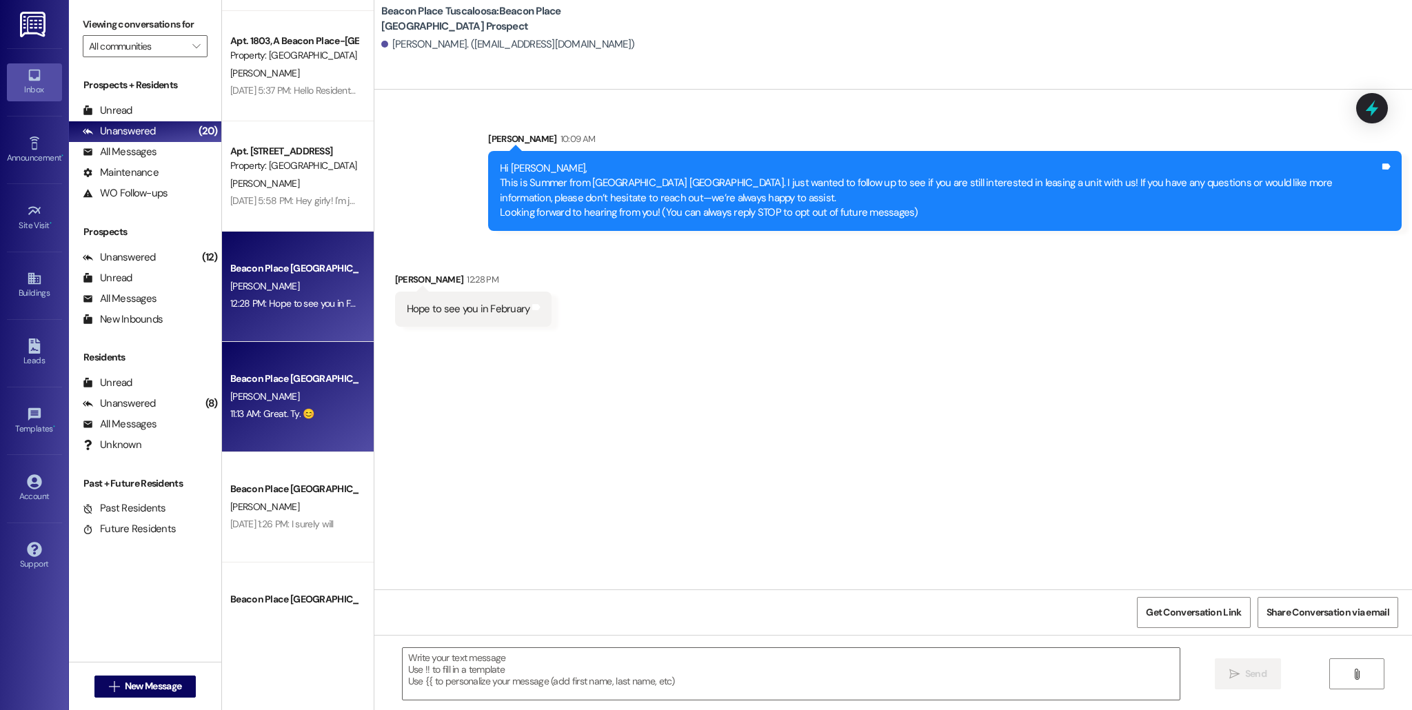
click at [295, 399] on div "[PERSON_NAME]" at bounding box center [294, 396] width 130 height 17
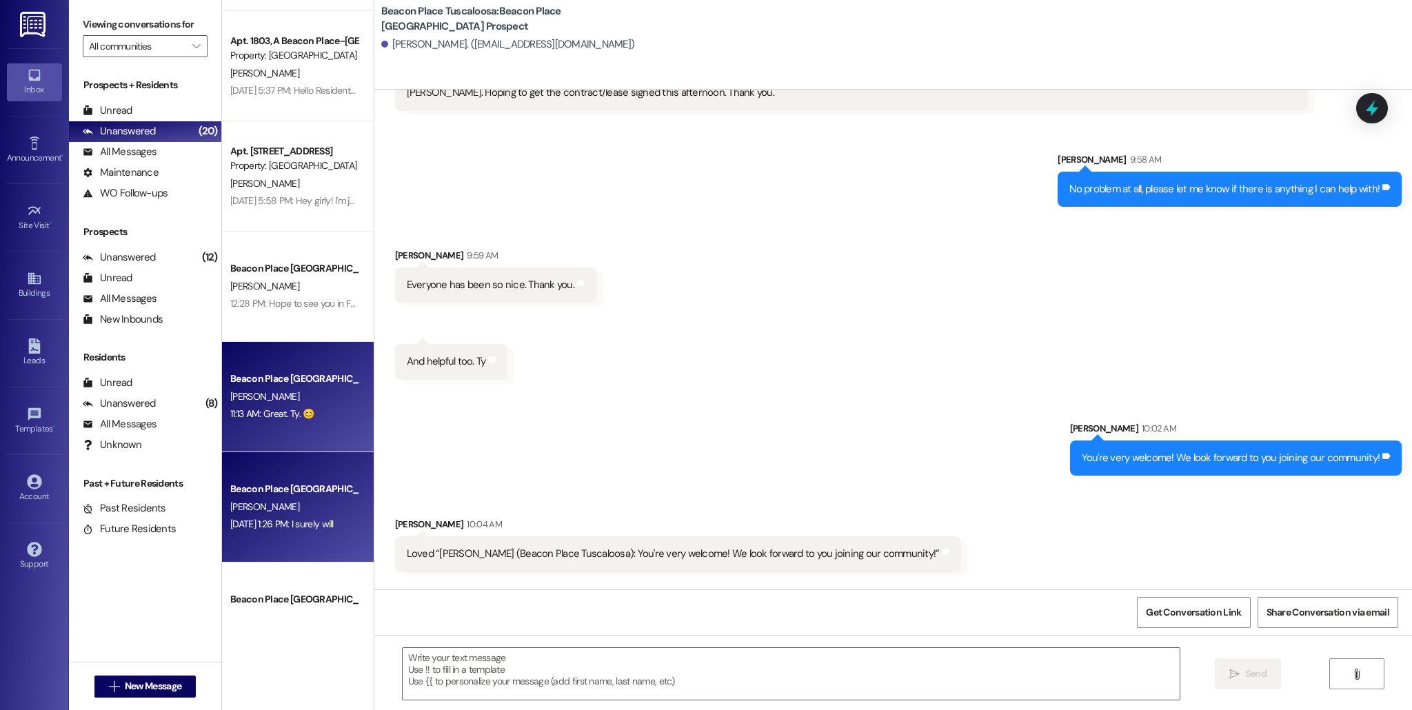
click at [316, 478] on div "Beacon Place Tuscaloosa Prospect C. Johnson Aug 18, 2025 at 1:26 PM: I surely w…" at bounding box center [298, 507] width 152 height 110
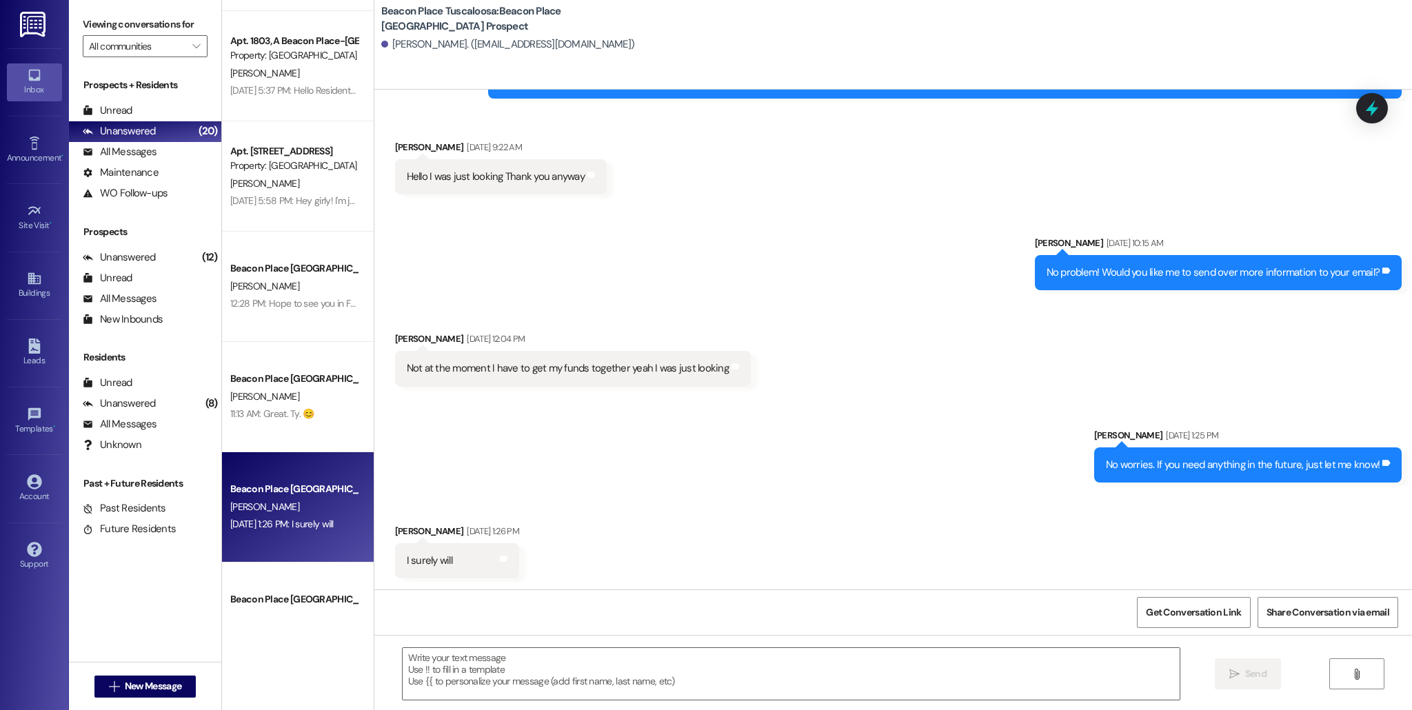
scroll to position [103, 0]
click at [139, 261] on div "Unanswered" at bounding box center [119, 257] width 73 height 14
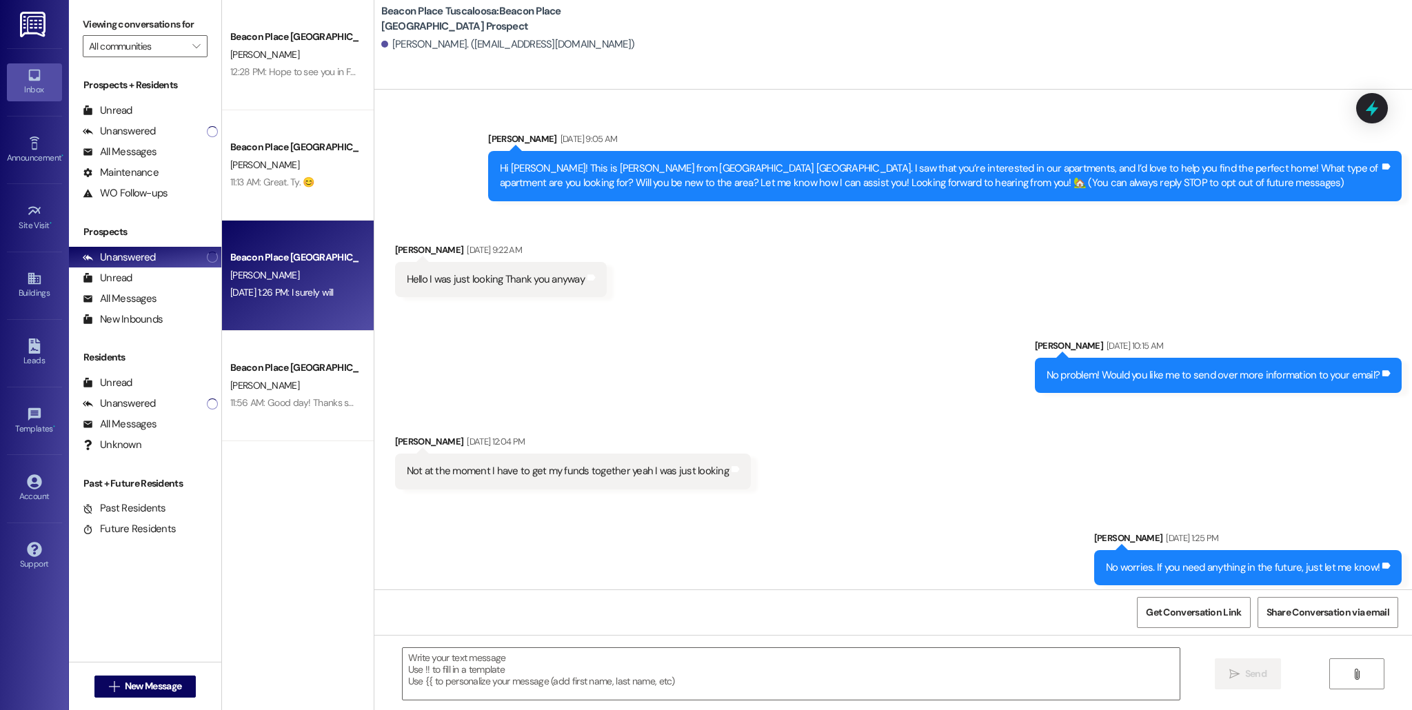
scroll to position [102, 0]
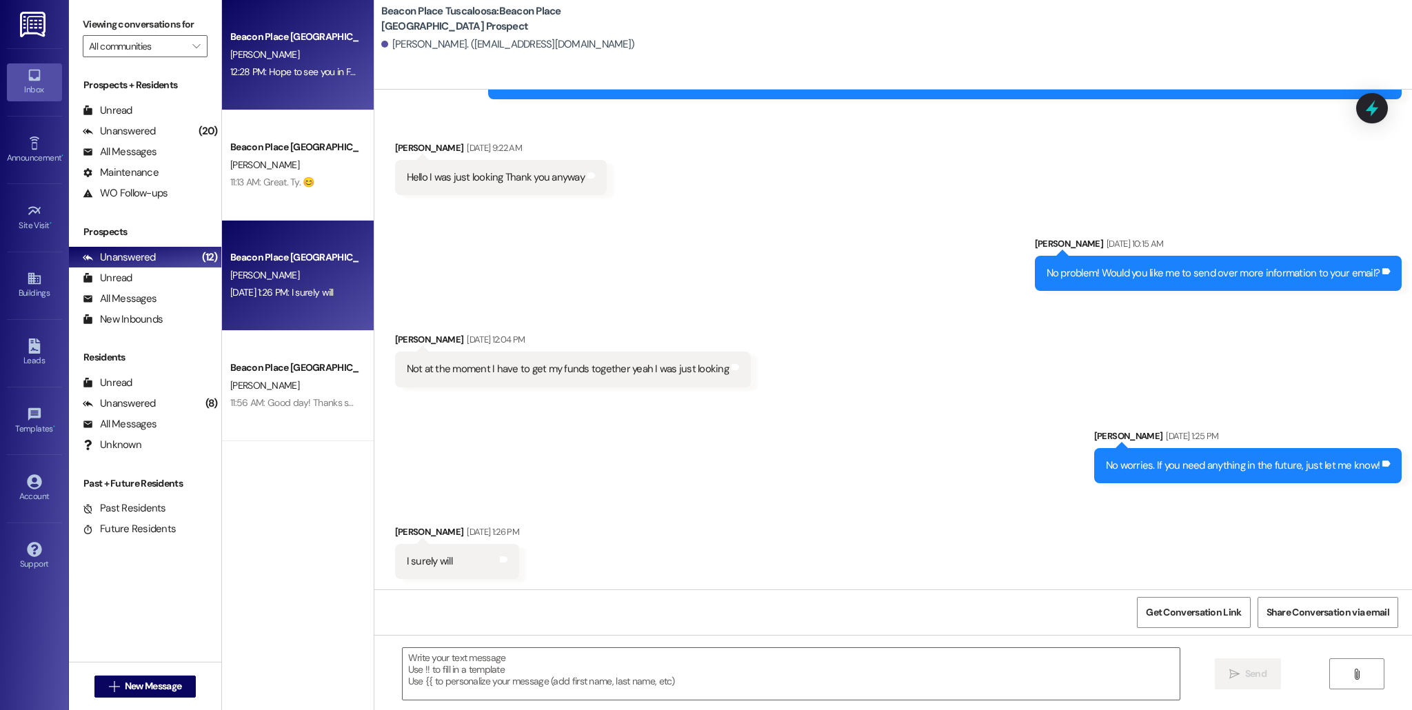
click at [293, 57] on div "[PERSON_NAME]" at bounding box center [294, 54] width 130 height 17
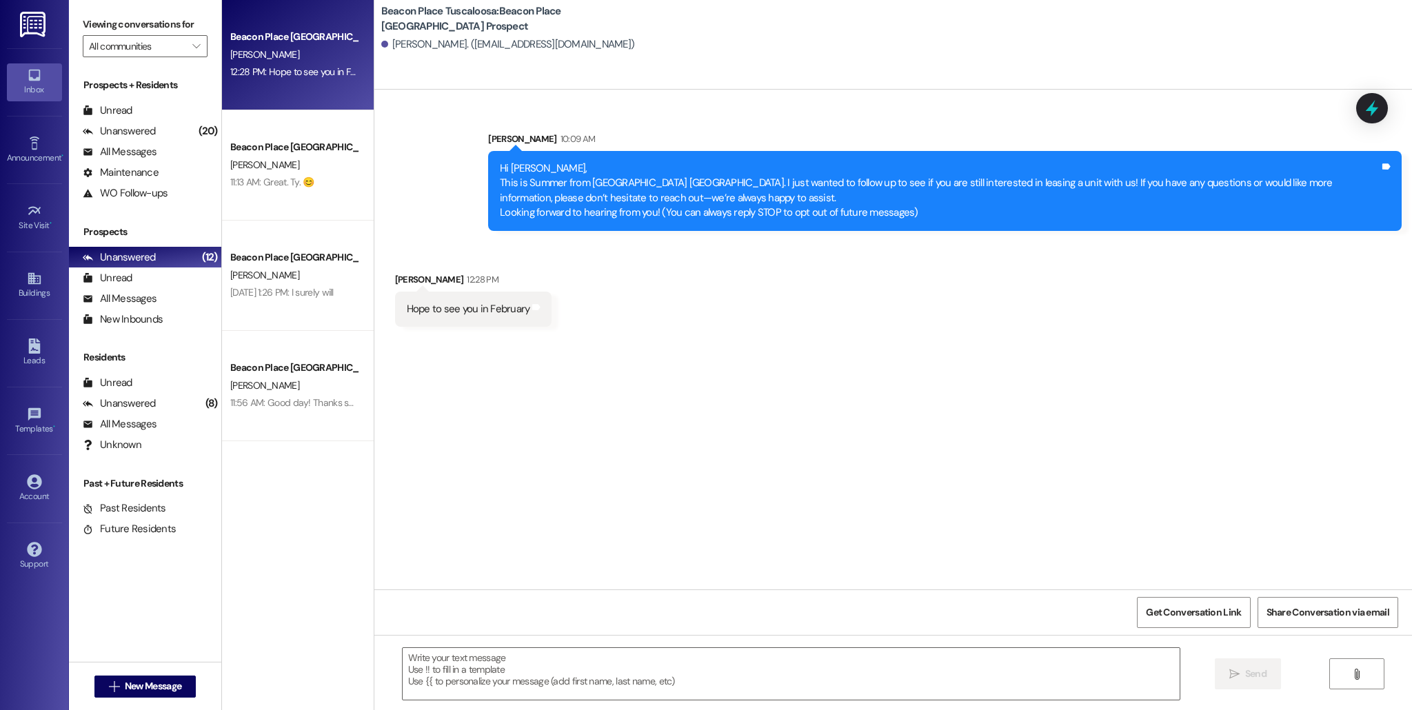
scroll to position [0, 0]
click at [142, 303] on div "All Messages" at bounding box center [120, 299] width 74 height 14
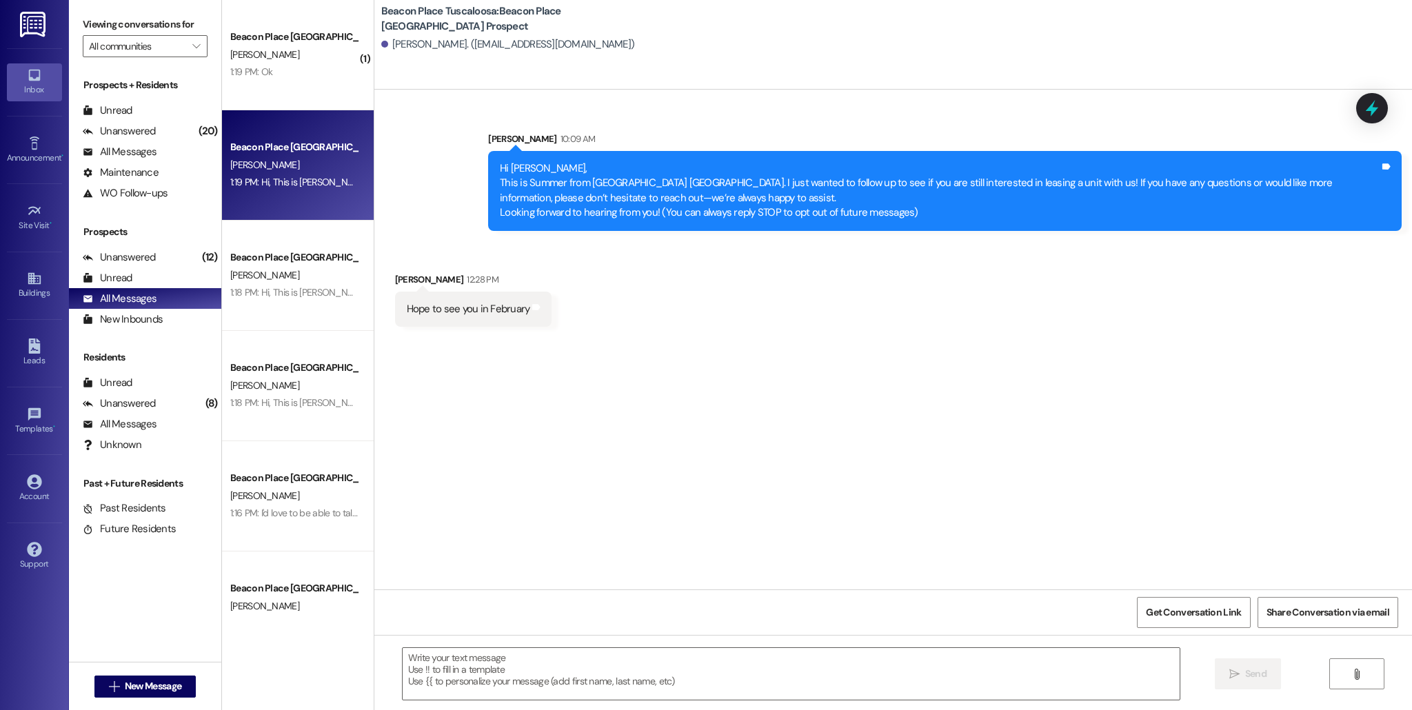
click at [277, 191] on div "1:19 PM: Hi, This is Maggie from Beacon Place Tuscaloosa. I just wanted to foll…" at bounding box center [294, 182] width 130 height 17
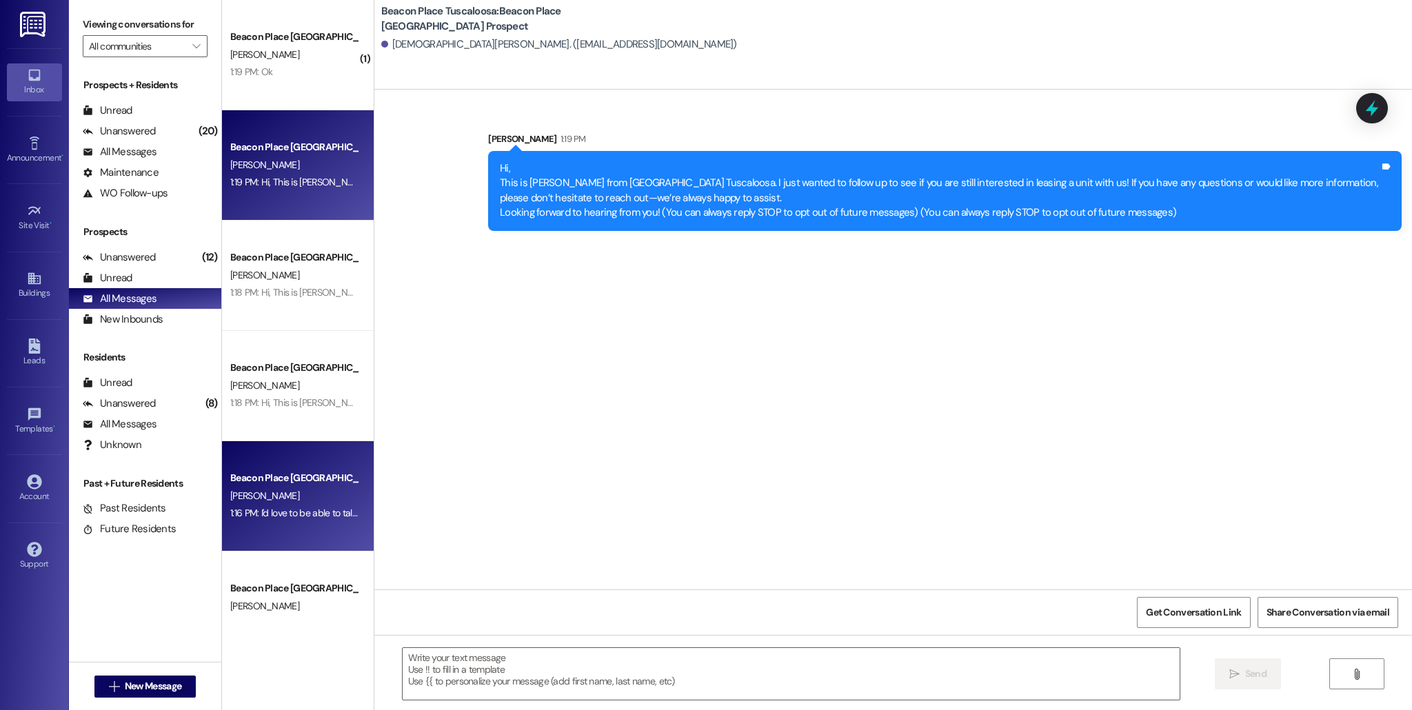
click at [290, 505] on div "1:16 PM: I'd love to be able to talk to you more about your interest in Beacon …" at bounding box center [294, 513] width 130 height 17
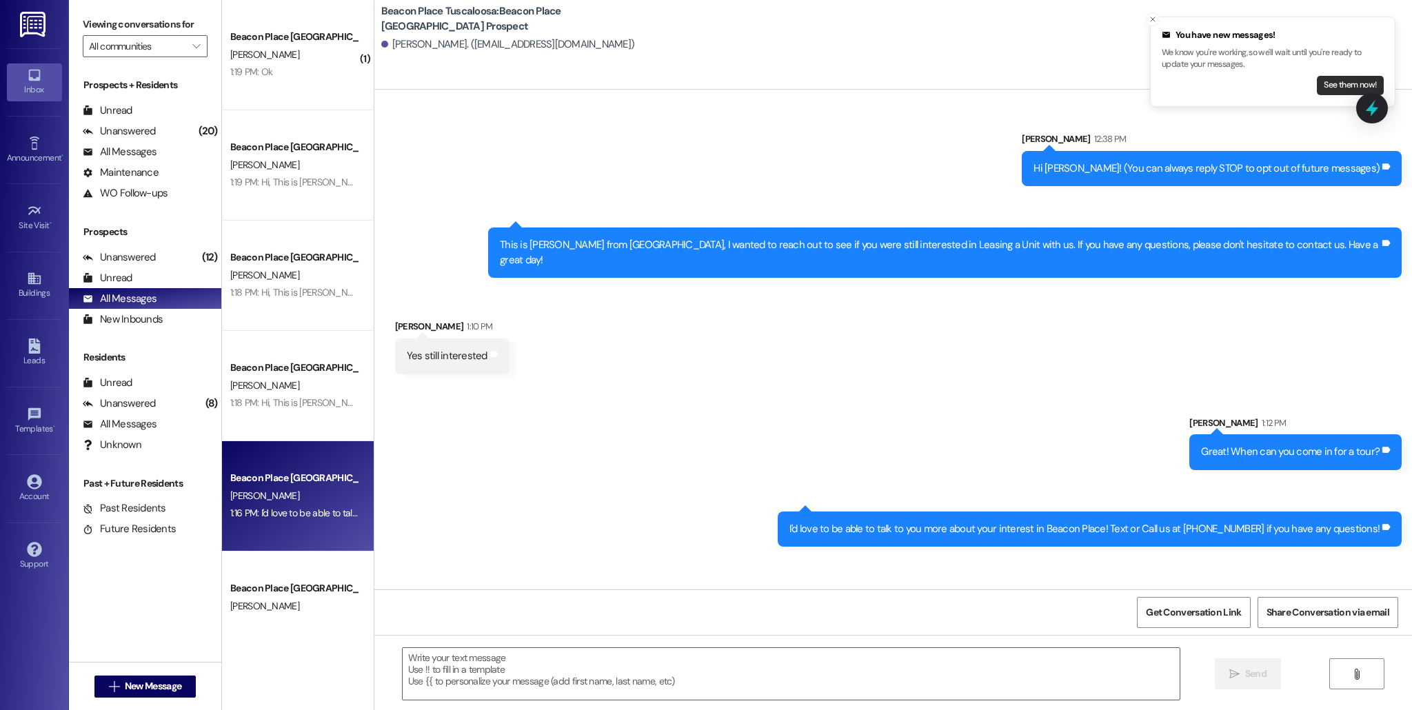
click at [1334, 87] on button "See them now!" at bounding box center [1349, 85] width 67 height 19
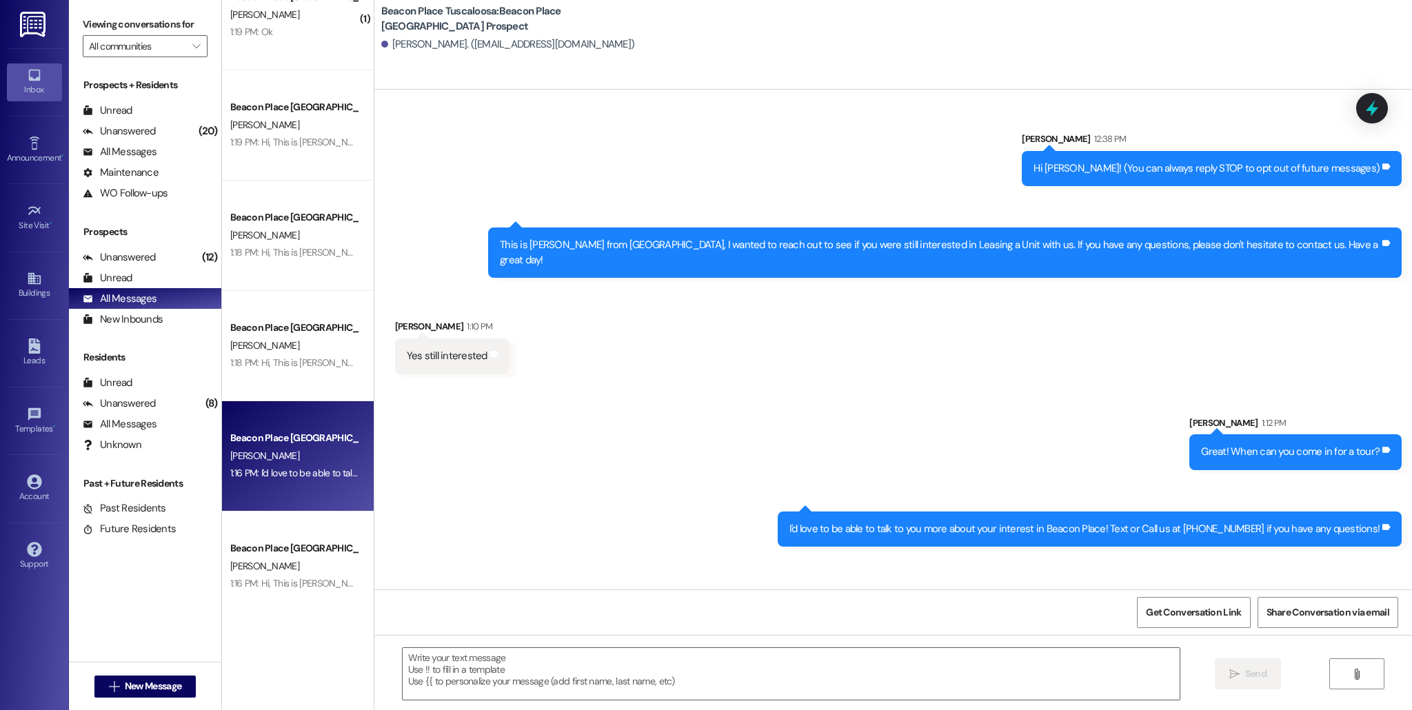
scroll to position [160, 0]
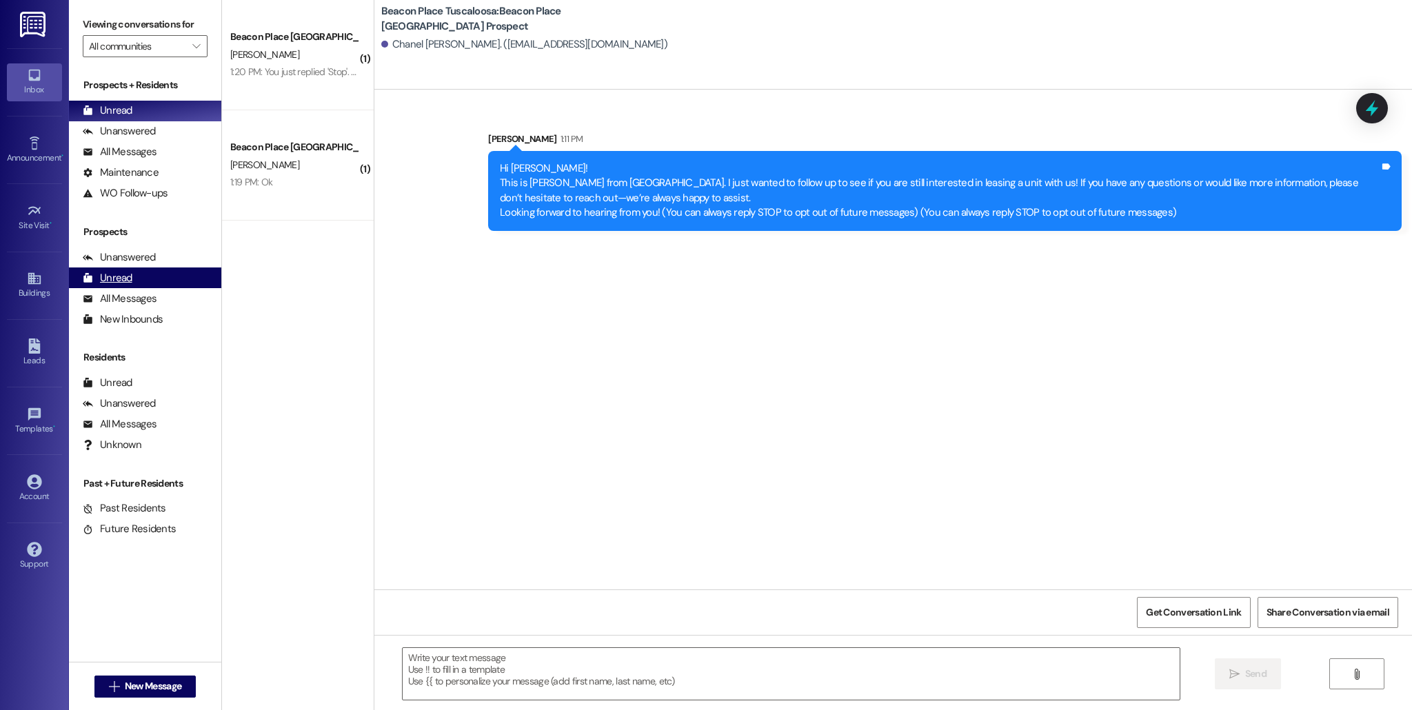
click at [147, 277] on div "Unread (0)" at bounding box center [145, 277] width 152 height 21
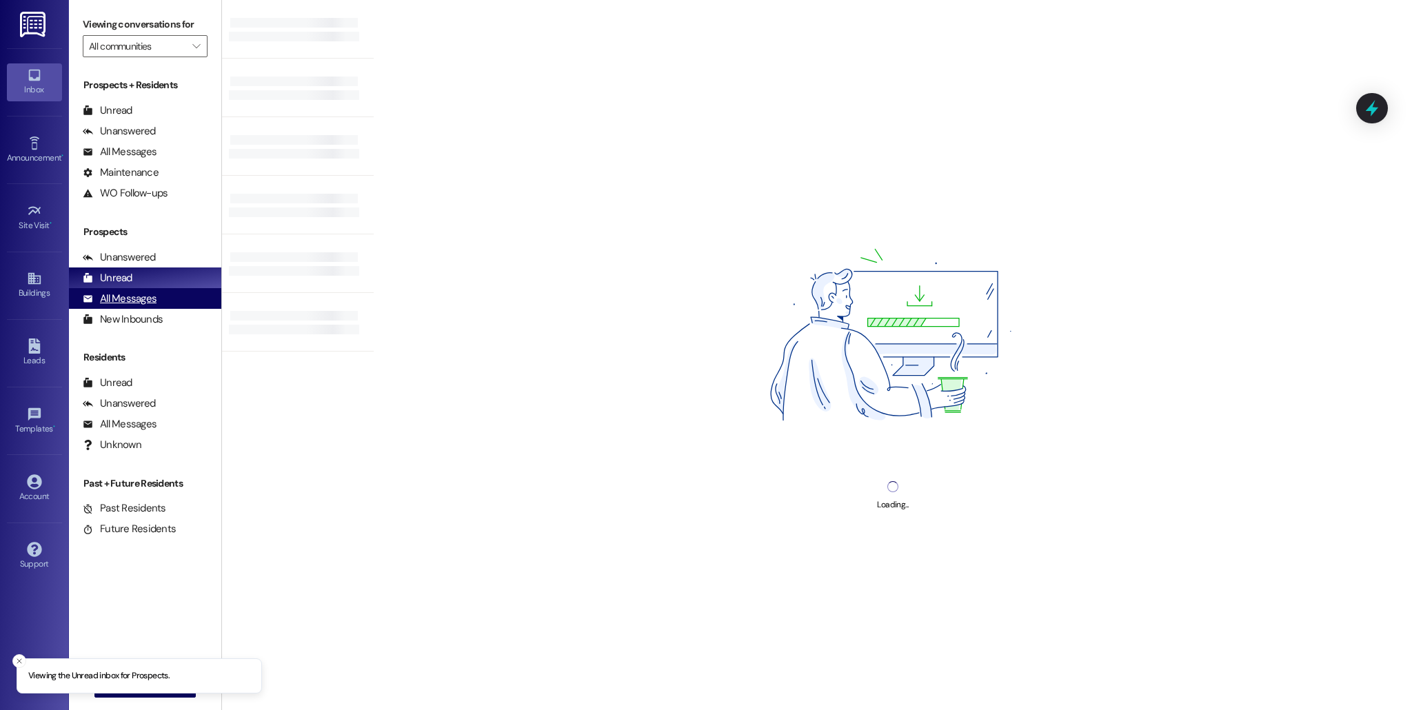
click at [143, 303] on div "All Messages" at bounding box center [120, 299] width 74 height 14
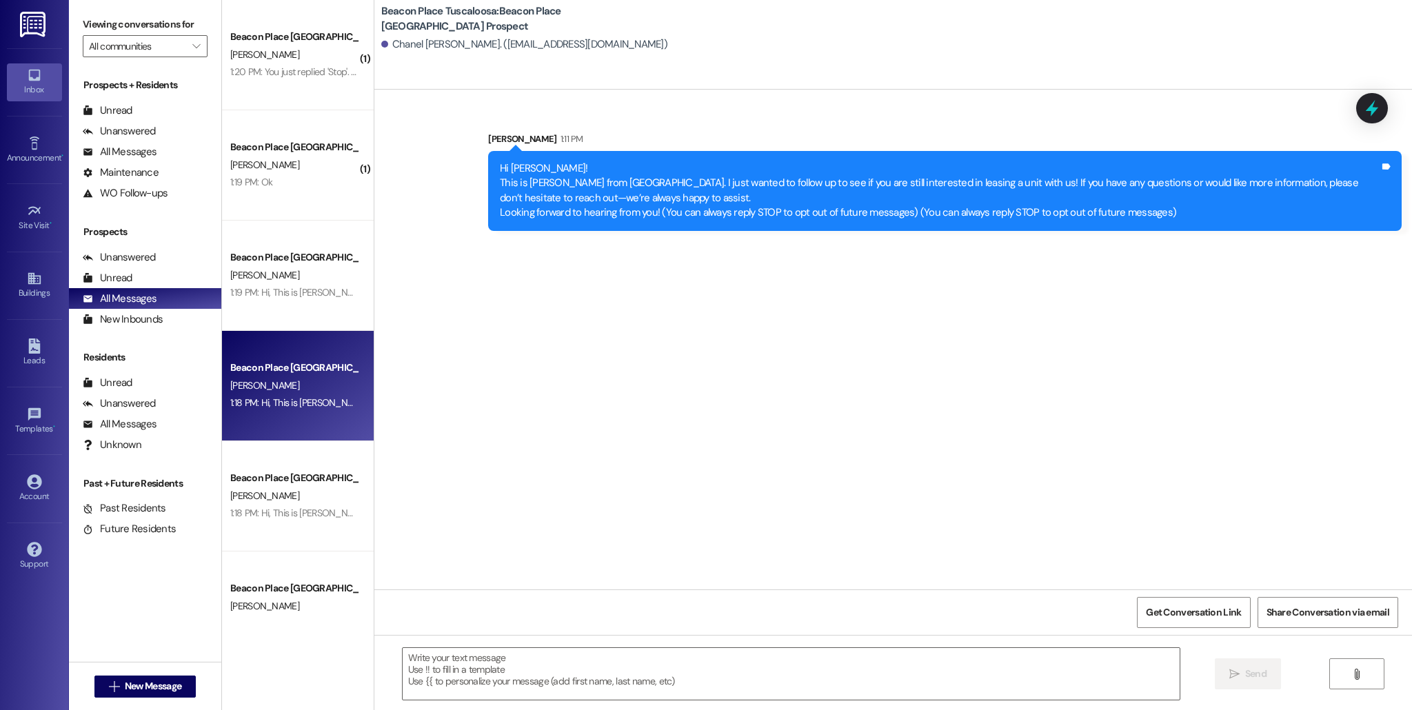
click at [334, 409] on div "1:18 PM: Hi, This is [PERSON_NAME] from [GEOGRAPHIC_DATA] Tuscaloosa. I just wa…" at bounding box center [294, 402] width 130 height 17
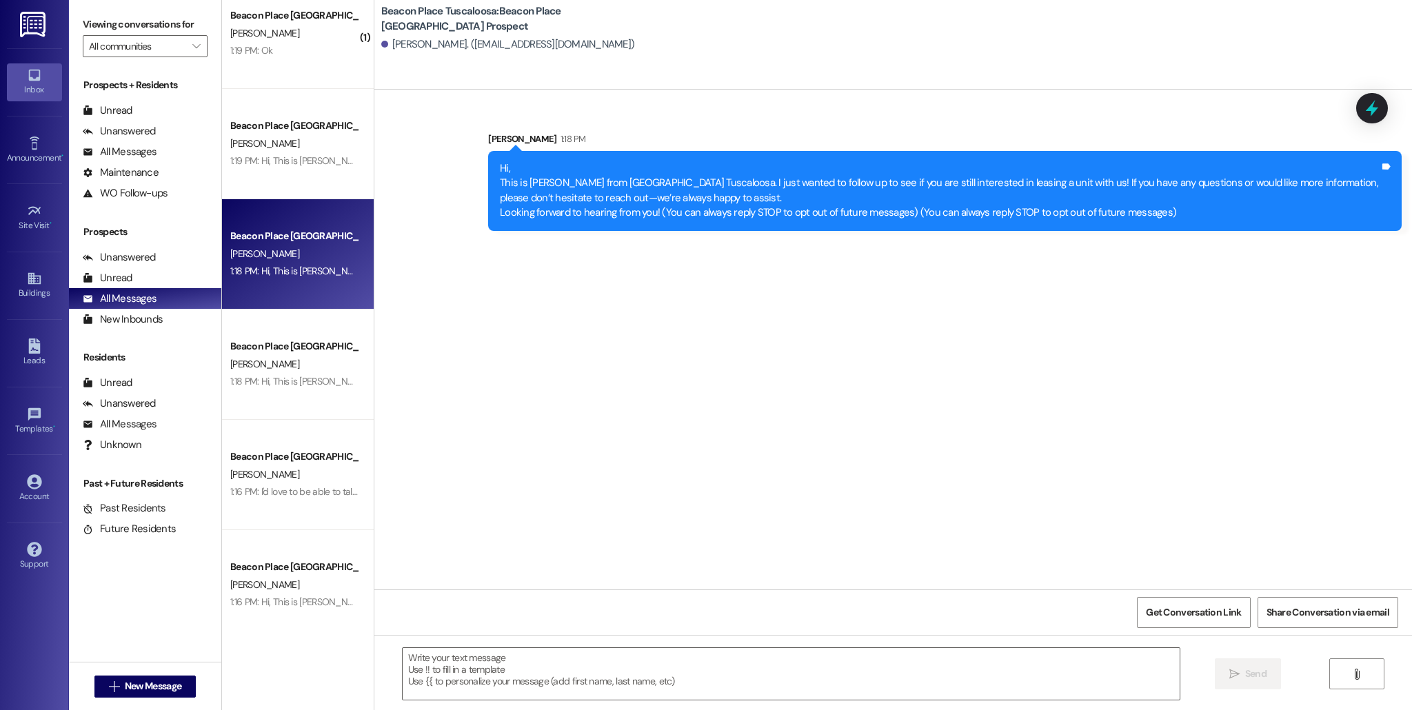
scroll to position [133, 0]
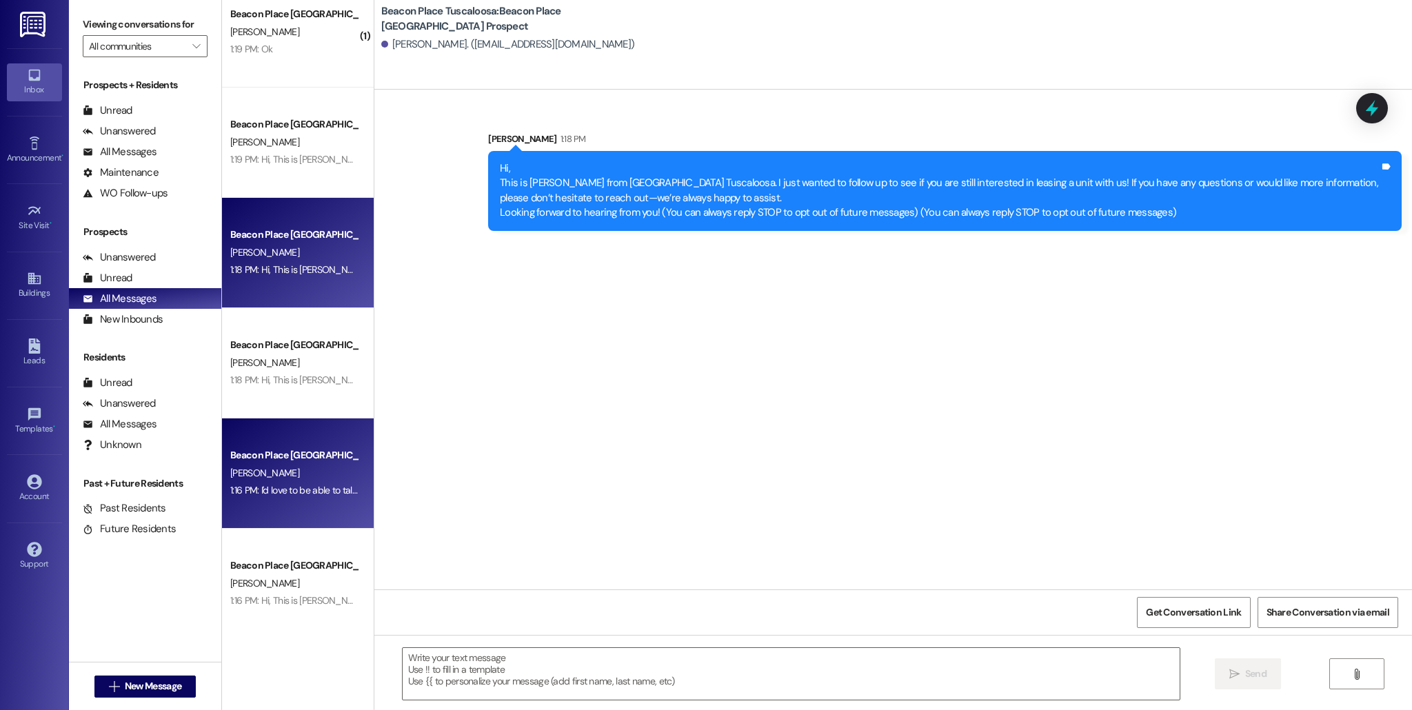
click at [316, 491] on div "1:16 PM: I'd love to be able to talk to you more about your interest in Beacon …" at bounding box center [516, 490] width 573 height 12
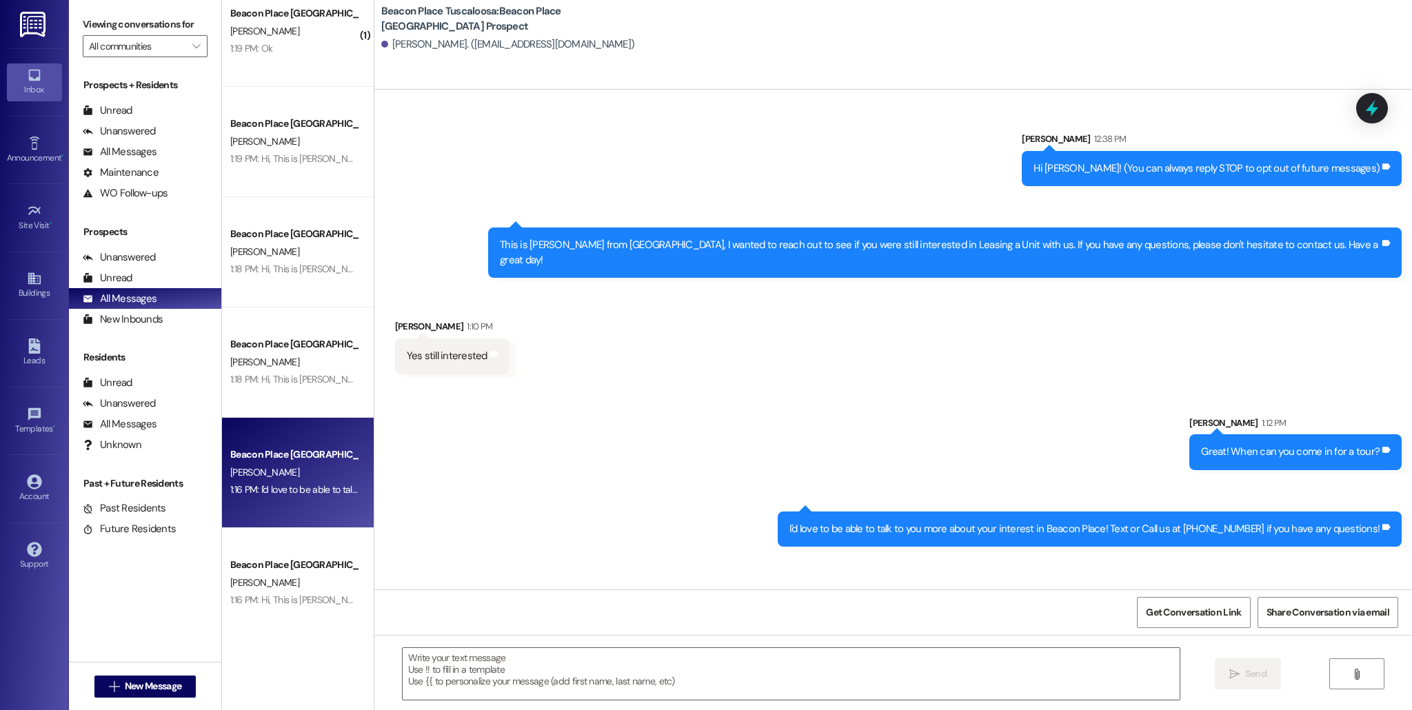
scroll to position [0, 0]
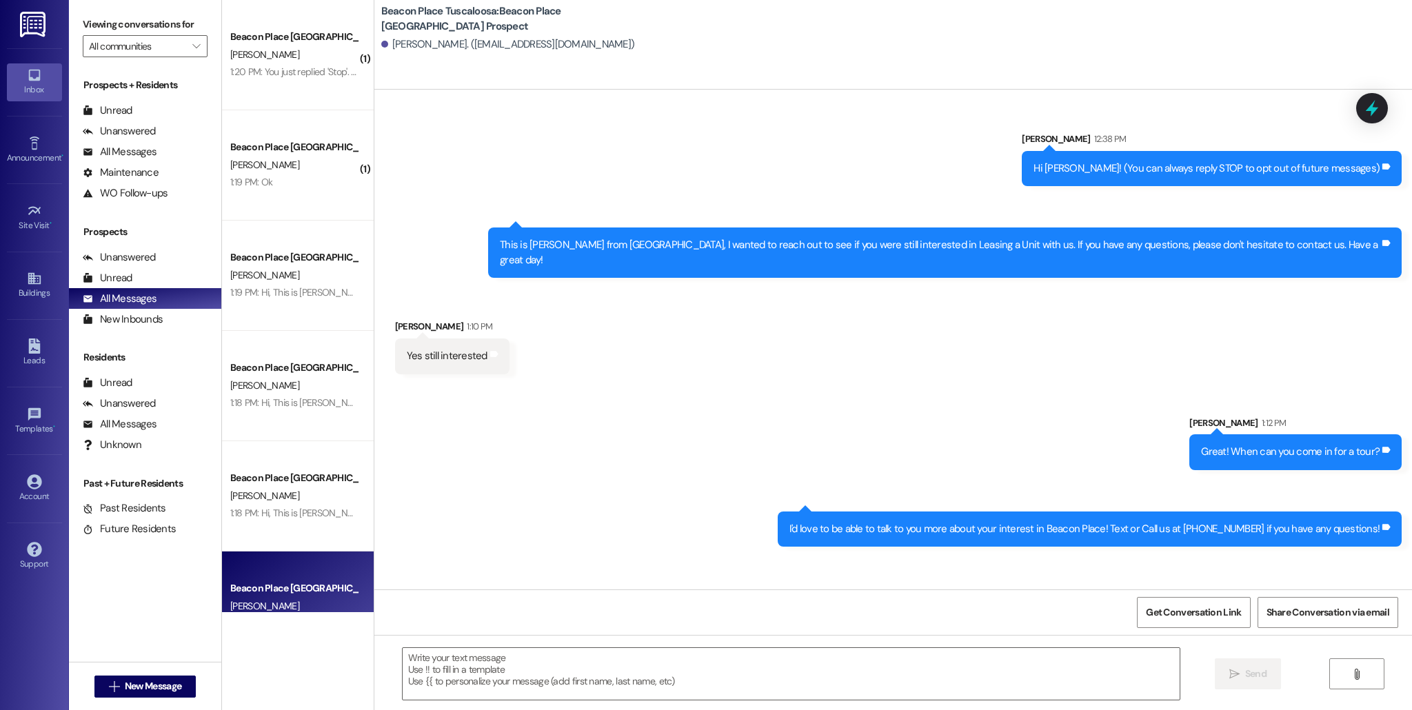
click at [696, 441] on div "Sent via SMS Allie-Grace Ramsey 1:12 PM Great! When can you come in for a tour?…" at bounding box center [892, 471] width 1037 height 173
click at [709, 440] on div "Sent via SMS Allie-Grace Ramsey 1:12 PM Great! When can you come in for a tour?…" at bounding box center [892, 471] width 1037 height 173
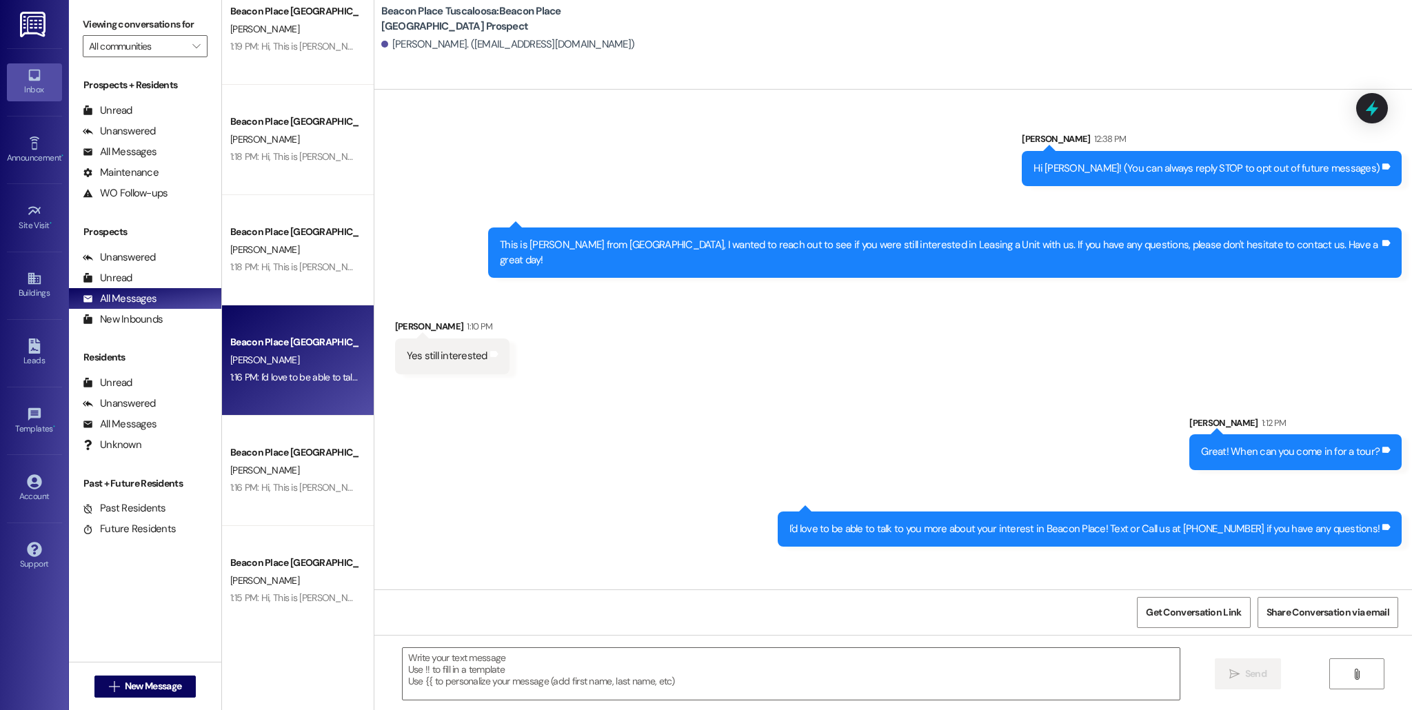
scroll to position [252, 0]
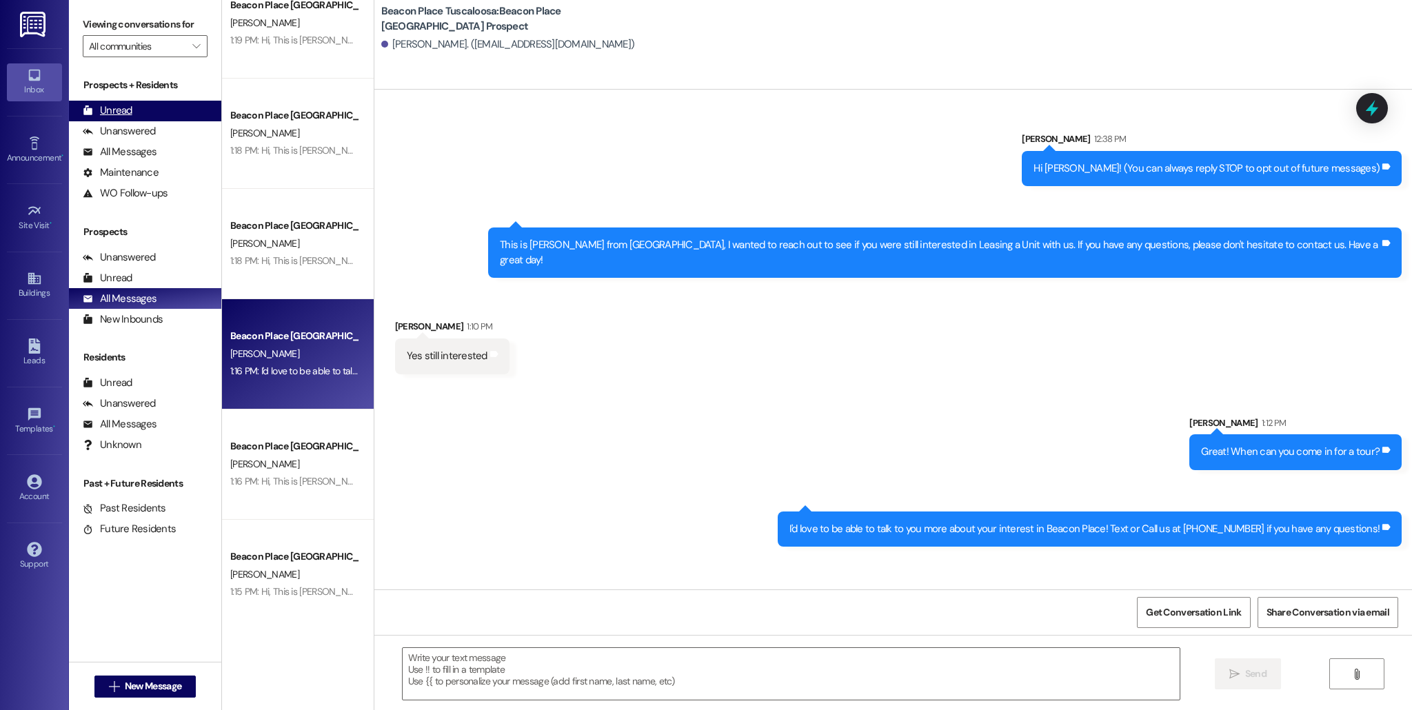
click at [101, 101] on div "Unread (0)" at bounding box center [145, 111] width 152 height 21
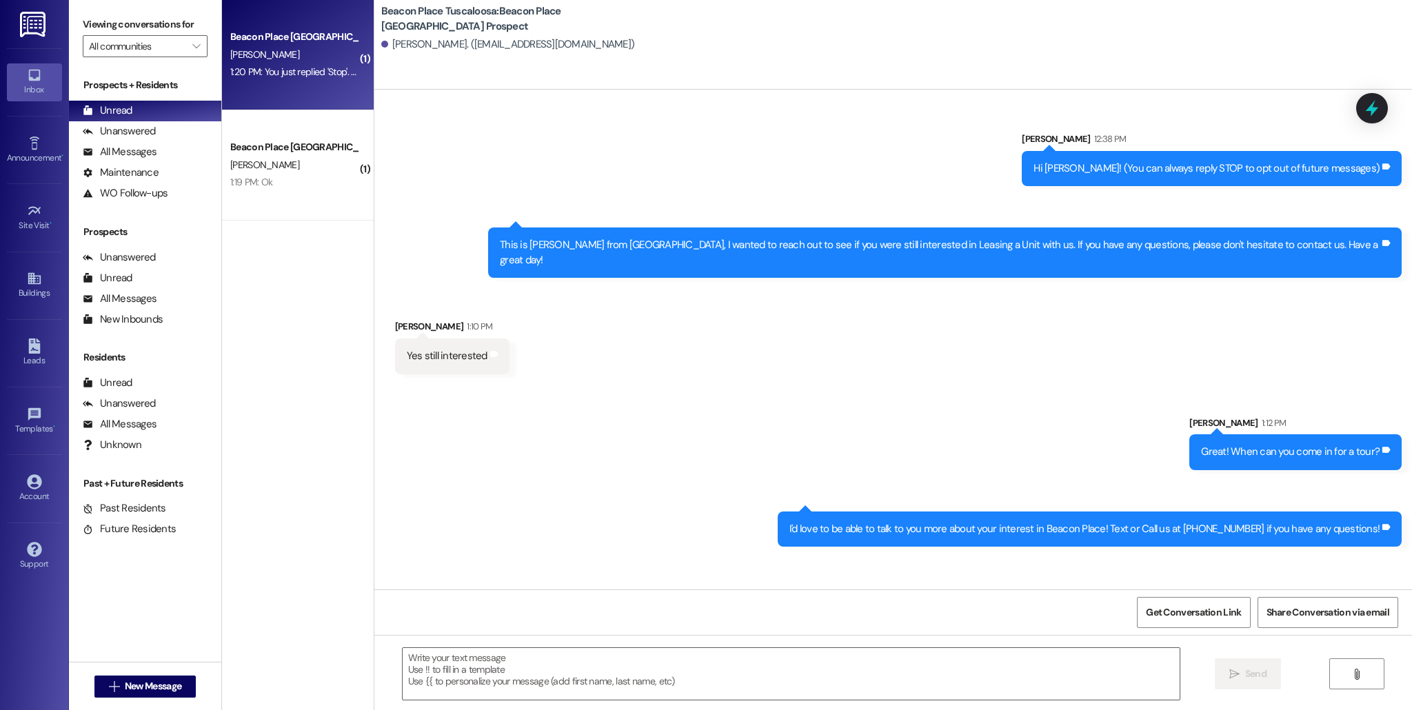
click at [281, 81] on div "1:20 PM: You just replied 'Stop'. Are you sure you want to opt out of this thre…" at bounding box center [294, 71] width 130 height 17
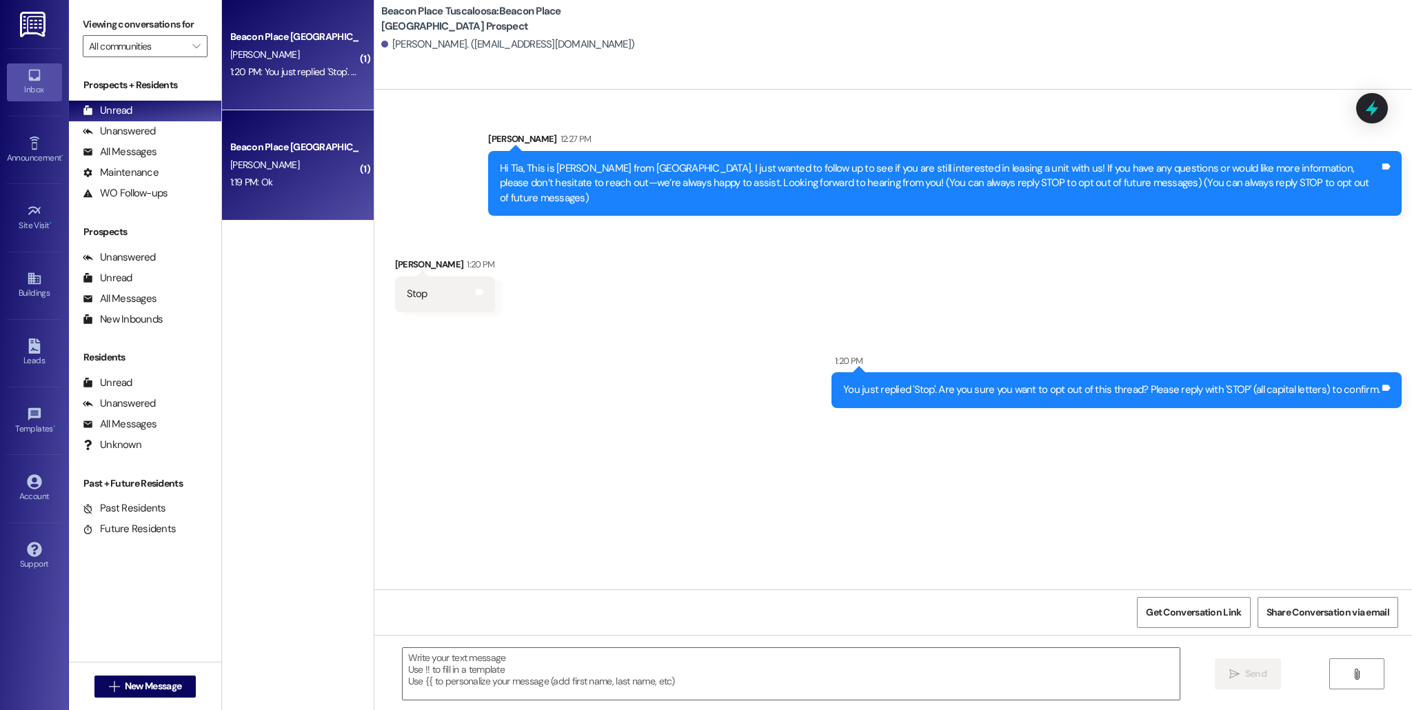
click at [323, 196] on div "Beacon Place Tuscaloosa Prospect D. Jones 1:19 PM: Ok 1:19 PM: Ok" at bounding box center [298, 165] width 152 height 110
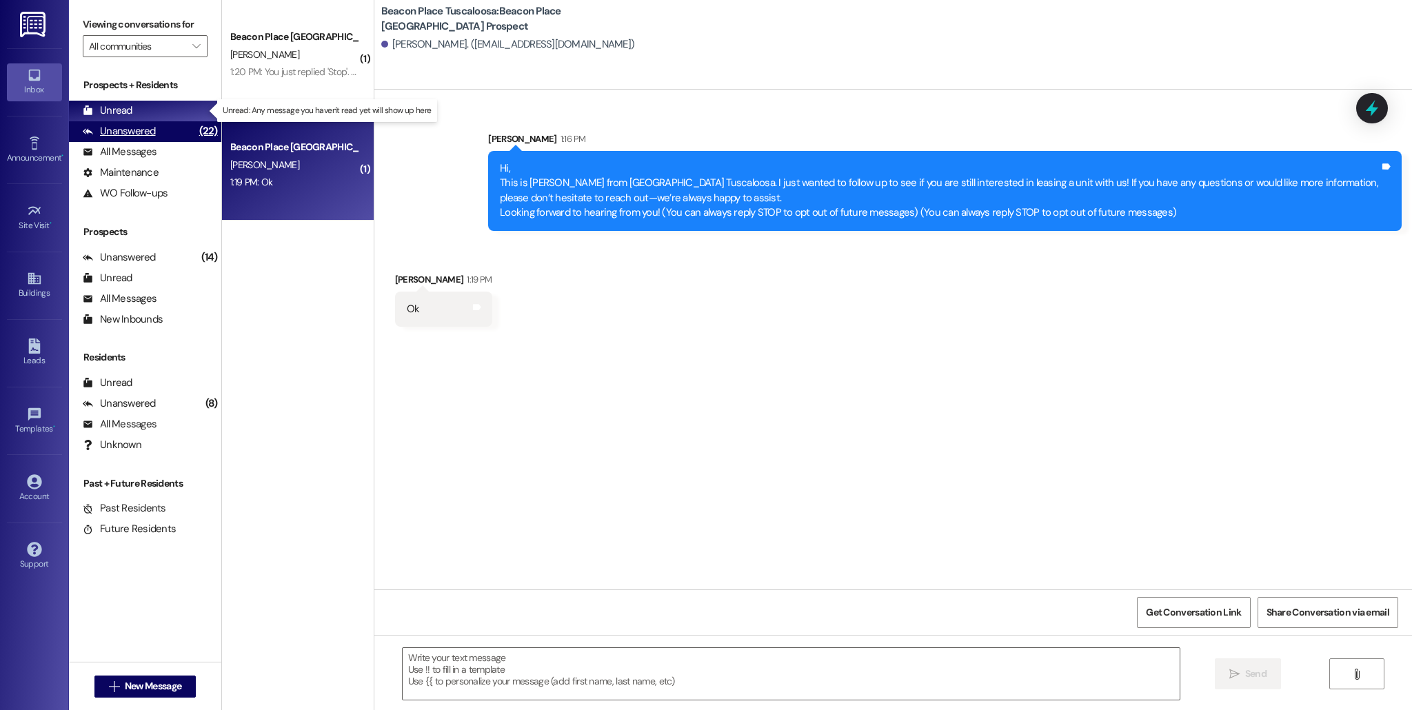
click at [196, 125] on div "(22)" at bounding box center [209, 131] width 26 height 21
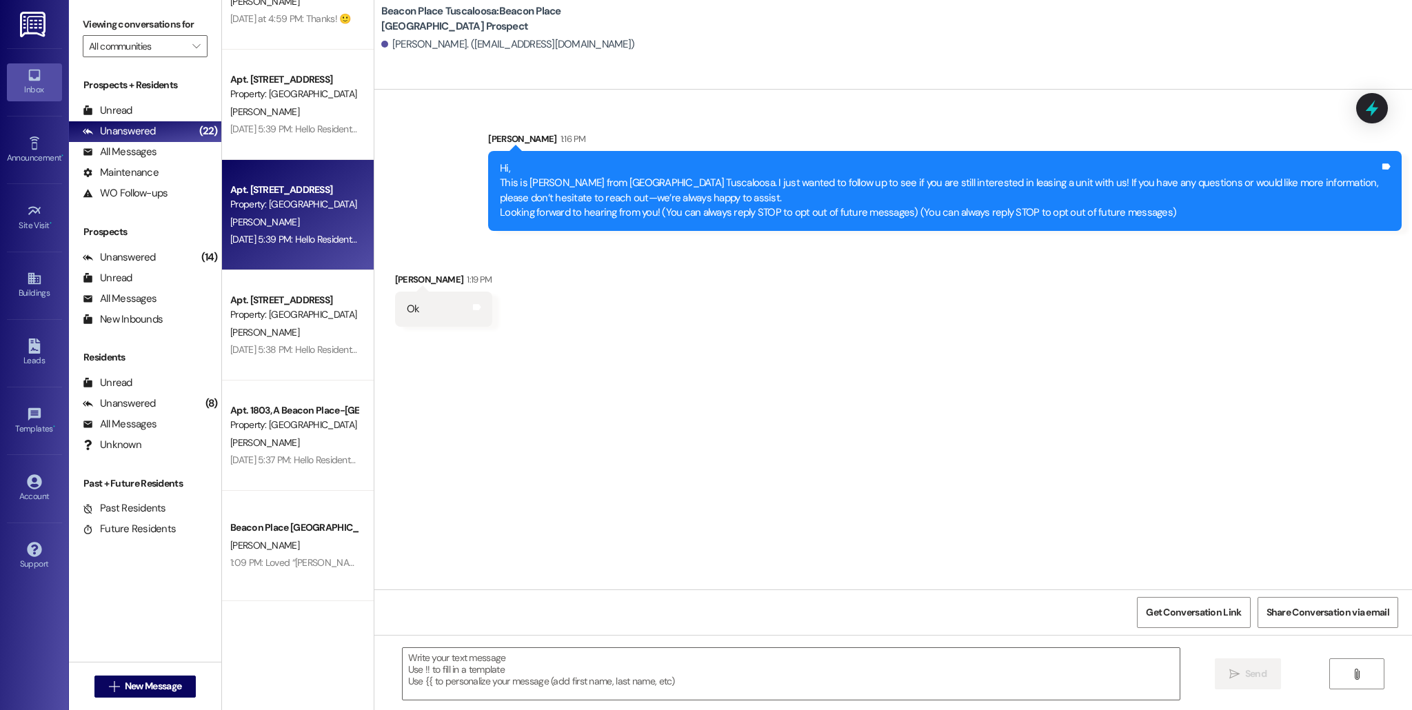
scroll to position [66, 0]
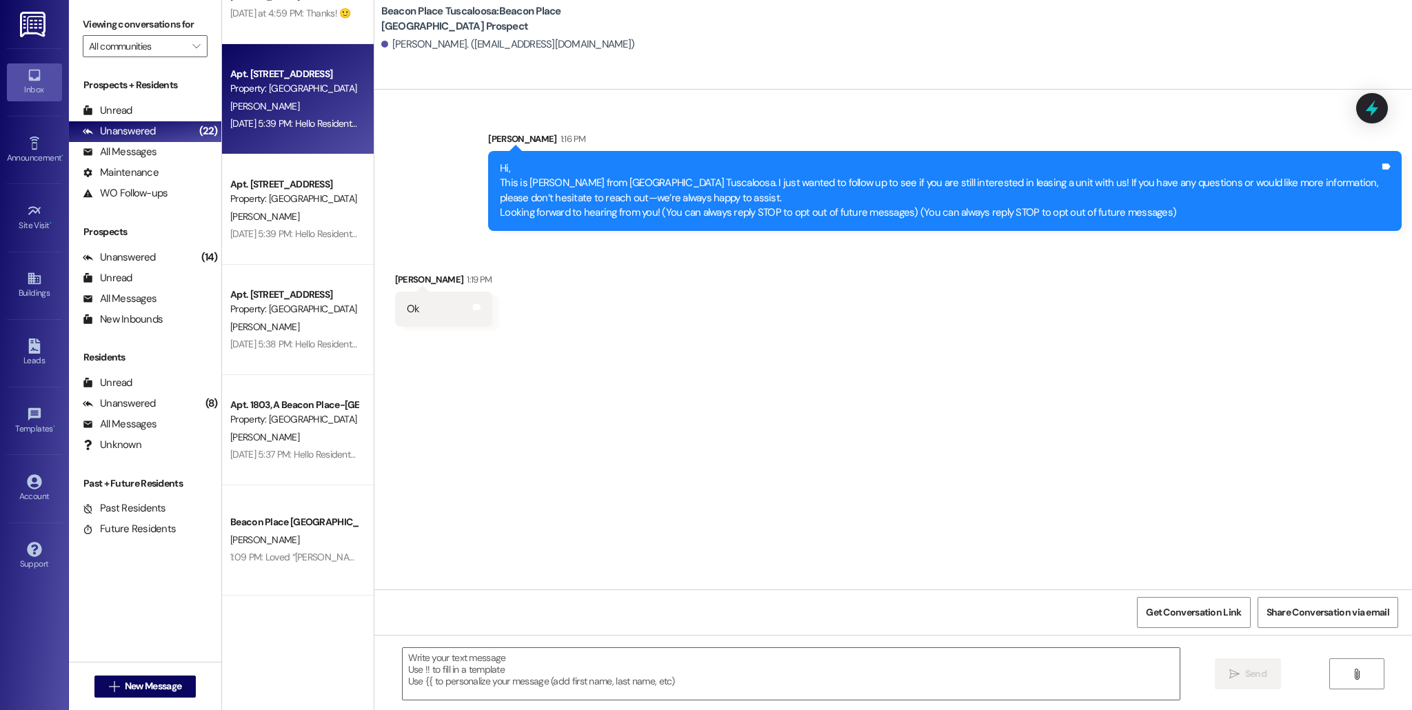
click at [278, 103] on div "[PERSON_NAME]" at bounding box center [294, 106] width 130 height 17
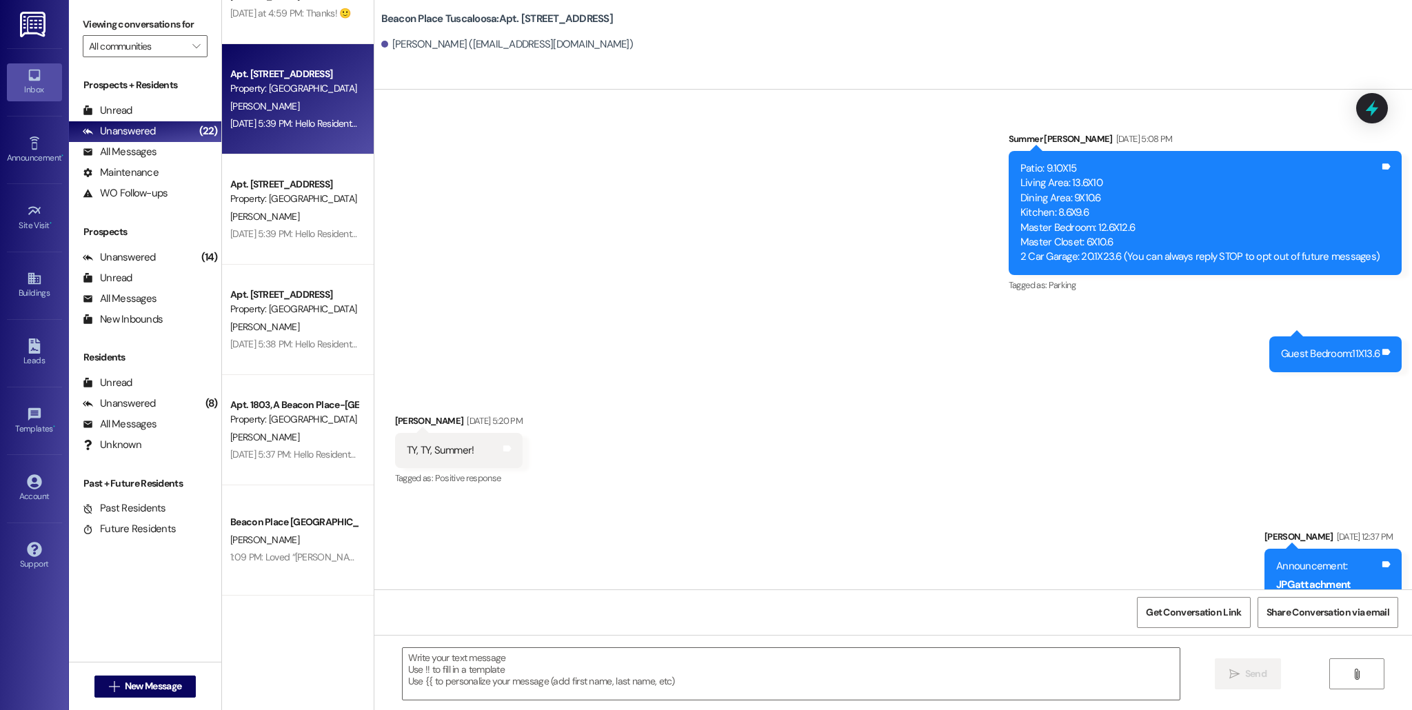
scroll to position [13687, 0]
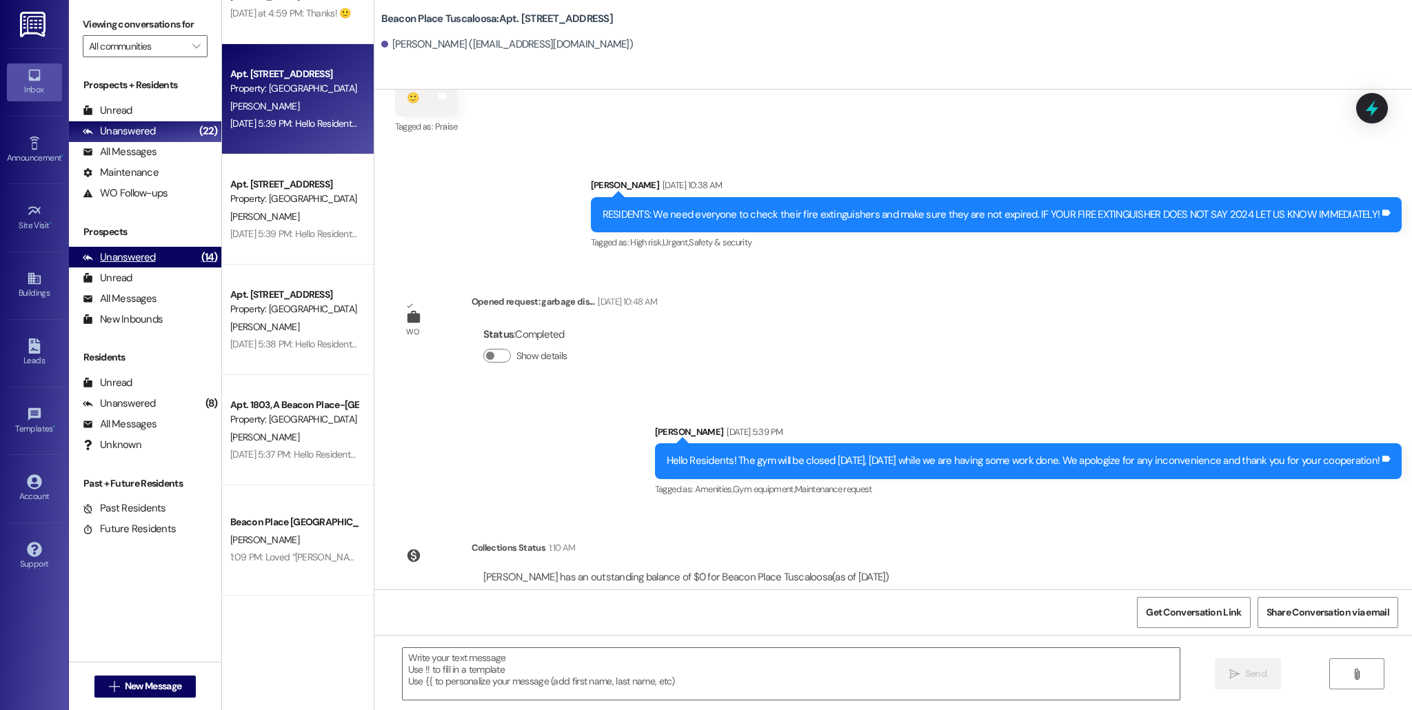
click at [132, 250] on div "Unanswered" at bounding box center [119, 257] width 73 height 14
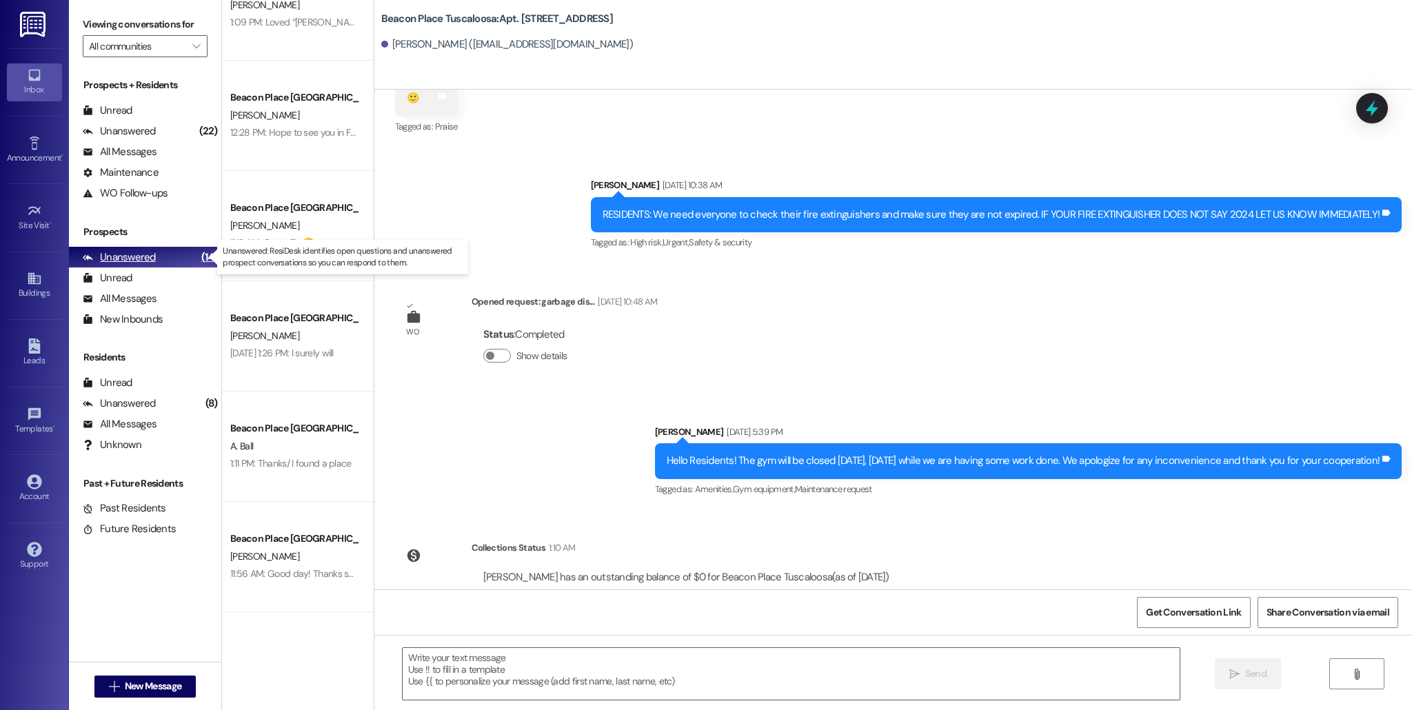
scroll to position [50, 0]
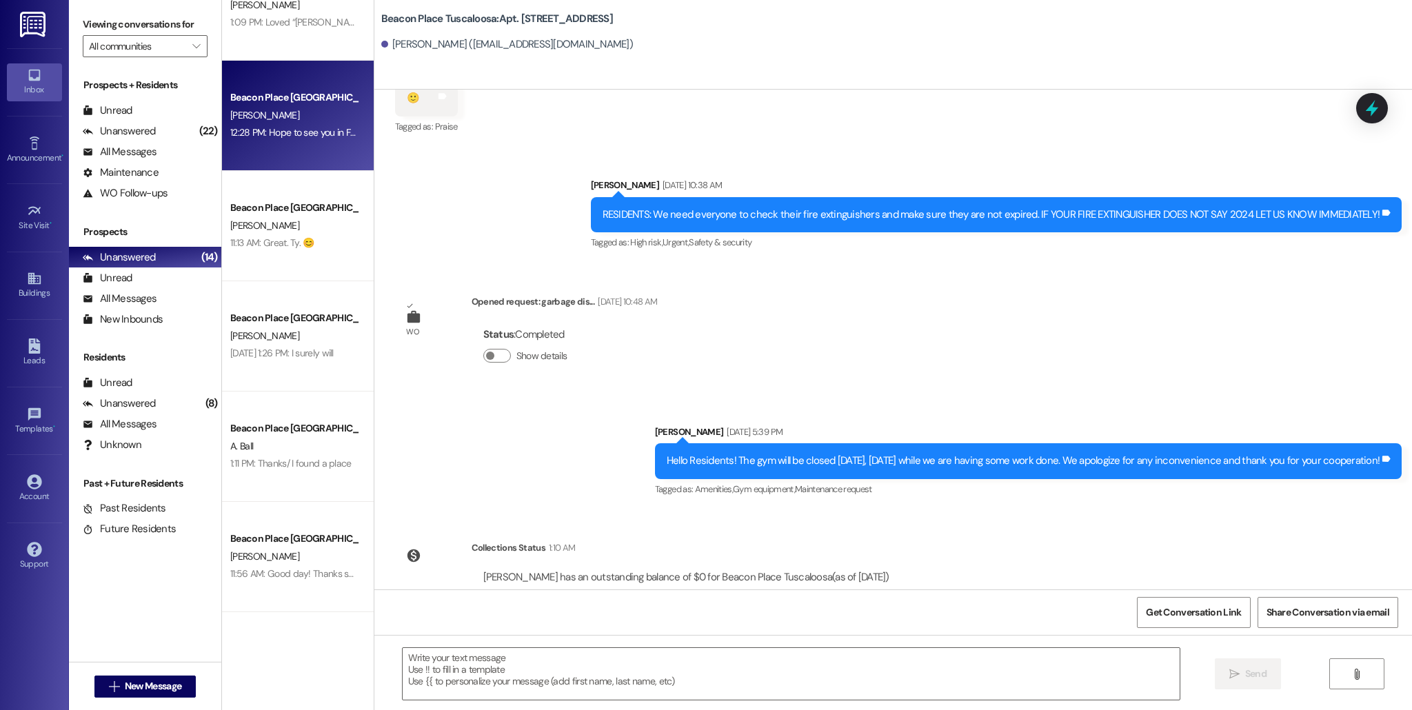
click at [258, 96] on div "Beacon Place [GEOGRAPHIC_DATA] Prospect" at bounding box center [294, 97] width 128 height 14
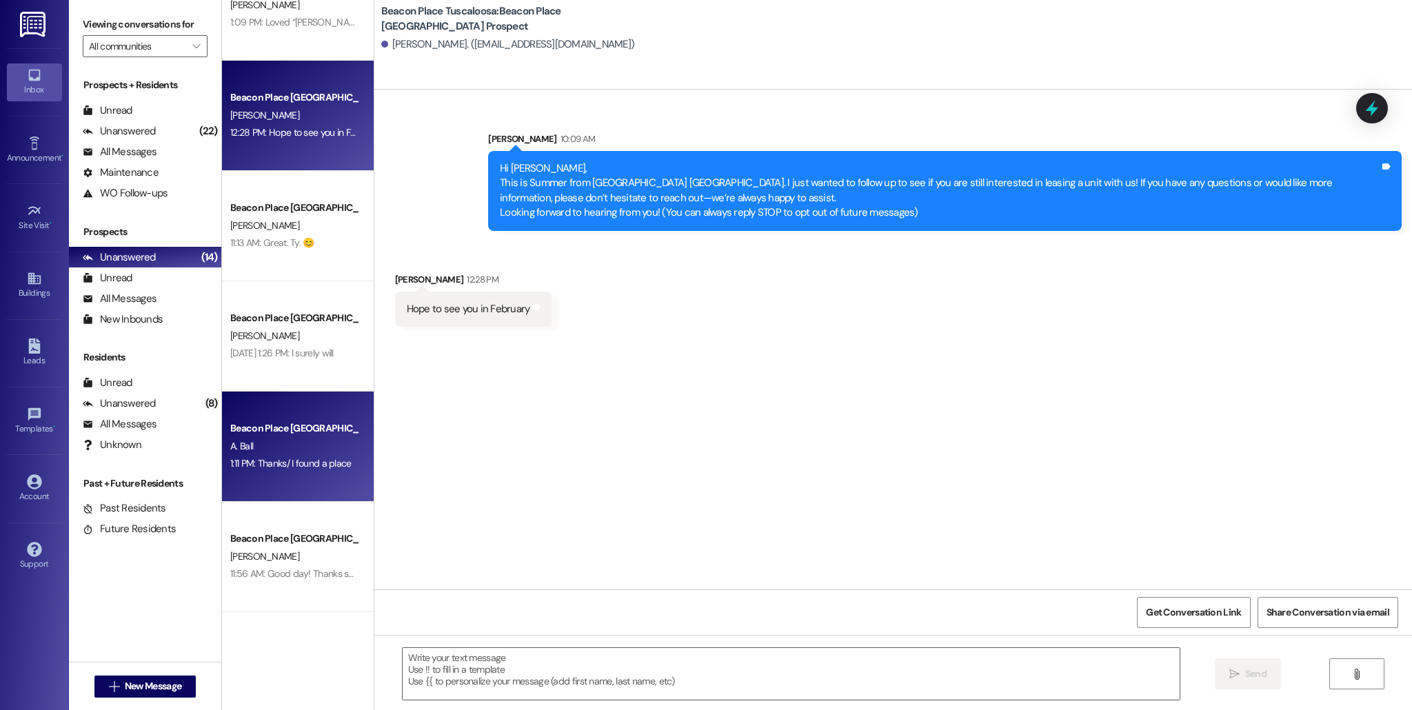
scroll to position [0, 0]
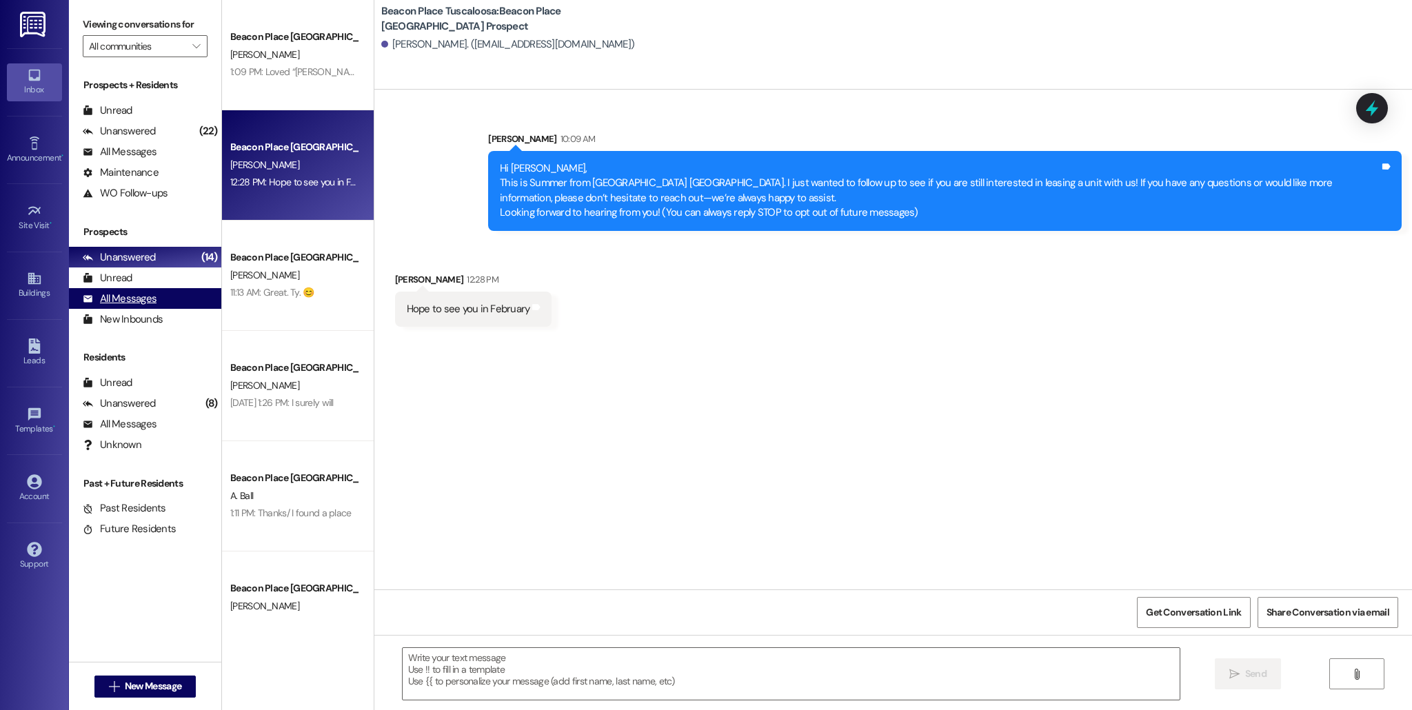
click at [174, 301] on div "All Messages (undefined)" at bounding box center [145, 298] width 152 height 21
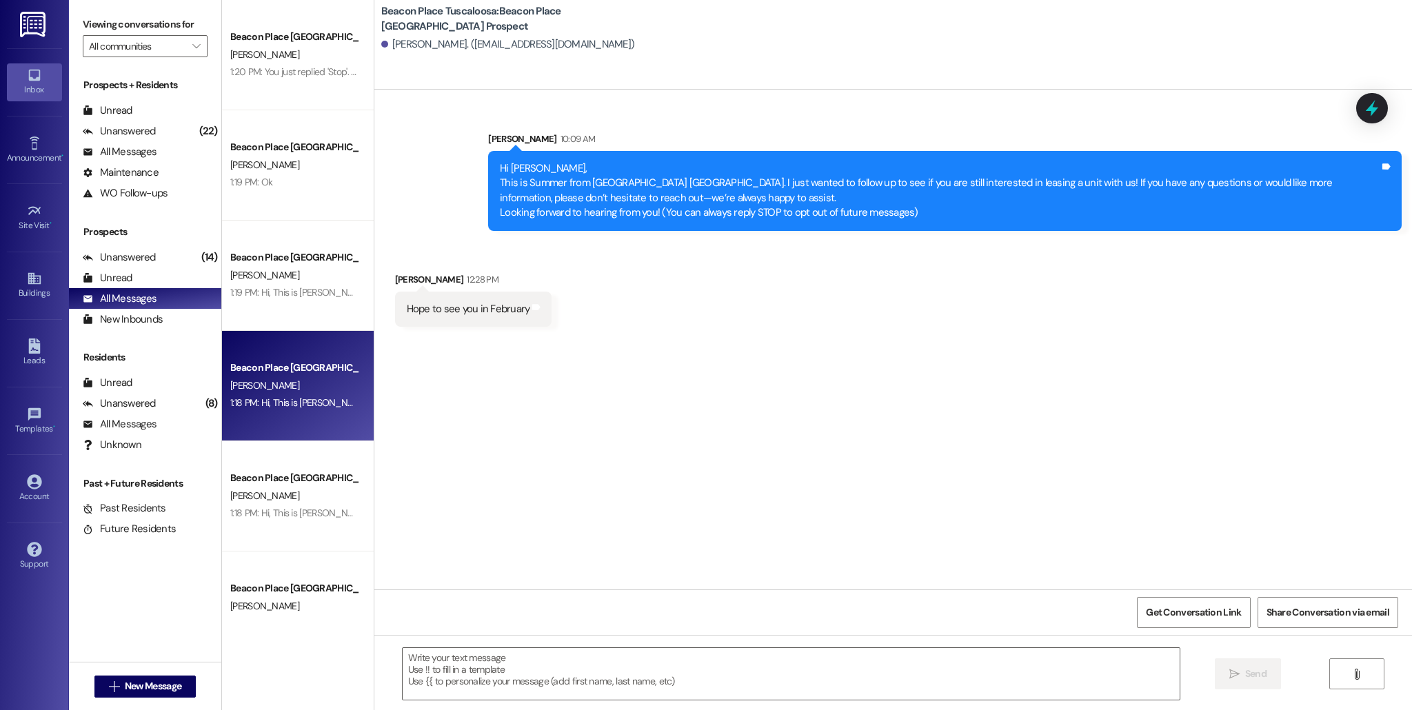
click at [249, 381] on span "S. schultz" at bounding box center [264, 385] width 69 height 12
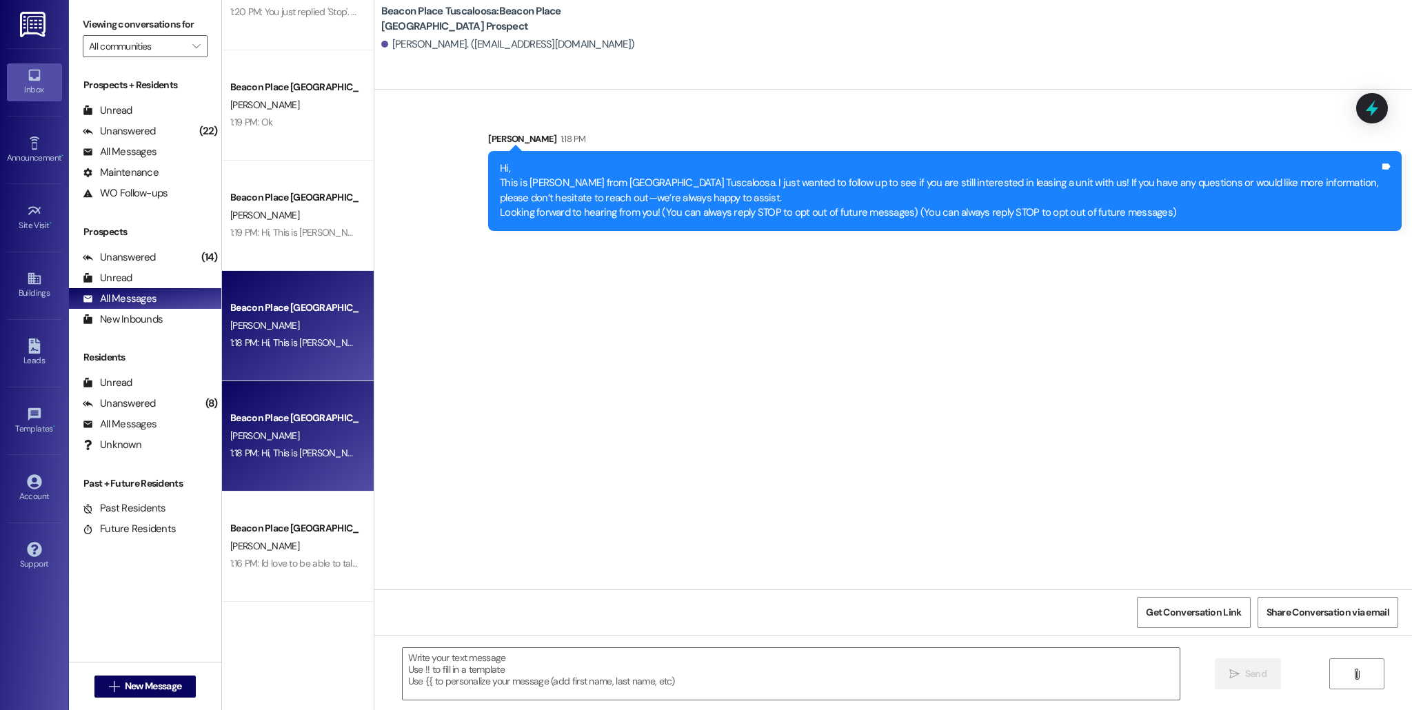
scroll to position [91, 0]
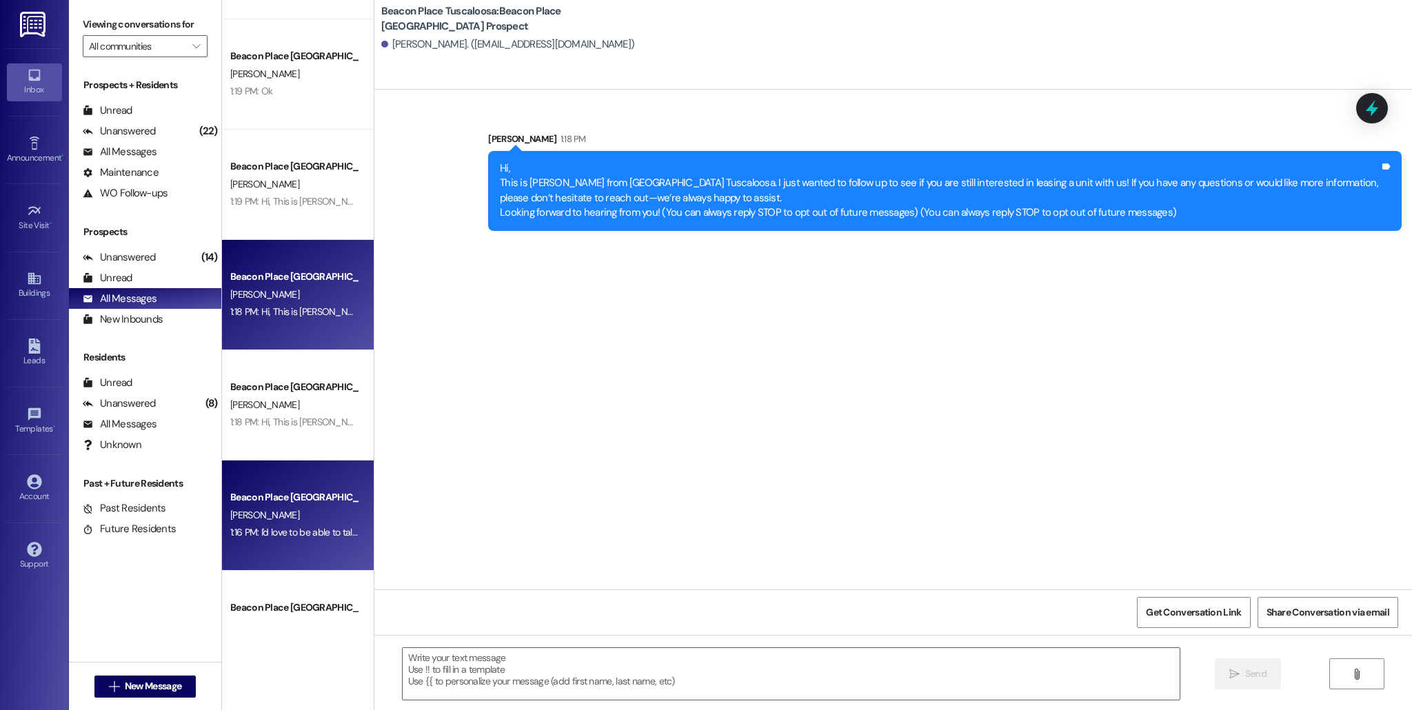
click at [312, 497] on div "Beacon Place [GEOGRAPHIC_DATA] Prospect" at bounding box center [294, 497] width 128 height 14
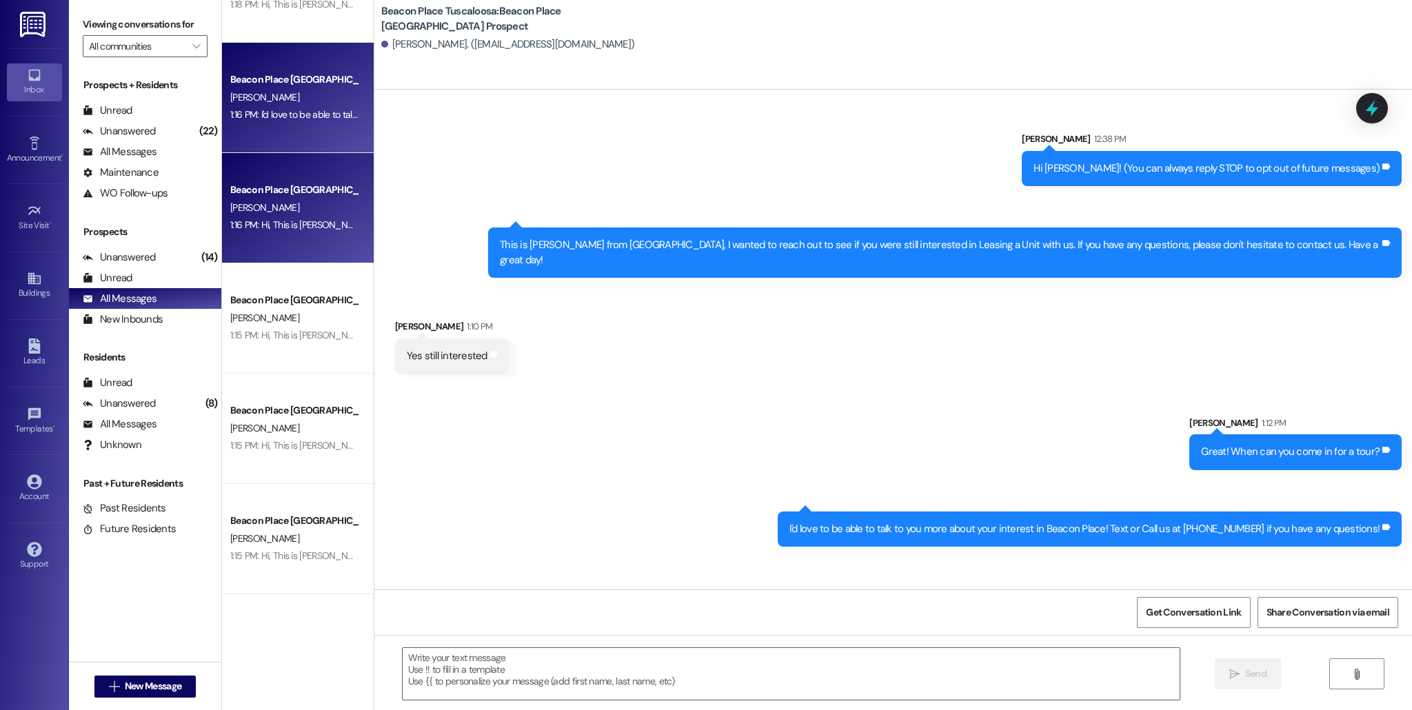
scroll to position [520, 0]
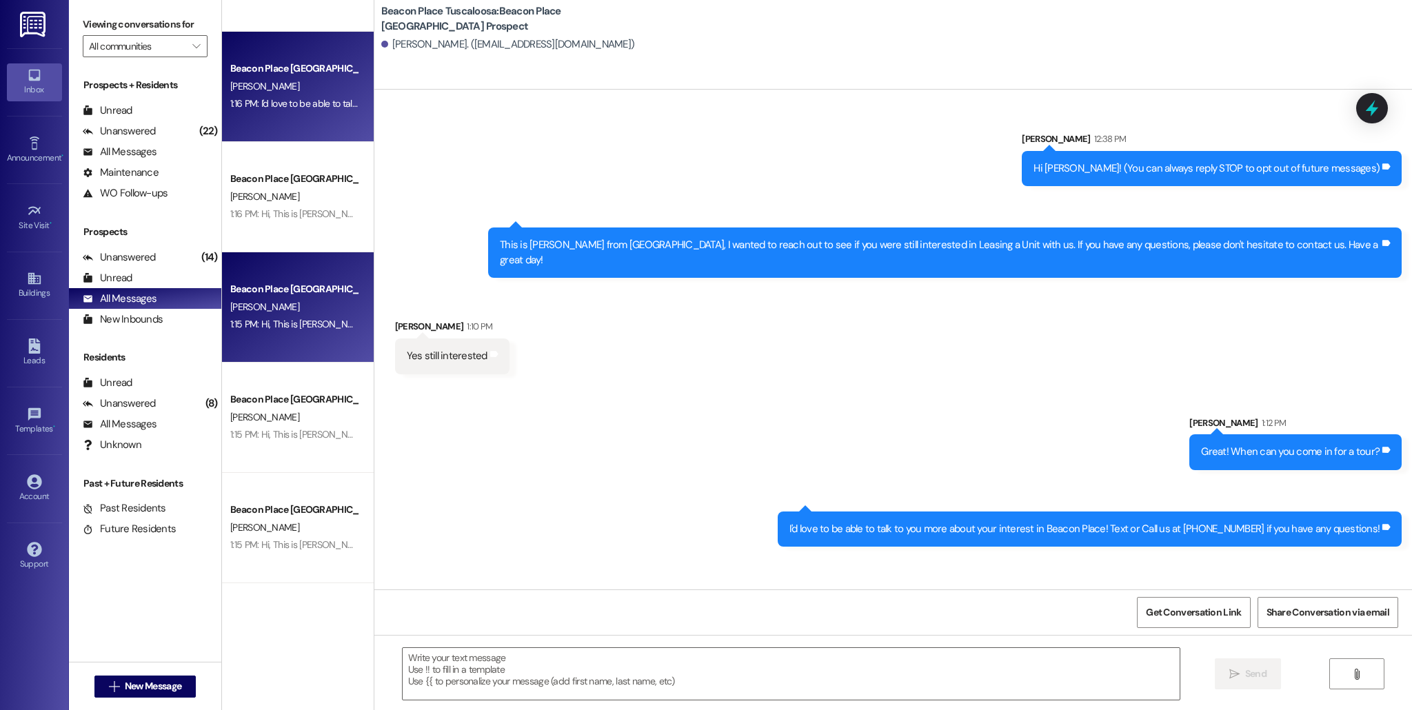
click at [302, 292] on div "Beacon Place [GEOGRAPHIC_DATA] Prospect" at bounding box center [294, 289] width 128 height 14
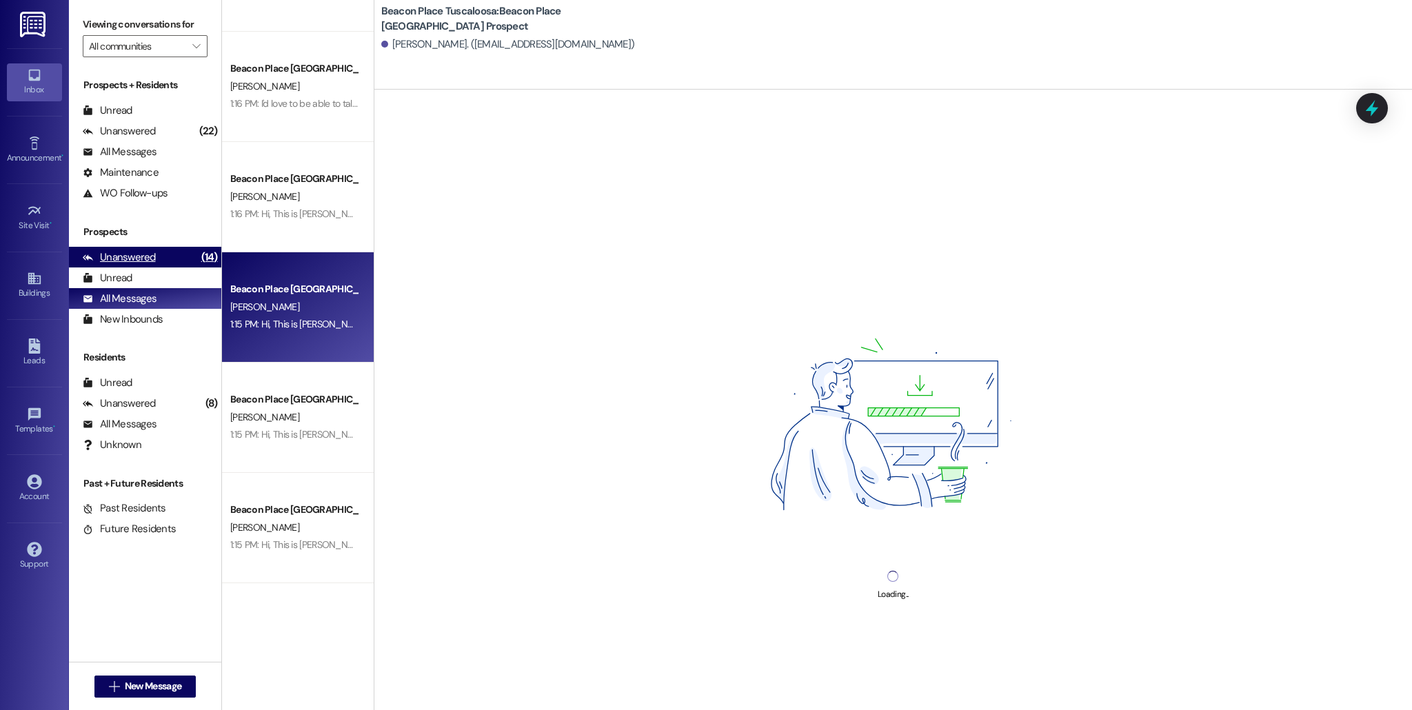
click at [123, 256] on div "Unanswered" at bounding box center [119, 257] width 73 height 14
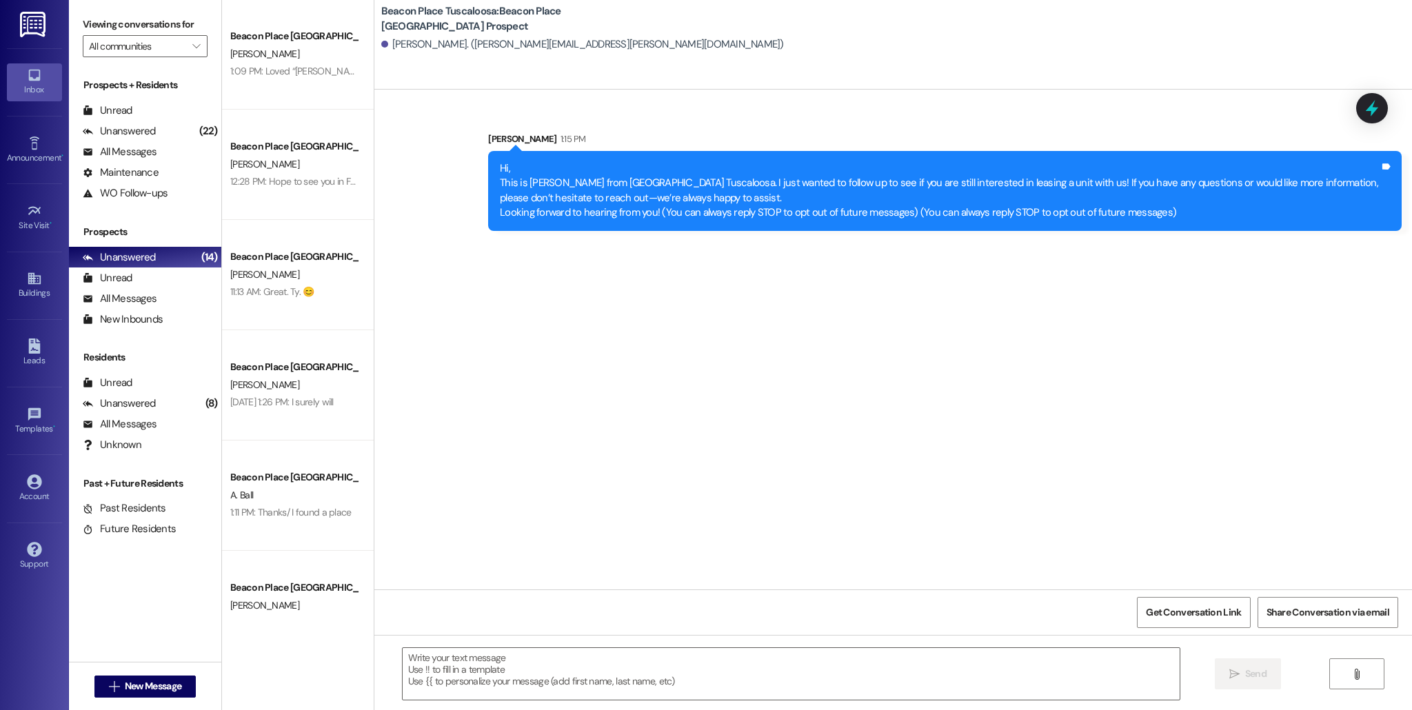
scroll to position [0, 0]
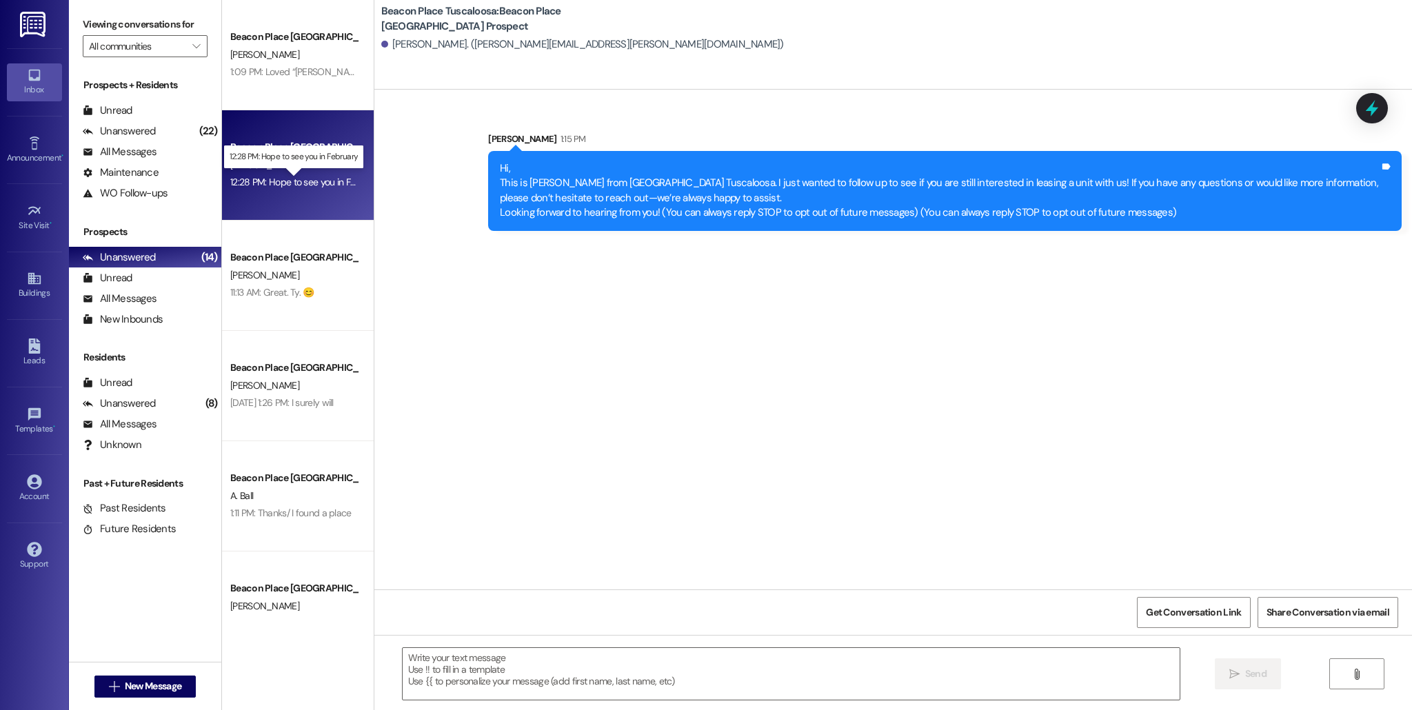
click at [250, 184] on div "12:28 PM: Hope to see you in February 12:28 PM: Hope to see you in February" at bounding box center [306, 182] width 152 height 12
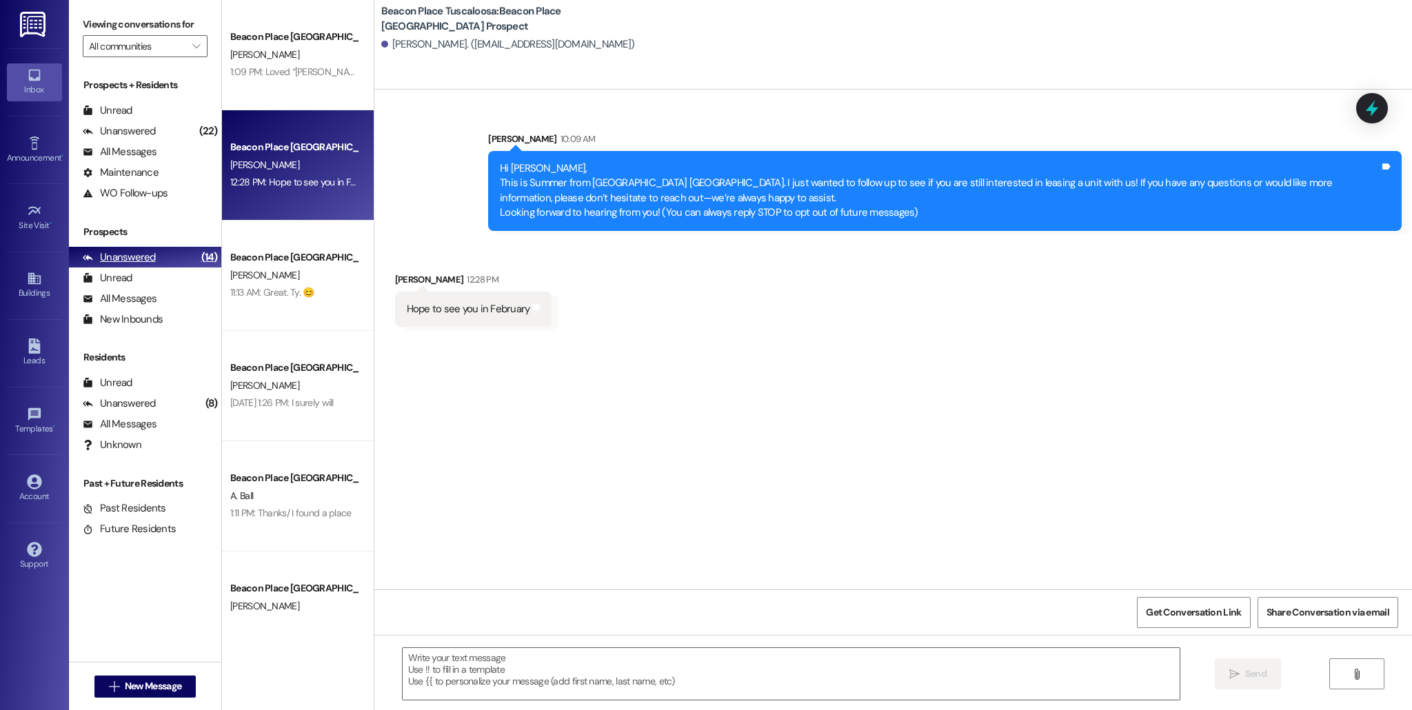
click at [156, 261] on div "Unanswered (14)" at bounding box center [145, 257] width 152 height 21
click at [129, 135] on div "Unanswered" at bounding box center [119, 131] width 73 height 14
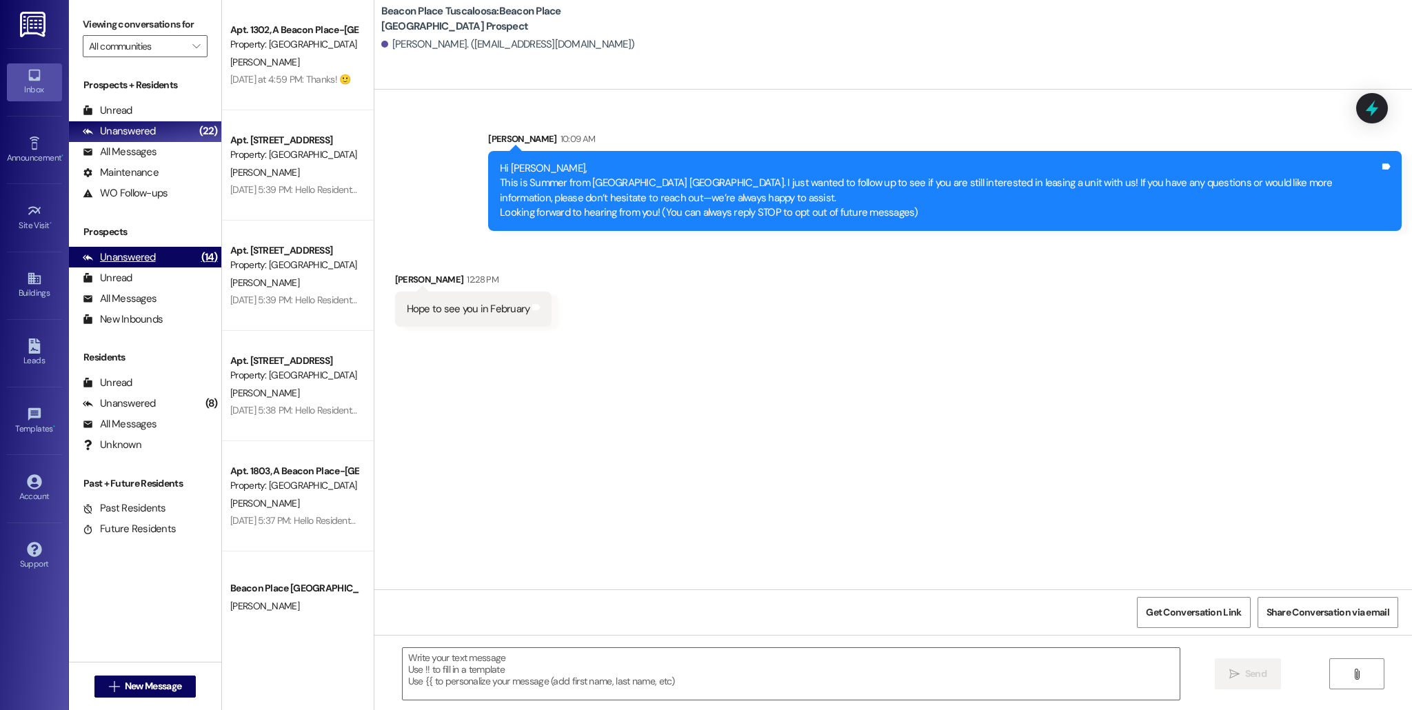
click at [198, 250] on div "(14)" at bounding box center [209, 257] width 23 height 21
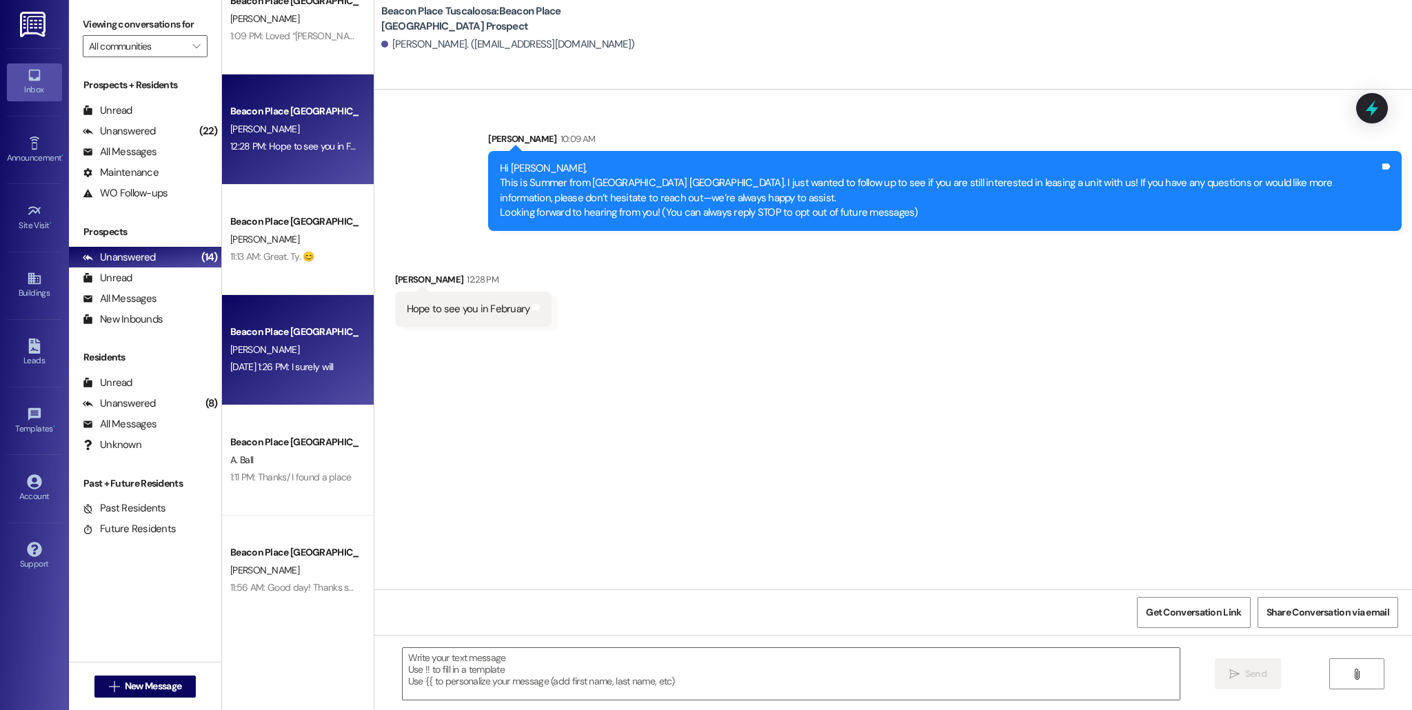
scroll to position [50, 0]
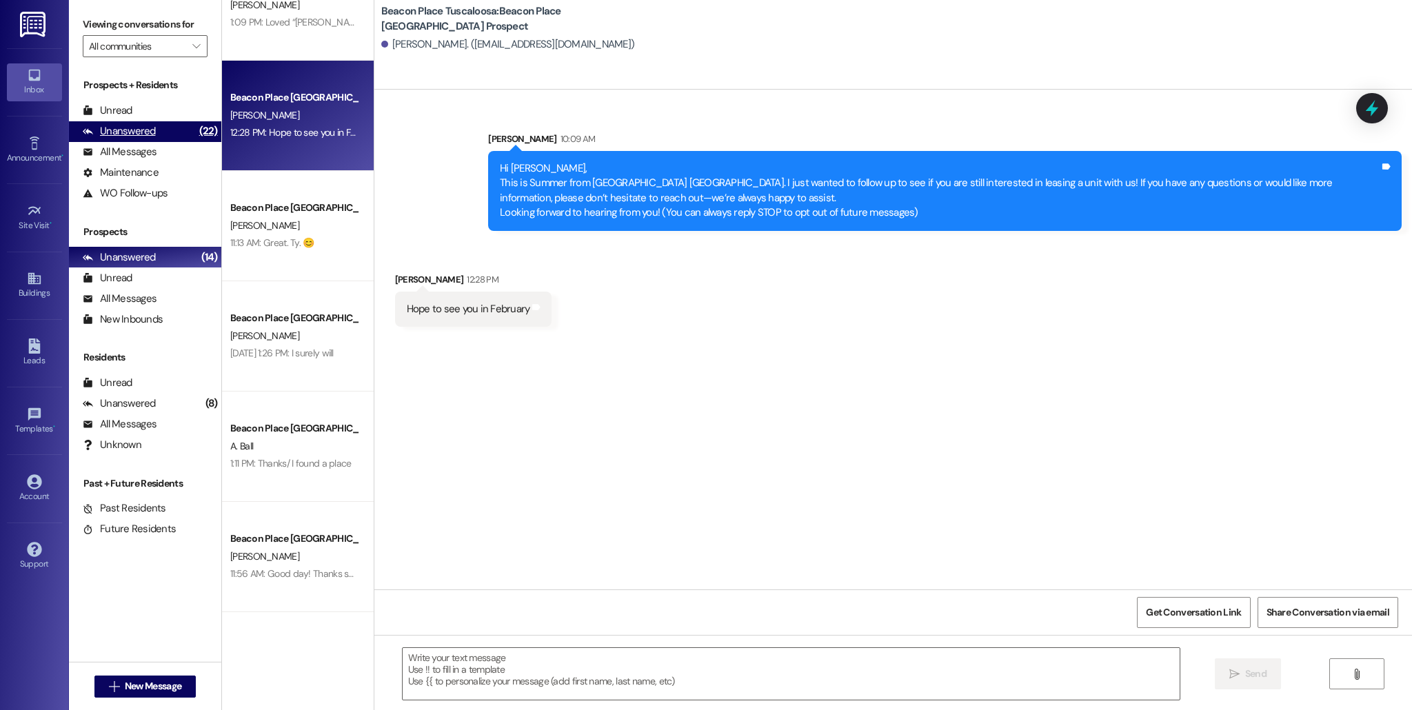
click at [117, 135] on div "Unanswered" at bounding box center [119, 131] width 73 height 14
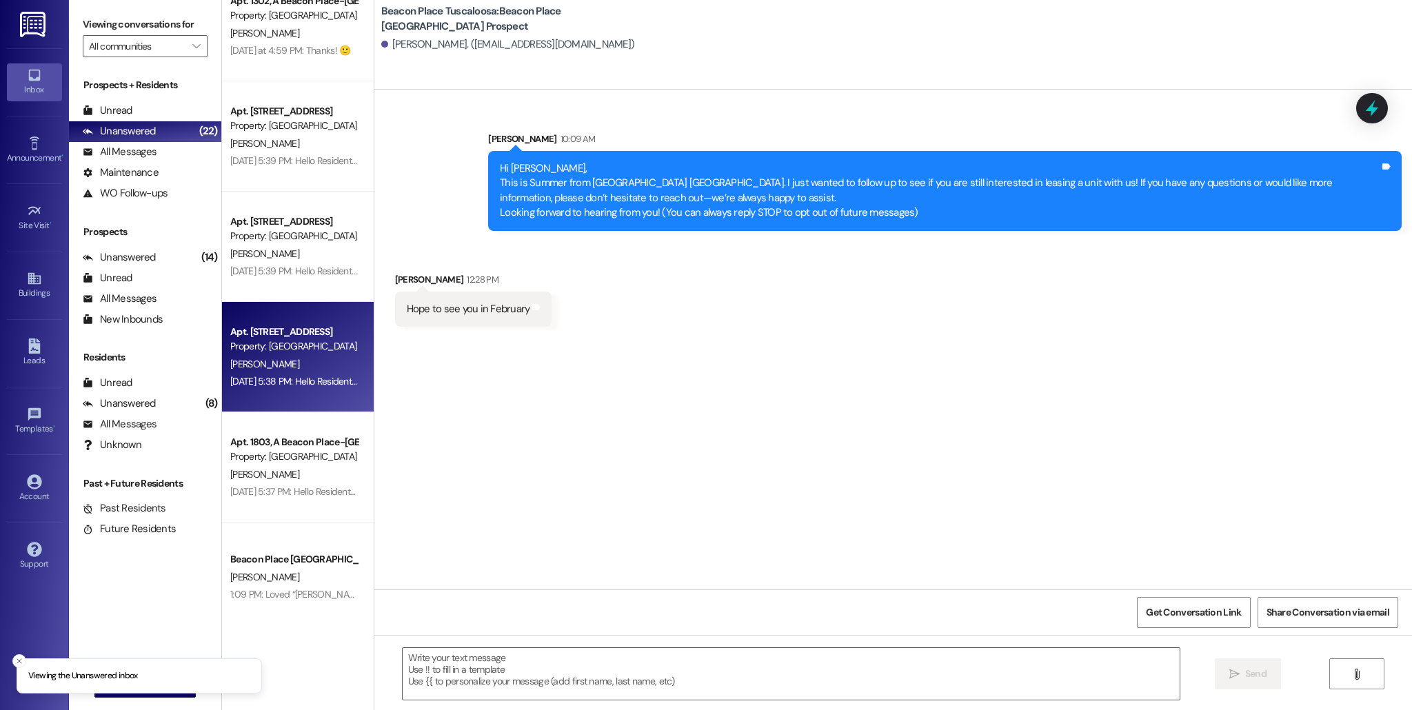
scroll to position [0, 0]
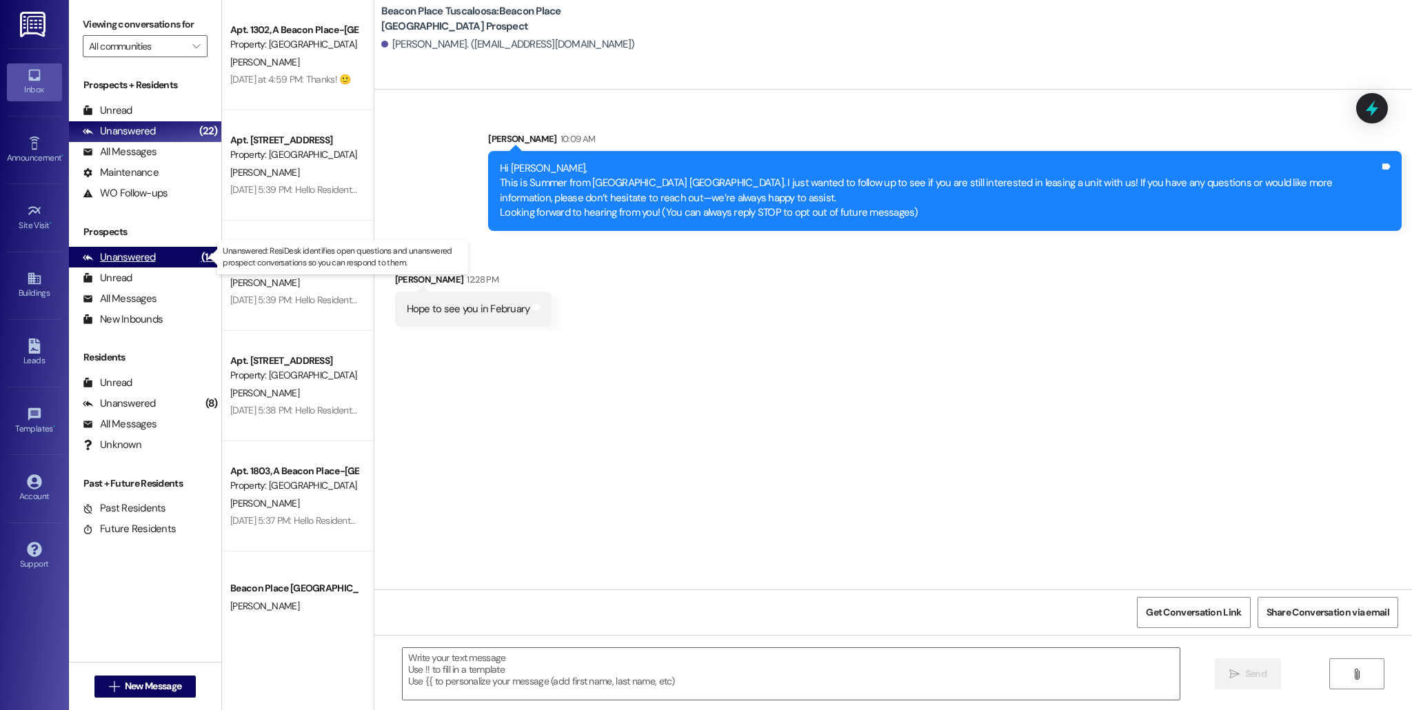
click at [198, 263] on div "(14)" at bounding box center [209, 257] width 23 height 21
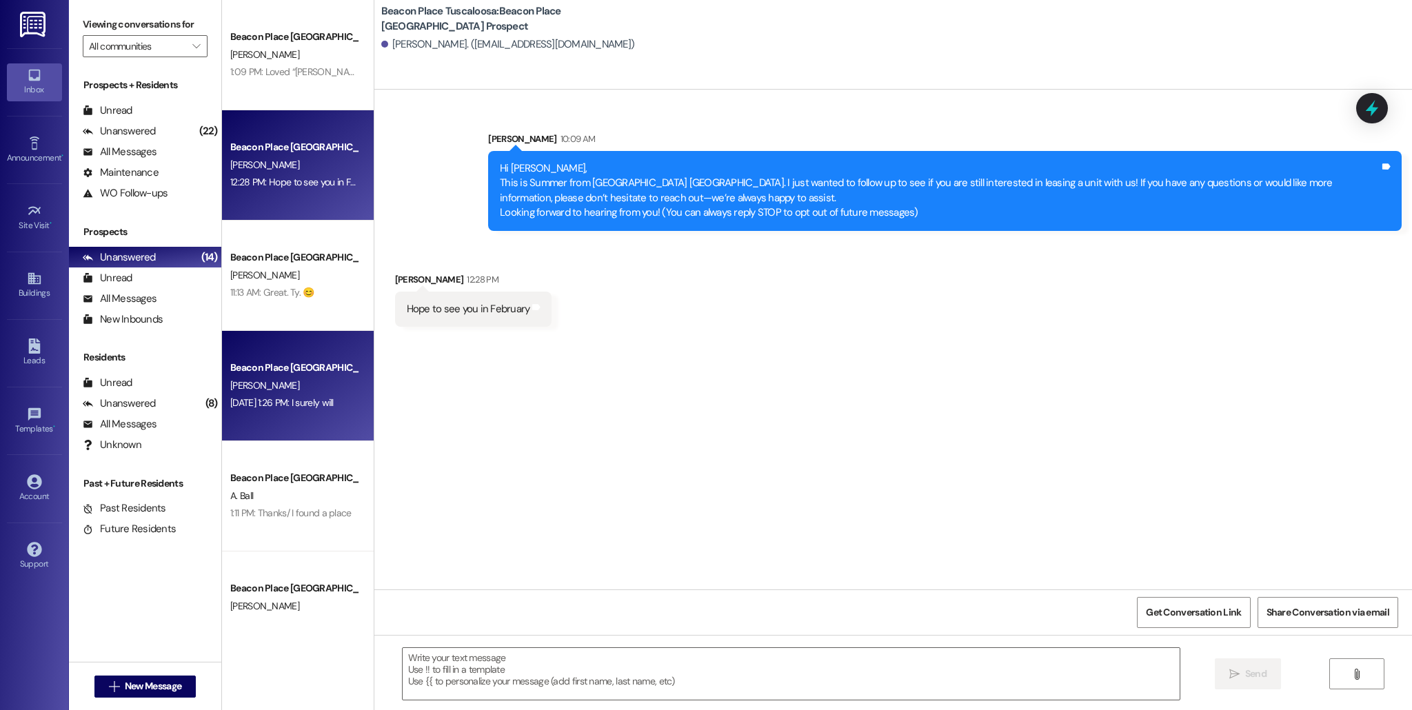
click at [307, 405] on div "[DATE] 1:26 PM: I surely will [DATE] 1:26 PM: I surely will" at bounding box center [281, 402] width 103 height 12
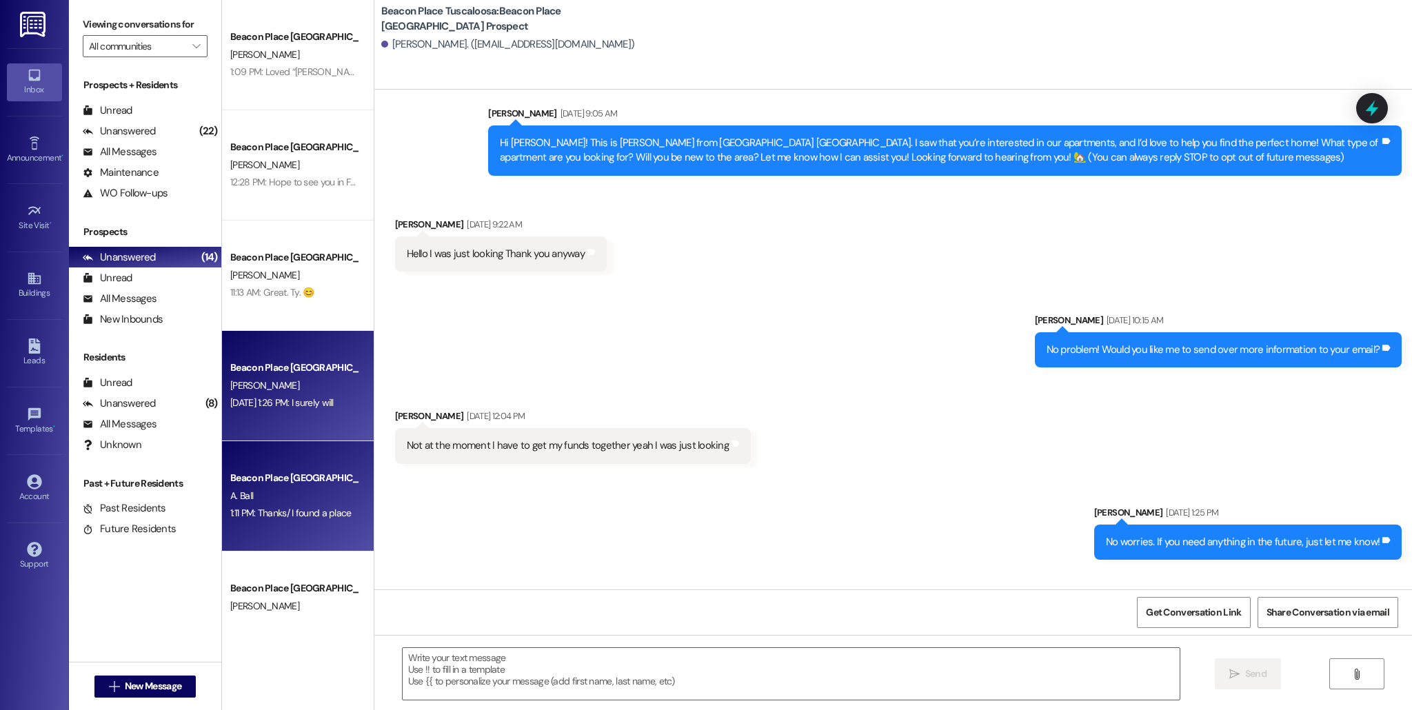
click at [314, 494] on div "A. Ball" at bounding box center [294, 495] width 130 height 17
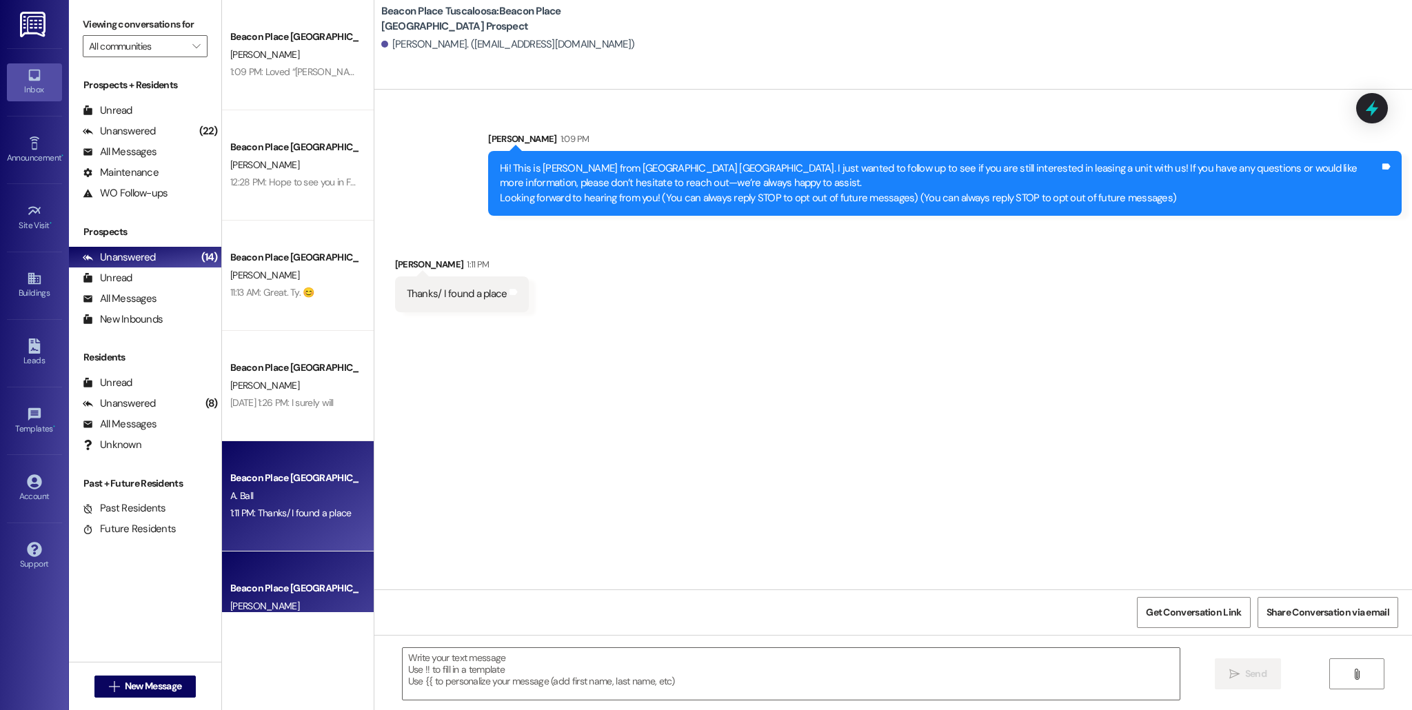
click at [324, 607] on div "[PERSON_NAME]" at bounding box center [294, 606] width 130 height 17
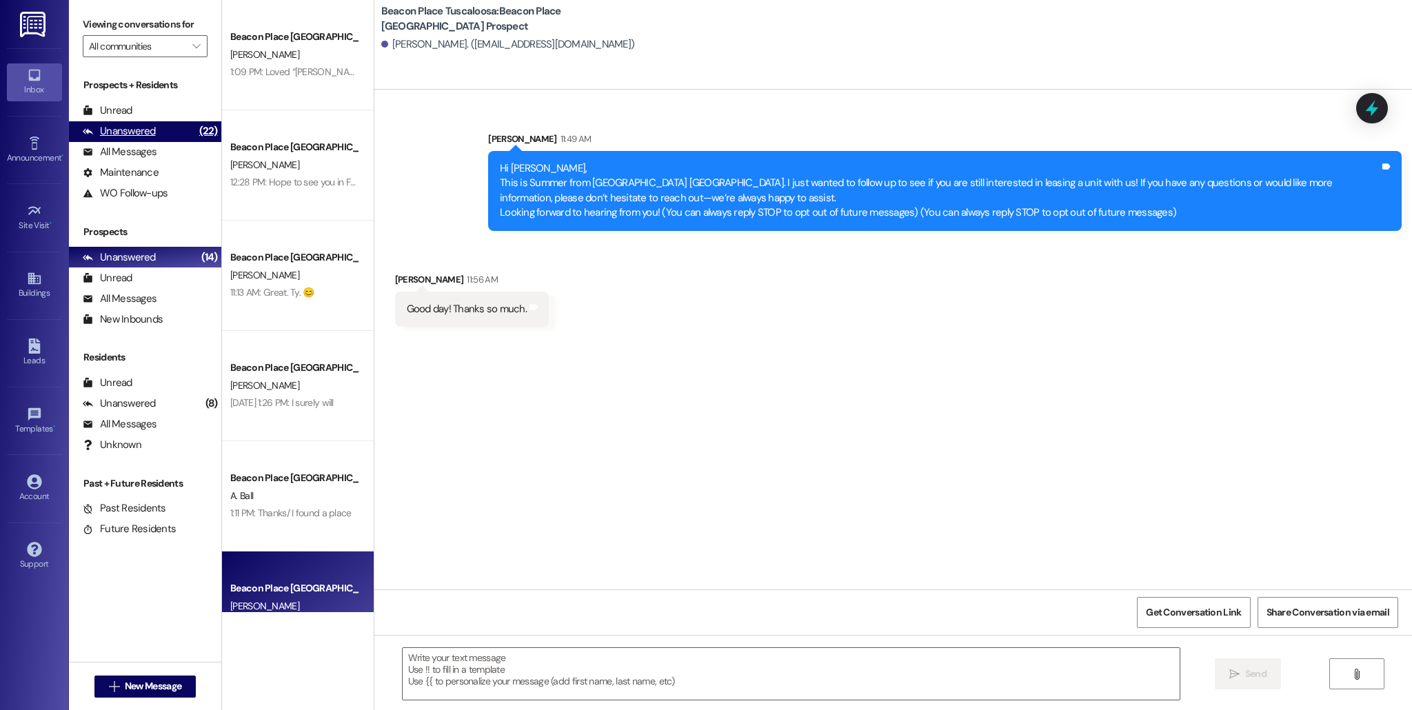
click at [165, 141] on div "Unanswered (22)" at bounding box center [145, 131] width 152 height 21
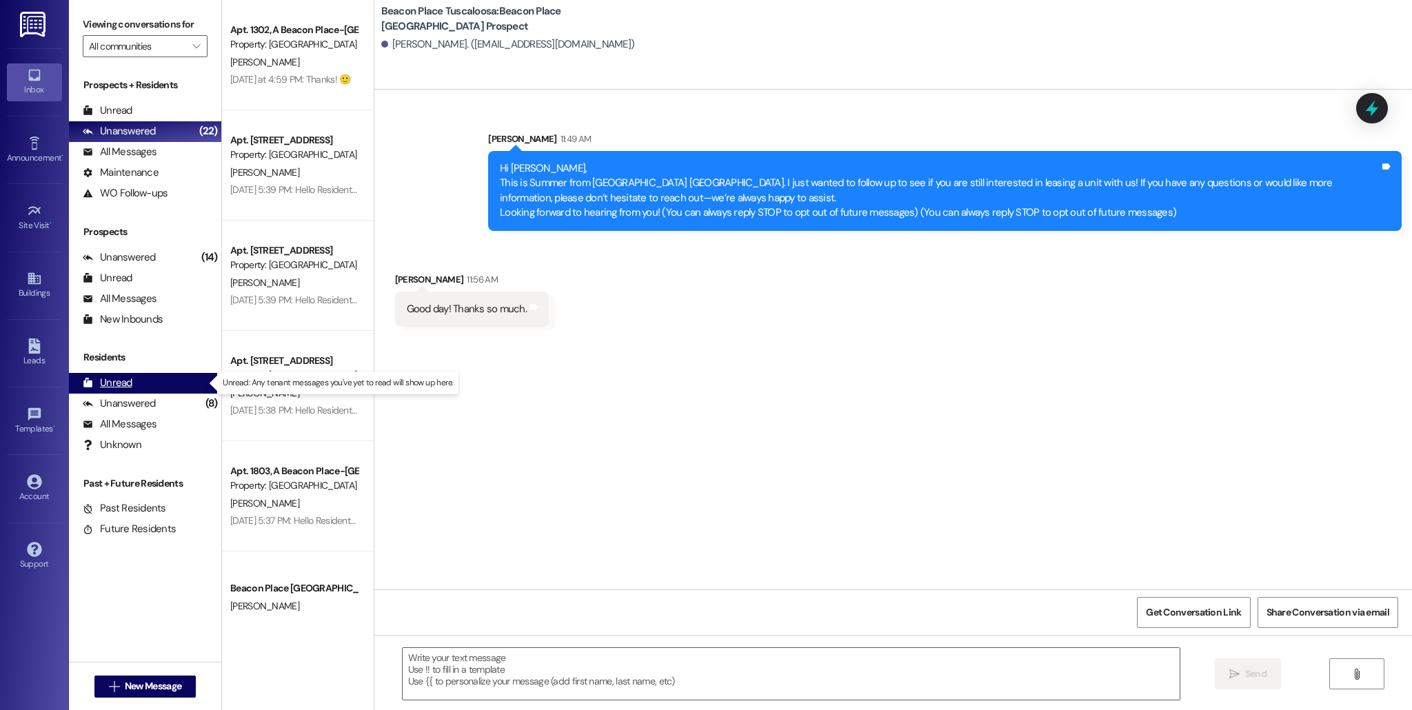
click at [154, 389] on div "Unread (0)" at bounding box center [145, 383] width 152 height 21
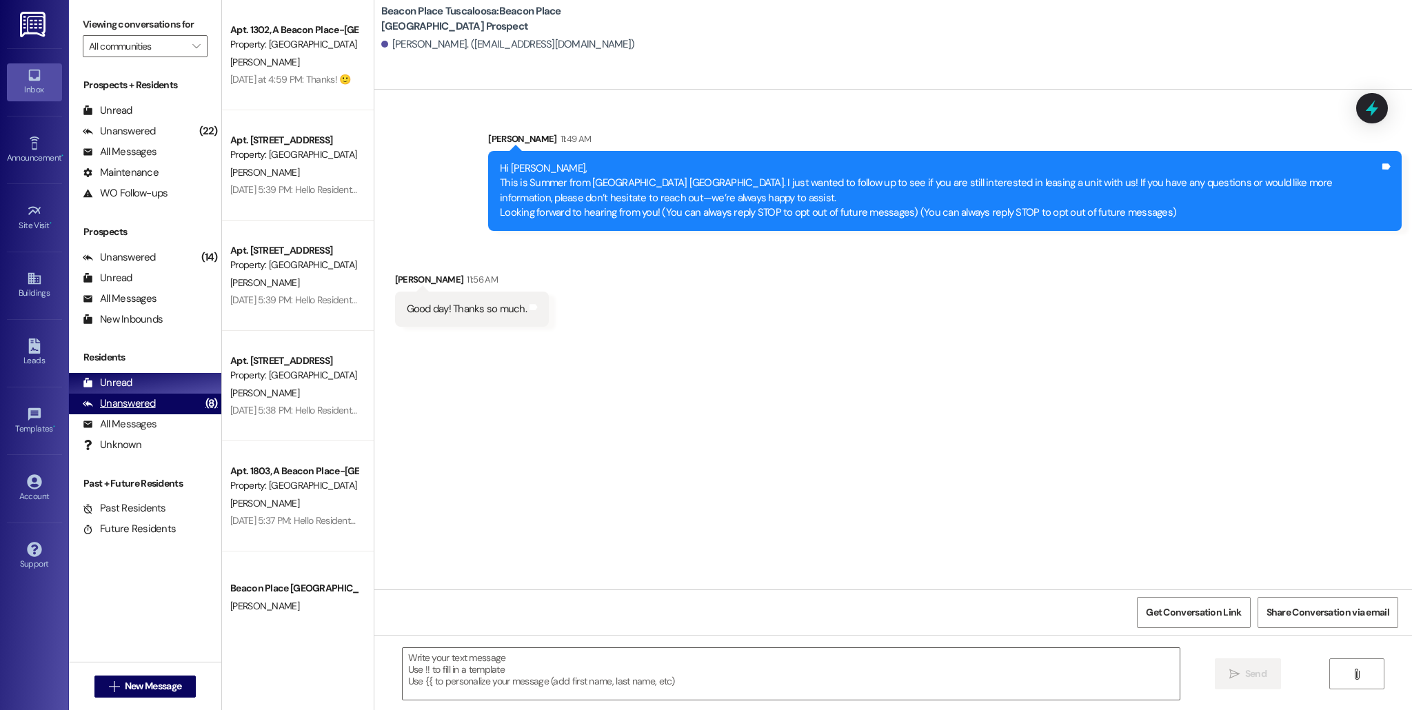
click at [163, 401] on div "Unanswered (8)" at bounding box center [145, 404] width 152 height 21
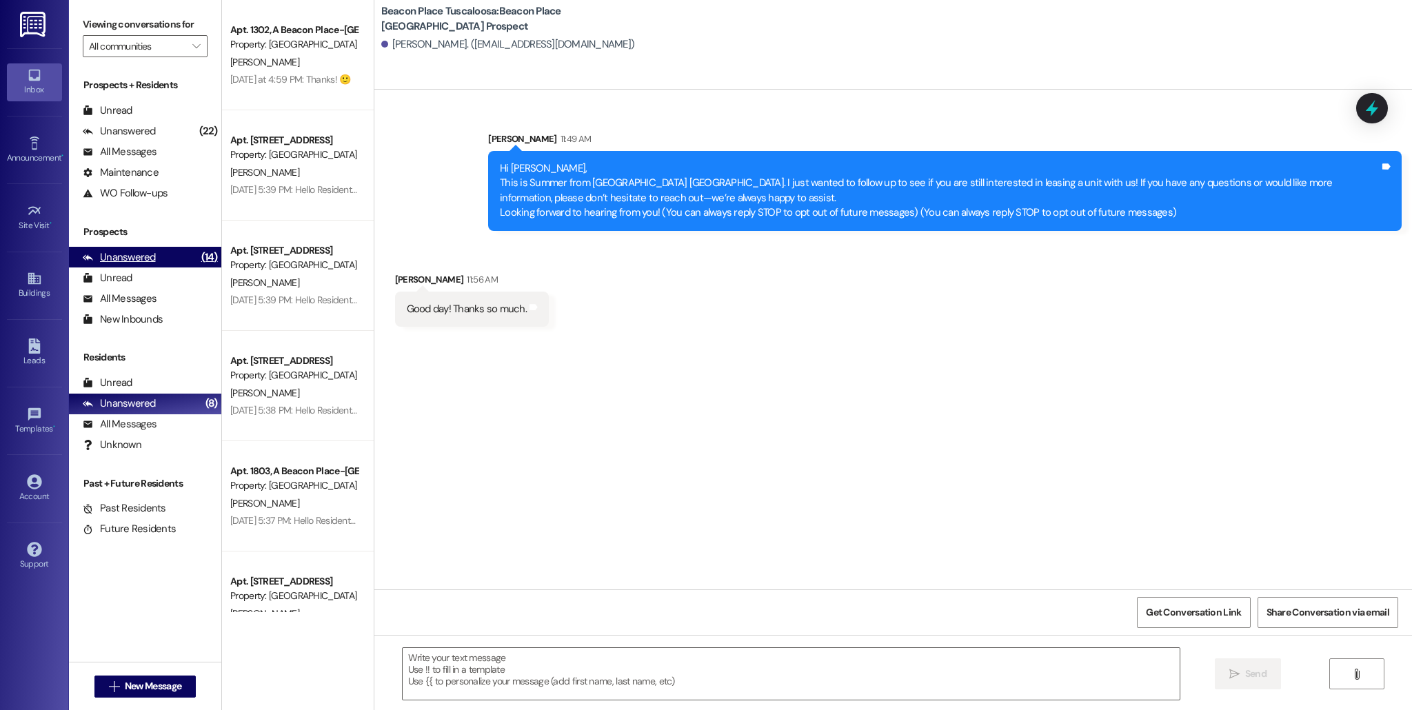
click at [198, 261] on div "(14)" at bounding box center [209, 257] width 23 height 21
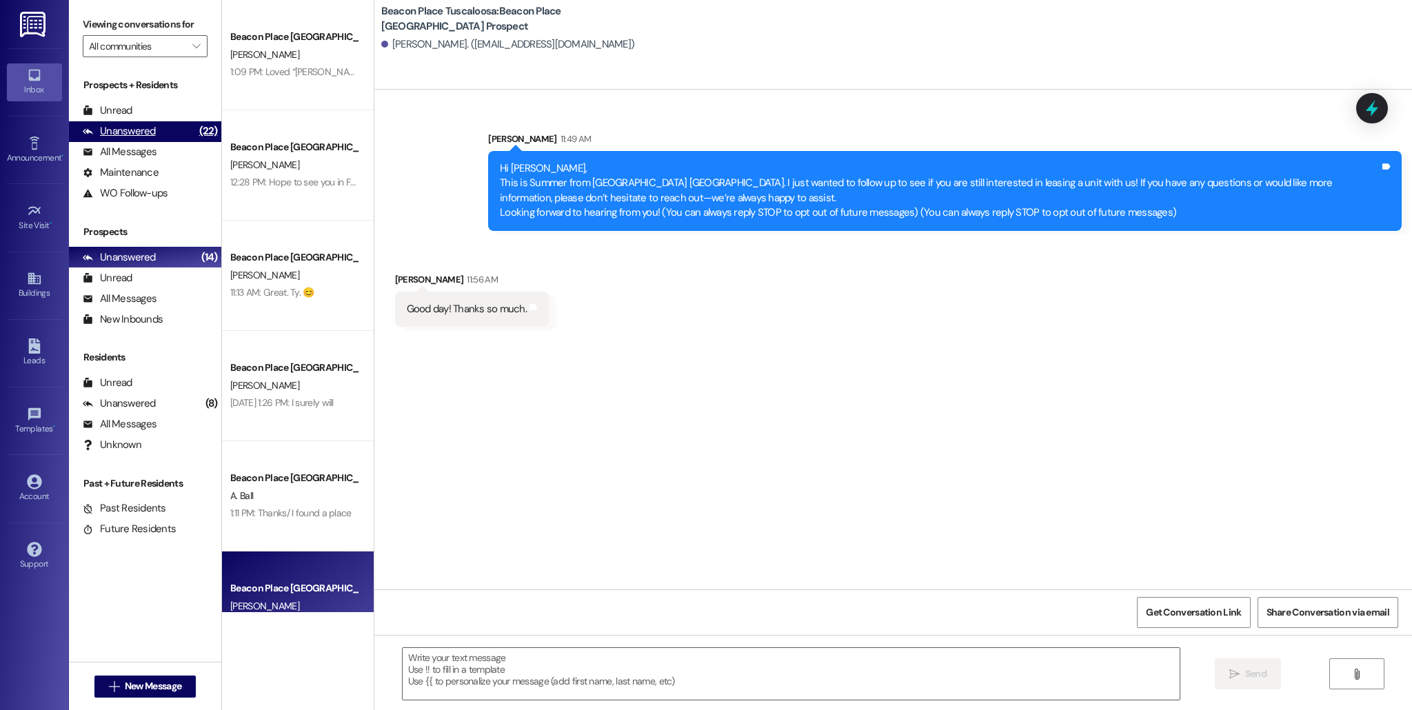
click at [147, 134] on div "Unanswered" at bounding box center [119, 131] width 73 height 14
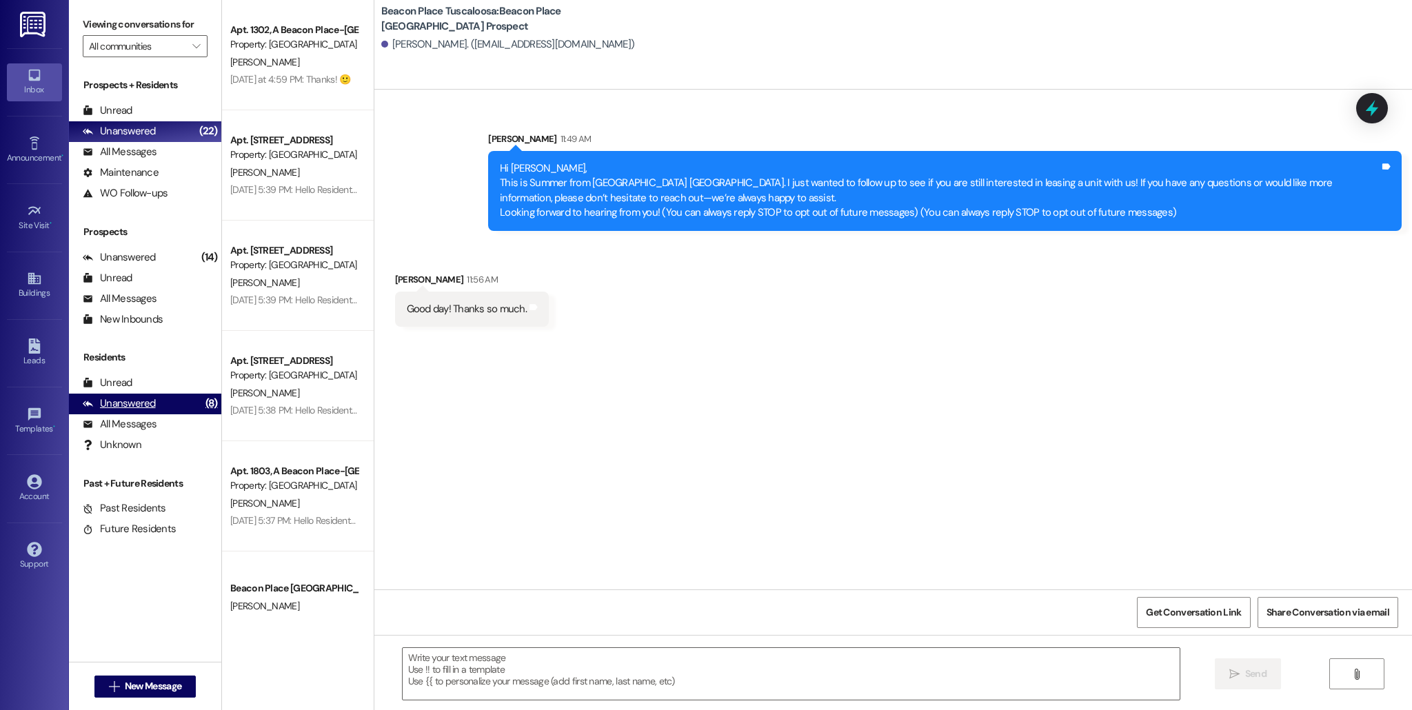
click at [183, 400] on div "Unanswered (8)" at bounding box center [145, 404] width 152 height 21
click at [139, 128] on div "Unanswered" at bounding box center [119, 131] width 73 height 14
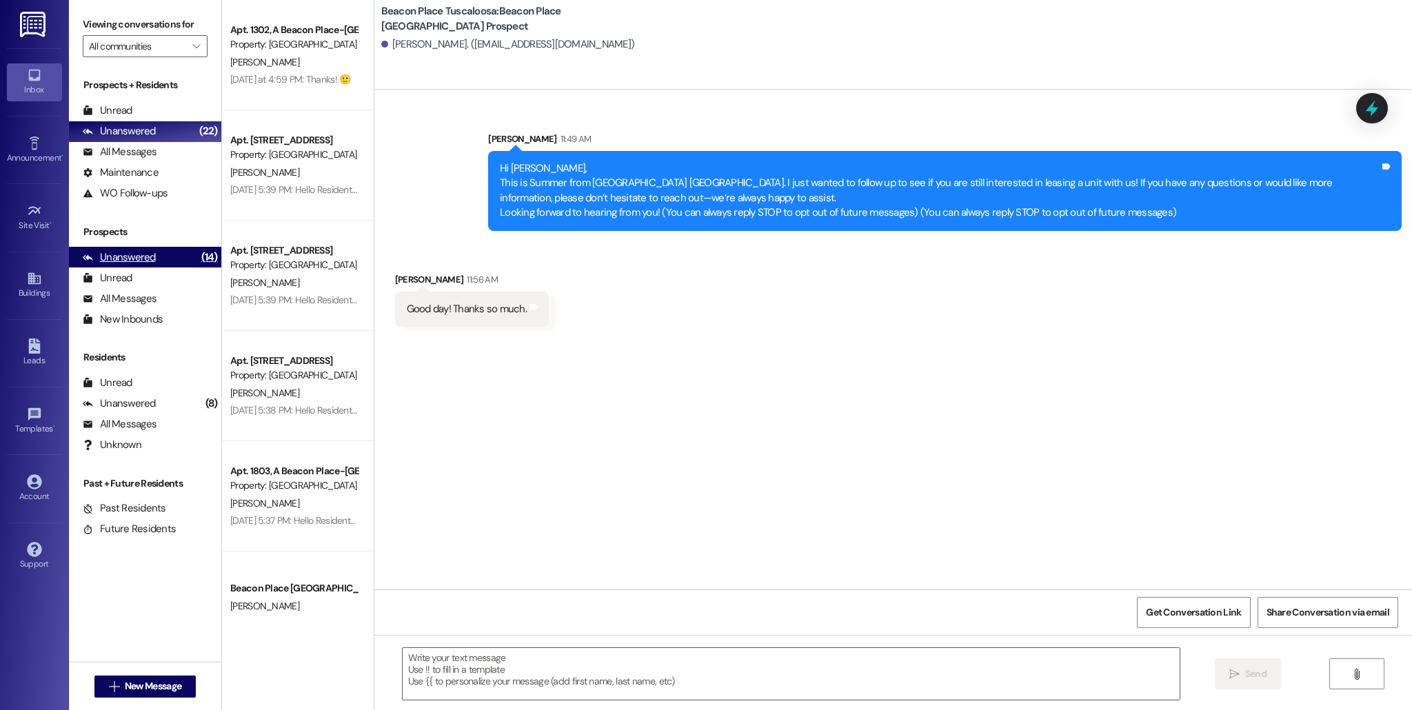
click at [139, 258] on div "Unanswered" at bounding box center [119, 257] width 73 height 14
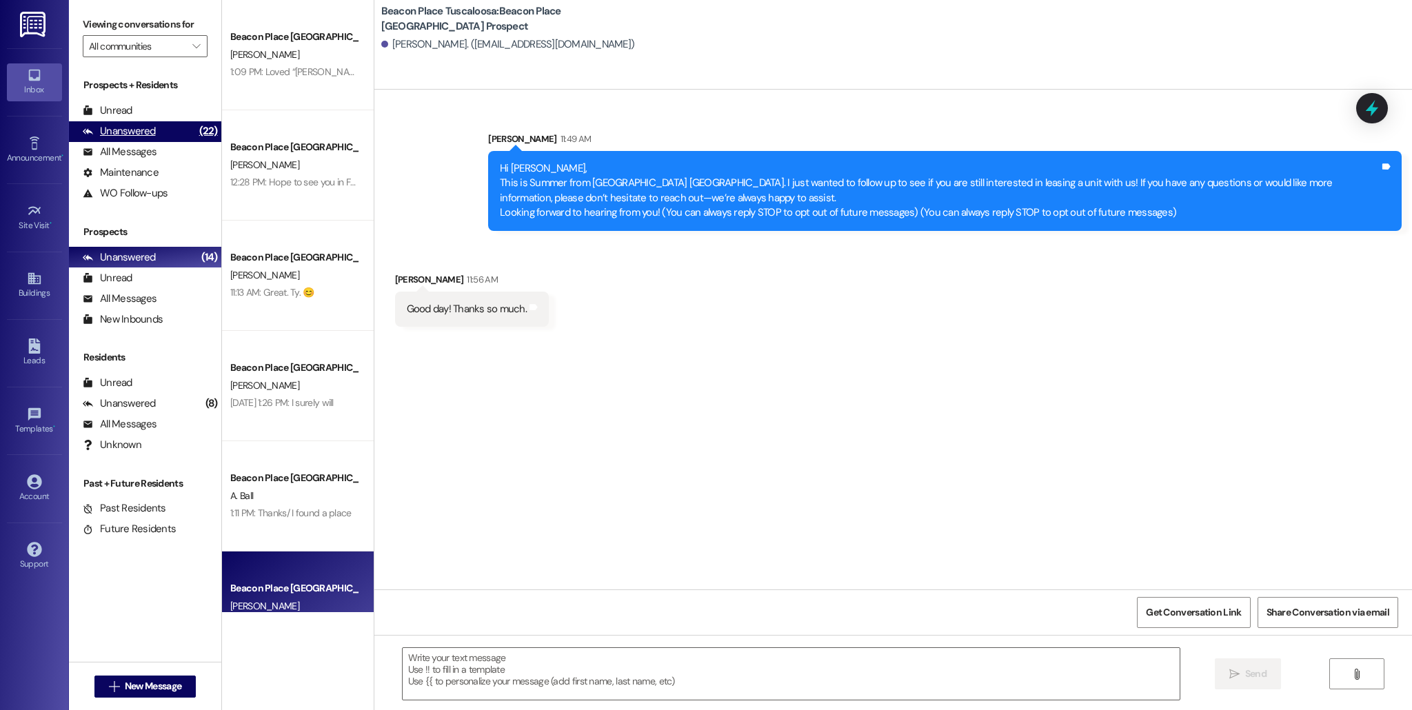
click at [136, 130] on div "Unanswered" at bounding box center [119, 131] width 73 height 14
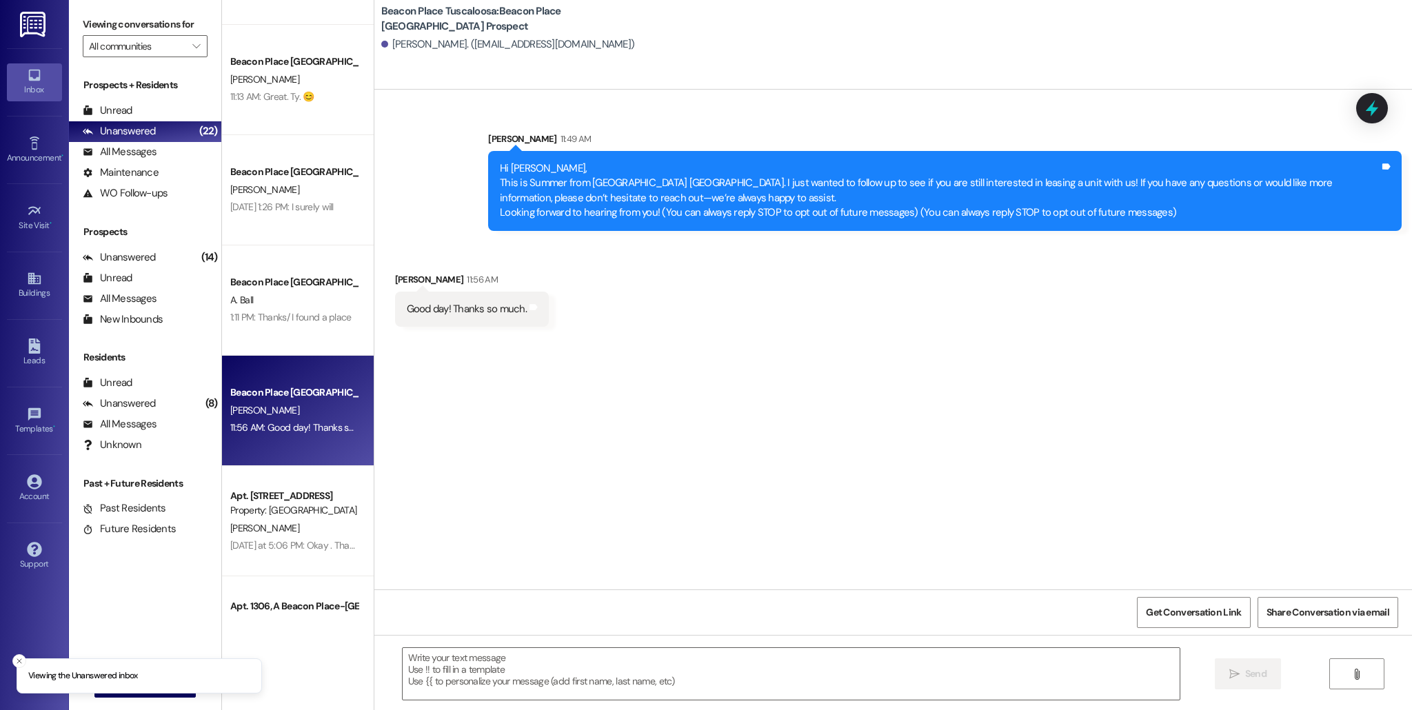
scroll to position [932, 0]
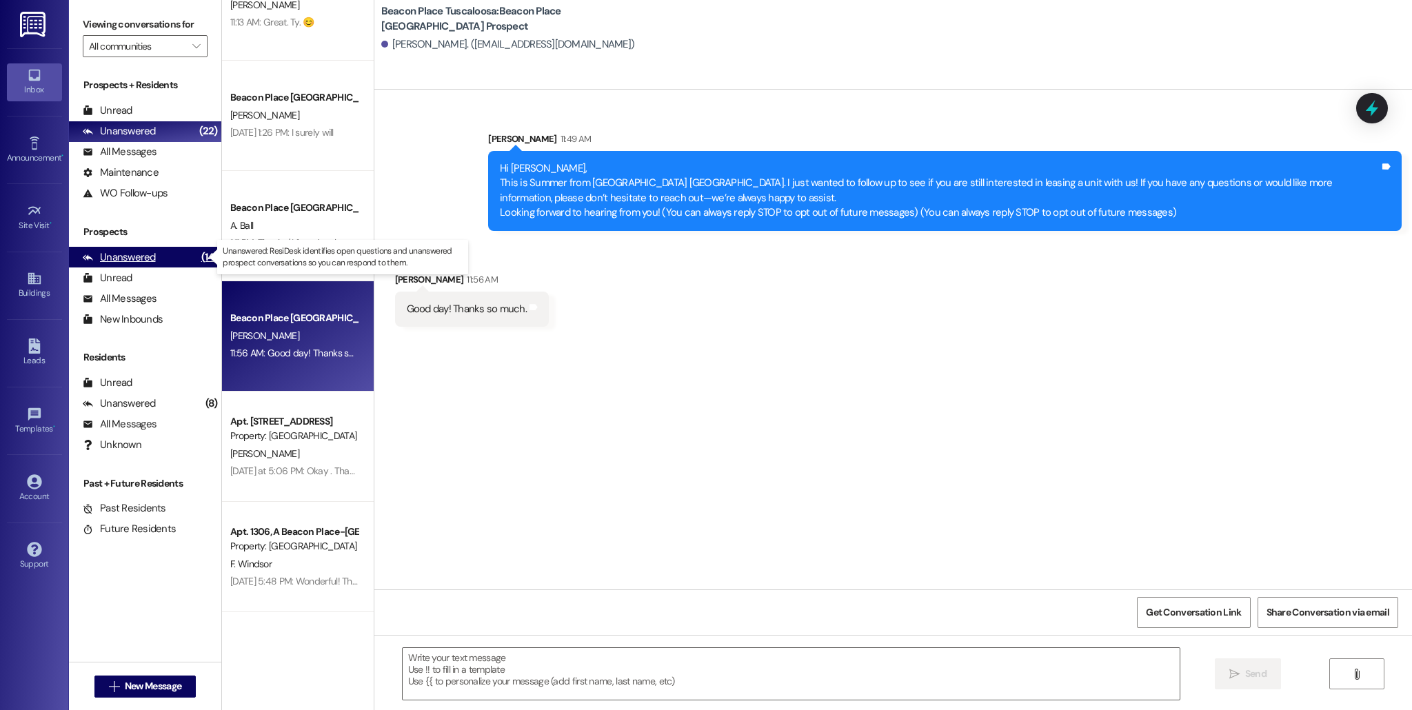
click at [167, 264] on div "Unanswered (14)" at bounding box center [145, 257] width 152 height 21
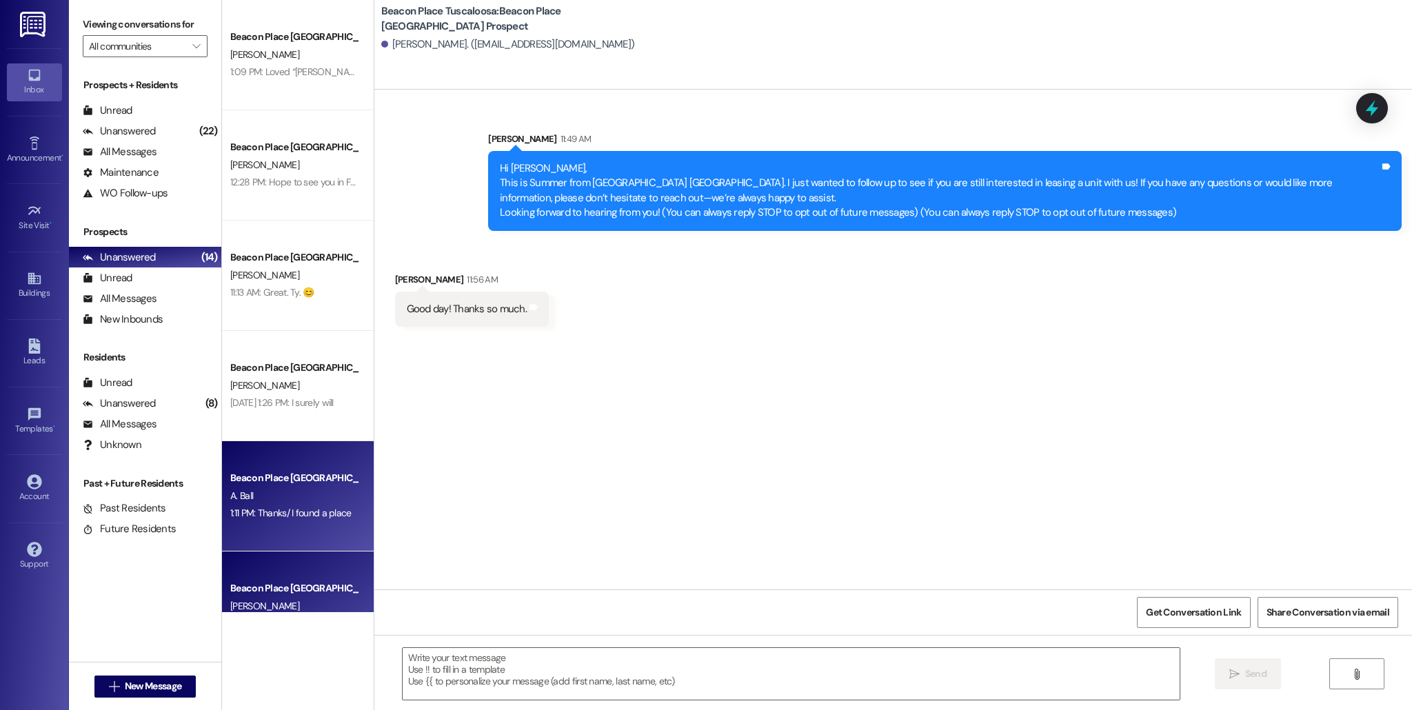
click at [300, 487] on div "A. Ball" at bounding box center [294, 495] width 130 height 17
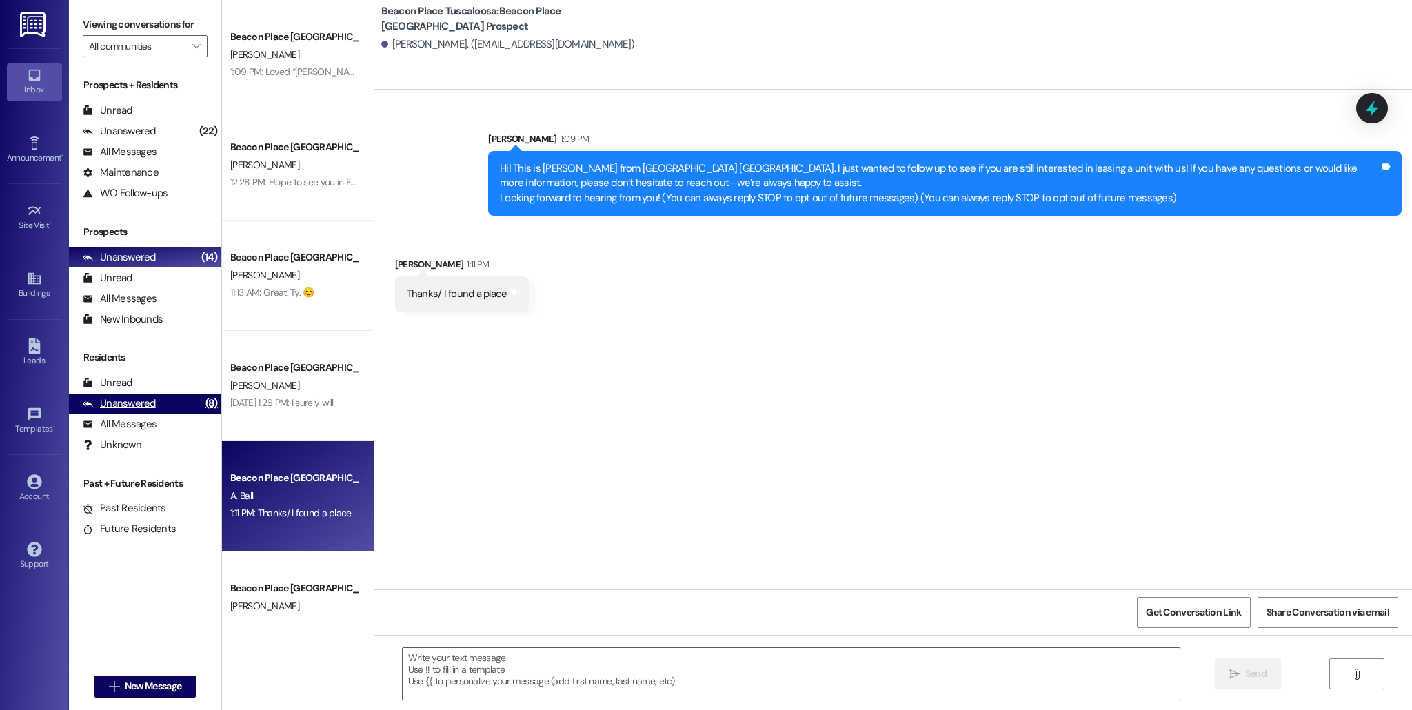
click at [202, 405] on div "(8)" at bounding box center [211, 403] width 19 height 21
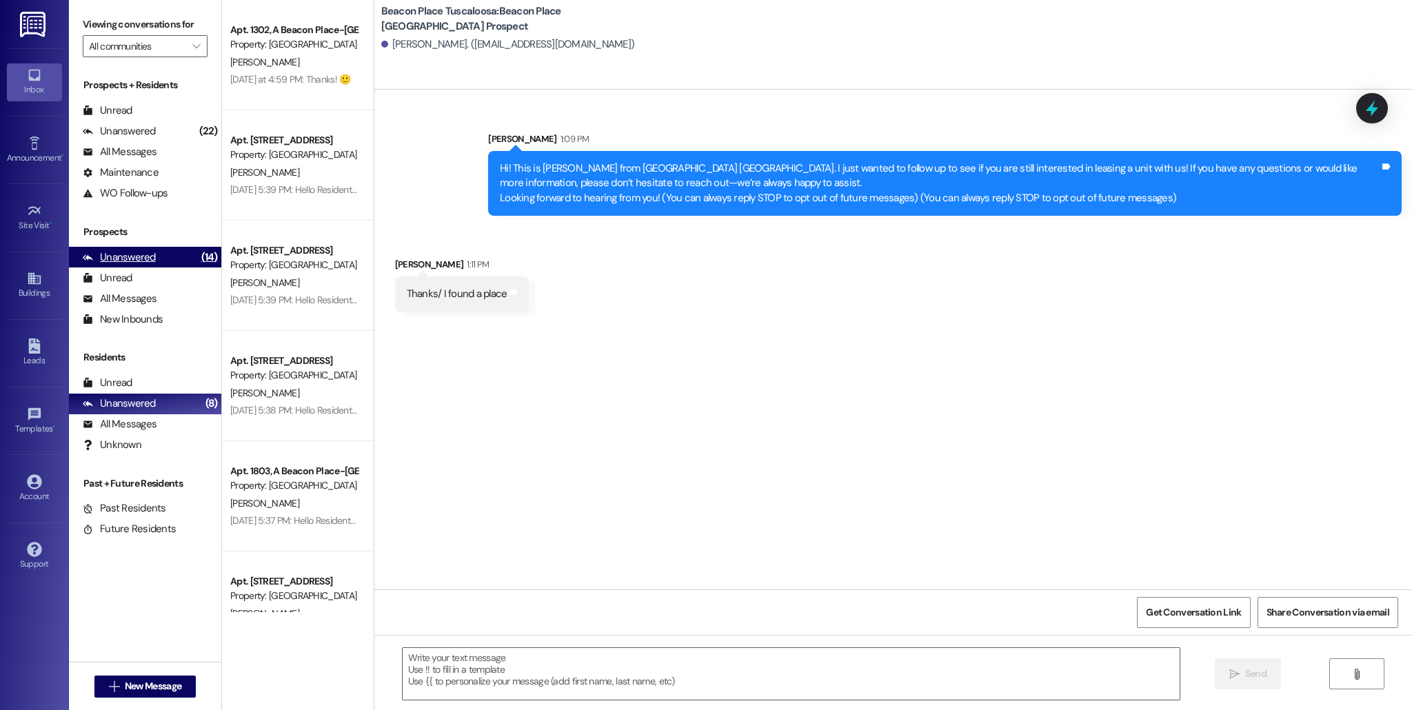
click at [177, 256] on div "Unanswered (14)" at bounding box center [145, 257] width 152 height 21
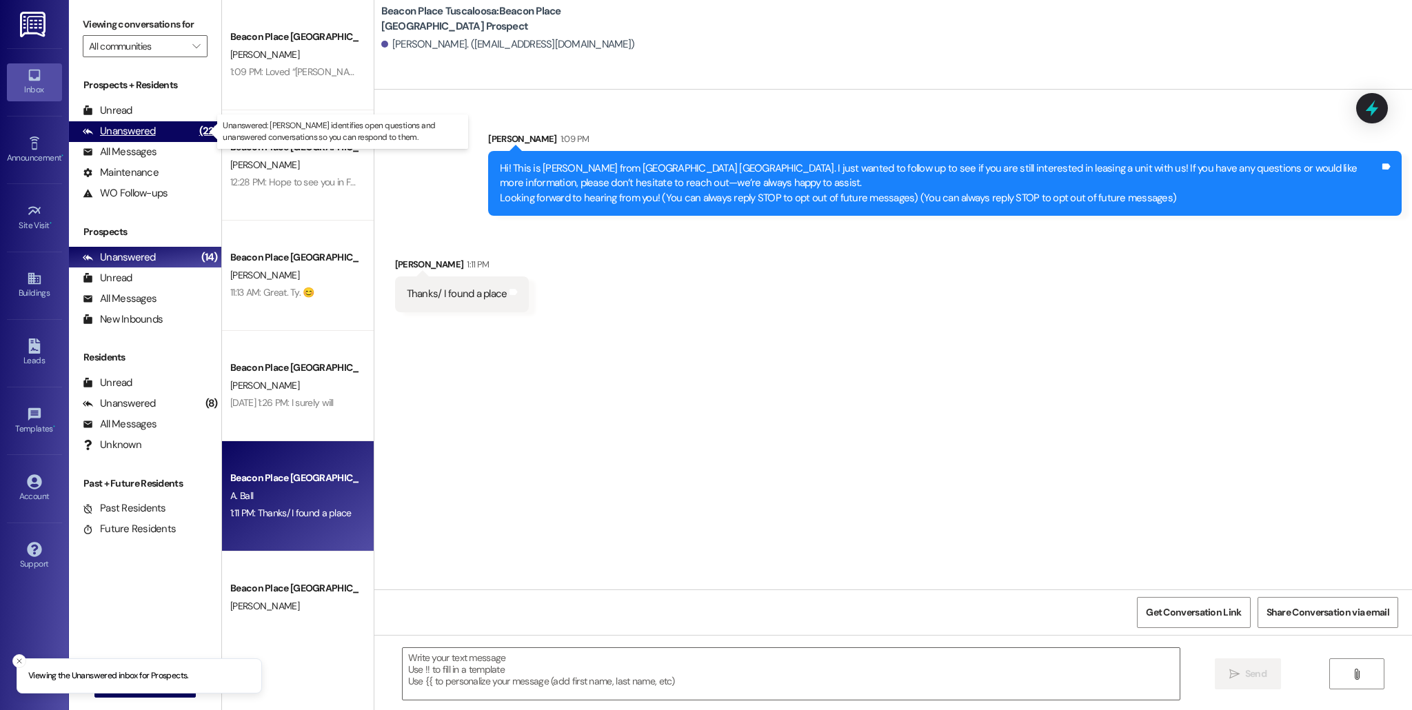
click at [174, 130] on div "Unanswered (22)" at bounding box center [145, 131] width 152 height 21
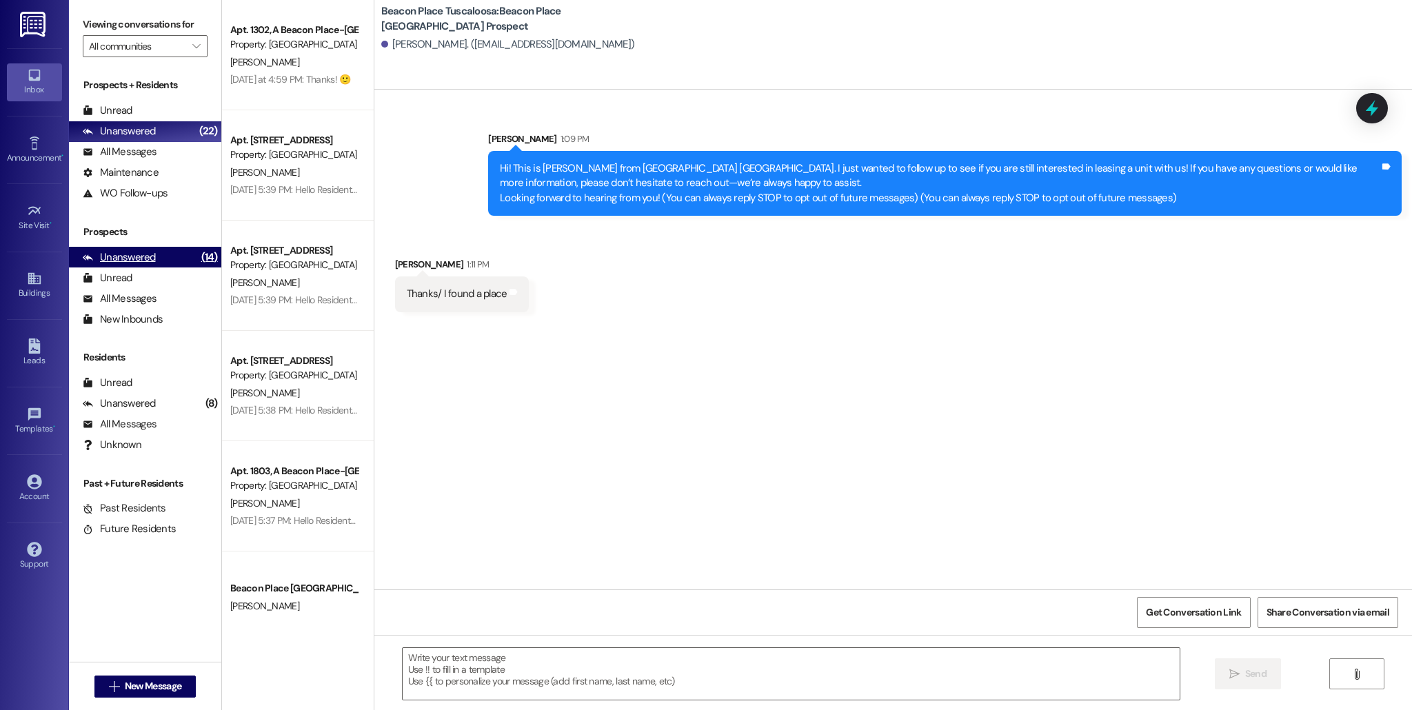
click at [85, 258] on icon at bounding box center [88, 257] width 10 height 6
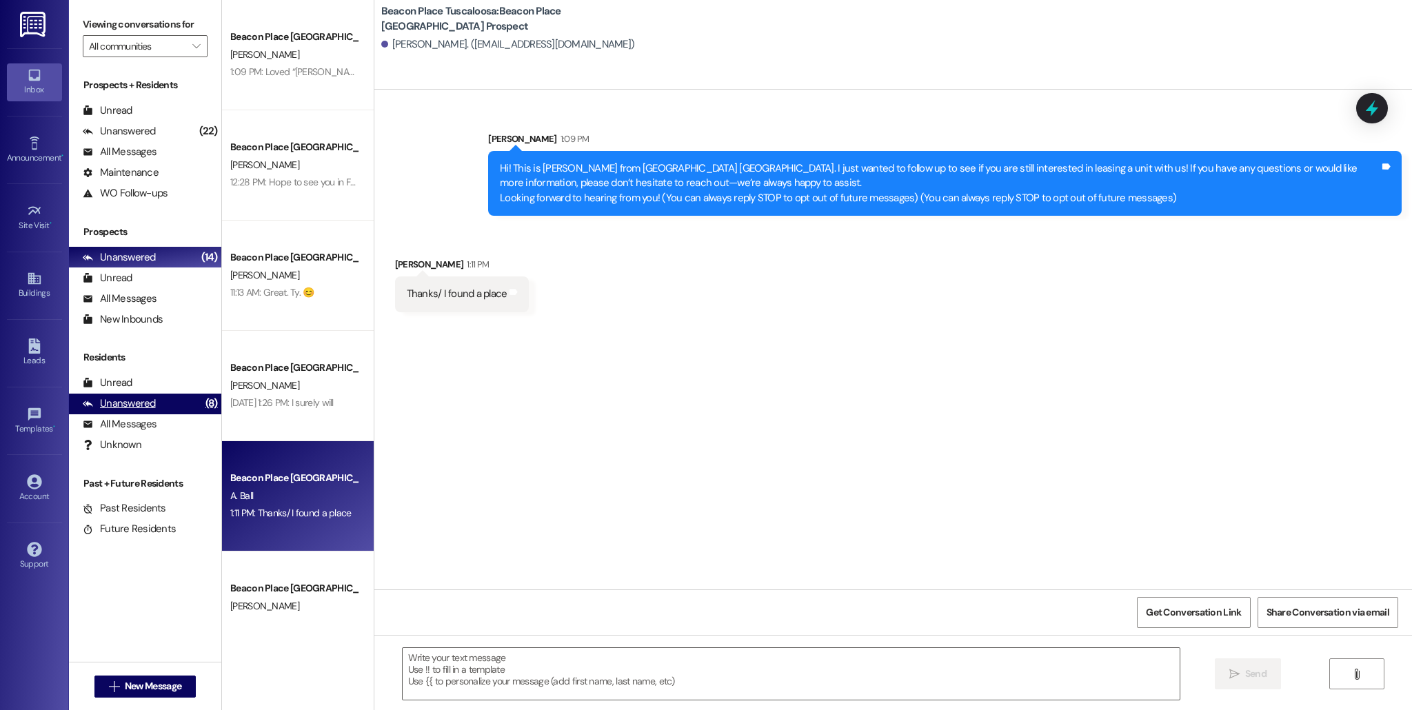
click at [103, 405] on div "Unanswered" at bounding box center [119, 403] width 73 height 14
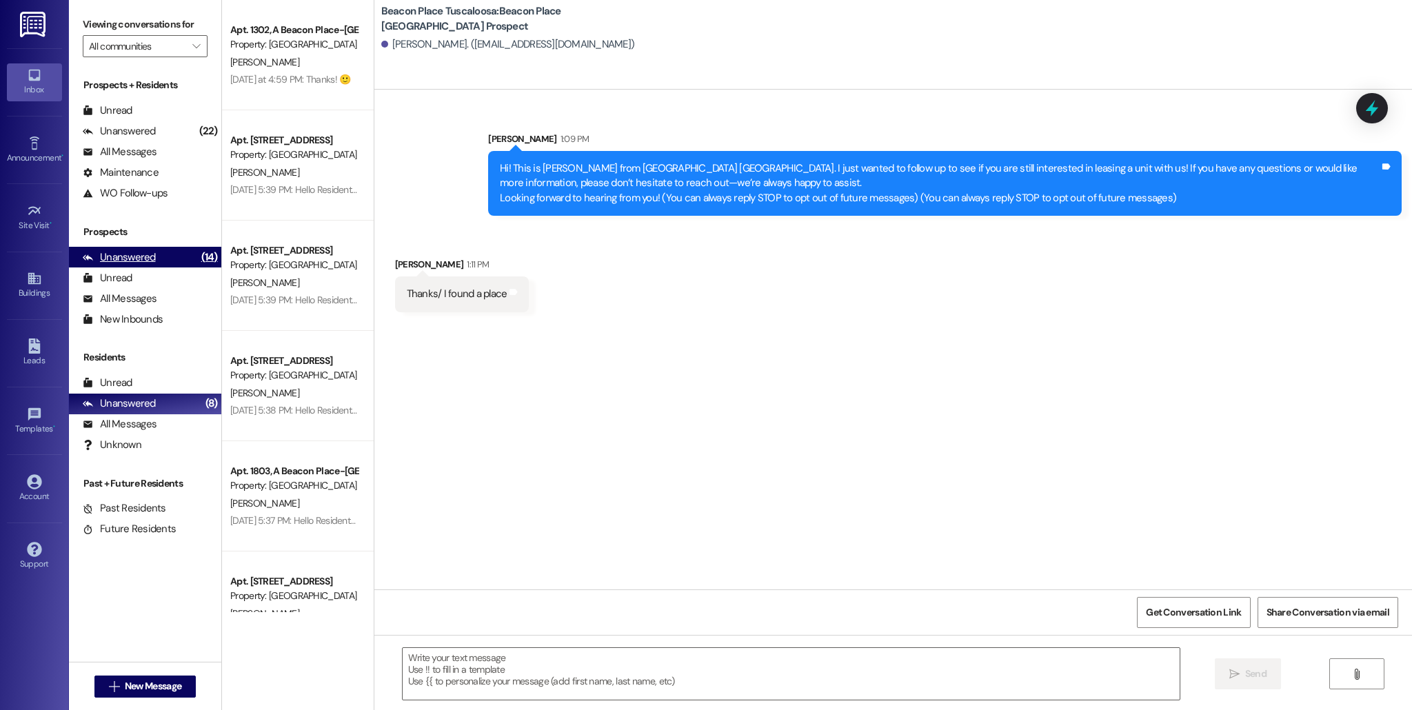
click at [163, 258] on div "Unanswered (14)" at bounding box center [145, 257] width 152 height 21
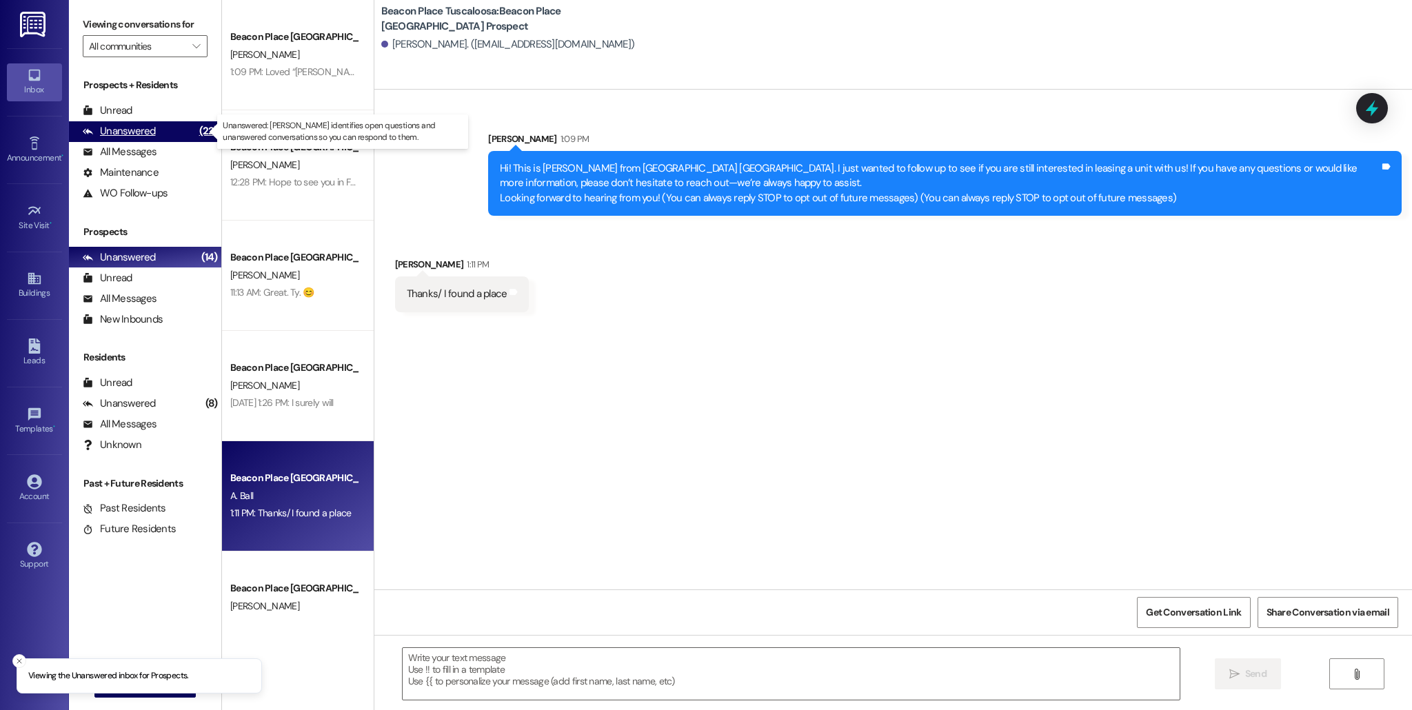
click at [176, 125] on div "Unanswered (22)" at bounding box center [145, 131] width 152 height 21
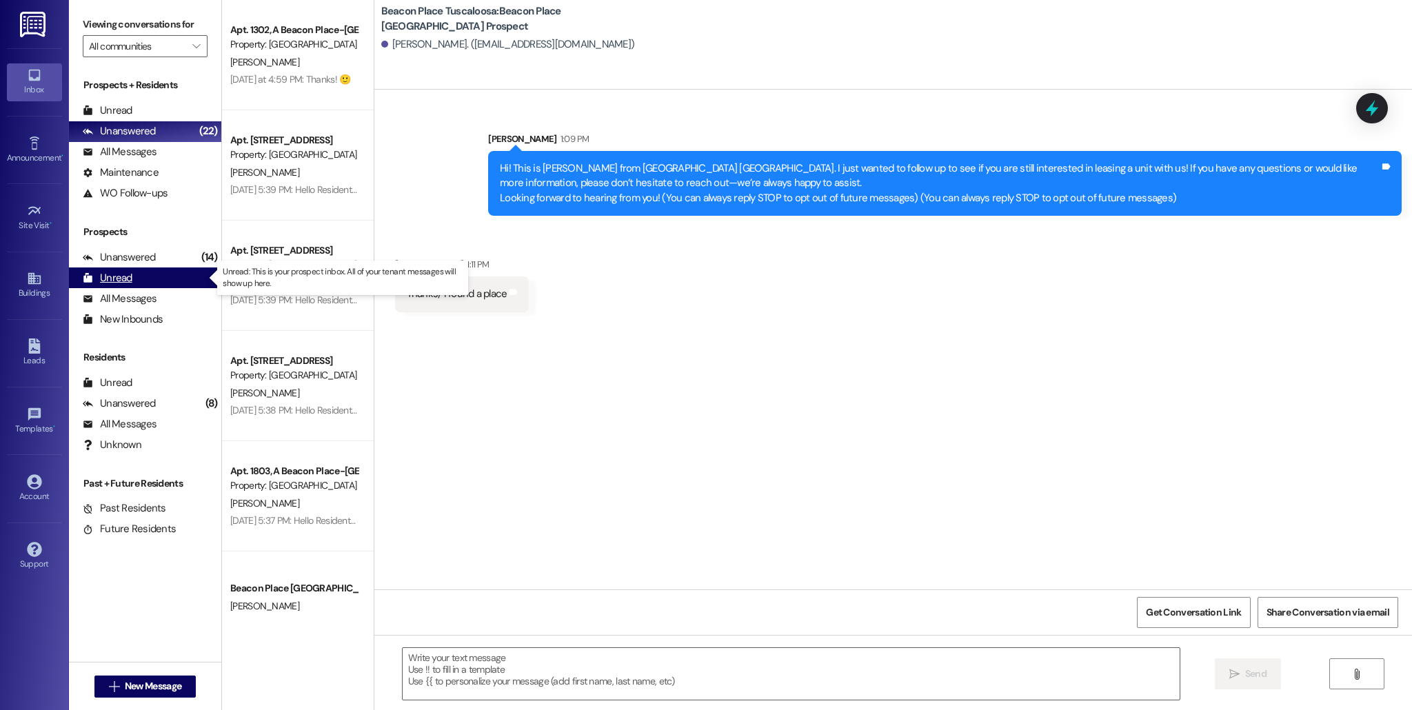
click at [163, 267] on div "Unread (0)" at bounding box center [145, 277] width 152 height 21
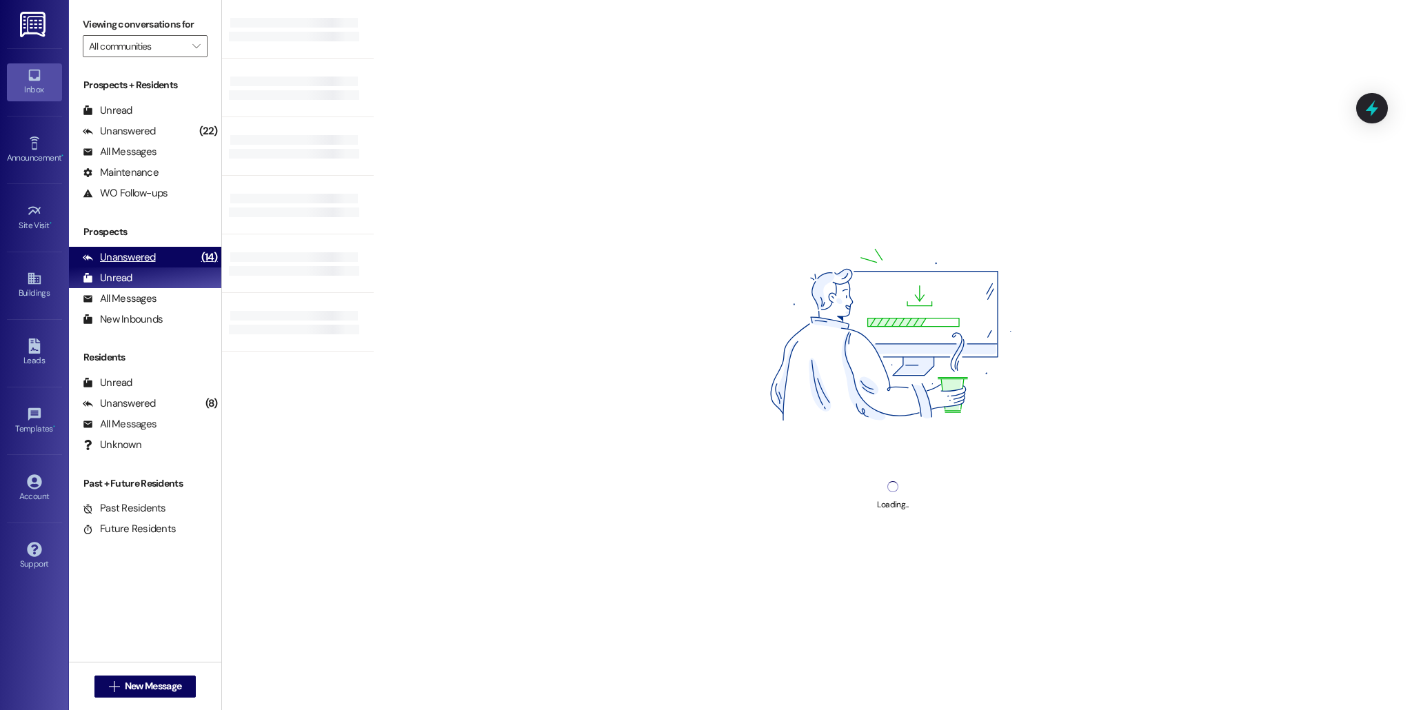
click at [164, 263] on div "Unanswered (14)" at bounding box center [145, 257] width 152 height 21
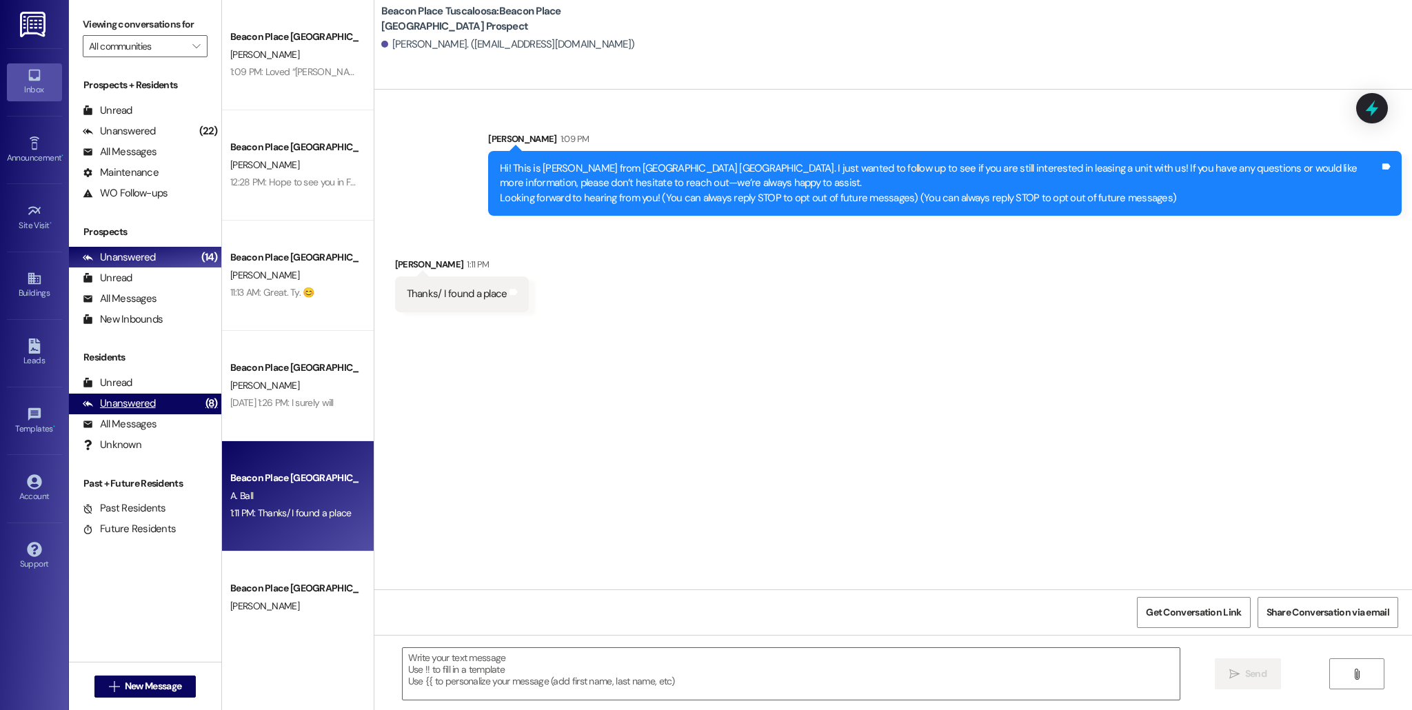
click at [185, 411] on div "Unanswered (8)" at bounding box center [145, 404] width 152 height 21
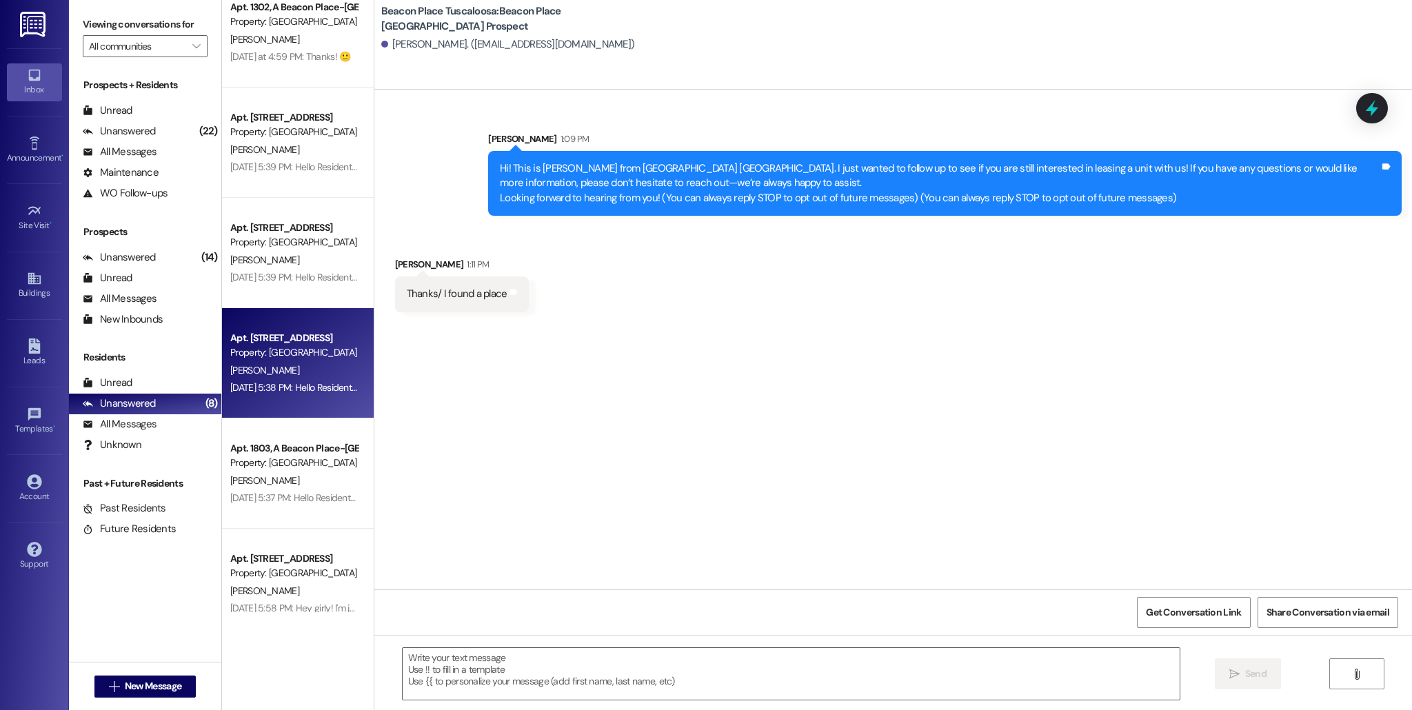
scroll to position [0, 0]
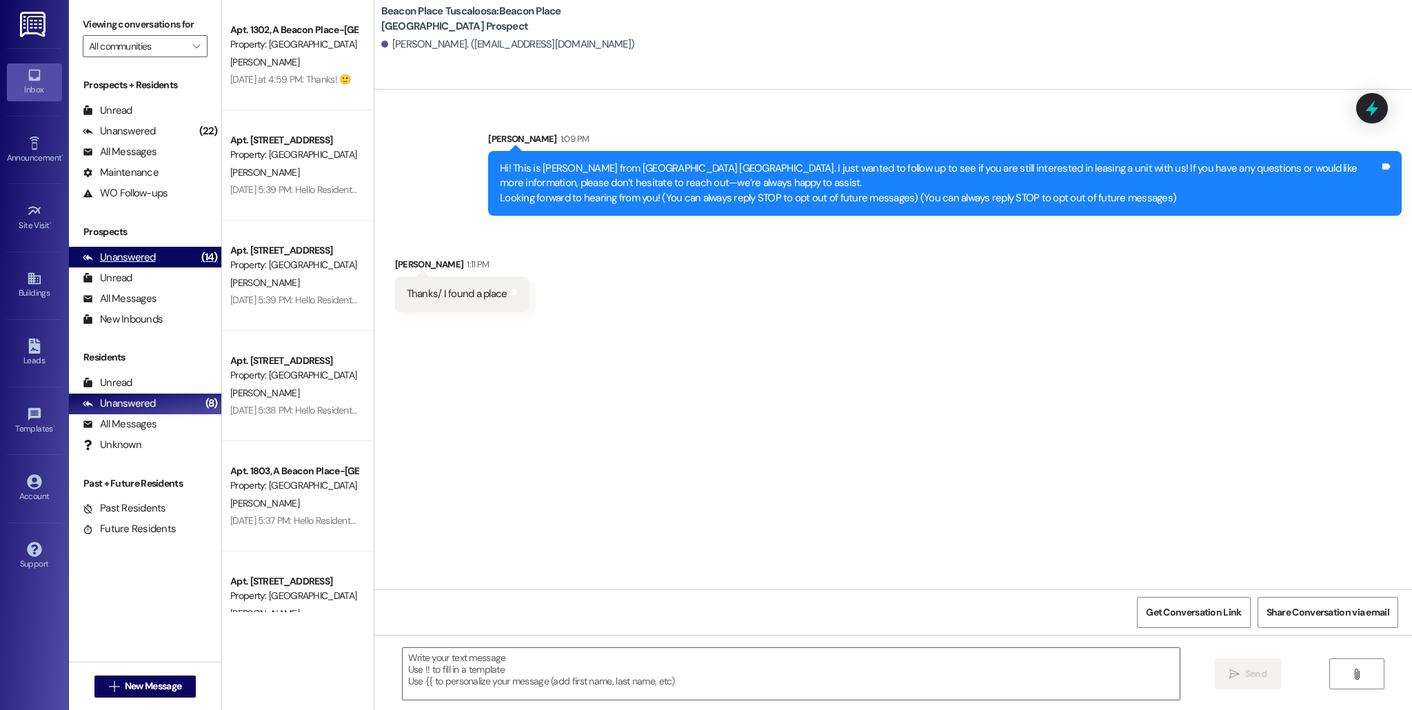
click at [198, 256] on div "(14)" at bounding box center [209, 257] width 23 height 21
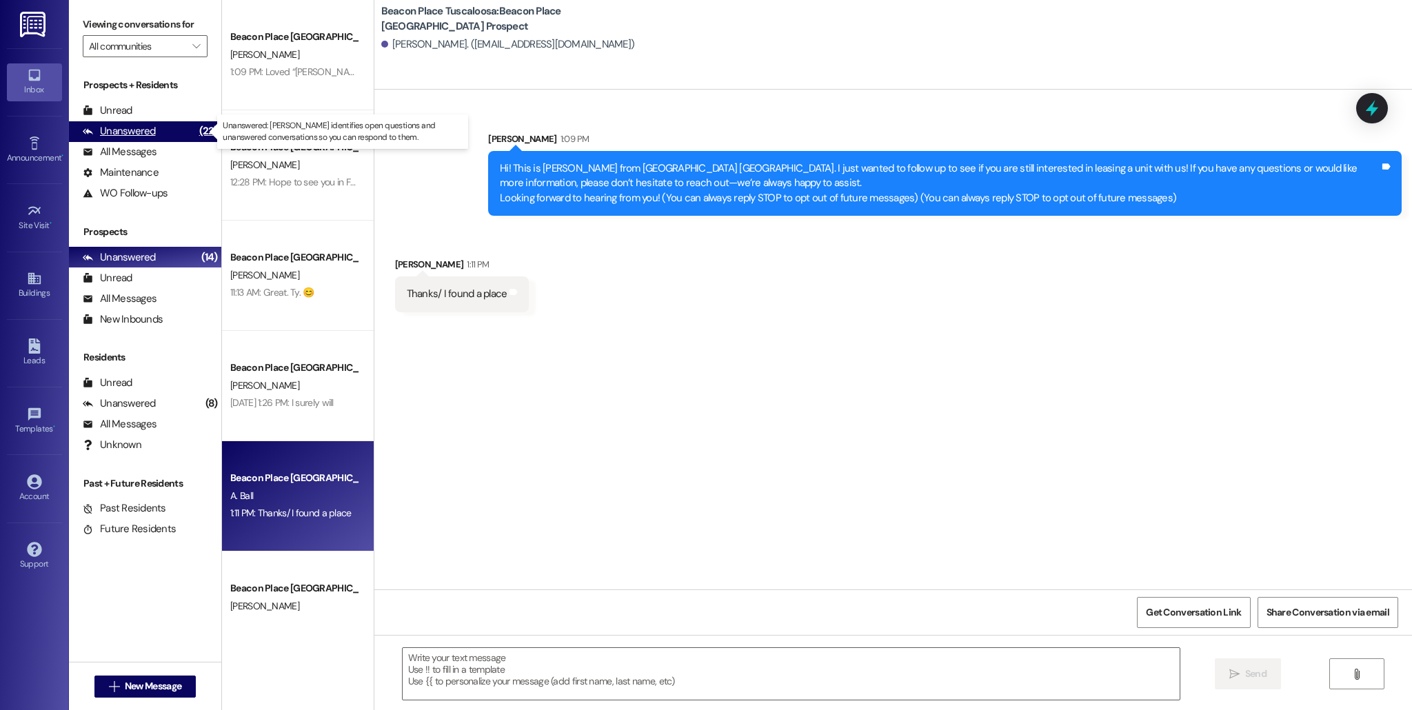
click at [162, 133] on div "Unanswered (22)" at bounding box center [145, 131] width 152 height 21
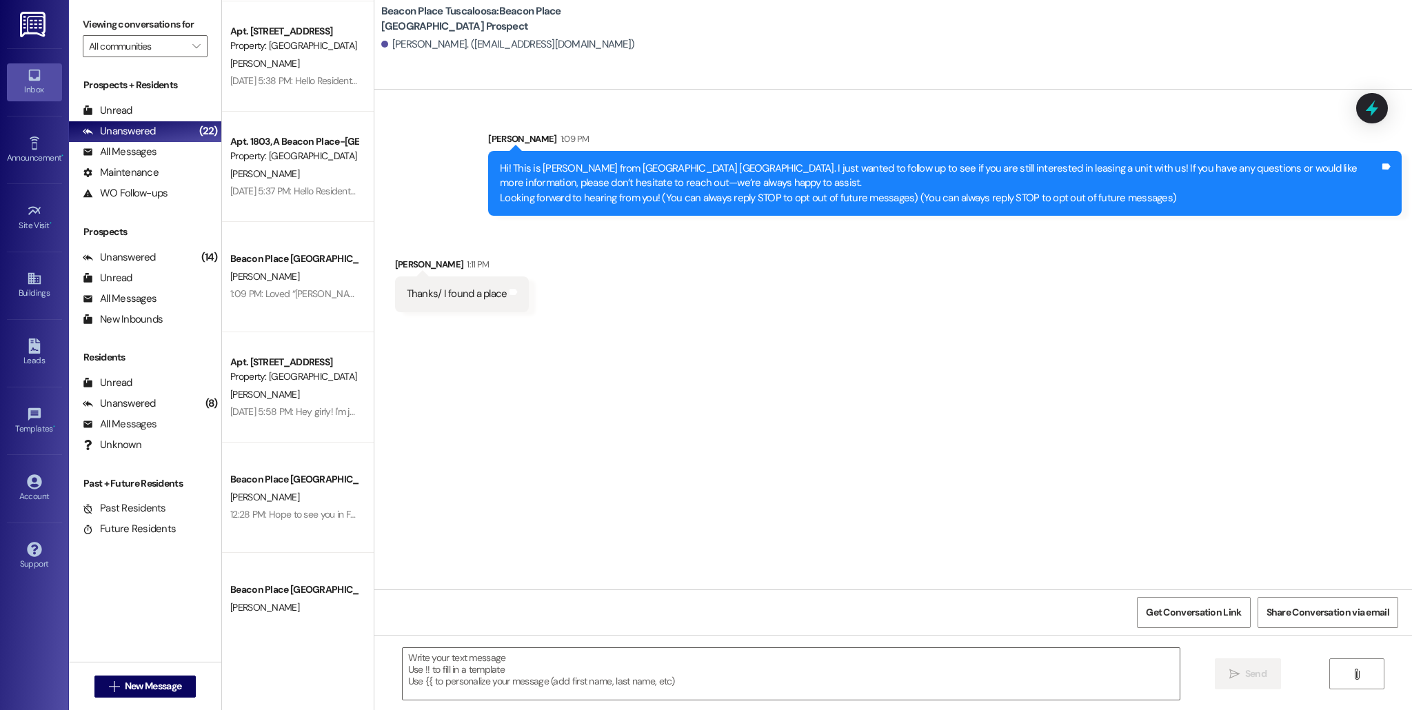
scroll to position [336, 0]
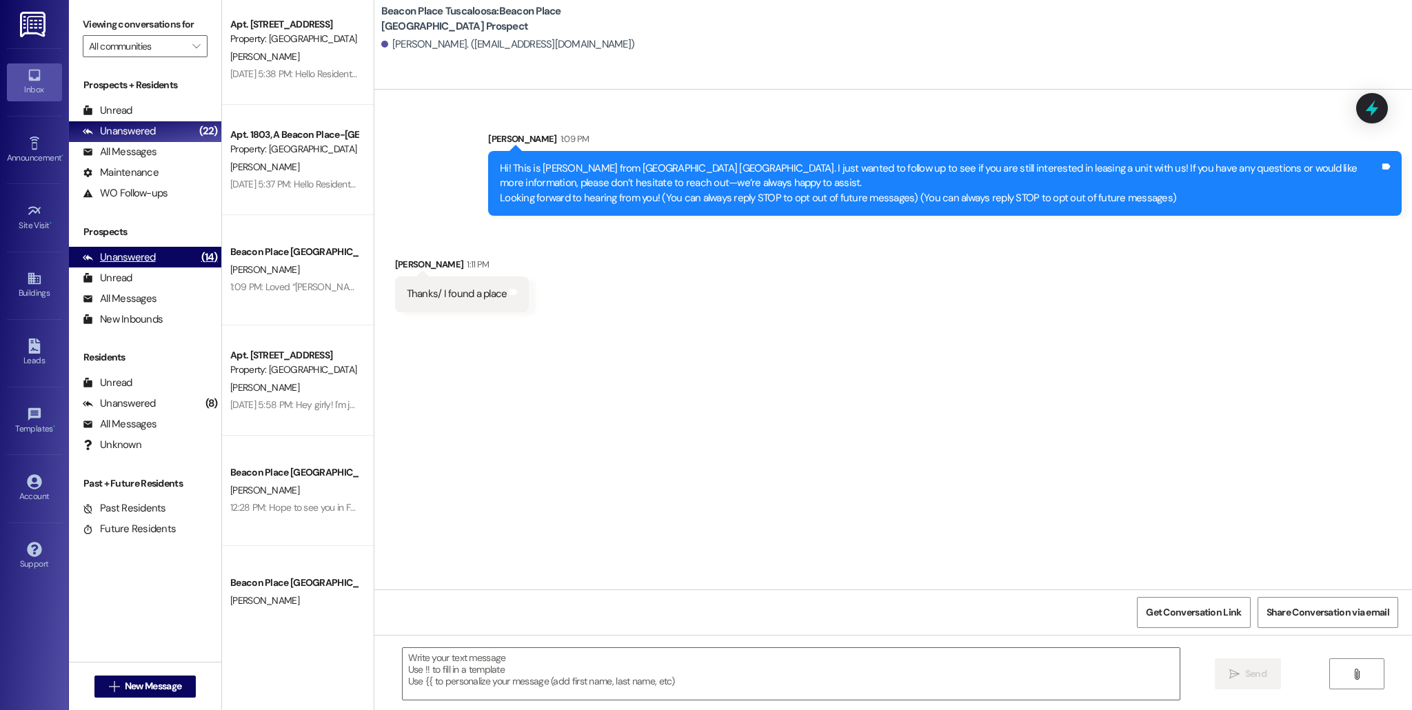
click at [203, 263] on div "(14)" at bounding box center [209, 257] width 23 height 21
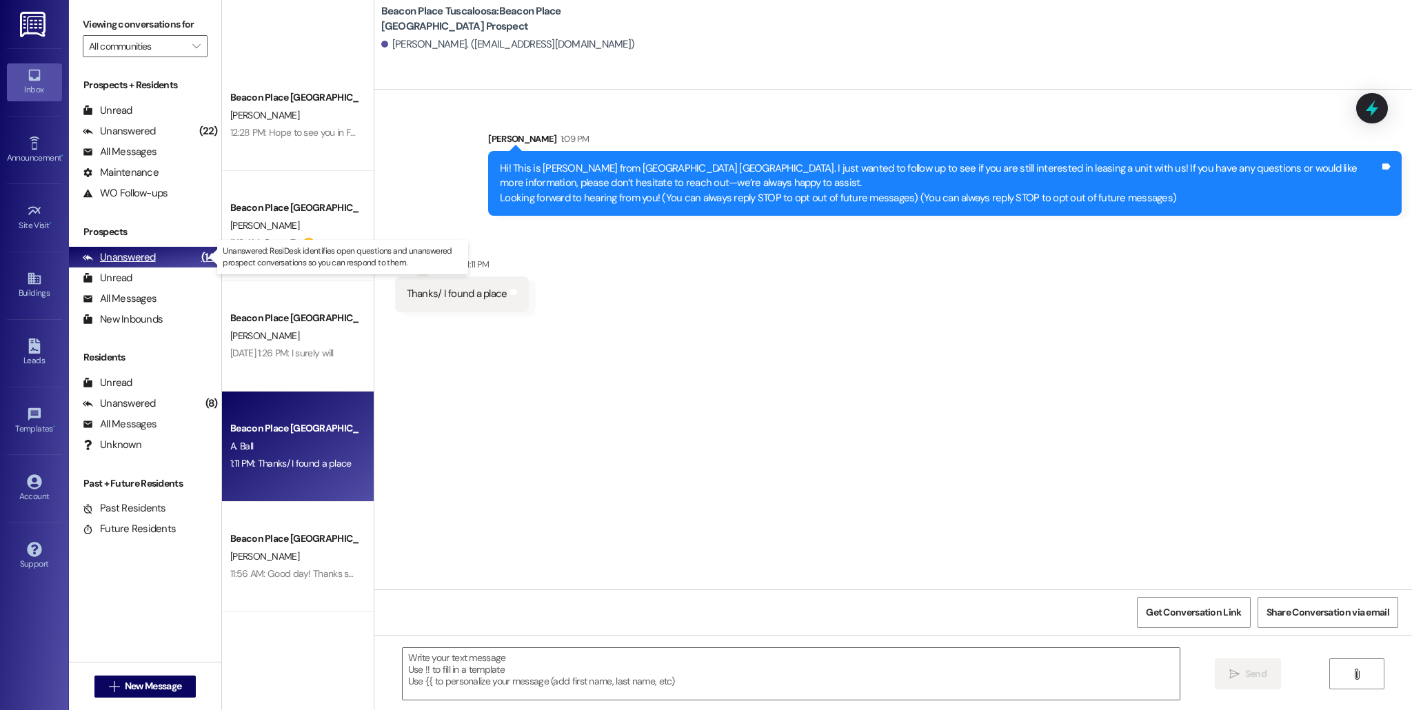
scroll to position [50, 0]
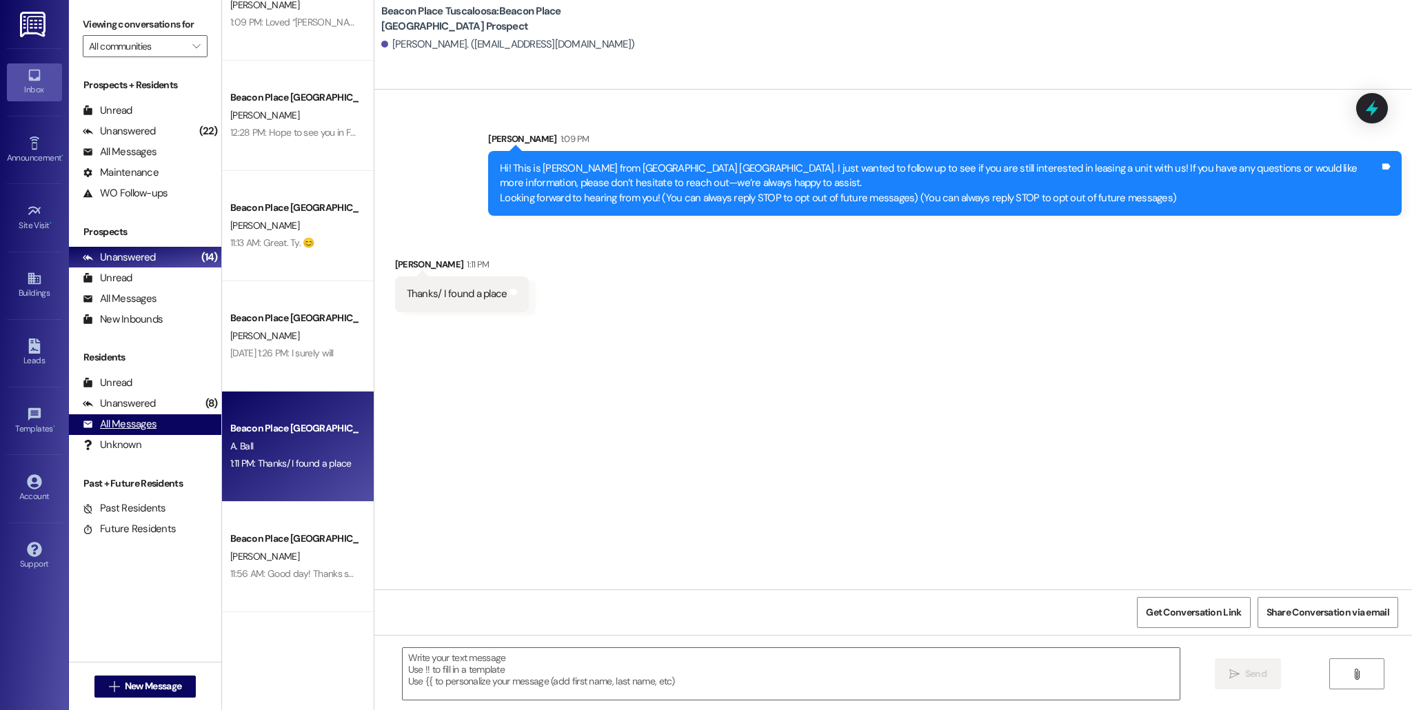
click at [195, 418] on div "All Messages (undefined)" at bounding box center [145, 424] width 152 height 21
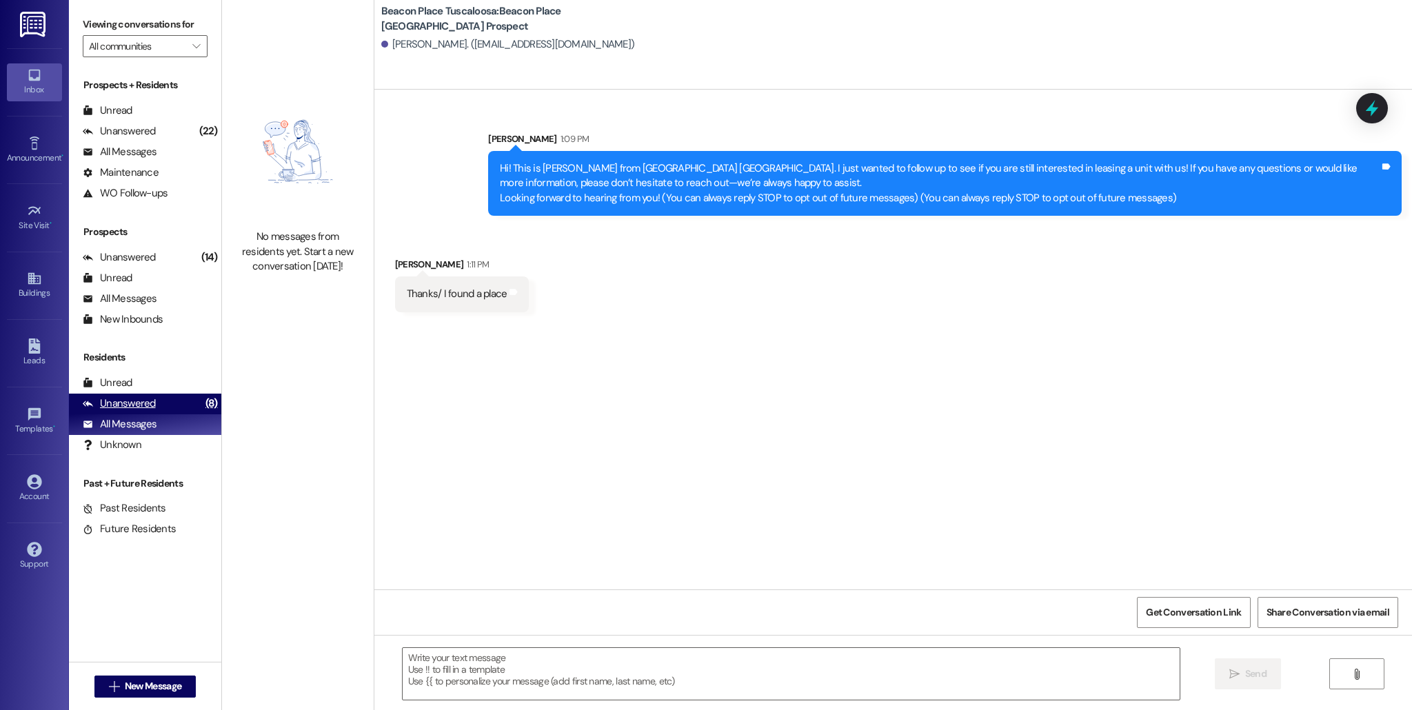
click at [202, 406] on div "(8)" at bounding box center [211, 403] width 19 height 21
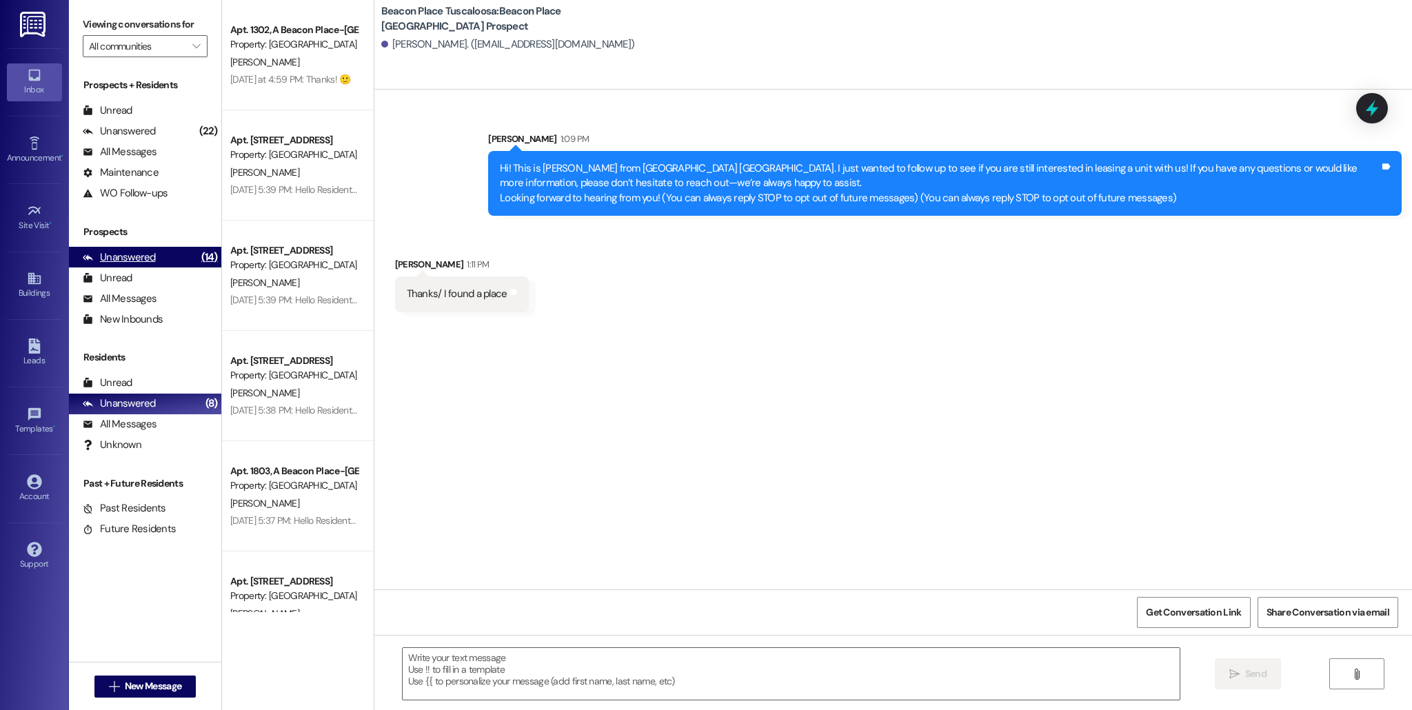
click at [208, 263] on div "(14)" at bounding box center [209, 257] width 23 height 21
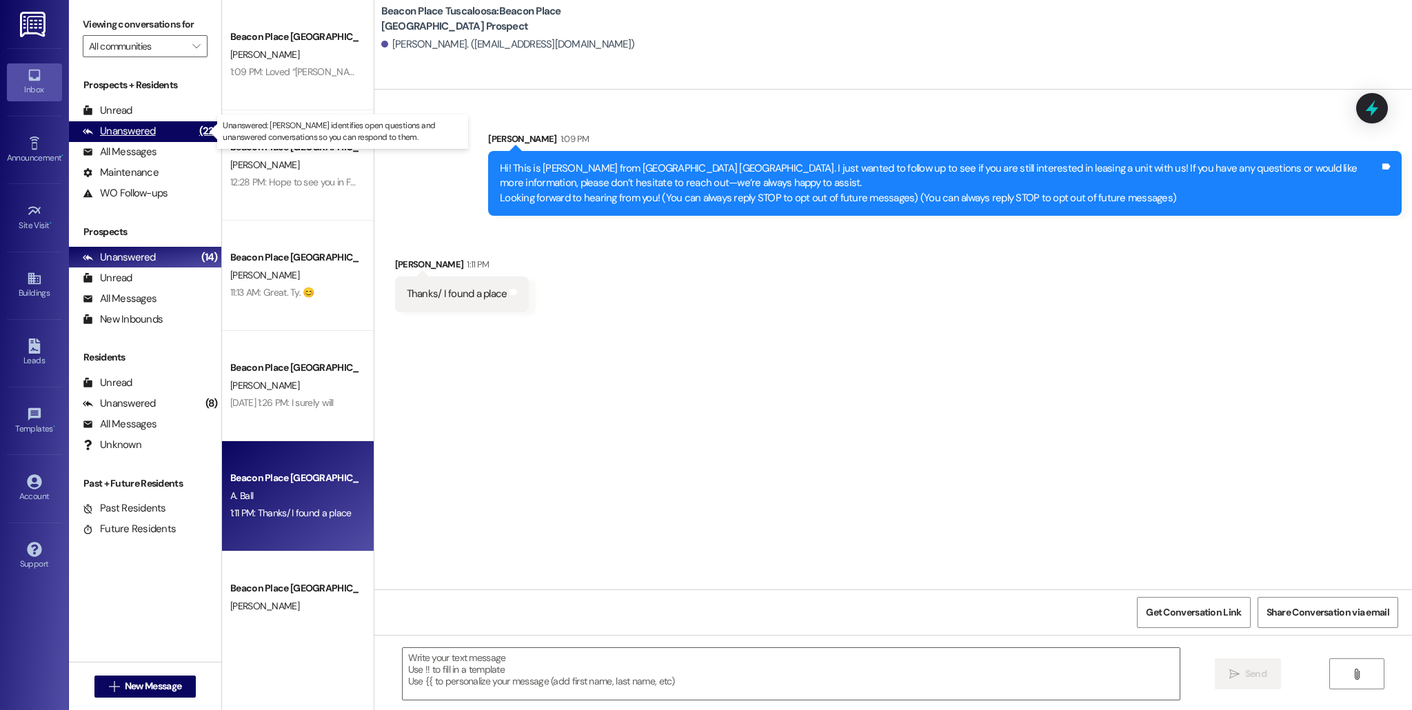
click at [172, 130] on div "Unanswered (22)" at bounding box center [145, 131] width 152 height 21
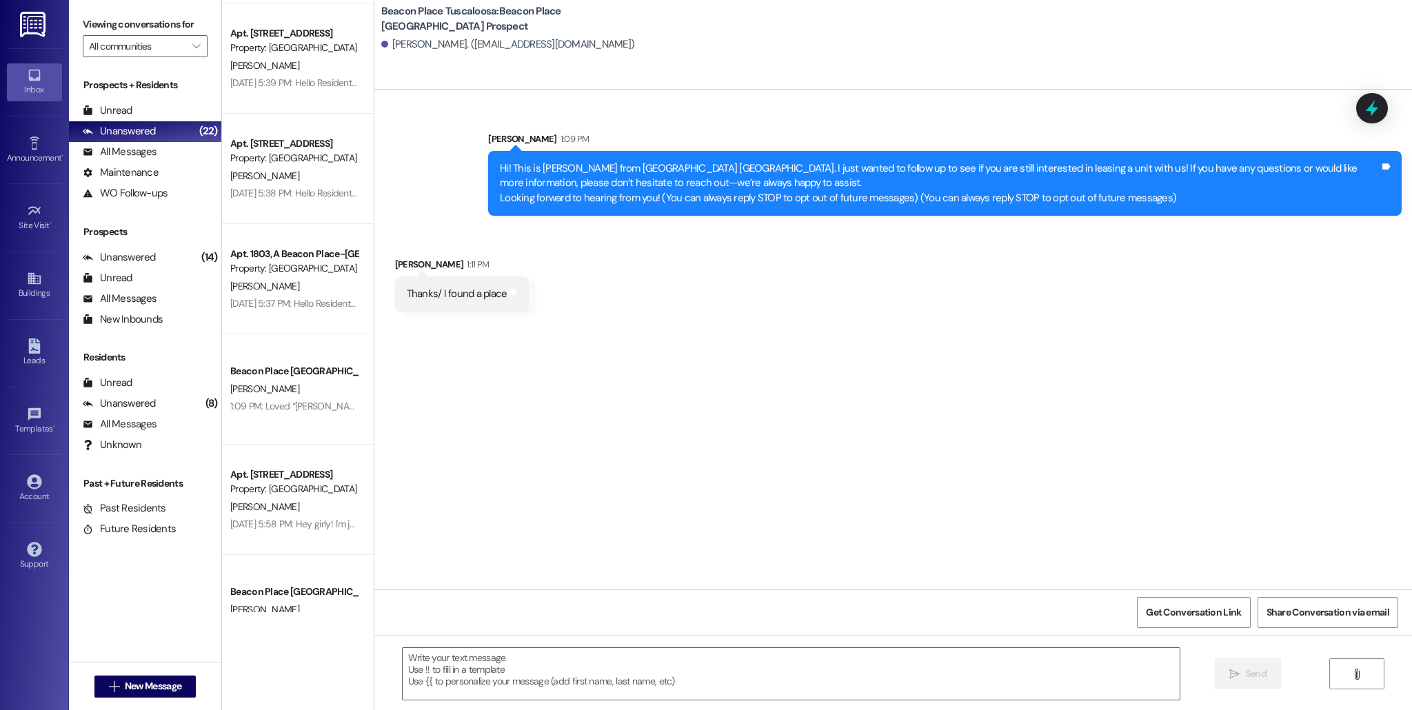
scroll to position [0, 0]
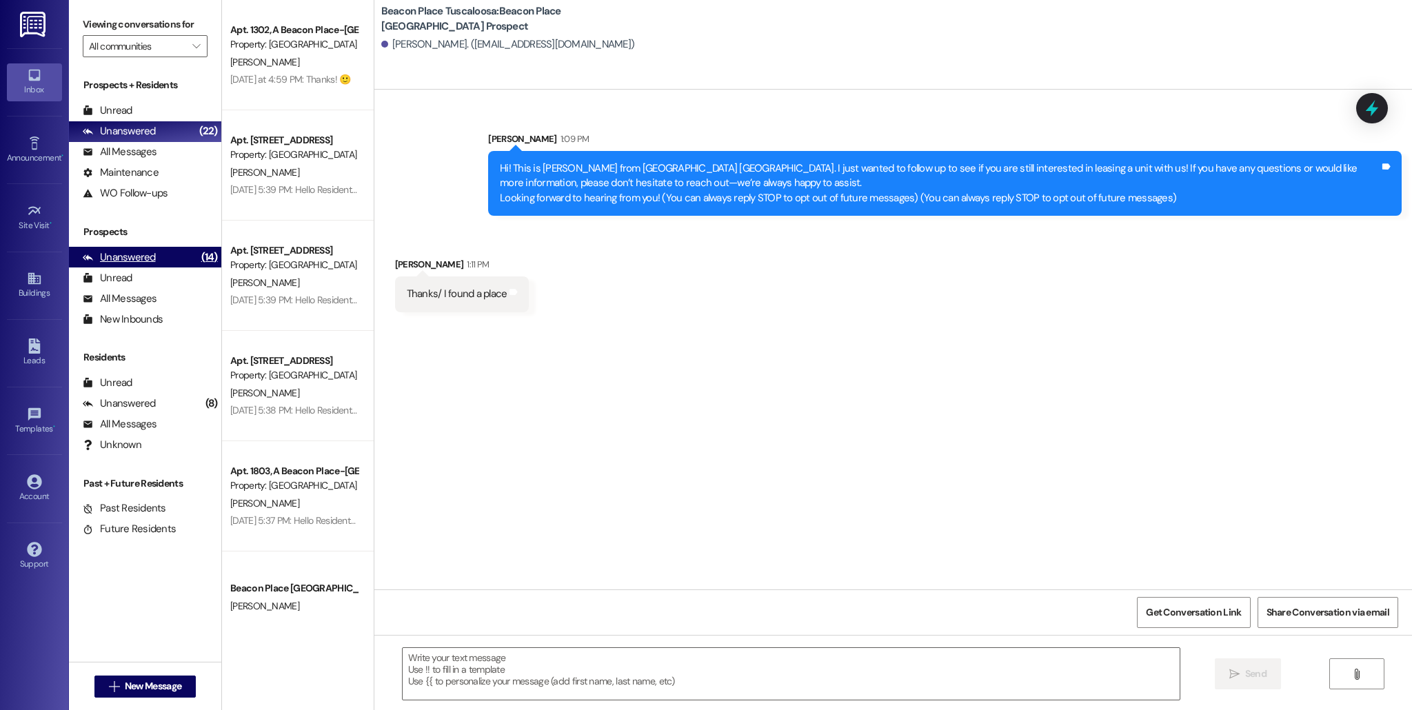
click at [198, 258] on div "(14)" at bounding box center [209, 257] width 23 height 21
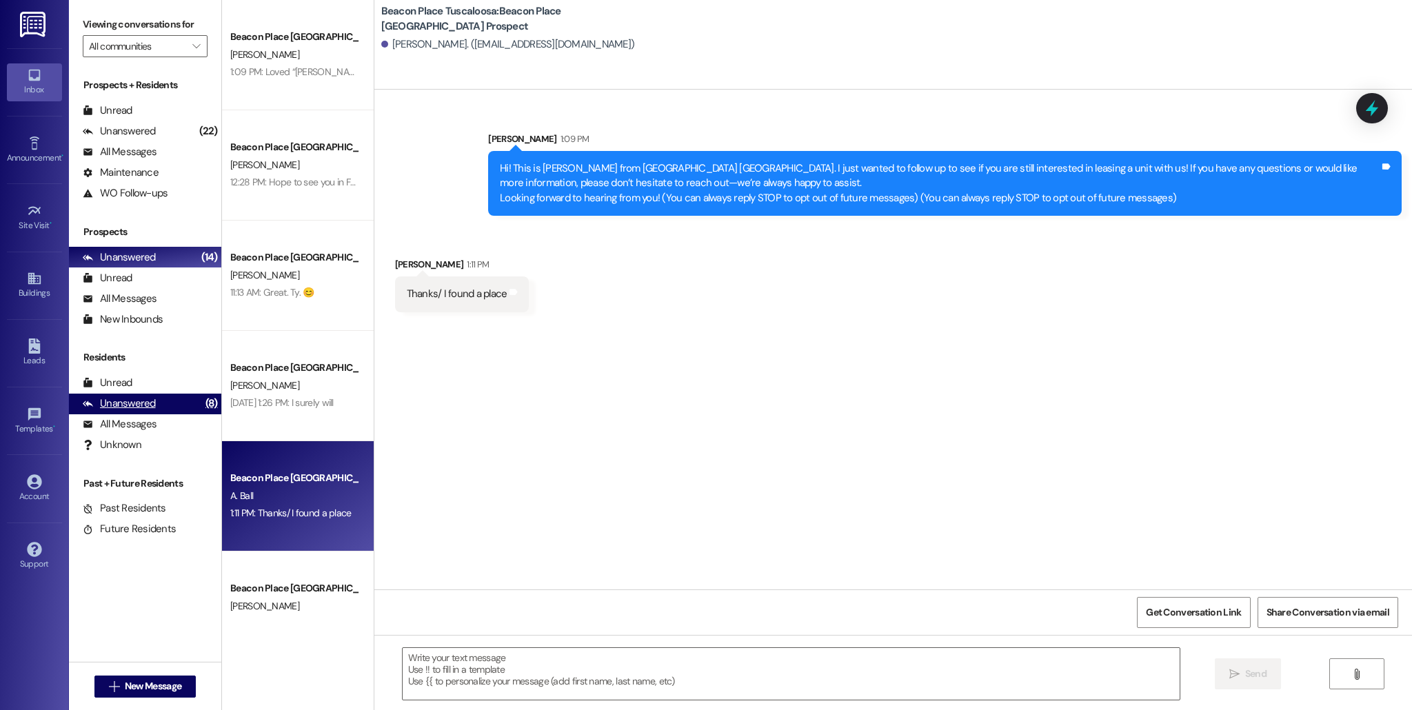
click at [202, 409] on div "(8)" at bounding box center [211, 403] width 19 height 21
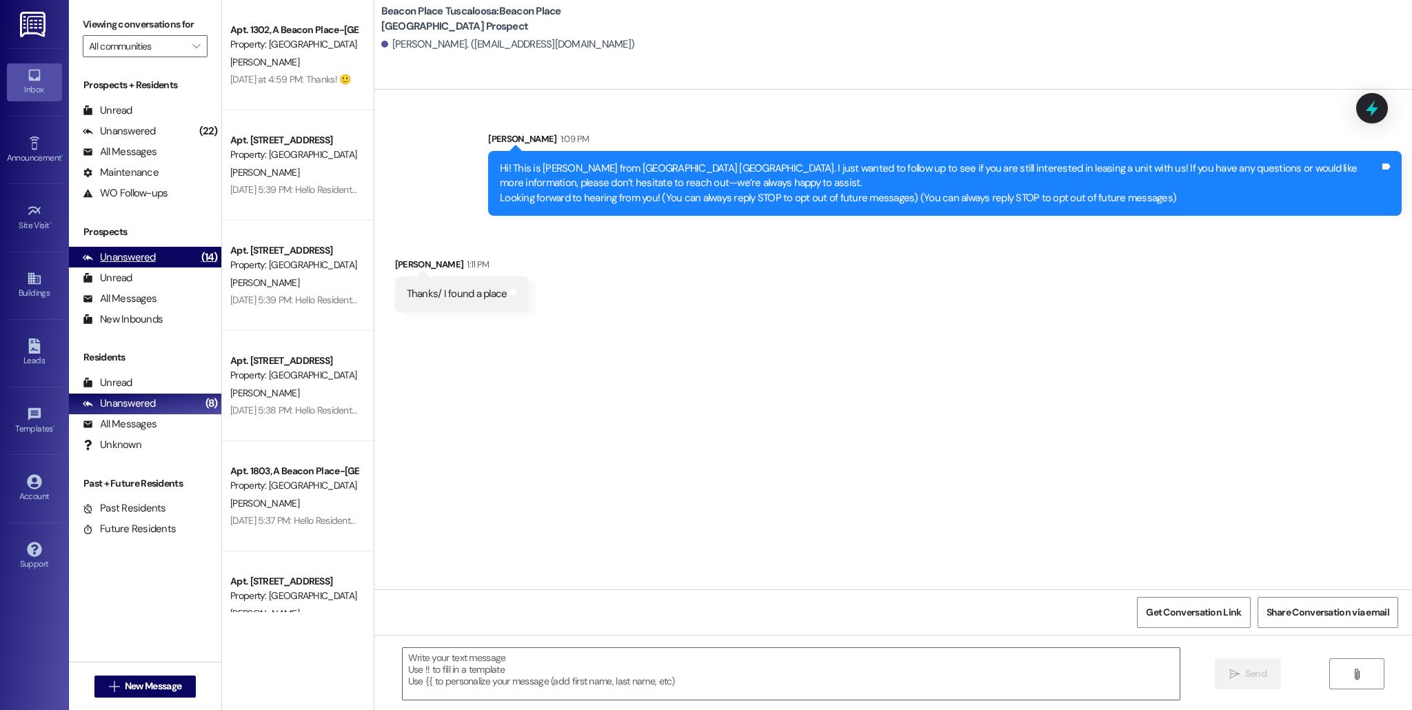
click at [170, 265] on div "Unanswered (14)" at bounding box center [145, 257] width 152 height 21
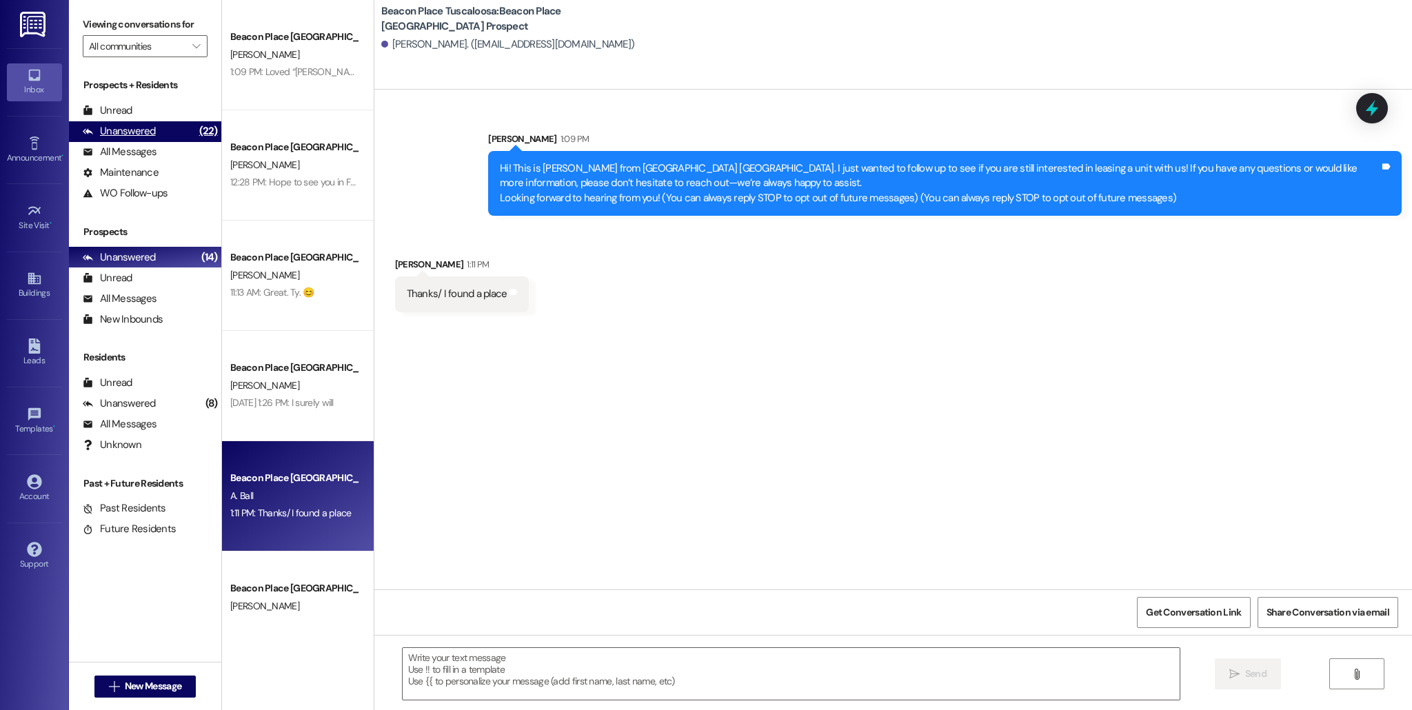
click at [166, 129] on div "Unanswered (22)" at bounding box center [145, 131] width 152 height 21
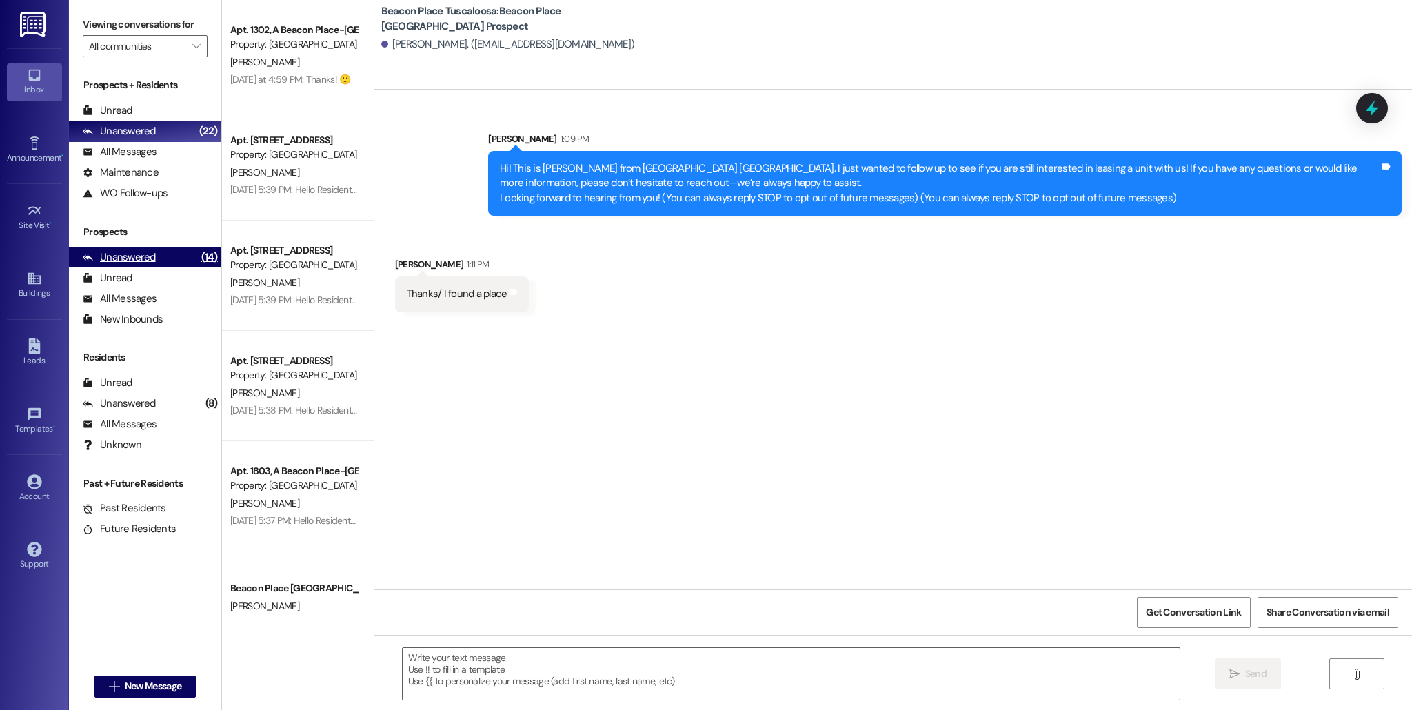
click at [145, 260] on div "Unanswered" at bounding box center [119, 257] width 73 height 14
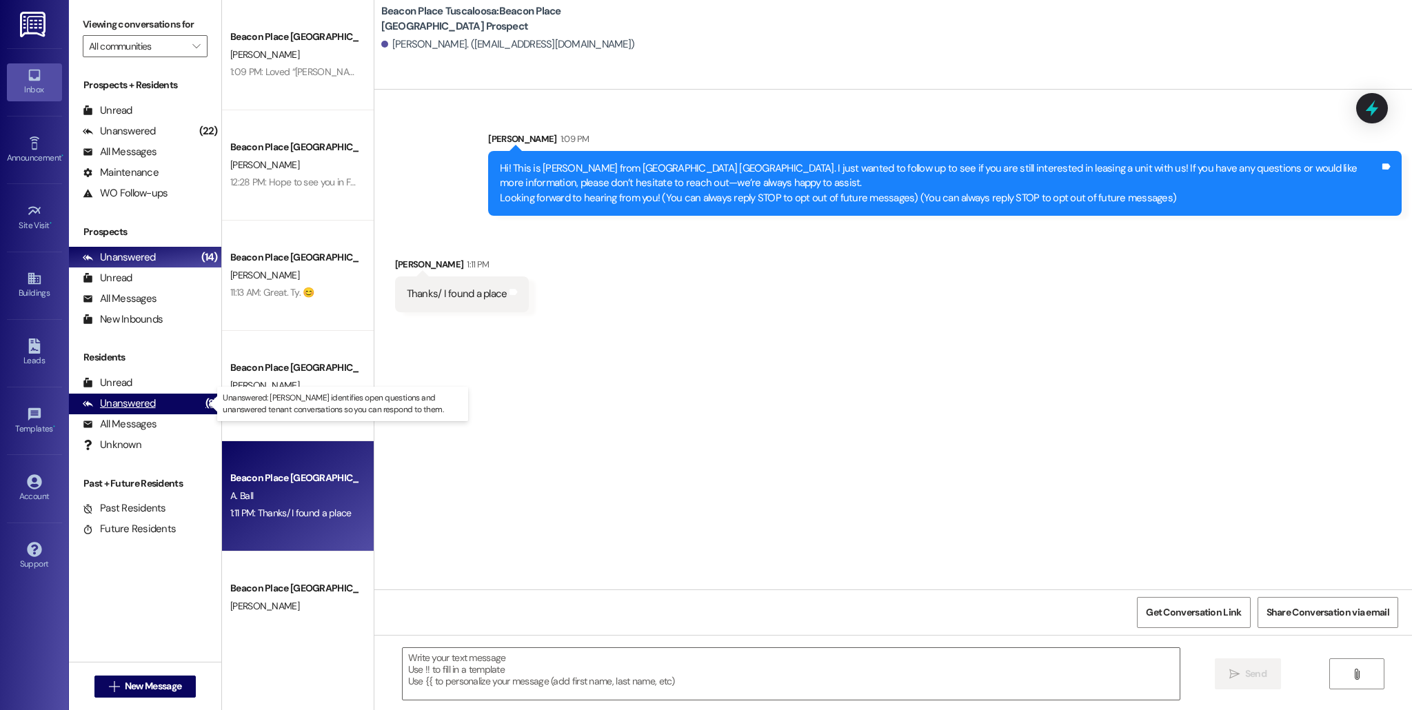
click at [144, 405] on div "Unanswered" at bounding box center [119, 403] width 73 height 14
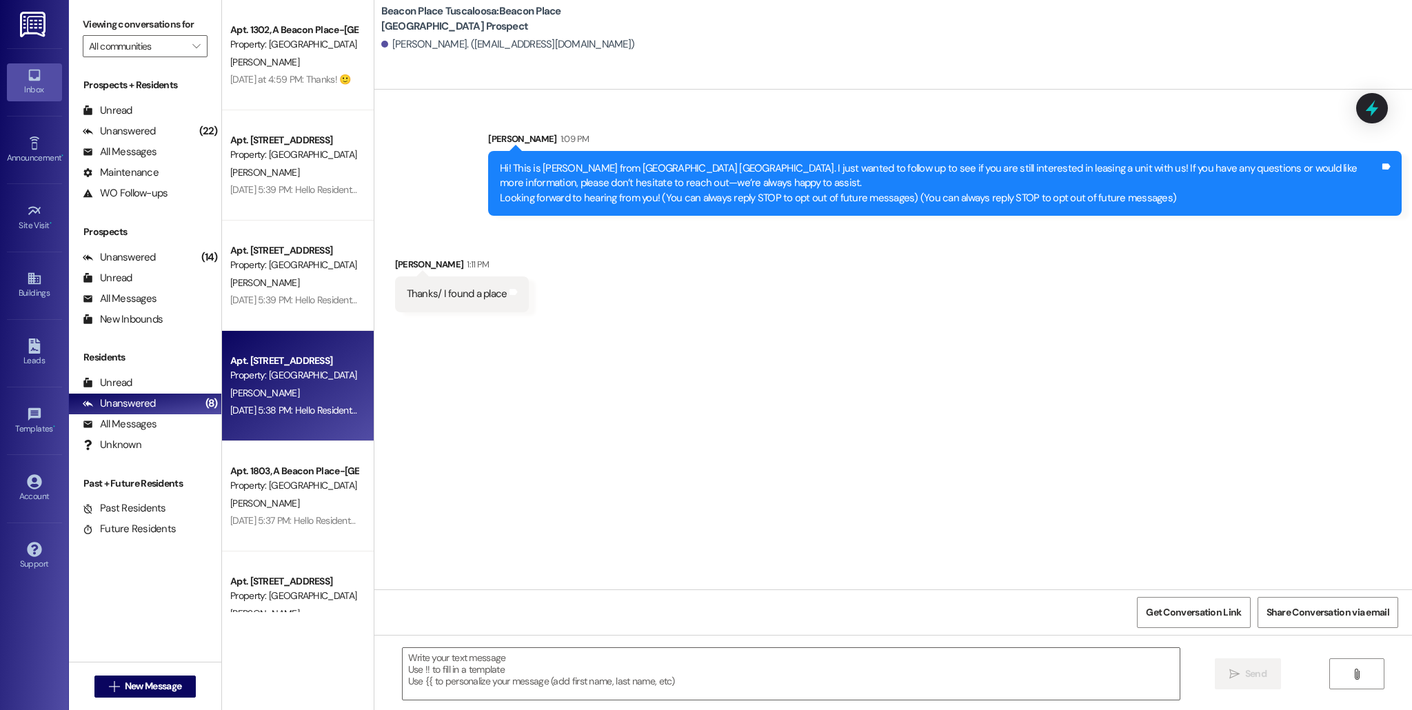
scroll to position [270, 0]
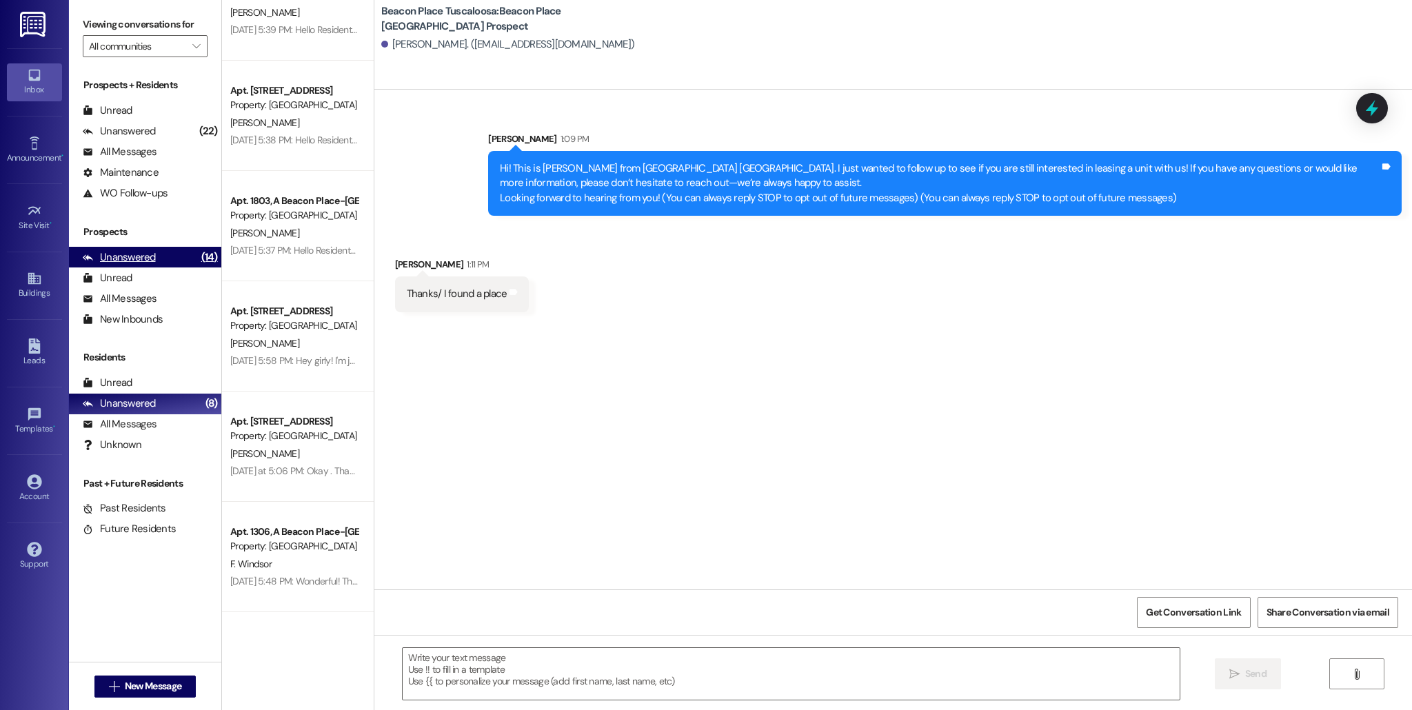
click at [154, 250] on div "Unanswered (14)" at bounding box center [145, 257] width 152 height 21
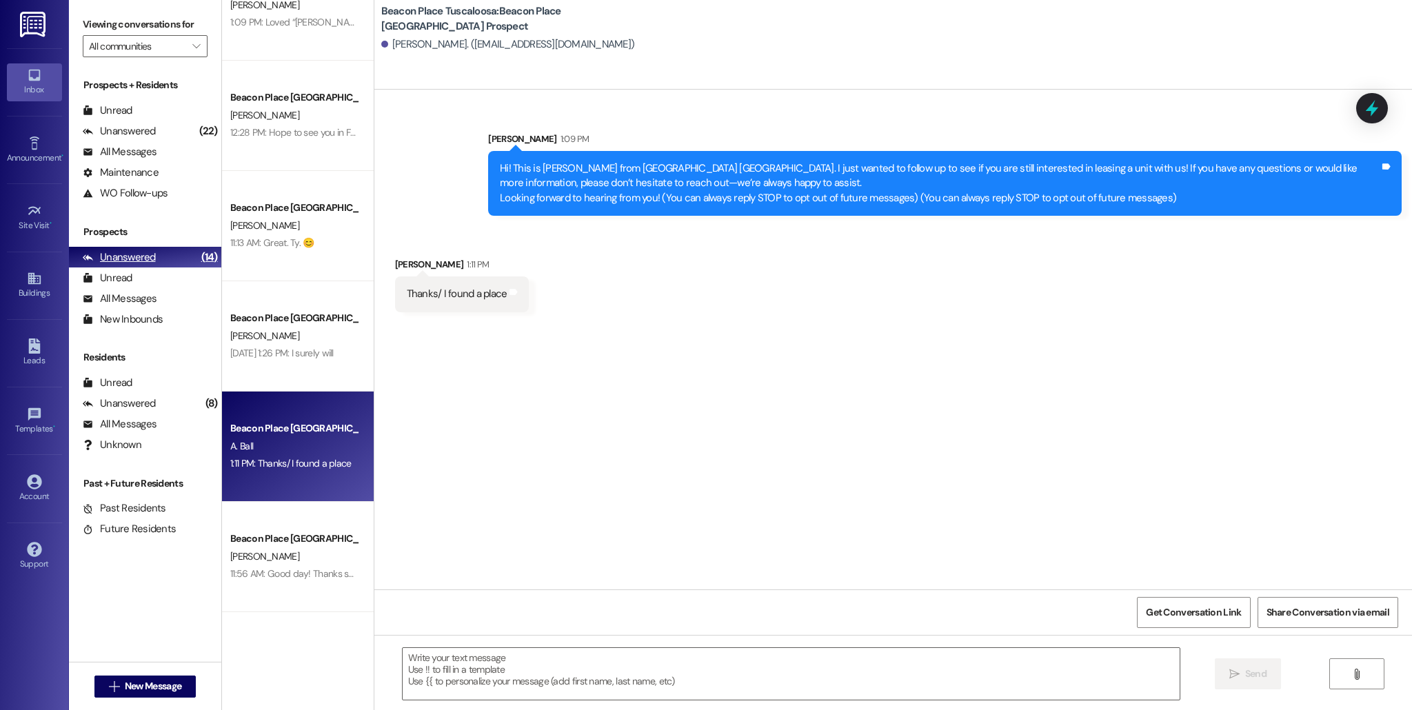
scroll to position [50, 0]
click at [196, 392] on div "Unread (0)" at bounding box center [145, 383] width 152 height 21
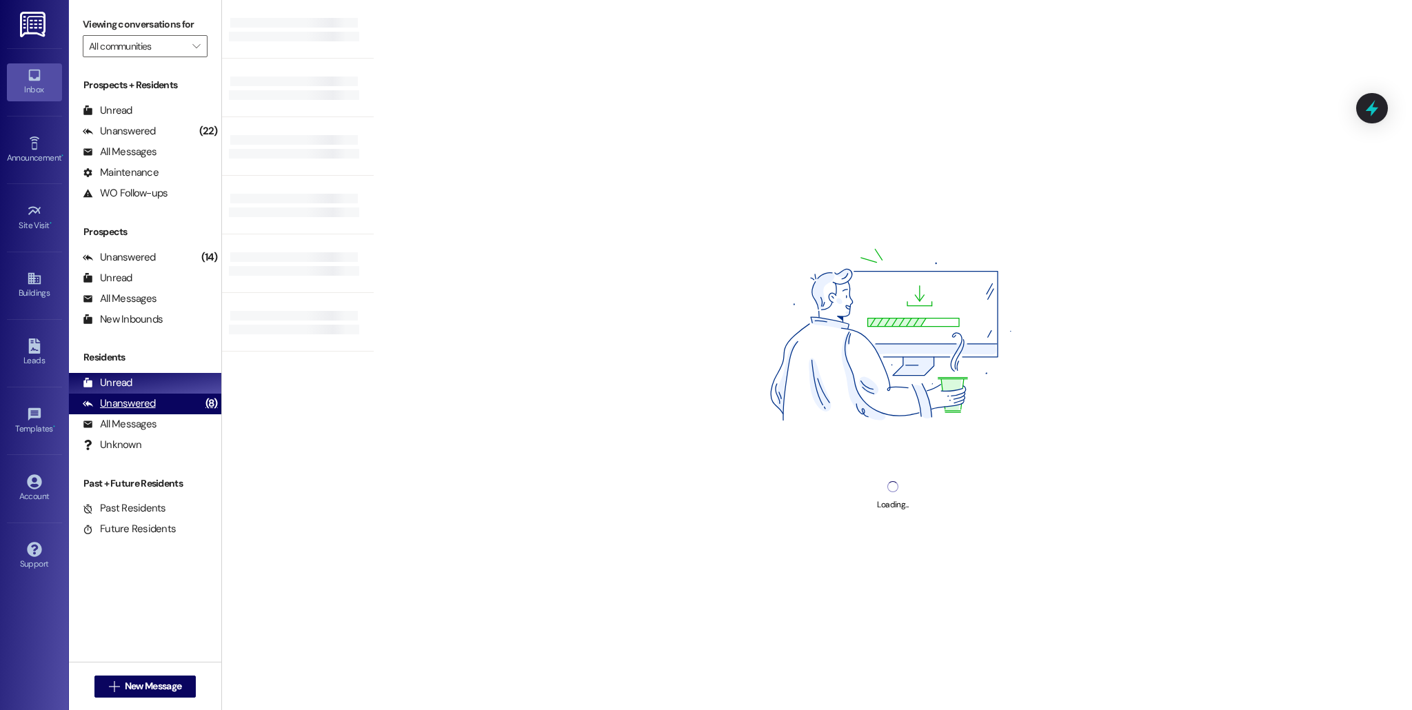
click at [202, 405] on div "(8)" at bounding box center [211, 403] width 19 height 21
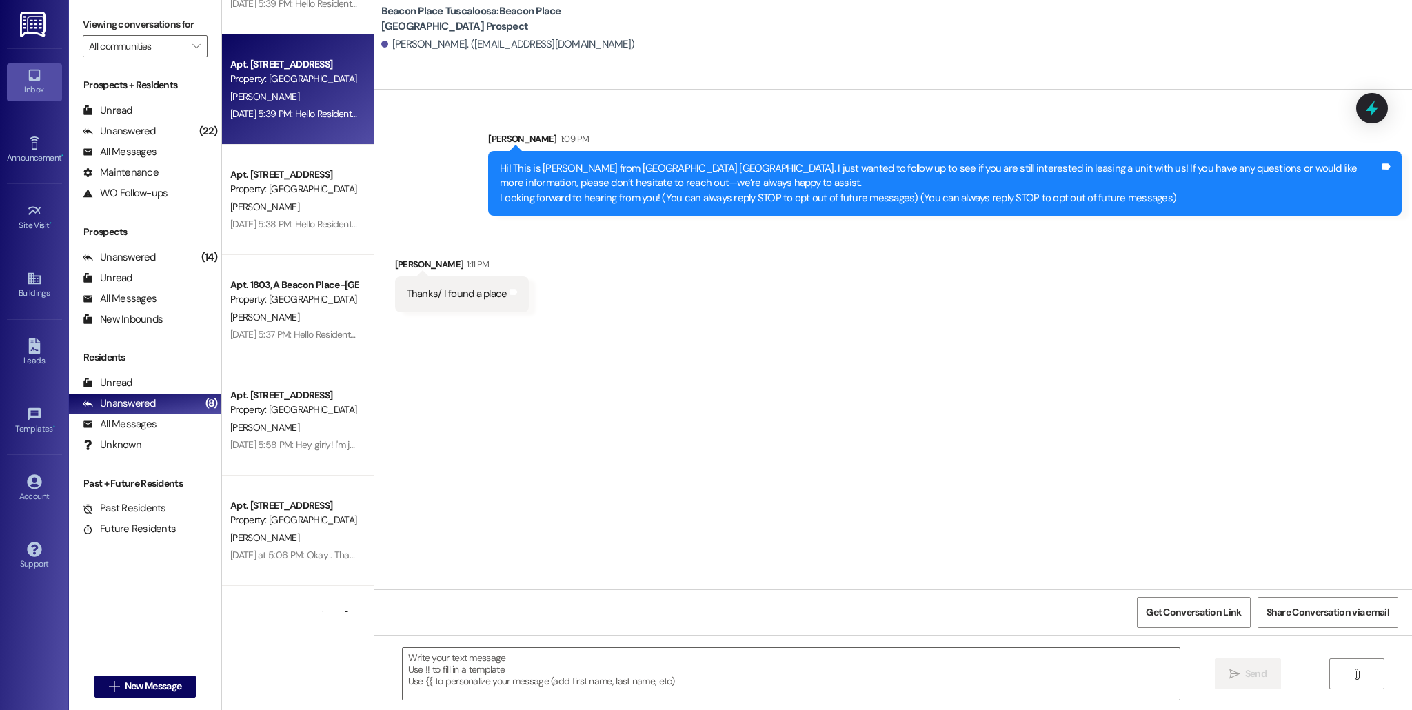
scroll to position [270, 0]
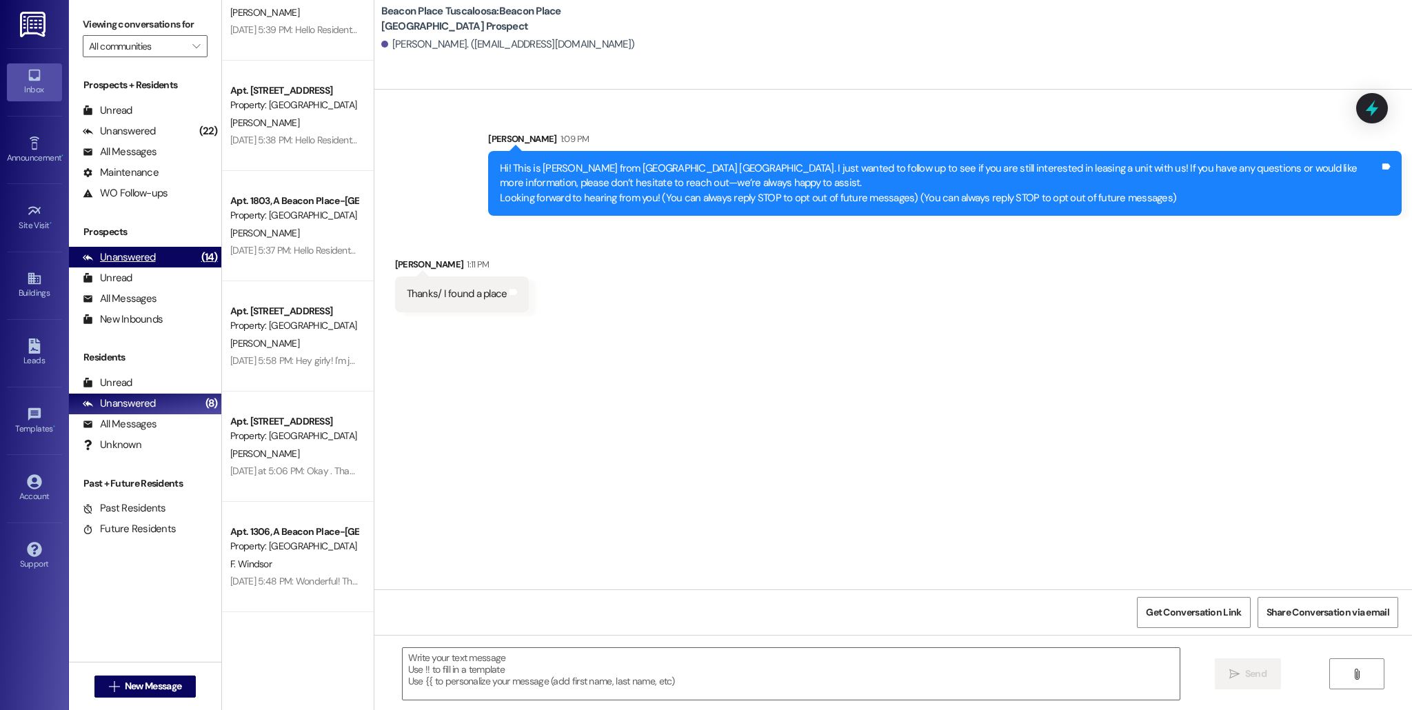
click at [198, 260] on div "(14)" at bounding box center [209, 257] width 23 height 21
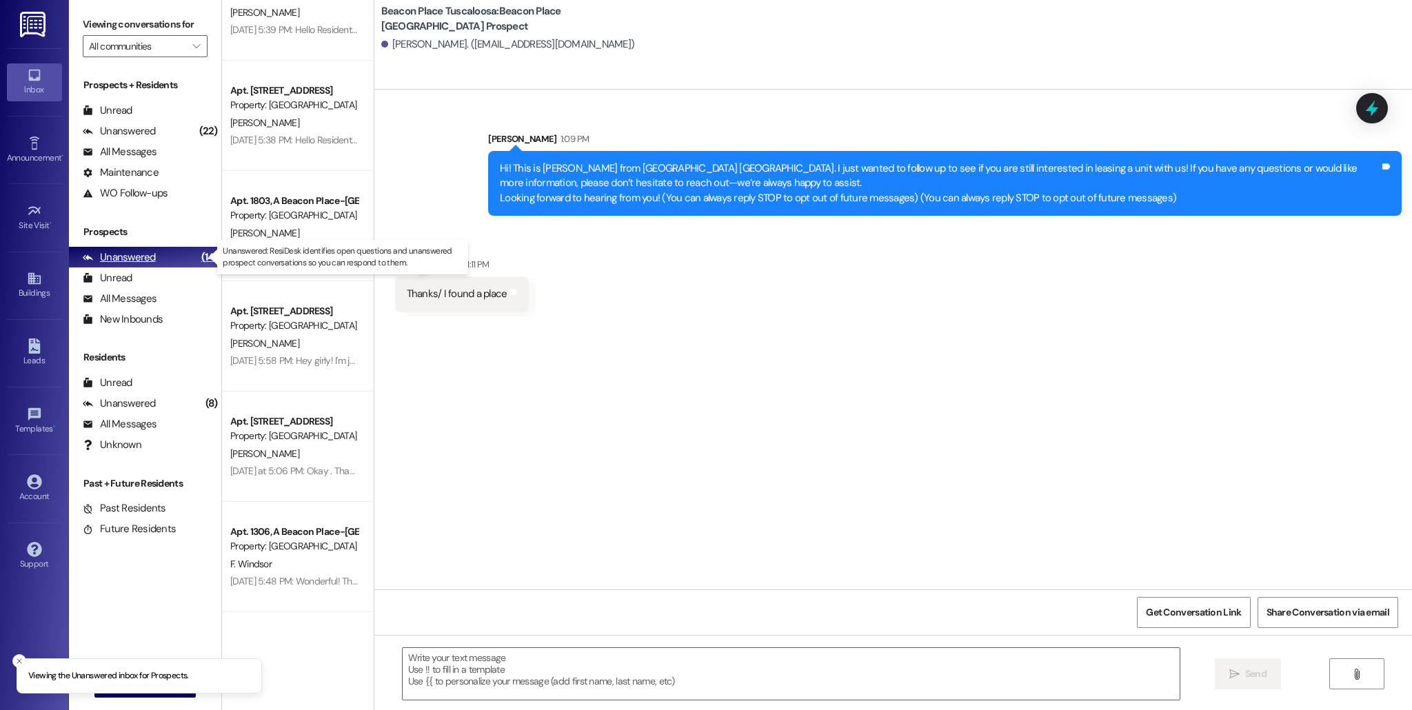
scroll to position [50, 0]
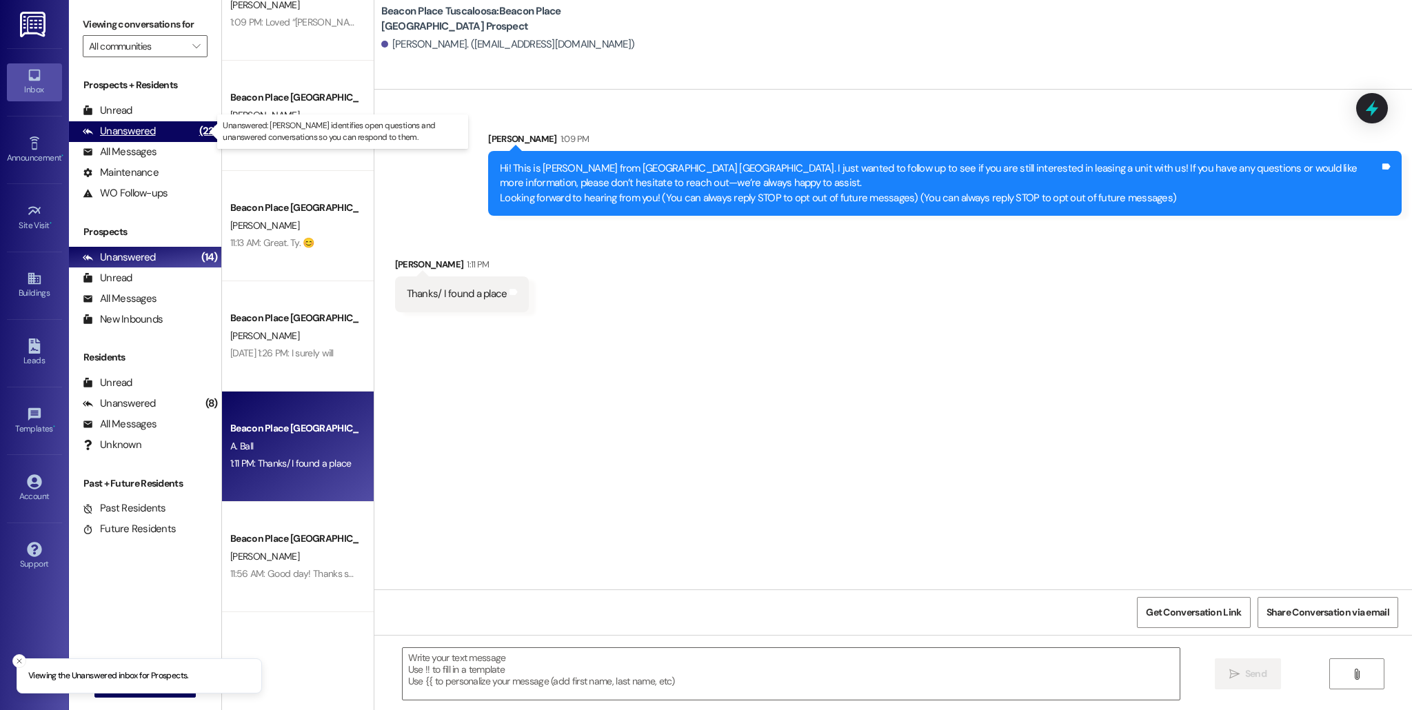
click at [183, 125] on div "Unanswered (22)" at bounding box center [145, 131] width 152 height 21
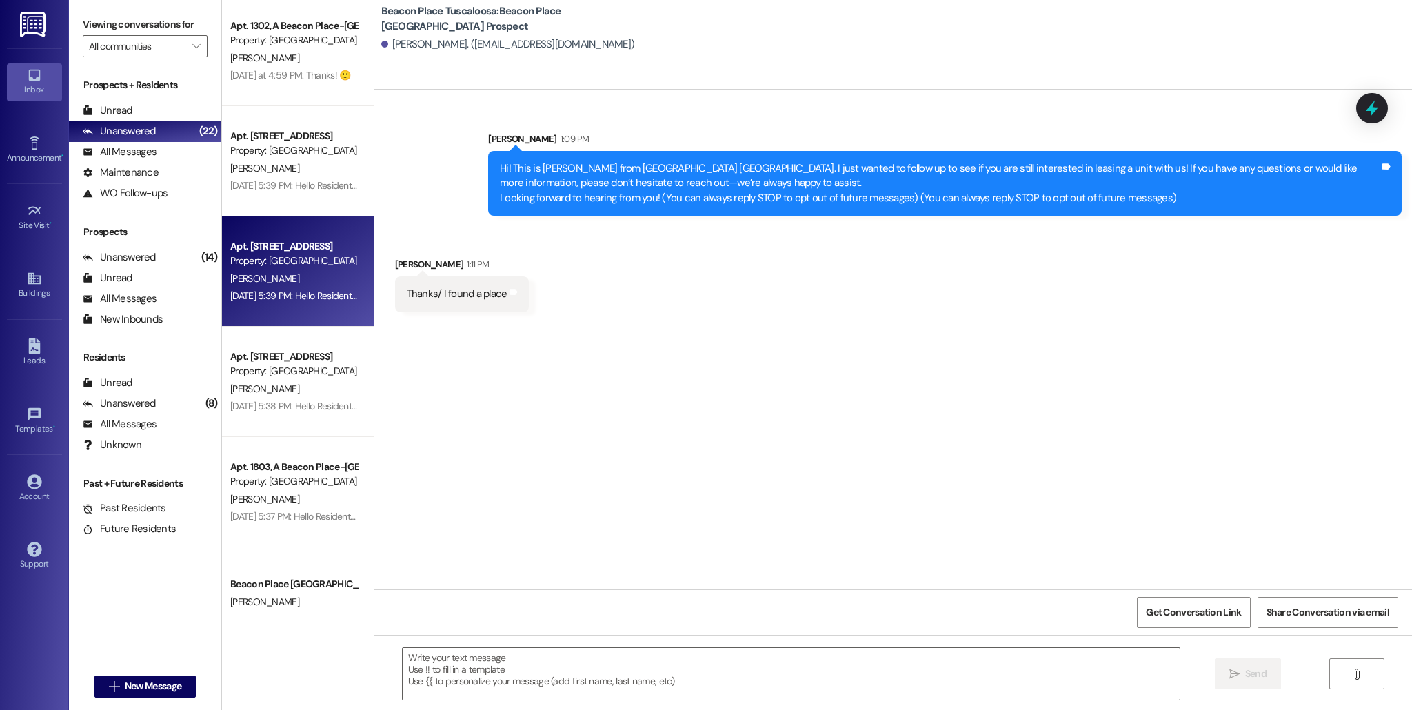
scroll to position [0, 0]
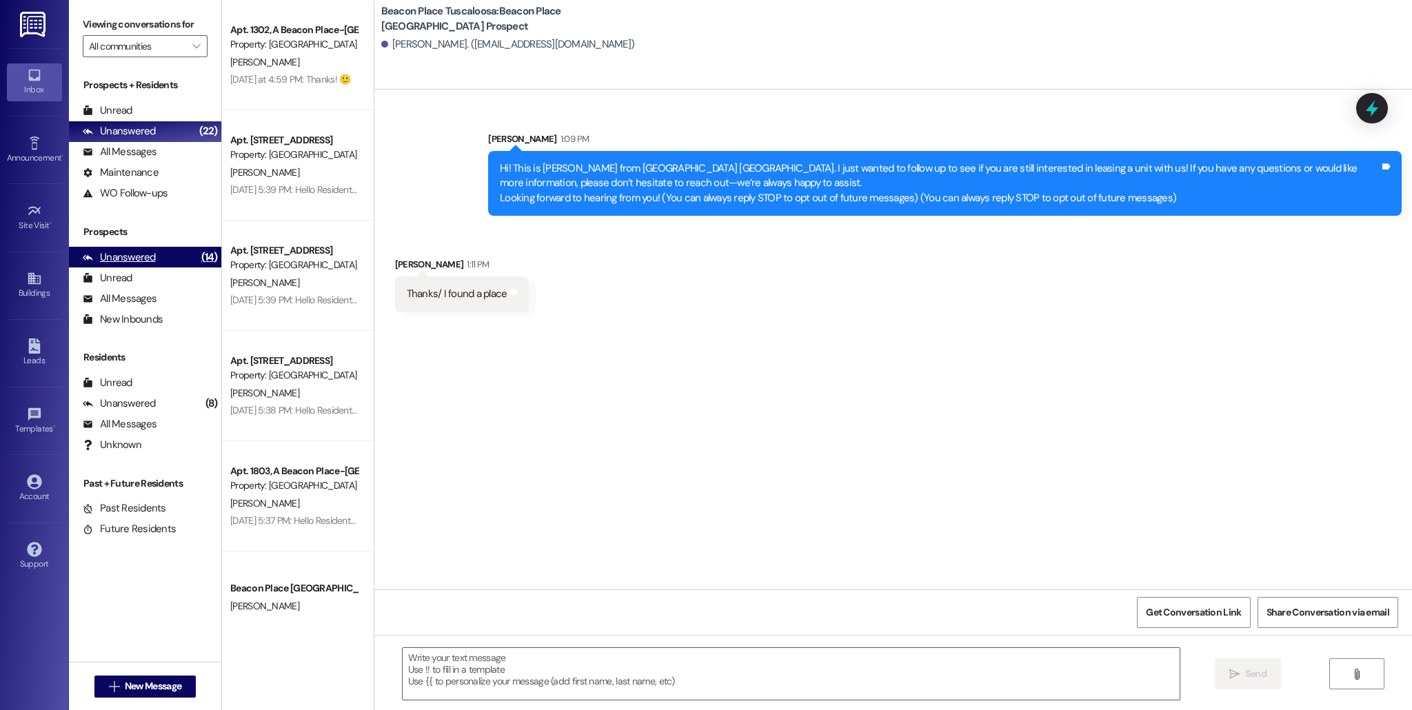
click at [204, 258] on div "(14)" at bounding box center [209, 257] width 23 height 21
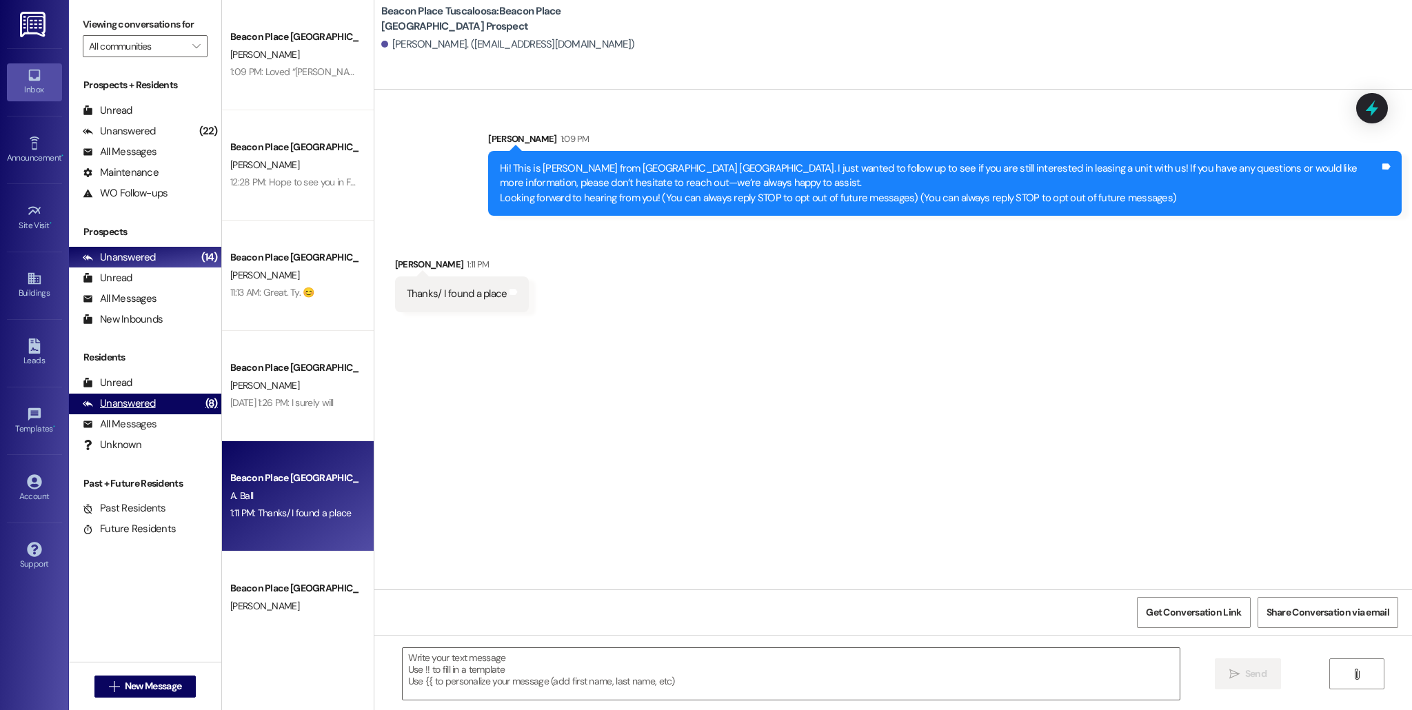
click at [202, 411] on div "(8)" at bounding box center [211, 403] width 19 height 21
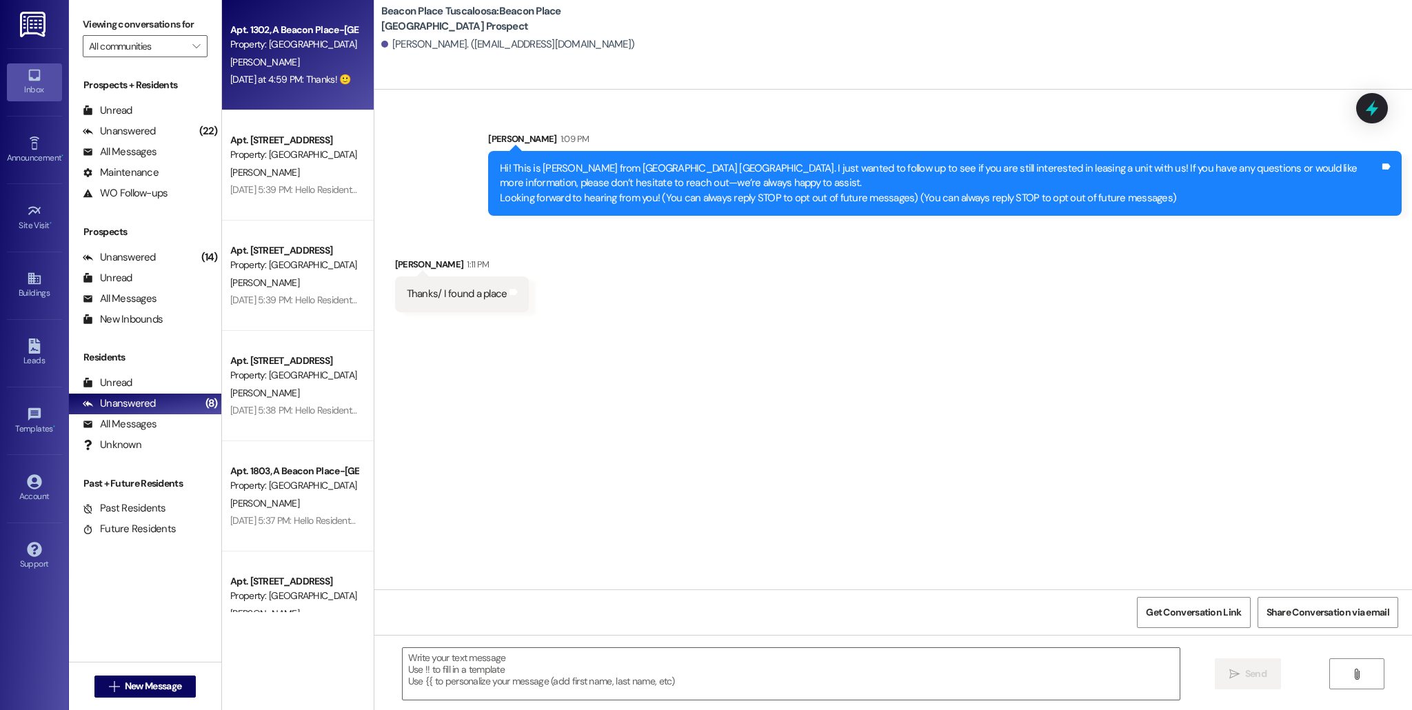
click at [316, 66] on div "[PERSON_NAME]" at bounding box center [294, 62] width 130 height 17
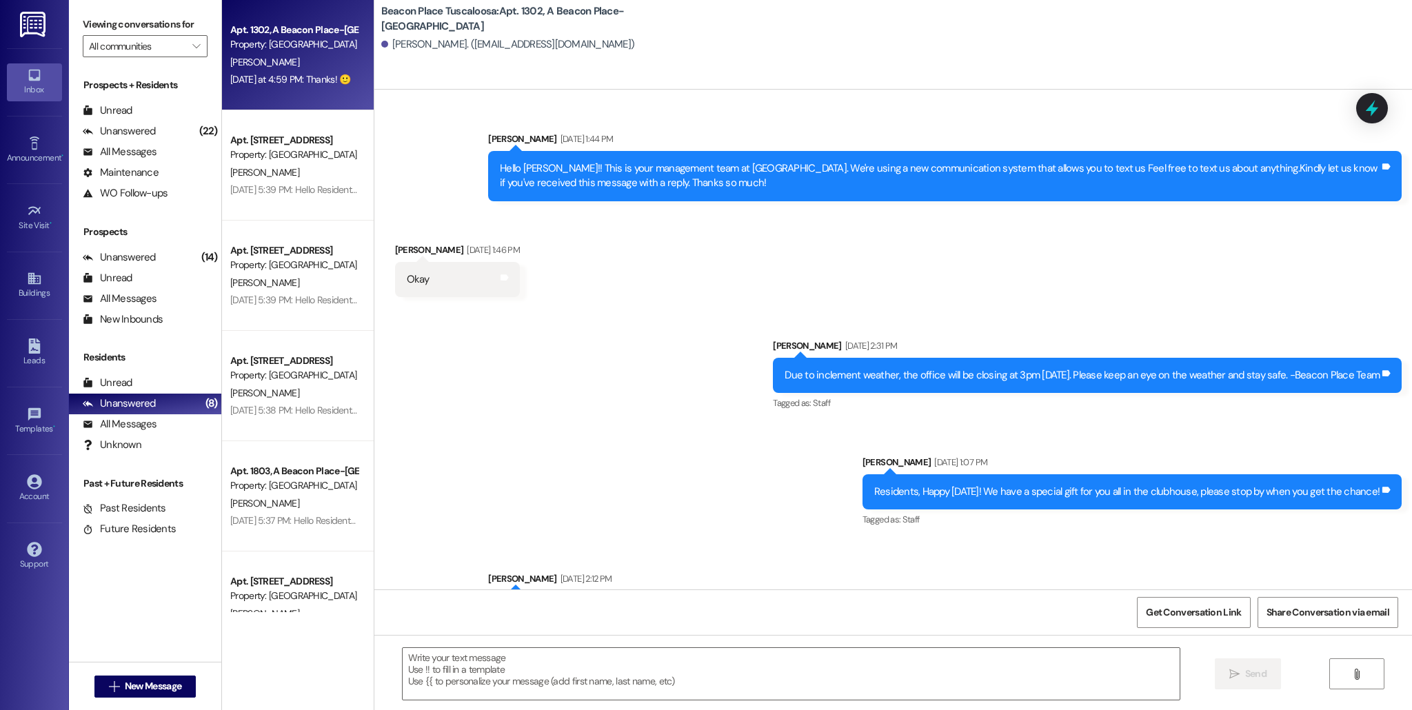
scroll to position [39258, 0]
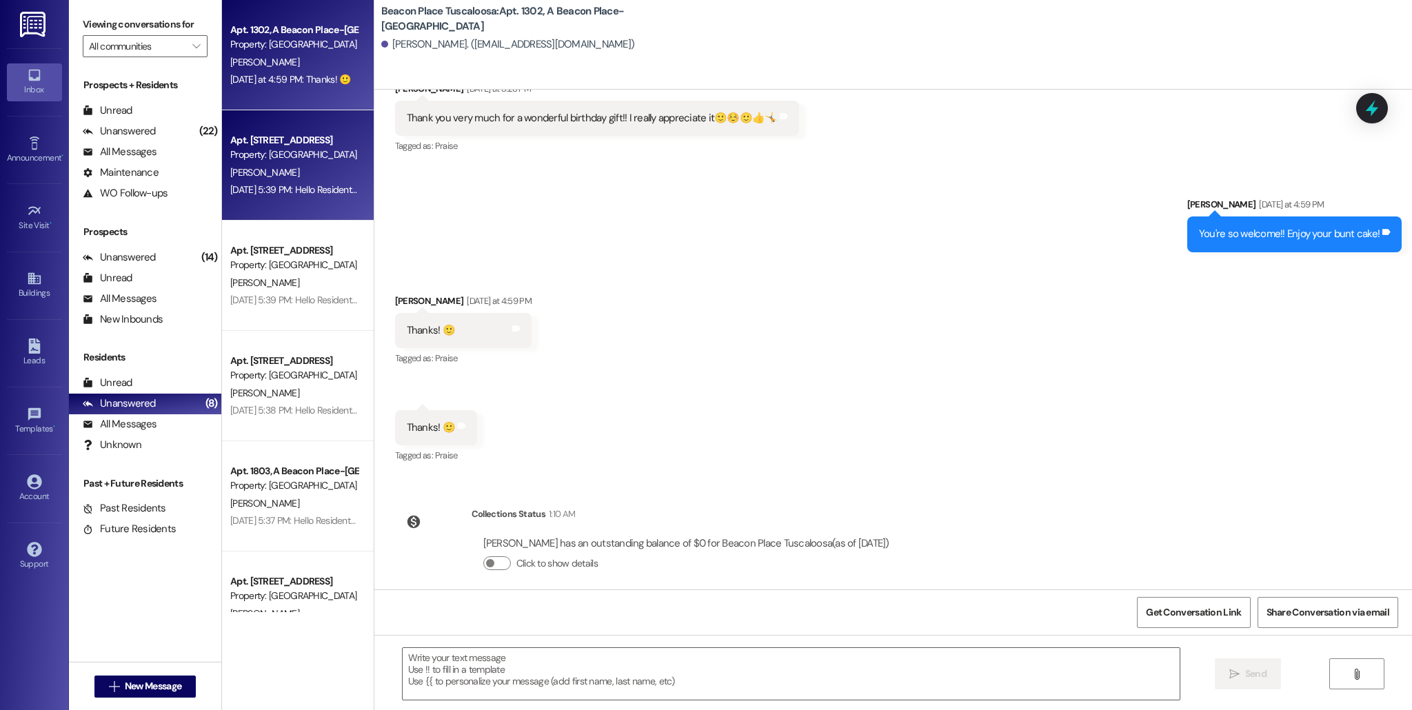
click at [296, 170] on div "[PERSON_NAME]" at bounding box center [294, 172] width 130 height 17
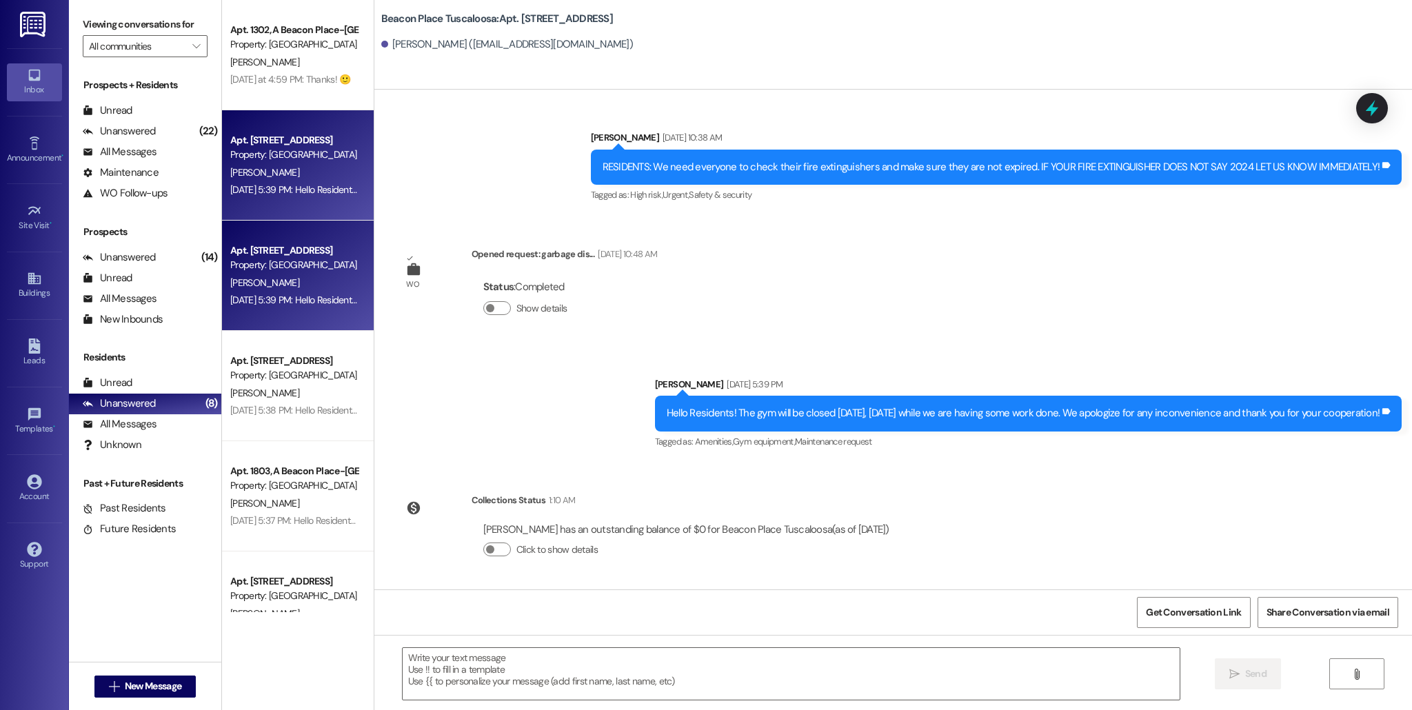
scroll to position [13687, 0]
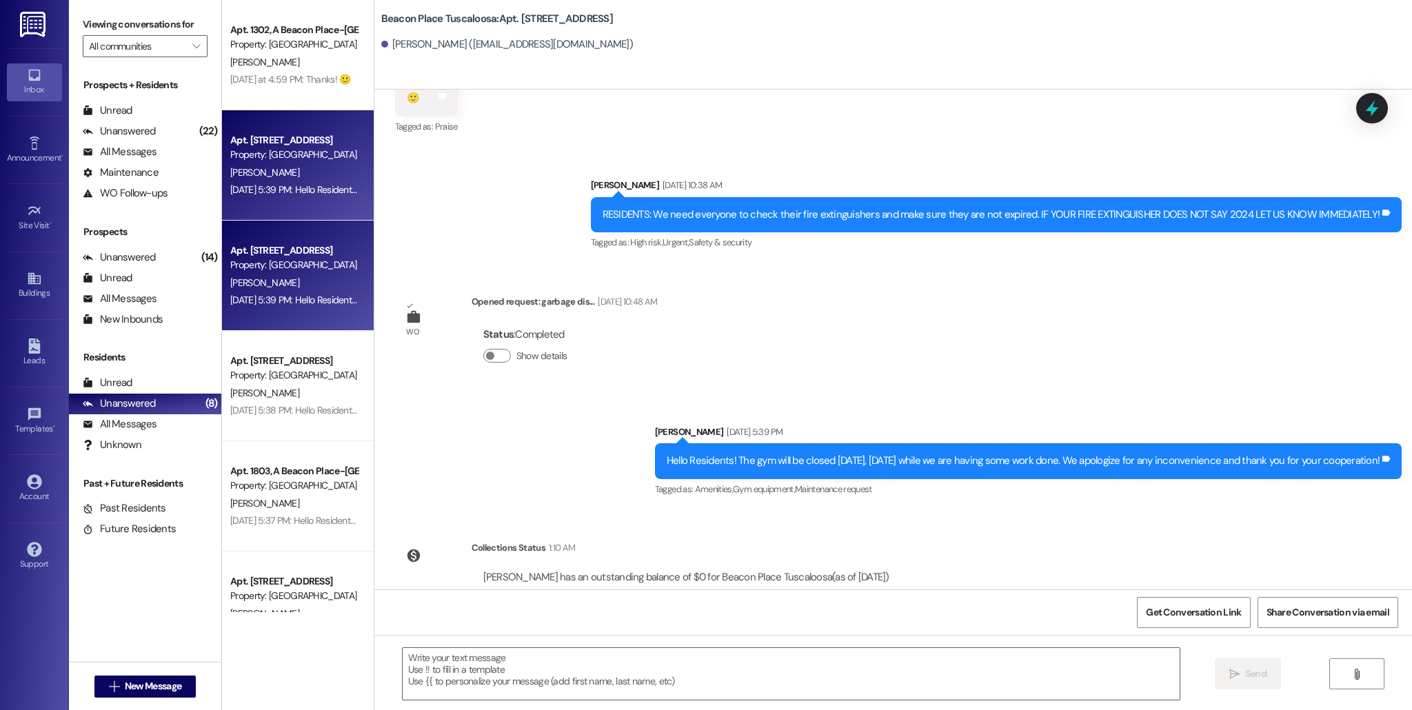
click at [295, 275] on div "[PERSON_NAME]" at bounding box center [294, 282] width 130 height 17
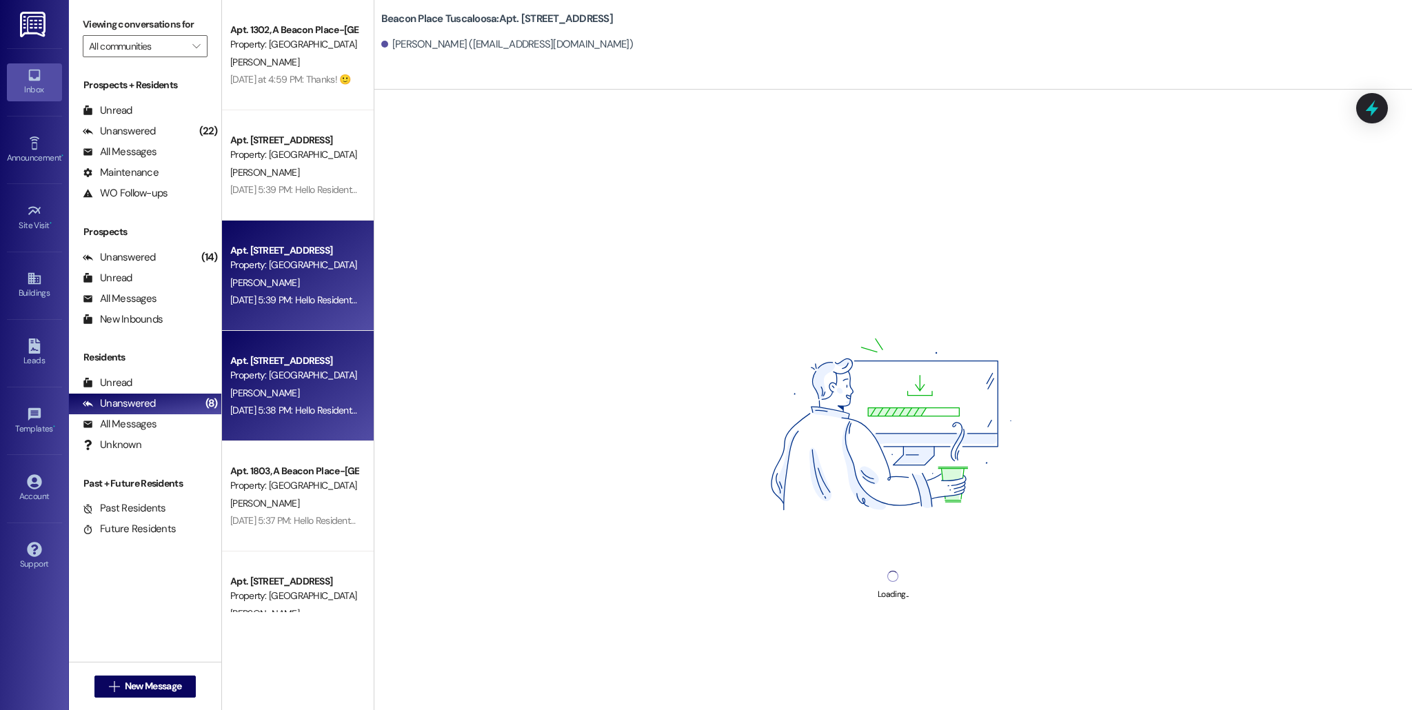
click at [296, 379] on div "Property: [GEOGRAPHIC_DATA] [GEOGRAPHIC_DATA]" at bounding box center [294, 375] width 128 height 14
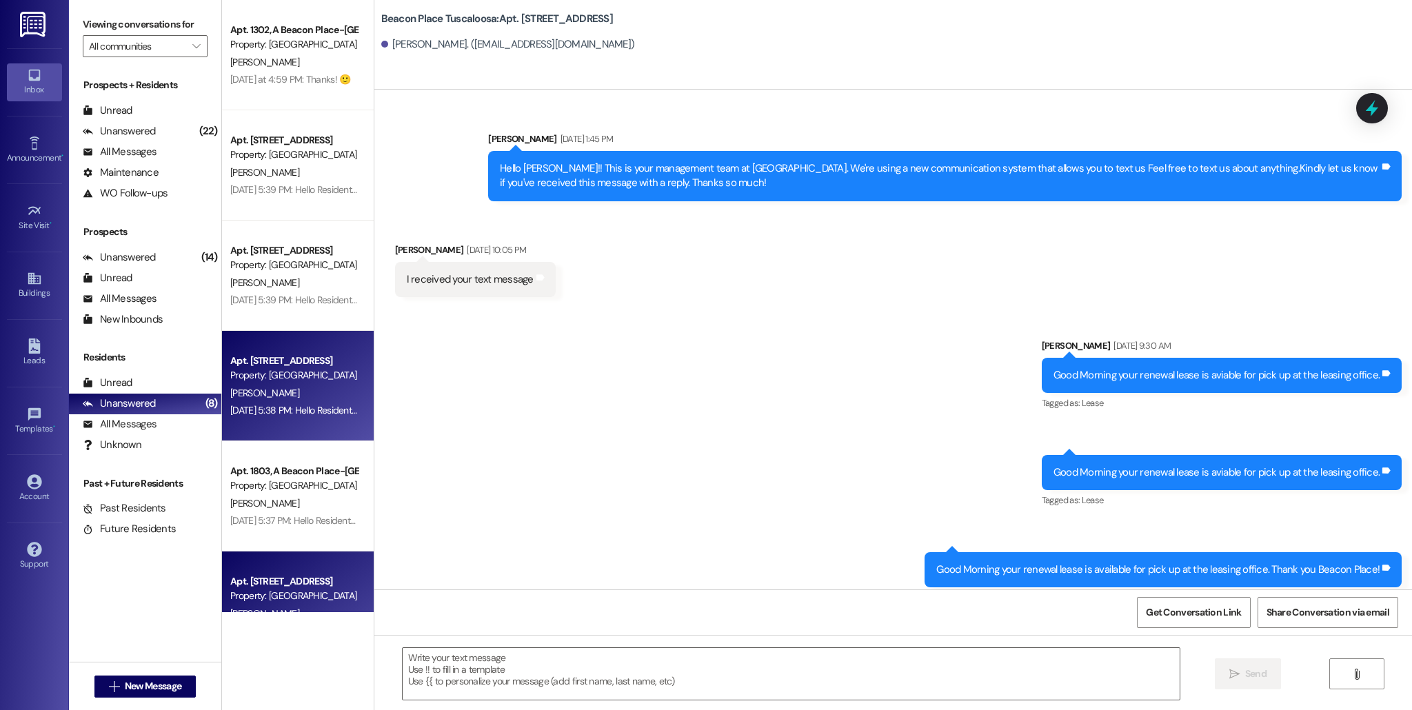
scroll to position [51570, 0]
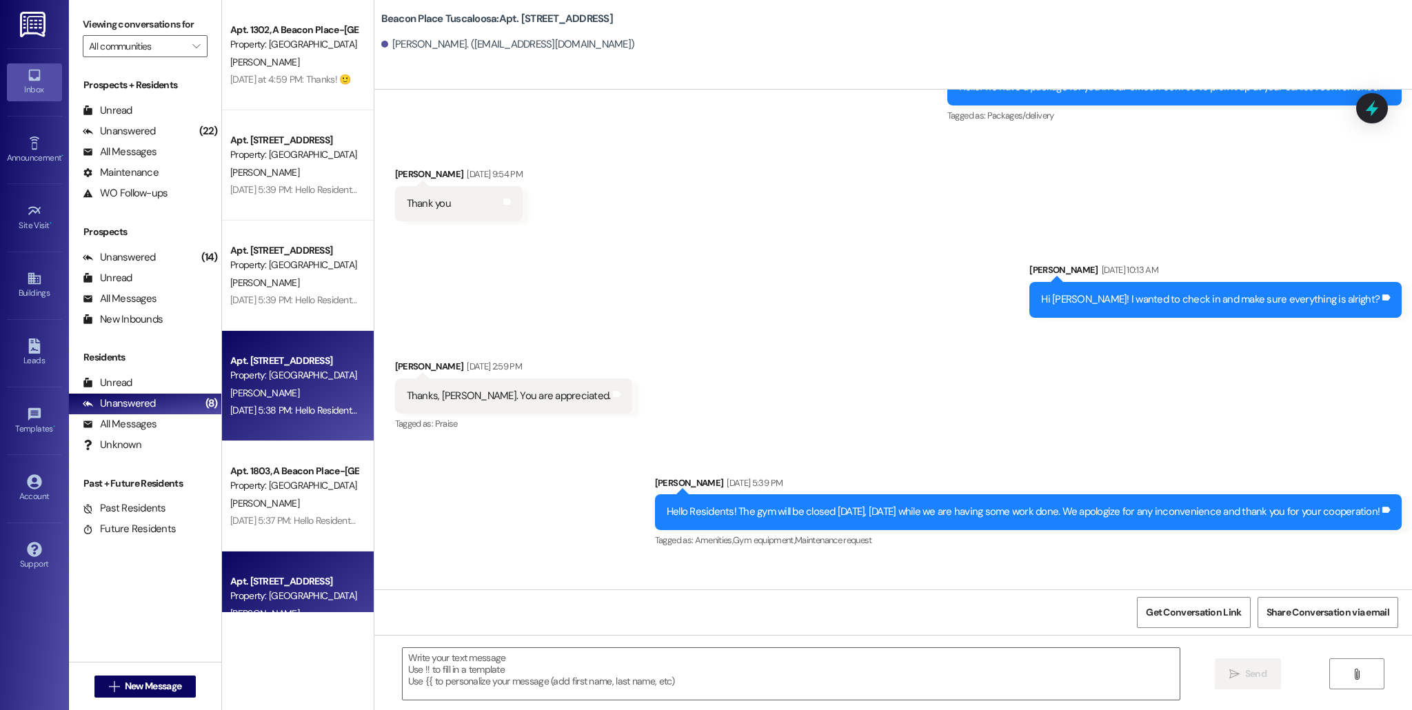
click at [277, 574] on div "Apt. [STREET_ADDRESS]" at bounding box center [294, 581] width 128 height 14
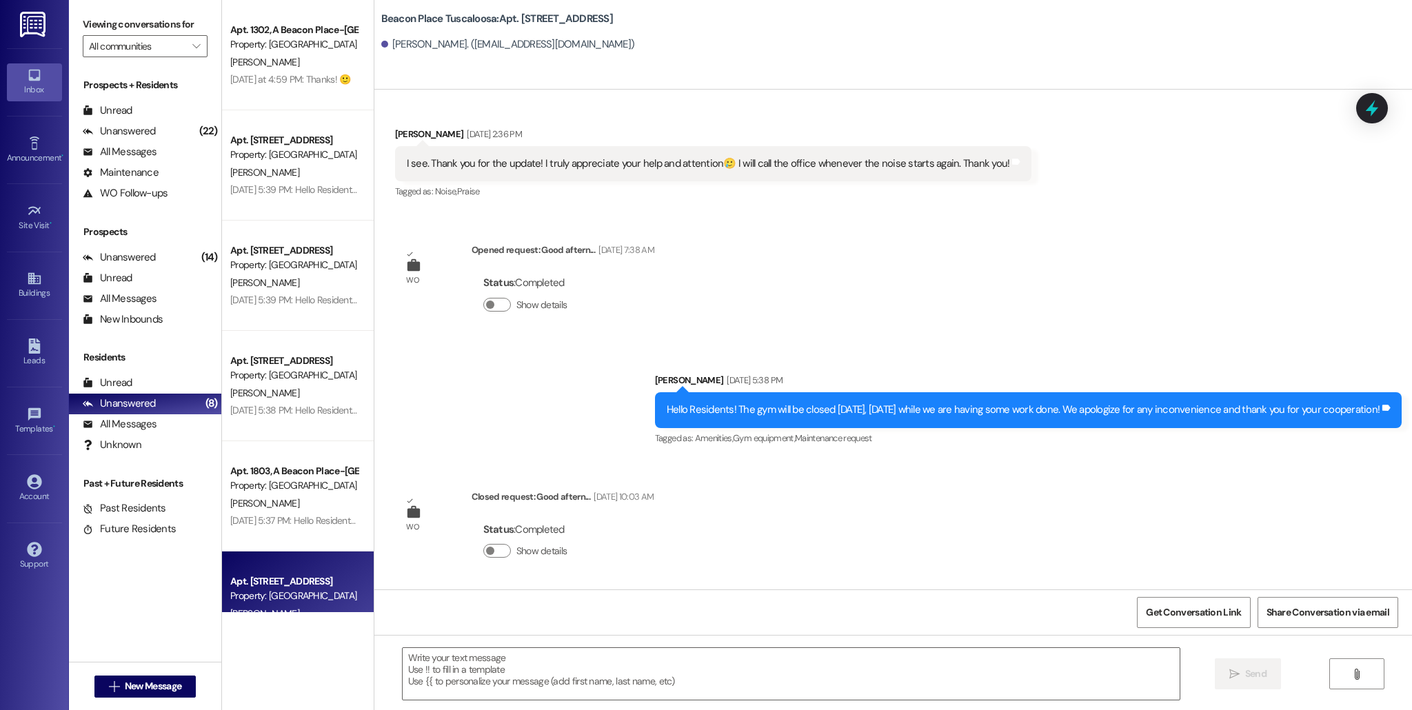
click at [278, 439] on div "Apt. 1302, A Beacon Place-Tuscaloosa Property: Beacon Place Tuscaloosa T. Hill …" at bounding box center [298, 306] width 152 height 612
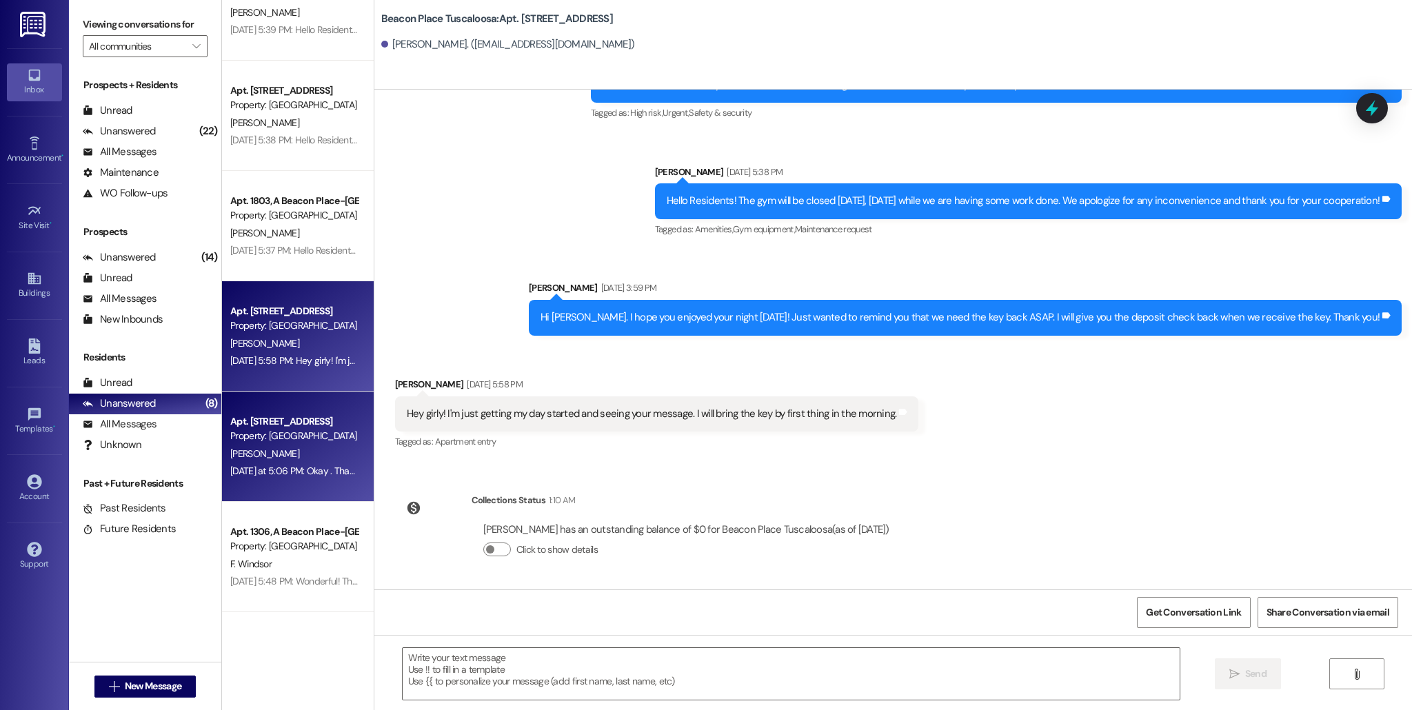
scroll to position [3579, 0]
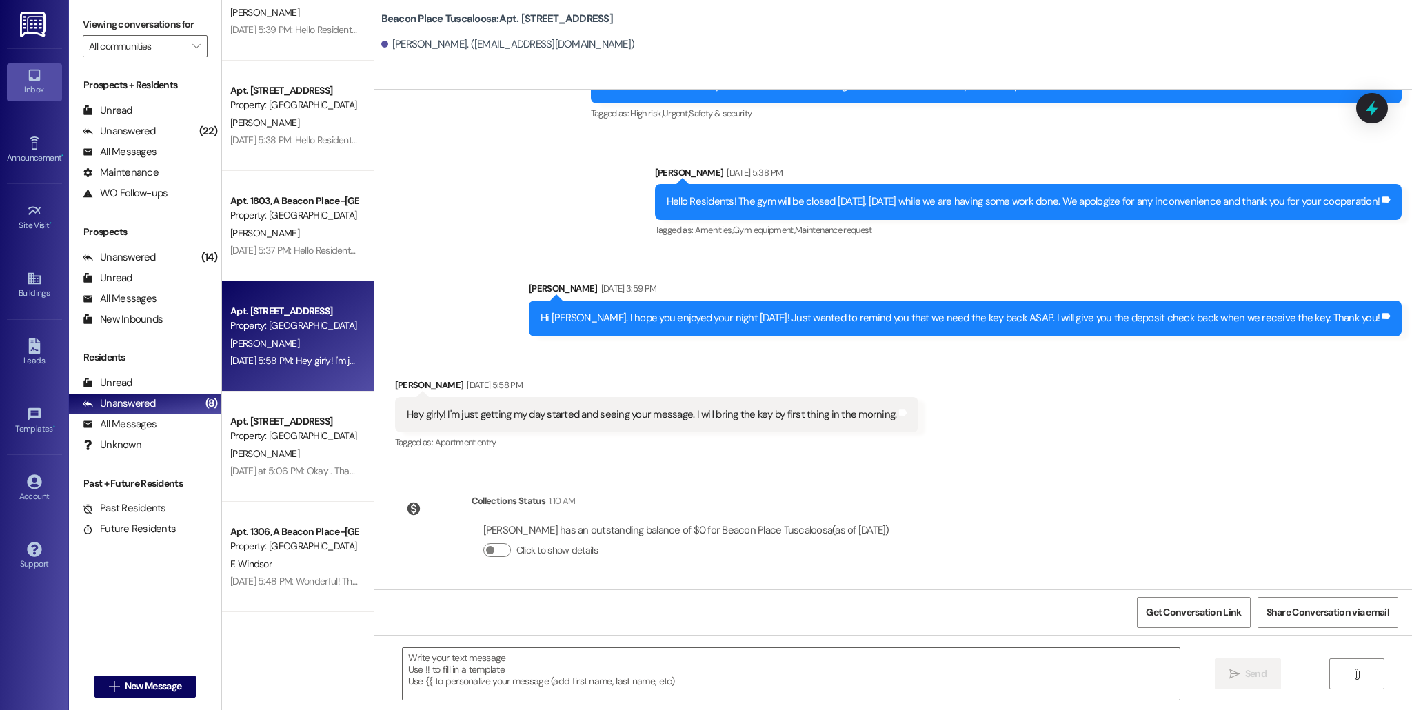
click at [170, 246] on div "Prospects Unanswered (14) Unanswered: ResiDesk identifies open questions and un…" at bounding box center [145, 277] width 152 height 105
click at [174, 256] on div "Unanswered (14)" at bounding box center [145, 257] width 152 height 21
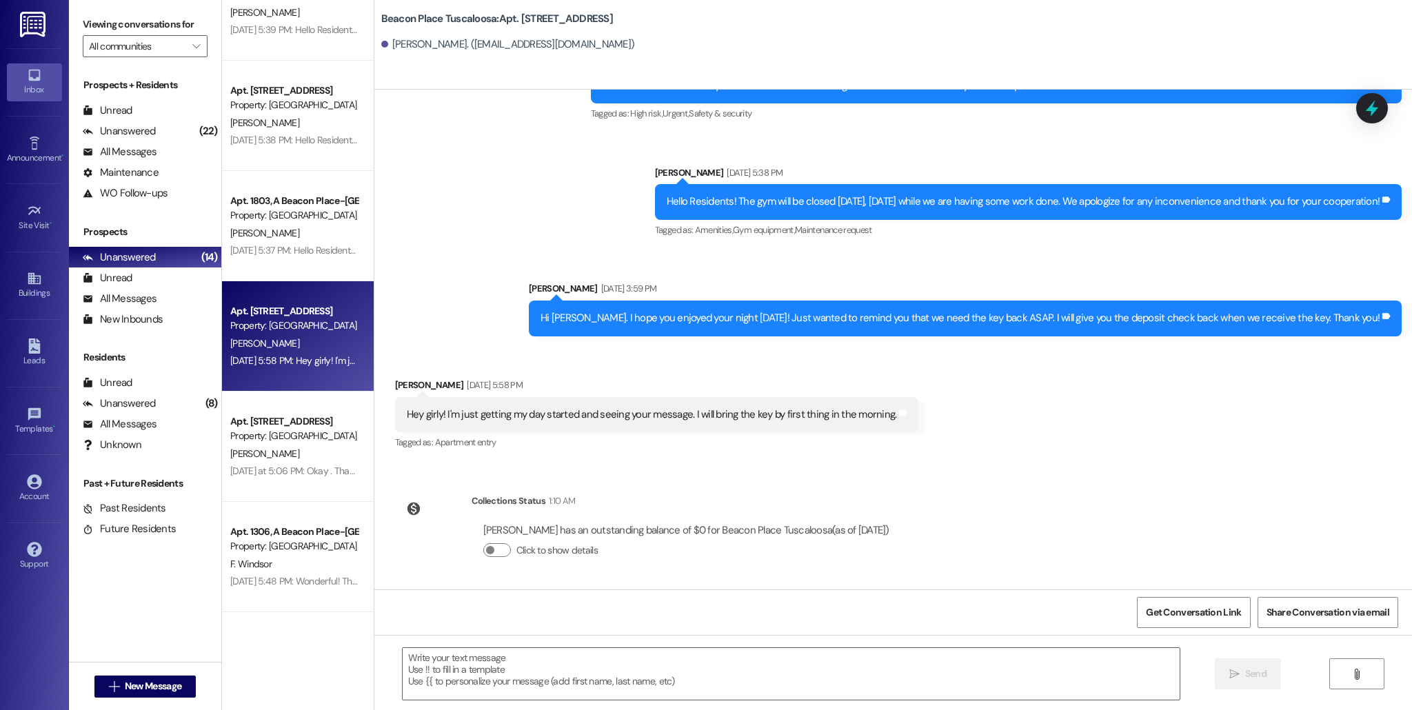
scroll to position [50, 0]
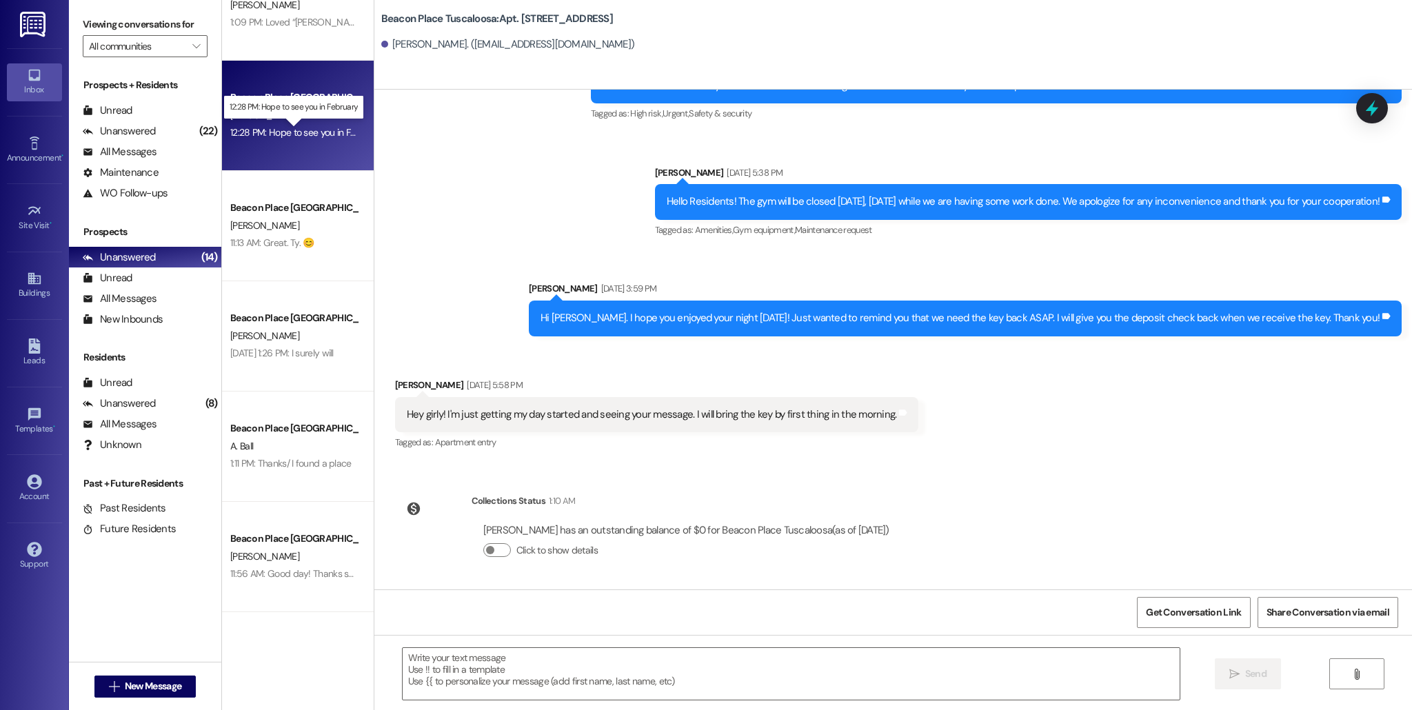
click at [288, 137] on div "12:28 PM: Hope to see you in February 12:28 PM: Hope to see you in February" at bounding box center [306, 132] width 152 height 12
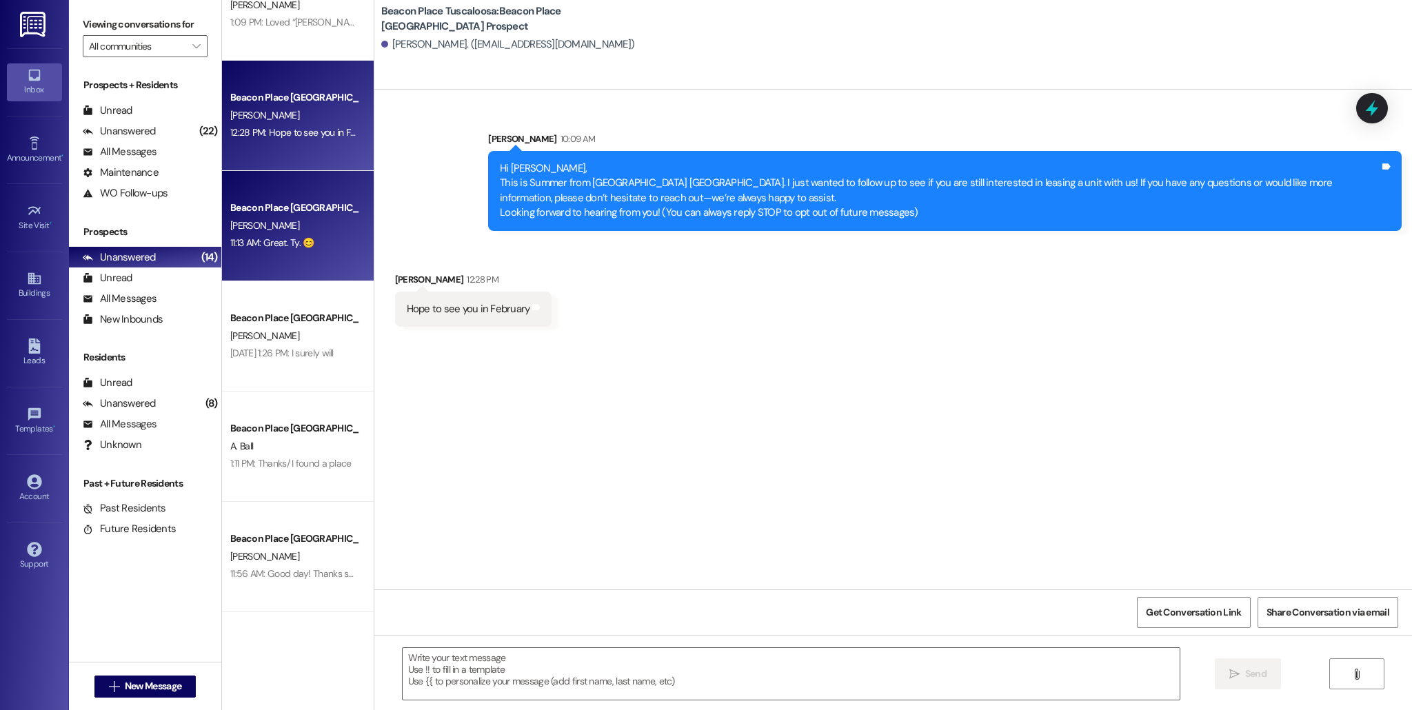
click at [287, 224] on div "[PERSON_NAME]" at bounding box center [294, 225] width 130 height 17
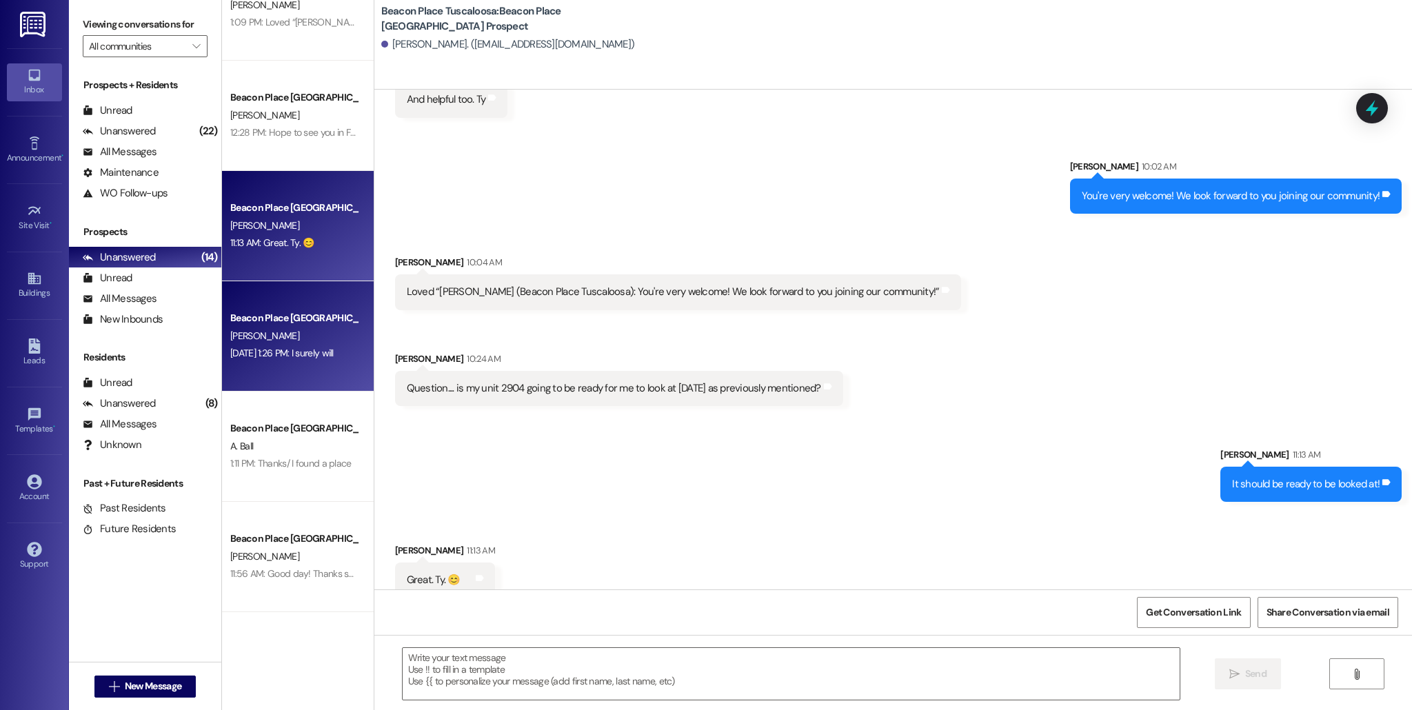
scroll to position [532, 0]
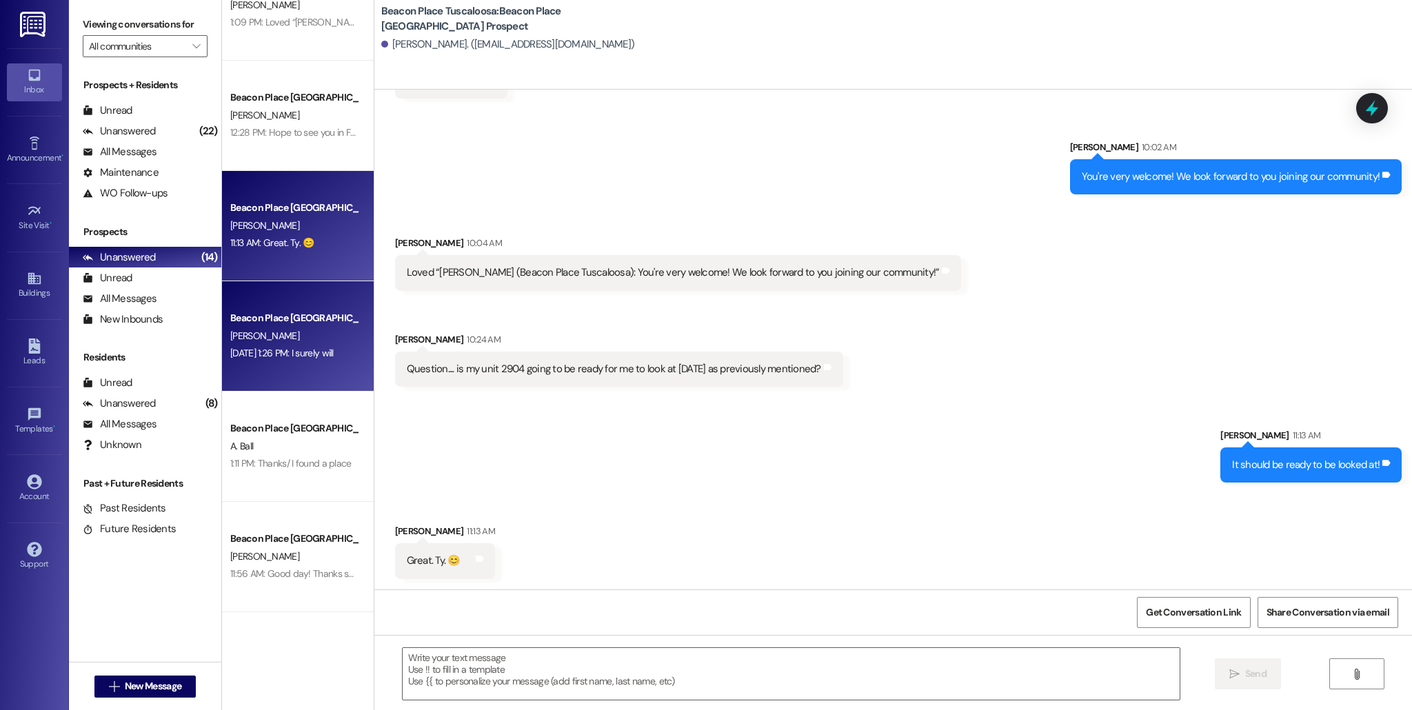
click at [293, 342] on div "[PERSON_NAME]" at bounding box center [294, 335] width 130 height 17
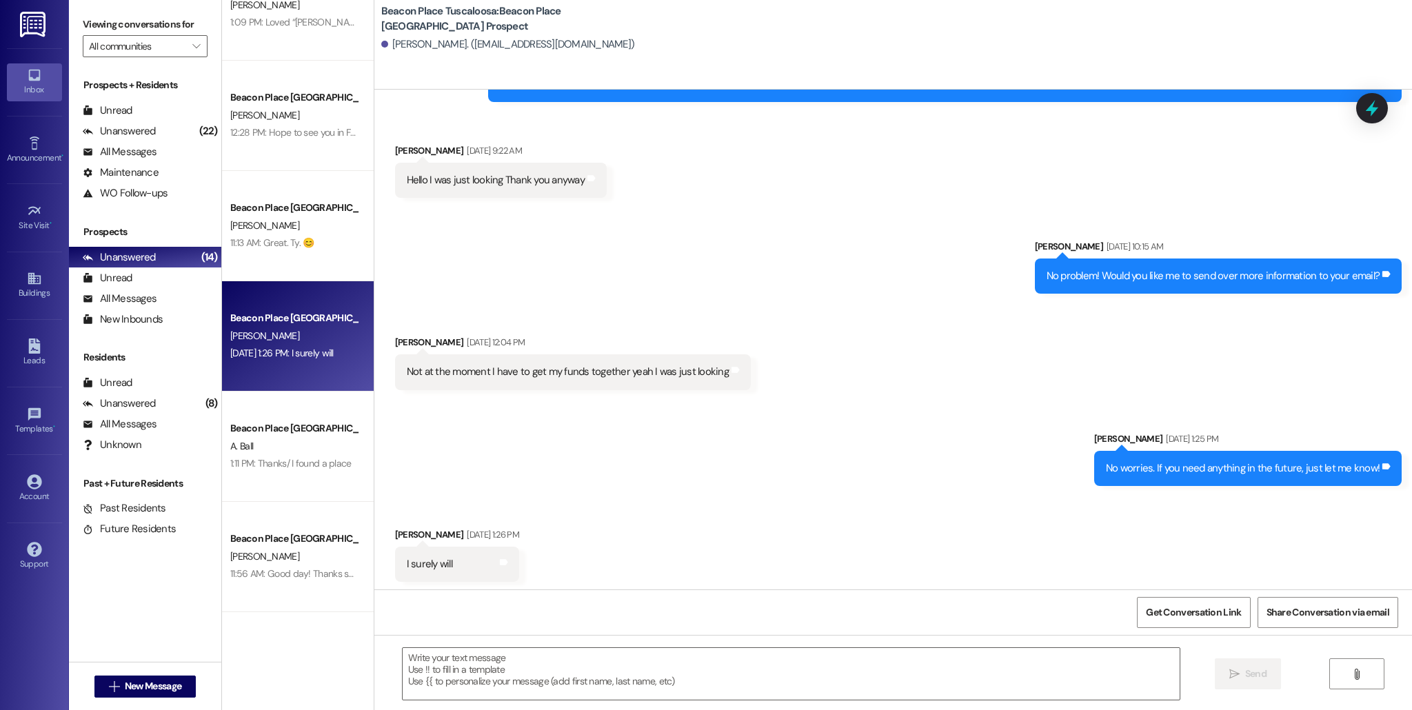
scroll to position [102, 0]
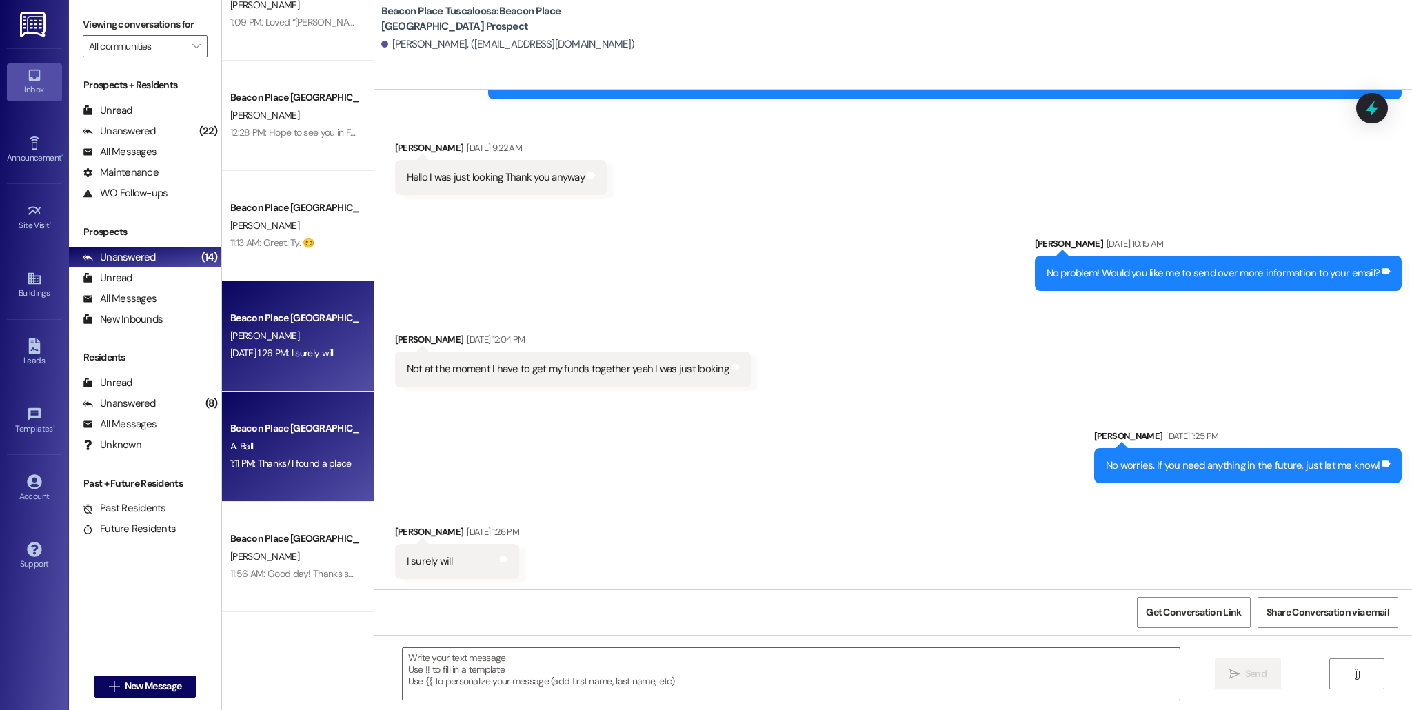
click at [273, 432] on div "Beacon Place [GEOGRAPHIC_DATA] Prospect" at bounding box center [294, 428] width 128 height 14
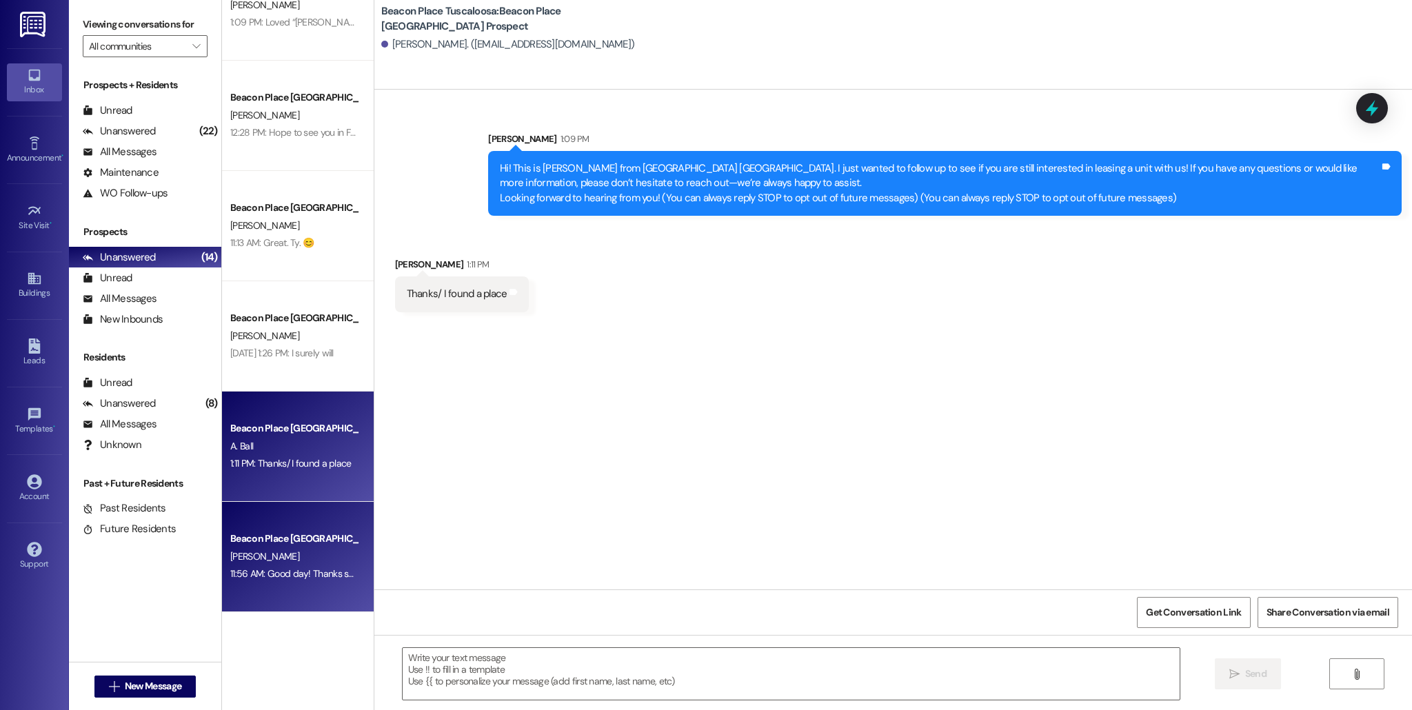
scroll to position [0, 0]
click at [282, 523] on div "Beacon Place Tuscaloosa Prospect M. Morrow 11:56 AM: Good day! Thanks so much. …" at bounding box center [298, 557] width 152 height 110
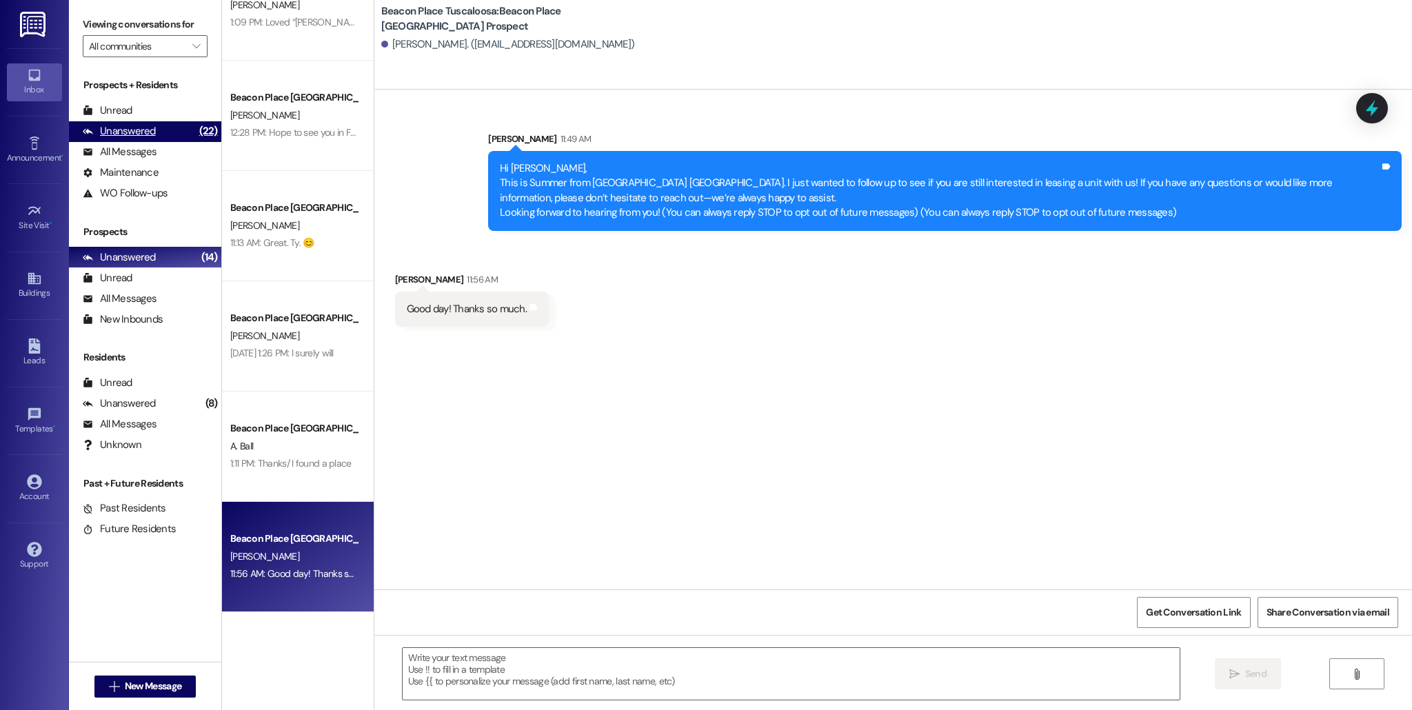
click at [133, 132] on div "Unanswered" at bounding box center [119, 131] width 73 height 14
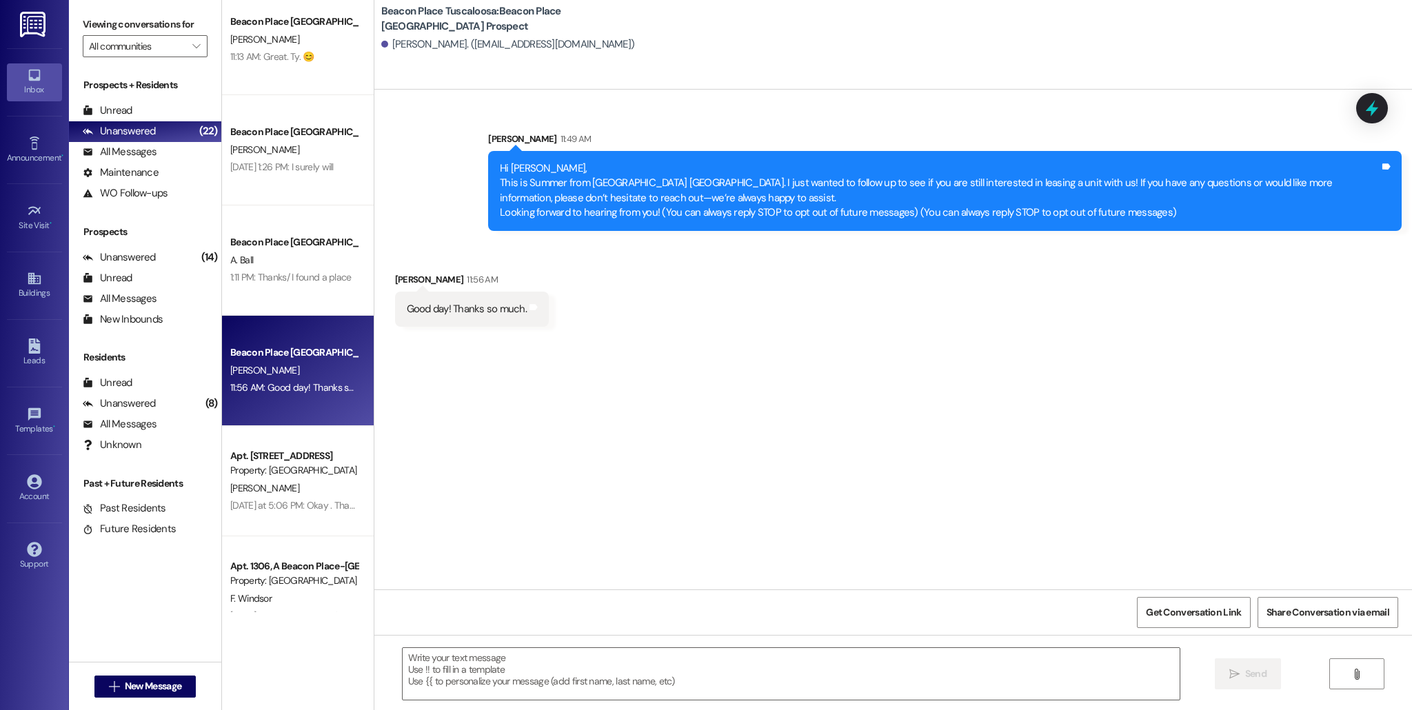
scroll to position [932, 0]
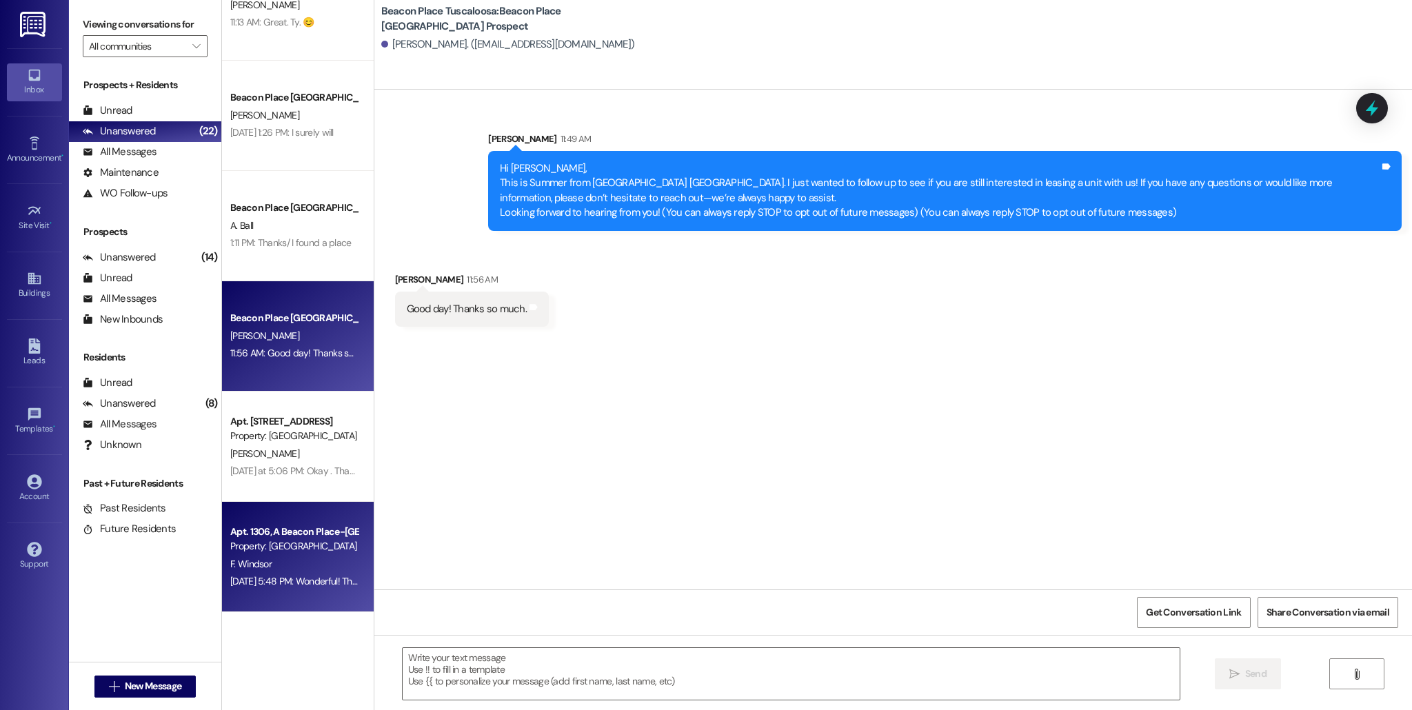
click at [301, 551] on div "Property: [GEOGRAPHIC_DATA] [GEOGRAPHIC_DATA]" at bounding box center [294, 546] width 128 height 14
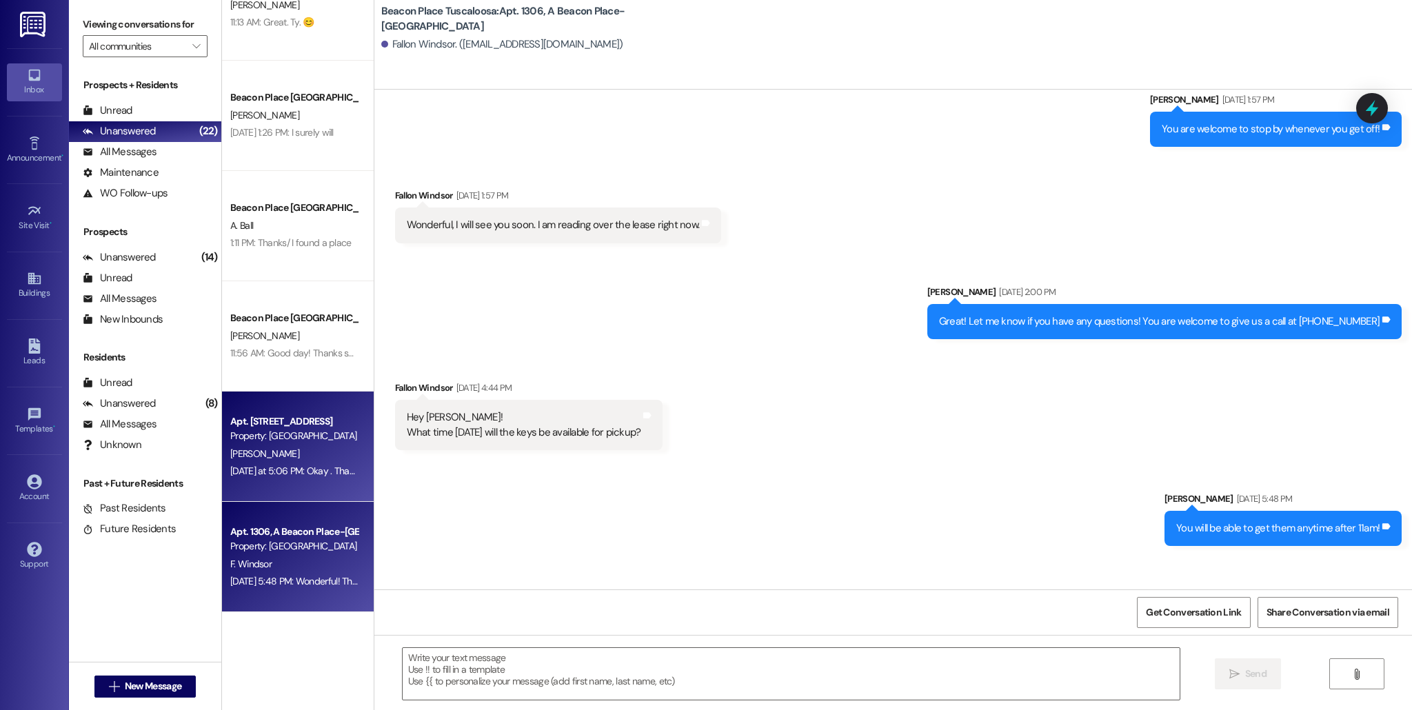
scroll to position [1133, 0]
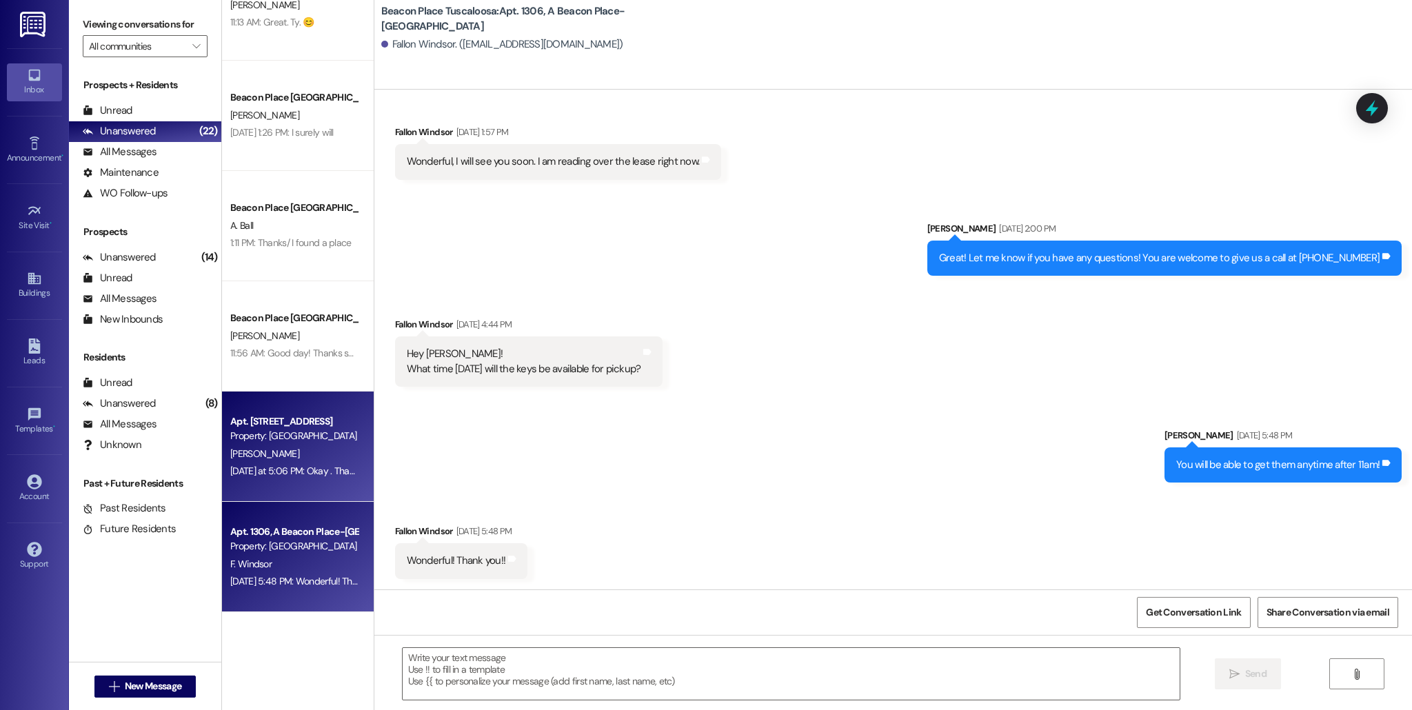
click at [265, 476] on div "Yesterday at 5:06 PM: Okay . Thanks Yesterday at 5:06 PM: Okay . Thanks" at bounding box center [296, 471] width 133 height 12
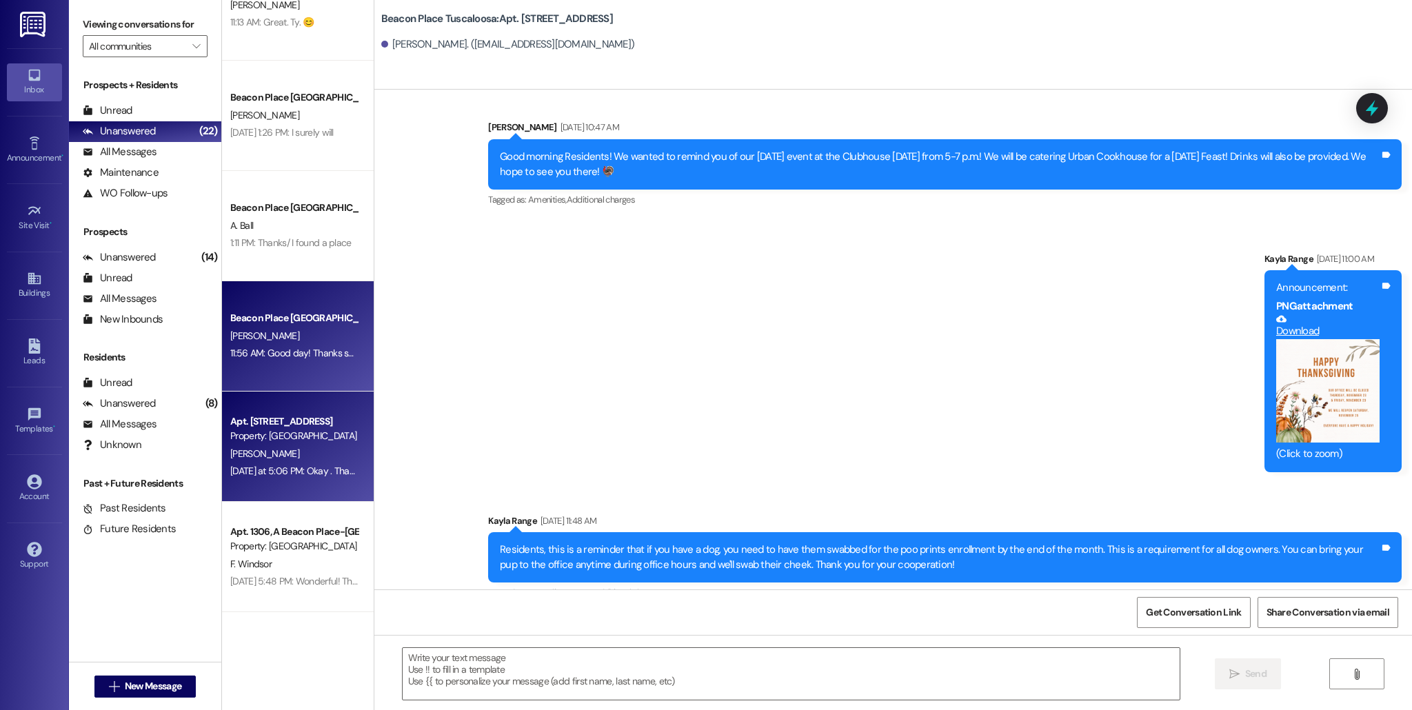
scroll to position [19144, 0]
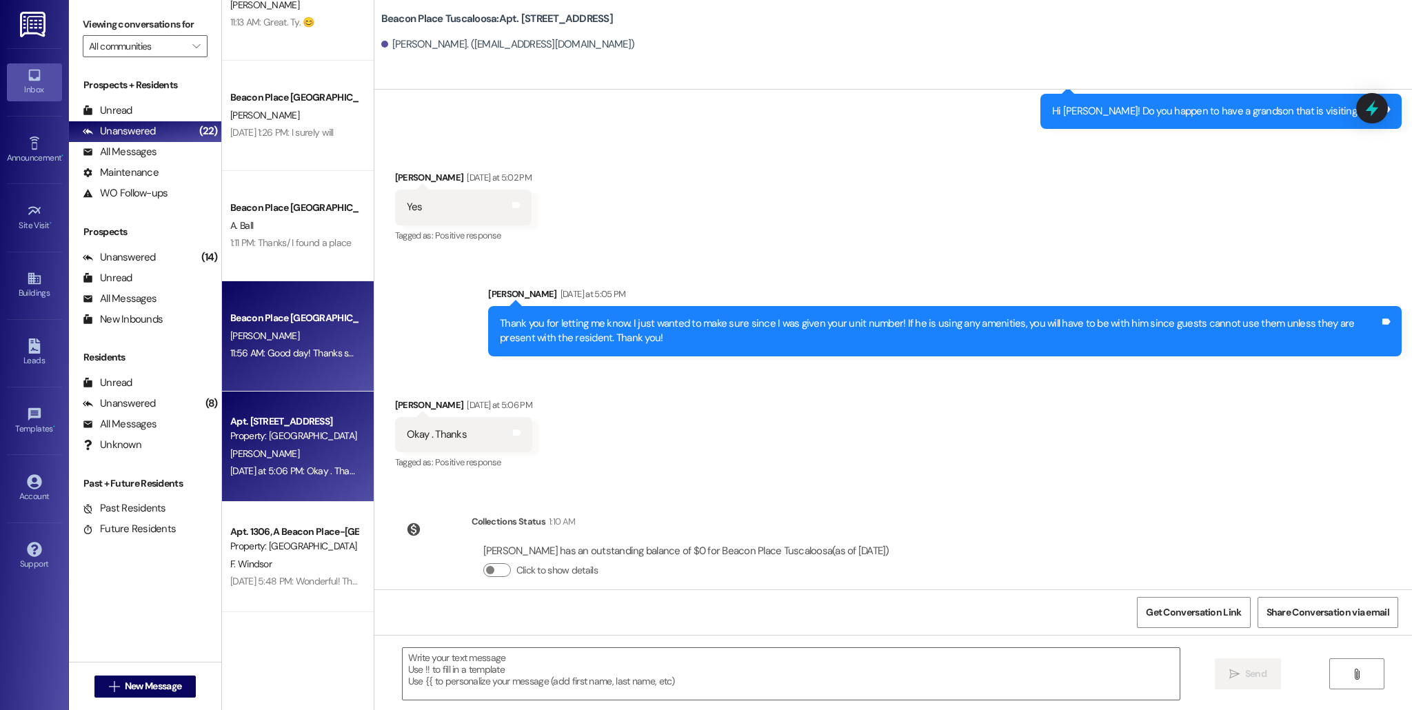
click at [268, 365] on div "Beacon Place Tuscaloosa Prospect M. Morrow 11:56 AM: Good day! Thanks so much. …" at bounding box center [298, 336] width 152 height 110
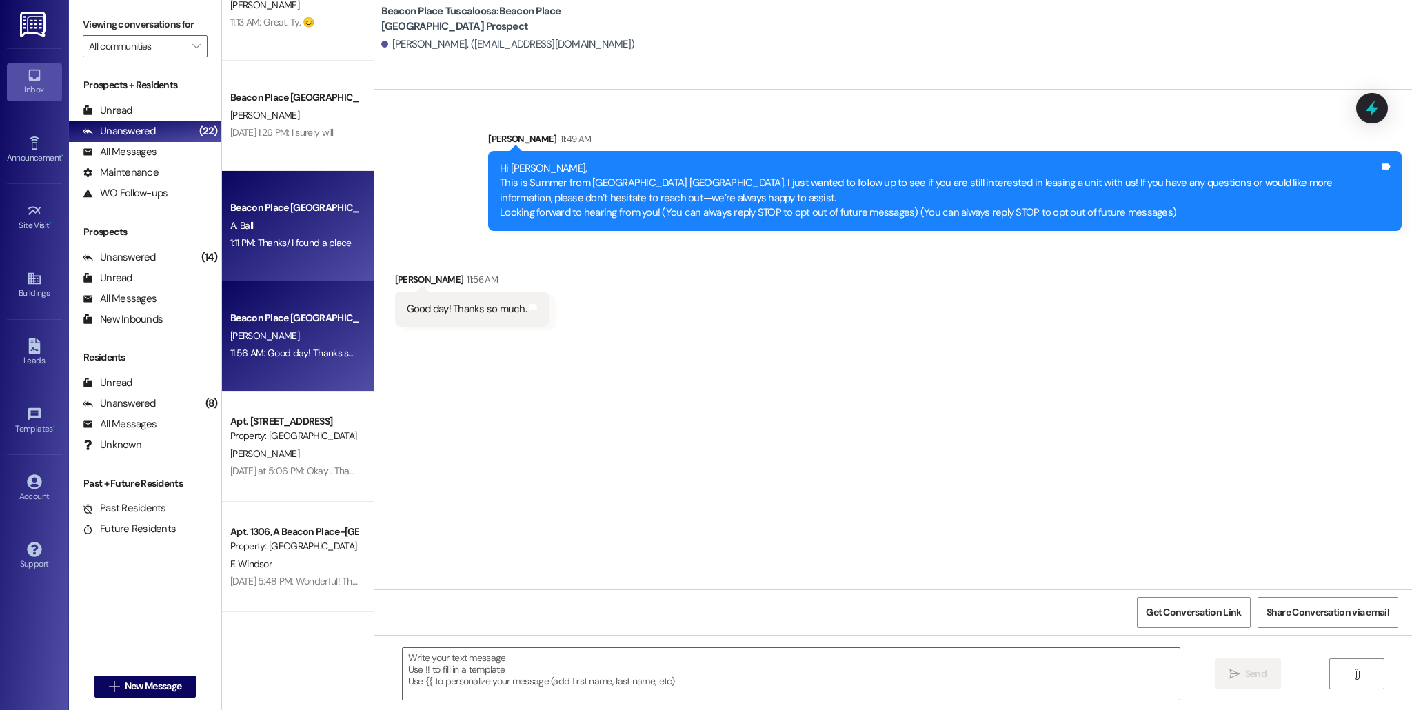
scroll to position [0, 0]
click at [236, 225] on span "A. Ball" at bounding box center [241, 225] width 23 height 12
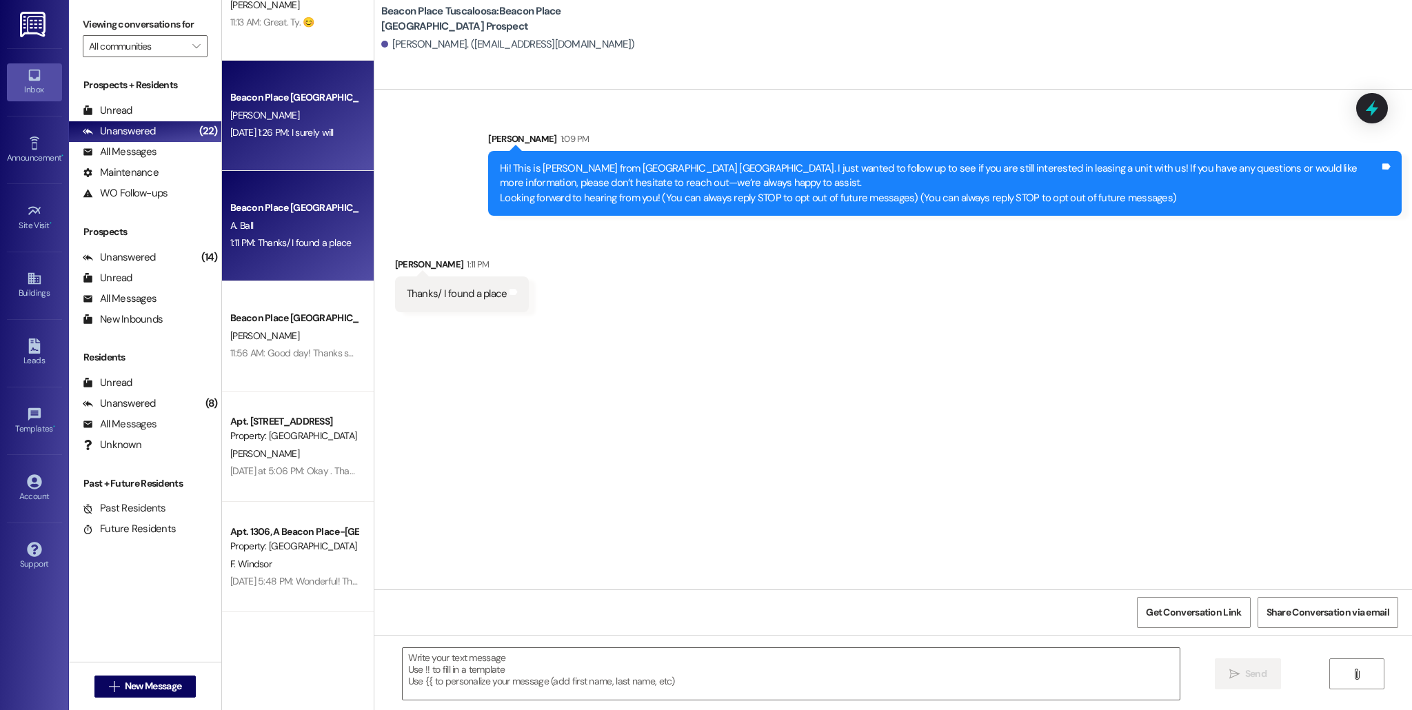
click at [294, 123] on div "[PERSON_NAME]" at bounding box center [294, 115] width 130 height 17
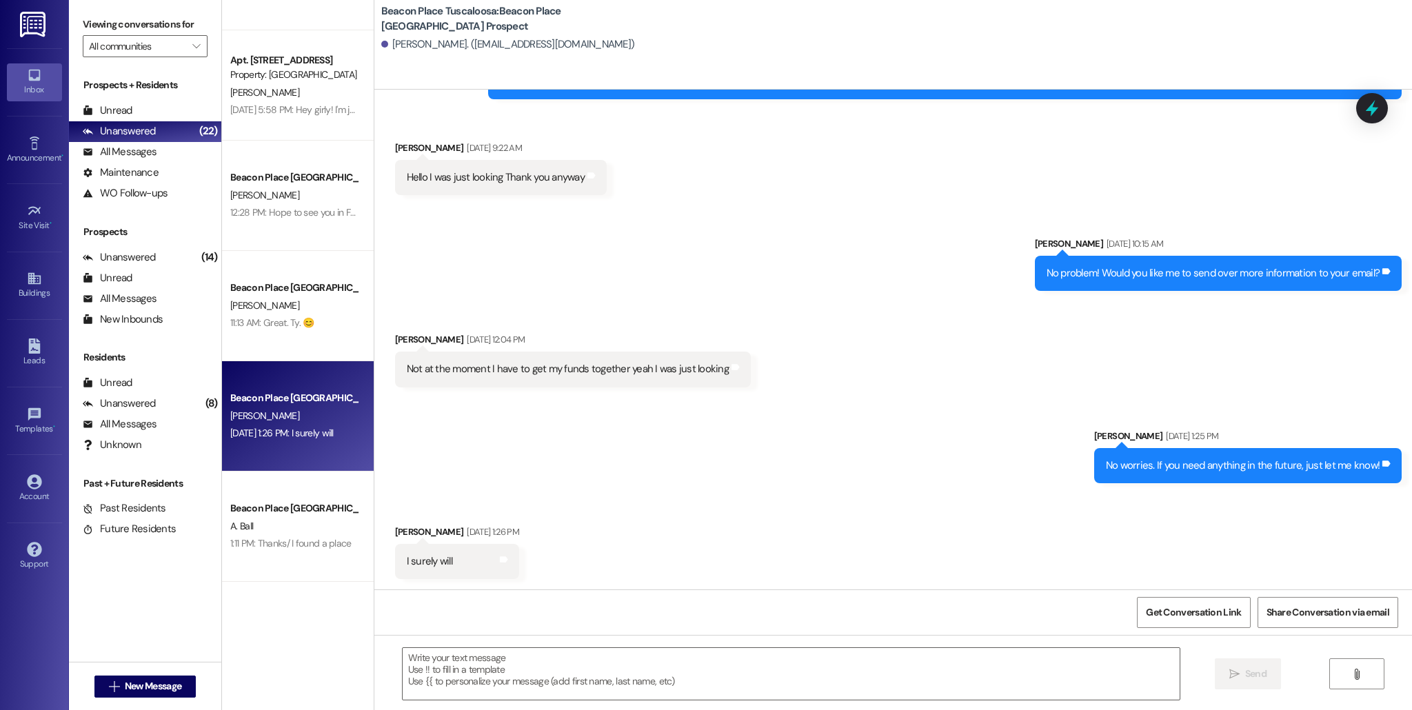
scroll to position [624, 0]
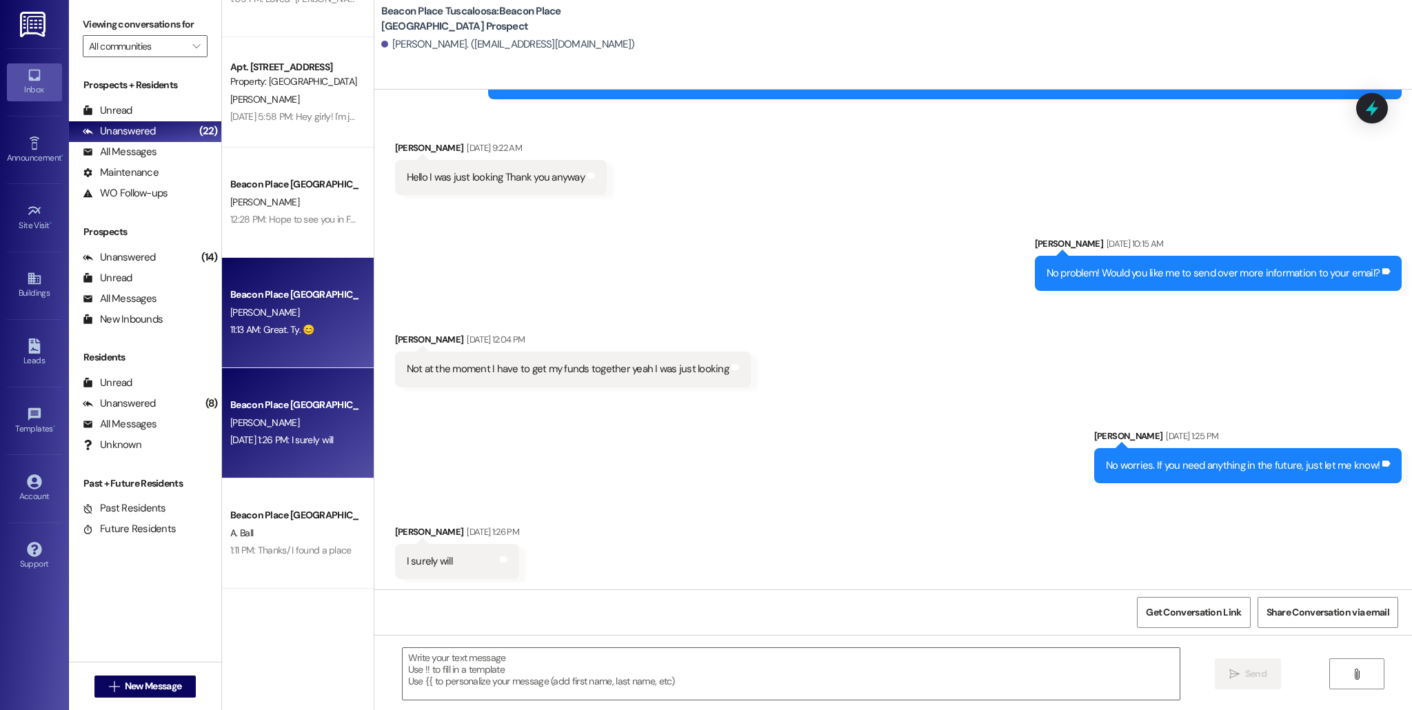
click at [283, 300] on div "Beacon Place [GEOGRAPHIC_DATA] Prospect" at bounding box center [294, 294] width 128 height 14
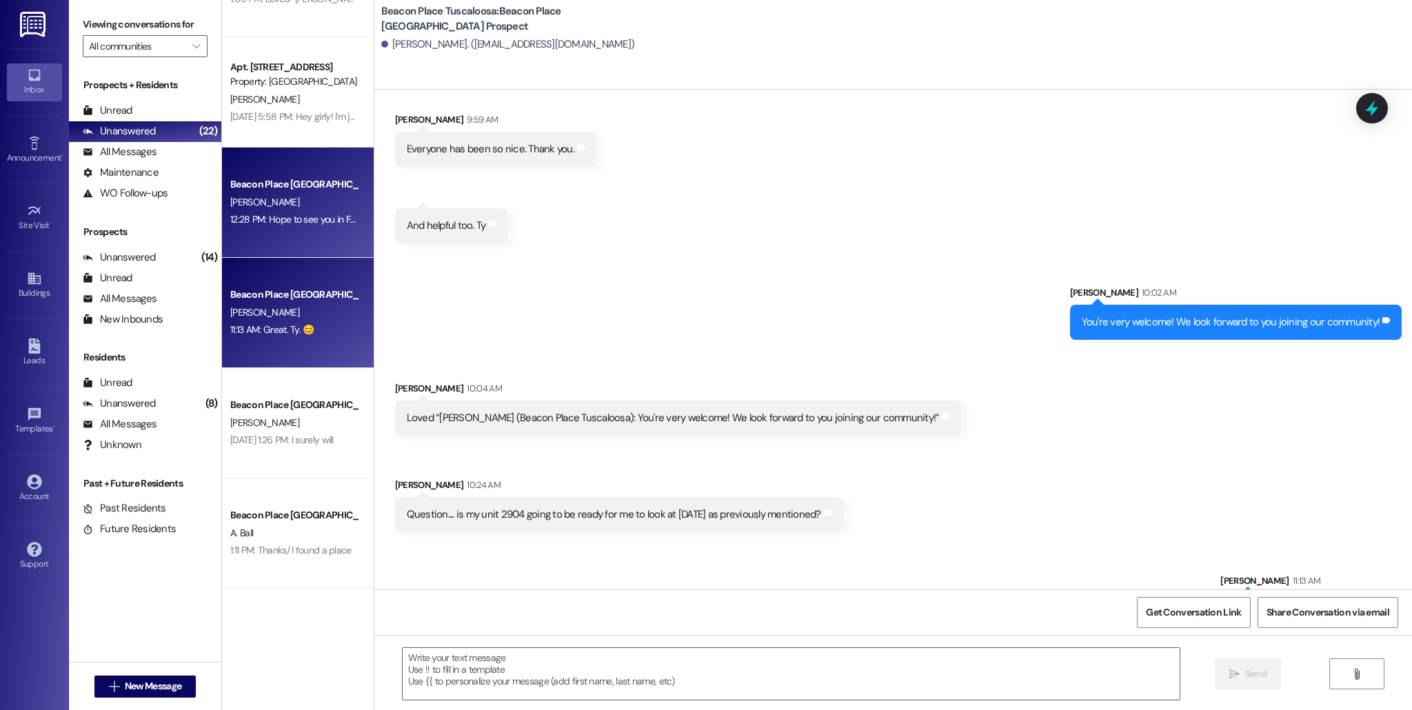
scroll to position [532, 0]
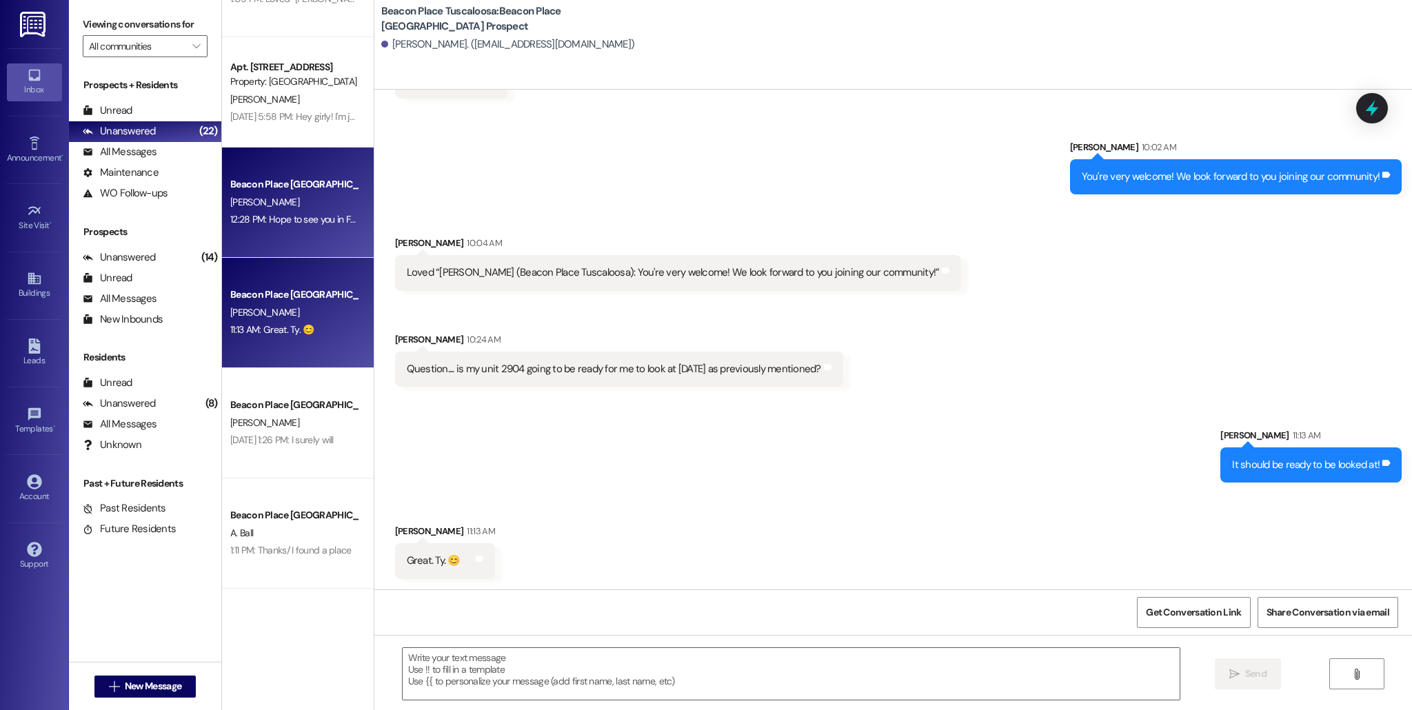
click at [280, 210] on div "[PERSON_NAME]" at bounding box center [294, 202] width 130 height 17
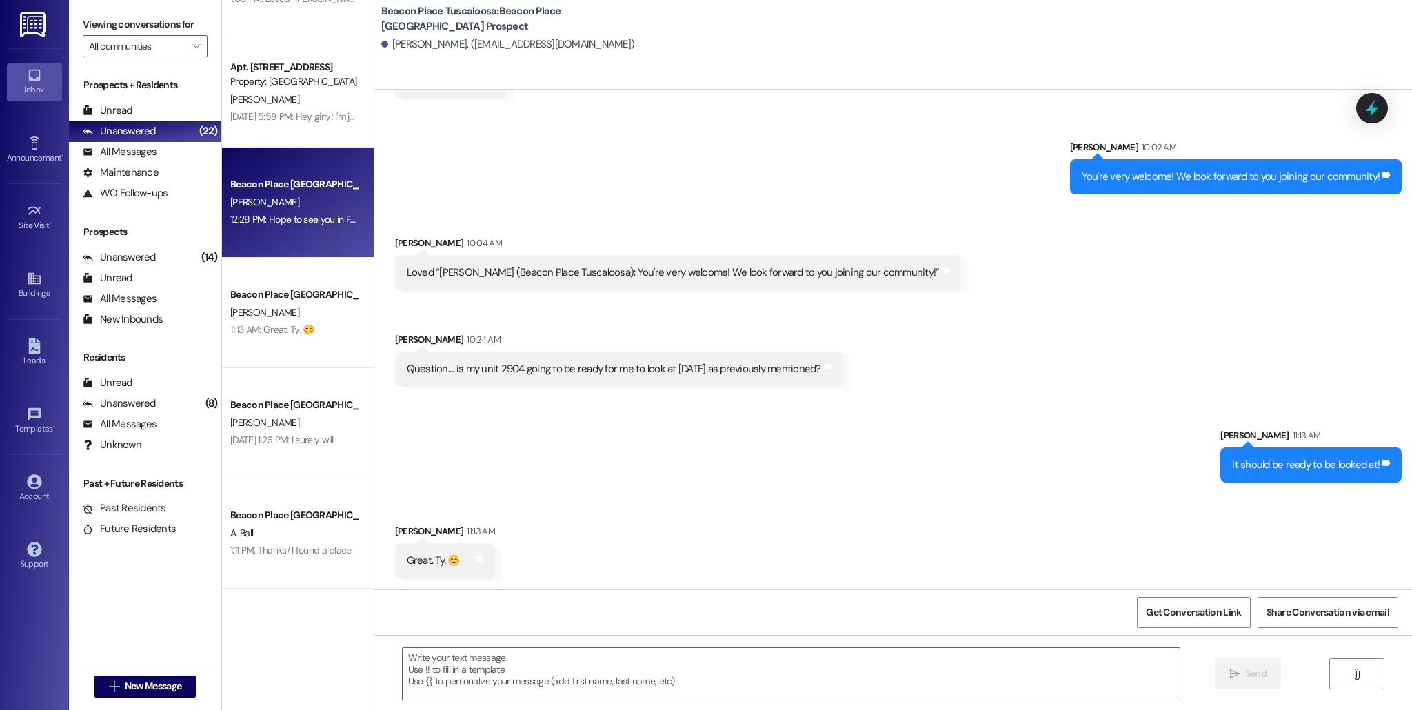
scroll to position [0, 0]
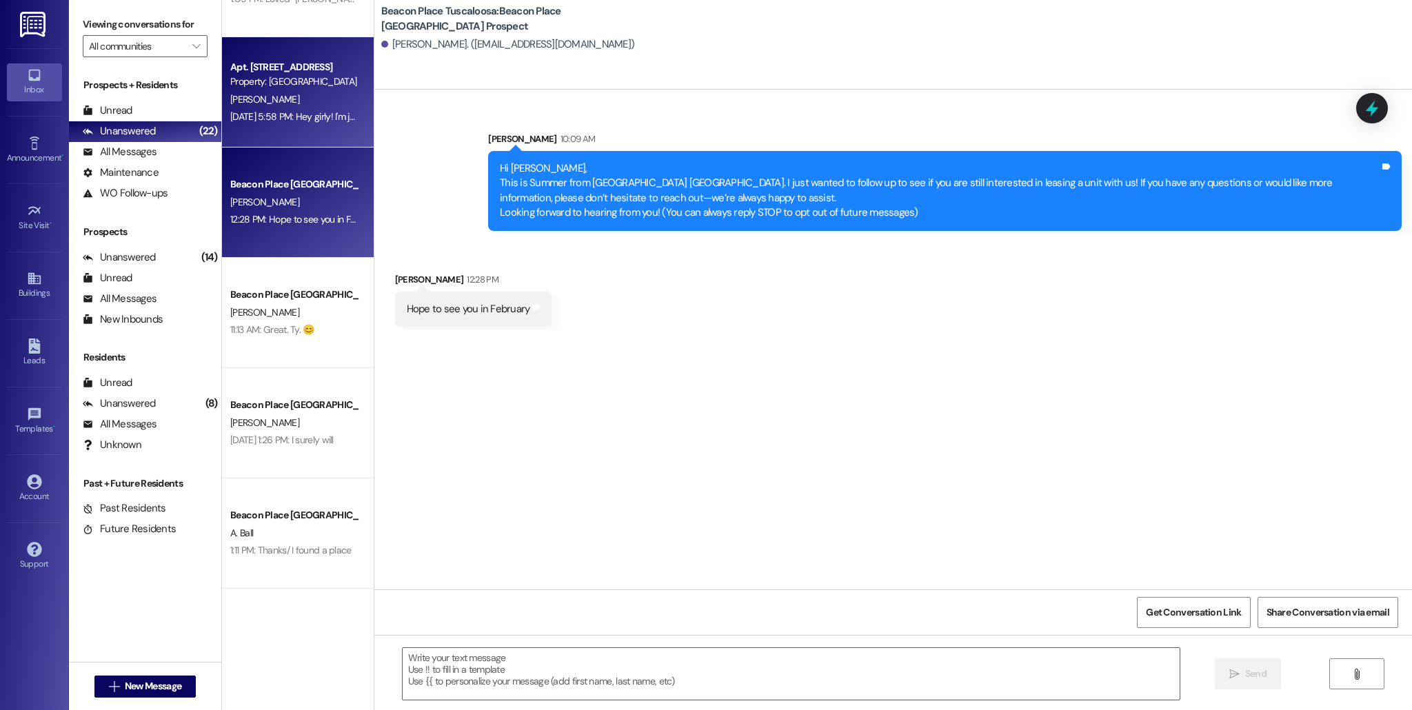
click at [278, 105] on div "[PERSON_NAME]" at bounding box center [294, 99] width 130 height 17
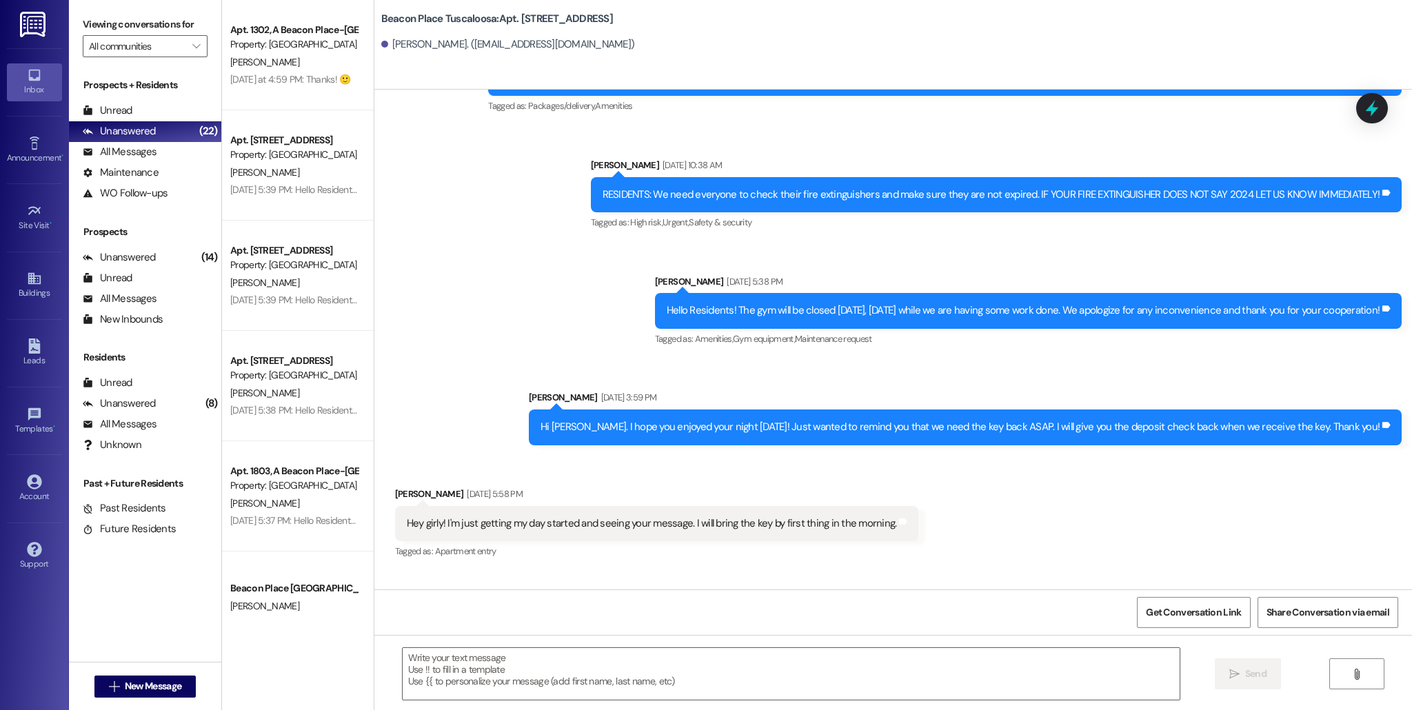
scroll to position [3452, 0]
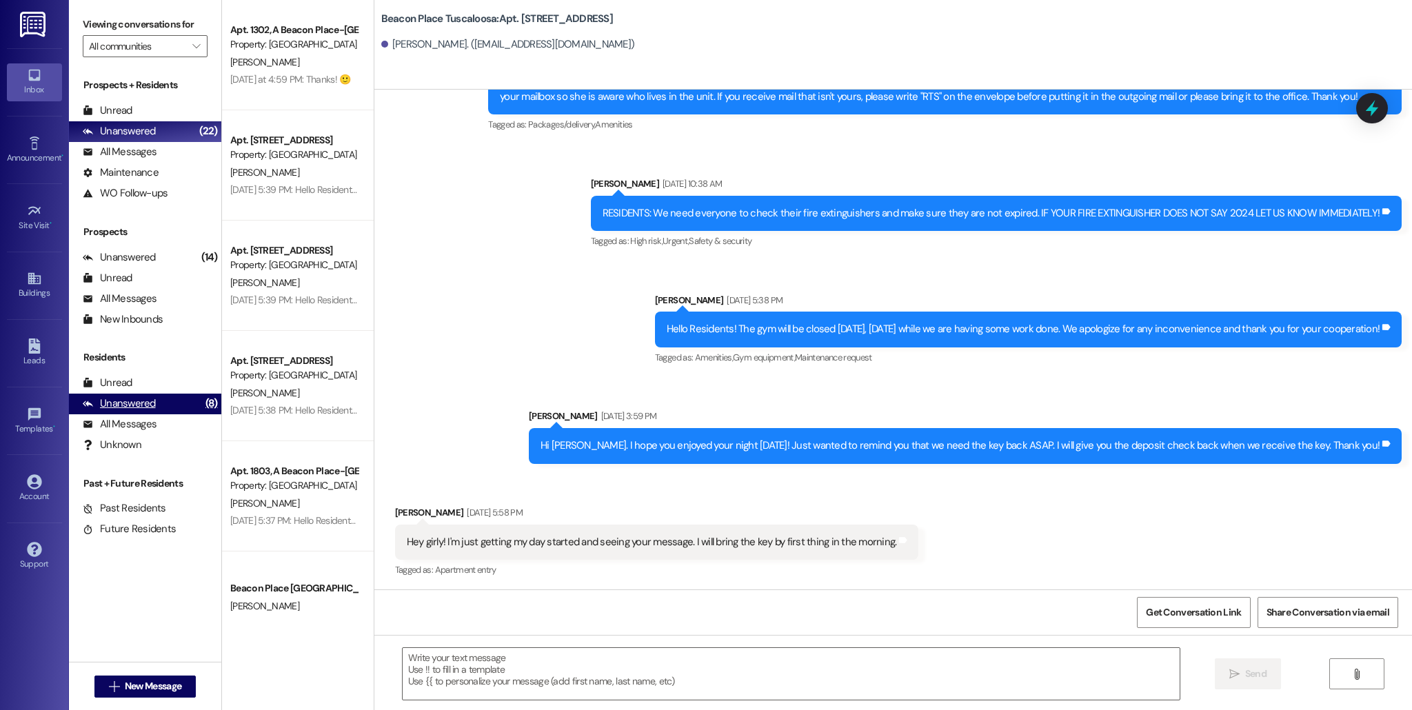
click at [161, 406] on div "Unanswered (8)" at bounding box center [145, 404] width 152 height 21
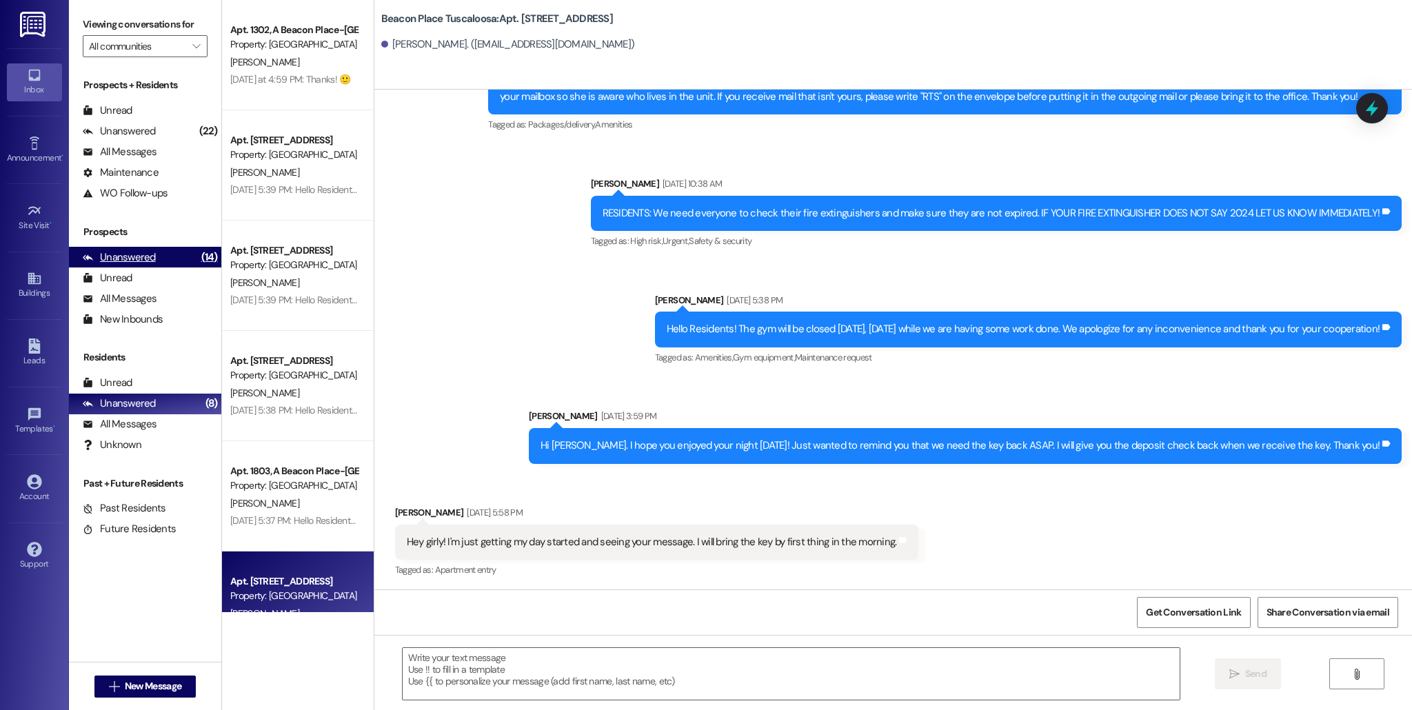
click at [182, 258] on div "Unanswered (14)" at bounding box center [145, 257] width 152 height 21
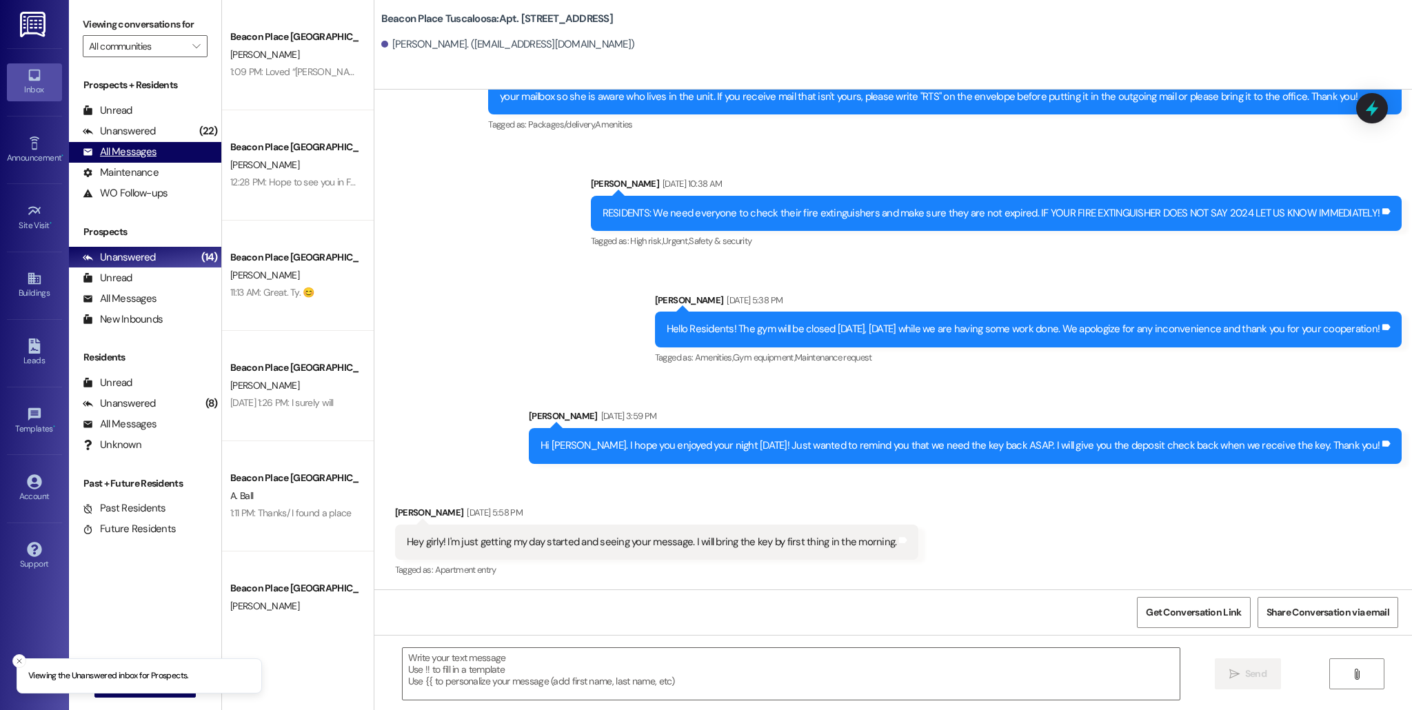
click at [198, 145] on div "All Messages (undefined)" at bounding box center [145, 152] width 152 height 21
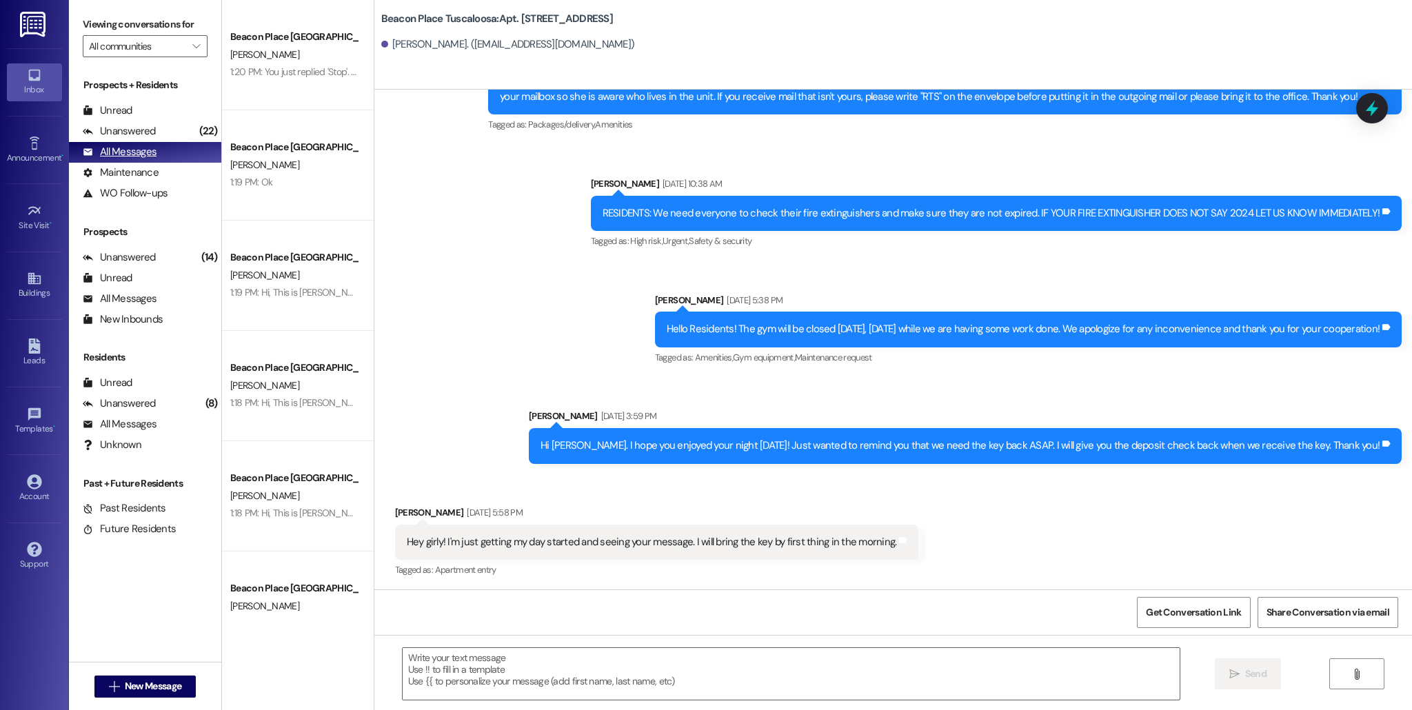
click at [195, 143] on div "All Messages (undefined)" at bounding box center [145, 152] width 152 height 21
click at [196, 136] on div "(22)" at bounding box center [209, 131] width 26 height 21
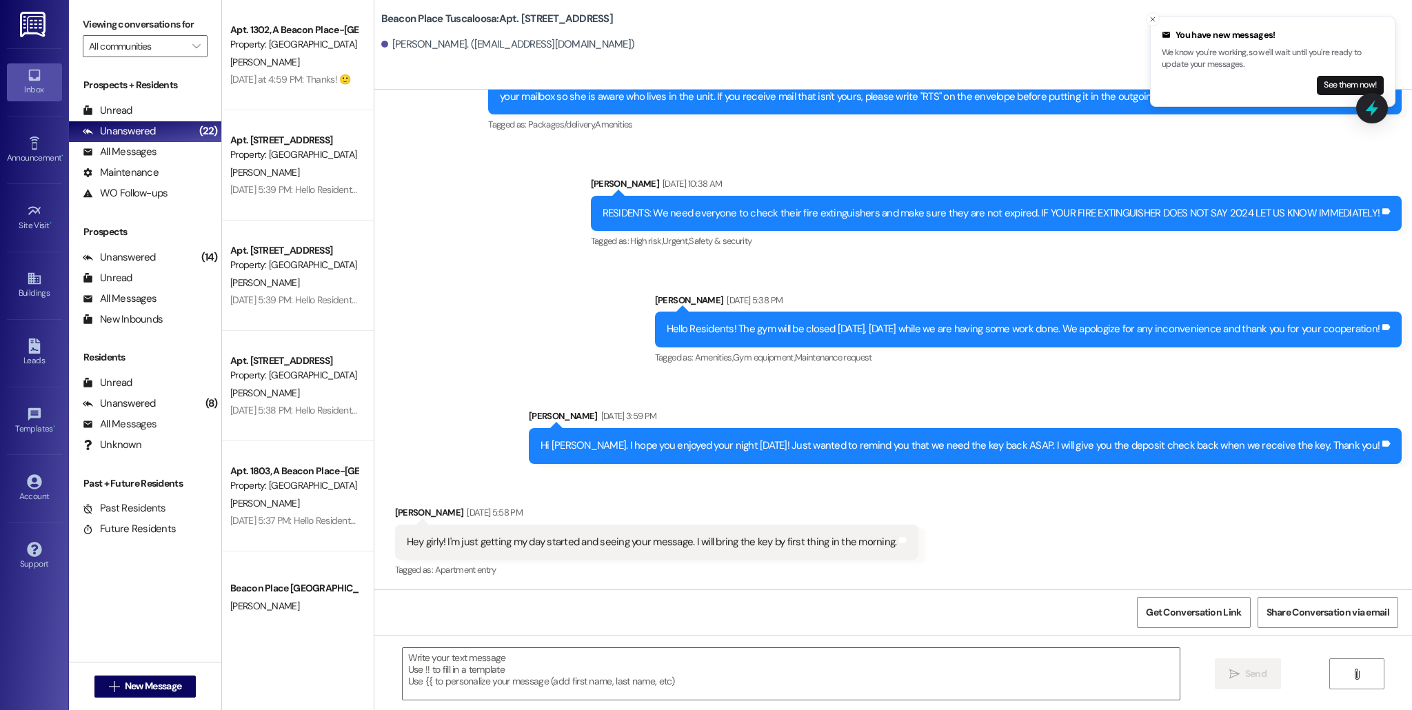
click at [1226, 59] on p "We know you're working, so we'll wait until you're ready to update your message…" at bounding box center [1272, 59] width 222 height 24
click at [1345, 83] on button "See them now!" at bounding box center [1349, 85] width 67 height 19
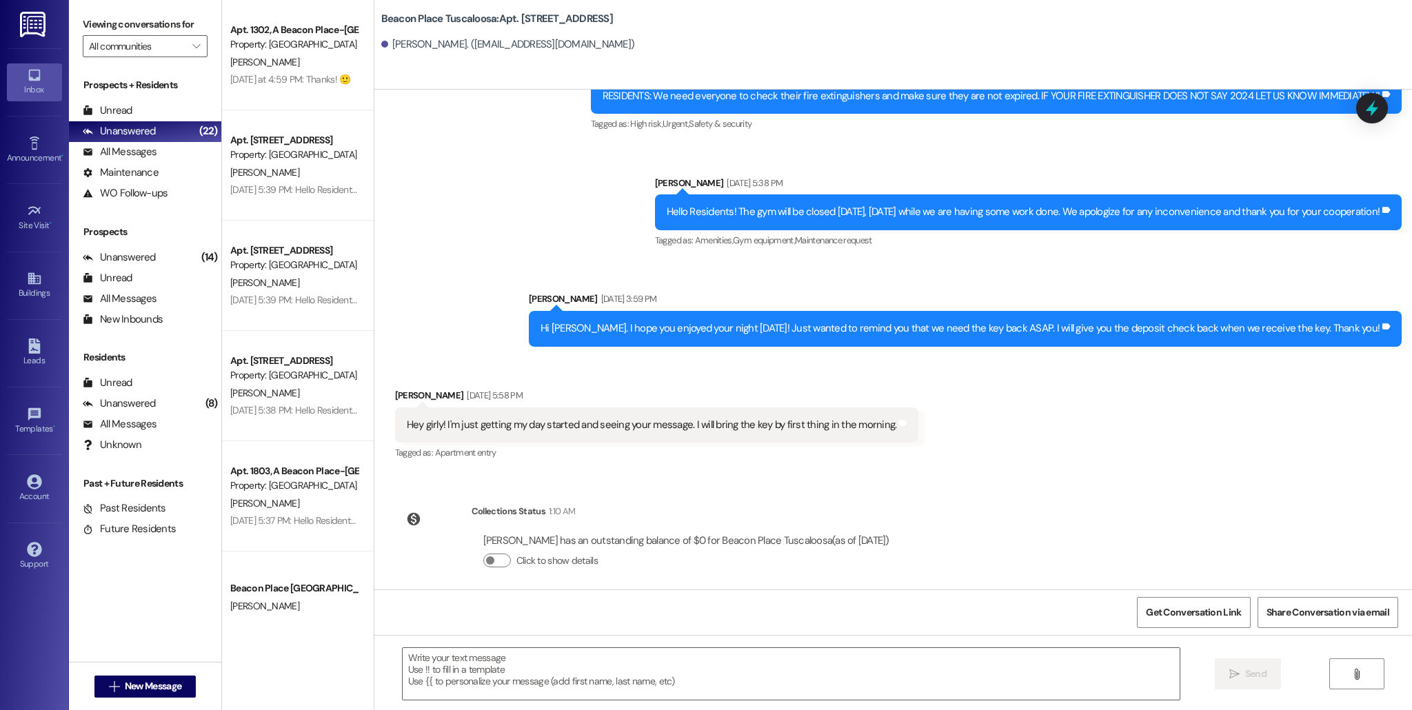
scroll to position [3579, 0]
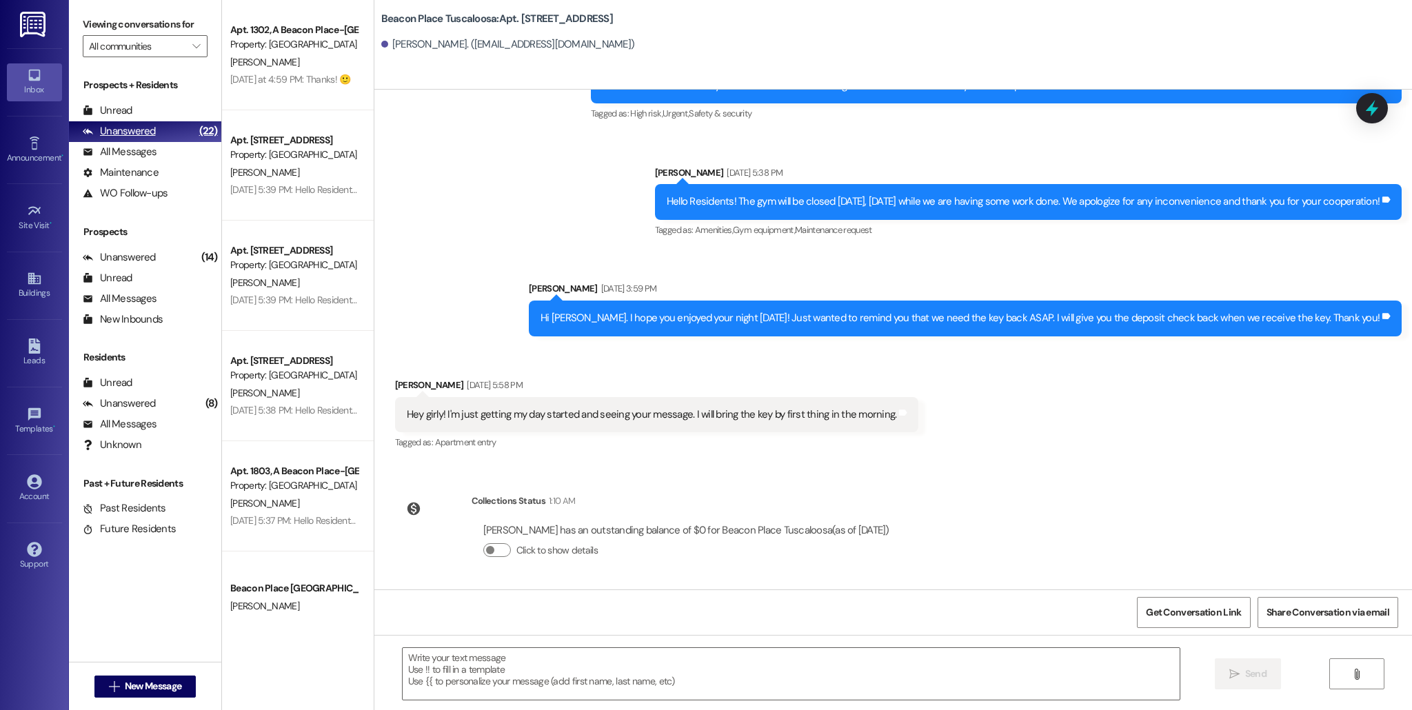
click at [196, 129] on div "(22)" at bounding box center [209, 131] width 26 height 21
click at [145, 295] on div "All Messages" at bounding box center [120, 299] width 74 height 14
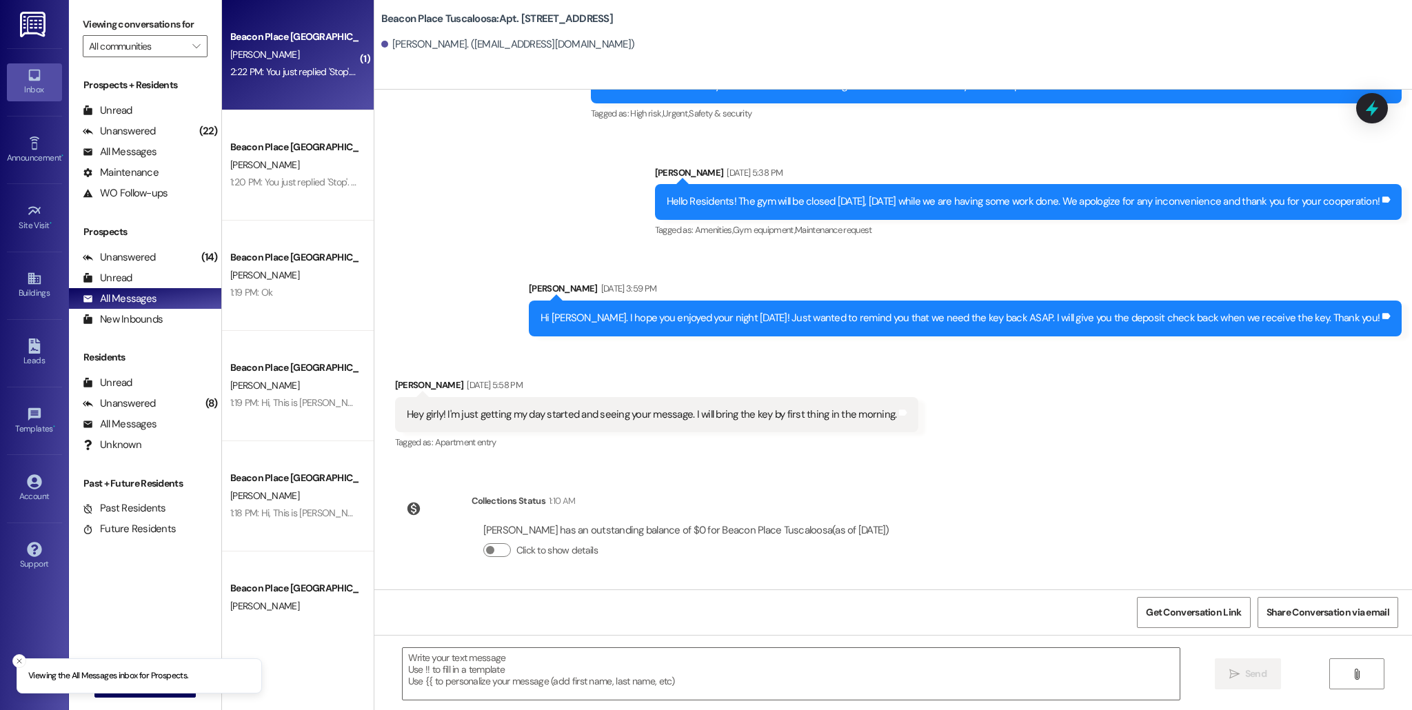
click at [288, 78] on div "2:22 PM: You just replied 'Stop'. Are you sure you want to opt out of this thre…" at bounding box center [294, 71] width 130 height 17
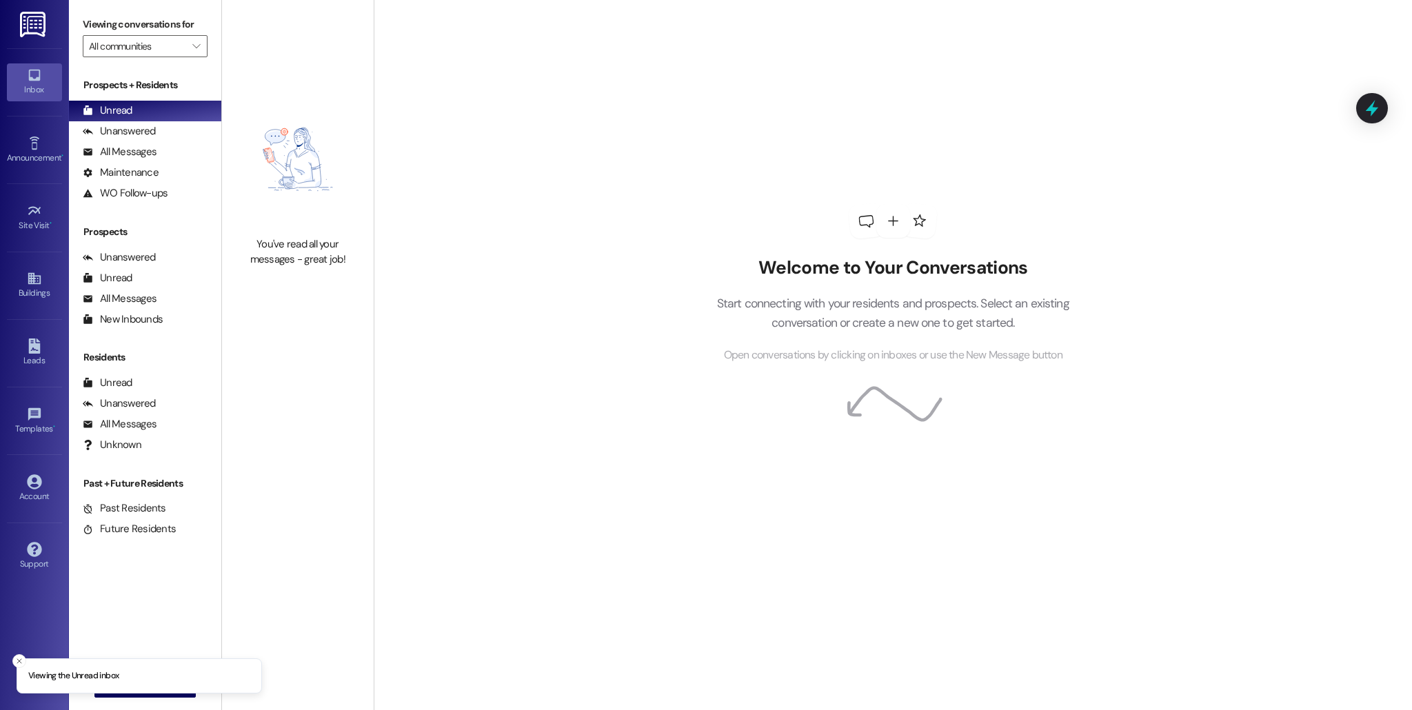
click at [267, 140] on img at bounding box center [297, 159] width 121 height 142
click at [99, 278] on div "Unread" at bounding box center [108, 278] width 50 height 14
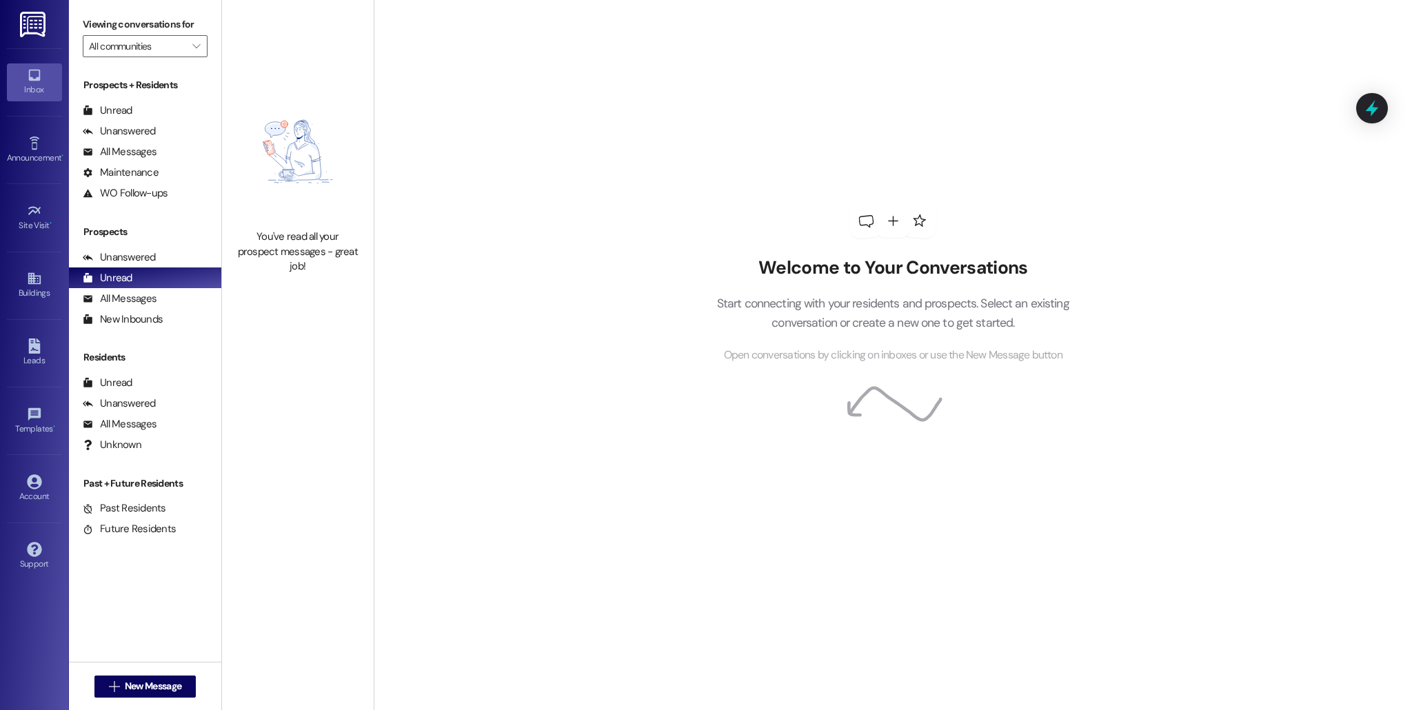
click at [32, 377] on div "Leads Go to Leads" at bounding box center [34, 353] width 55 height 68
click at [34, 344] on icon at bounding box center [34, 345] width 12 height 15
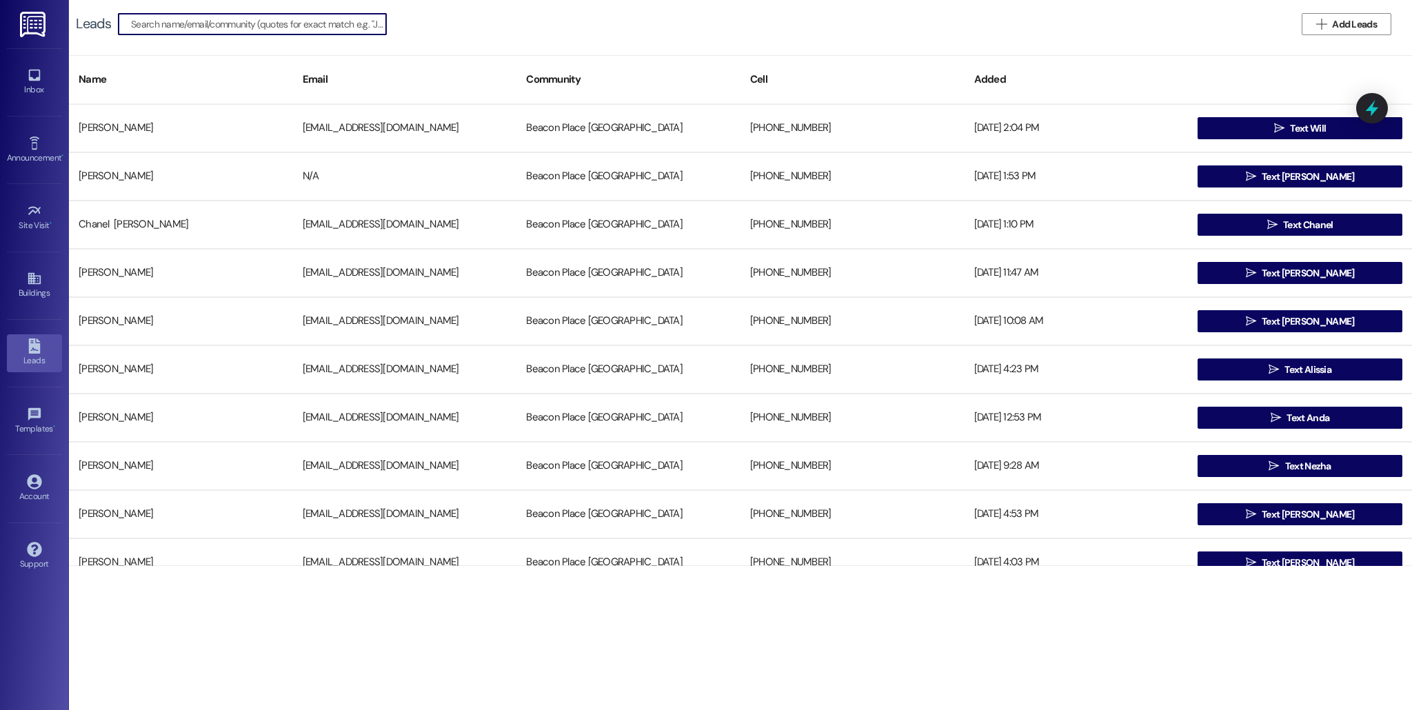
click at [463, 38] on div "Leads   Add Leads" at bounding box center [740, 24] width 1343 height 48
click at [1323, 26] on icon "" at bounding box center [1321, 24] width 10 height 11
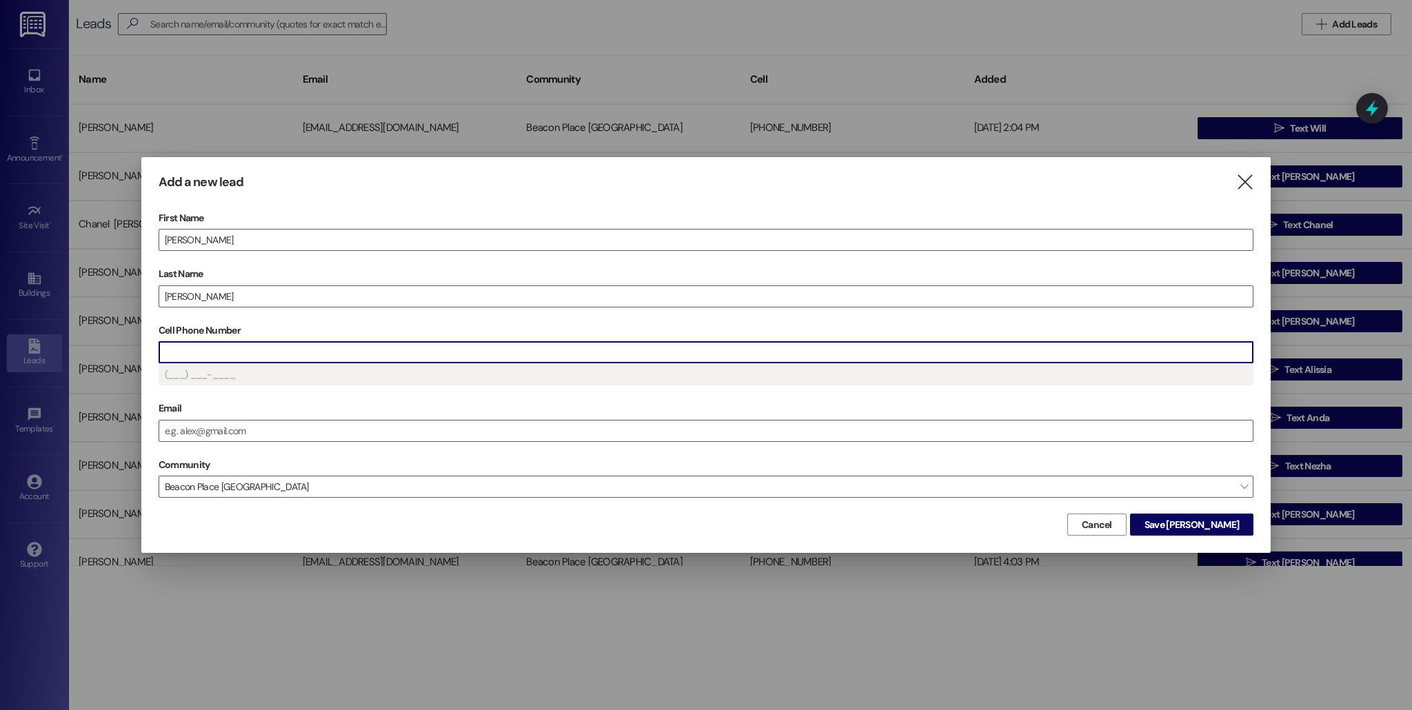
click at [270, 358] on input "Cell Phone Number" at bounding box center [705, 352] width 1093 height 21
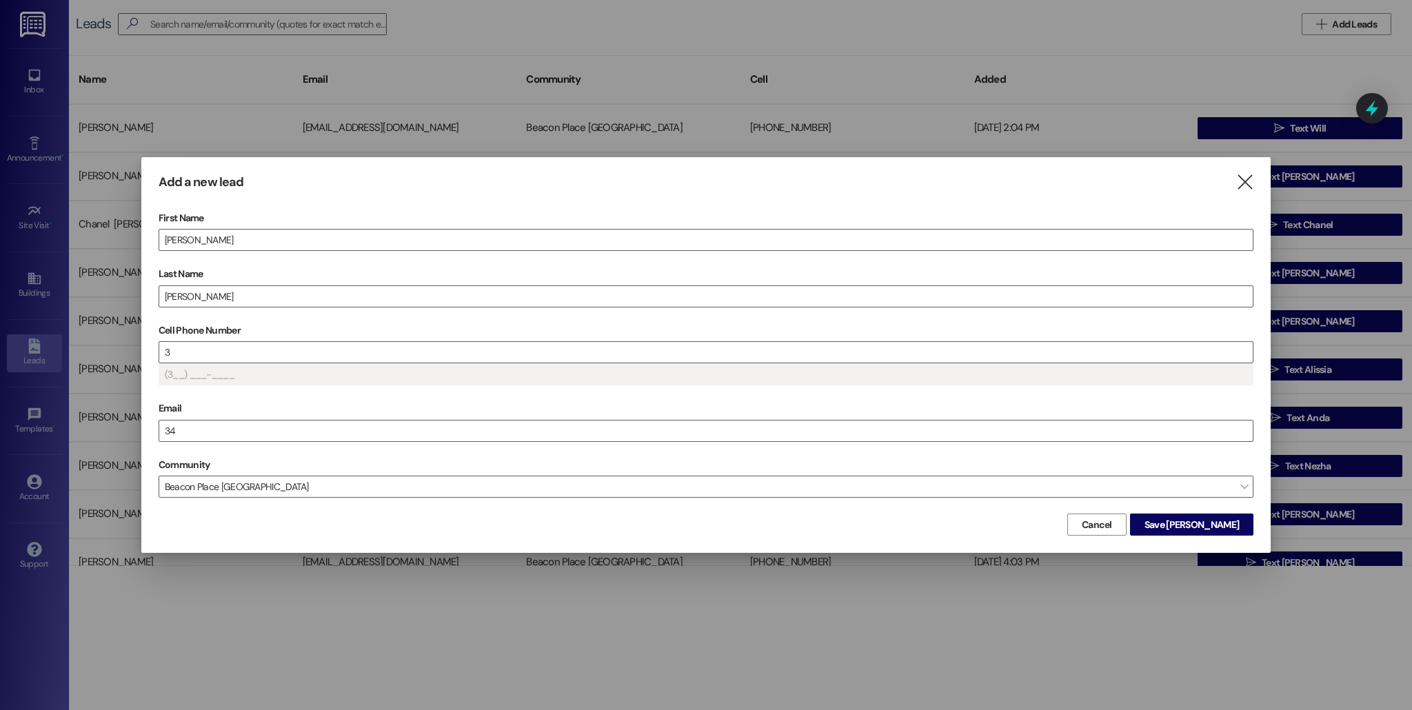
click at [39, 314] on div at bounding box center [706, 355] width 1412 height 710
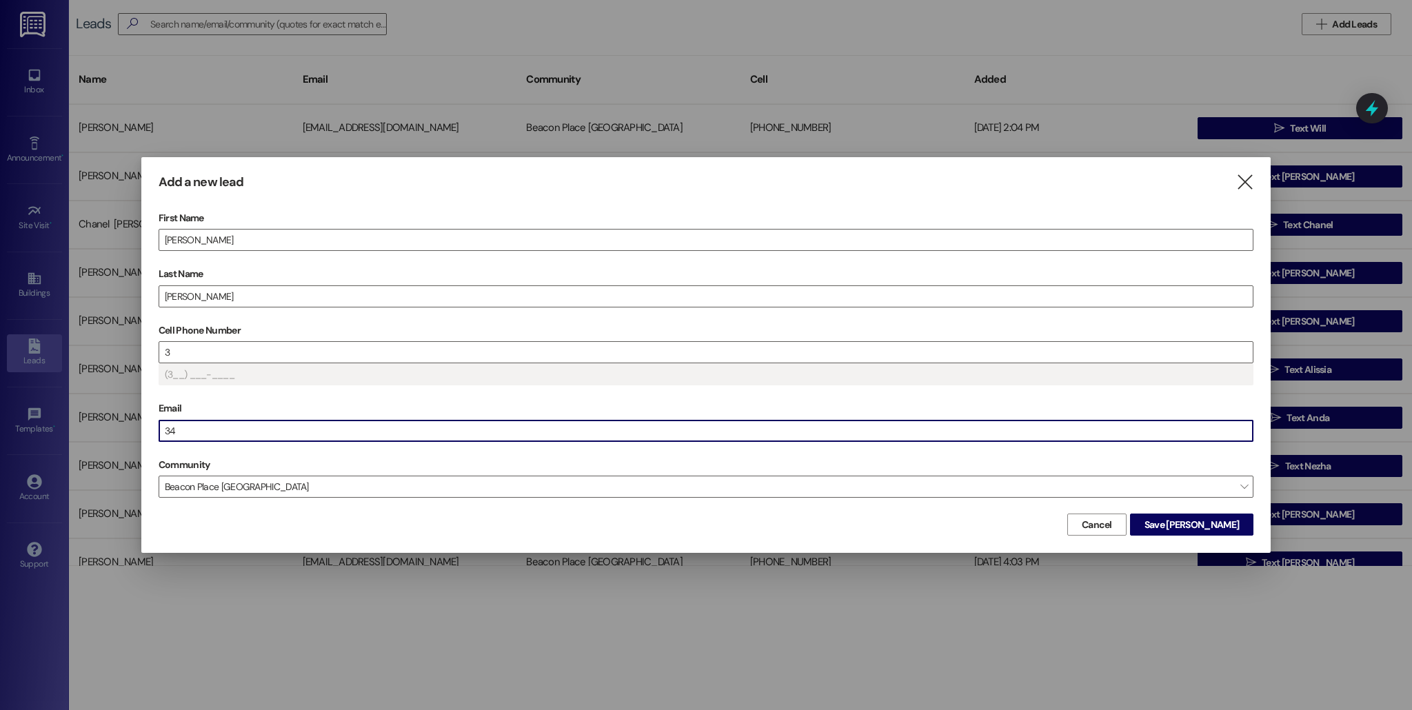
click at [176, 429] on input "34" at bounding box center [705, 430] width 1093 height 21
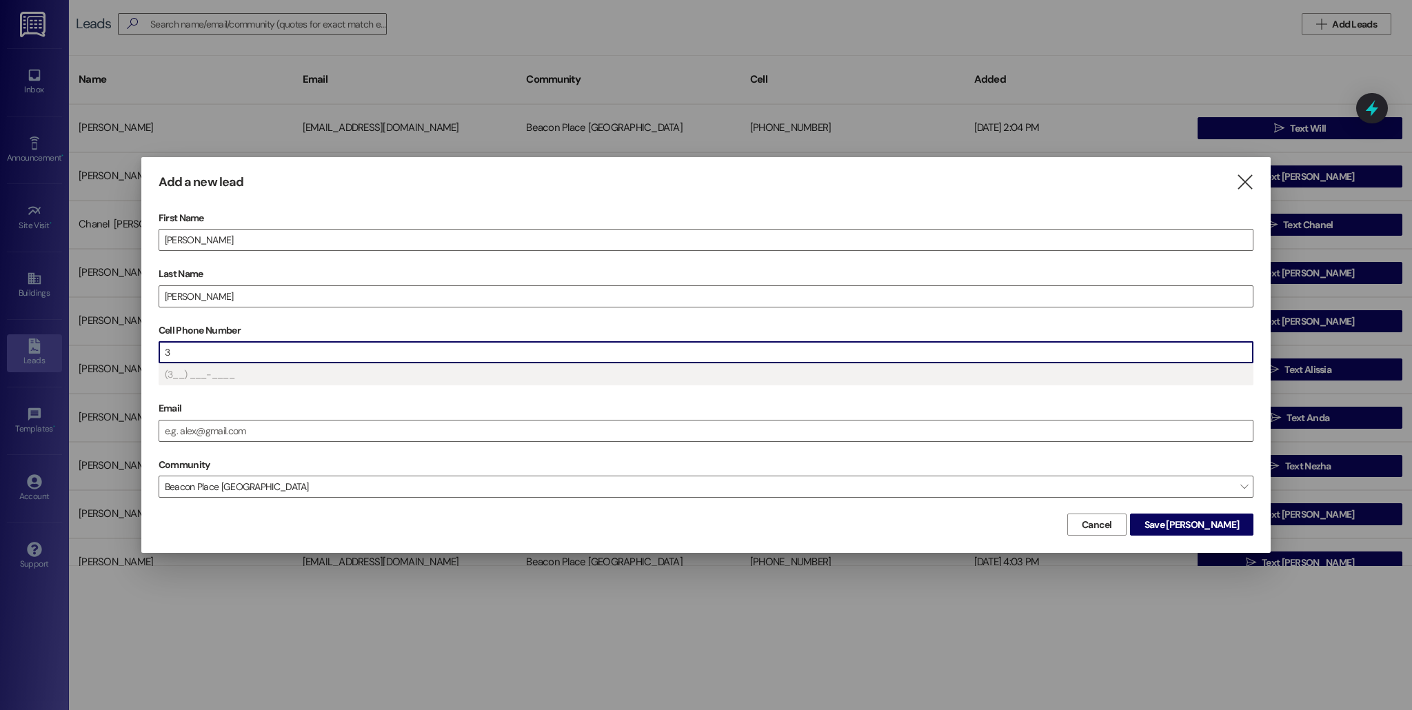
click at [207, 345] on input "3" at bounding box center [705, 352] width 1093 height 21
click at [210, 356] on input "3" at bounding box center [705, 352] width 1093 height 21
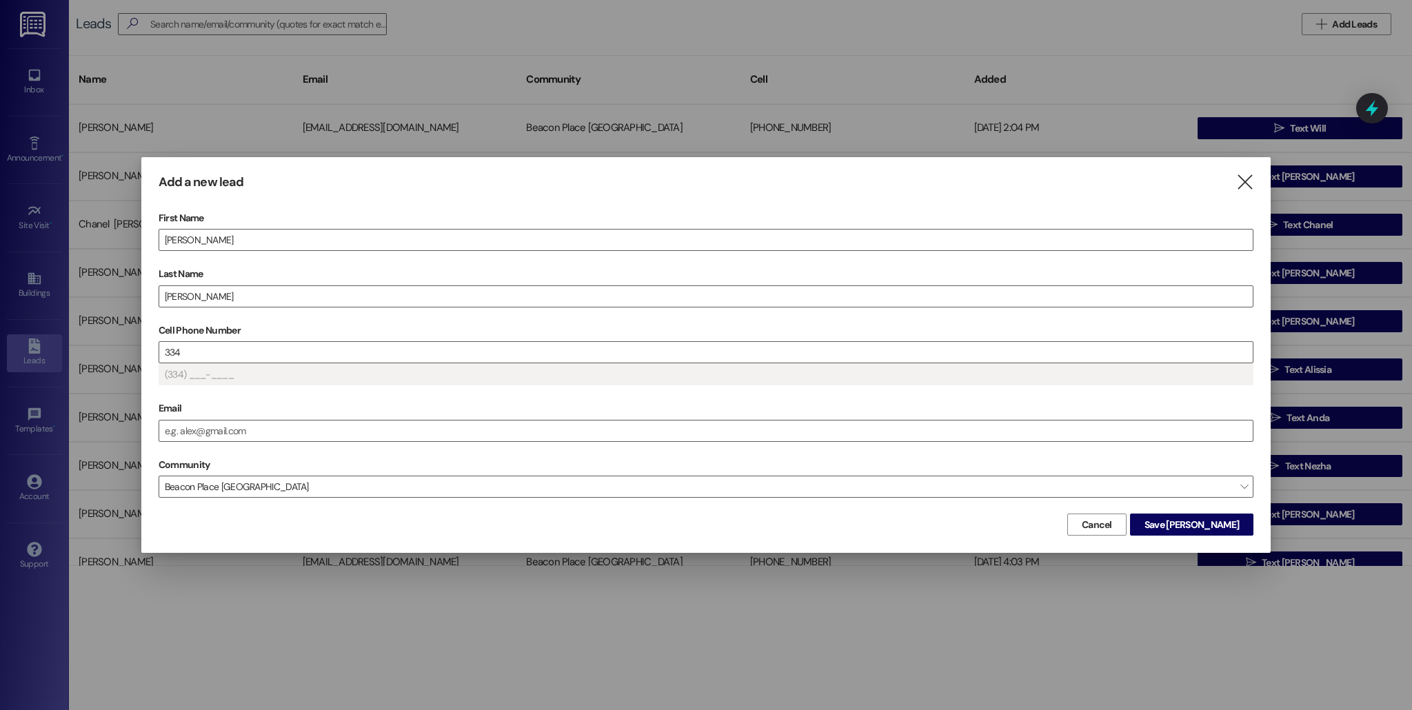
click at [310, 369] on div "(334) ___-____" at bounding box center [706, 374] width 1095 height 22
click at [282, 345] on input "334" at bounding box center [705, 352] width 1093 height 21
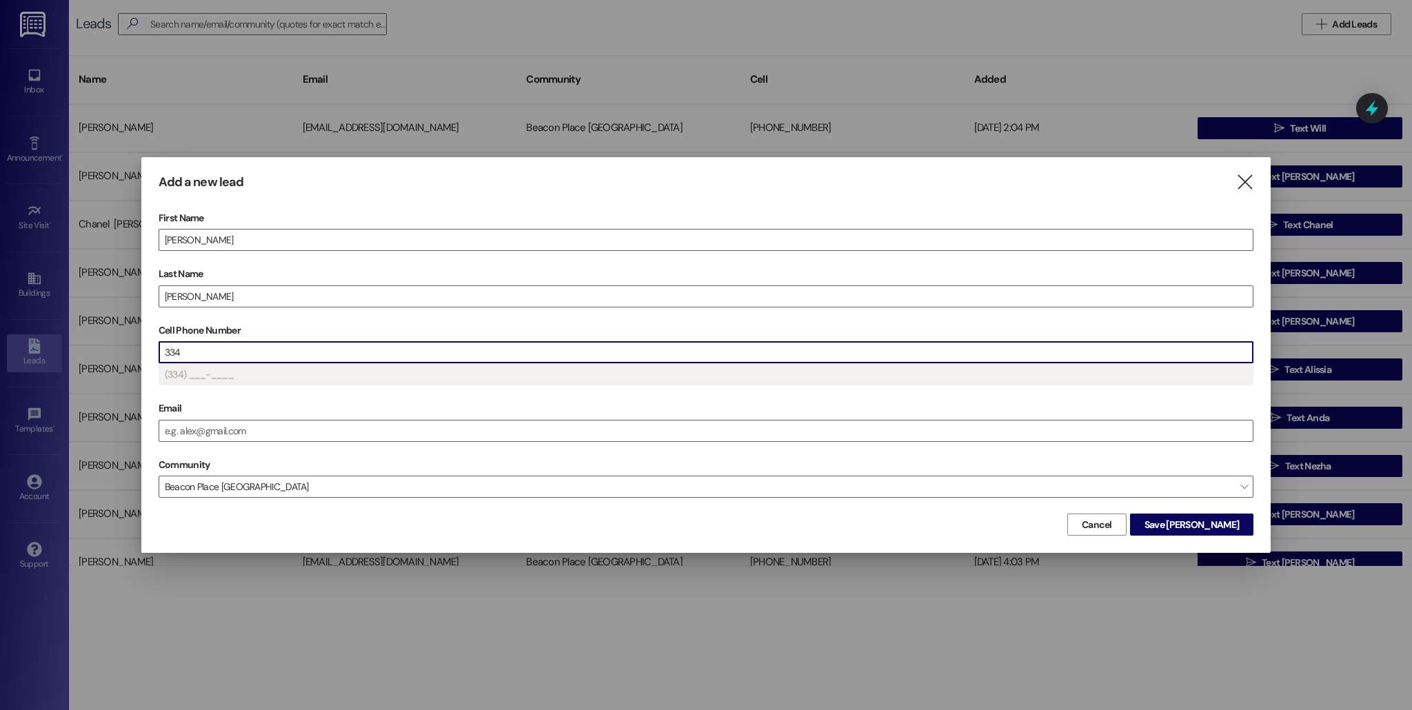
click at [282, 345] on input "334" at bounding box center [705, 352] width 1093 height 21
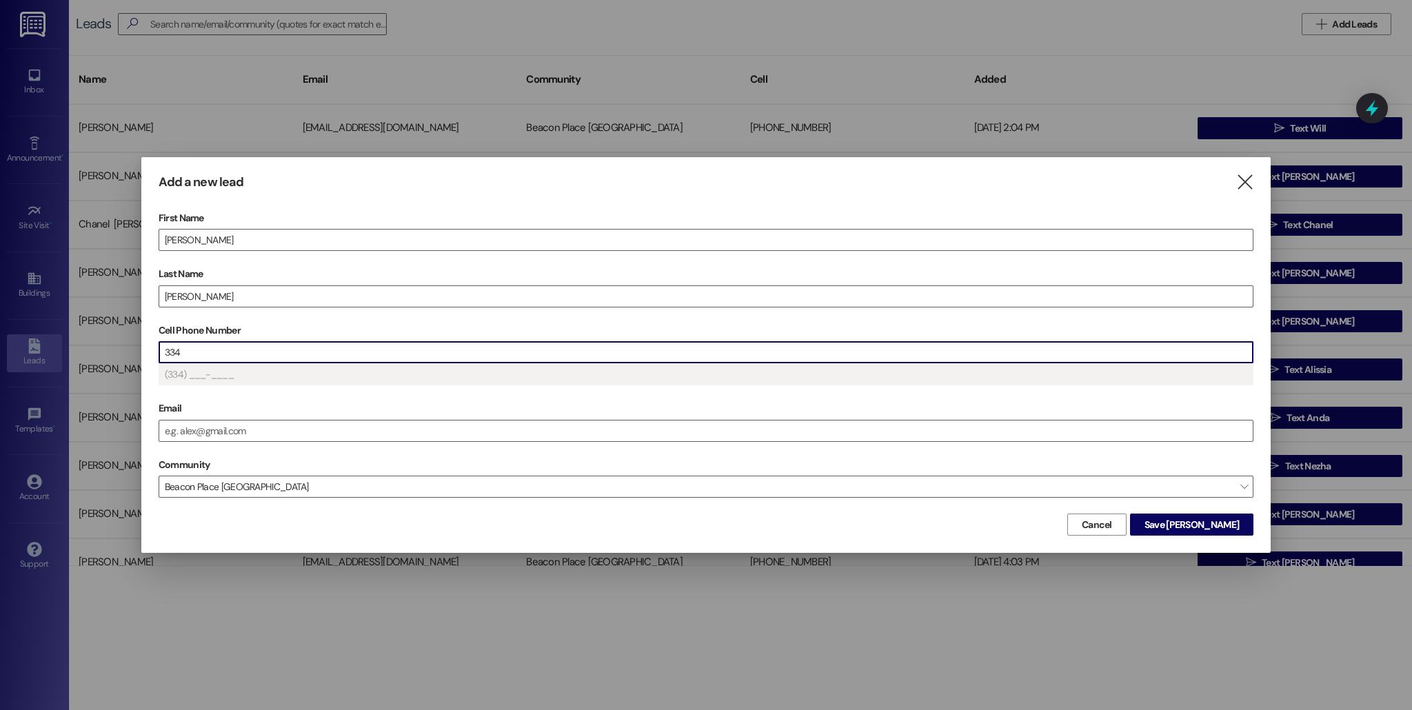
click at [282, 345] on input "334" at bounding box center [705, 352] width 1093 height 21
click at [264, 345] on input "334" at bounding box center [705, 352] width 1093 height 21
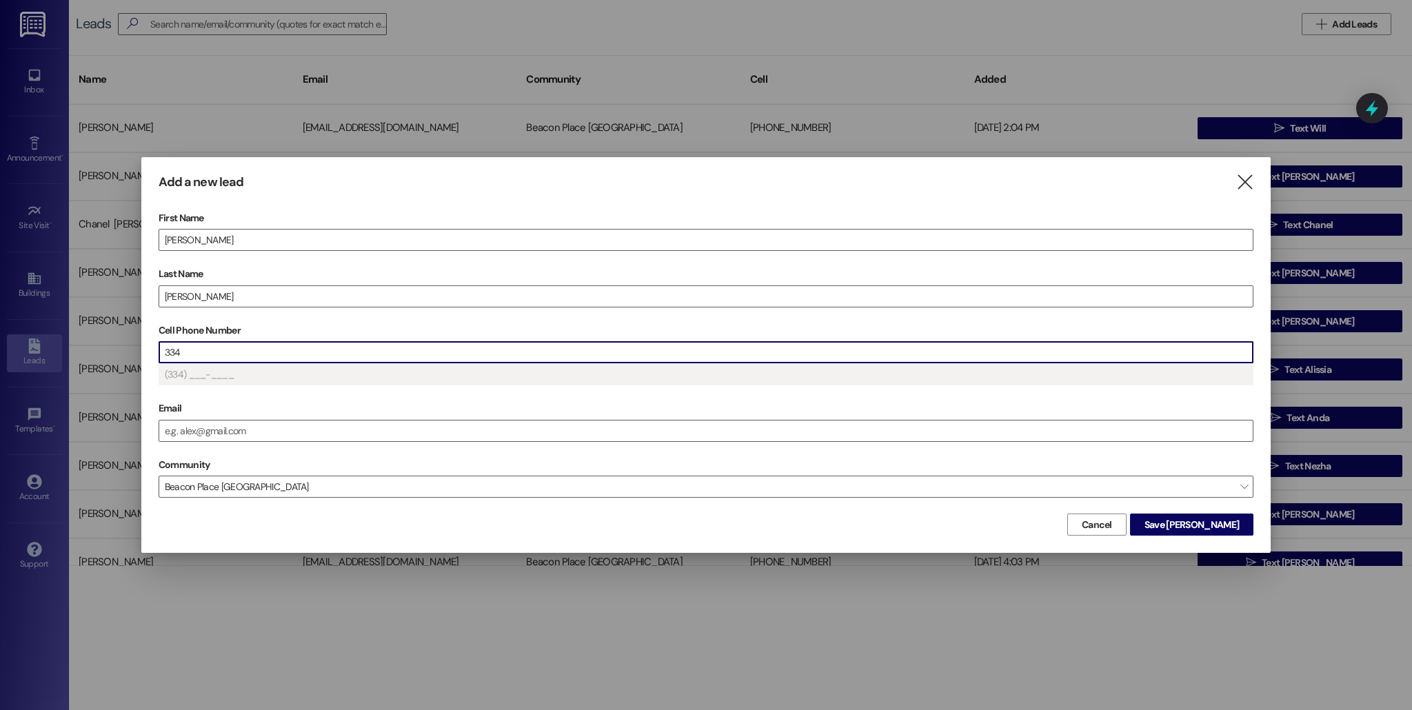
click at [264, 345] on input "334" at bounding box center [705, 352] width 1093 height 21
click at [274, 434] on input "Email" at bounding box center [705, 430] width 1093 height 21
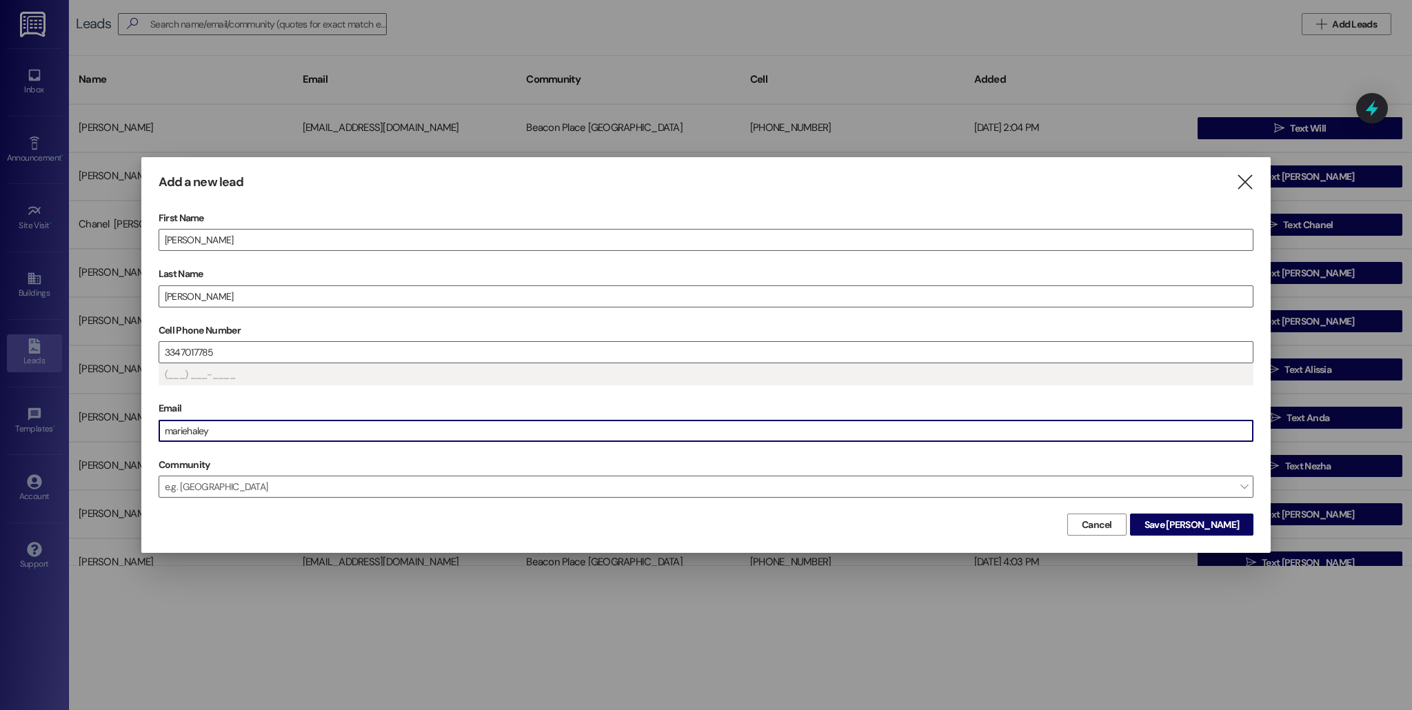
type input "(334) 701-7785"
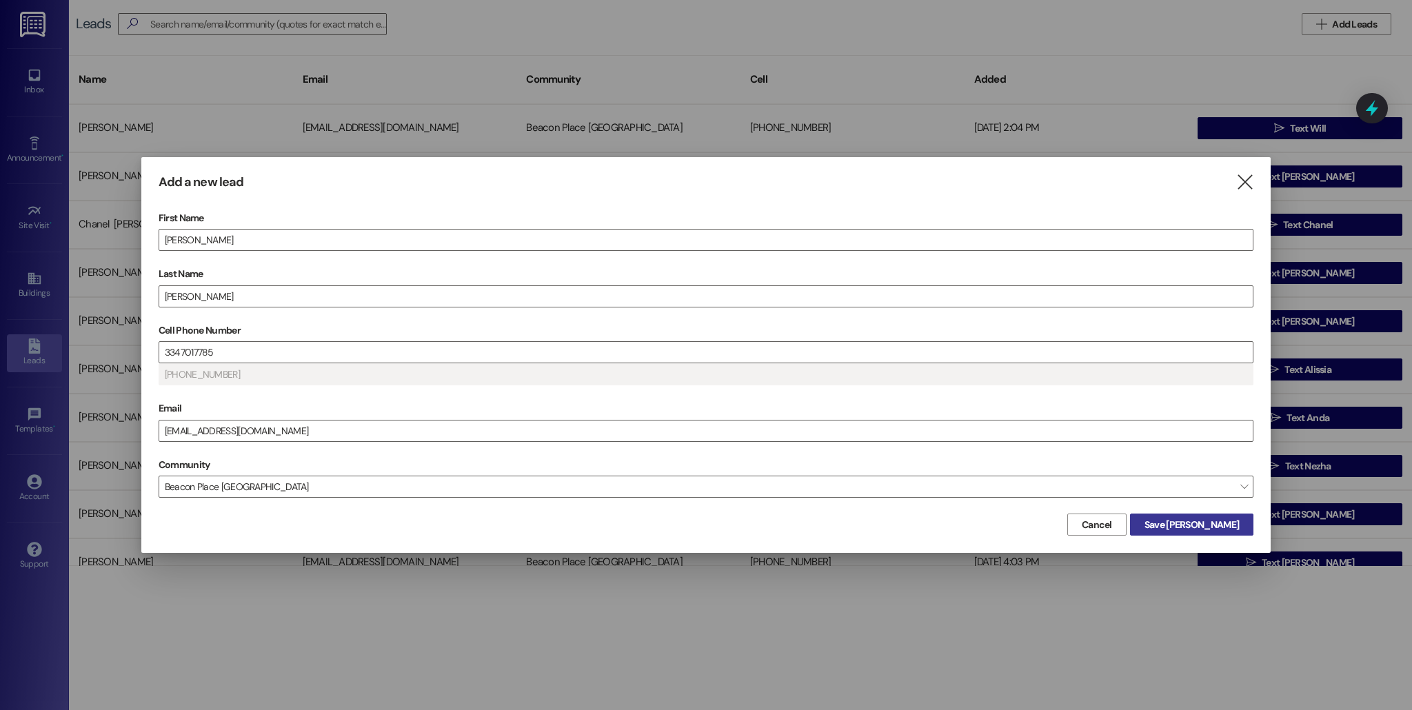
click at [1221, 524] on span "Save Vicki" at bounding box center [1191, 525] width 94 height 14
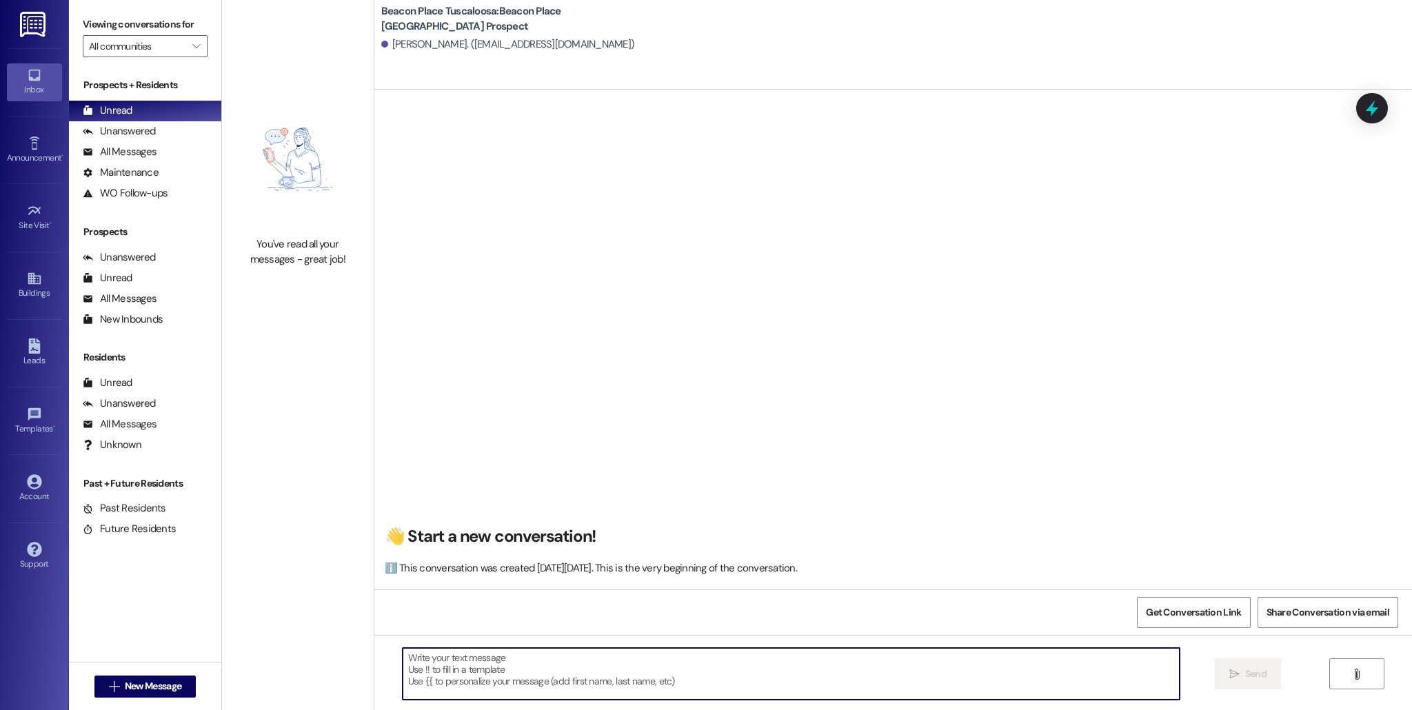
click at [479, 662] on textarea at bounding box center [791, 674] width 777 height 52
type textarea "1"
type textarea "!!"
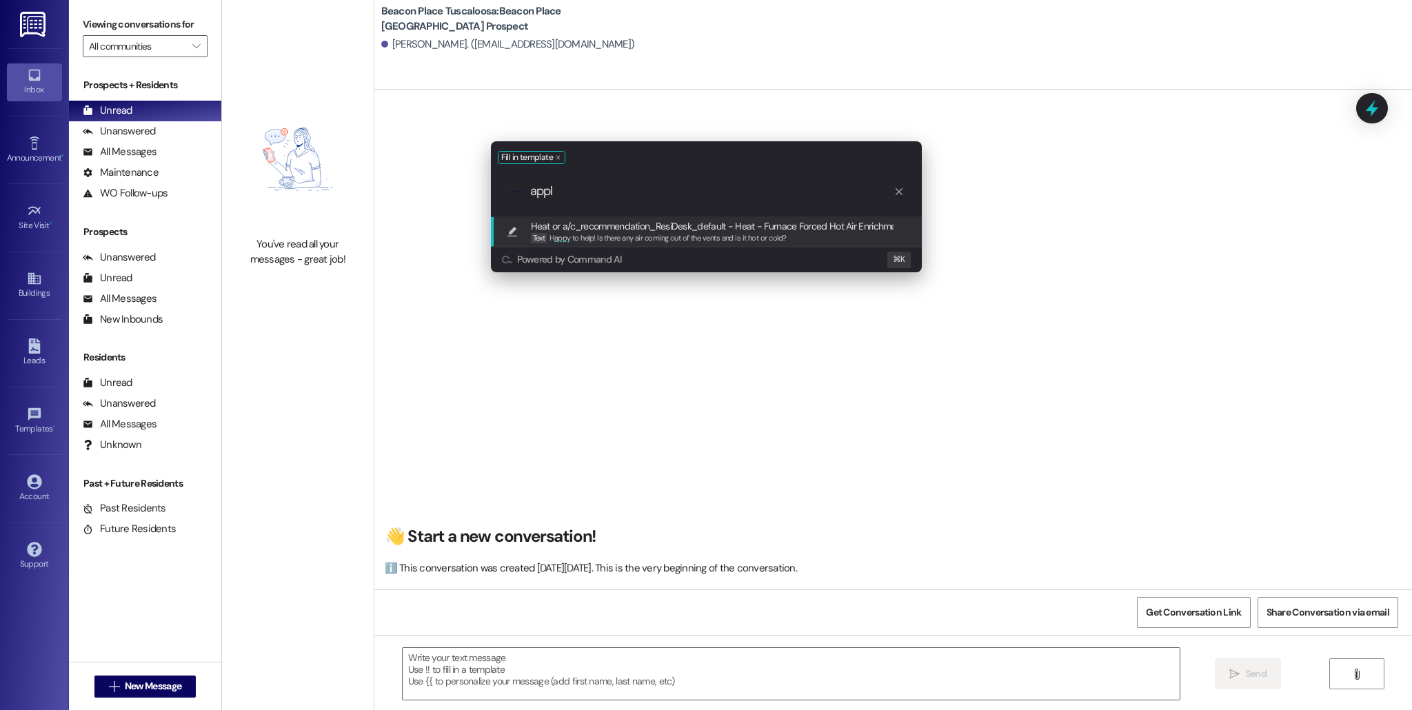
type input "appl"
click at [901, 192] on icon "progress bar" at bounding box center [898, 191] width 11 height 11
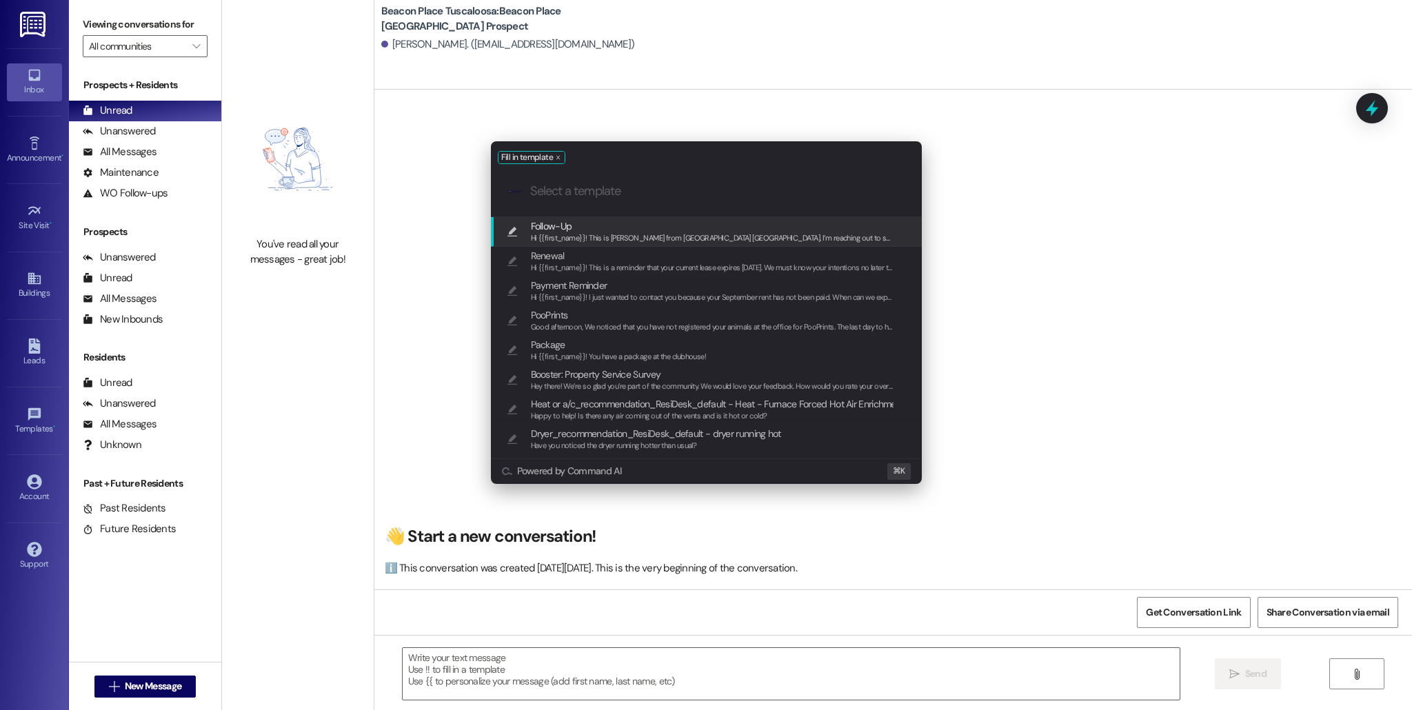
click at [999, 252] on div "Fill in template .cls-1{fill:#0a055f;}.cls-2{fill:#0cc4c4;} resideskLogoBlueOra…" at bounding box center [706, 355] width 1412 height 710
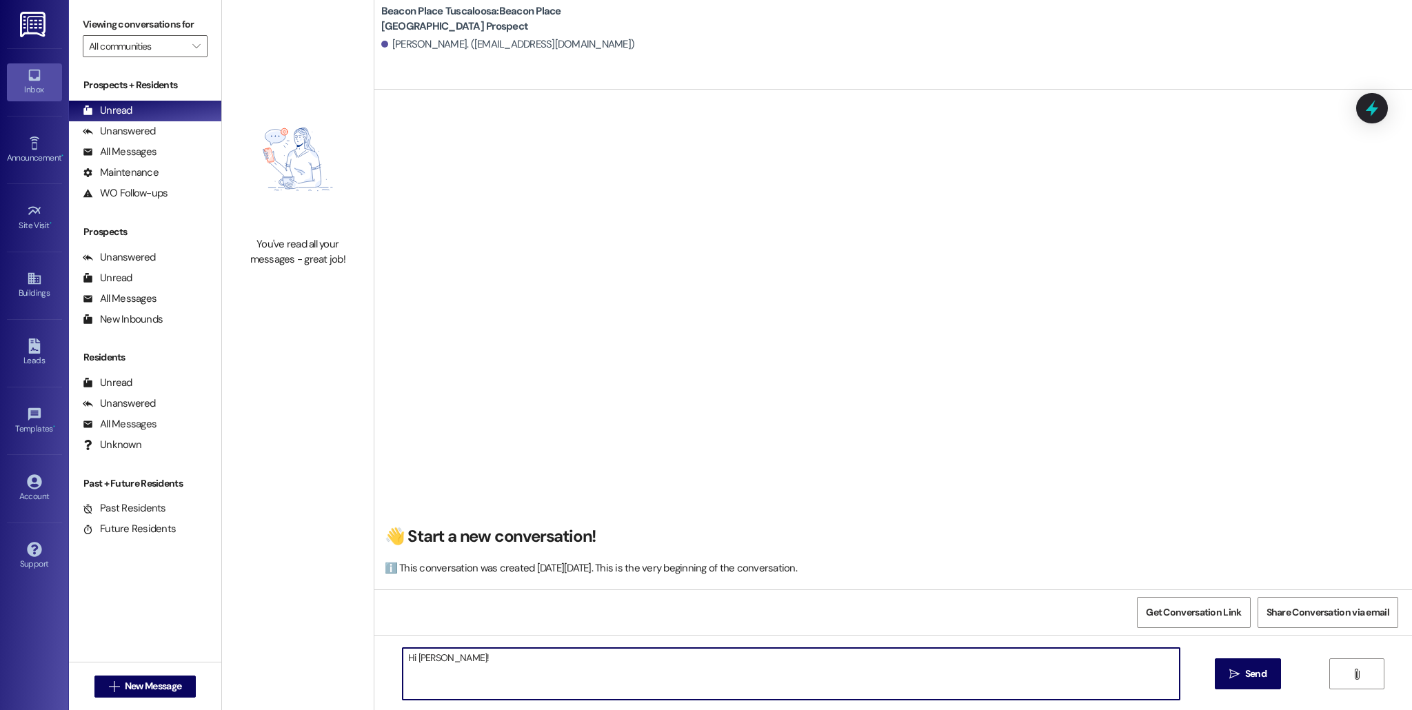
type textarea "Hi Vicki!"
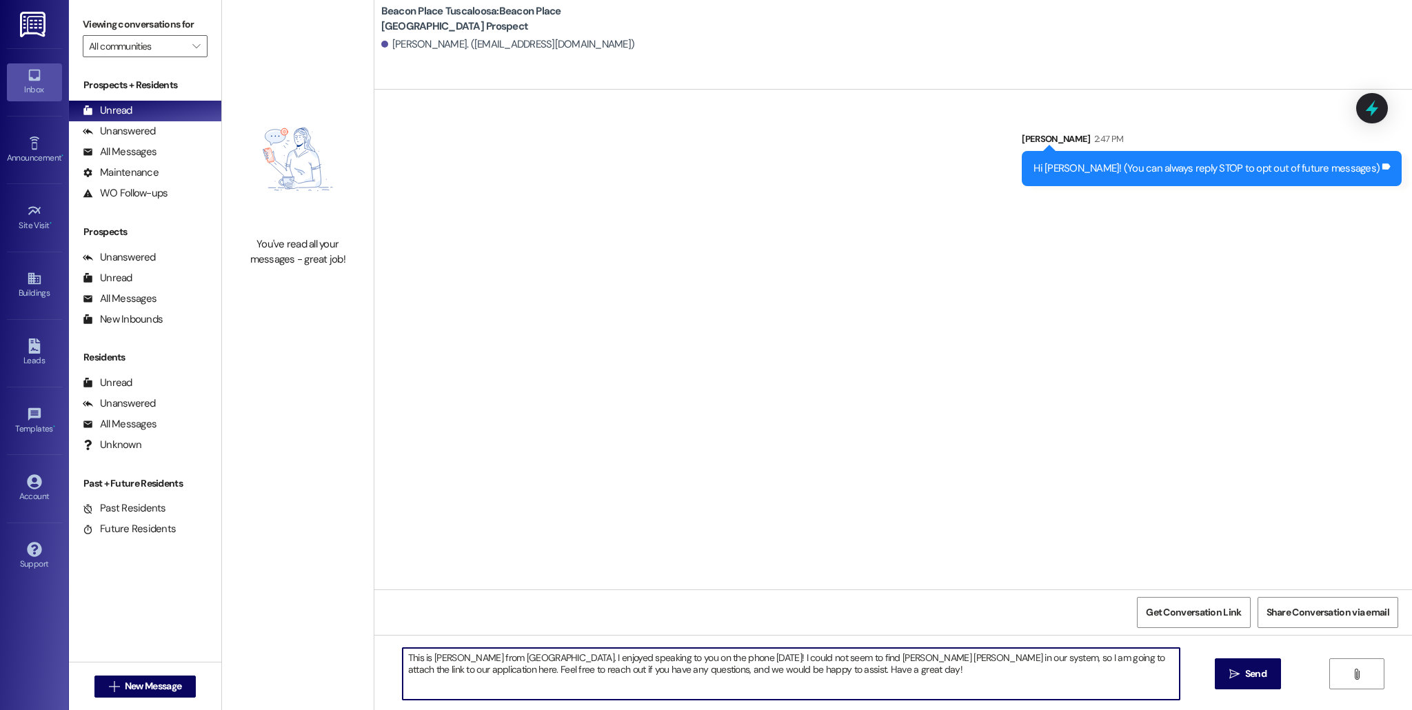
paste textarea "https://bptuscaloosa.prospectportal.com/Apartments/module/application_authentic…"
type textarea "This is Allie-Grace from Beacon Place Tuscaloosa. I enjoyed speaking to you on …"
click at [1251, 674] on span "Send" at bounding box center [1255, 674] width 21 height 14
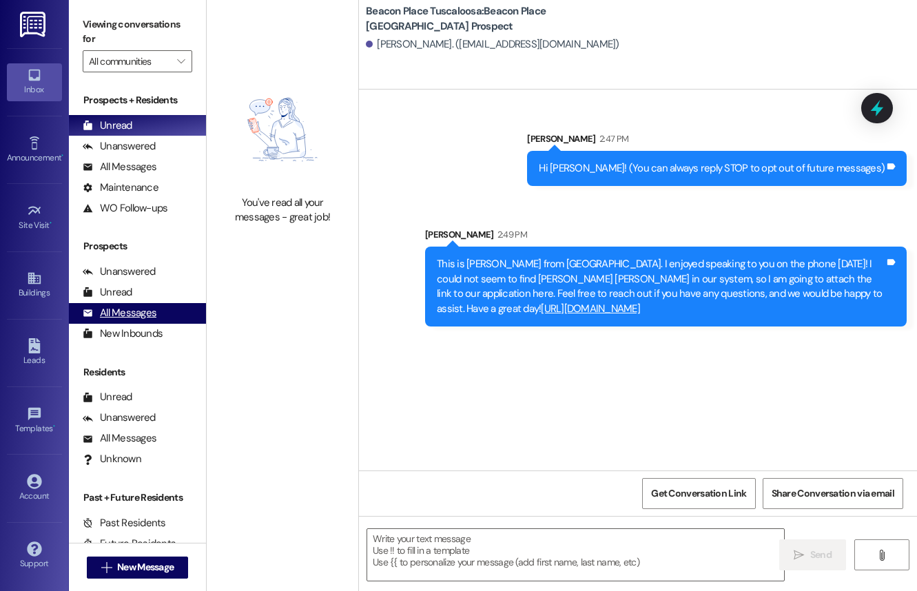
click at [165, 312] on div "All Messages (undefined)" at bounding box center [137, 313] width 137 height 21
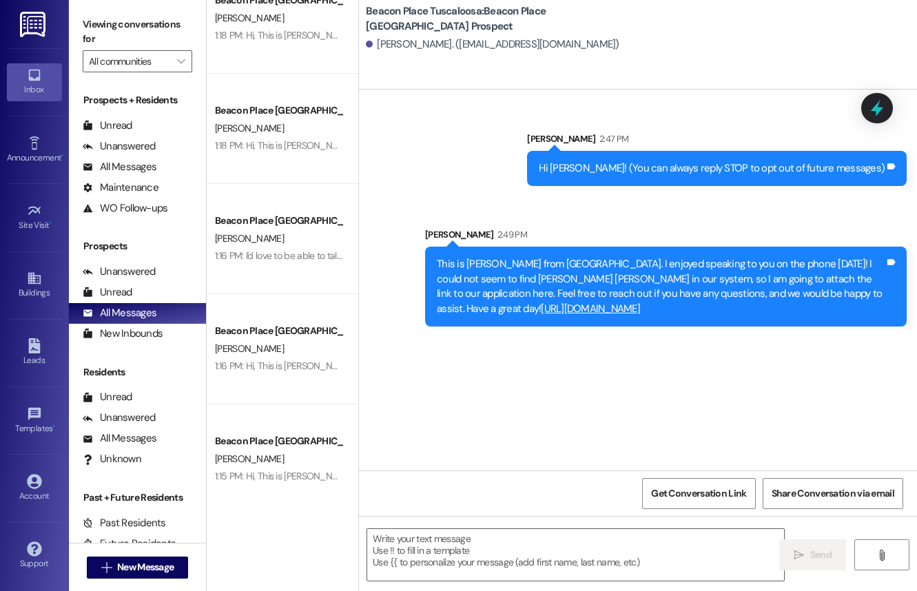
scroll to position [591, 0]
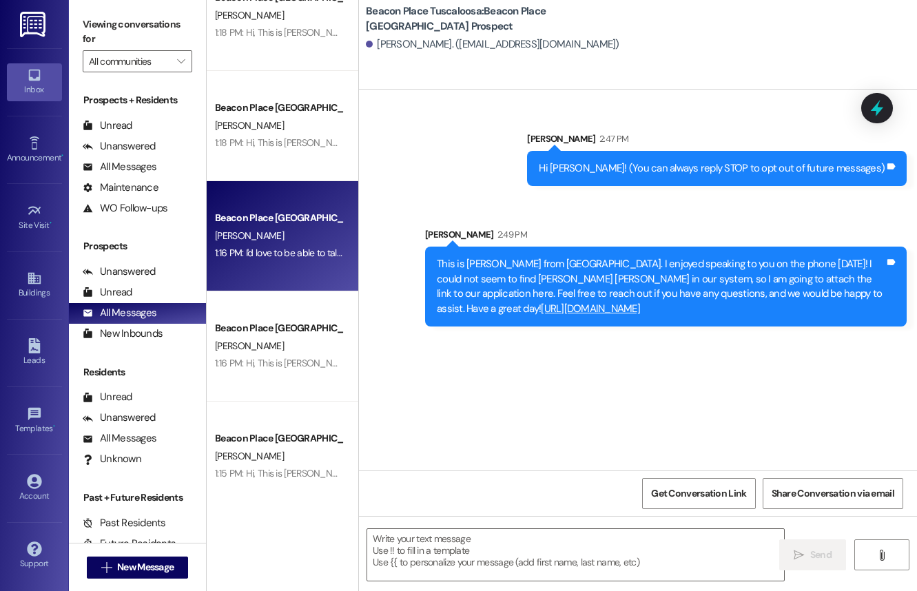
click at [284, 238] on div "S. Butler" at bounding box center [279, 235] width 130 height 17
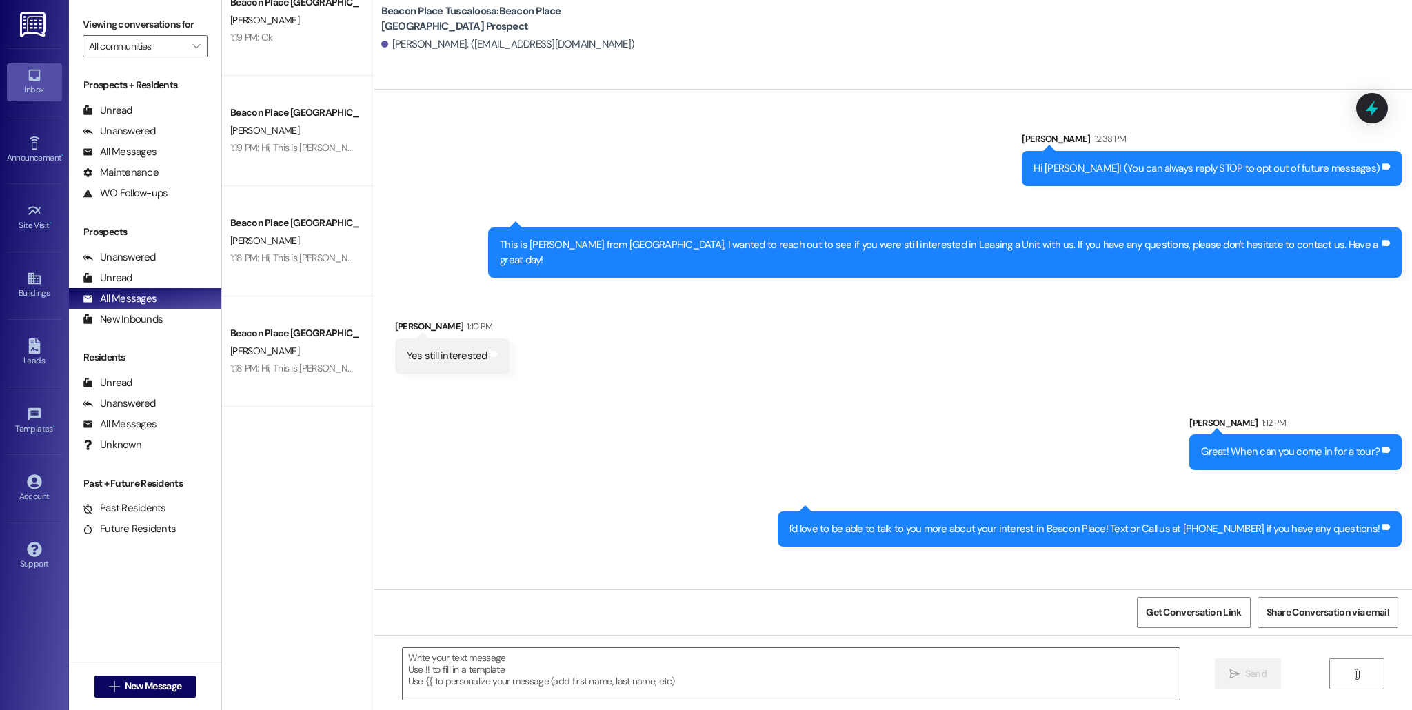
scroll to position [0, 0]
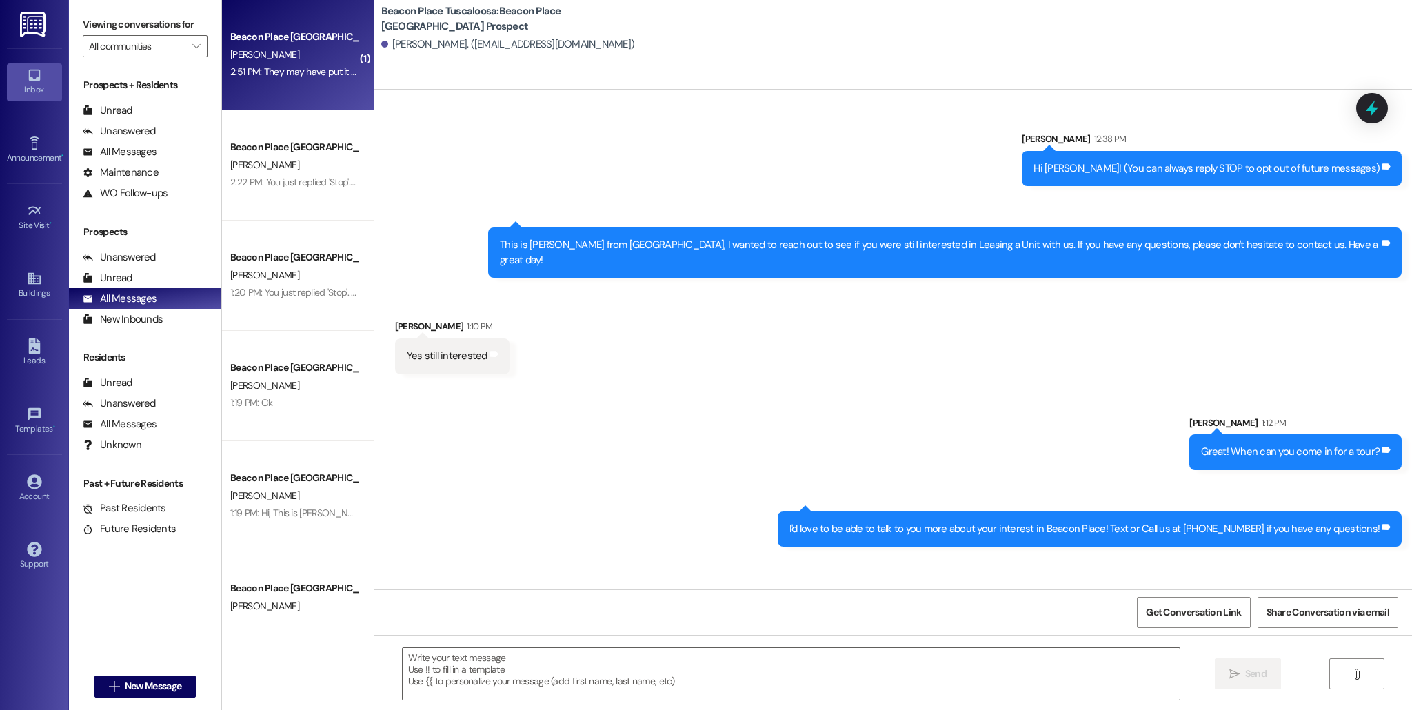
click at [290, 69] on div "2:51 PM: They may have put it under Anna Haley. We will work on this and get it…" at bounding box center [426, 71] width 392 height 12
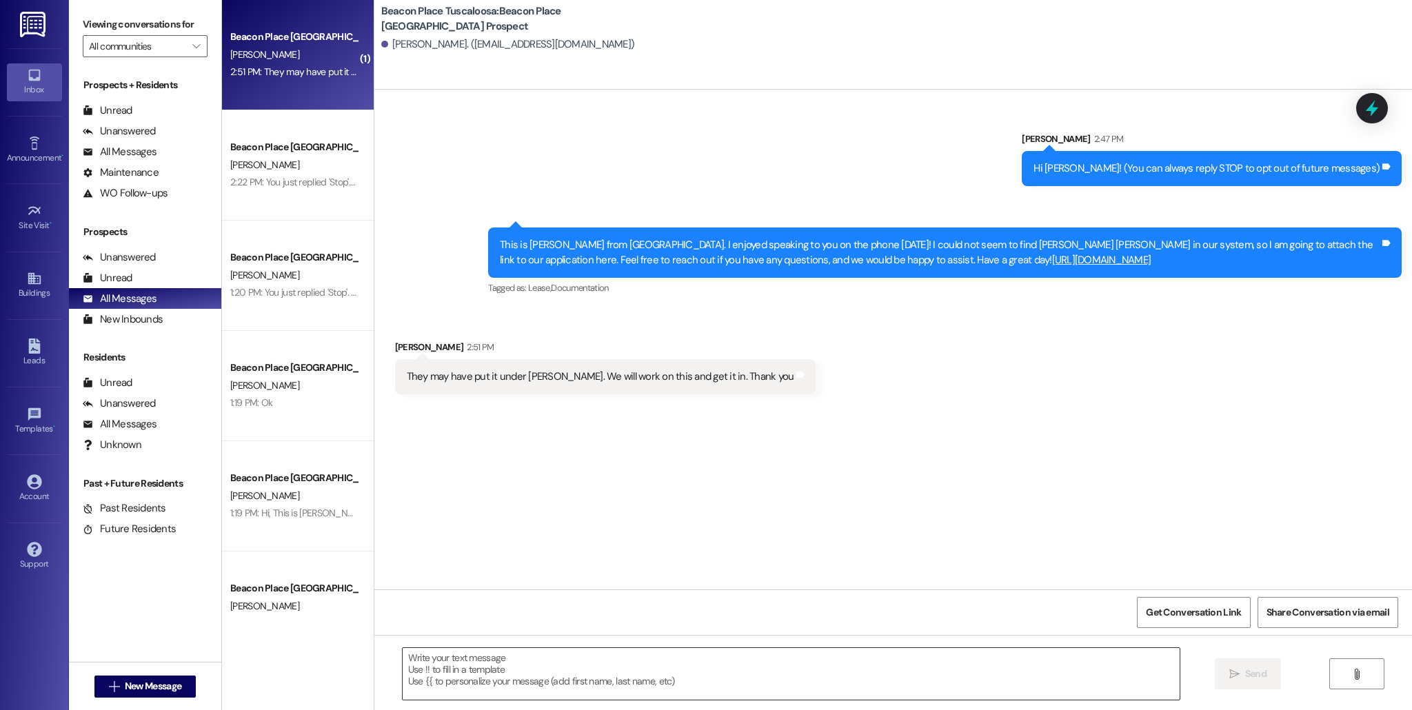
click at [569, 682] on textarea at bounding box center [791, 674] width 777 height 52
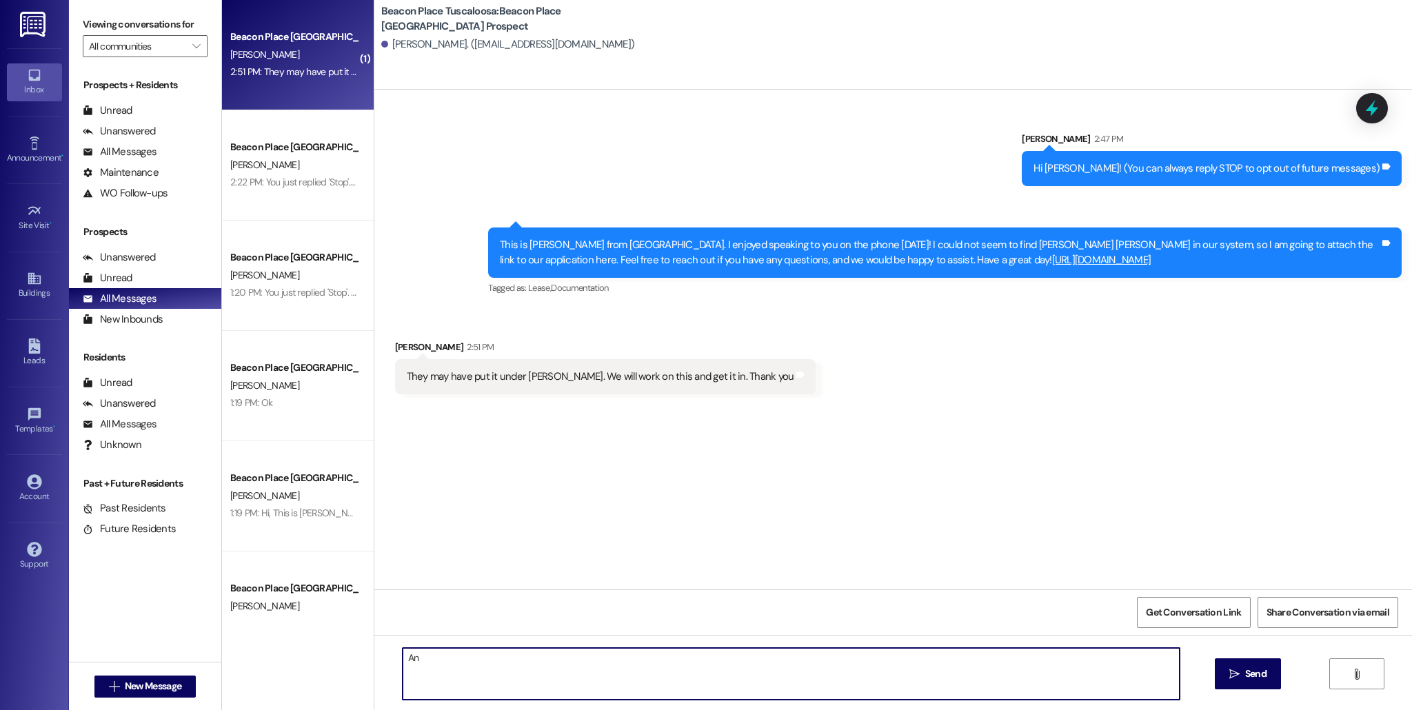
type textarea "A"
type textarea "Of course! Again, if you need any help, don't hesitate to reach out! Looking fo…"
click at [1242, 679] on span "Send" at bounding box center [1255, 674] width 27 height 14
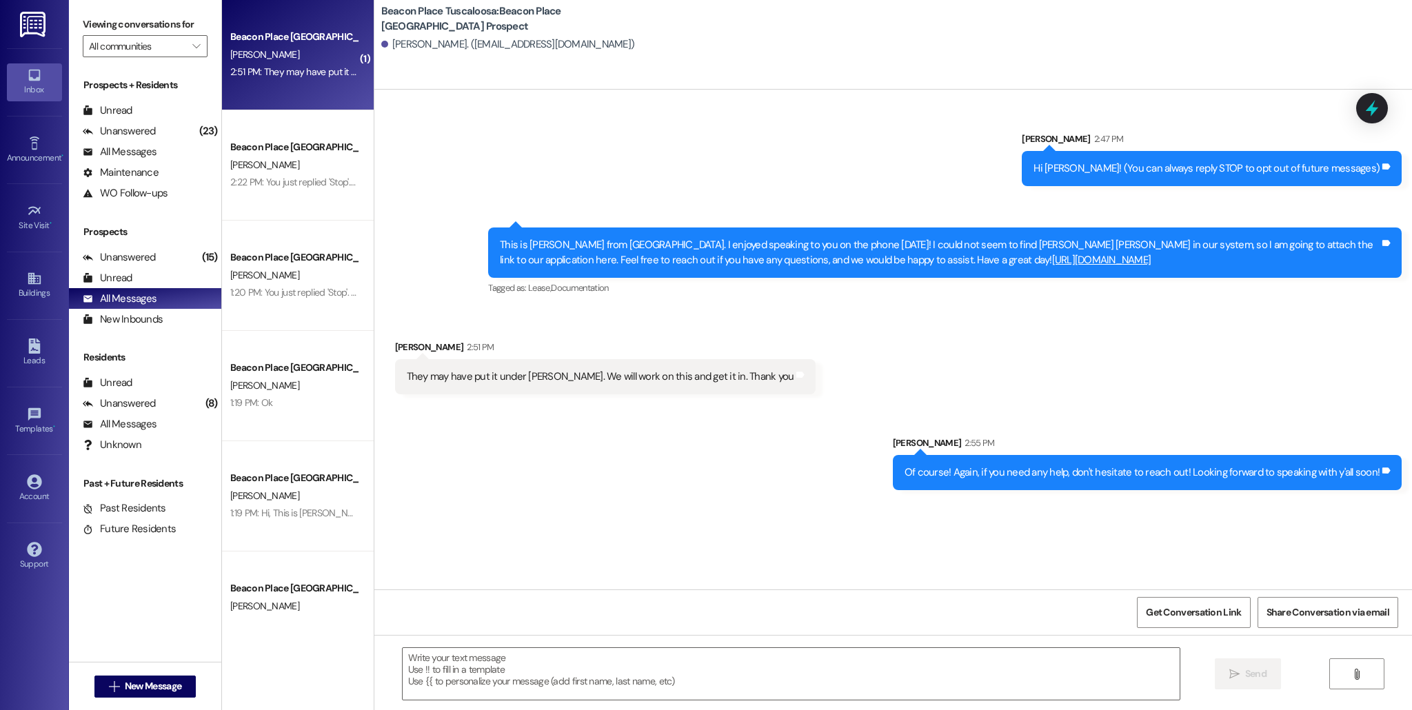
click at [287, 57] on div "V. Haley" at bounding box center [294, 54] width 130 height 17
click at [160, 258] on div "Unanswered (15)" at bounding box center [145, 257] width 152 height 21
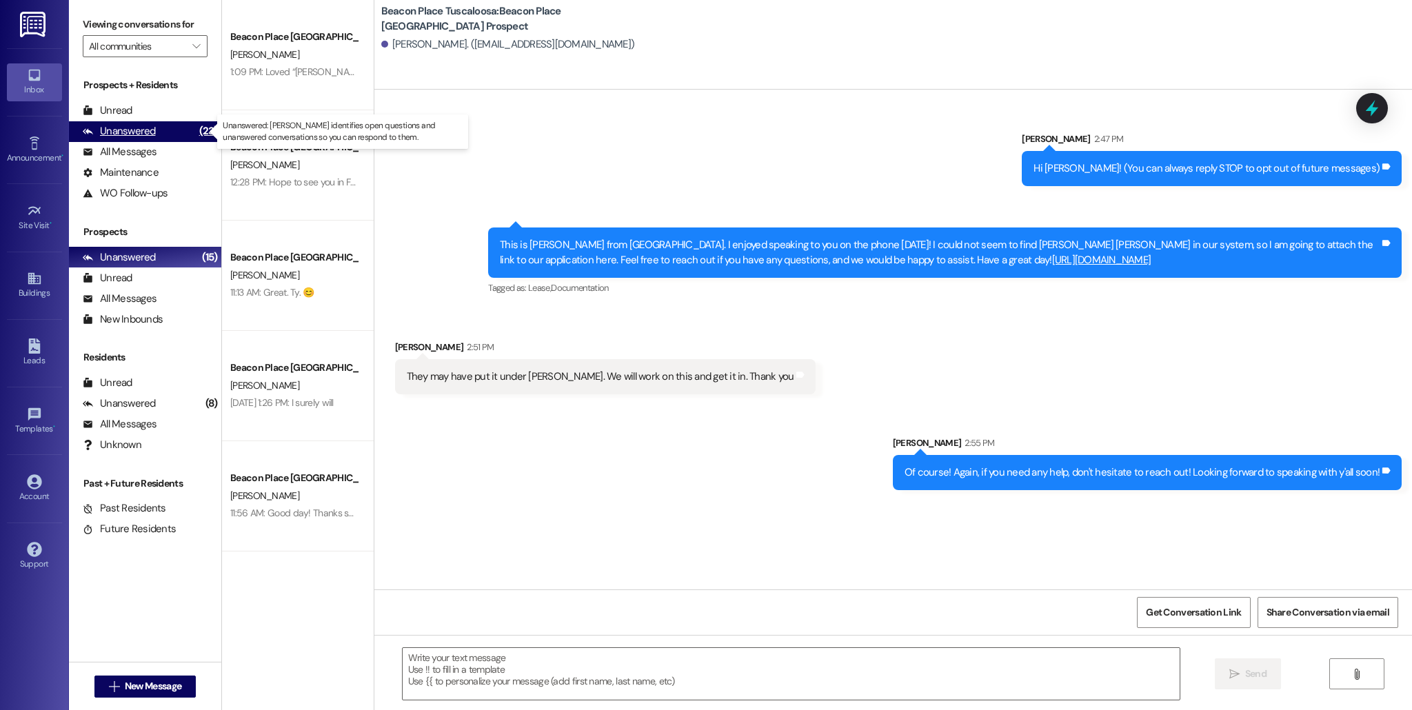
click at [196, 138] on div "(23)" at bounding box center [209, 131] width 26 height 21
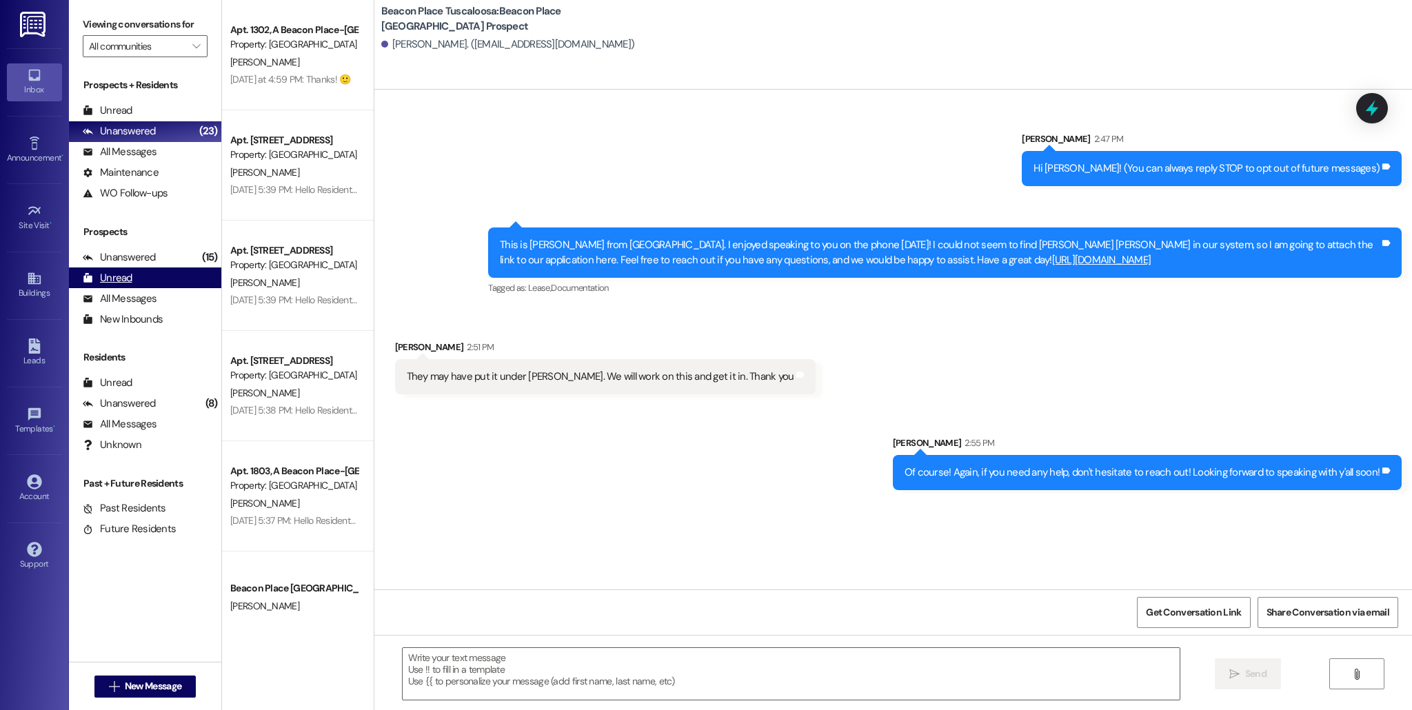
click at [156, 268] on div "Unread (0)" at bounding box center [145, 277] width 152 height 21
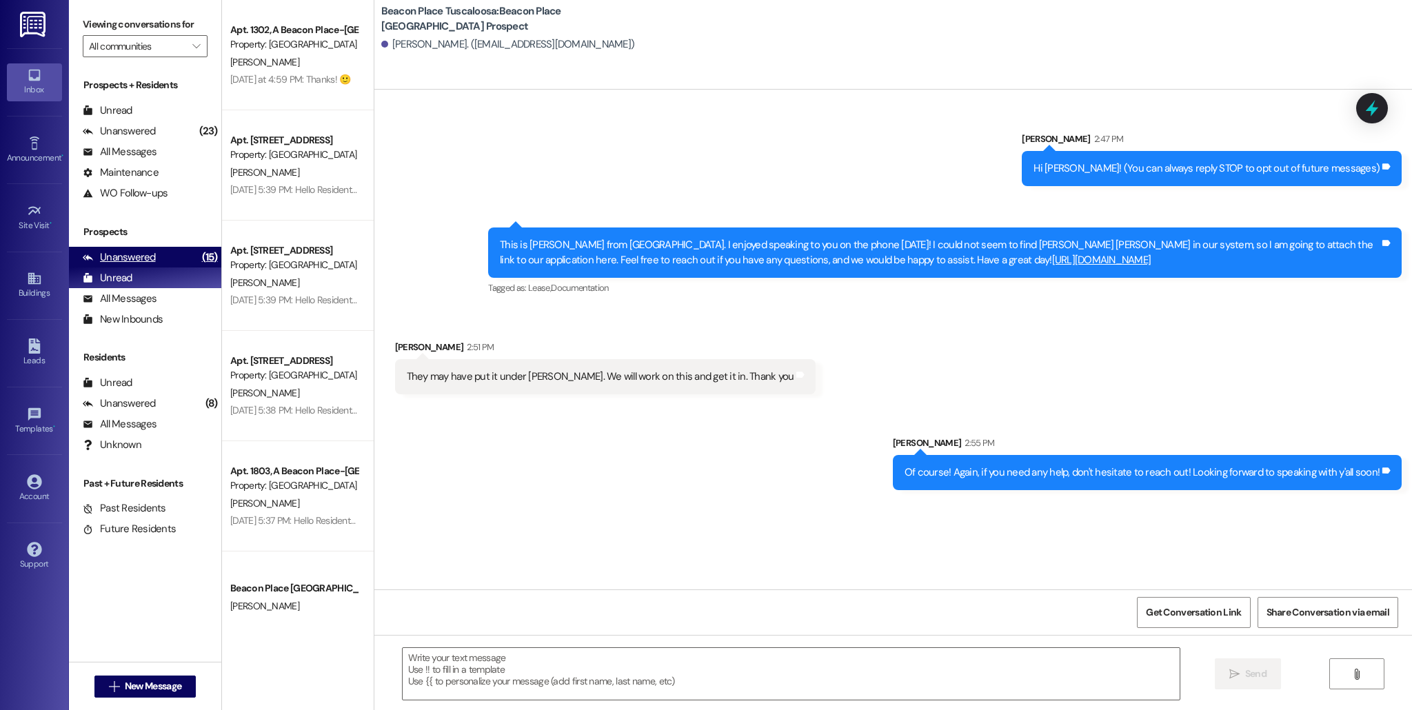
click at [161, 260] on div "Unanswered (15)" at bounding box center [145, 257] width 152 height 21
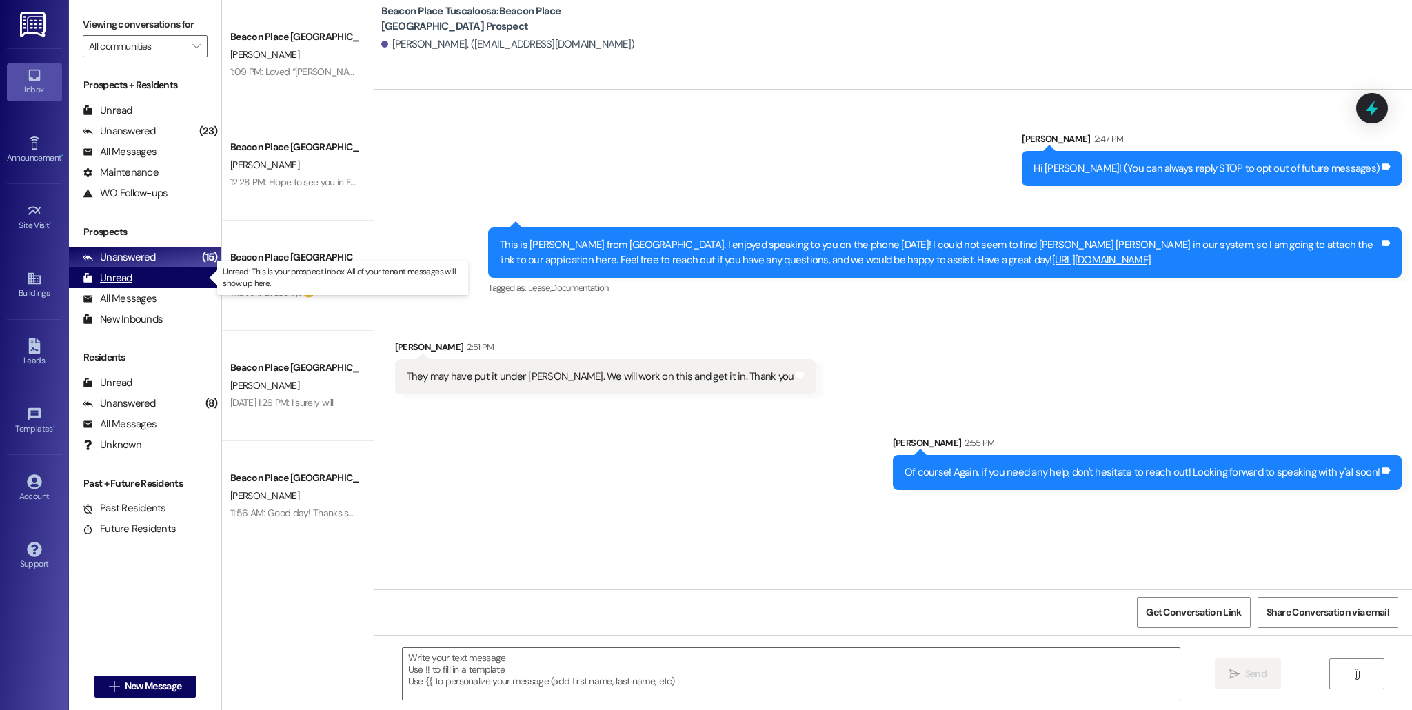
click at [163, 276] on div "Unread (0)" at bounding box center [145, 277] width 152 height 21
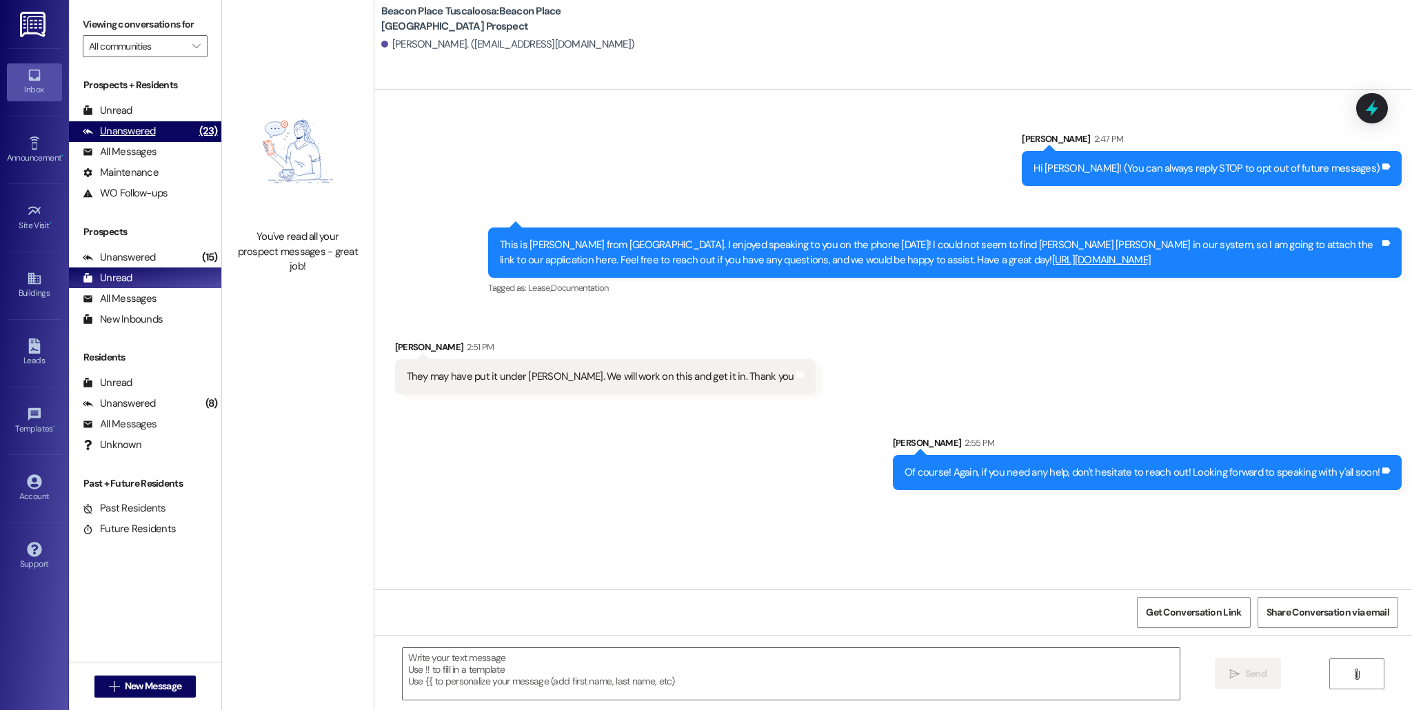
click at [170, 126] on div "Unanswered (23)" at bounding box center [145, 131] width 152 height 21
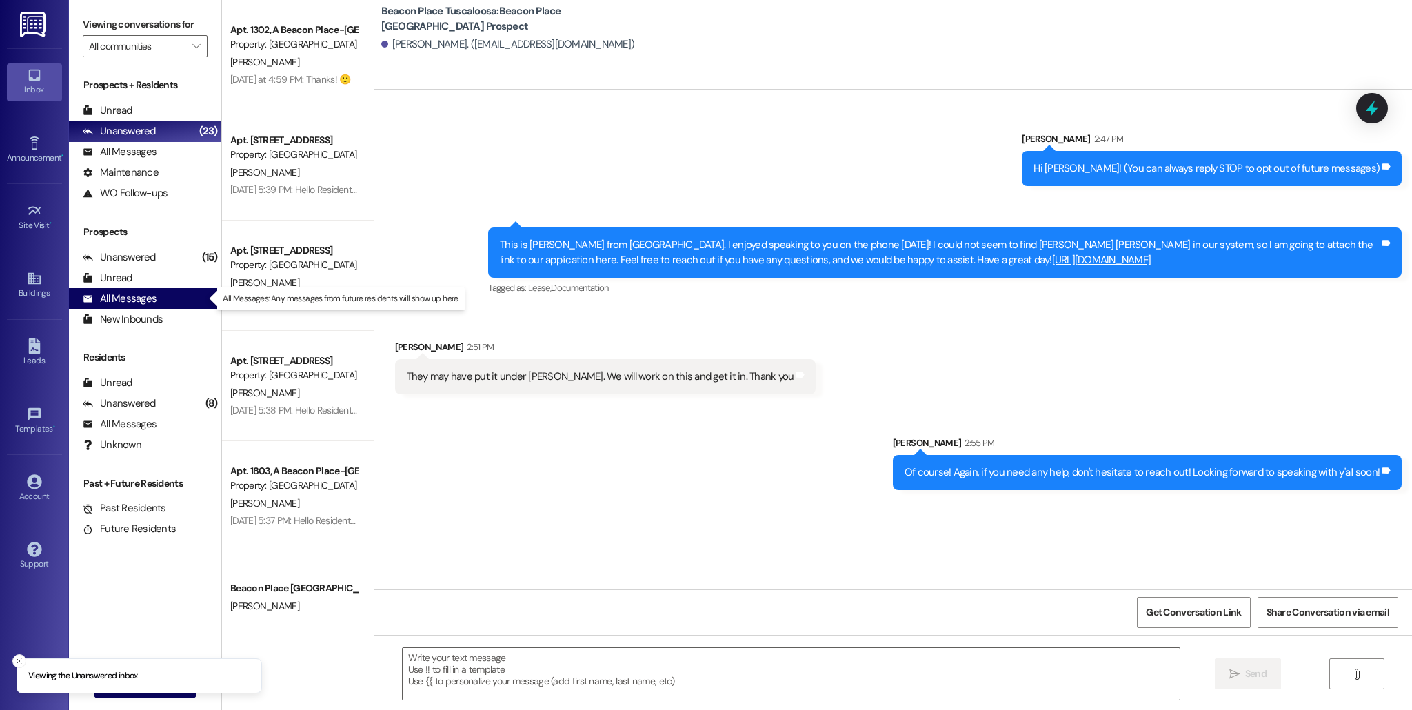
click at [159, 292] on div "All Messages (undefined)" at bounding box center [145, 298] width 152 height 21
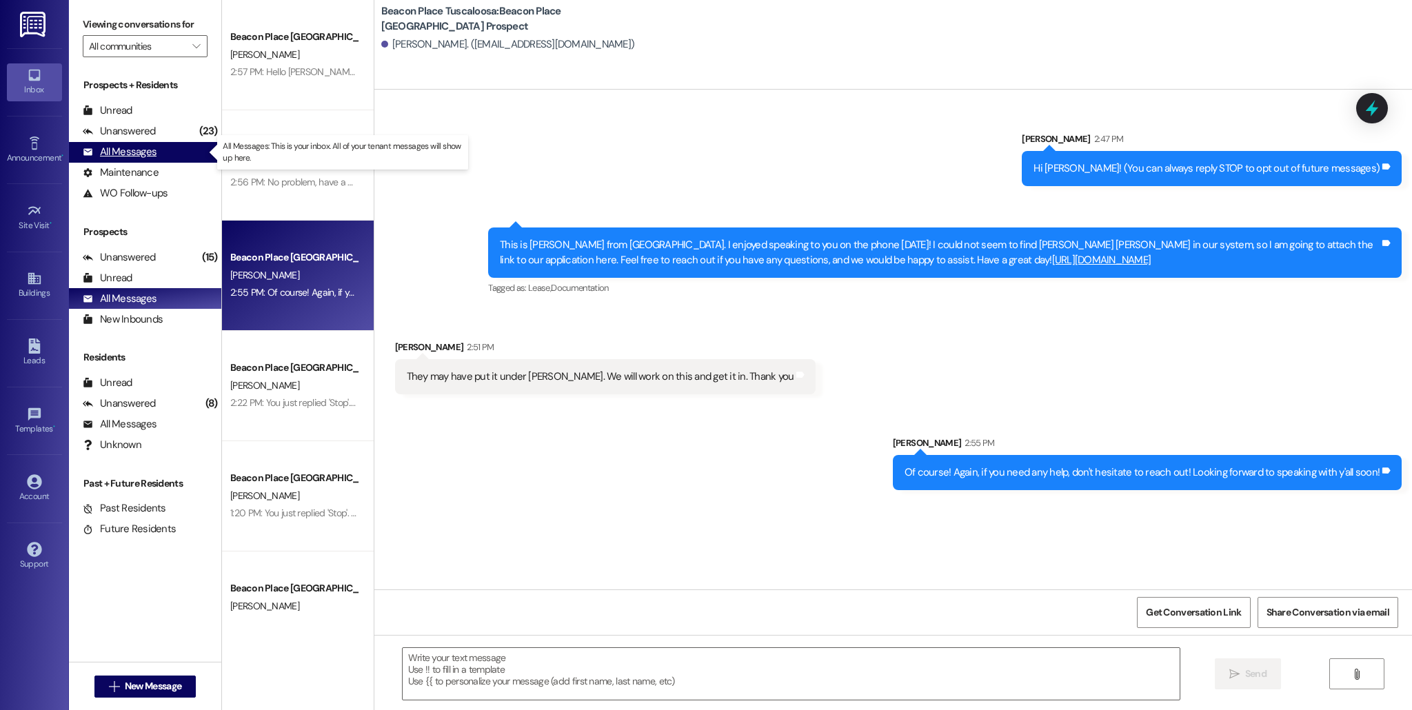
click at [174, 153] on div "All Messages (undefined)" at bounding box center [145, 152] width 152 height 21
